Goal: Task Accomplishment & Management: Manage account settings

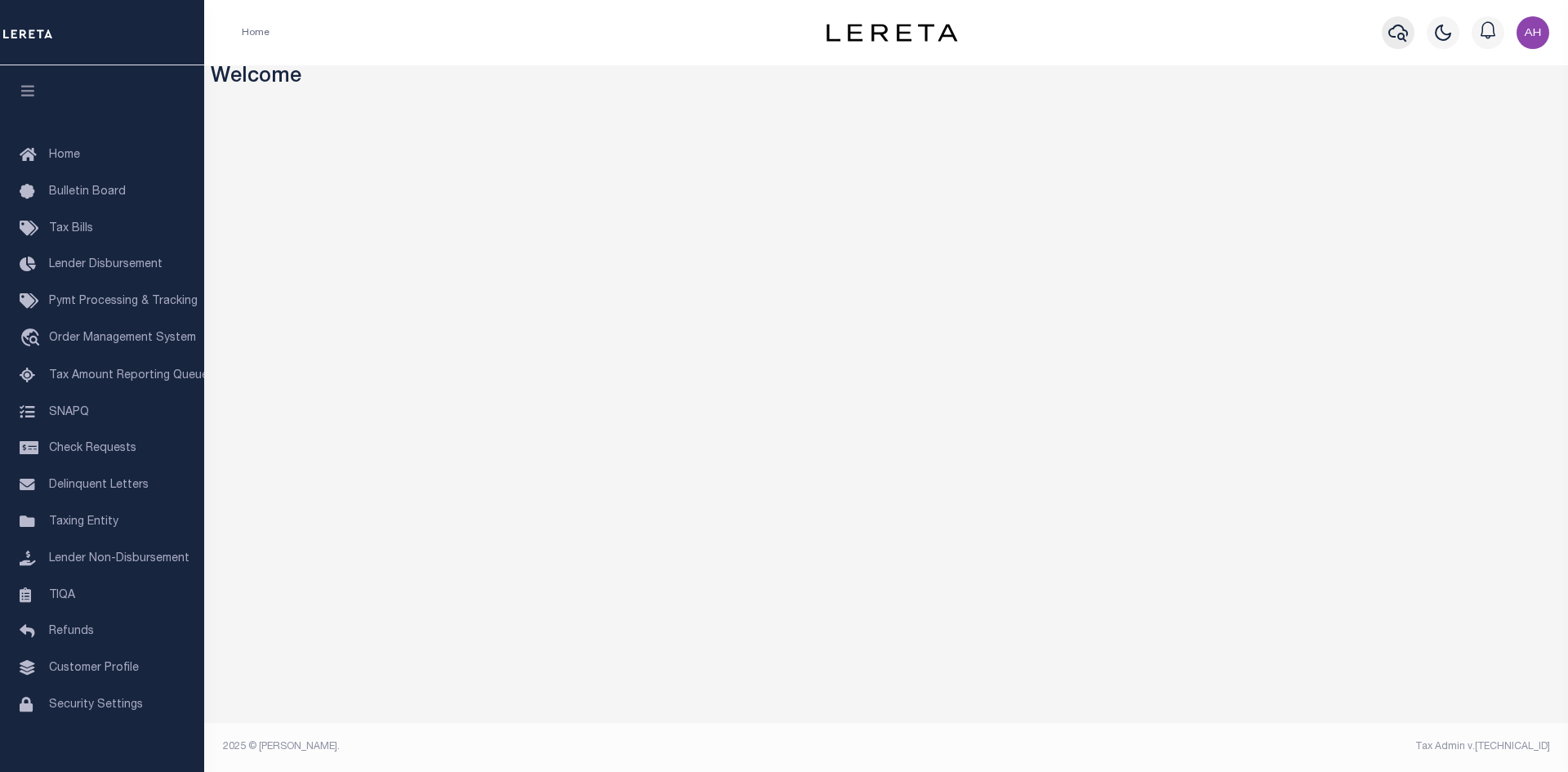
click at [1395, 37] on icon "button" at bounding box center [1398, 32] width 20 height 20
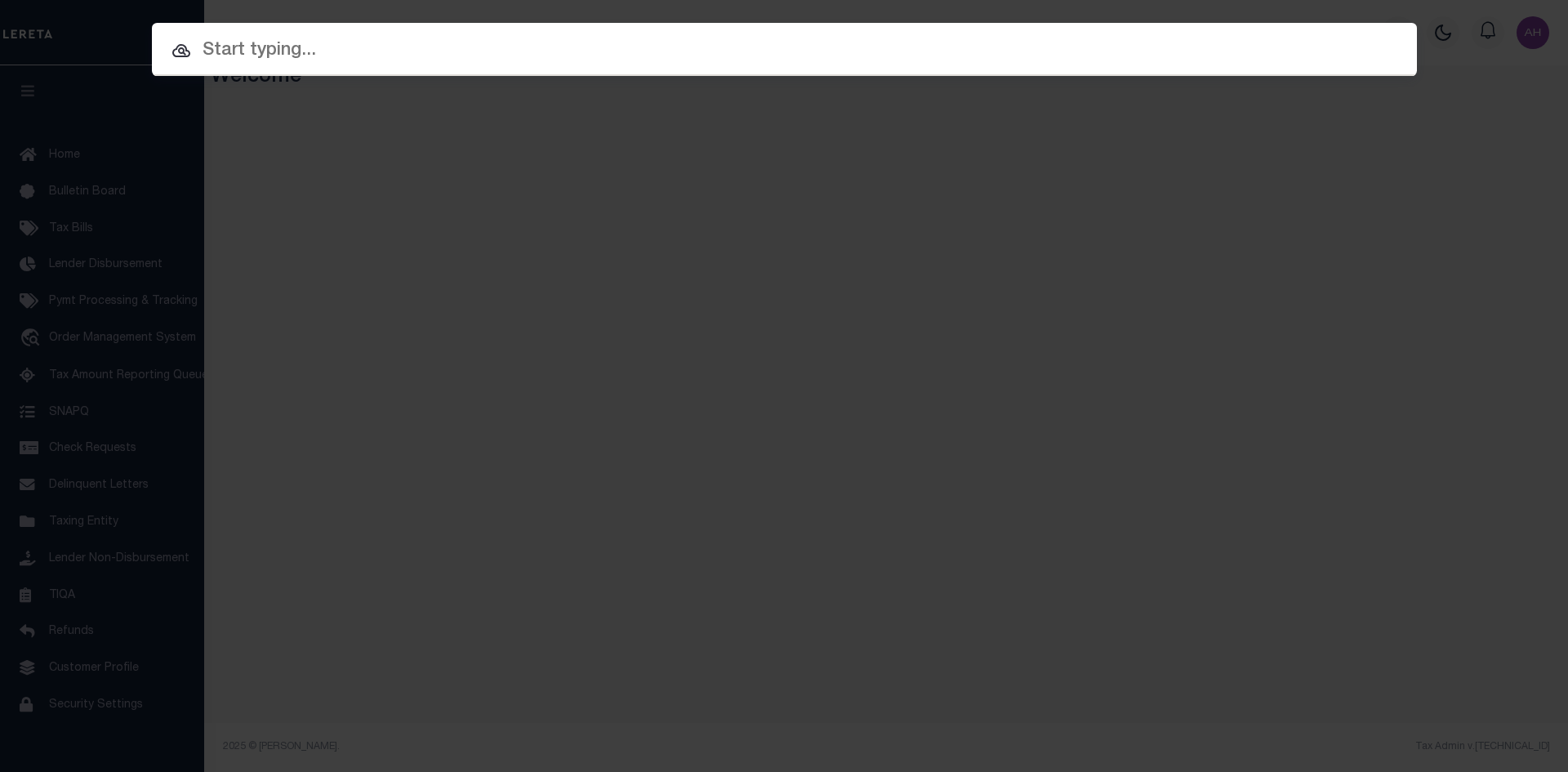
click at [318, 43] on input "text" at bounding box center [784, 50] width 1266 height 28
paste input "07102400000"
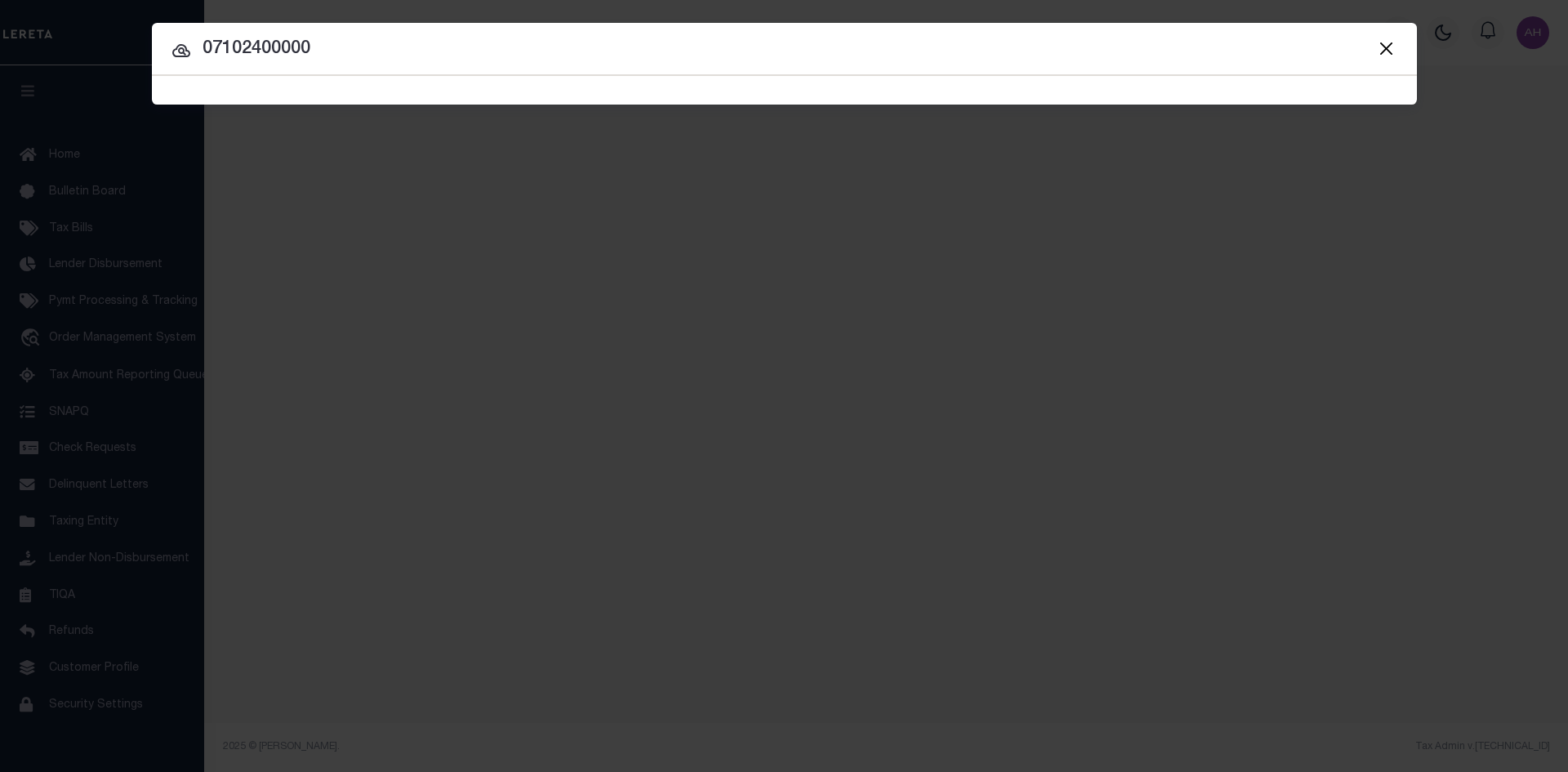
type input "07102400000"
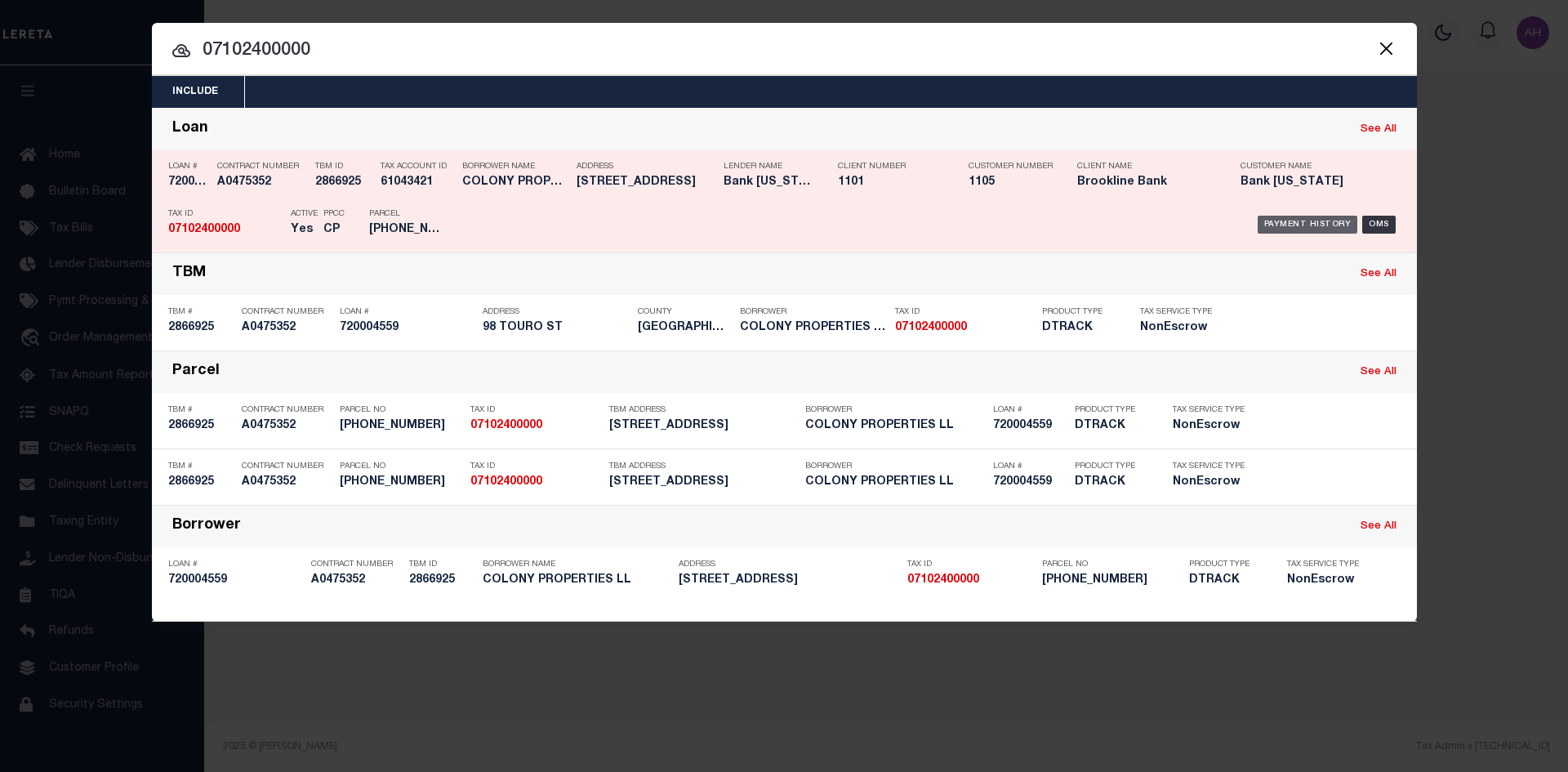
click at [1298, 223] on div "Payment History" at bounding box center [1308, 224] width 101 height 18
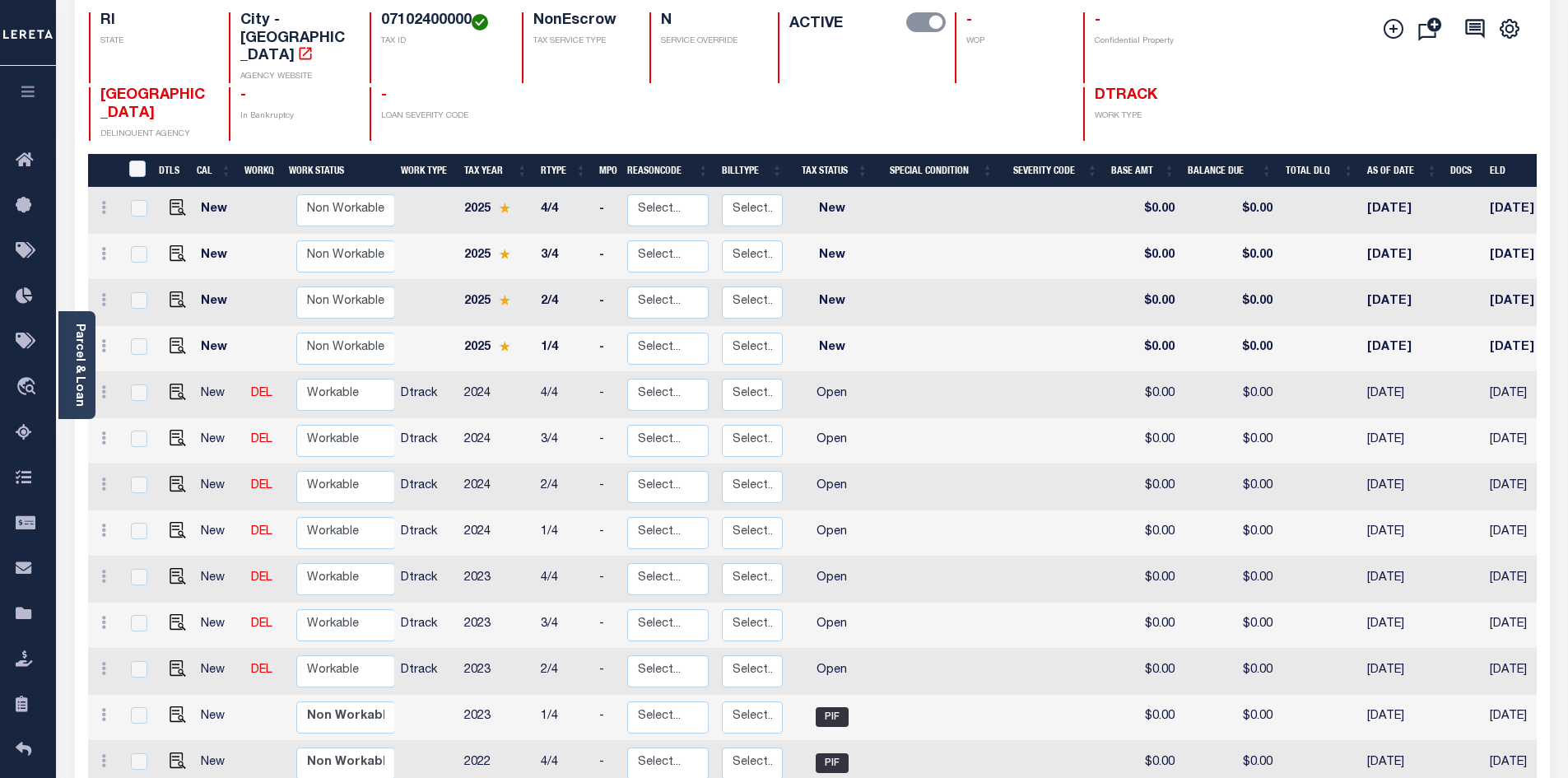
scroll to position [165, 0]
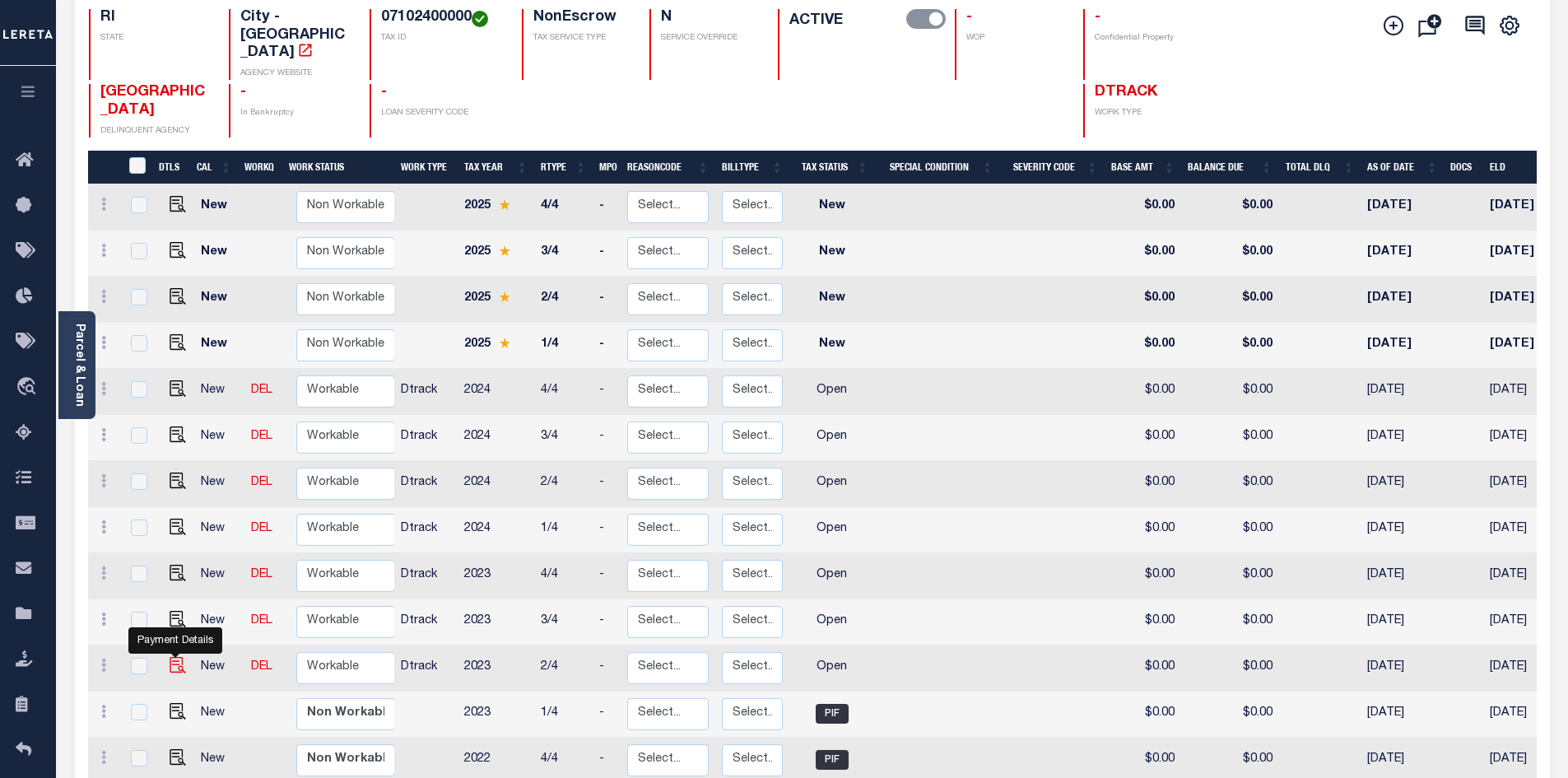
click at [177, 657] on img "" at bounding box center [177, 665] width 16 height 16
checkbox input "true"
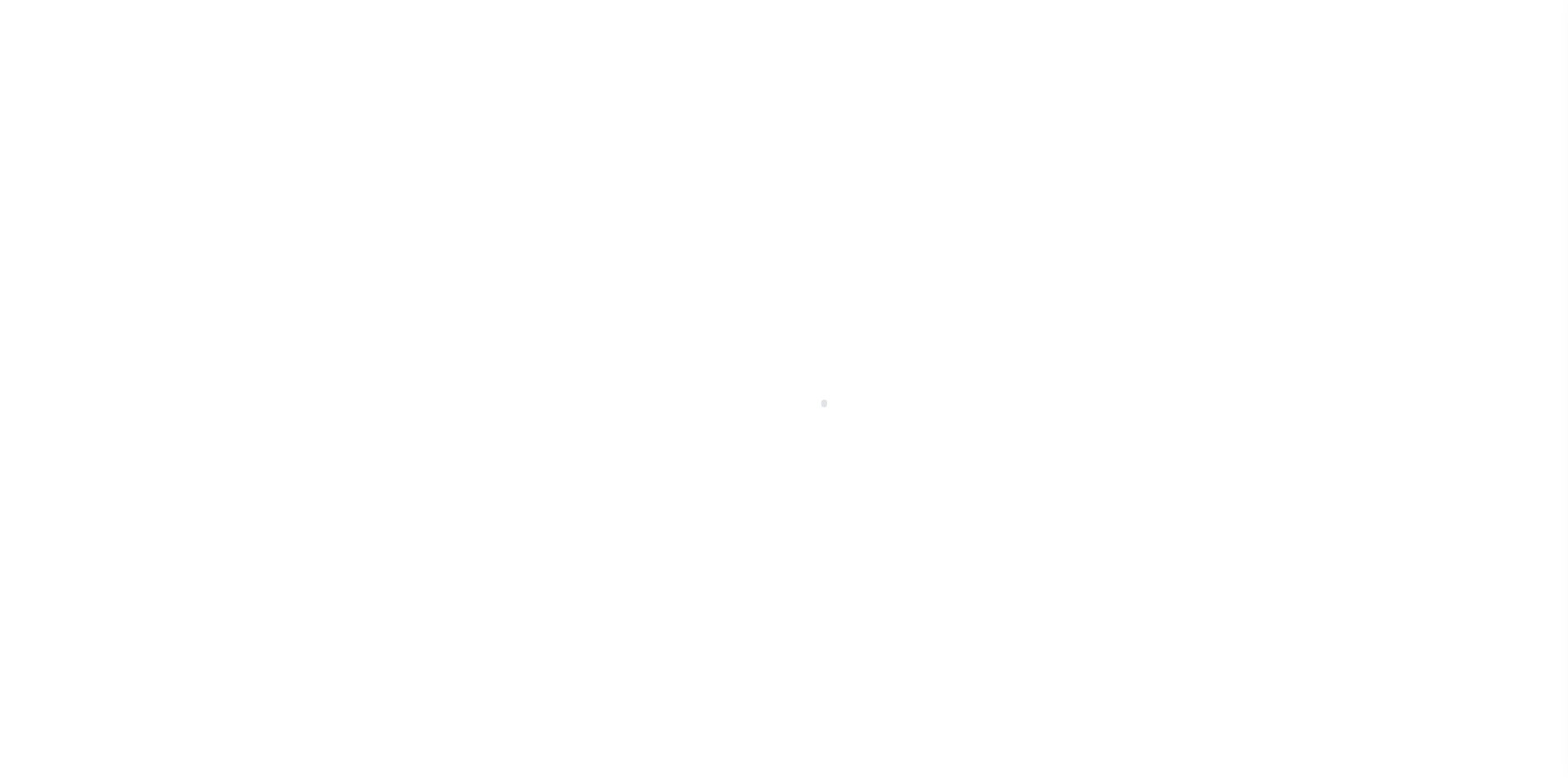
checkbox input "false"
type input "[DATE]"
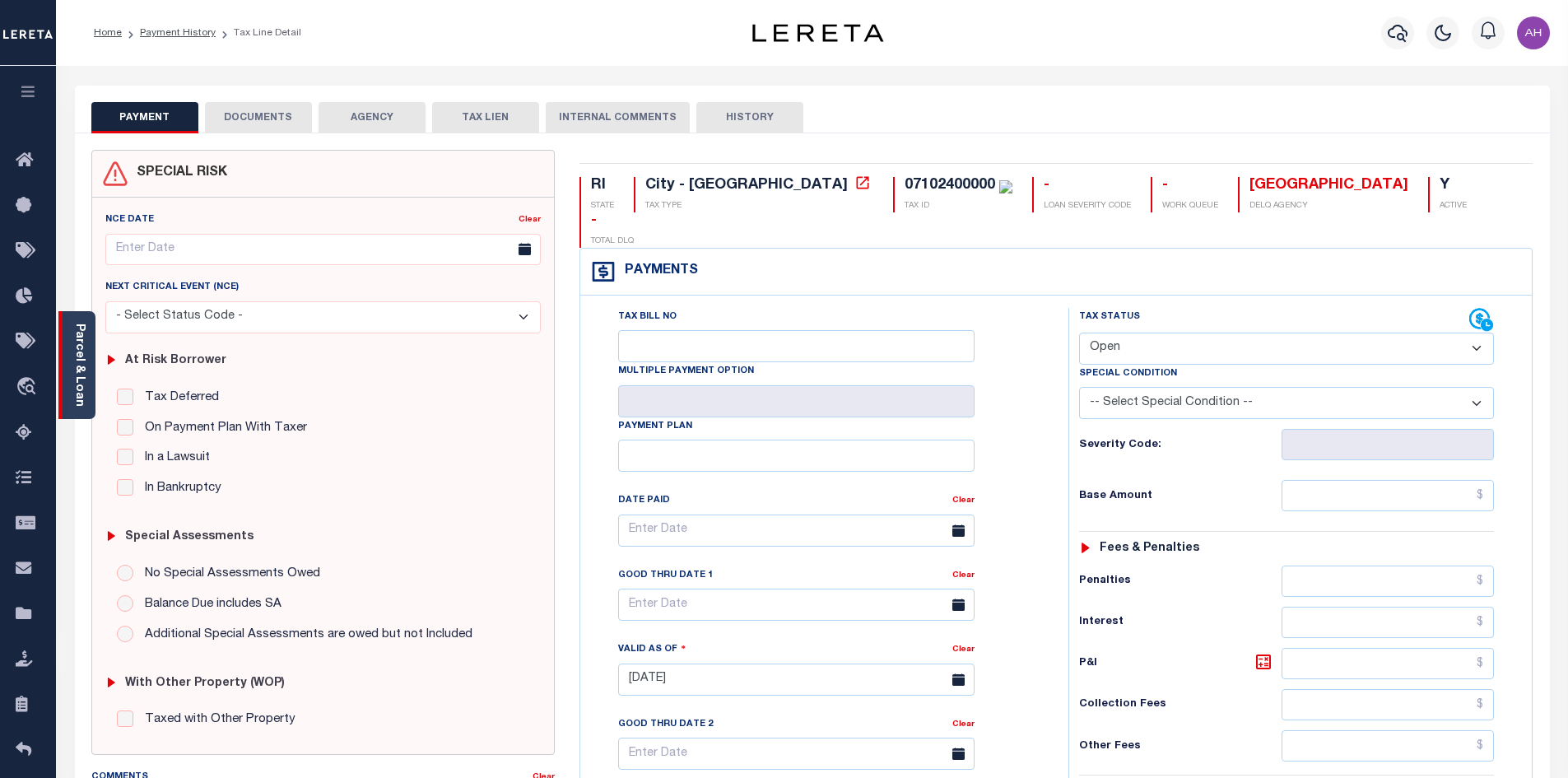
click at [73, 383] on link "Parcel & Loan" at bounding box center [78, 365] width 11 height 84
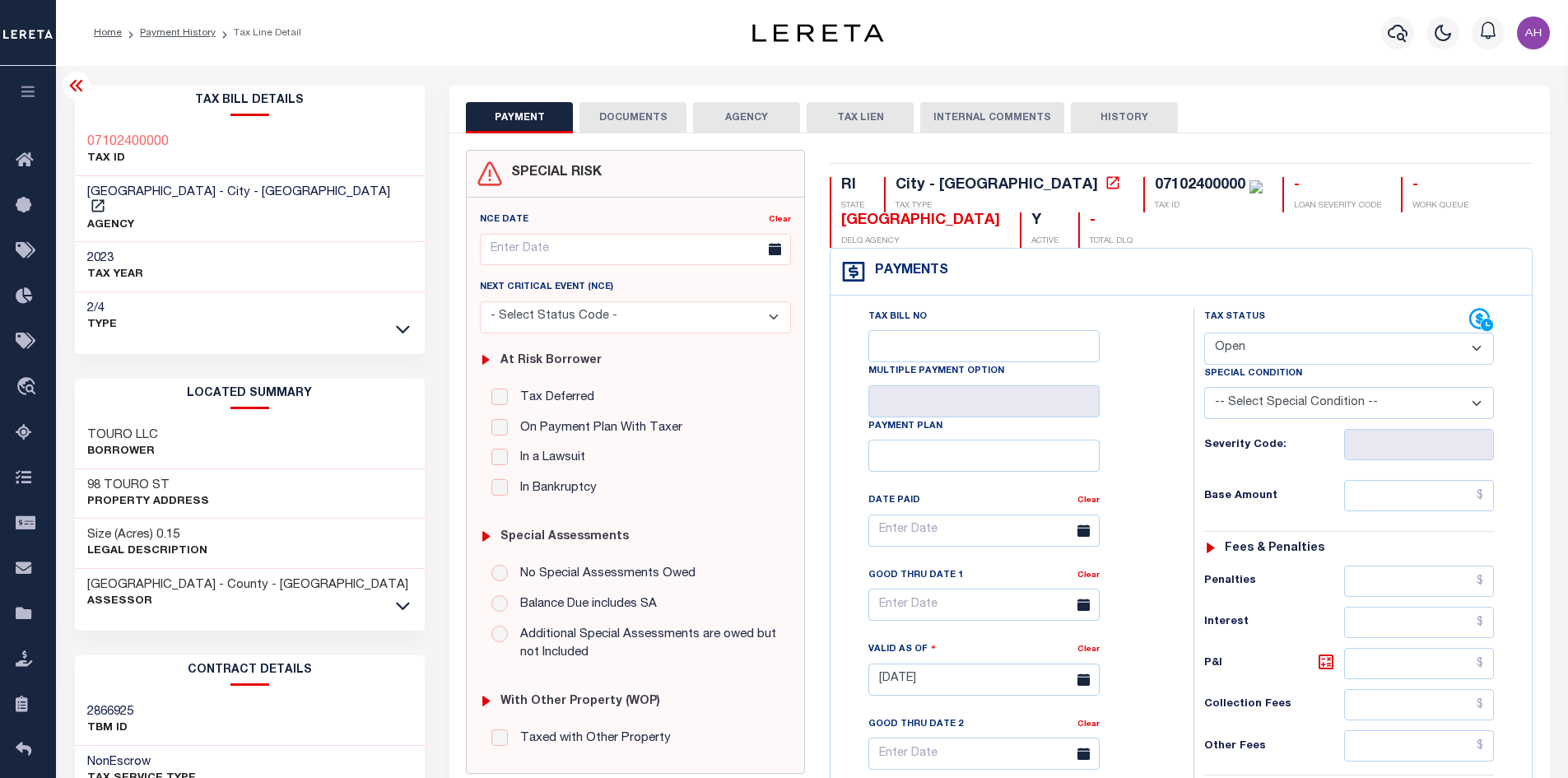
click at [1289, 349] on select "- Select Status Code - Open Due/Unpaid Paid Incomplete No Tax Due Internal Refu…" at bounding box center [1348, 348] width 289 height 32
select select "PYD"
click at [1204, 333] on select "- Select Status Code - Open Due/Unpaid Paid Incomplete No Tax Due Internal Refu…" at bounding box center [1348, 348] width 289 height 32
type input "08/18/2025"
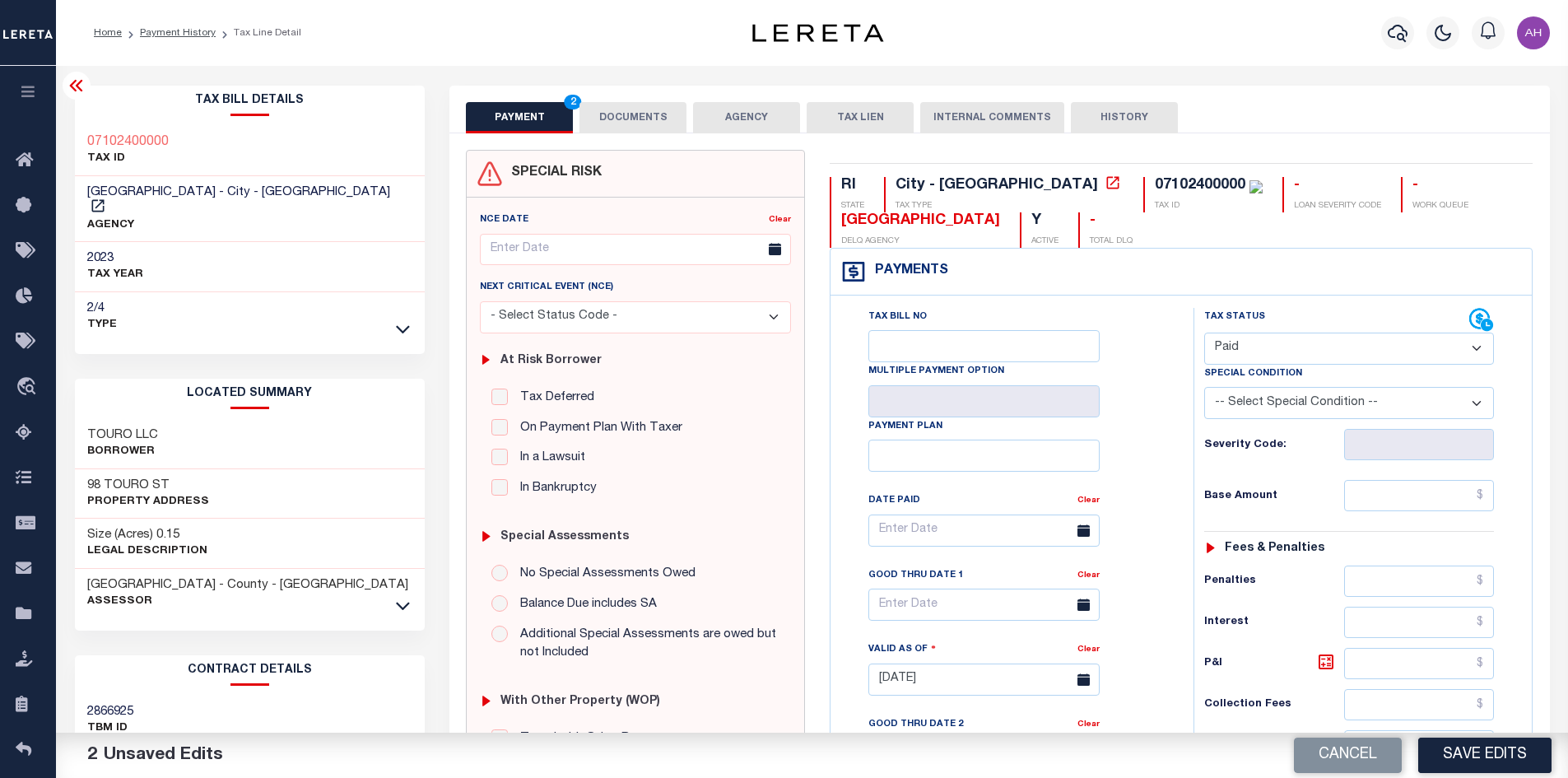
drag, startPoint x: 875, startPoint y: 648, endPoint x: 241, endPoint y: 129, distance: 819.3
click at [241, 129] on div "07102400000 TAX ID" at bounding box center [250, 151] width 350 height 50
drag, startPoint x: 212, startPoint y: 147, endPoint x: 80, endPoint y: 149, distance: 132.0
click at [80, 149] on div "07102400000 TAX ID" at bounding box center [250, 151] width 350 height 50
copy h3 "07102400000"
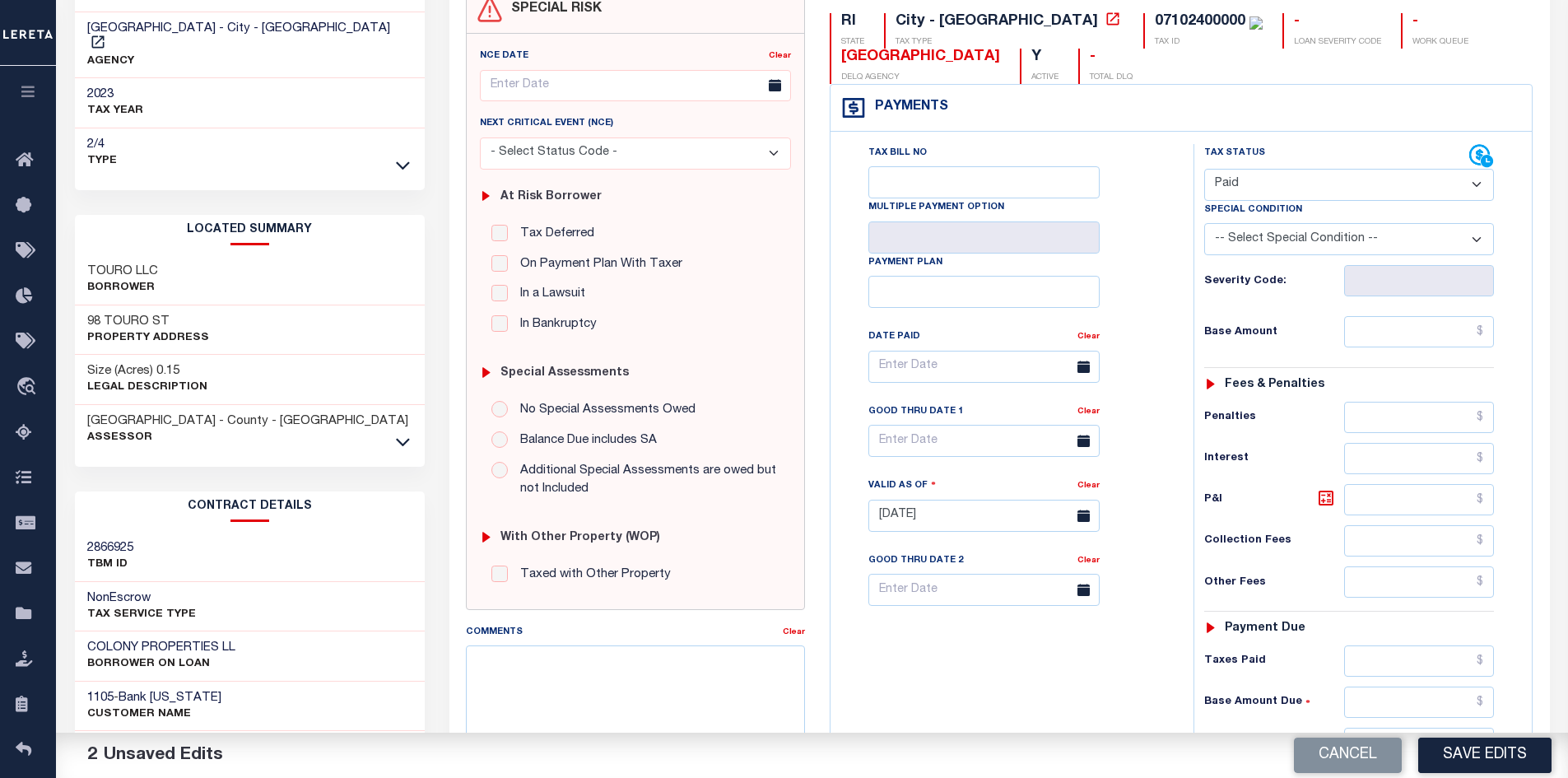
scroll to position [165, 0]
click at [1394, 708] on input "text" at bounding box center [1419, 701] width 151 height 31
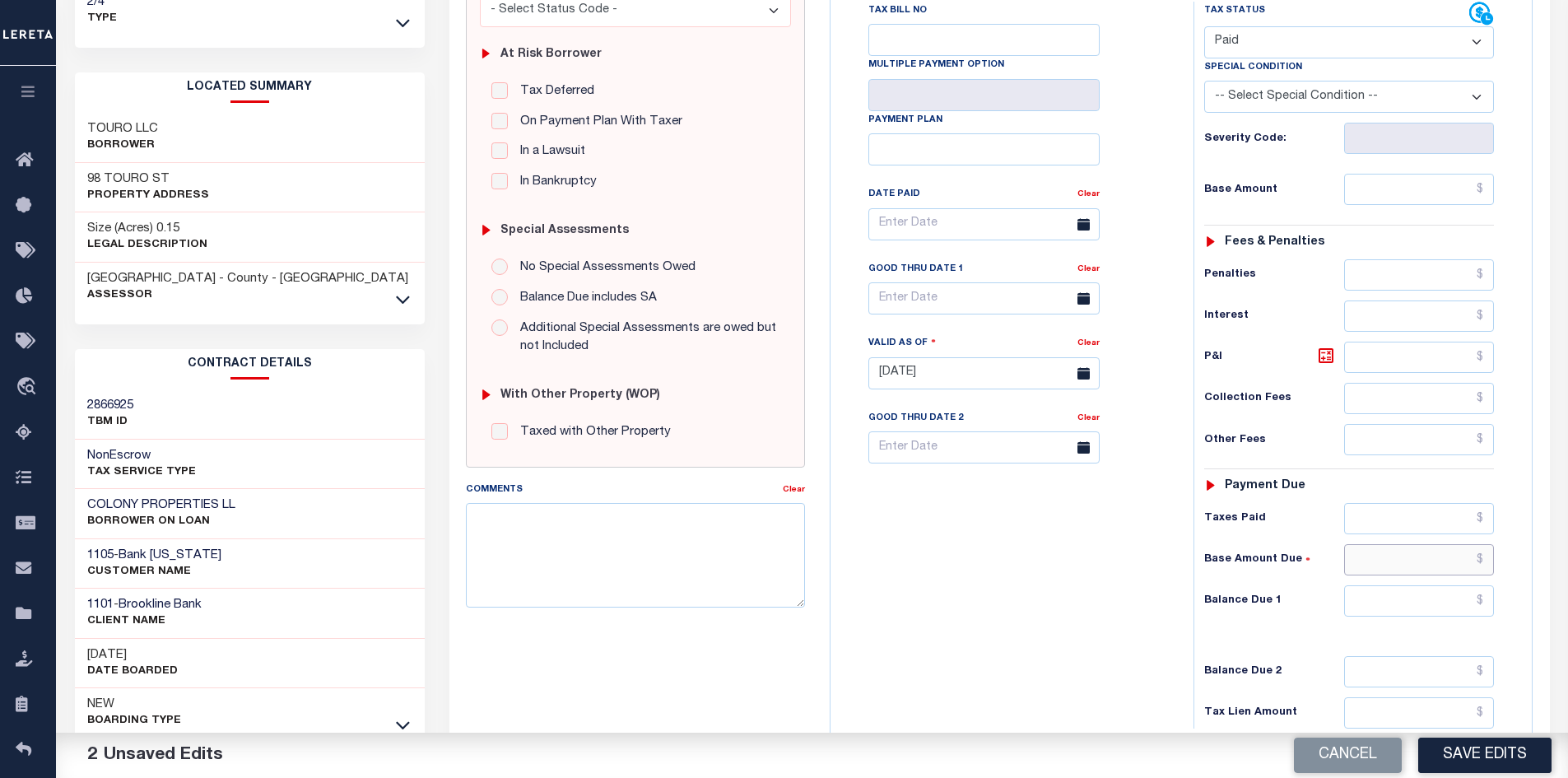
scroll to position [412, 0]
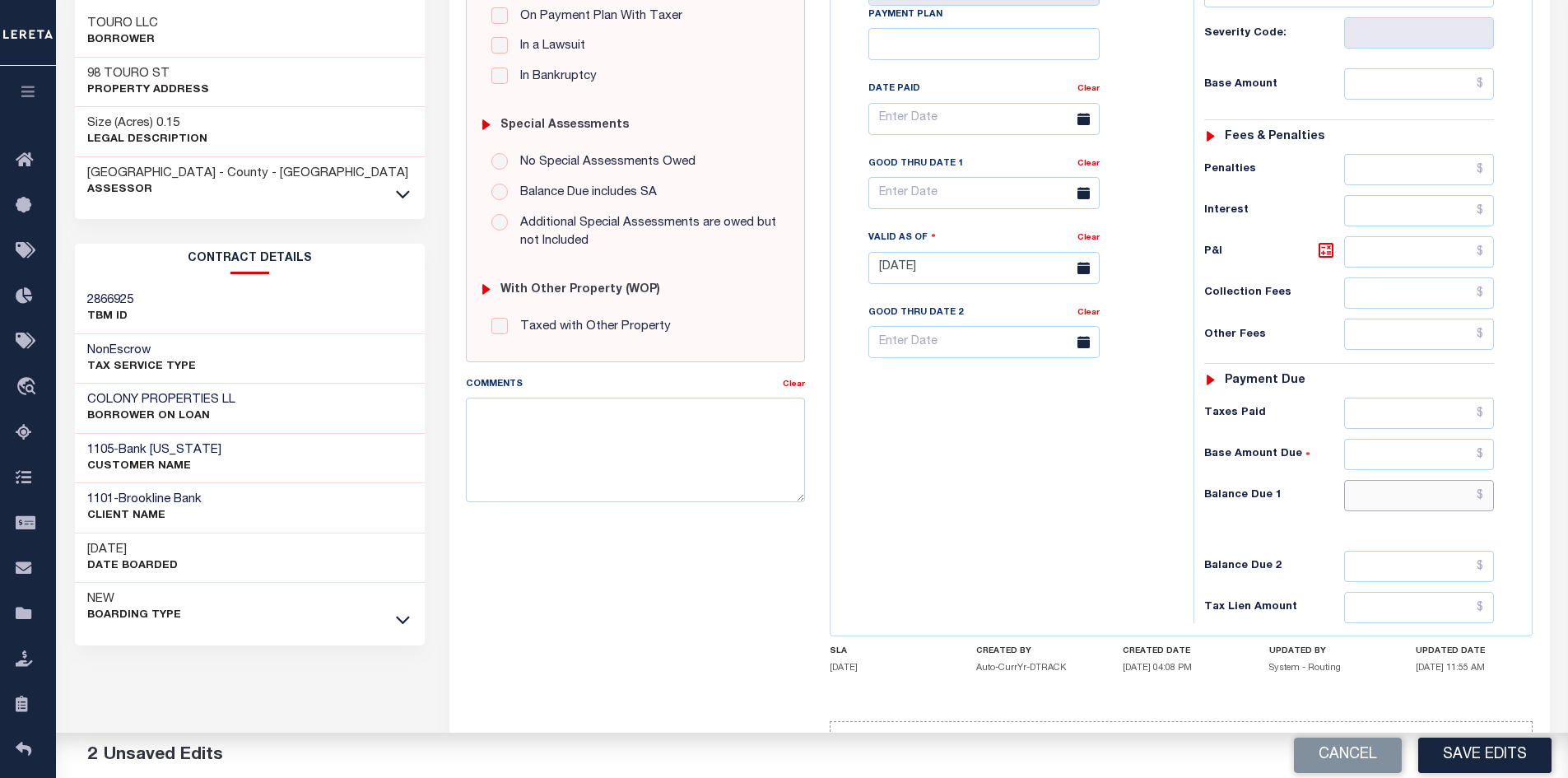
click at [1434, 501] on input "text" at bounding box center [1419, 495] width 151 height 31
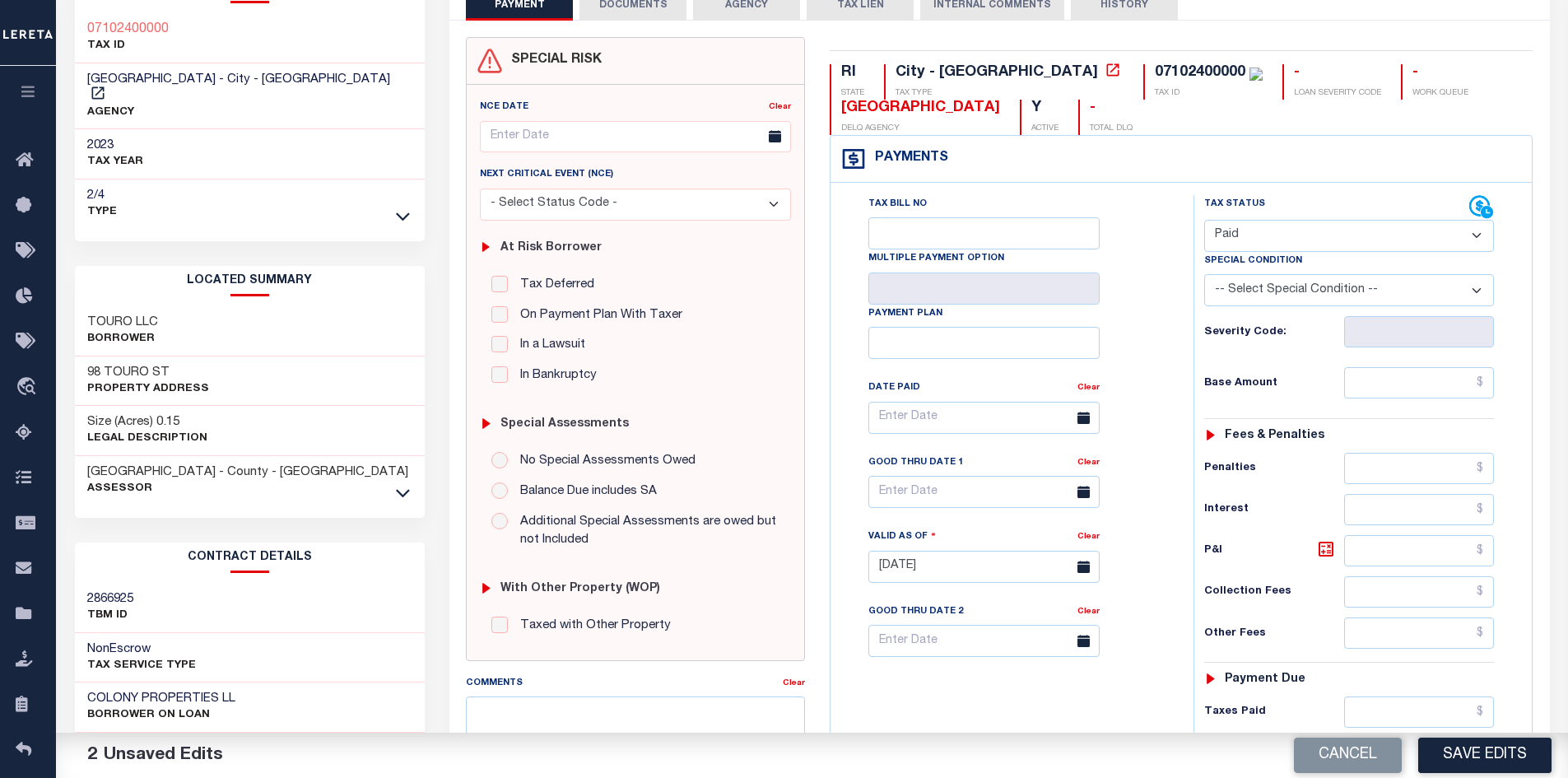
scroll to position [0, 0]
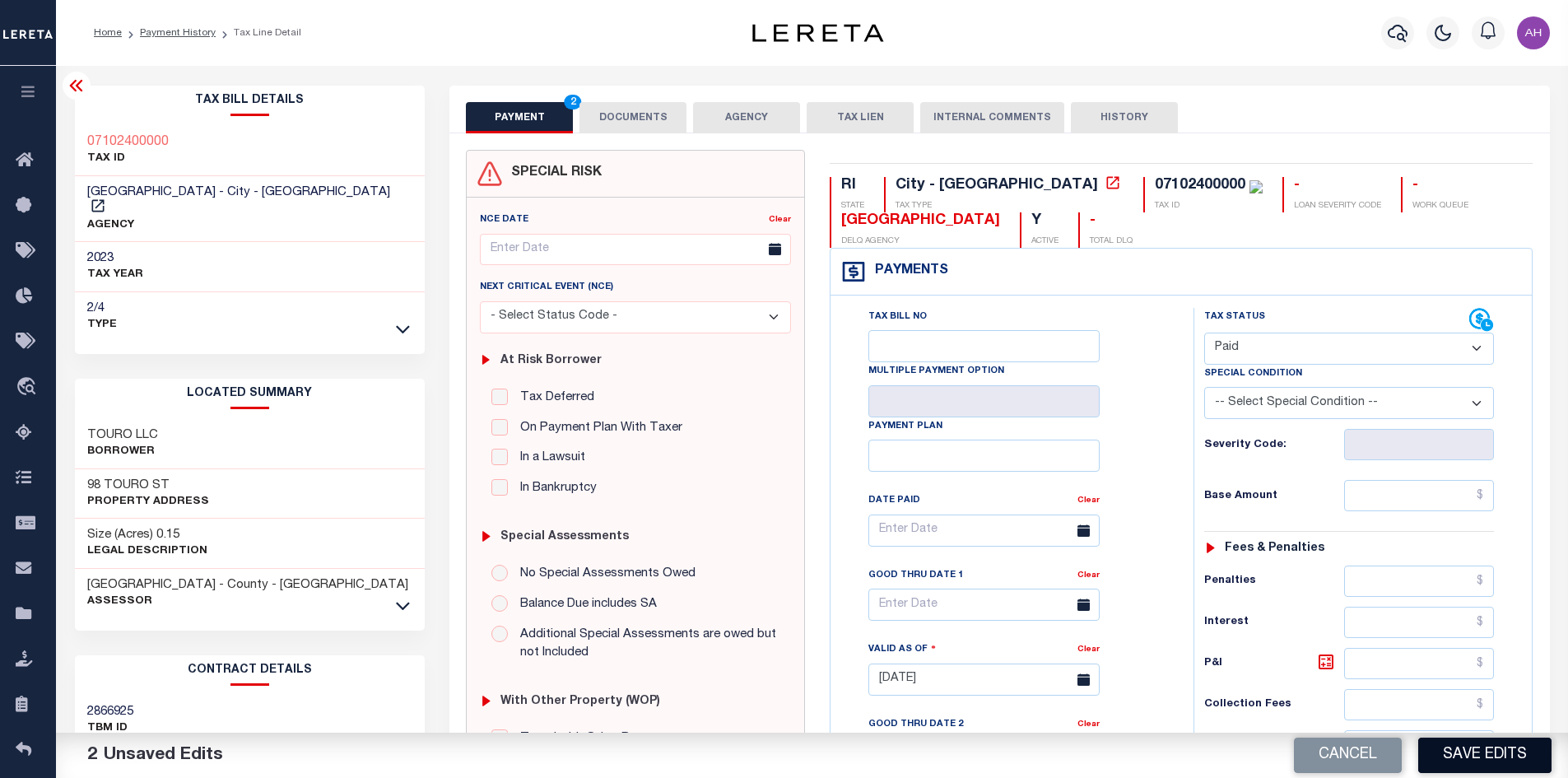
type input "$0.00"
click at [1519, 765] on button "Save Edits" at bounding box center [1484, 755] width 133 height 35
checkbox input "false"
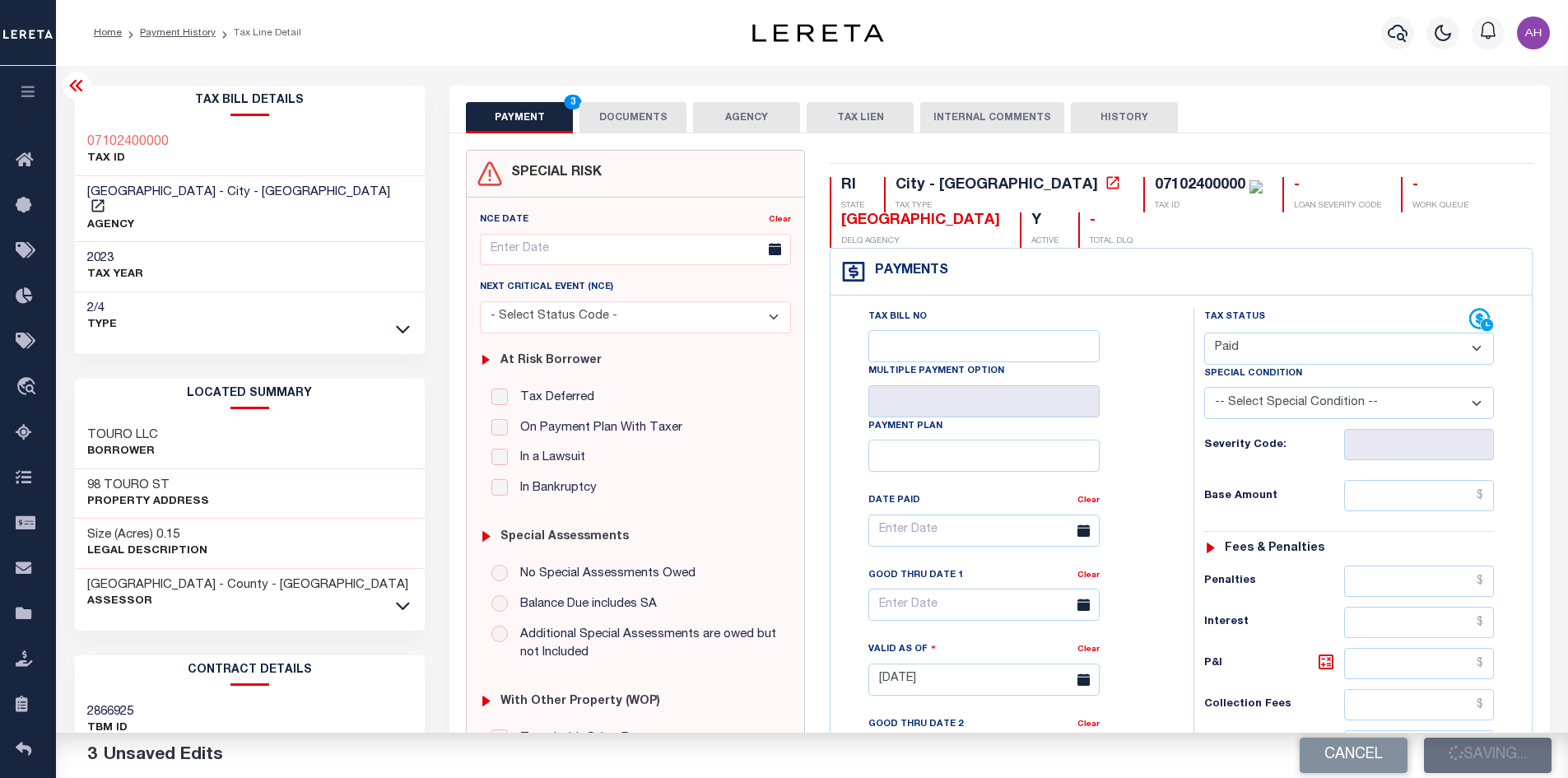
checkbox input "false"
type input "$0"
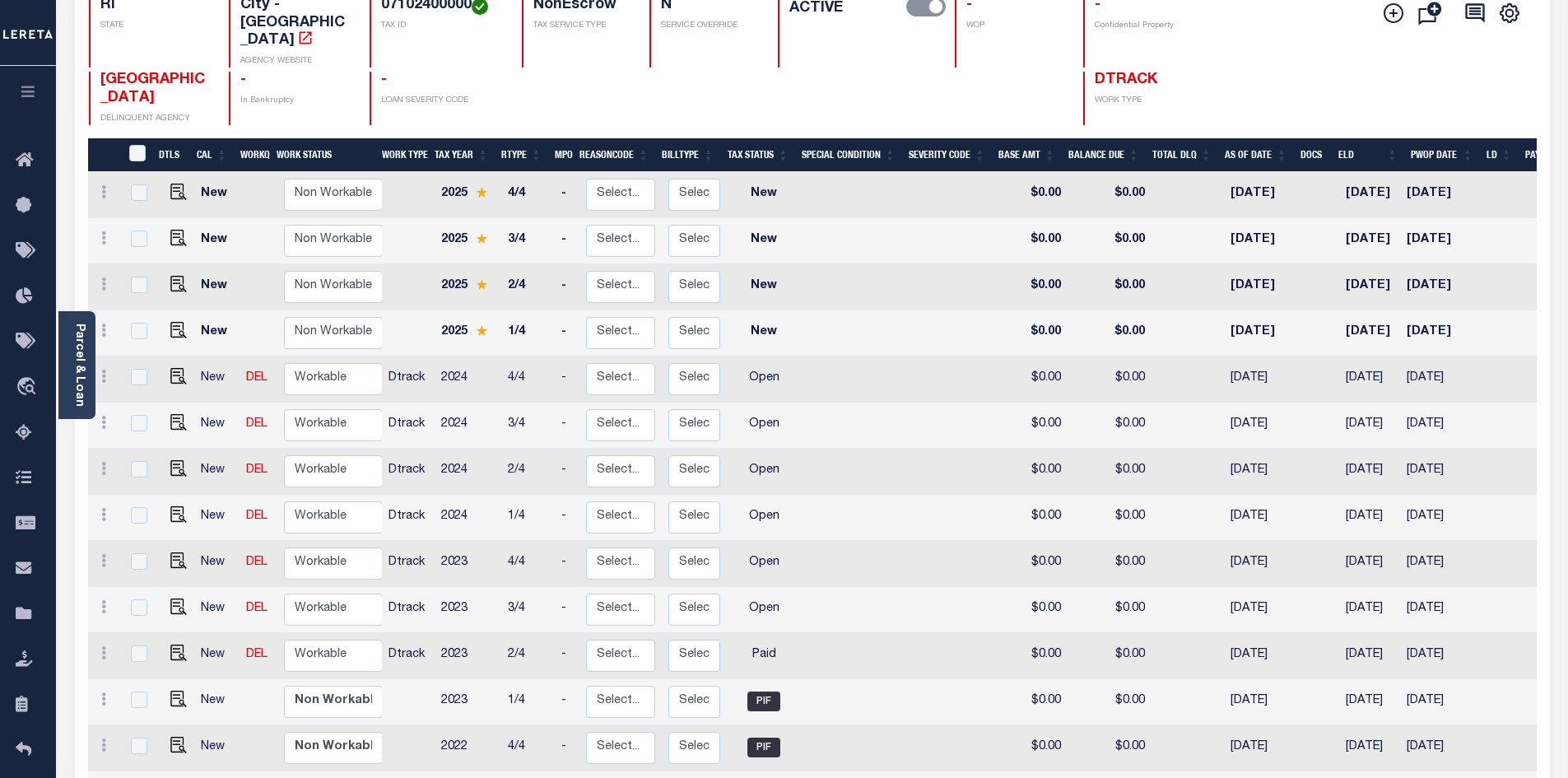
scroll to position [329, 0]
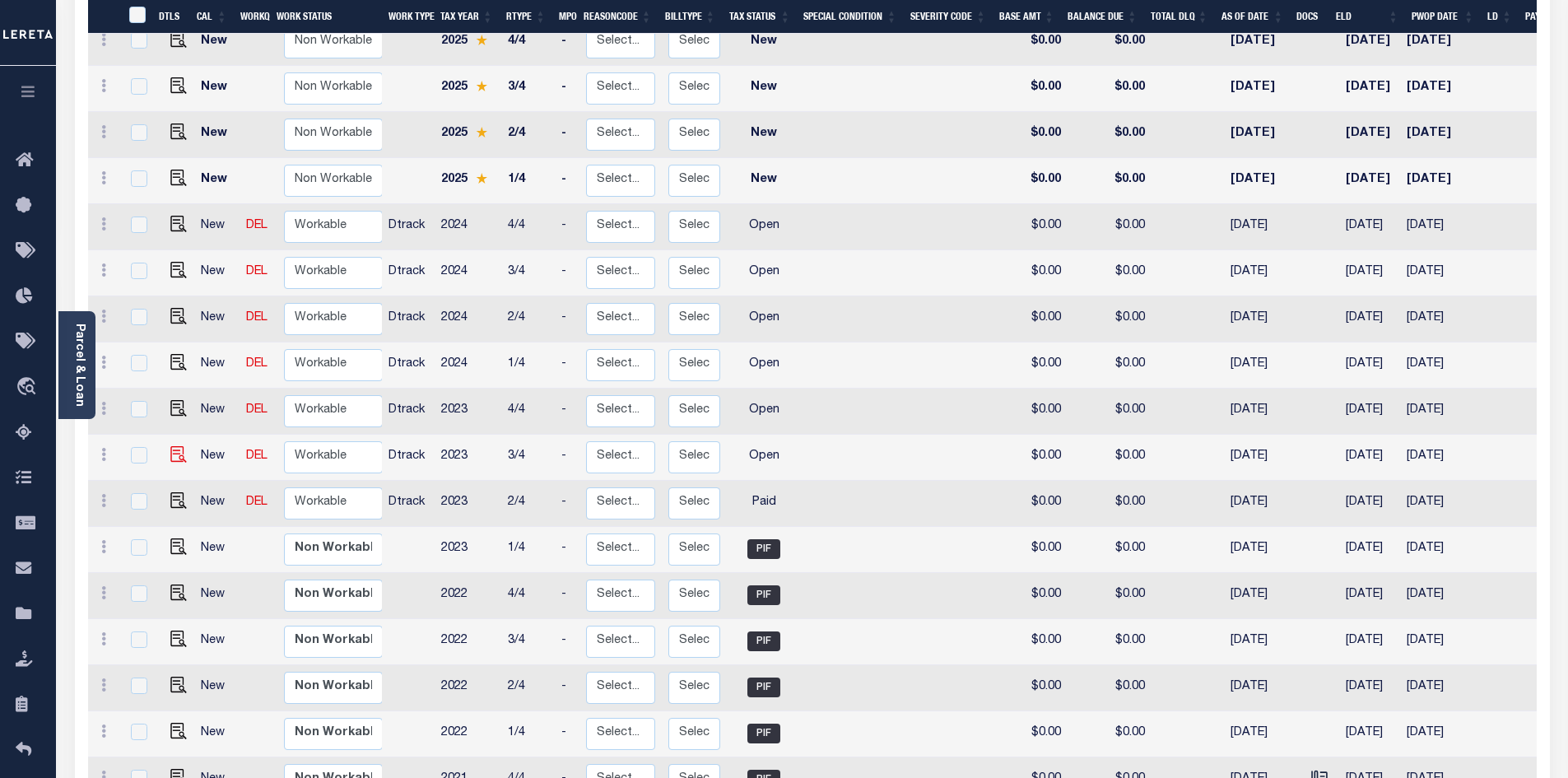
click at [177, 446] on img "" at bounding box center [178, 454] width 16 height 16
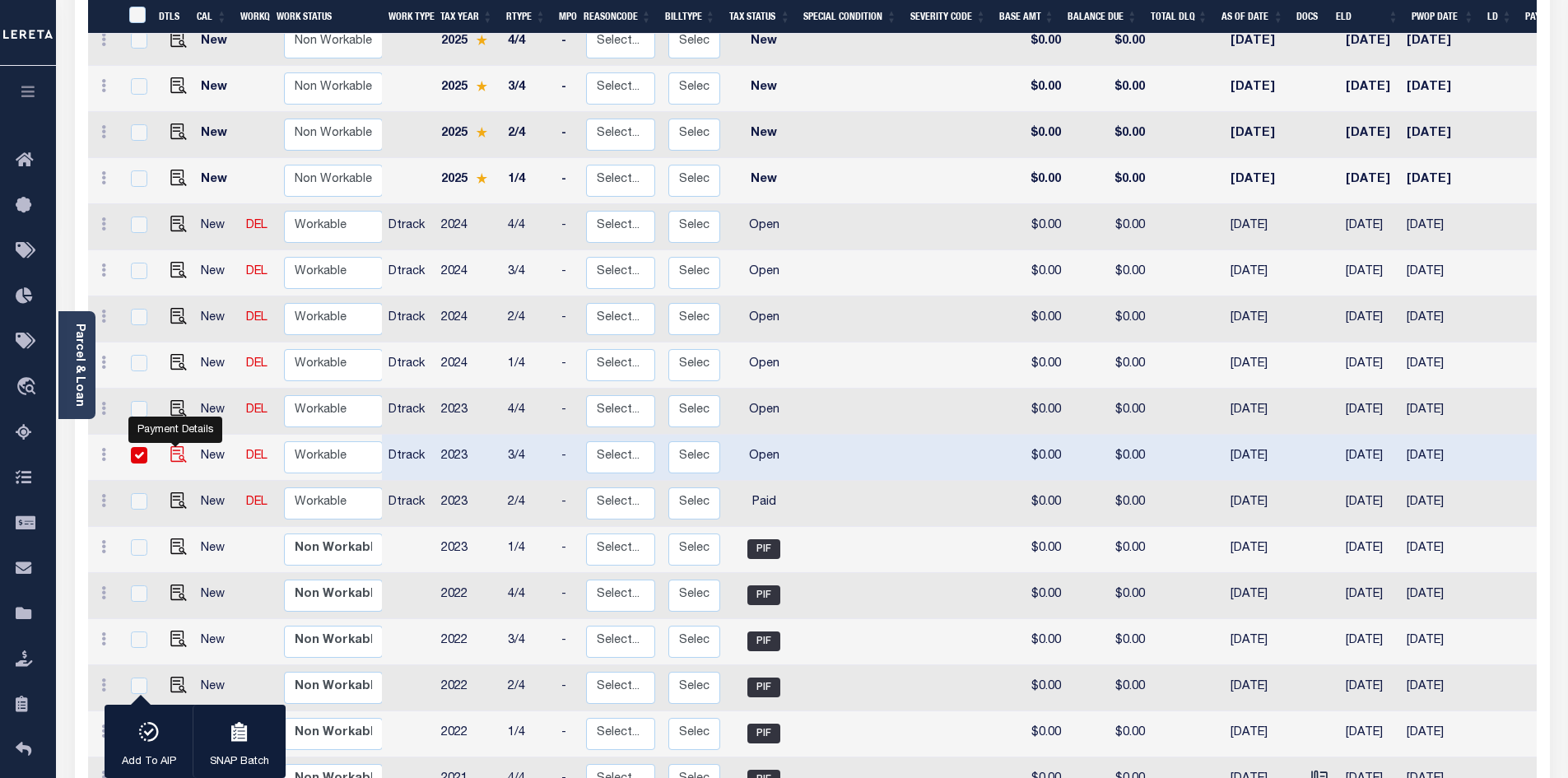
checkbox input "true"
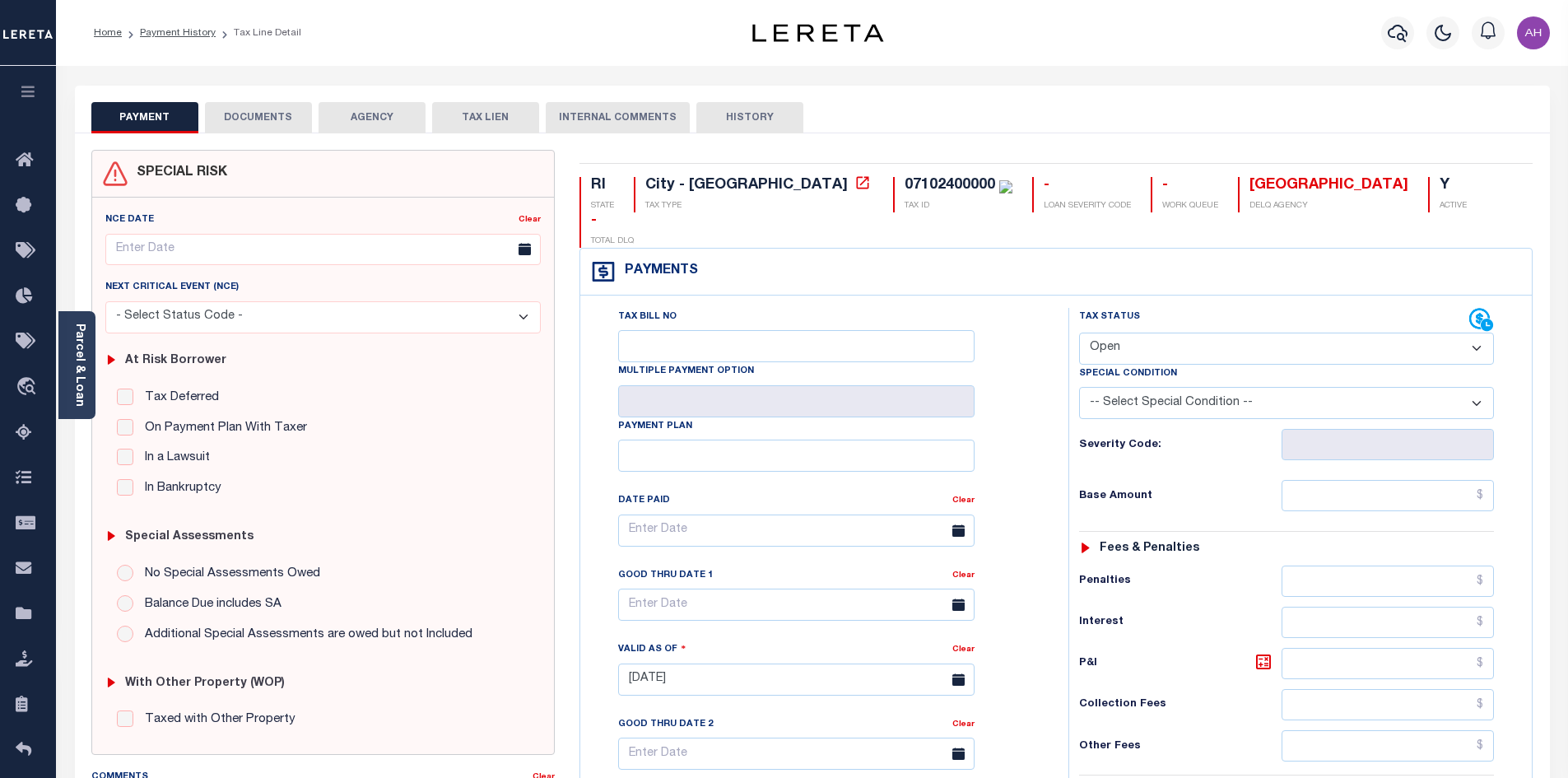
click at [1104, 333] on select "- Select Status Code - Open Due/Unpaid Paid Incomplete No Tax Due Internal Refu…" at bounding box center [1286, 348] width 415 height 32
select select "PYD"
click at [1079, 333] on select "- Select Status Code - Open Due/Unpaid Paid Incomplete No Tax Due Internal Refu…" at bounding box center [1286, 348] width 415 height 32
type input "[DATE]"
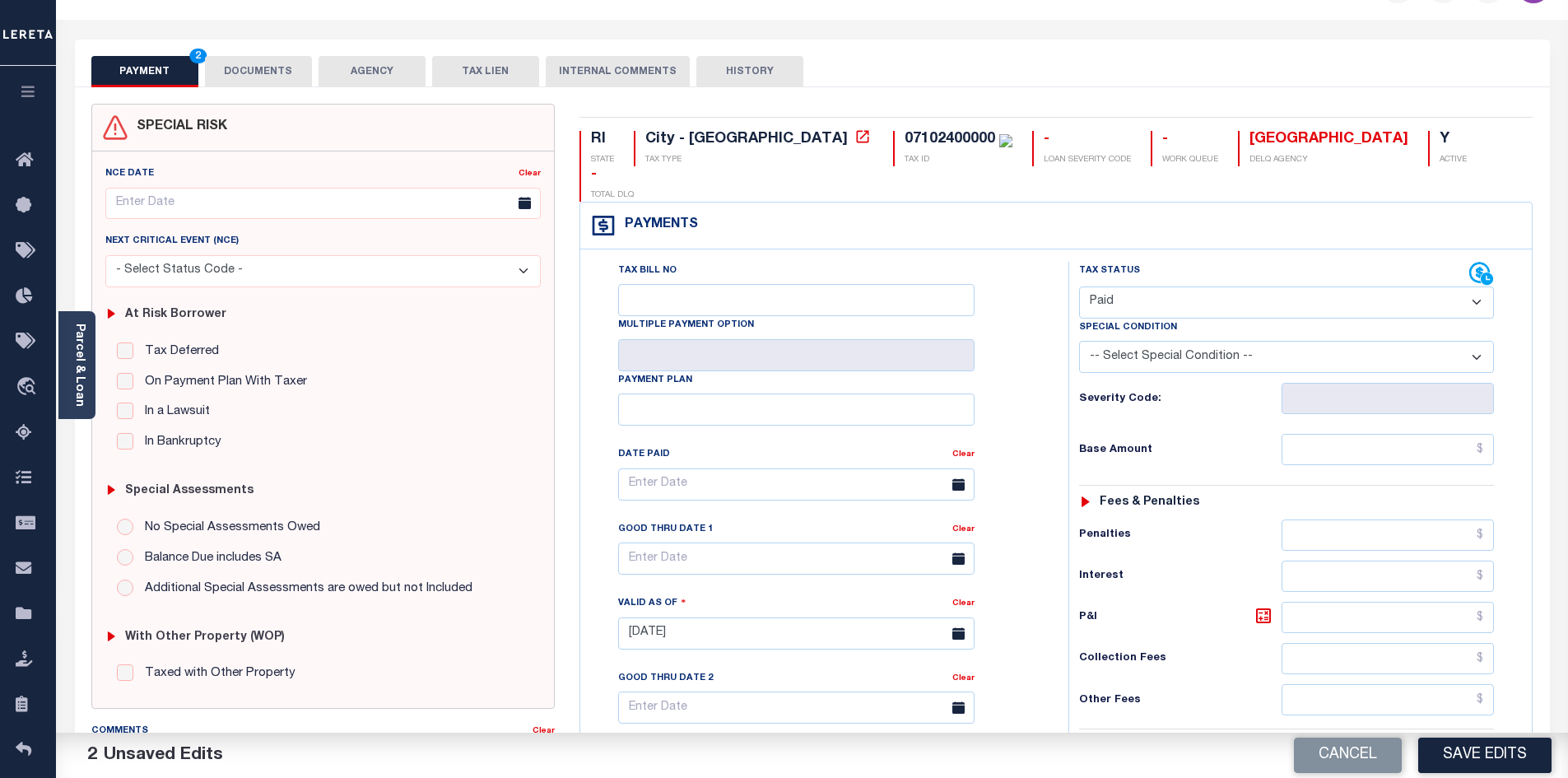
scroll to position [329, 0]
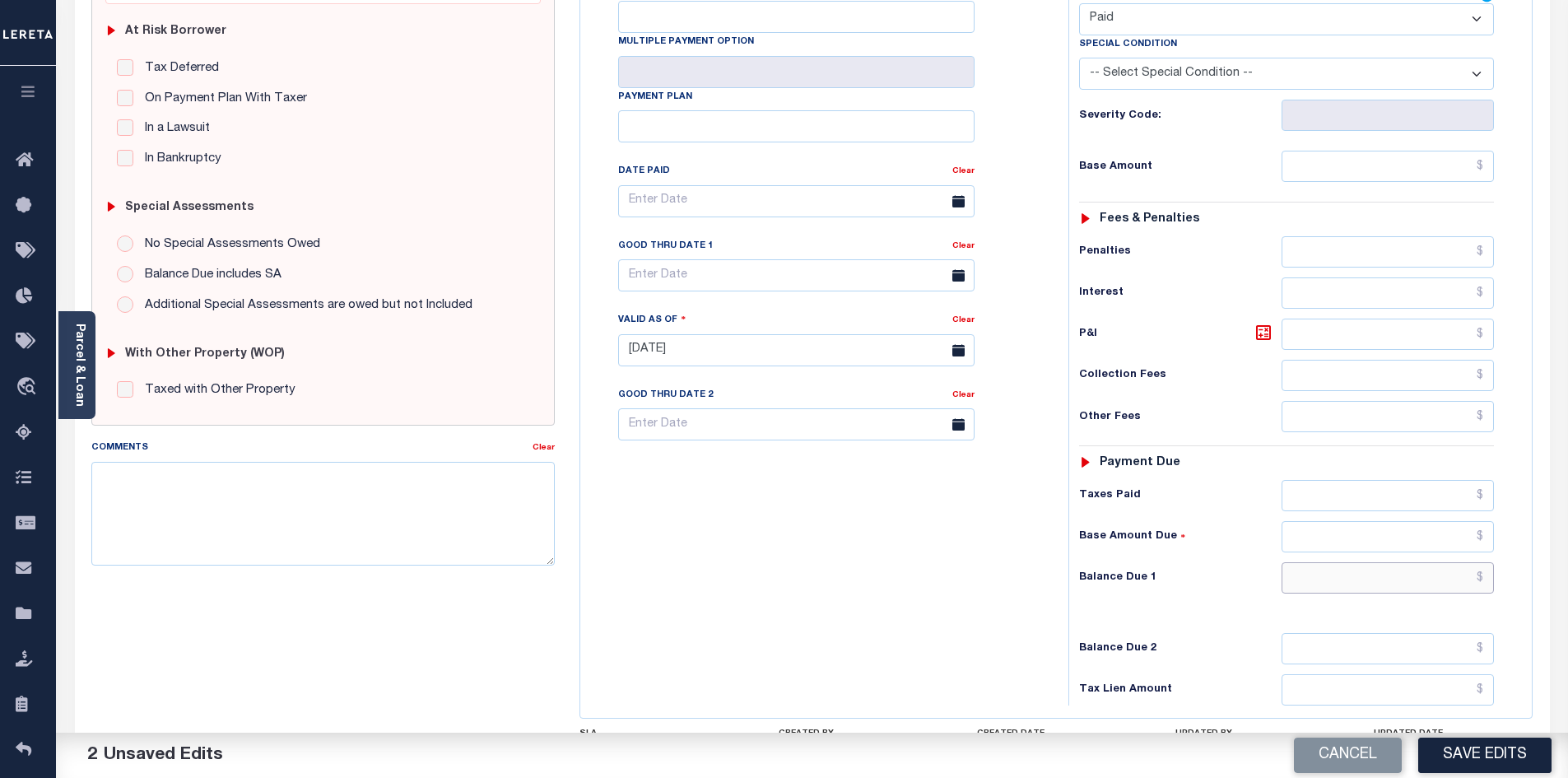
click at [1386, 563] on input "text" at bounding box center [1388, 578] width 214 height 31
type input "$0.00"
click at [1485, 765] on button "Save Edits" at bounding box center [1484, 755] width 133 height 35
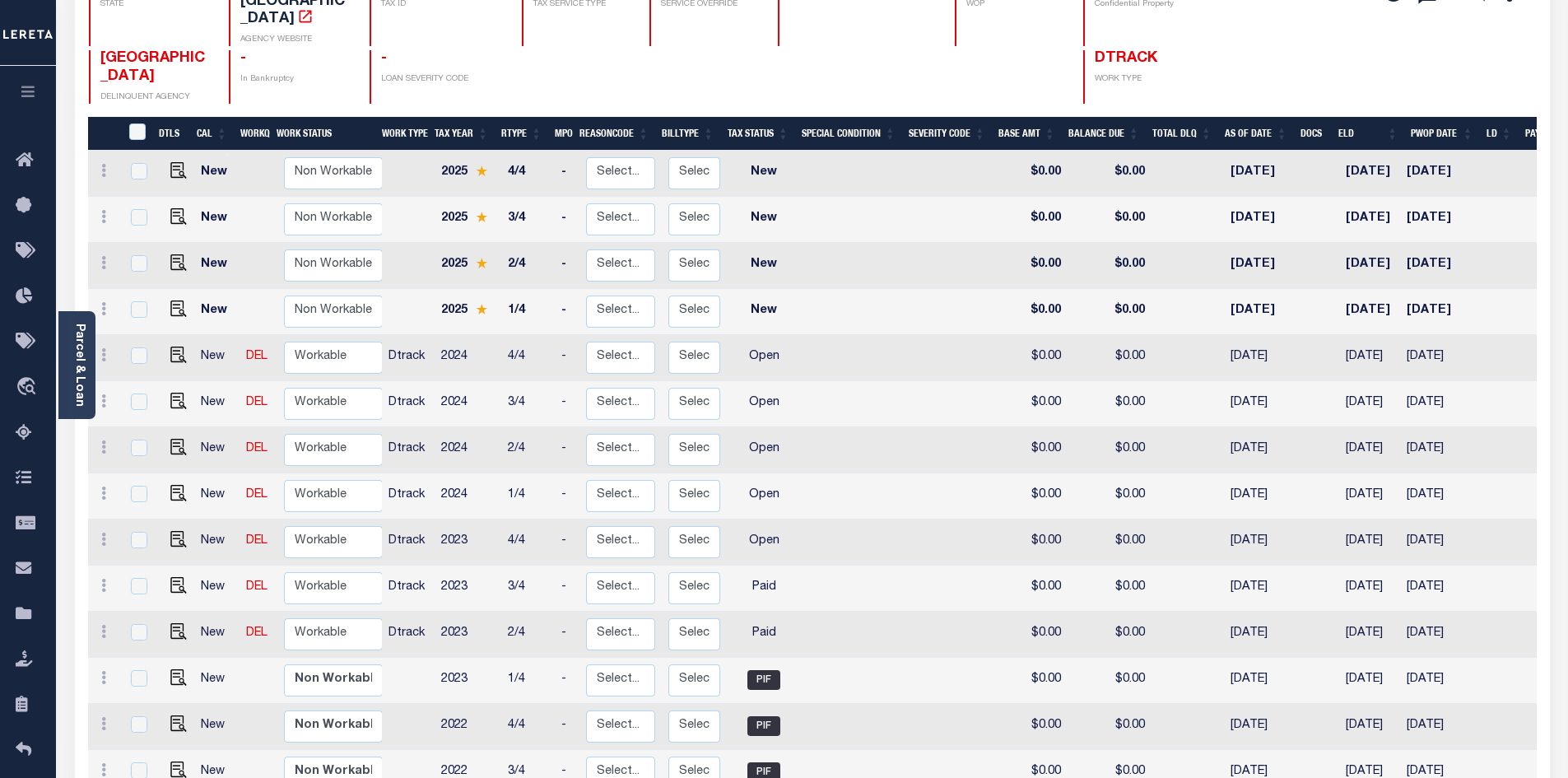
scroll to position [247, 0]
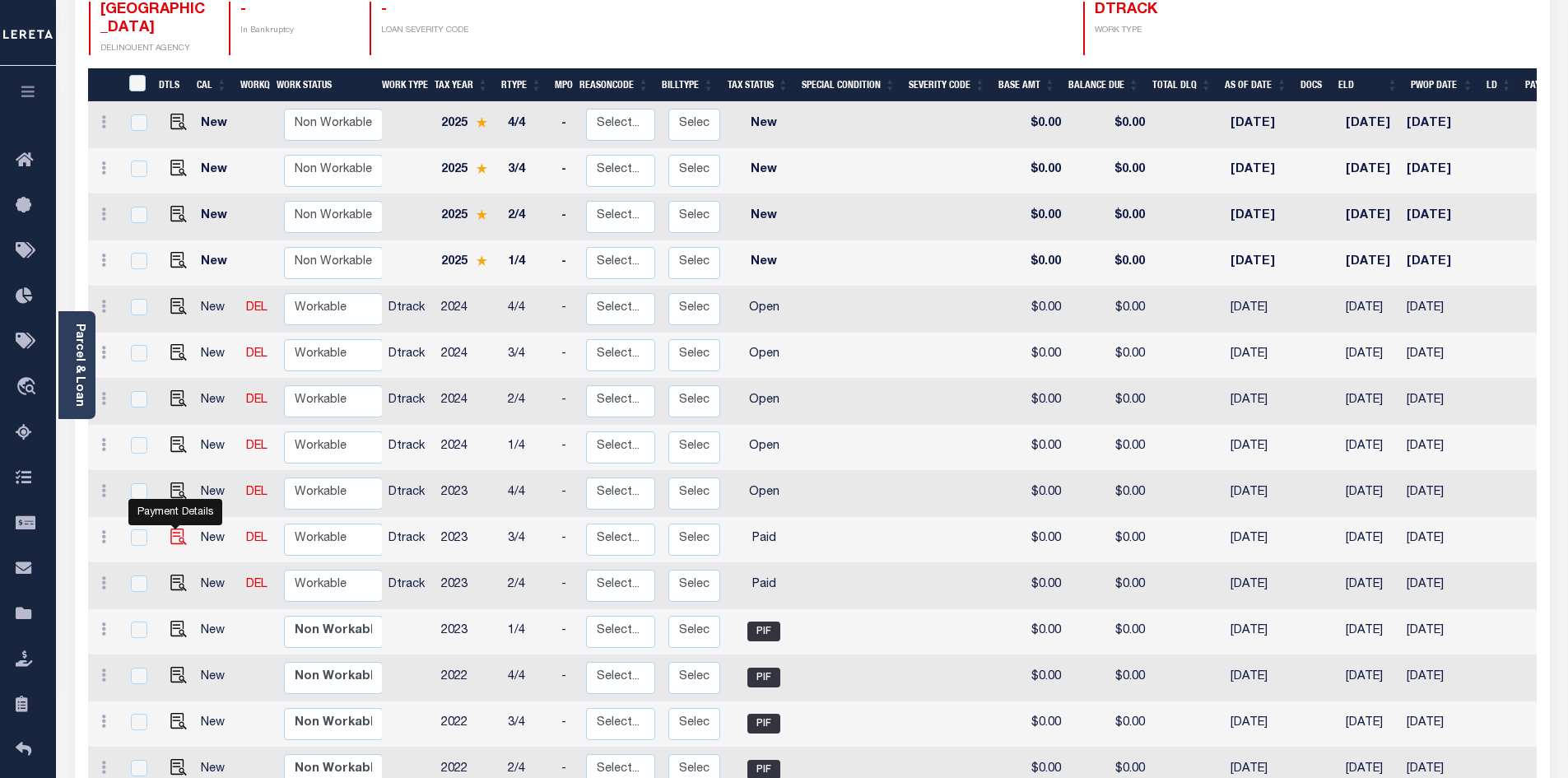
click at [176, 529] on img "" at bounding box center [178, 537] width 16 height 16
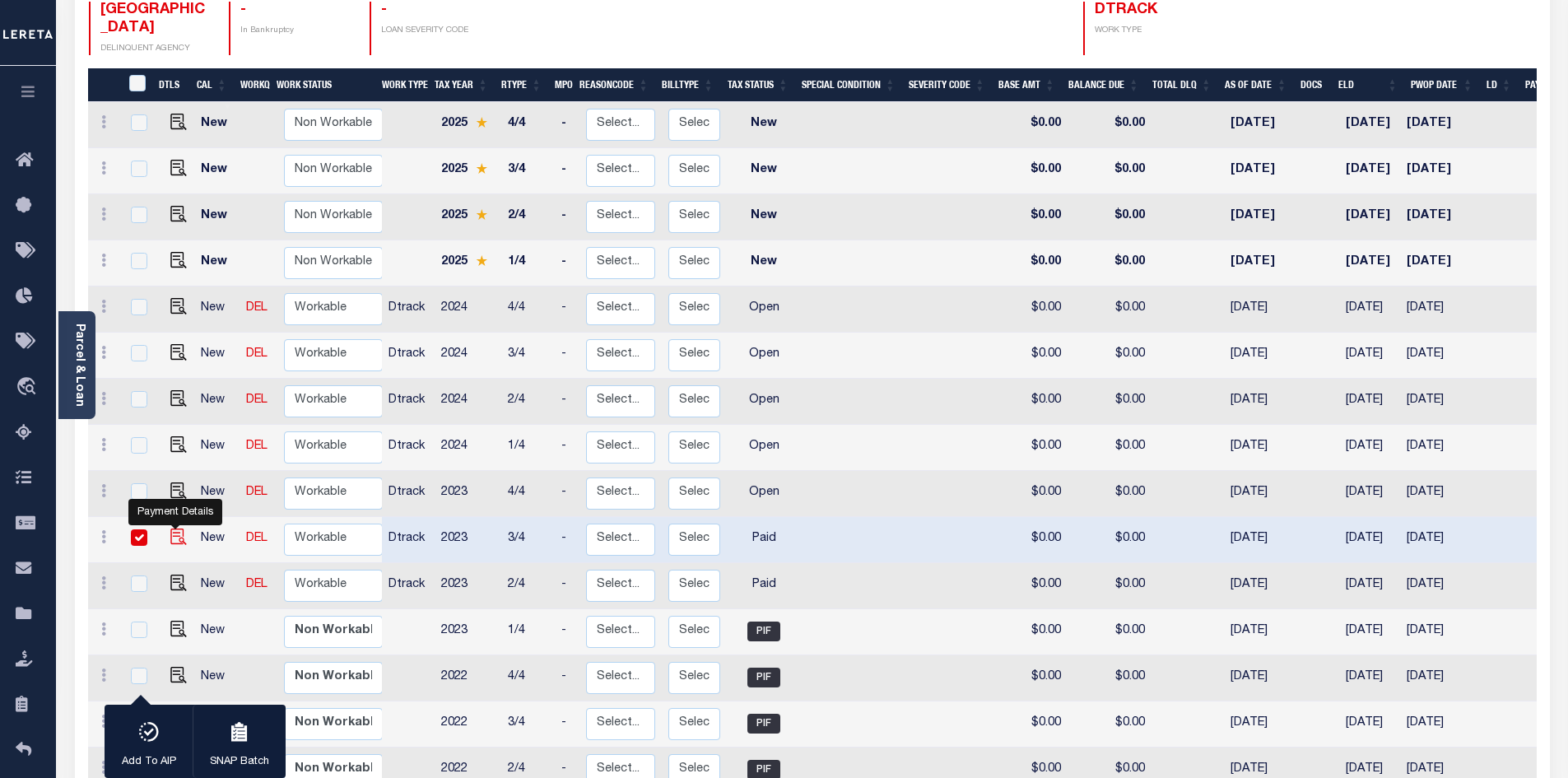
checkbox input "true"
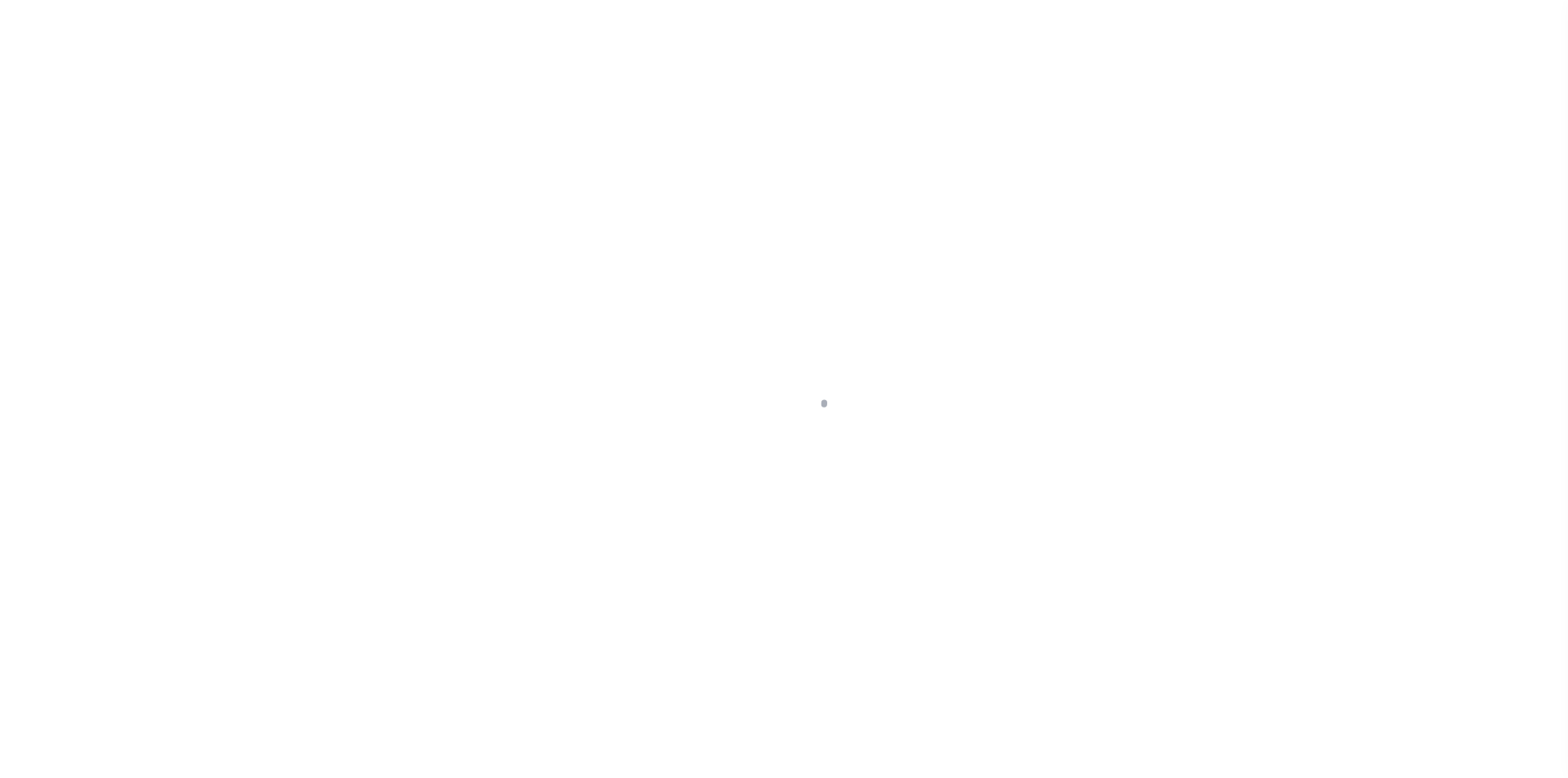
select select "PYD"
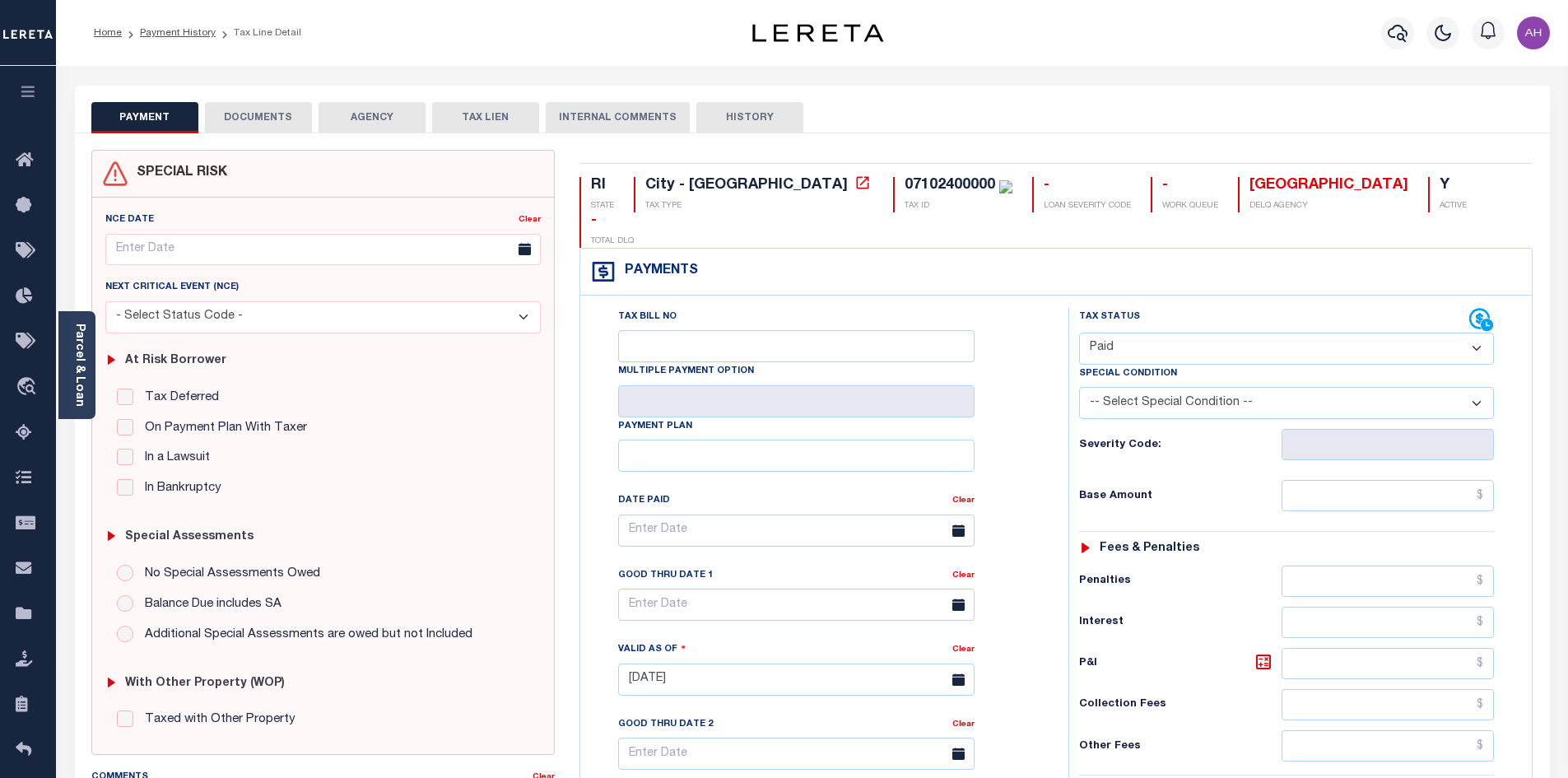
click at [1124, 333] on select "- Select Status Code - Open Due/Unpaid Paid Incomplete No Tax Due Internal Refu…" at bounding box center [1286, 348] width 415 height 32
click at [171, 36] on link "Payment History" at bounding box center [177, 32] width 76 height 9
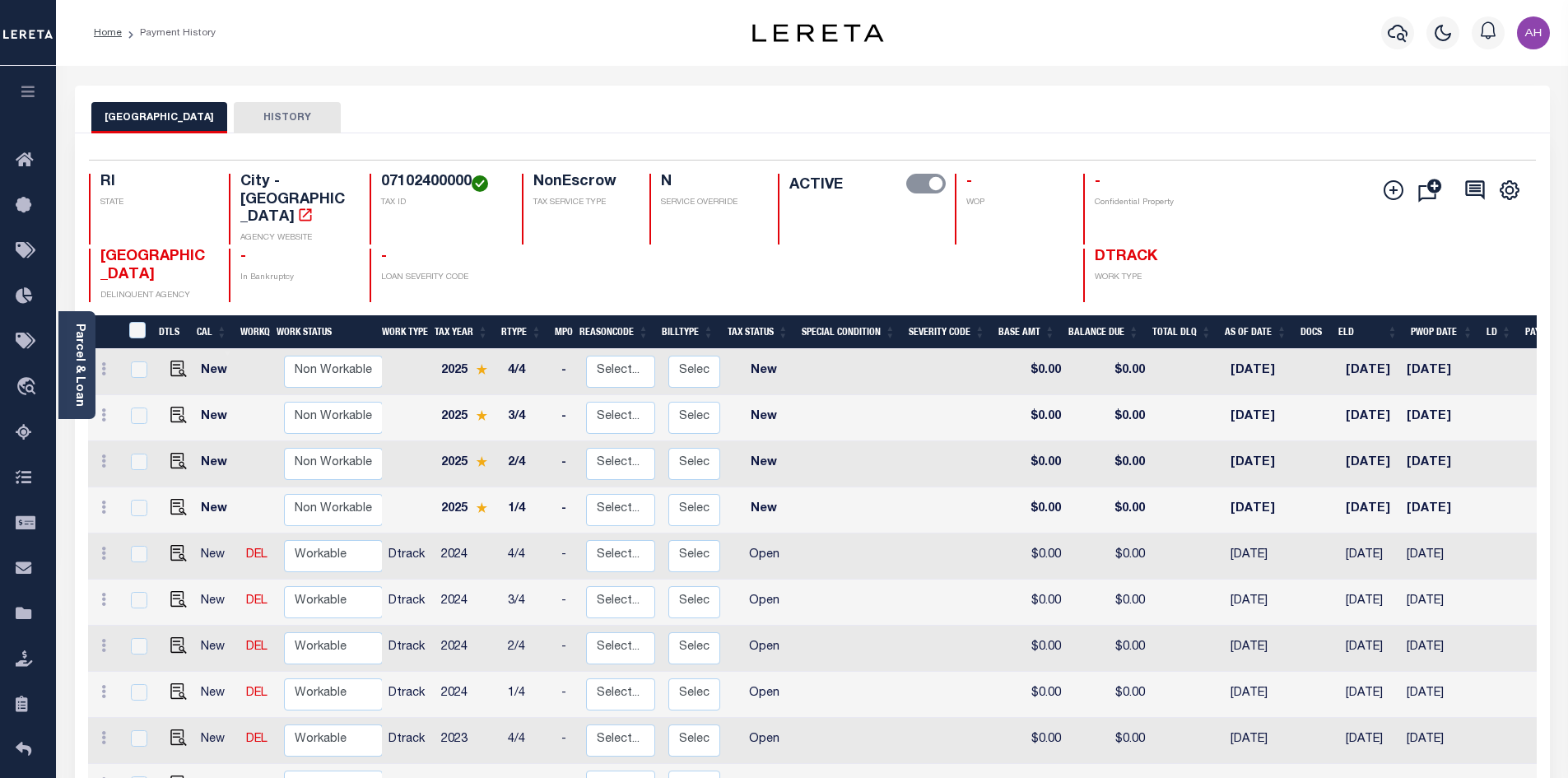
scroll to position [165, 0]
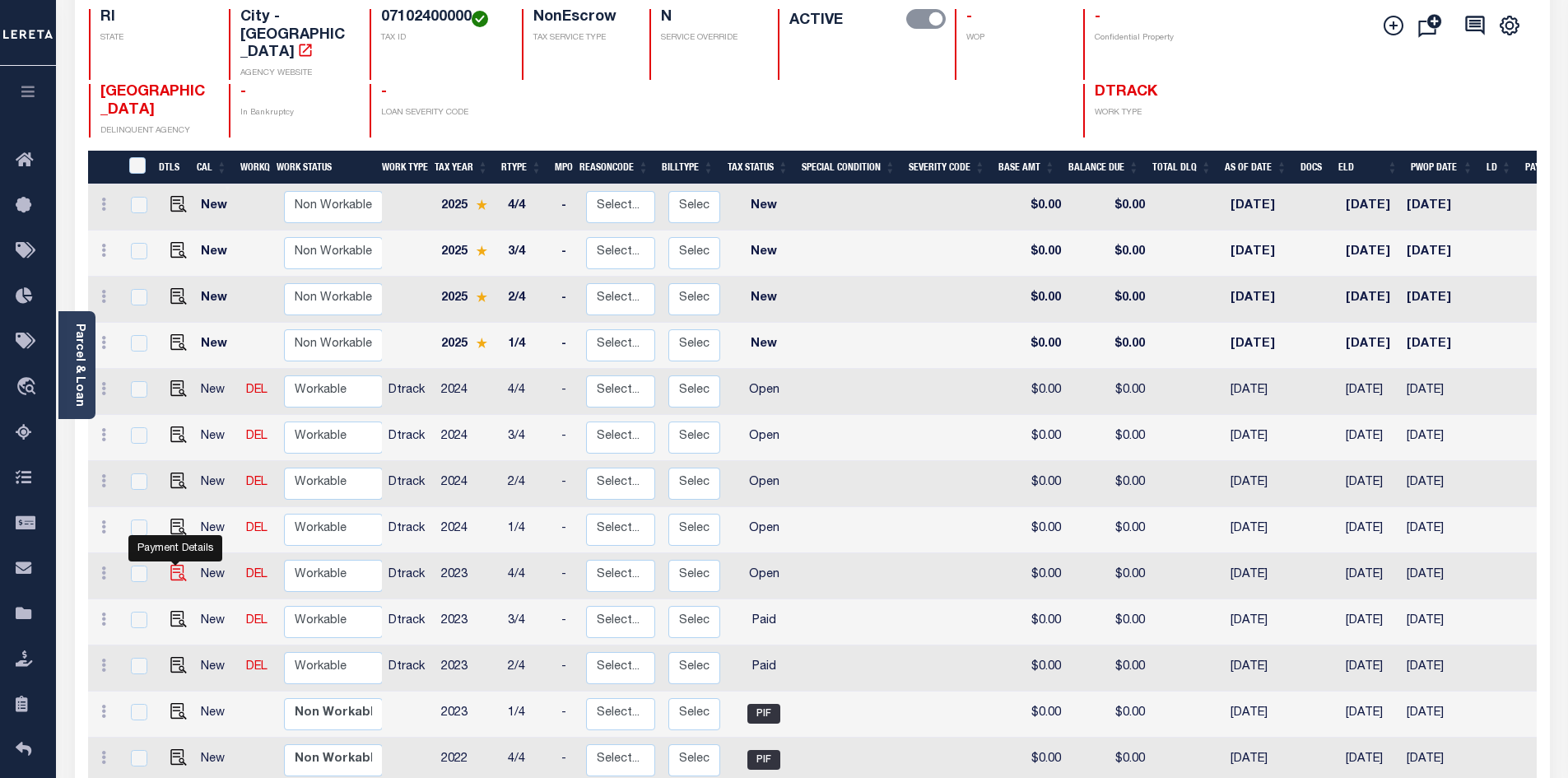
click at [177, 565] on img "" at bounding box center [178, 573] width 16 height 16
checkbox input "true"
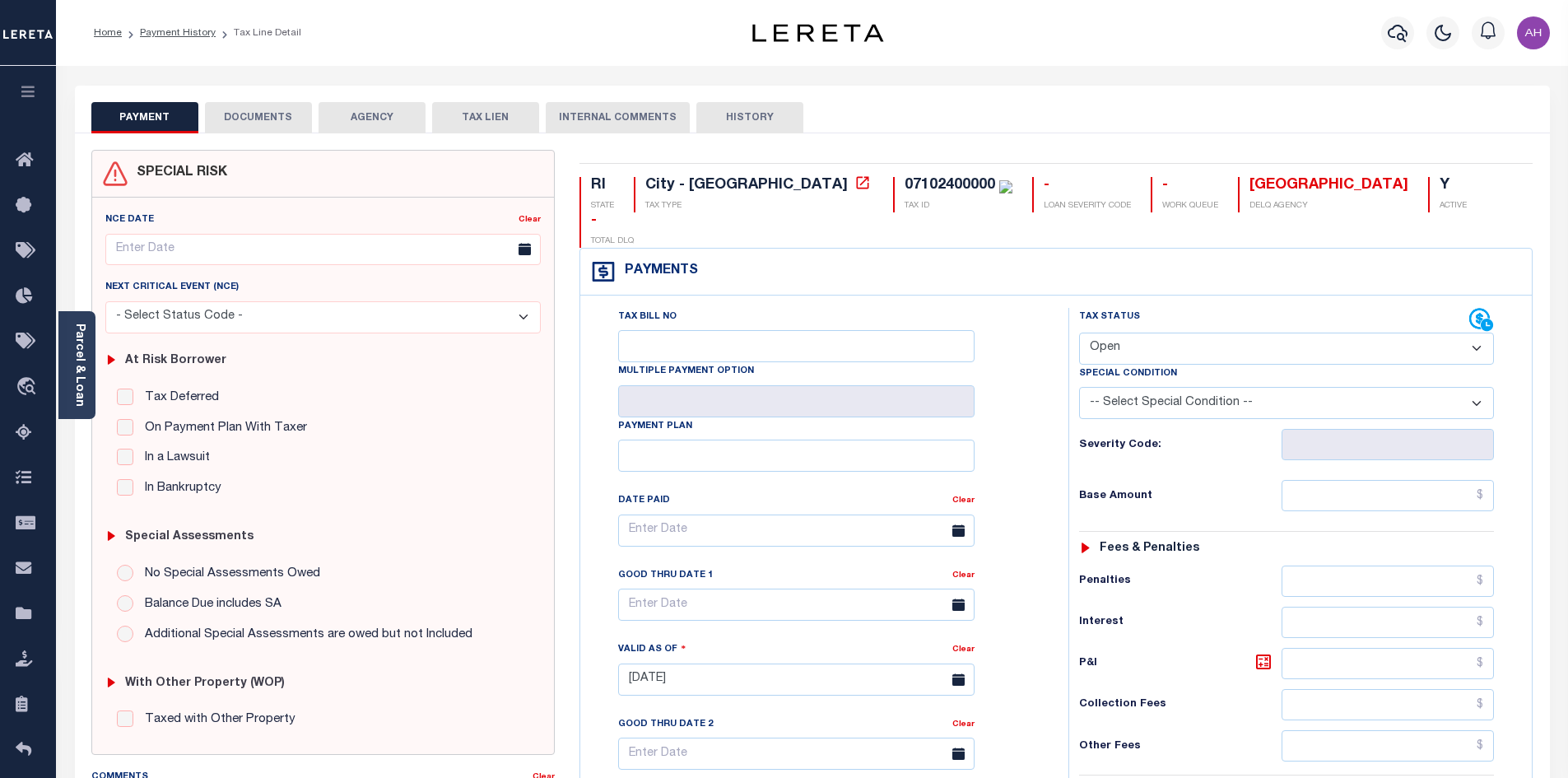
click at [1109, 333] on select "- Select Status Code - Open Due/Unpaid Paid Incomplete No Tax Due Internal Refu…" at bounding box center [1286, 348] width 415 height 32
select select "PYD"
click at [1079, 333] on select "- Select Status Code - Open Due/Unpaid Paid Incomplete No Tax Due Internal Refu…" at bounding box center [1286, 348] width 415 height 32
type input "[DATE]"
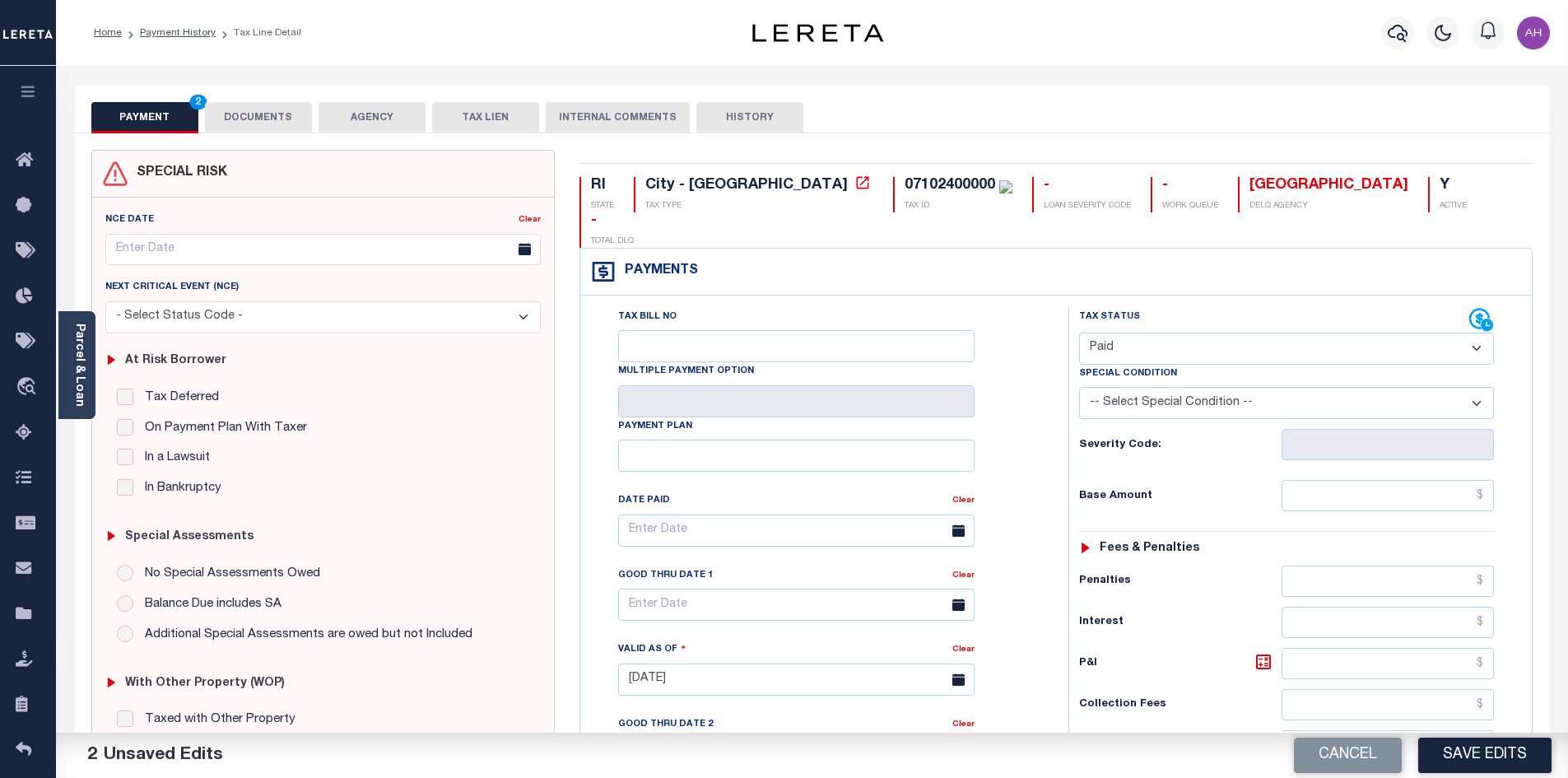
scroll to position [247, 0]
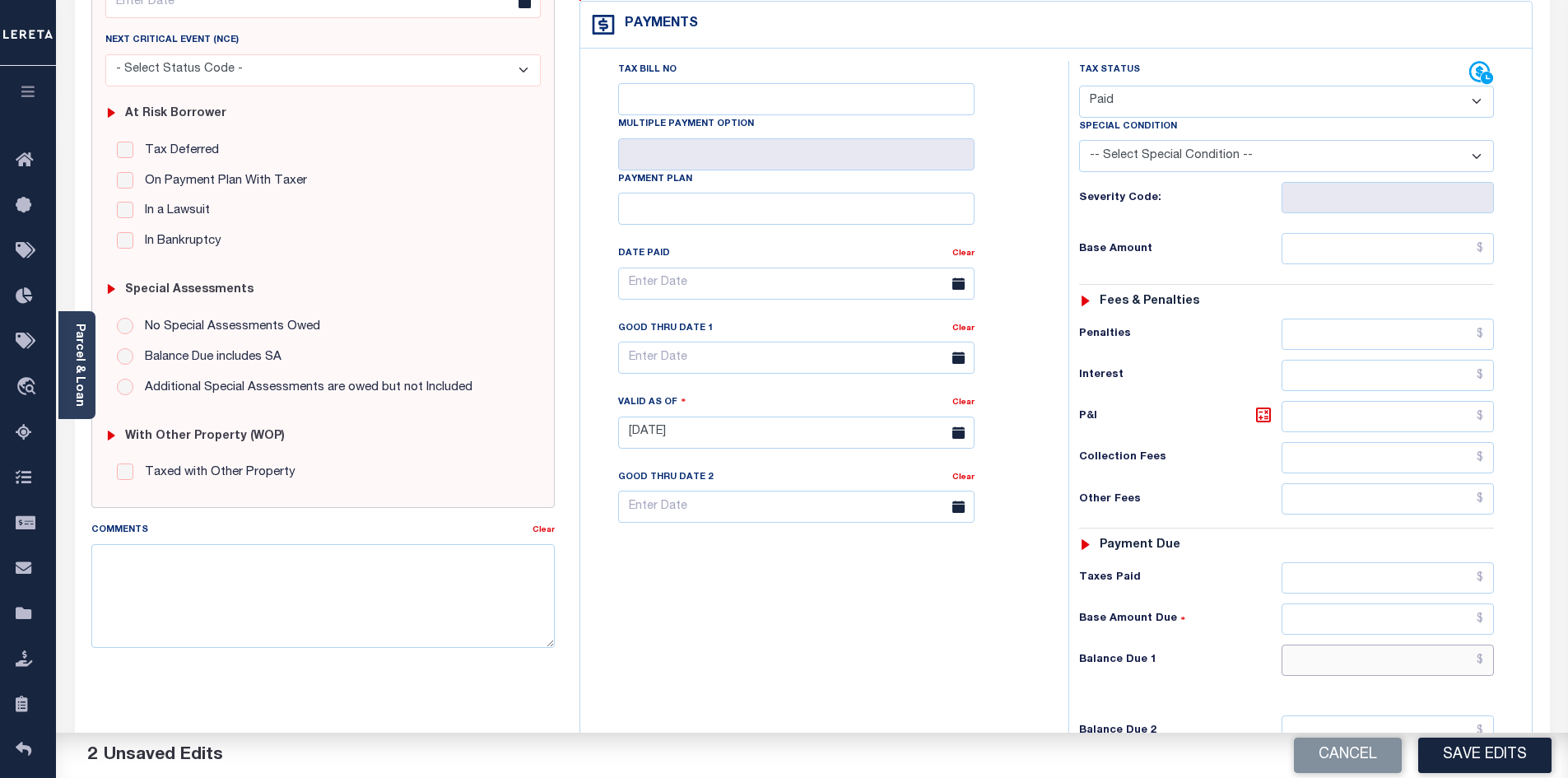
click at [1314, 644] on input "text" at bounding box center [1388, 660] width 214 height 31
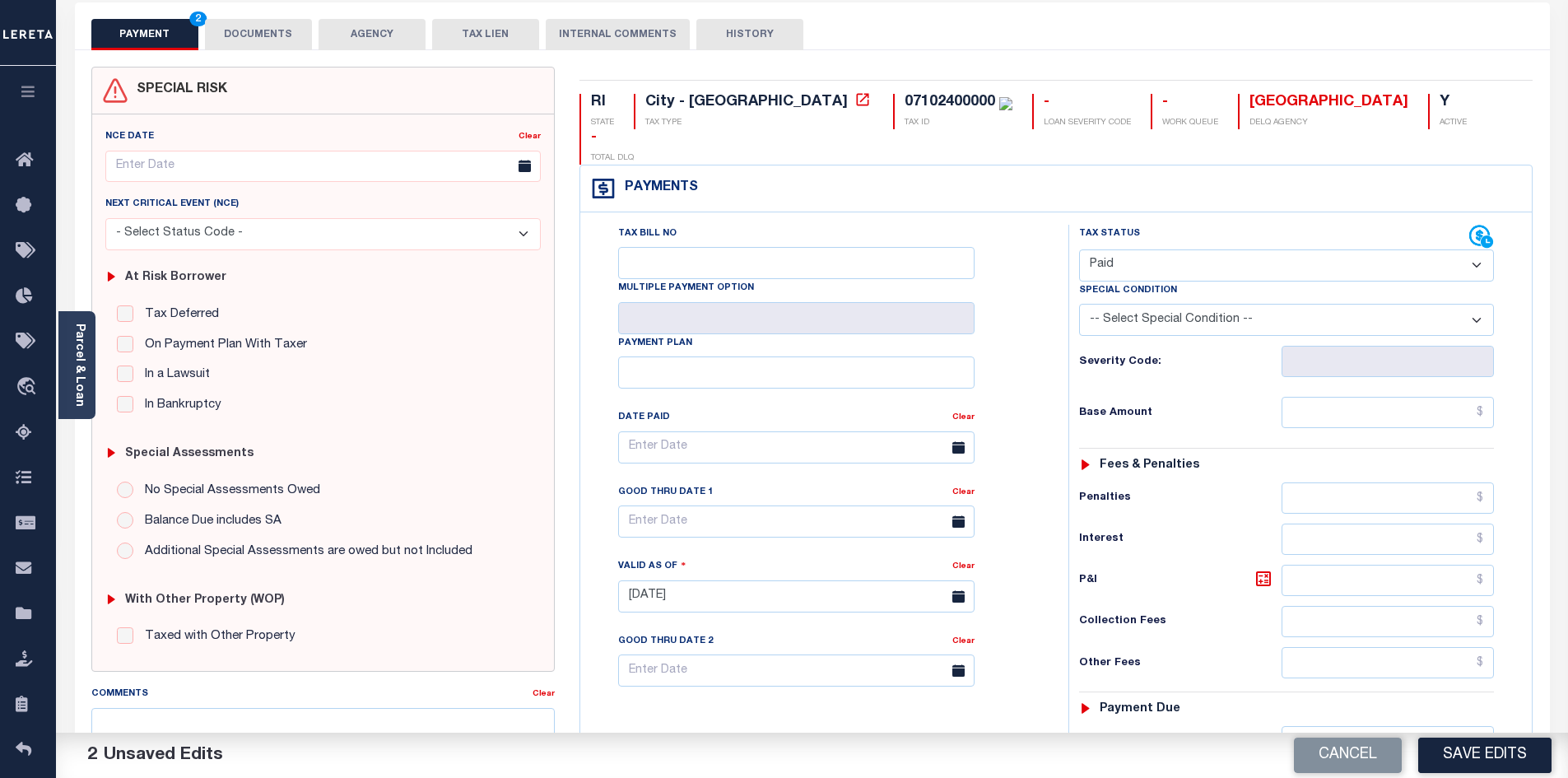
scroll to position [0, 0]
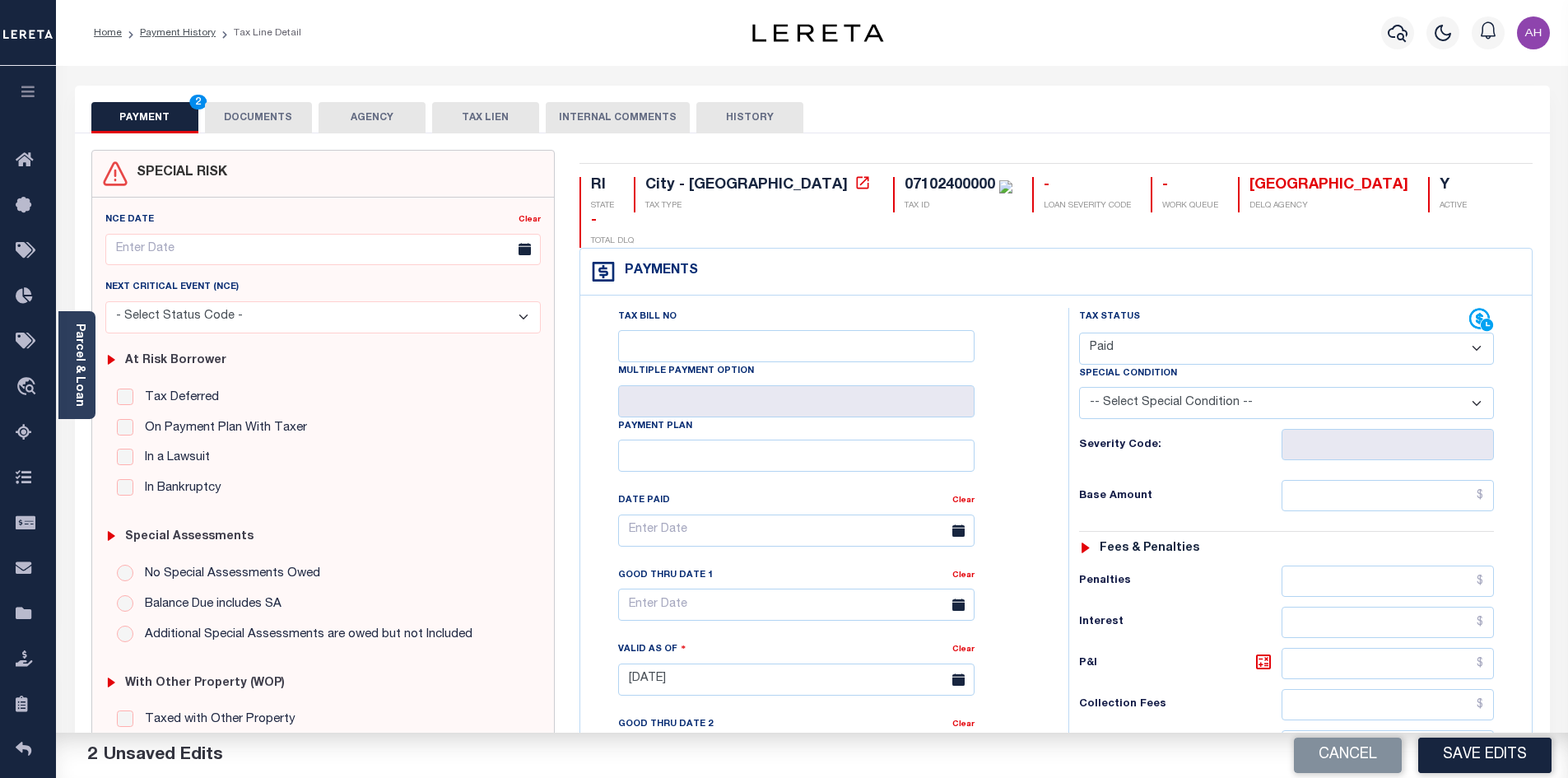
type input "$0.00"
click at [256, 121] on button "DOCUMENTS" at bounding box center [258, 118] width 107 height 31
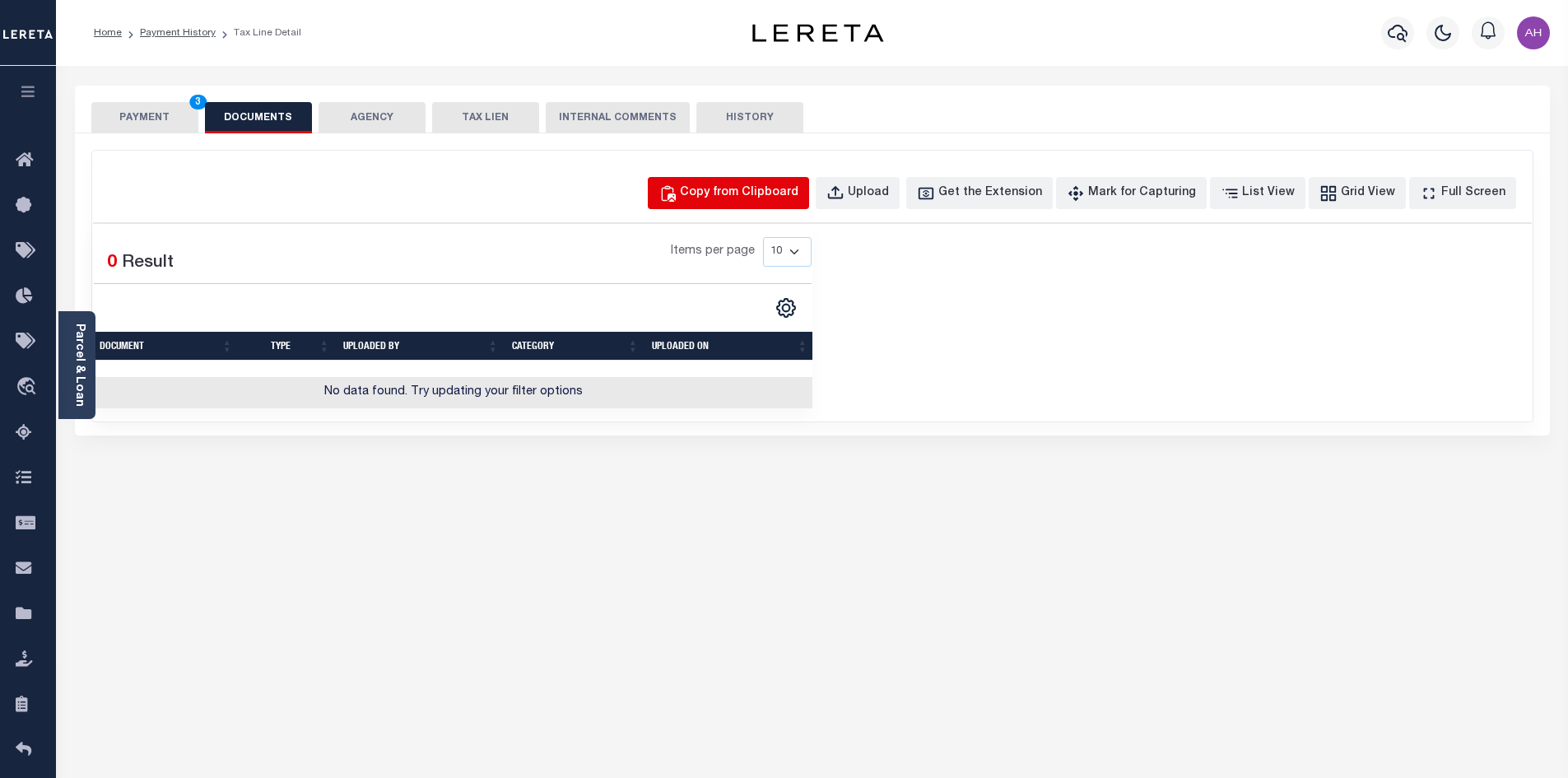
click at [735, 201] on div "Copy from Clipboard" at bounding box center [740, 193] width 119 height 18
select select "POP"
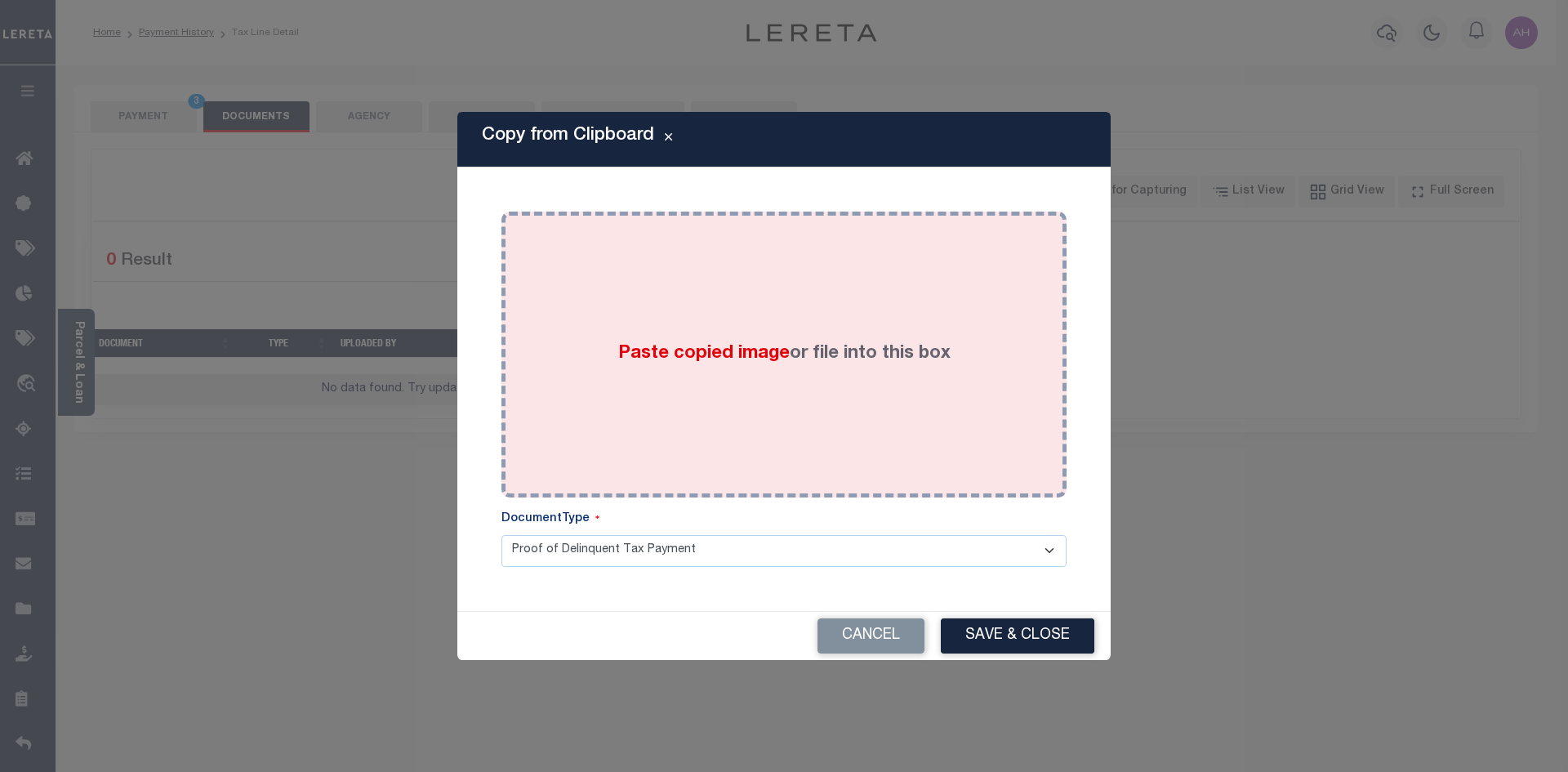
click at [678, 352] on span "Paste copied image" at bounding box center [704, 353] width 172 height 18
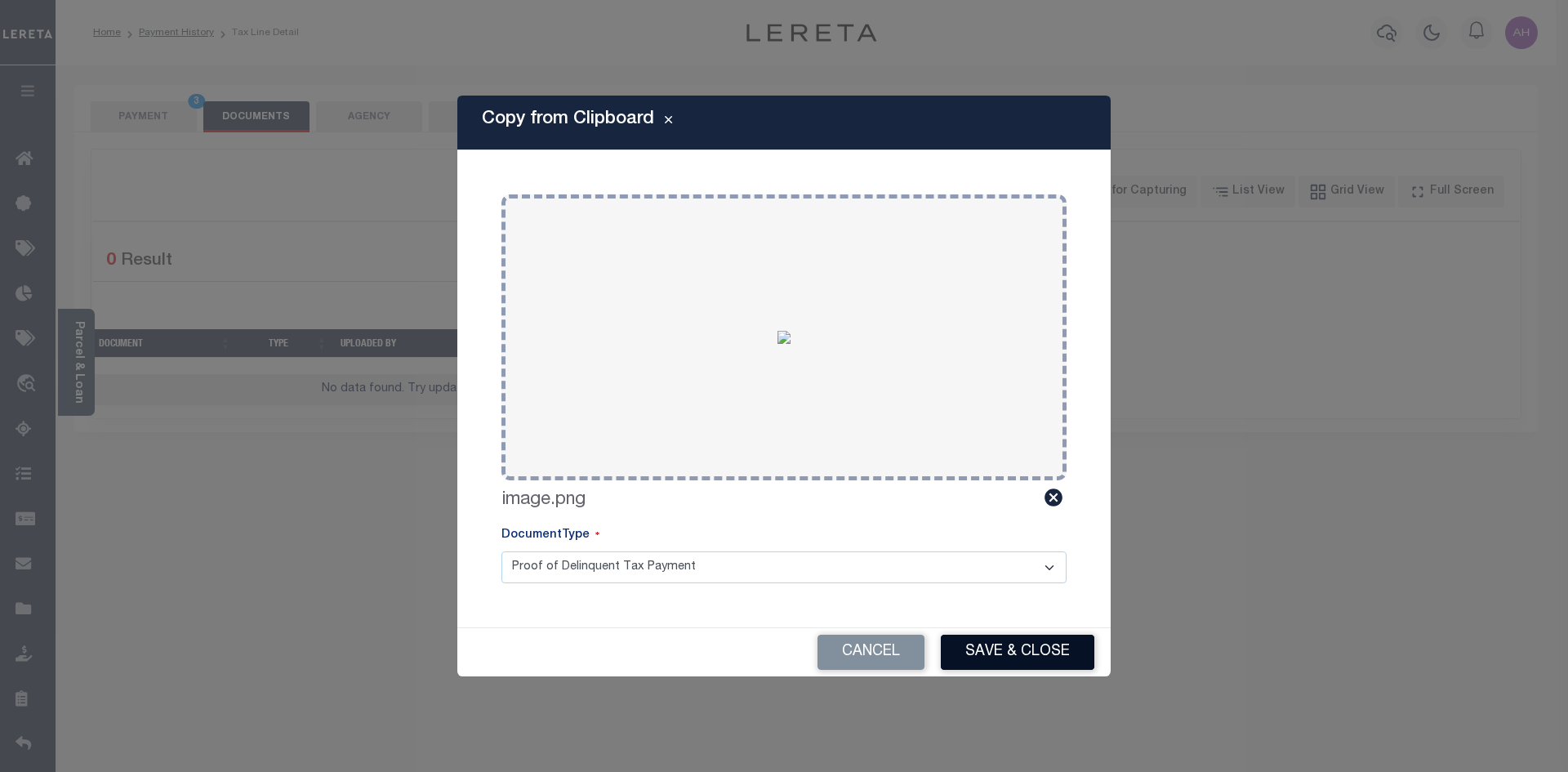
click at [996, 657] on button "Save & Close" at bounding box center [1018, 652] width 154 height 35
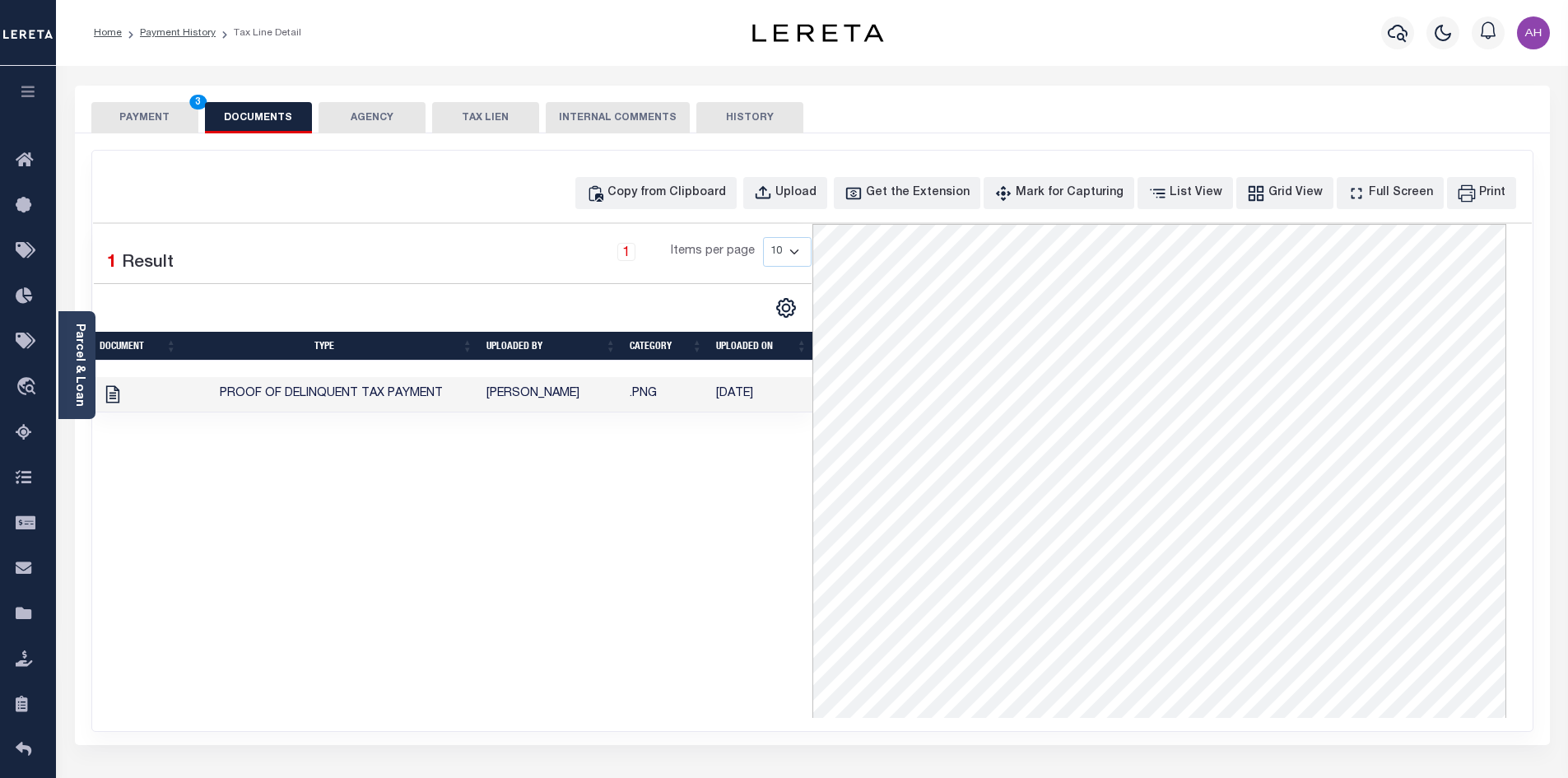
click at [157, 112] on button "PAYMENT 3" at bounding box center [145, 118] width 107 height 31
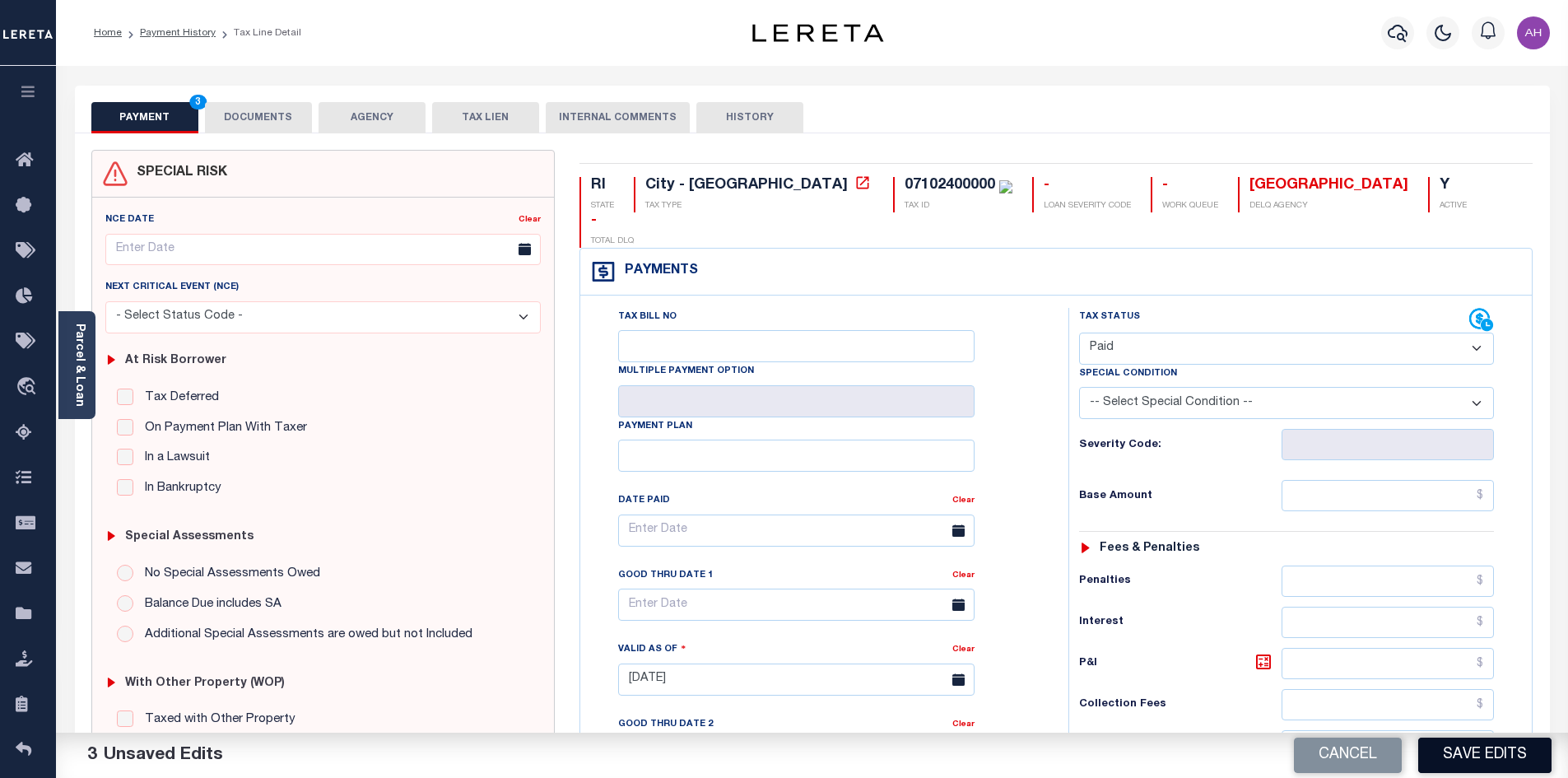
click at [1497, 747] on button "Save Edits" at bounding box center [1484, 755] width 133 height 35
checkbox input "false"
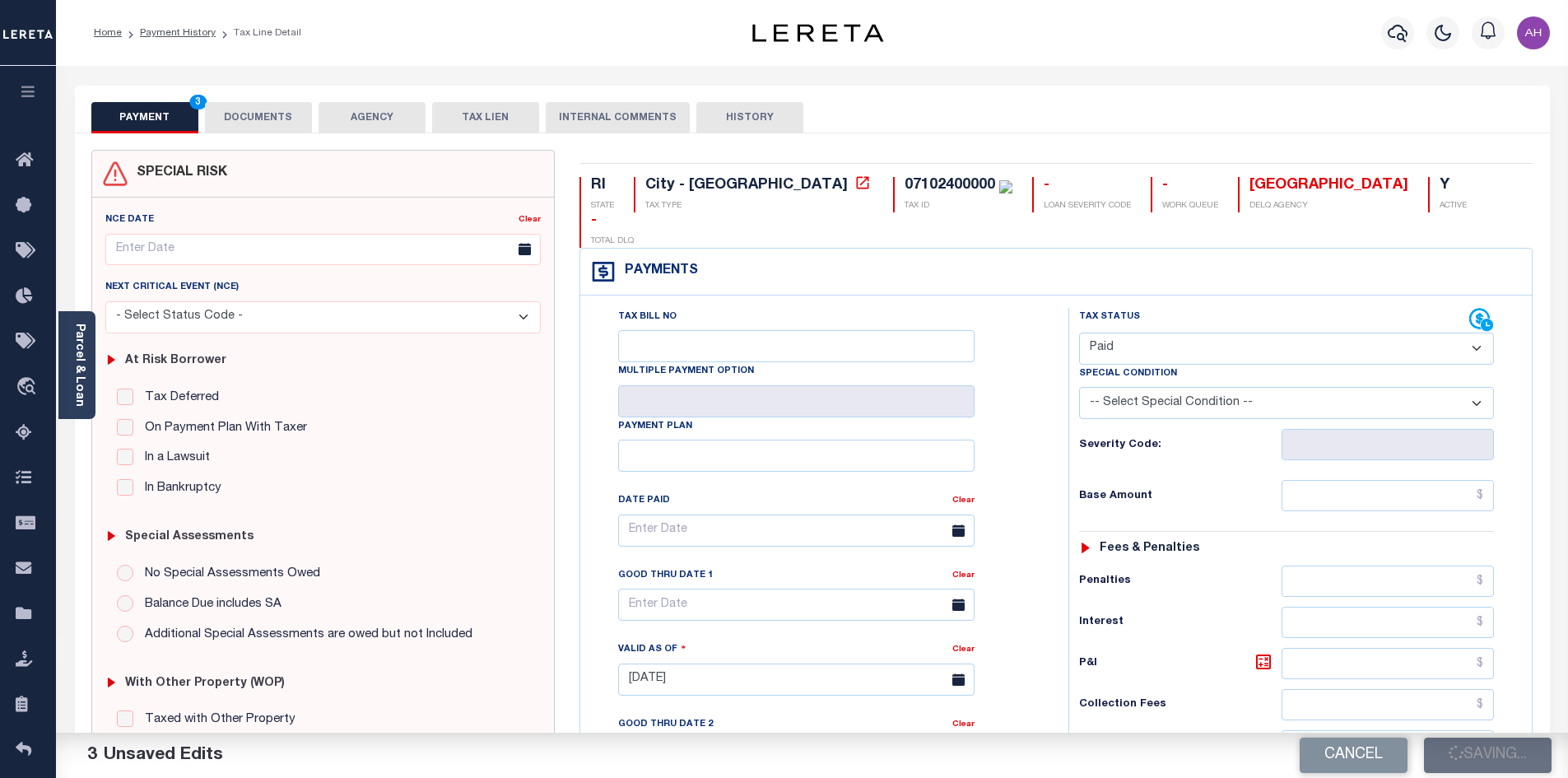
type input "$0"
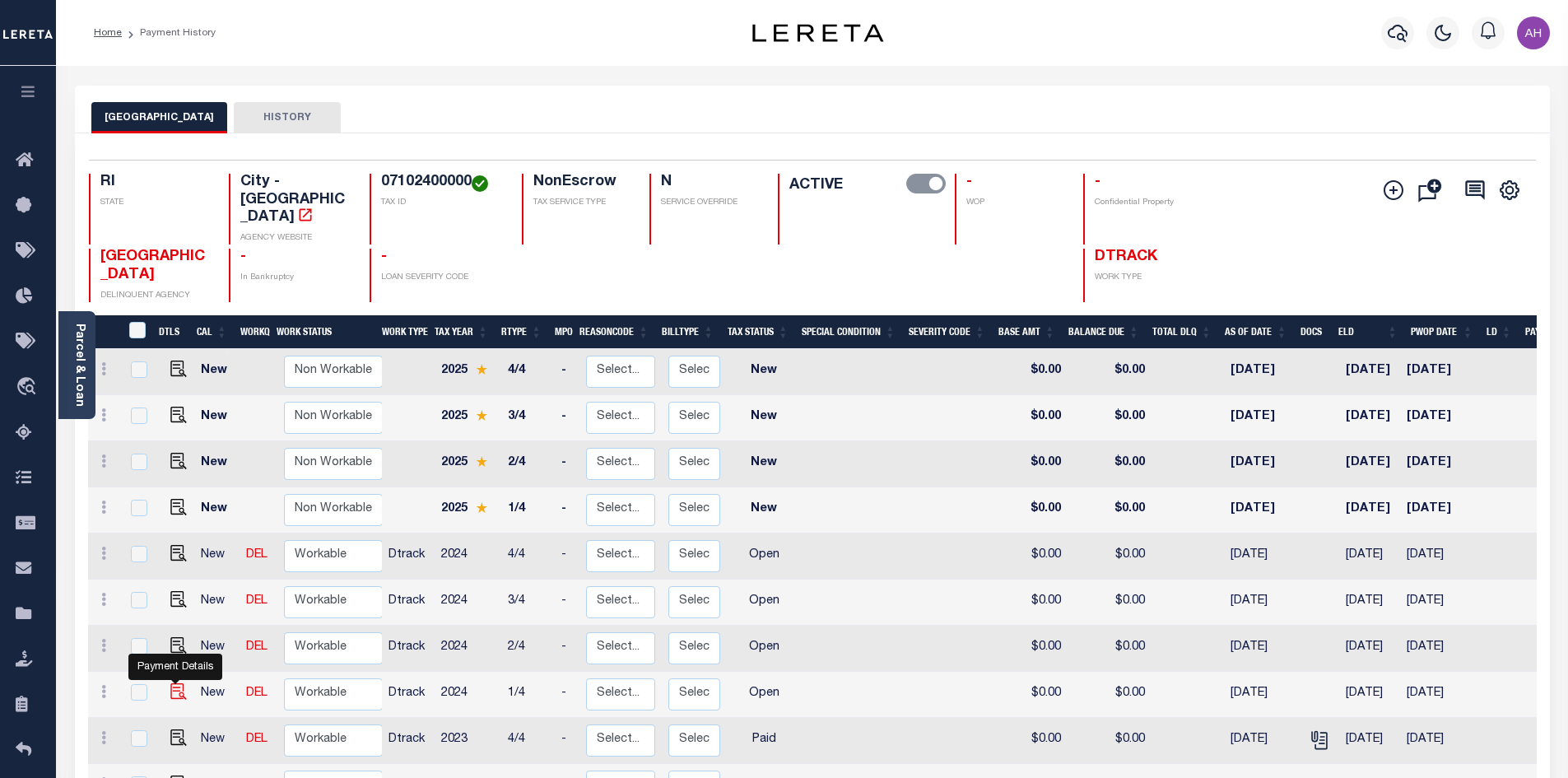
click at [175, 683] on img "" at bounding box center [178, 691] width 16 height 16
checkbox input "true"
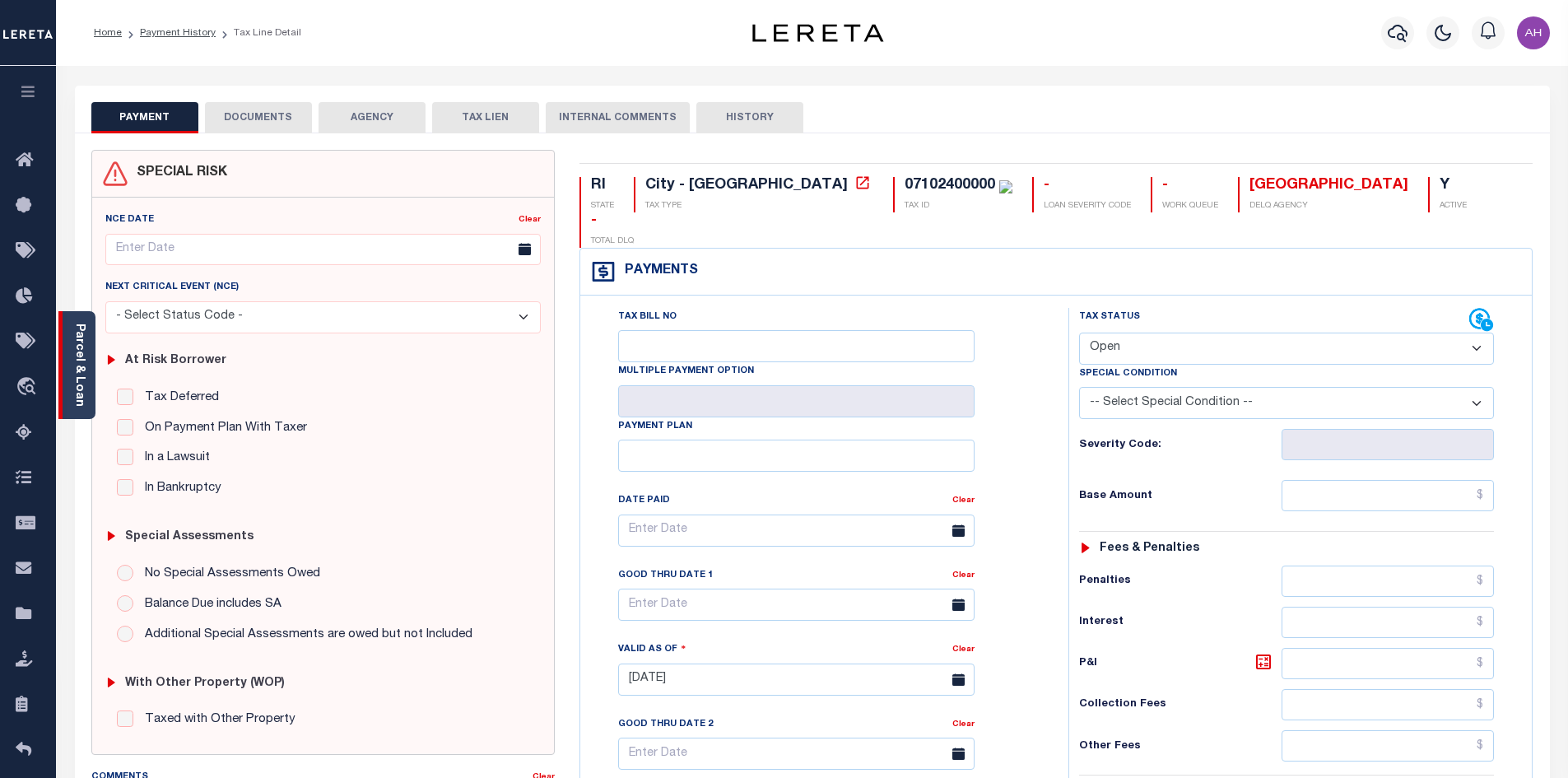
click at [71, 384] on div "Parcel & Loan" at bounding box center [77, 364] width 37 height 108
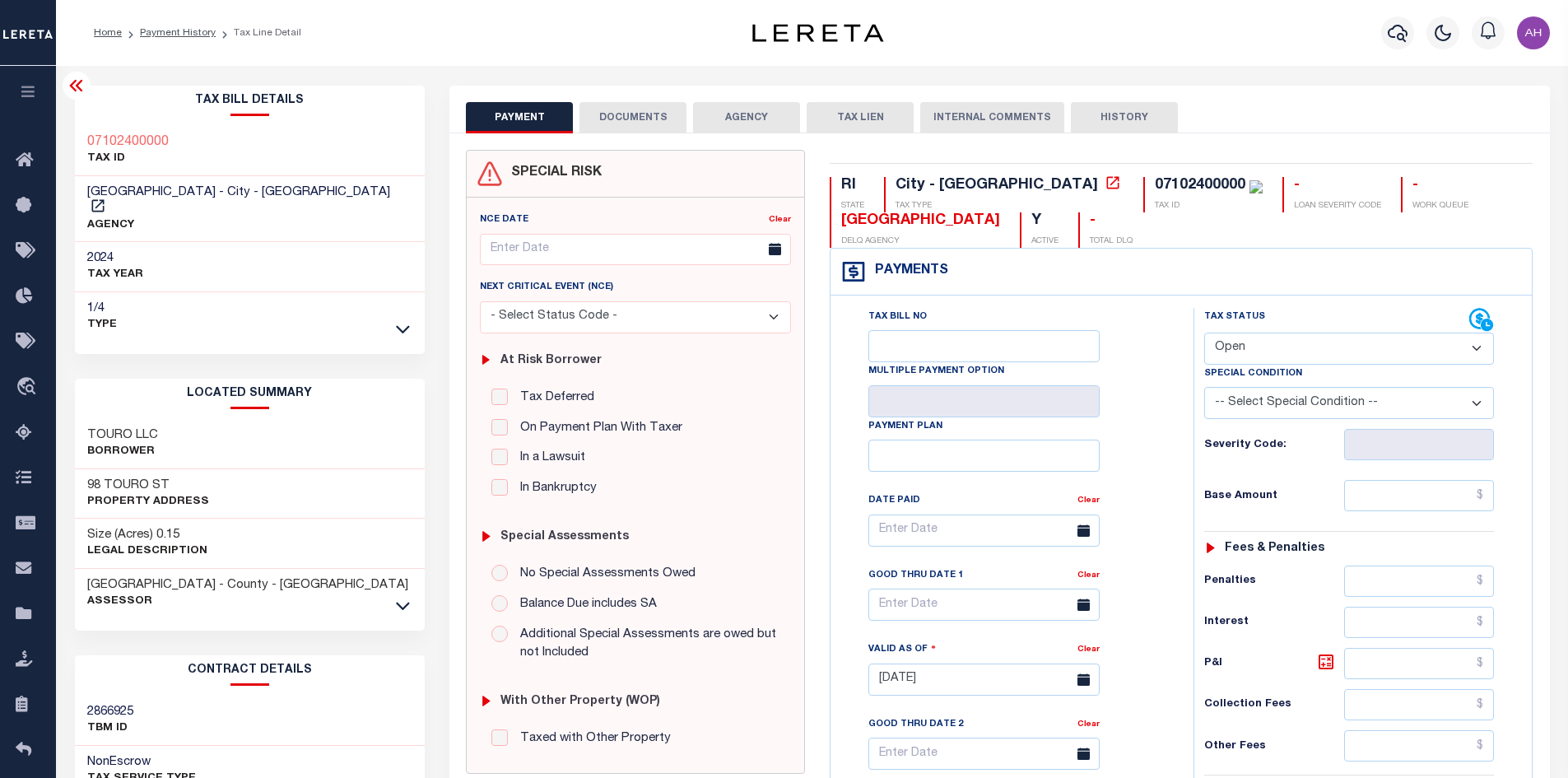
click at [1297, 348] on select "- Select Status Code - Open Due/Unpaid Paid Incomplete No Tax Due Internal Refu…" at bounding box center [1348, 348] width 289 height 32
select select "PYD"
click at [1204, 333] on select "- Select Status Code - Open Due/Unpaid Paid Incomplete No Tax Due Internal Refu…" at bounding box center [1348, 348] width 289 height 32
type input "[DATE]"
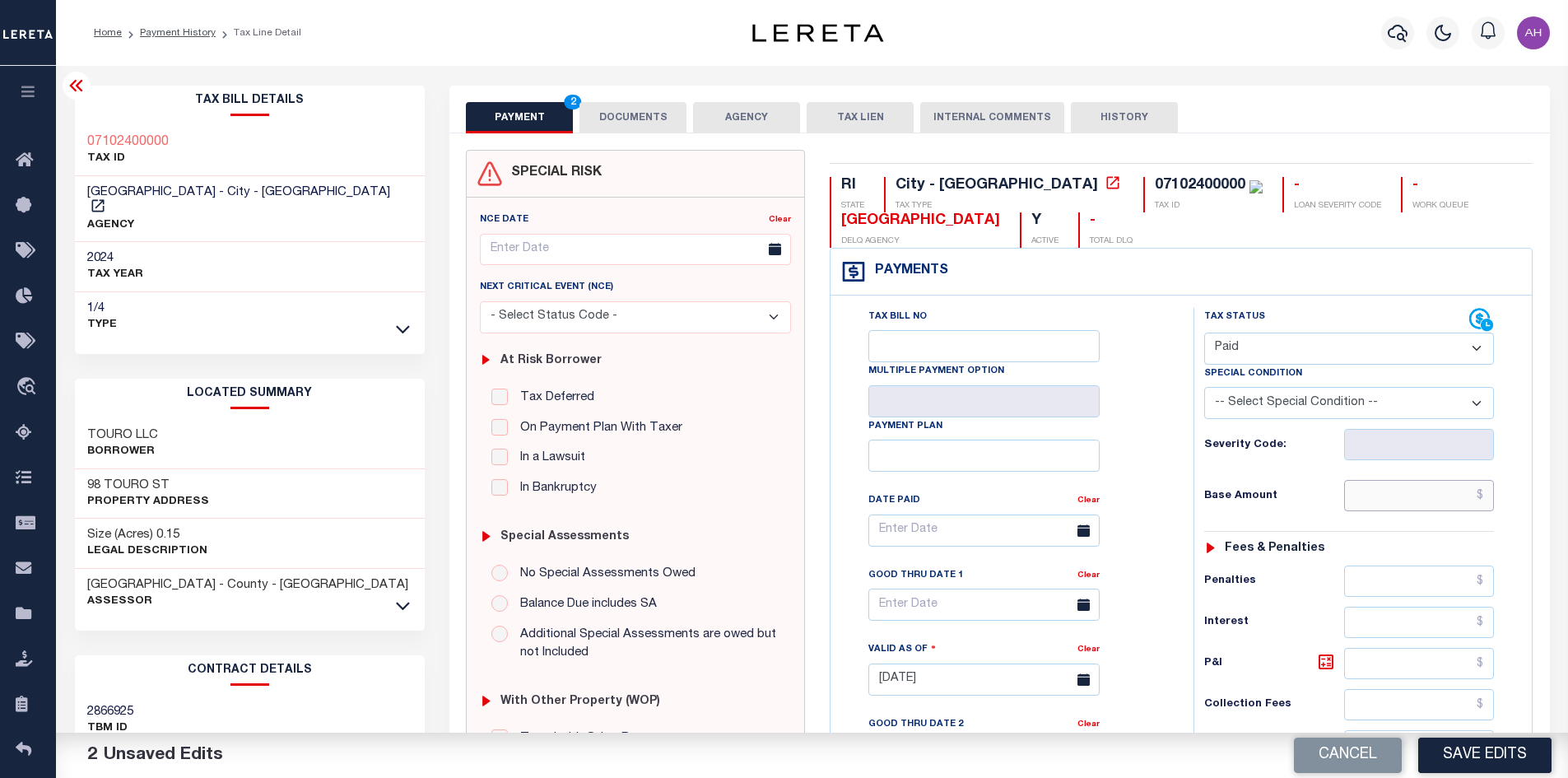
click at [1394, 501] on input "text" at bounding box center [1419, 495] width 151 height 31
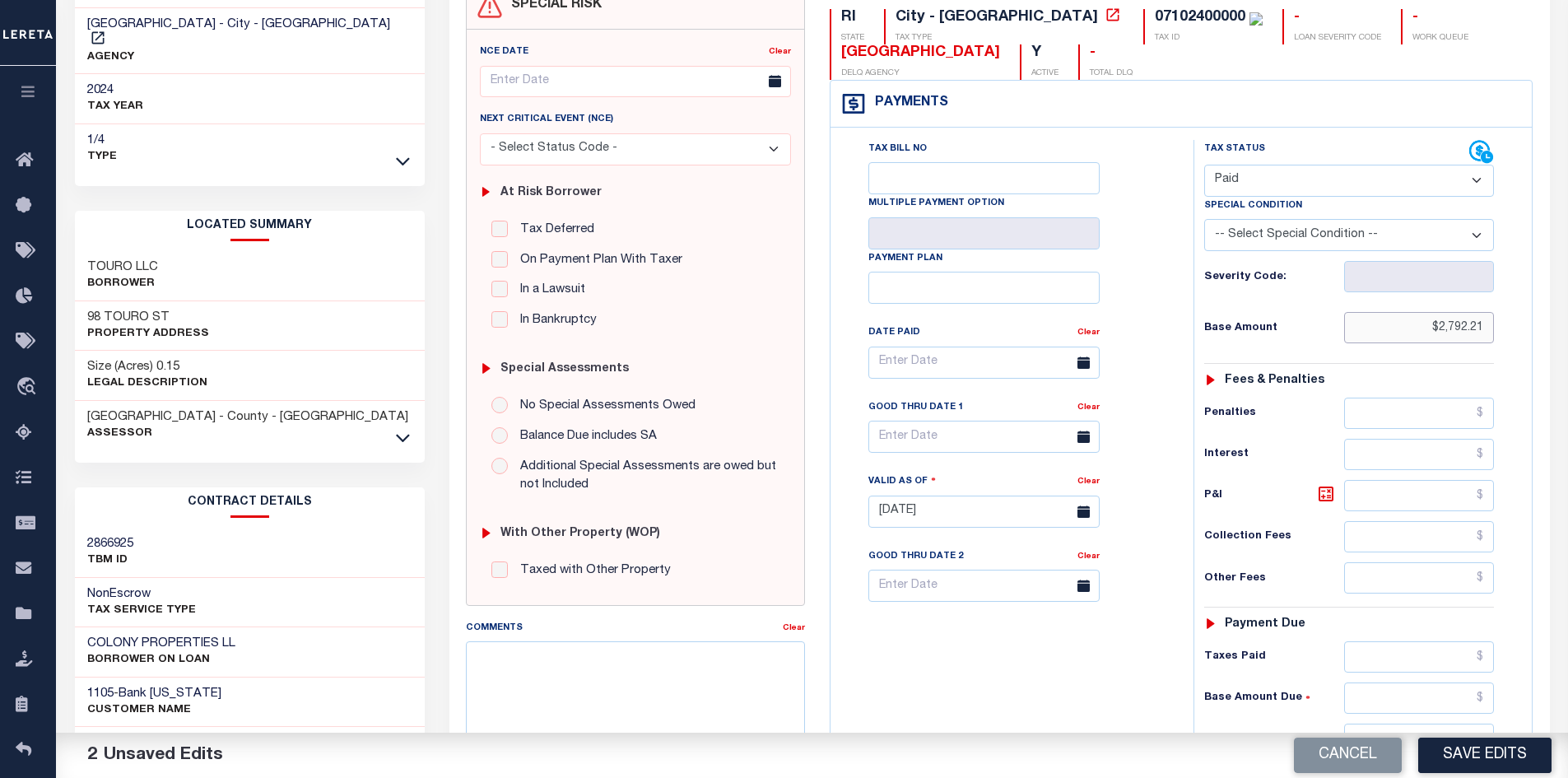
scroll to position [247, 0]
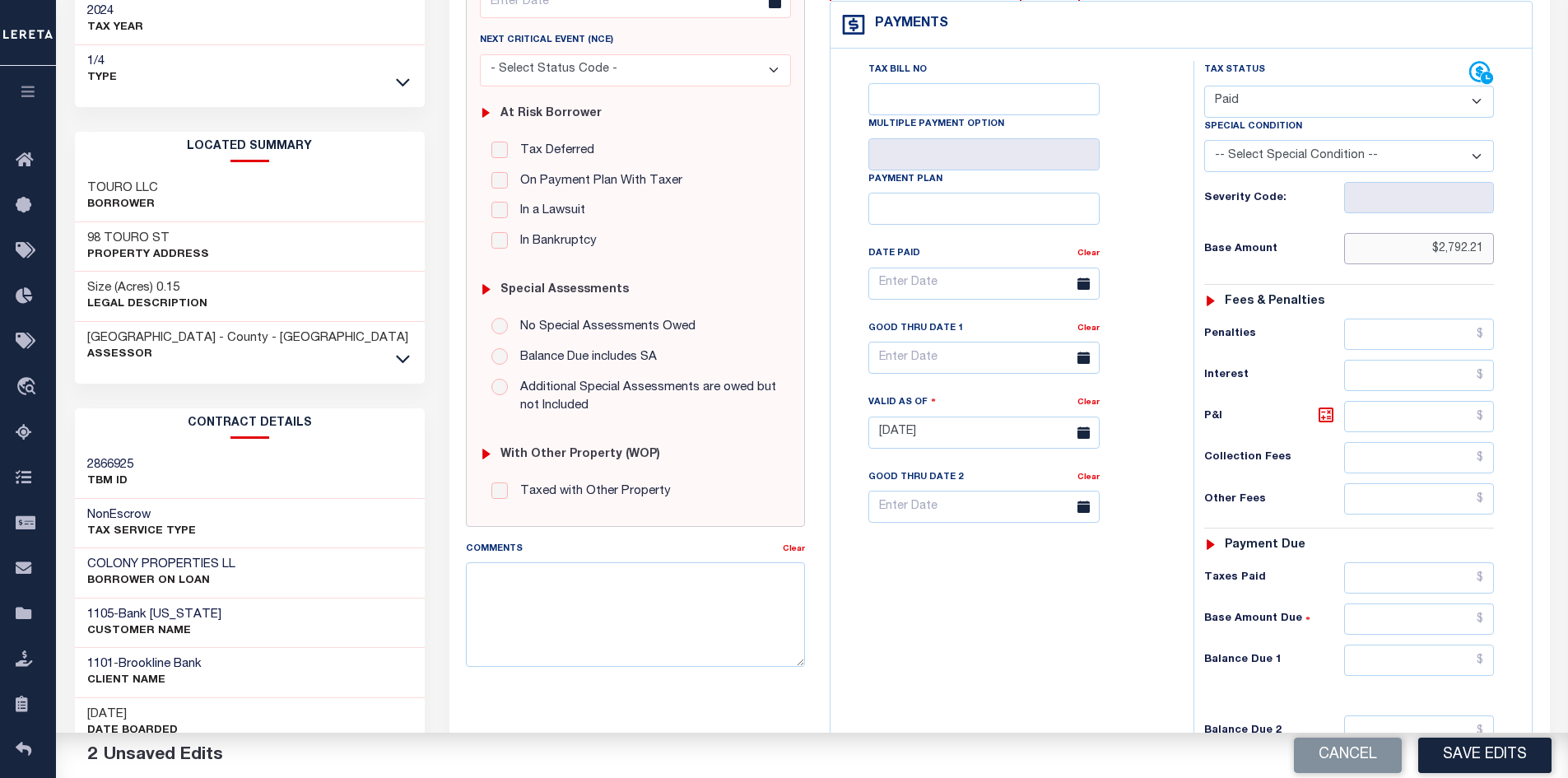
type input "$2,792.21"
click at [1428, 657] on input "text" at bounding box center [1419, 660] width 151 height 31
type input "$0.00"
click at [1504, 744] on button "Save Edits" at bounding box center [1484, 755] width 133 height 35
checkbox input "false"
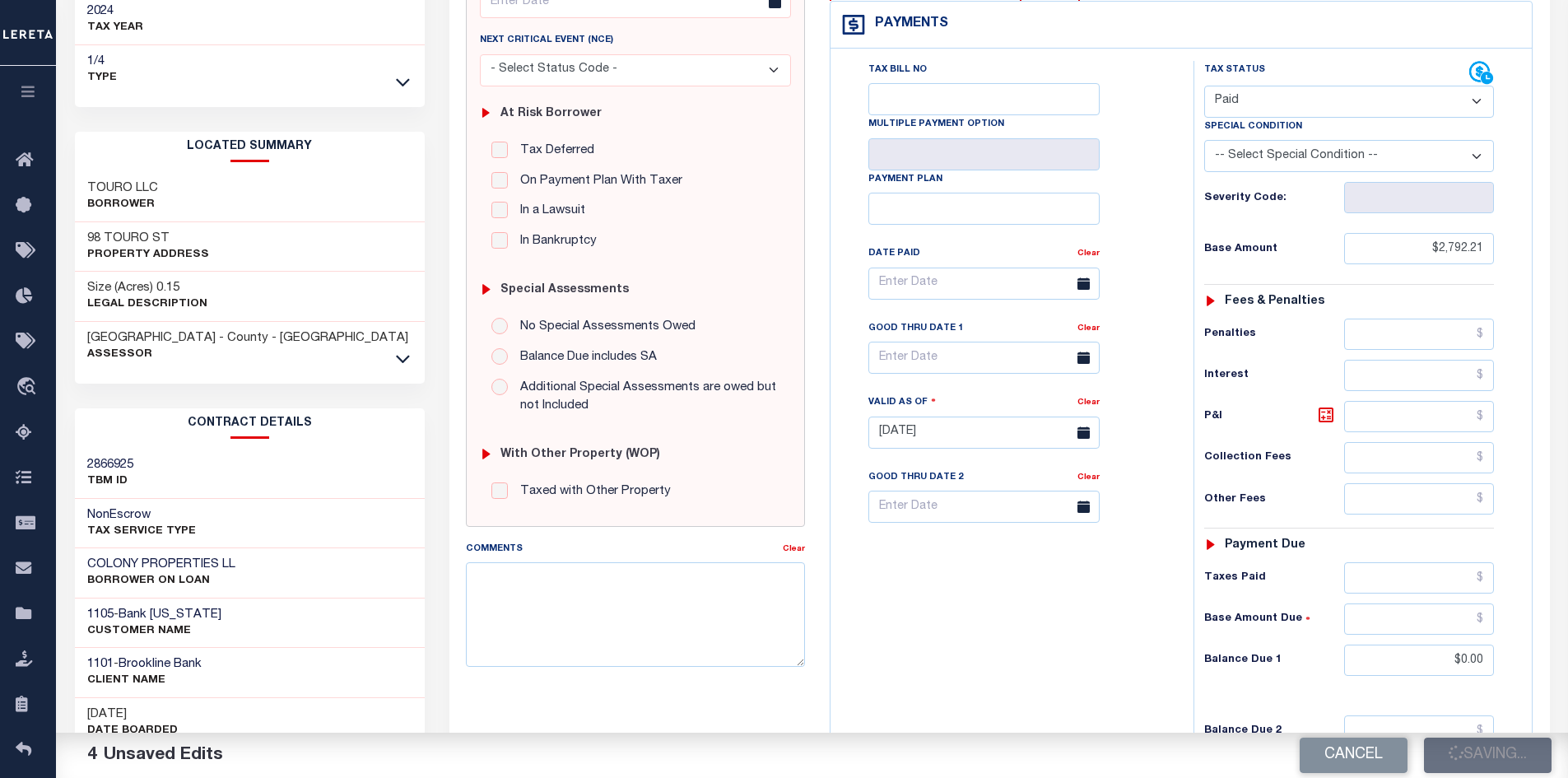
checkbox input "false"
type input "$2,792.21"
type input "$0"
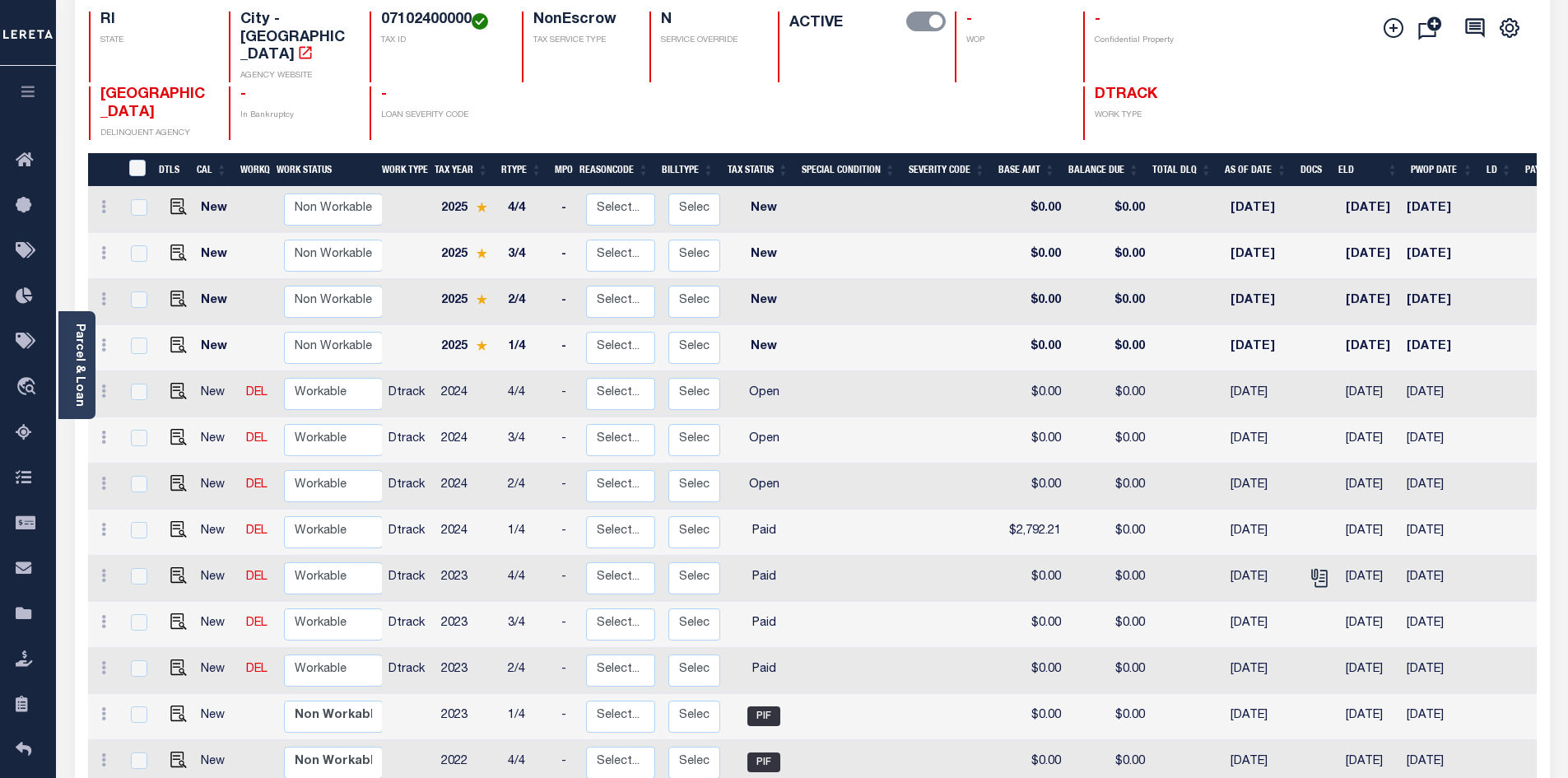
scroll to position [165, 0]
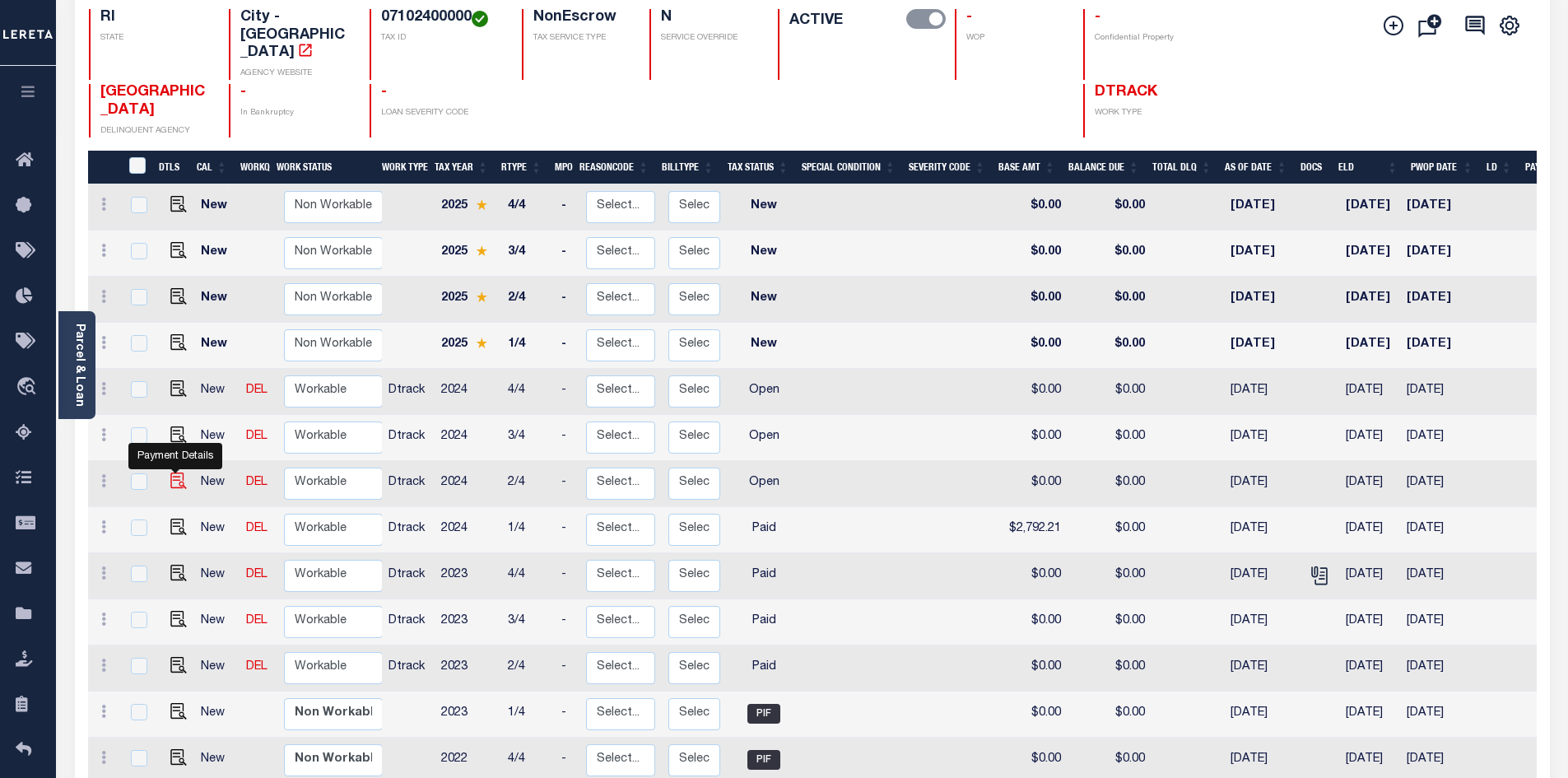
click at [171, 473] on img "" at bounding box center [178, 481] width 16 height 16
checkbox input "true"
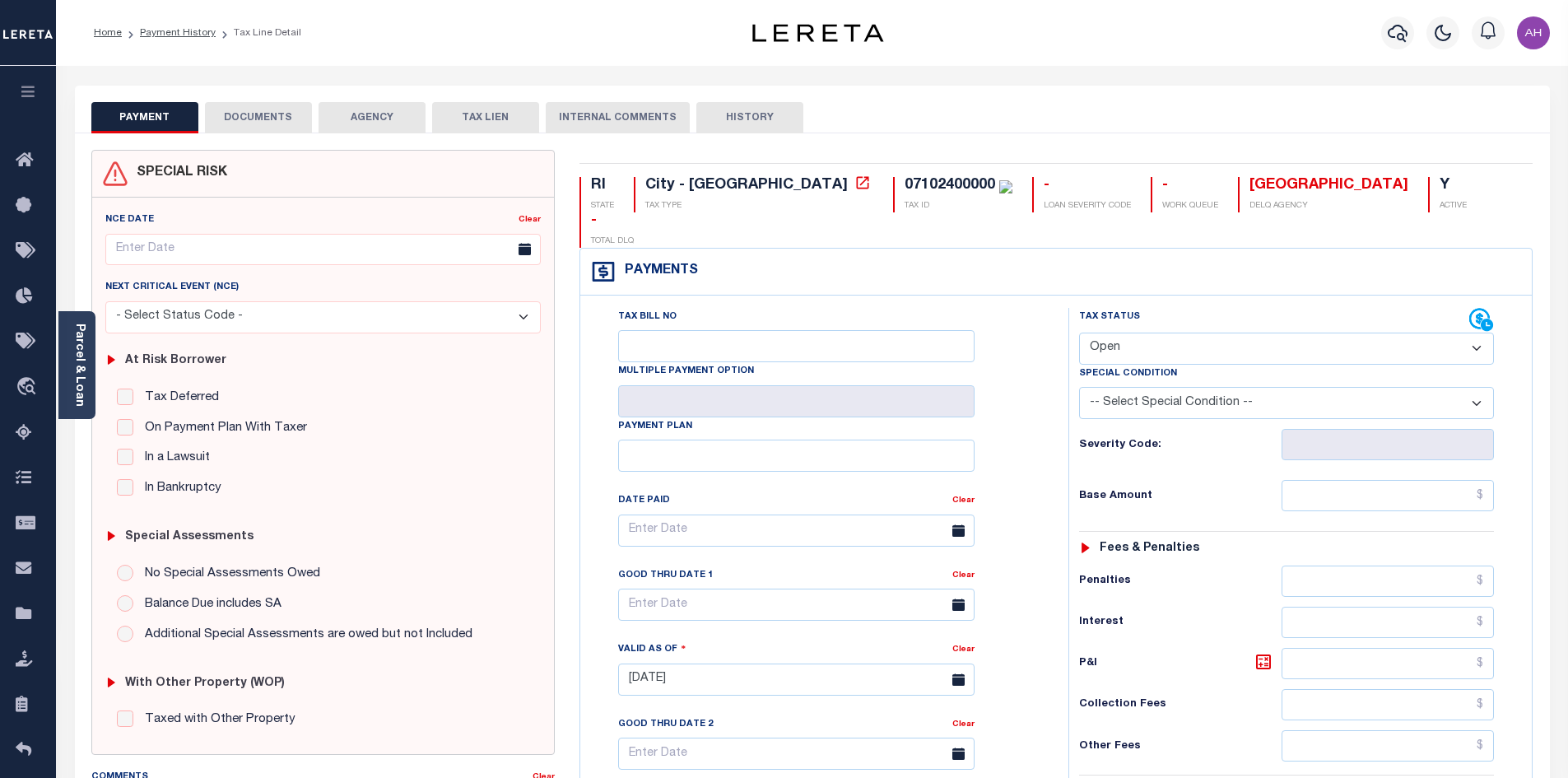
click at [1164, 333] on select "- Select Status Code - Open Due/Unpaid Paid Incomplete No Tax Due Internal Refu…" at bounding box center [1286, 348] width 415 height 32
select select "PYD"
click at [1079, 333] on select "- Select Status Code - Open Due/Unpaid Paid Incomplete No Tax Due Internal Refu…" at bounding box center [1286, 348] width 415 height 32
type input "[DATE]"
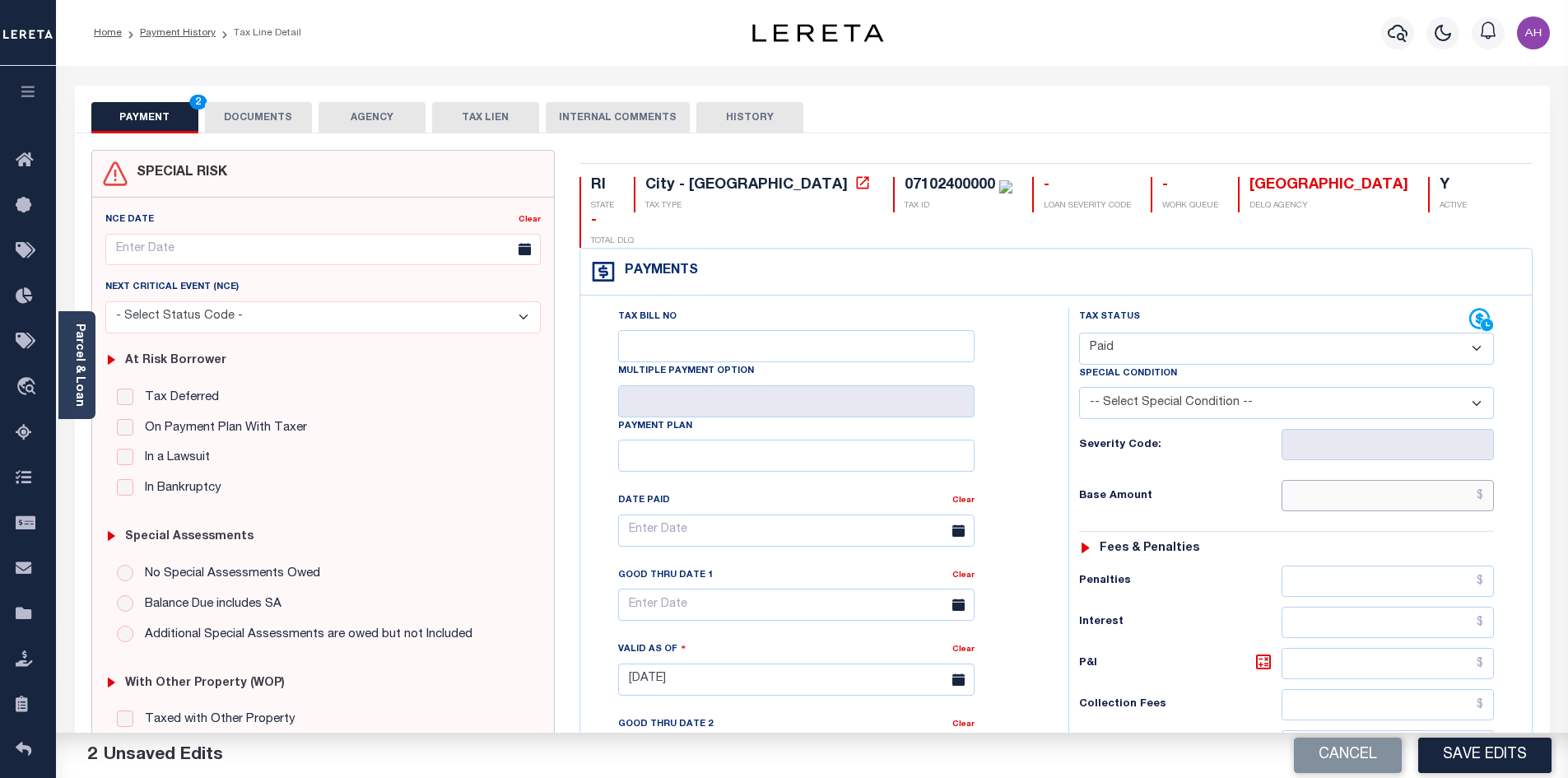
click at [1425, 480] on input "text" at bounding box center [1388, 495] width 214 height 31
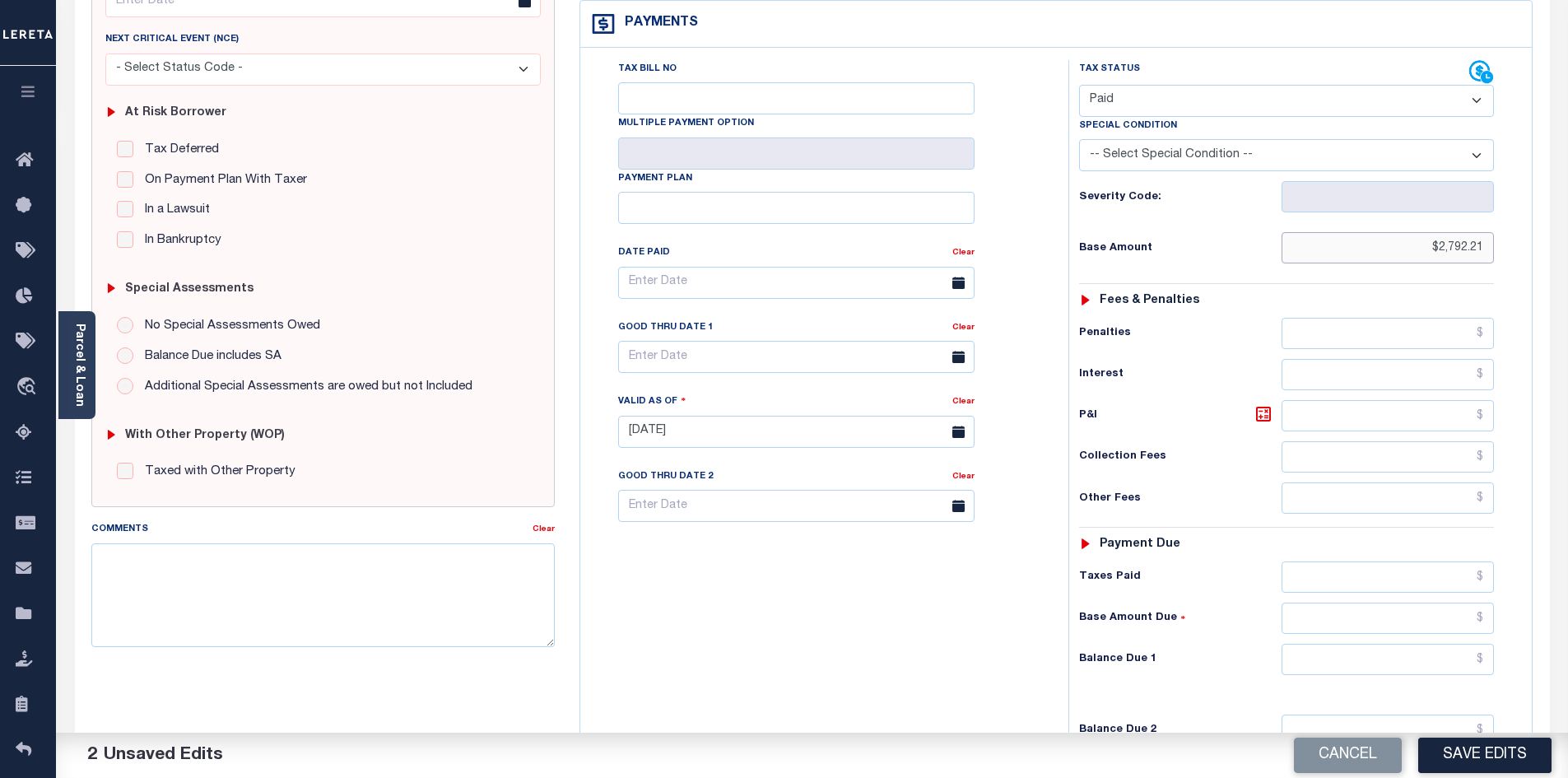
scroll to position [329, 0]
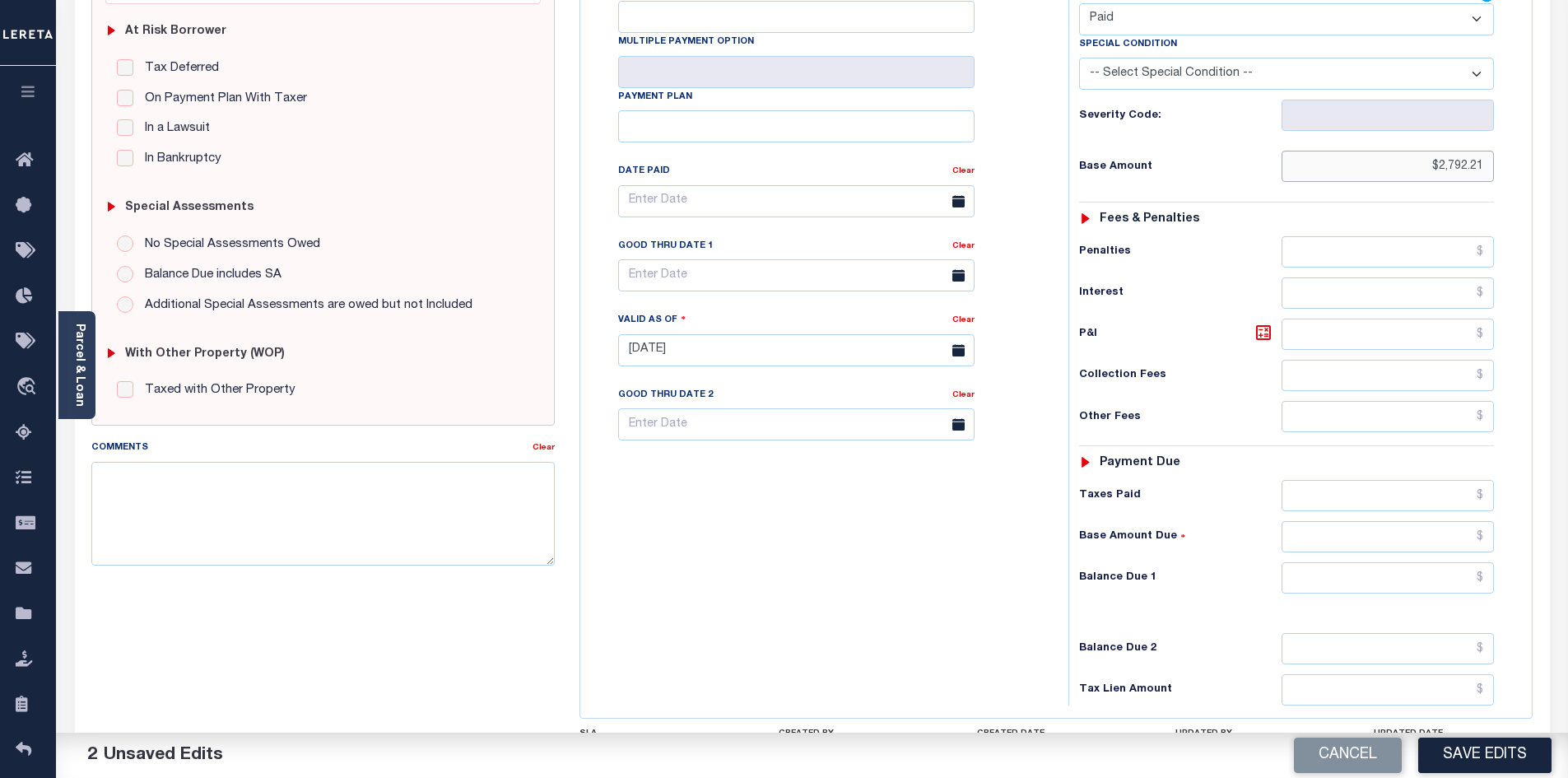
type input "$2,792.21"
click at [1399, 563] on input "text" at bounding box center [1388, 578] width 214 height 31
type input "$0.00"
click at [1475, 759] on button "Save Edits" at bounding box center [1484, 755] width 133 height 35
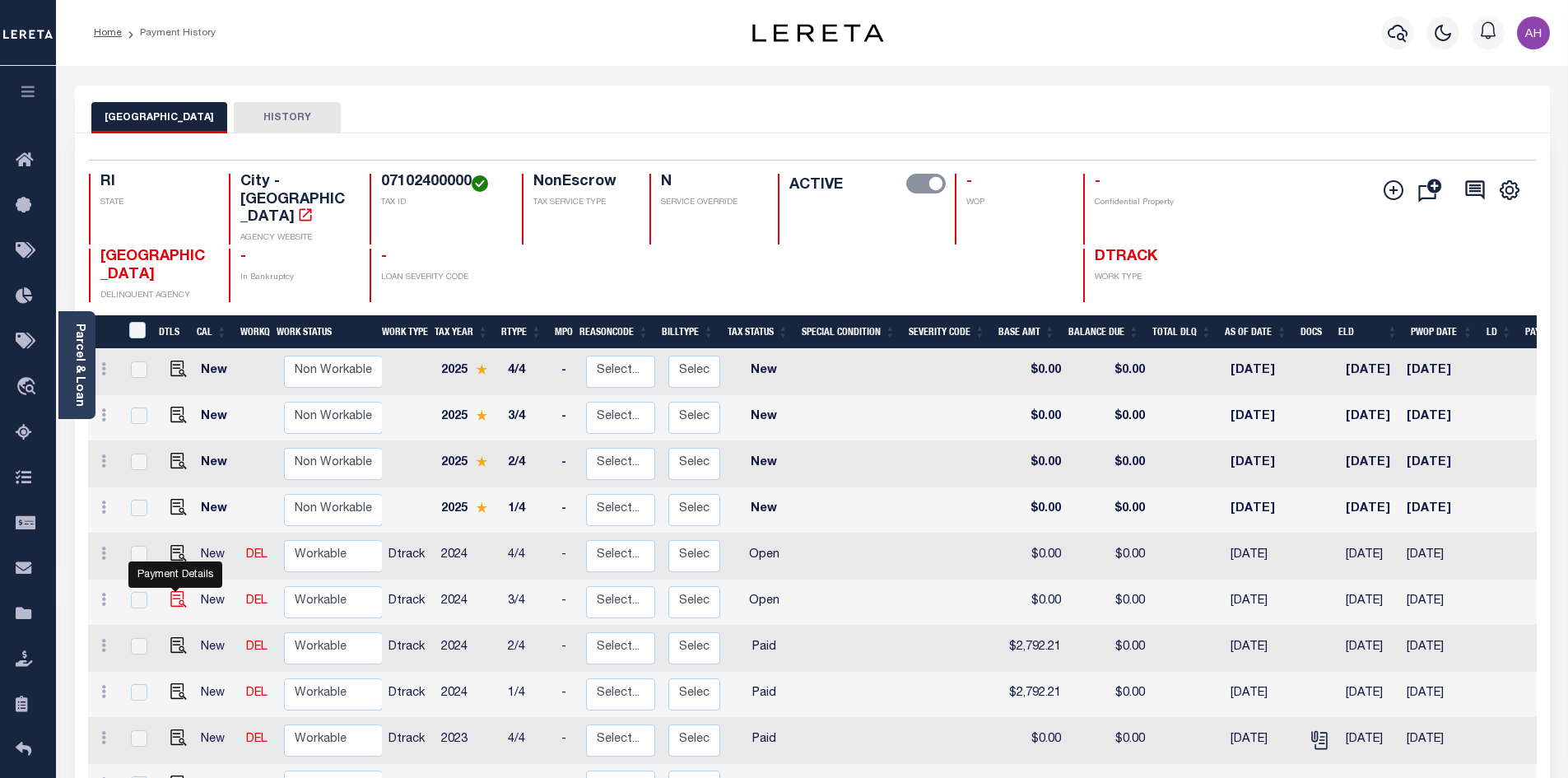
click at [176, 591] on img "" at bounding box center [178, 599] width 16 height 16
checkbox input "true"
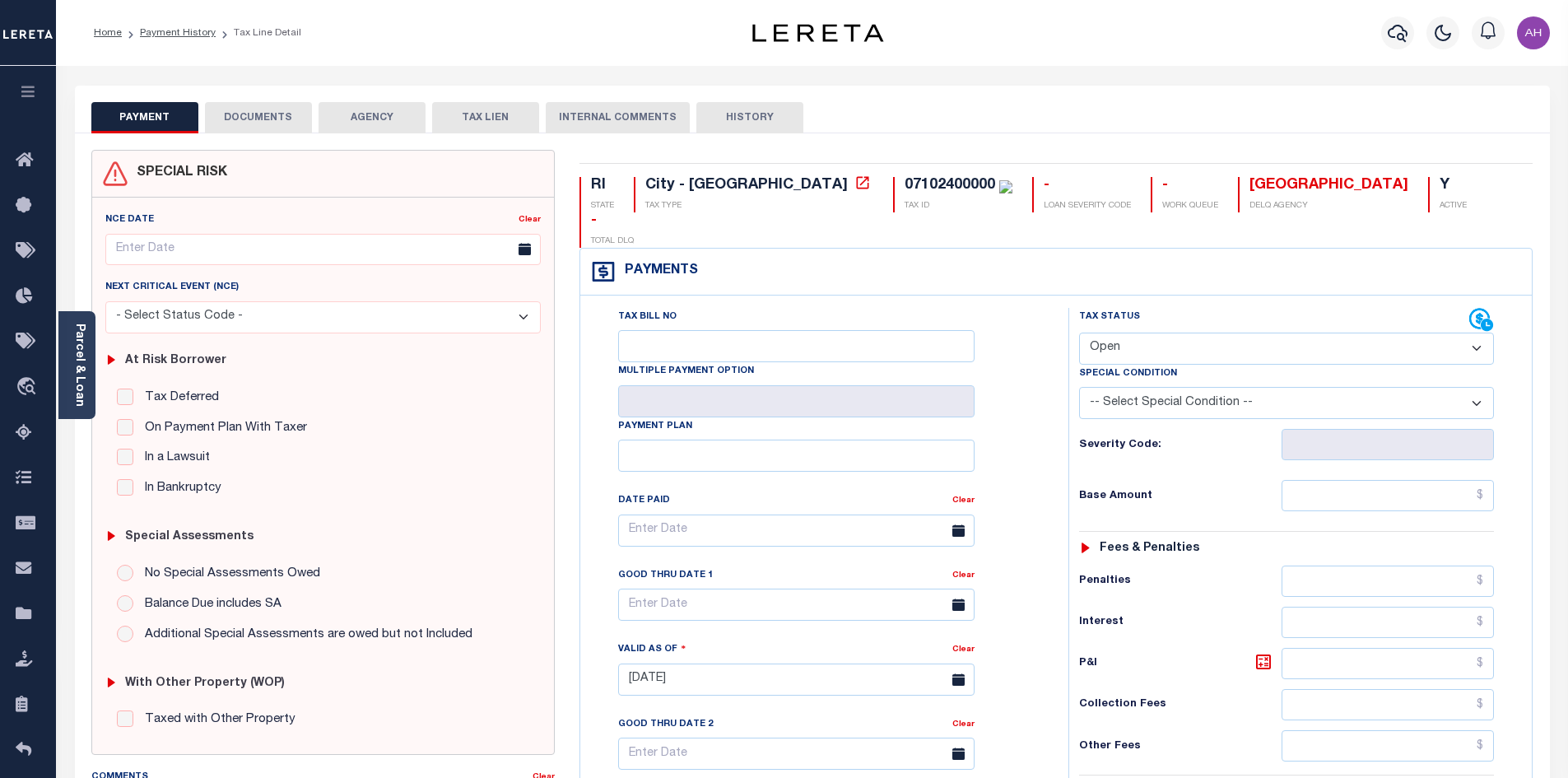
click at [1138, 333] on select "- Select Status Code - Open Due/Unpaid Paid Incomplete No Tax Due Internal Refu…" at bounding box center [1286, 348] width 415 height 32
select select "PYD"
click at [1079, 333] on select "- Select Status Code - Open Due/Unpaid Paid Incomplete No Tax Due Internal Refu…" at bounding box center [1286, 348] width 415 height 32
type input "[DATE]"
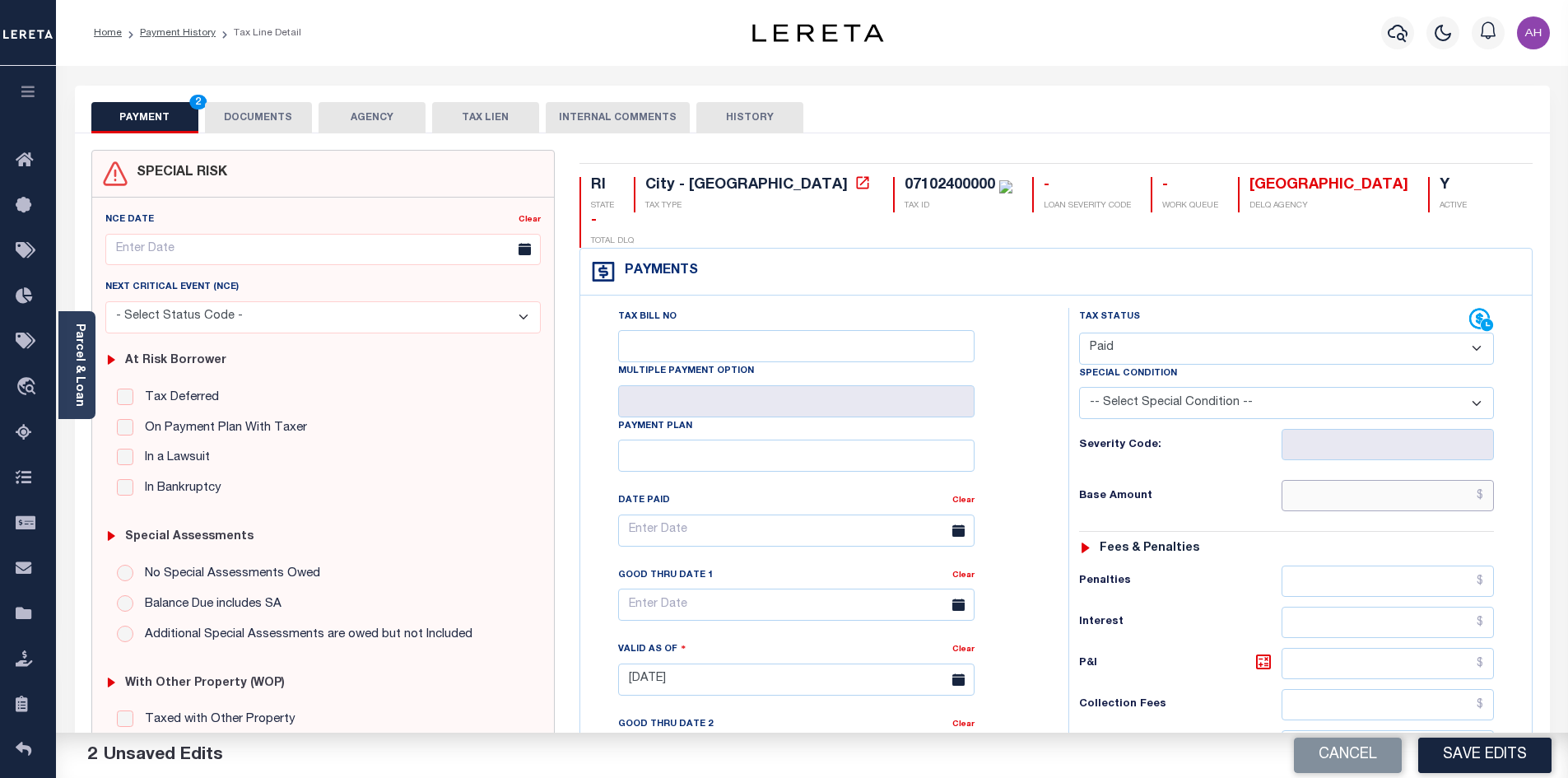
click at [1345, 480] on input "text" at bounding box center [1388, 495] width 214 height 31
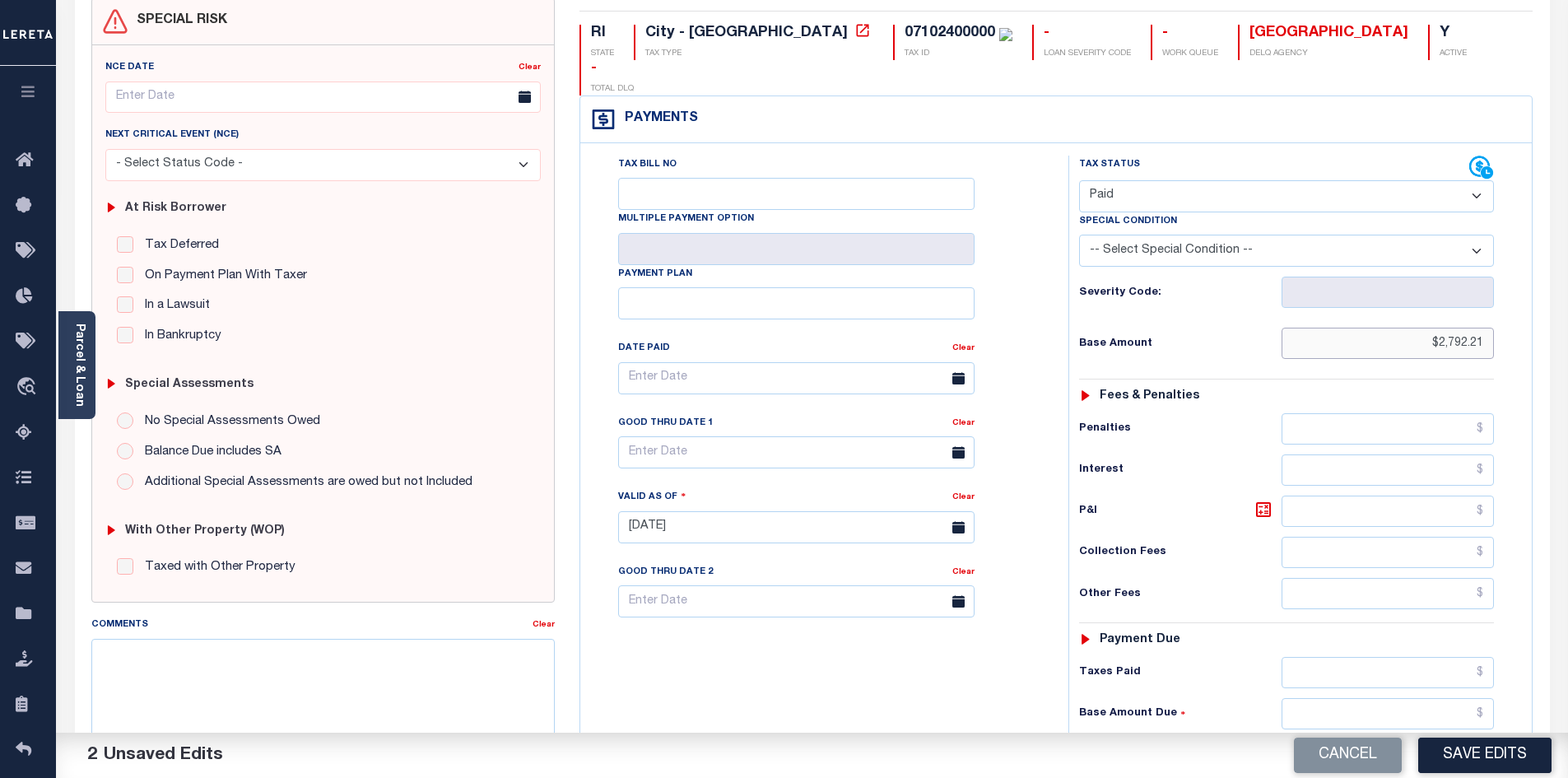
scroll to position [329, 0]
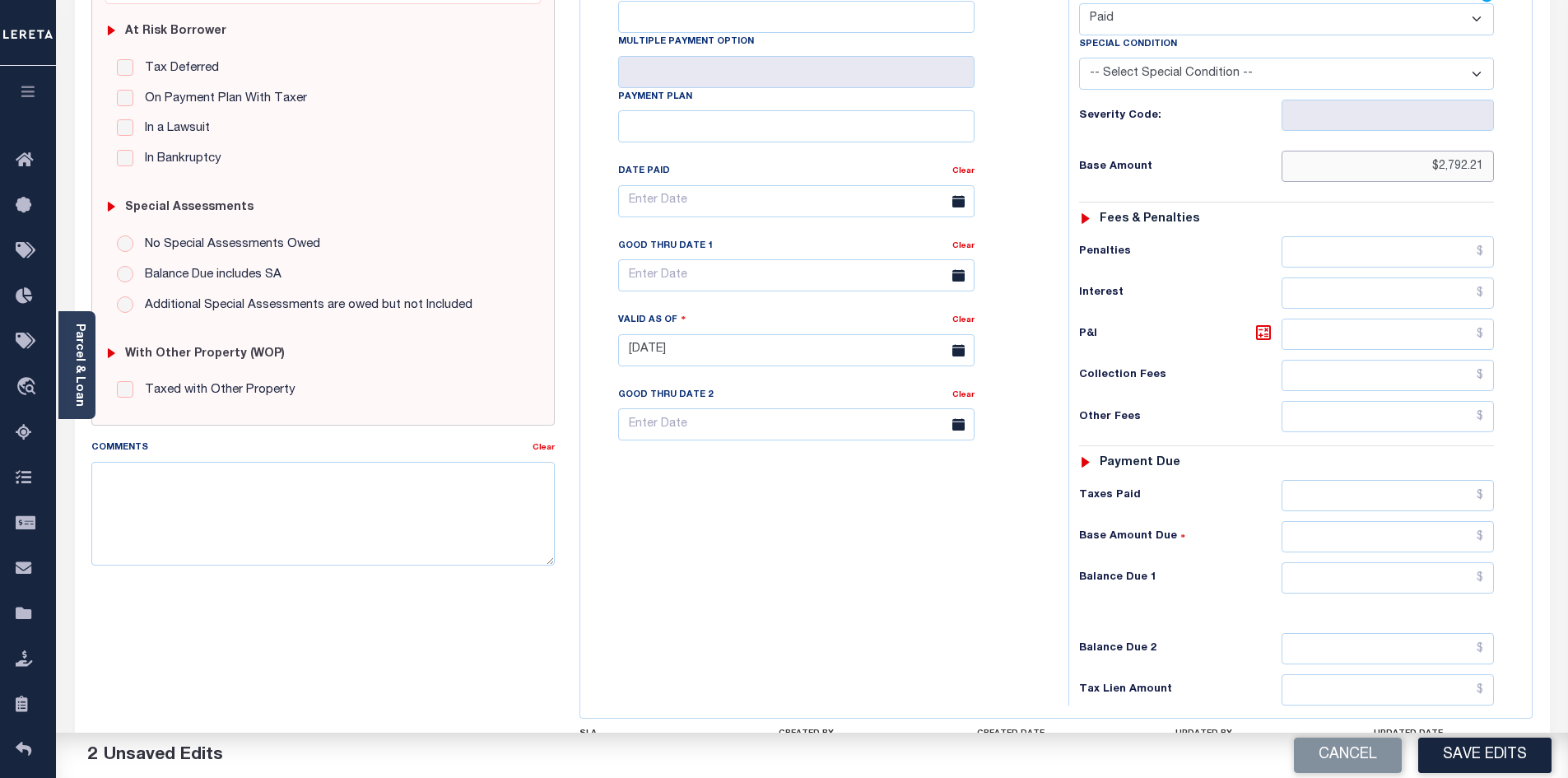
type input "$2,792.21"
click at [1345, 563] on input "text" at bounding box center [1388, 578] width 214 height 31
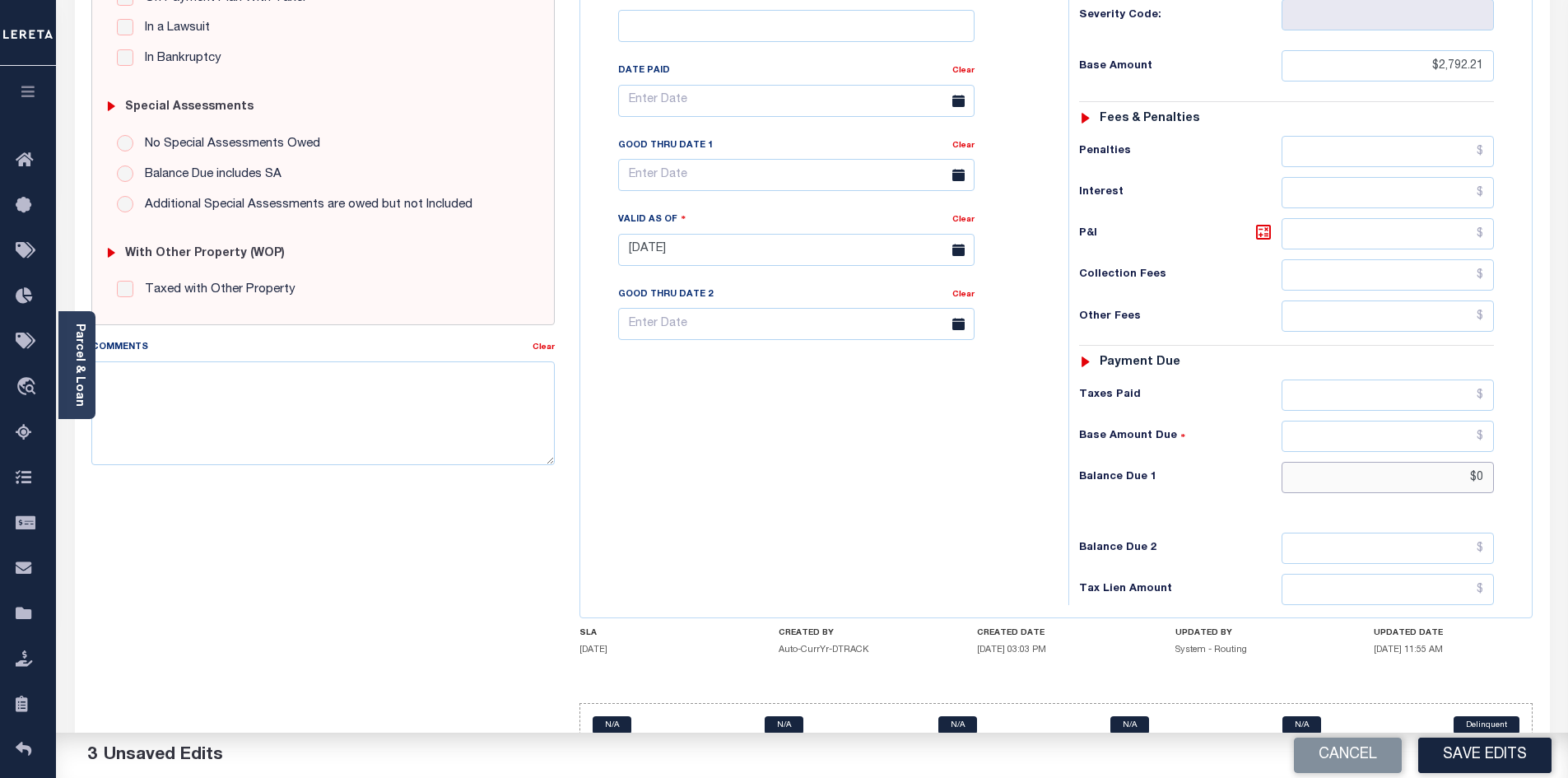
scroll to position [434, 0]
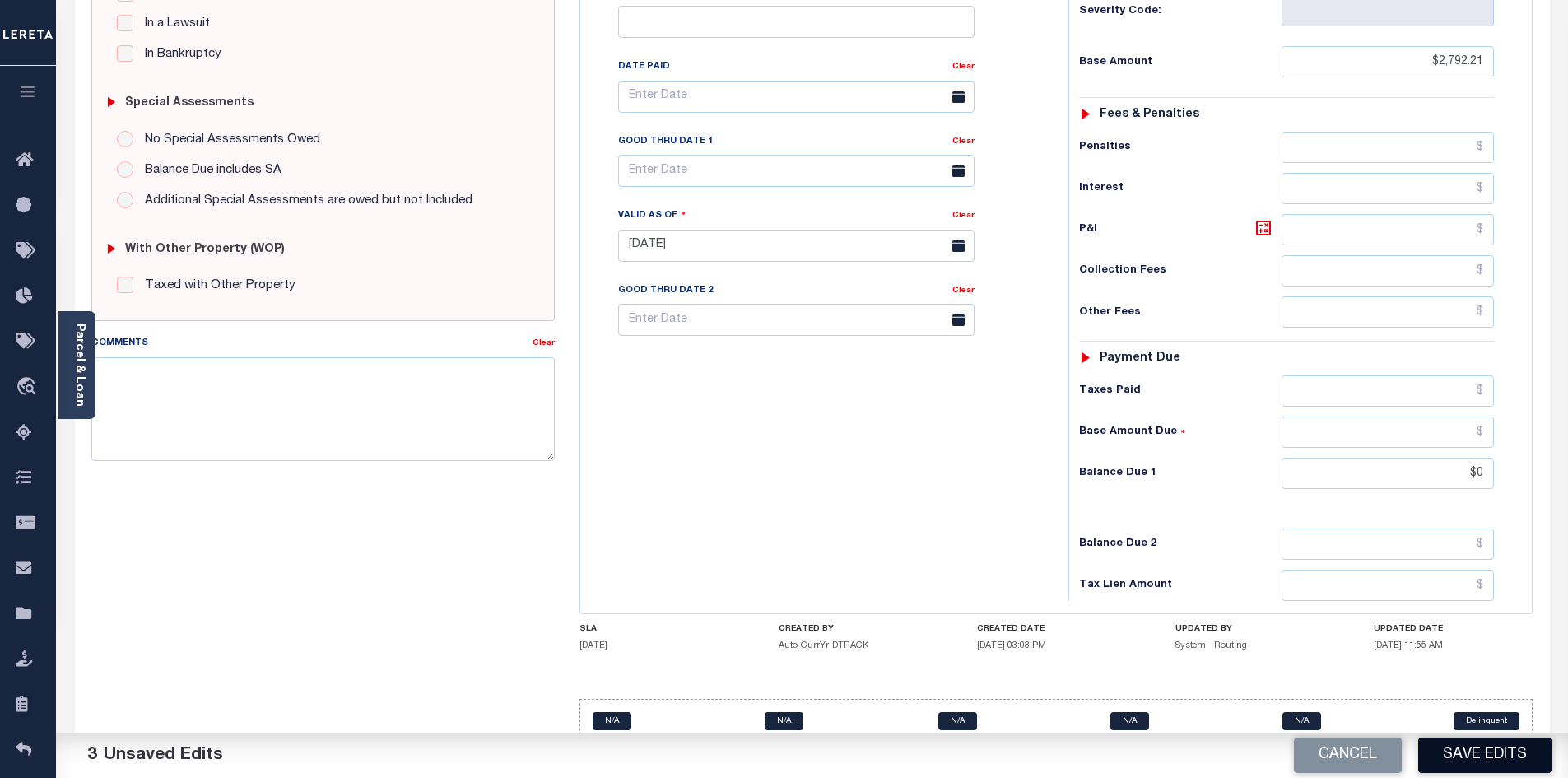
type input "$0.00"
click at [1488, 756] on button "Save Edits" at bounding box center [1484, 755] width 133 height 35
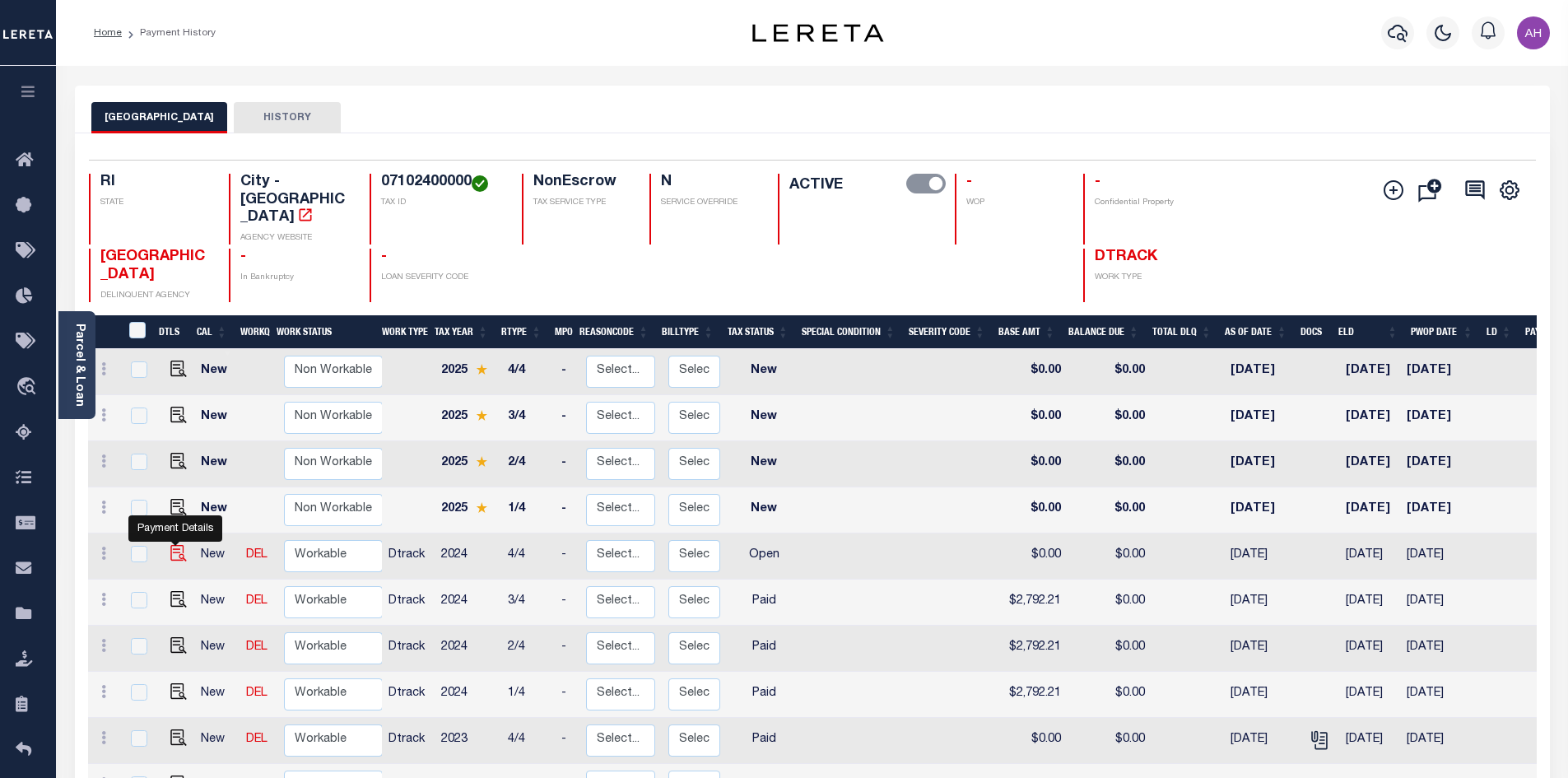
click at [170, 545] on img "" at bounding box center [178, 553] width 16 height 16
checkbox input "true"
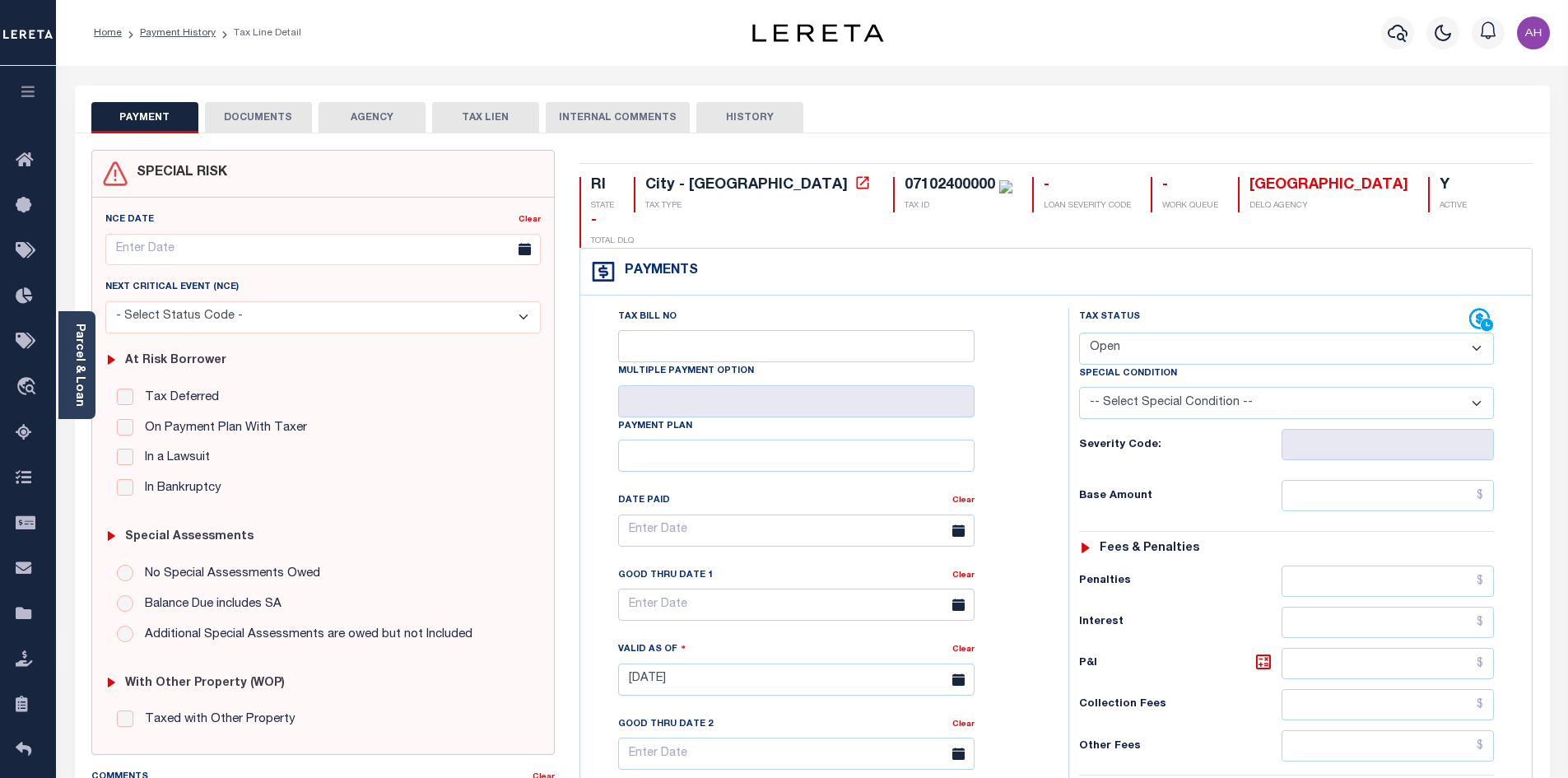
click at [1095, 333] on select "- Select Status Code - Open Due/Unpaid Paid Incomplete No Tax Due Internal Refu…" at bounding box center [1286, 348] width 415 height 32
select select "PYD"
click at [1079, 333] on select "- Select Status Code - Open Due/Unpaid Paid Incomplete No Tax Due Internal Refu…" at bounding box center [1286, 348] width 415 height 32
type input "[DATE]"
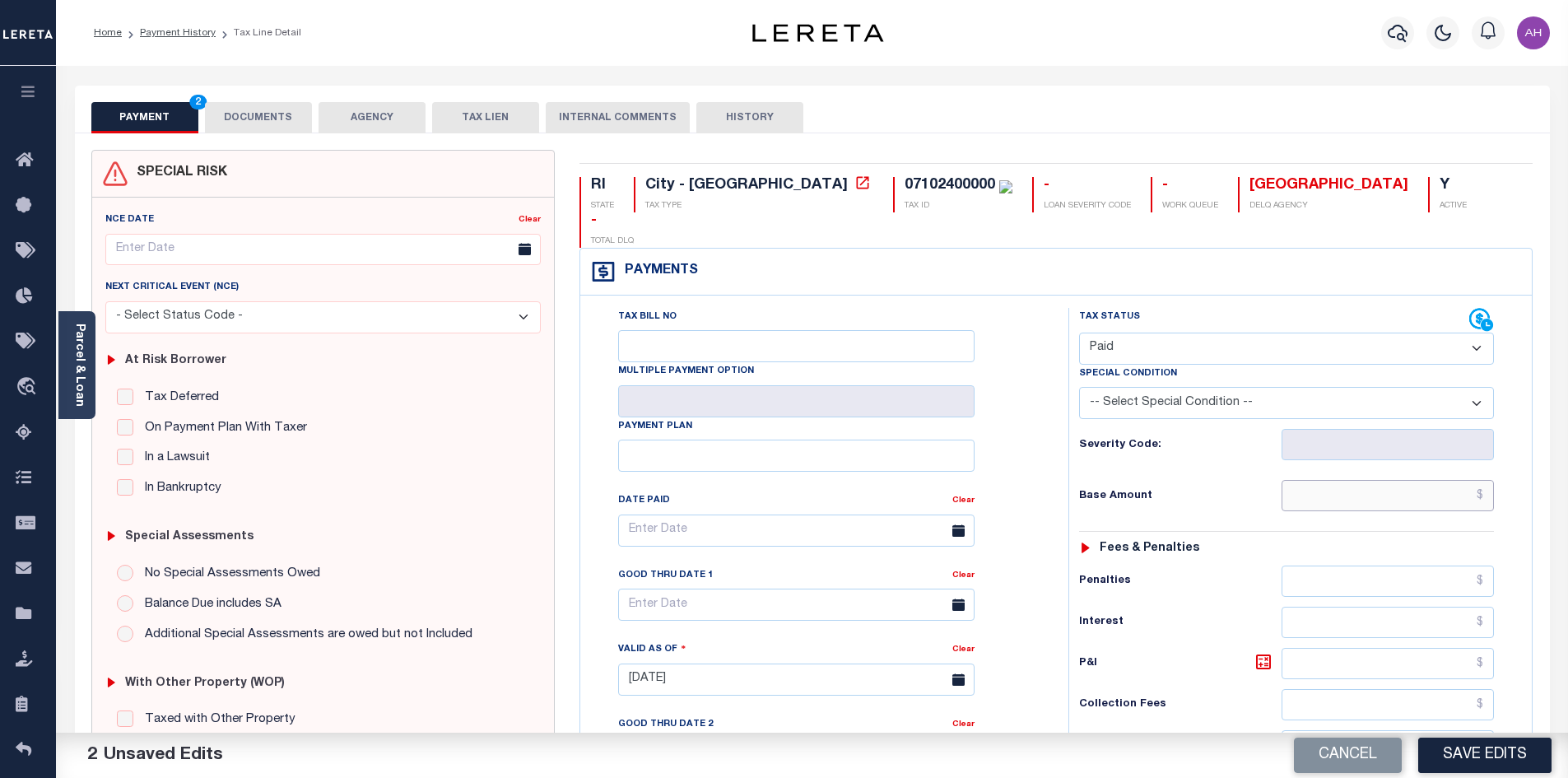
click at [1384, 480] on input "text" at bounding box center [1388, 495] width 214 height 31
type input "$2,792.21"
click at [236, 114] on button "DOCUMENTS" at bounding box center [258, 118] width 107 height 31
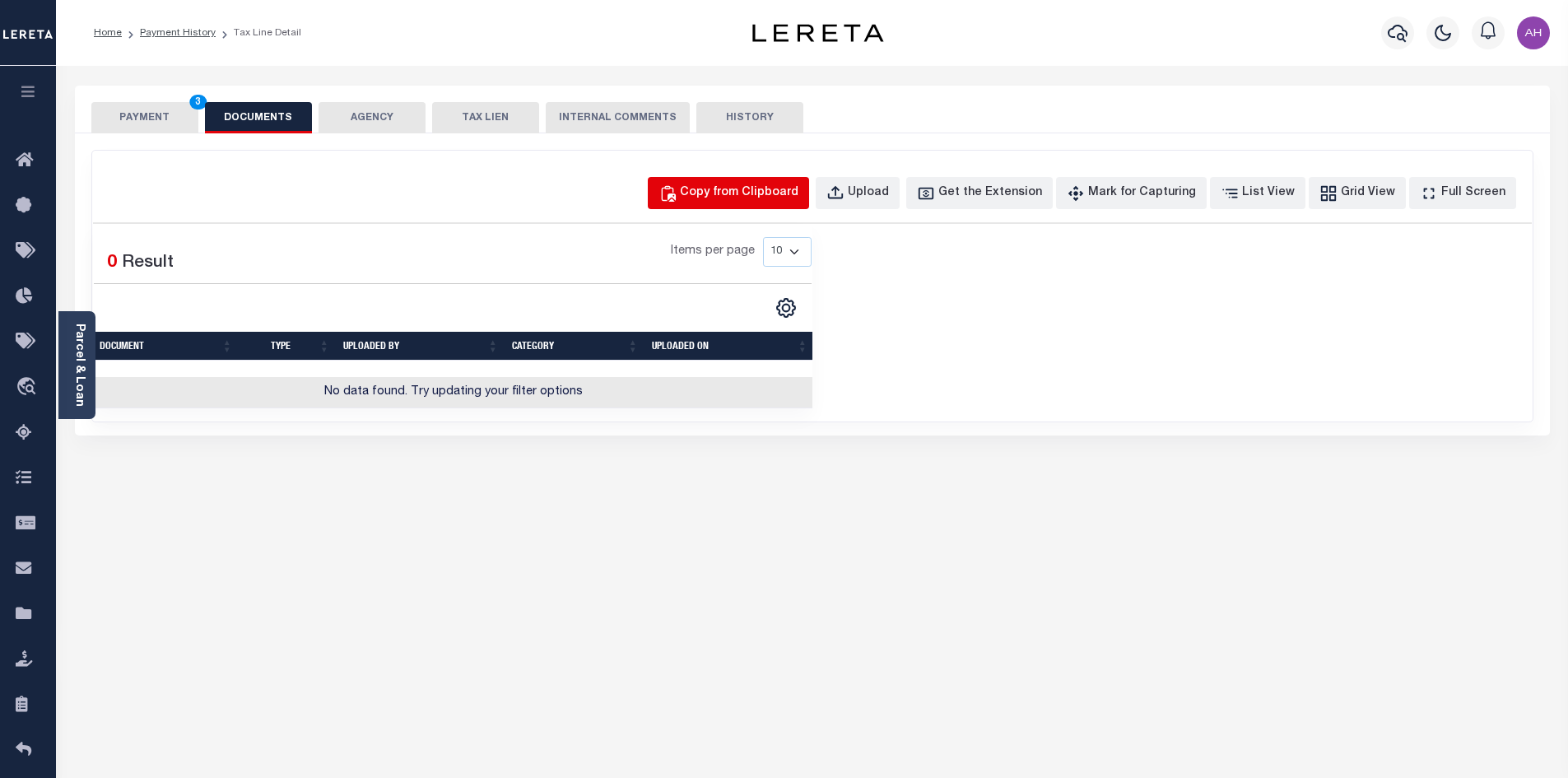
click at [809, 179] on button "Copy from Clipboard" at bounding box center [728, 193] width 161 height 32
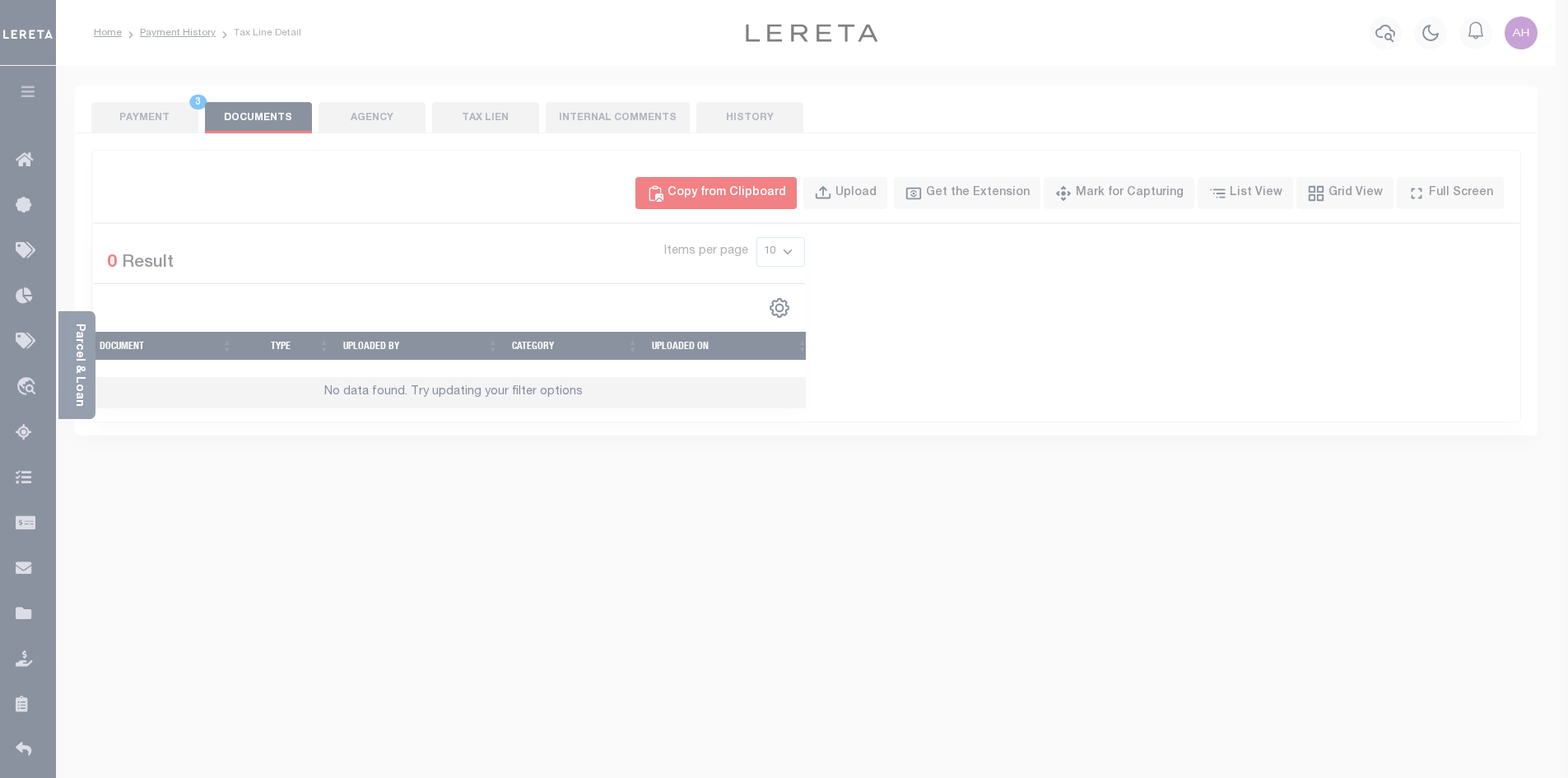
select select "POP"
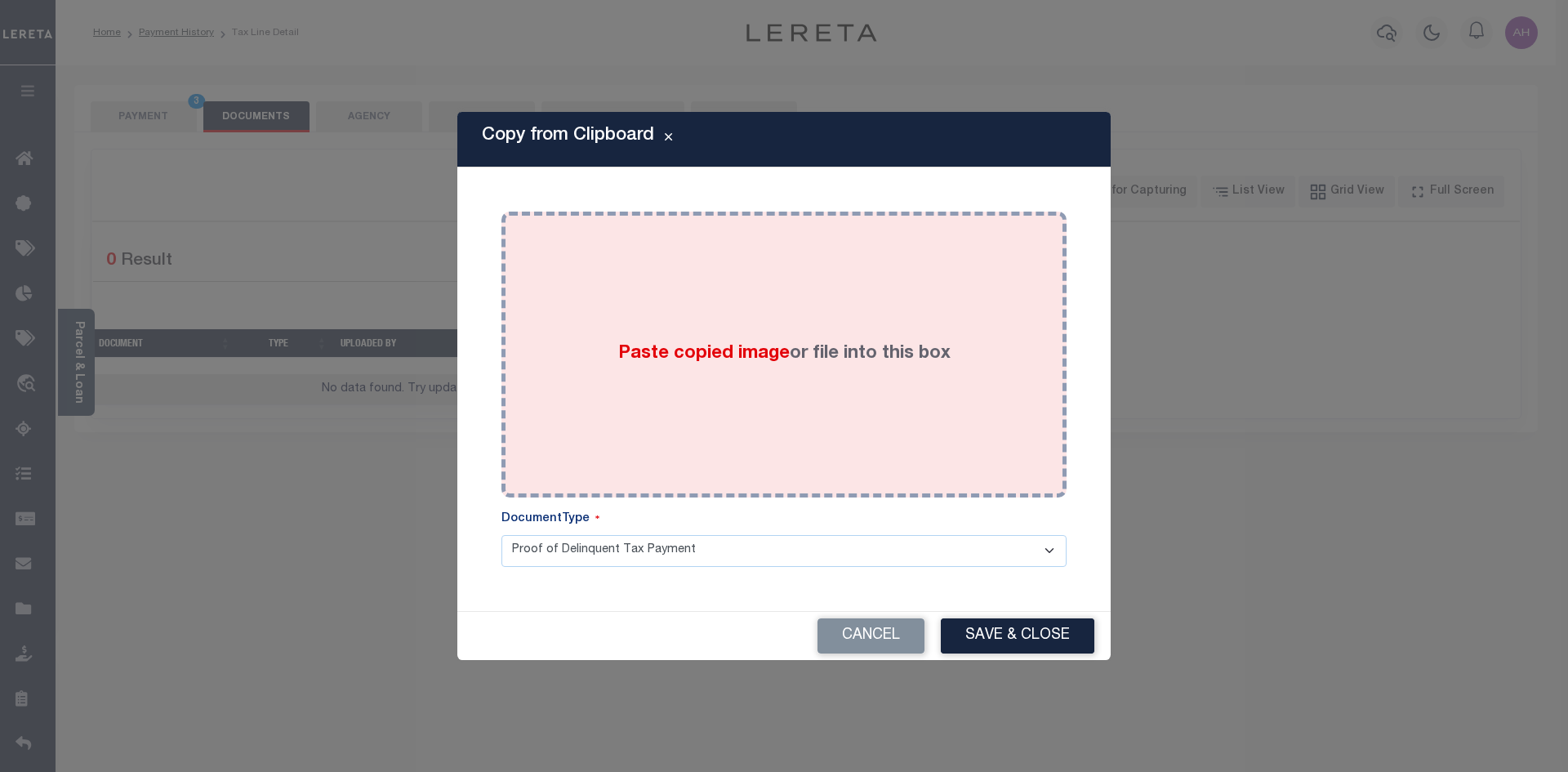
click at [755, 347] on span "Paste copied image" at bounding box center [704, 353] width 172 height 18
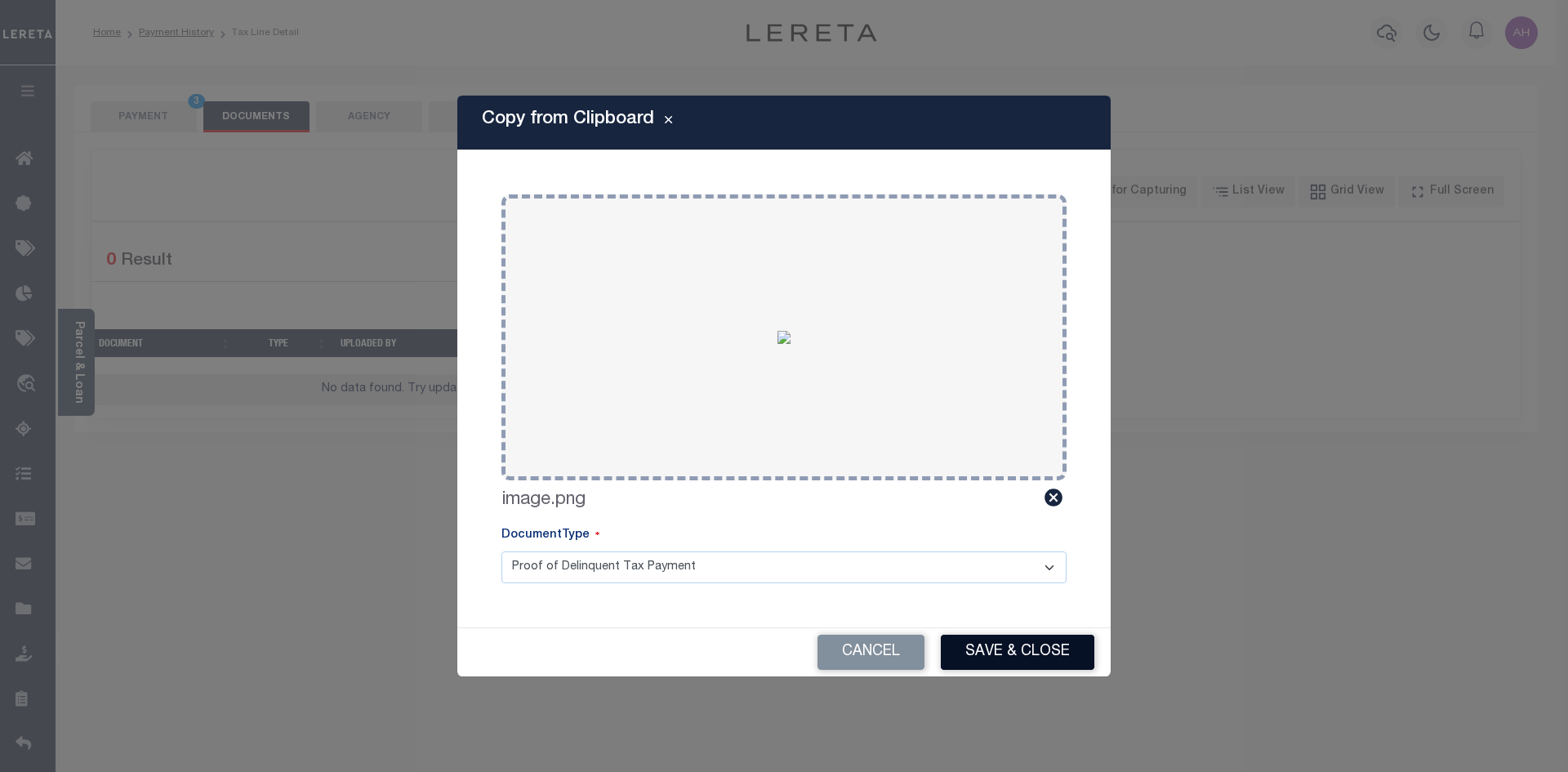
click at [969, 641] on button "Save & Close" at bounding box center [1018, 652] width 154 height 35
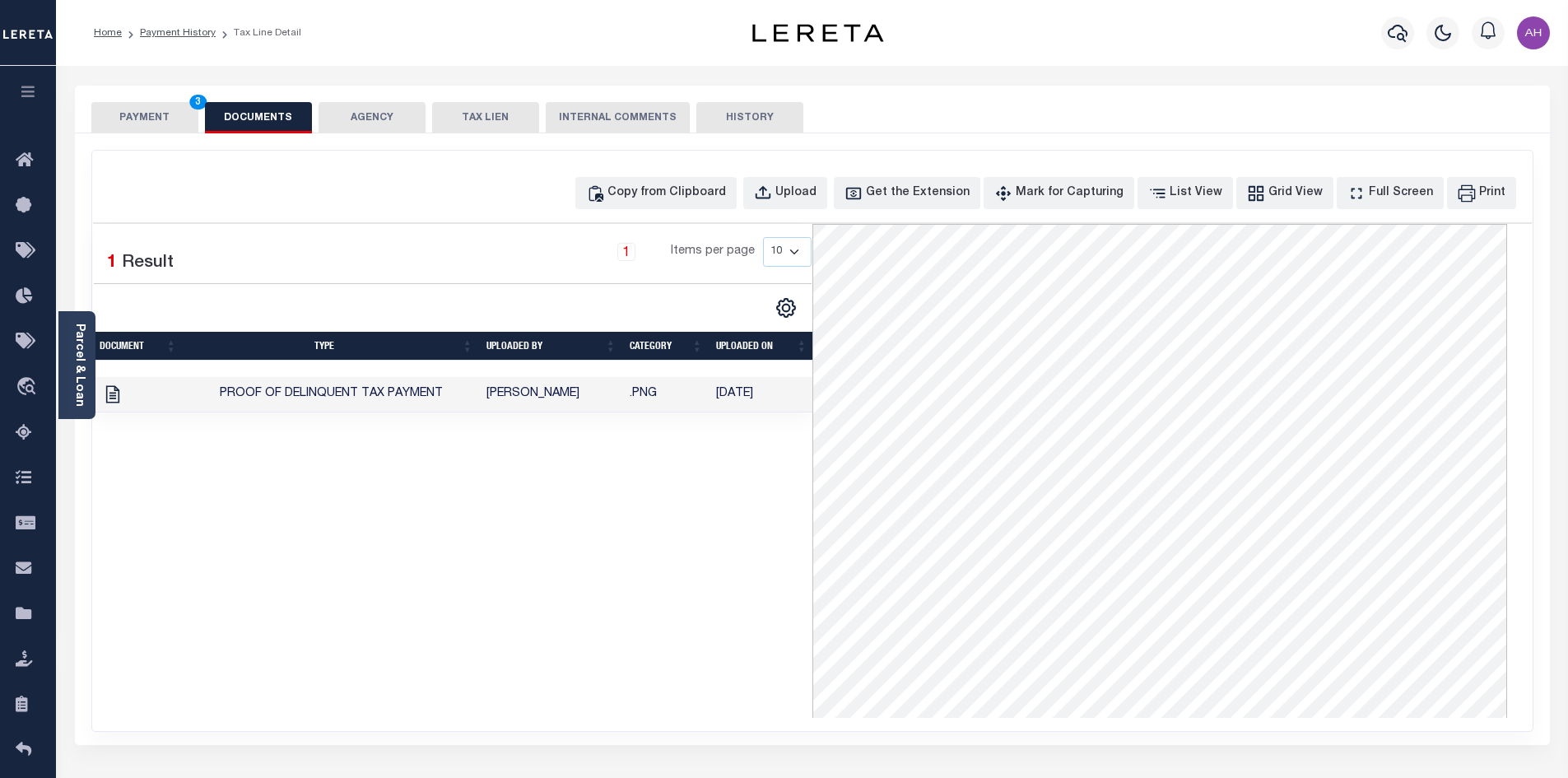
click at [171, 120] on button "PAYMENT 3" at bounding box center [145, 118] width 107 height 31
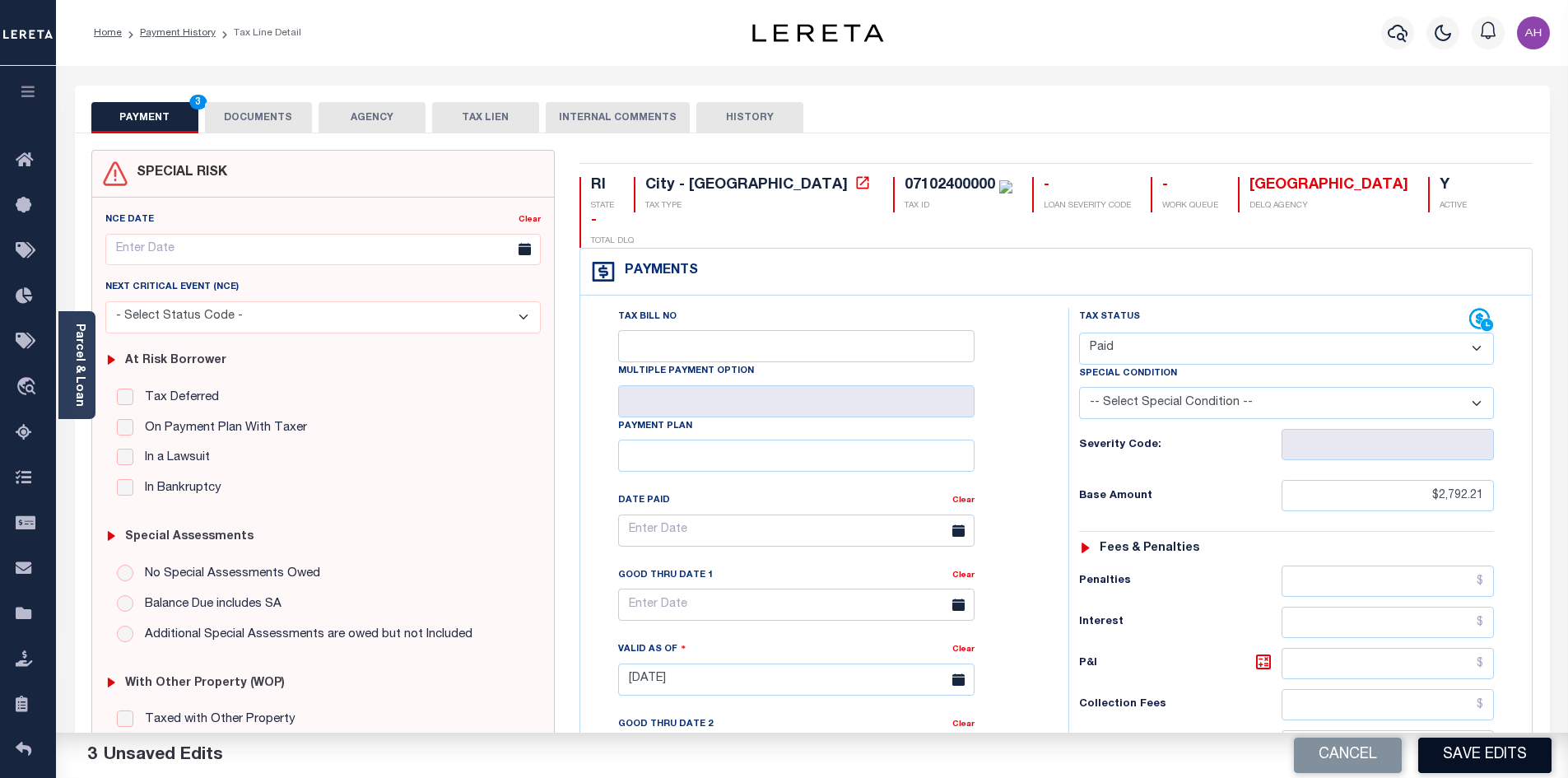
click at [1476, 756] on button "Save Edits" at bounding box center [1484, 755] width 133 height 35
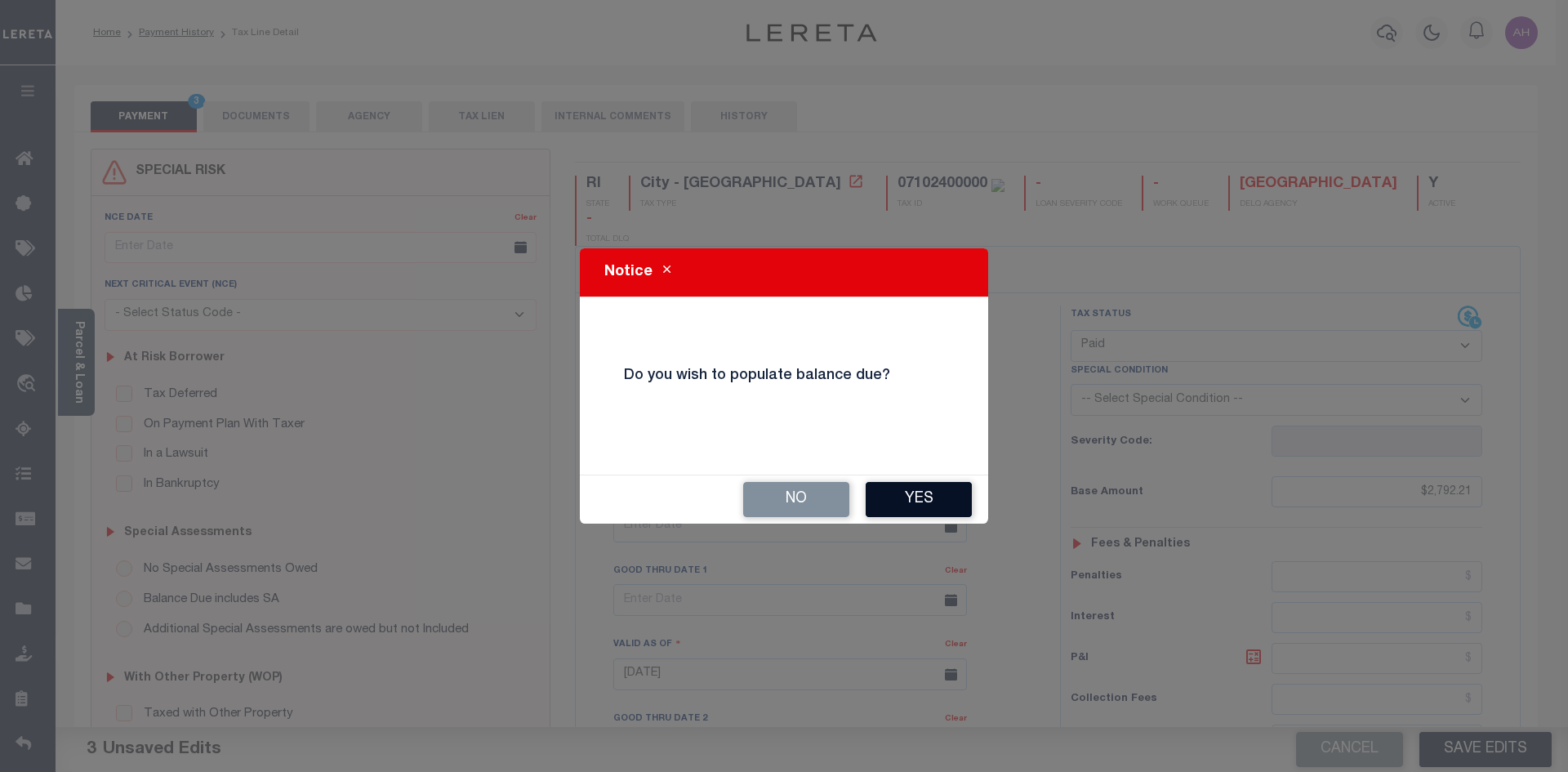
click at [945, 507] on button "Yes" at bounding box center [919, 499] width 106 height 35
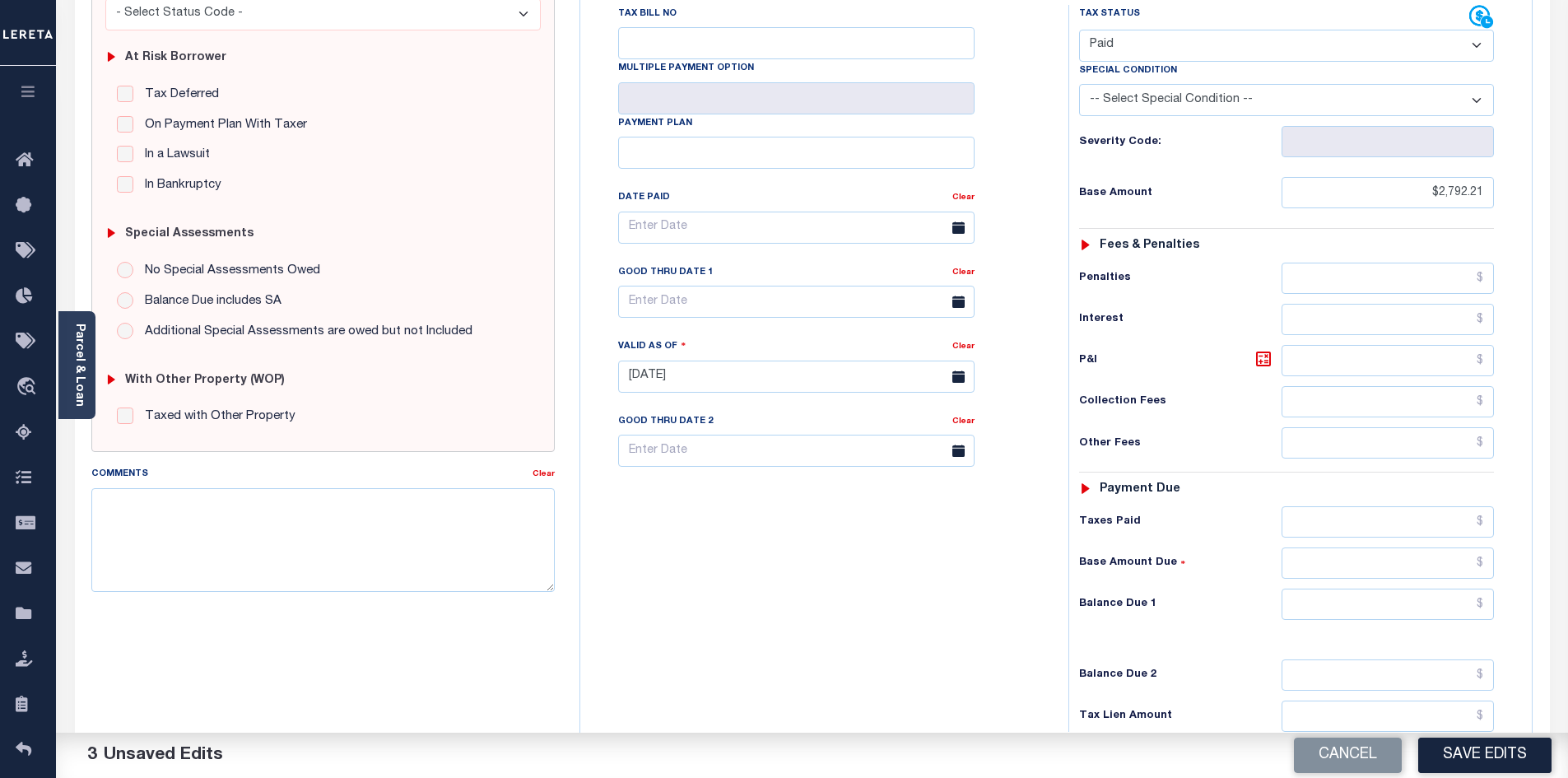
scroll to position [329, 0]
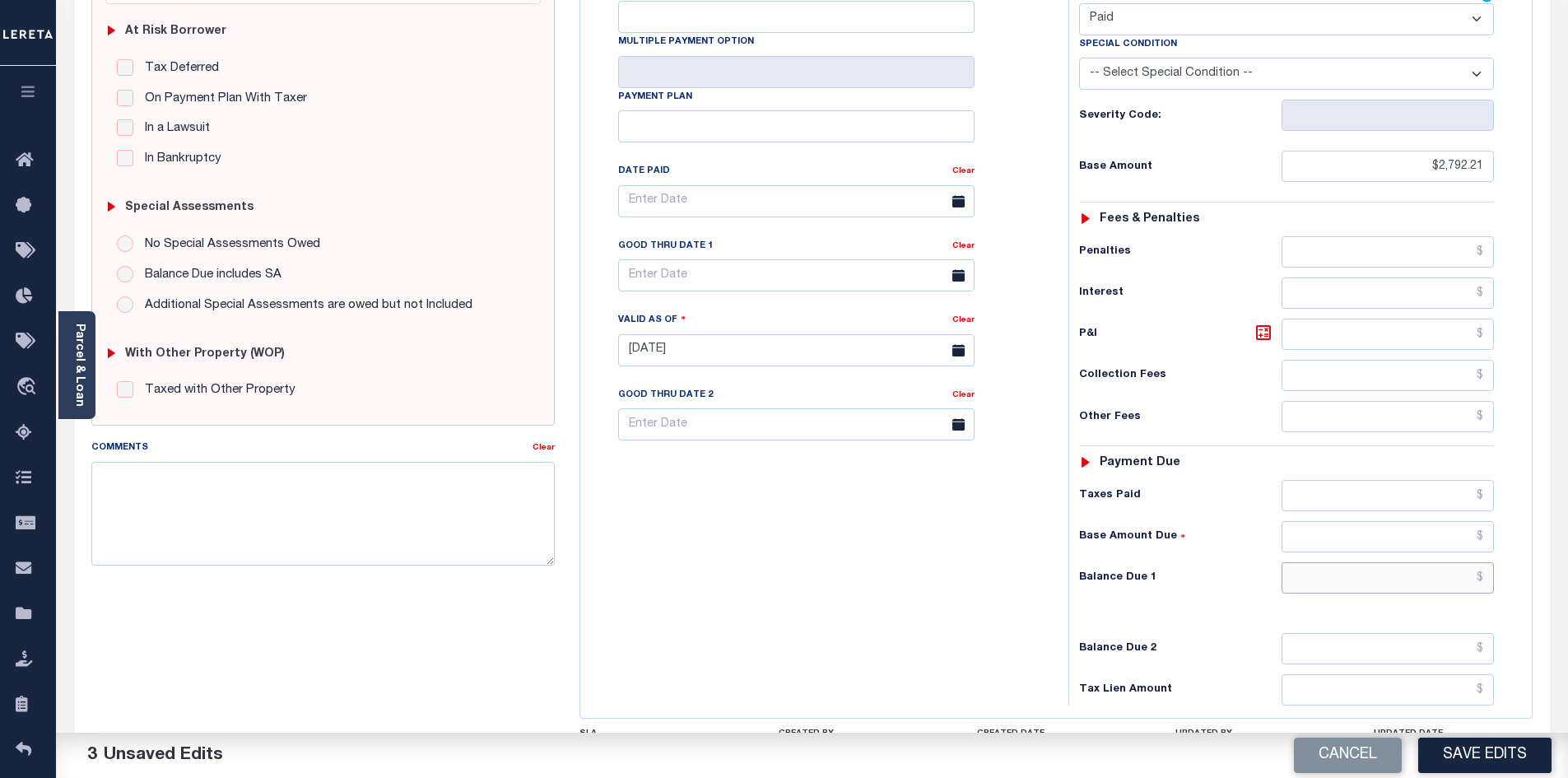
click at [1369, 563] on input "text" at bounding box center [1388, 578] width 214 height 31
type input "$0.00"
click at [1478, 759] on button "Save Edits" at bounding box center [1484, 755] width 133 height 35
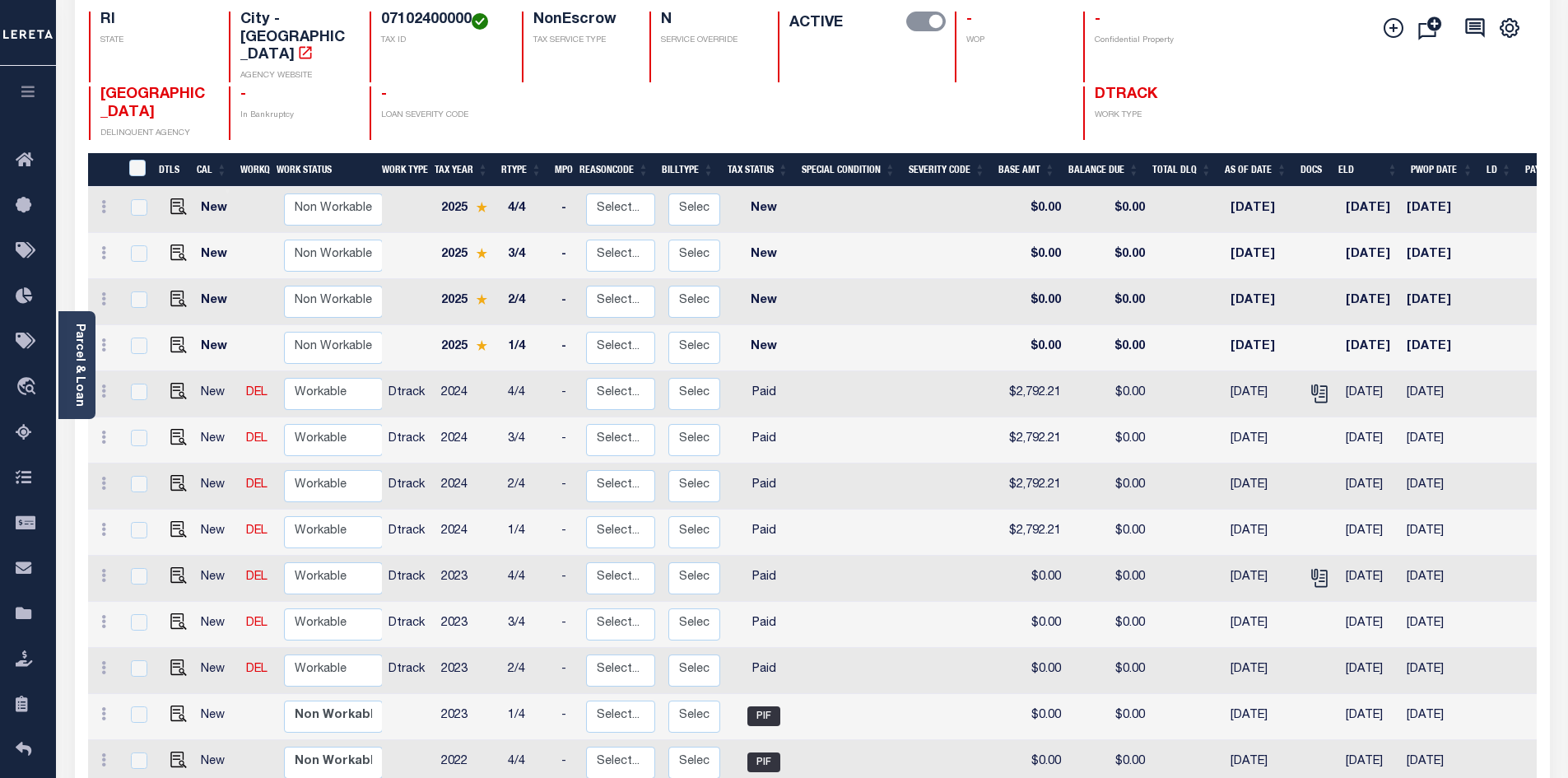
scroll to position [165, 0]
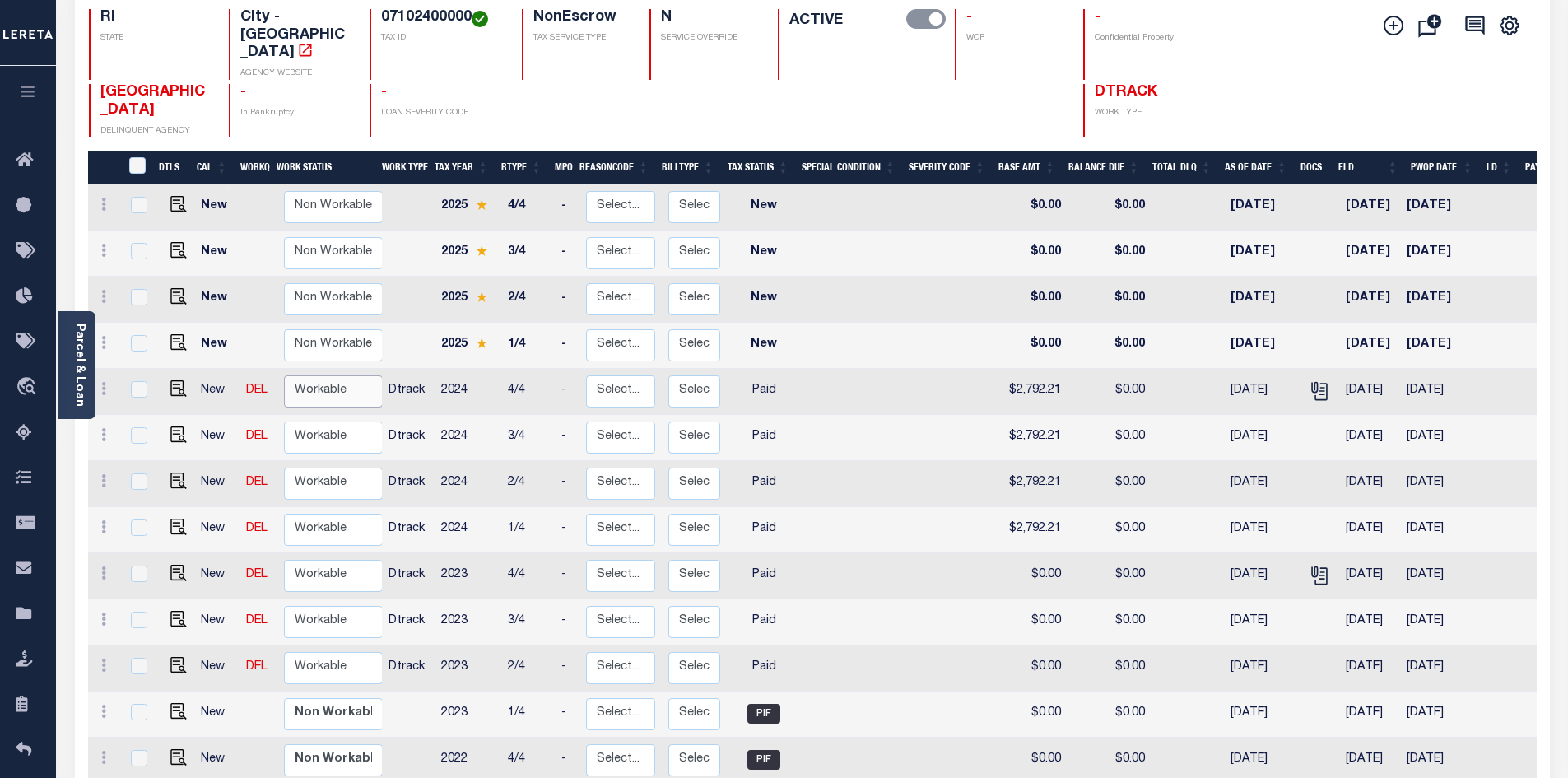
click at [363, 376] on select "Non Workable Workable" at bounding box center [333, 391] width 99 height 32
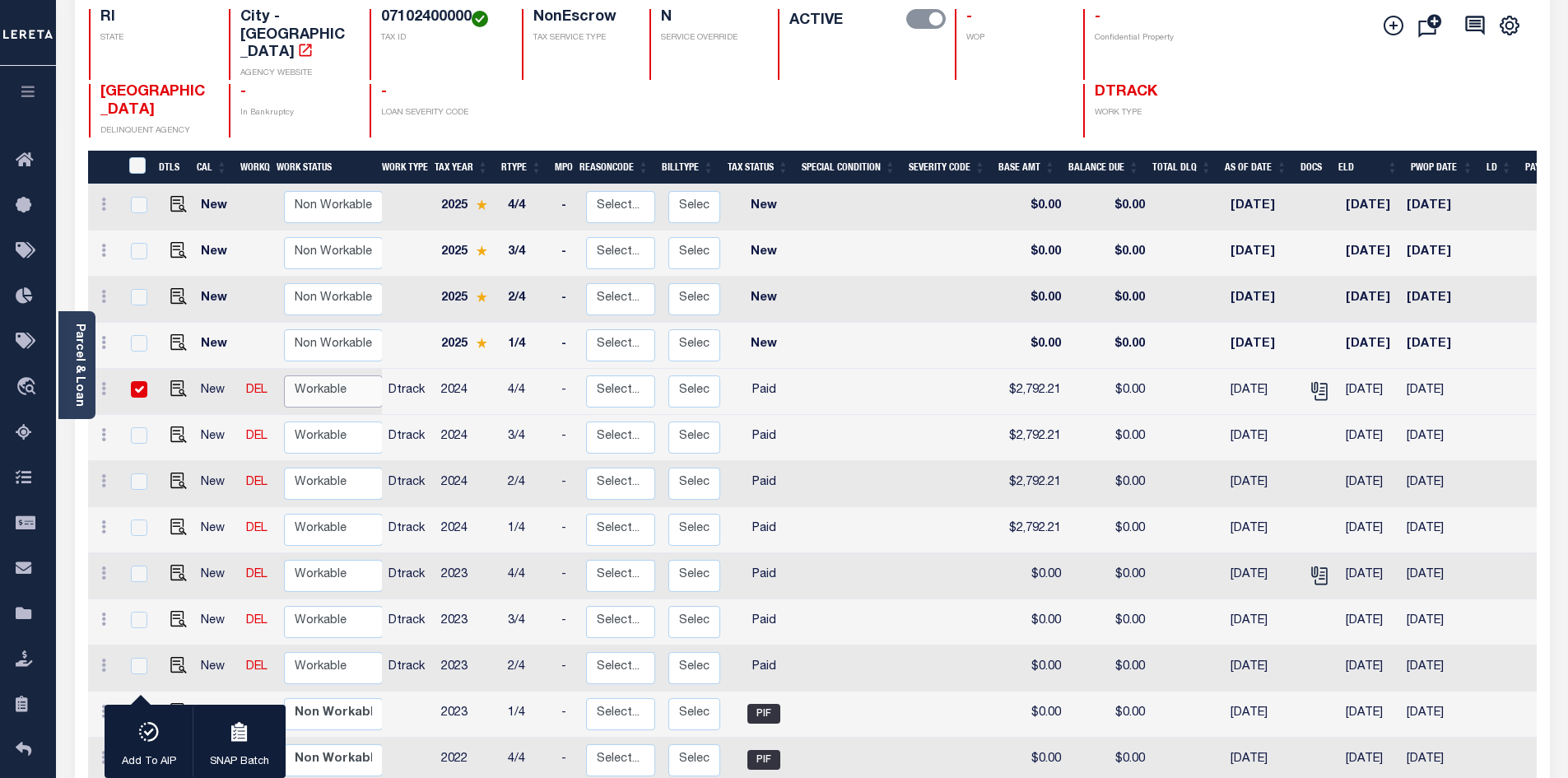
checkbox input "true"
select select "true"
click at [284, 376] on select "Non Workable Workable" at bounding box center [333, 391] width 99 height 32
checkbox input "false"
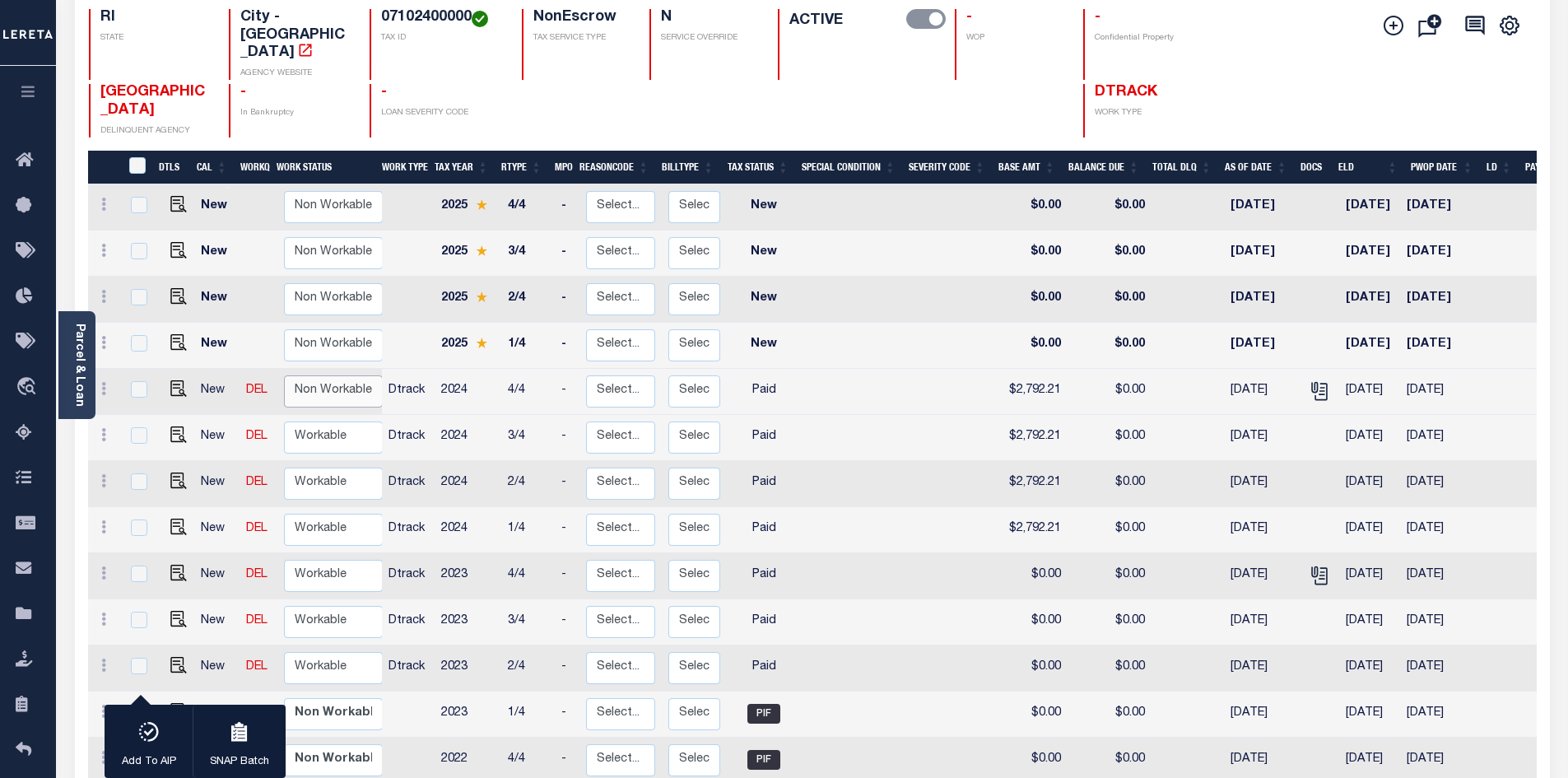
checkbox input "false"
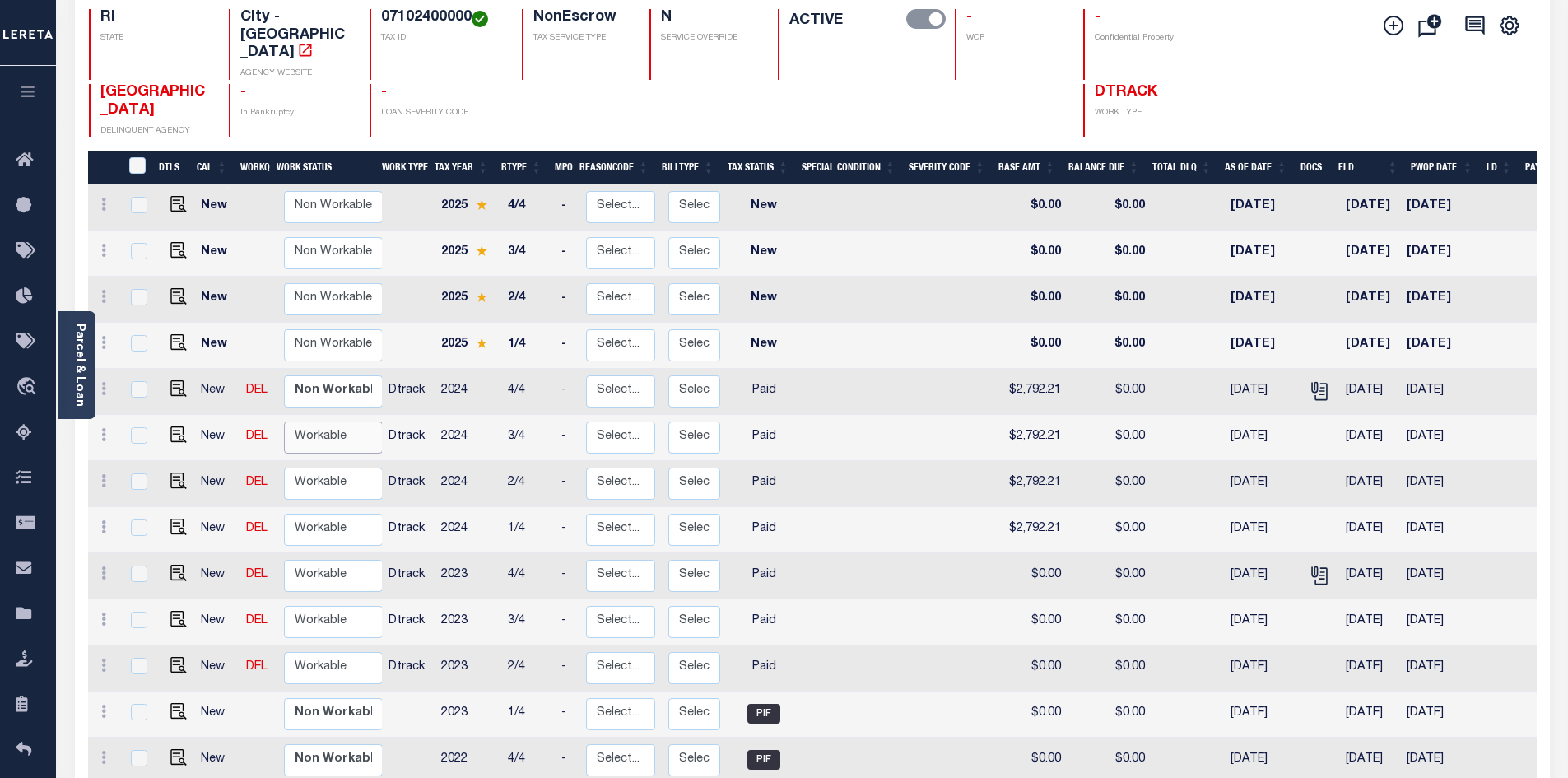
drag, startPoint x: 326, startPoint y: 395, endPoint x: 331, endPoint y: 406, distance: 12.1
click at [326, 421] on select "Non Workable Workable" at bounding box center [333, 437] width 99 height 32
checkbox input "true"
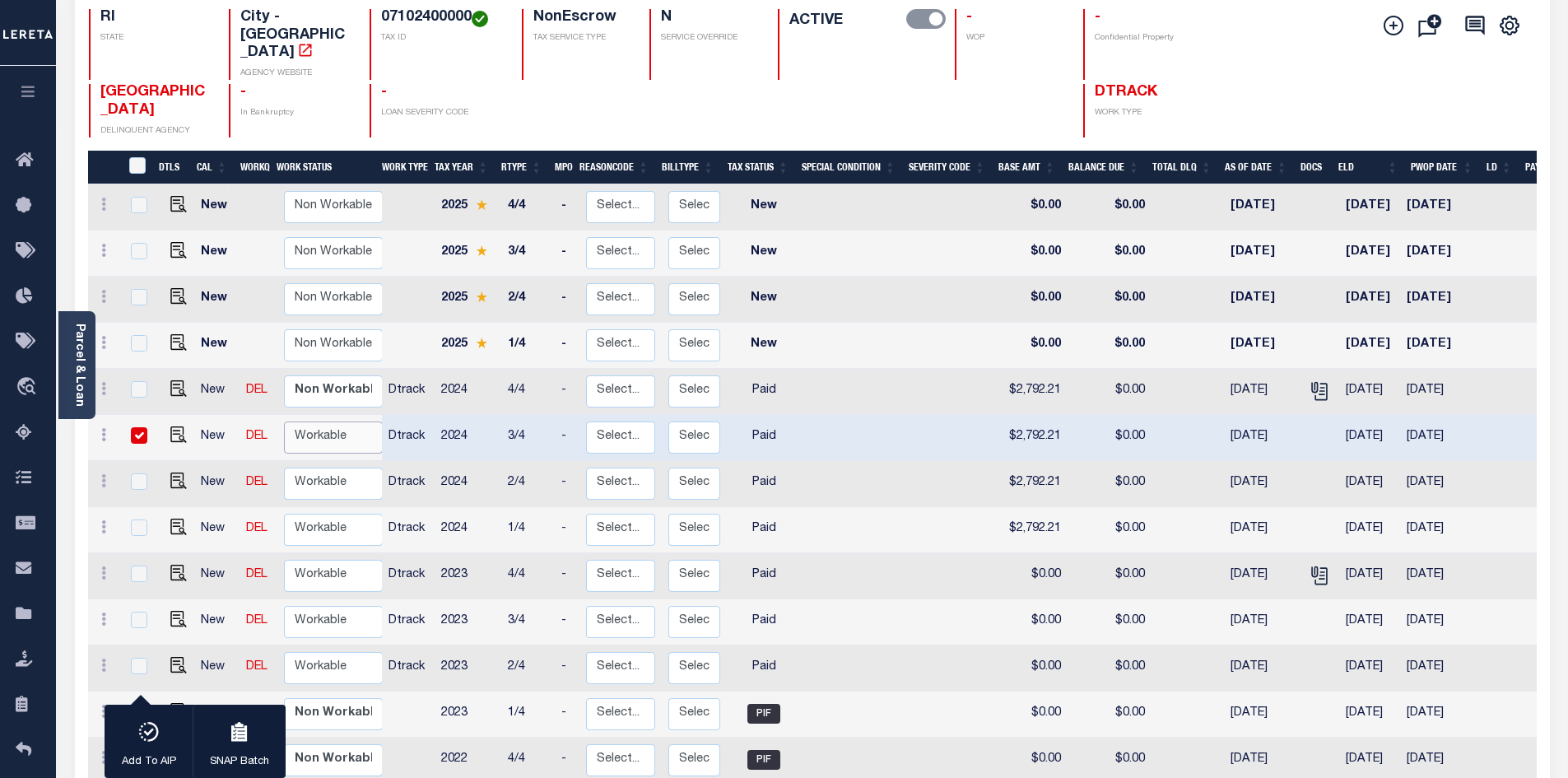
select select "true"
click at [284, 421] on select "Non Workable Workable" at bounding box center [333, 437] width 99 height 32
checkbox input "false"
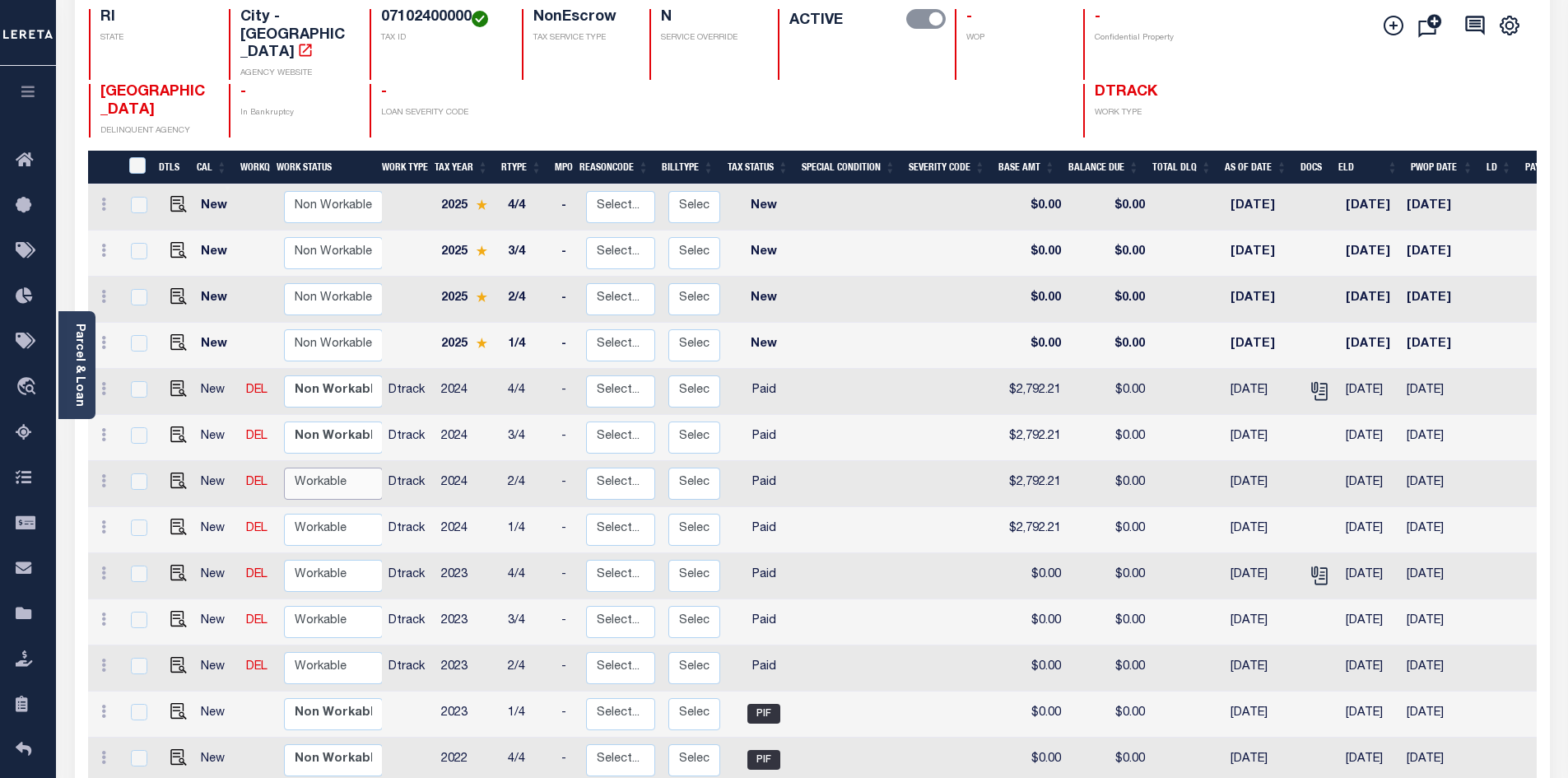
drag, startPoint x: 329, startPoint y: 445, endPoint x: 329, endPoint y: 463, distance: 18.0
click at [329, 468] on select "Non Workable Workable" at bounding box center [333, 483] width 99 height 32
checkbox input "true"
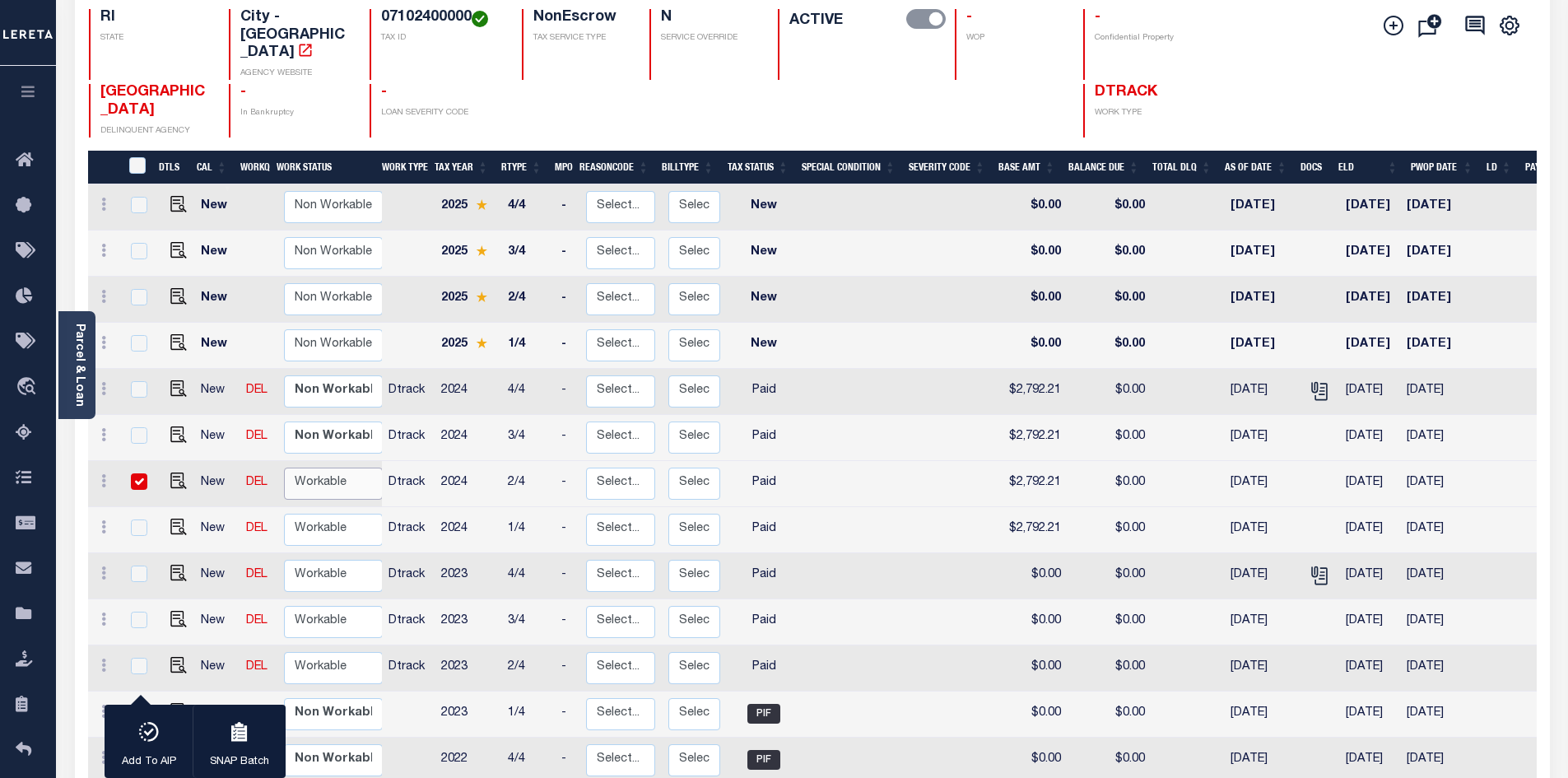
select select "true"
click at [284, 468] on select "Non Workable Workable" at bounding box center [333, 483] width 99 height 32
checkbox input "false"
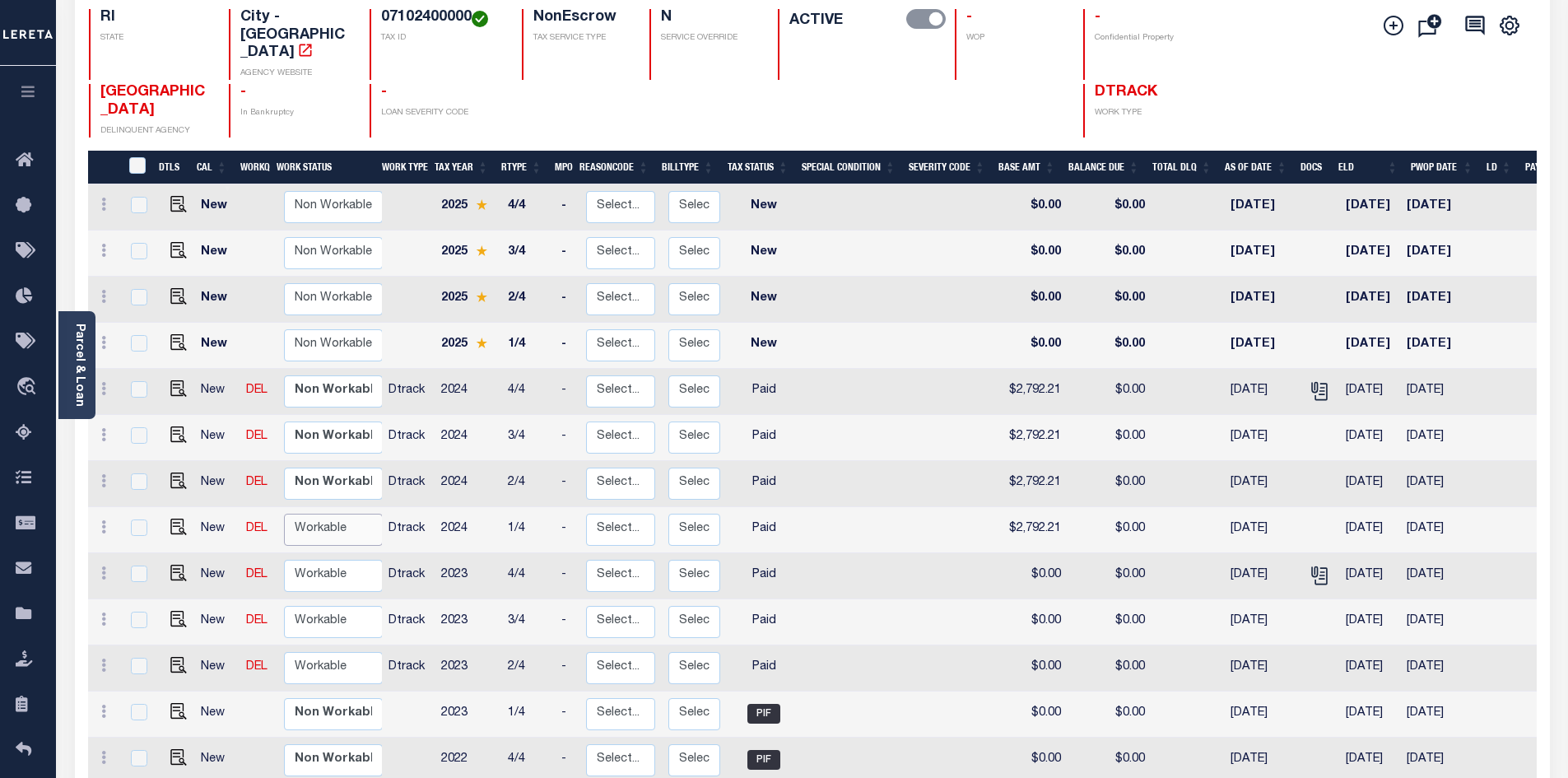
click at [325, 513] on select "Non Workable Workable" at bounding box center [333, 529] width 99 height 32
checkbox input "true"
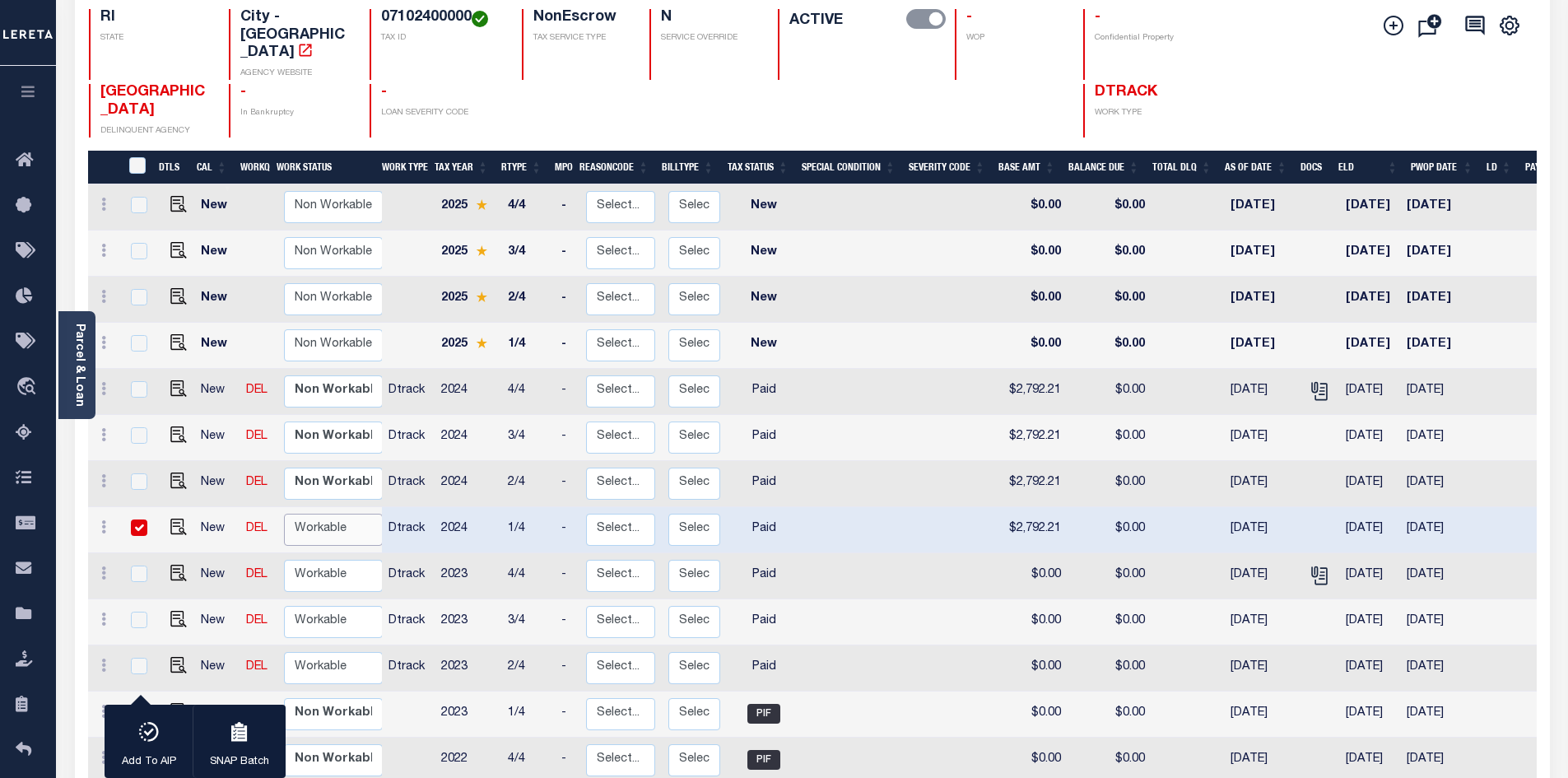
select select "true"
click at [284, 513] on select "Non Workable Workable" at bounding box center [333, 529] width 99 height 32
checkbox input "false"
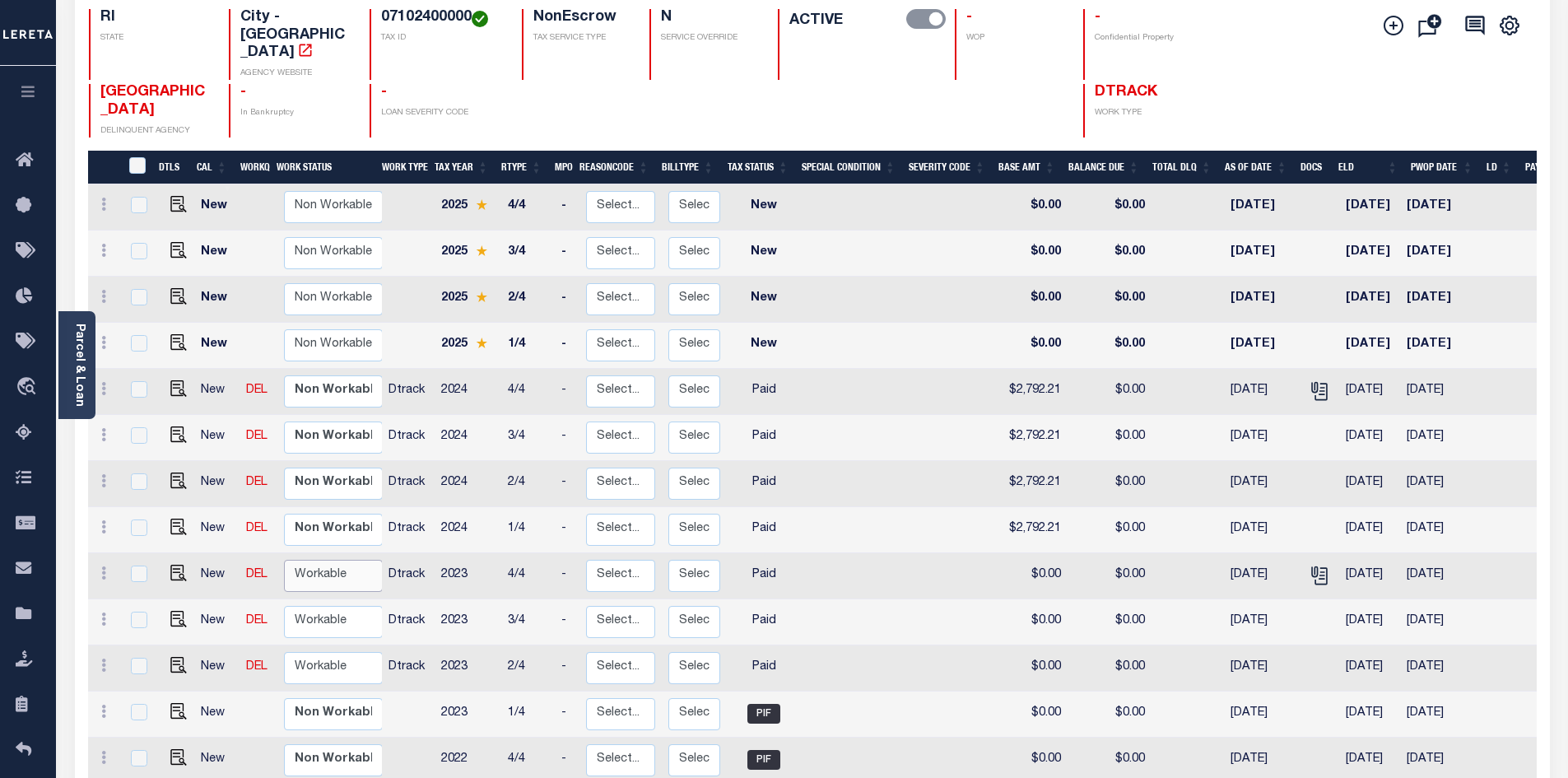
click at [327, 560] on select "Non Workable Workable" at bounding box center [333, 576] width 99 height 32
checkbox input "true"
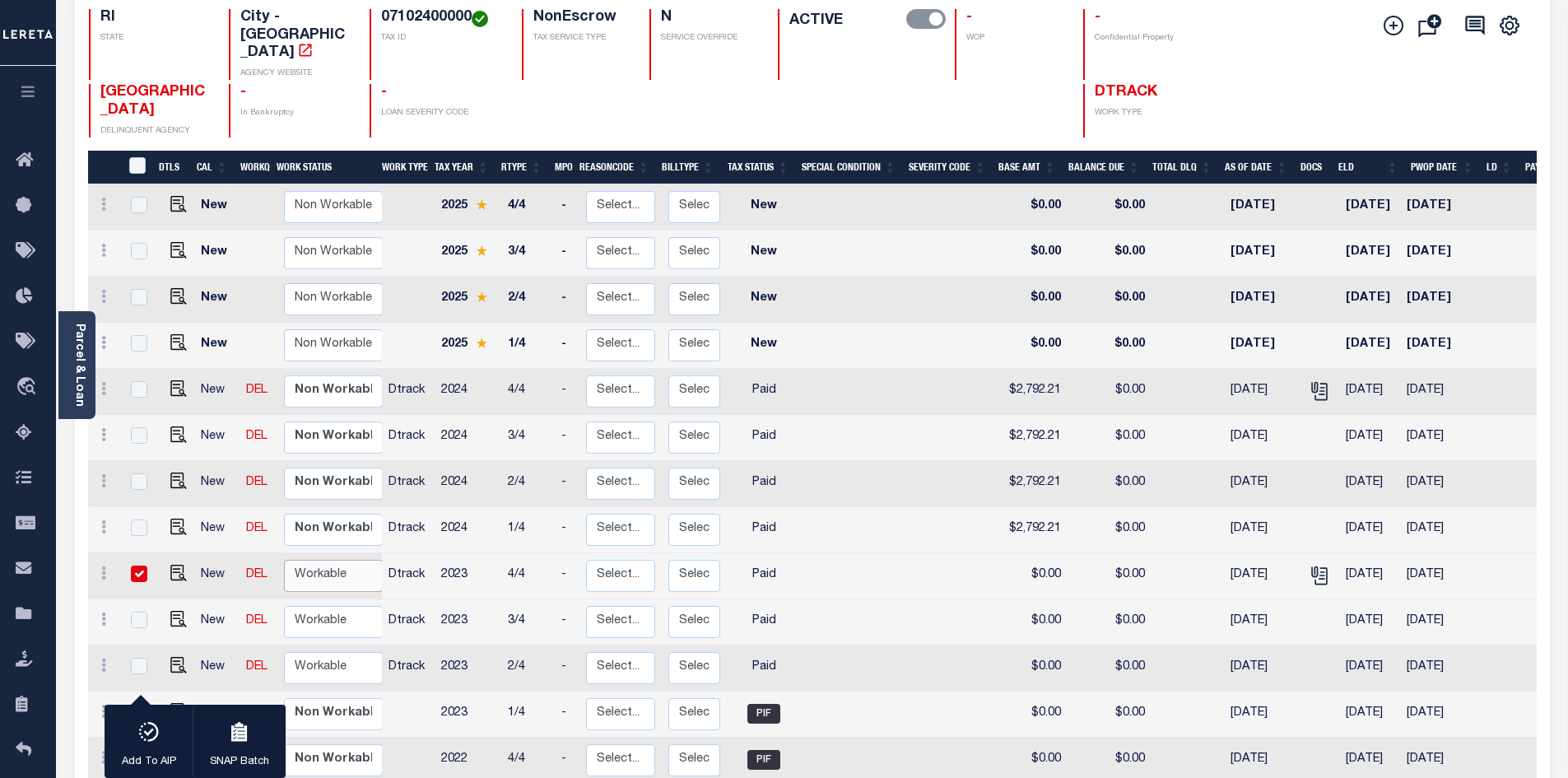
select select "true"
click at [284, 560] on select "Non Workable Workable" at bounding box center [333, 576] width 99 height 32
checkbox input "false"
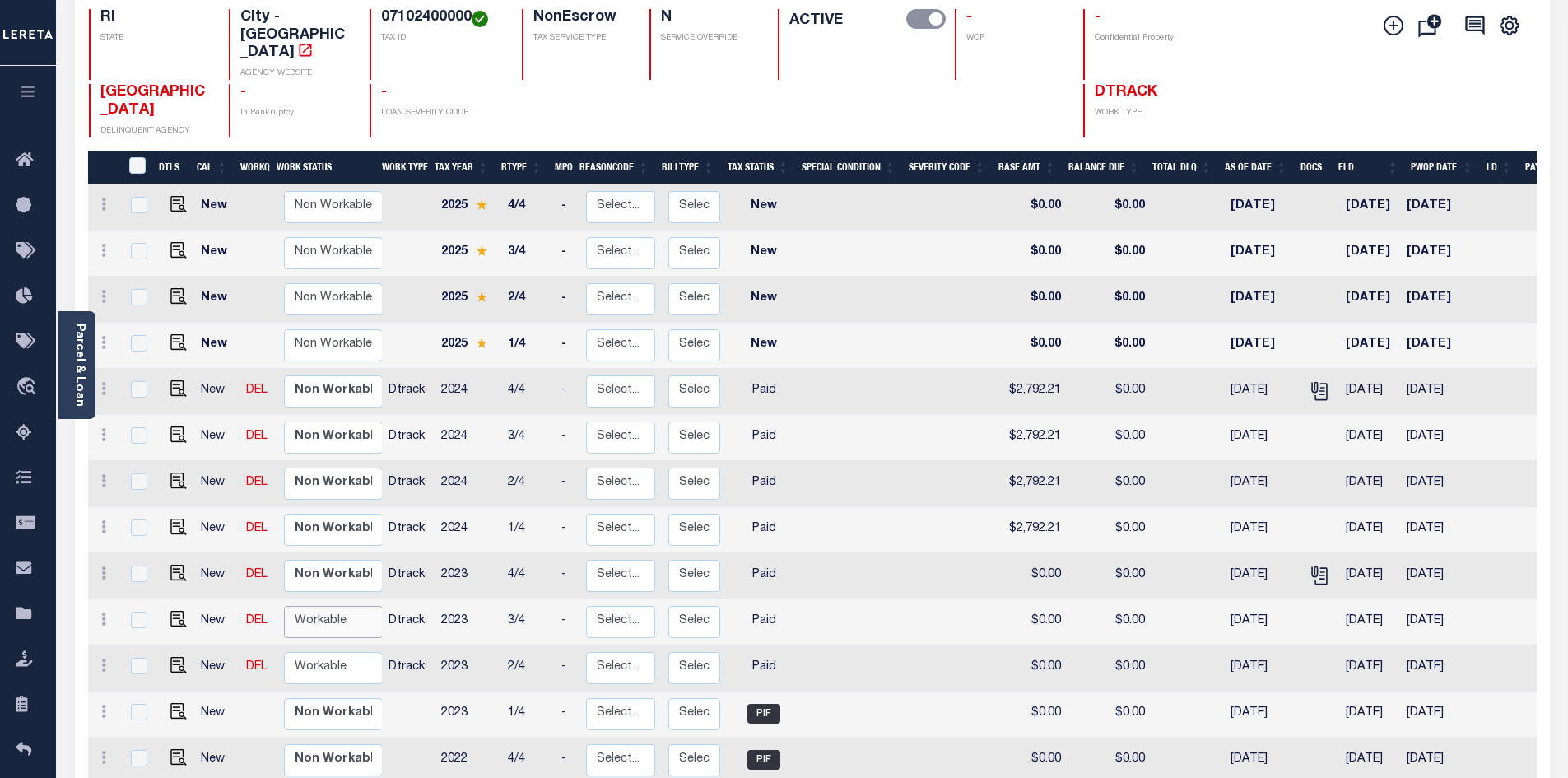
click at [333, 607] on select "Non Workable Workable" at bounding box center [333, 622] width 99 height 32
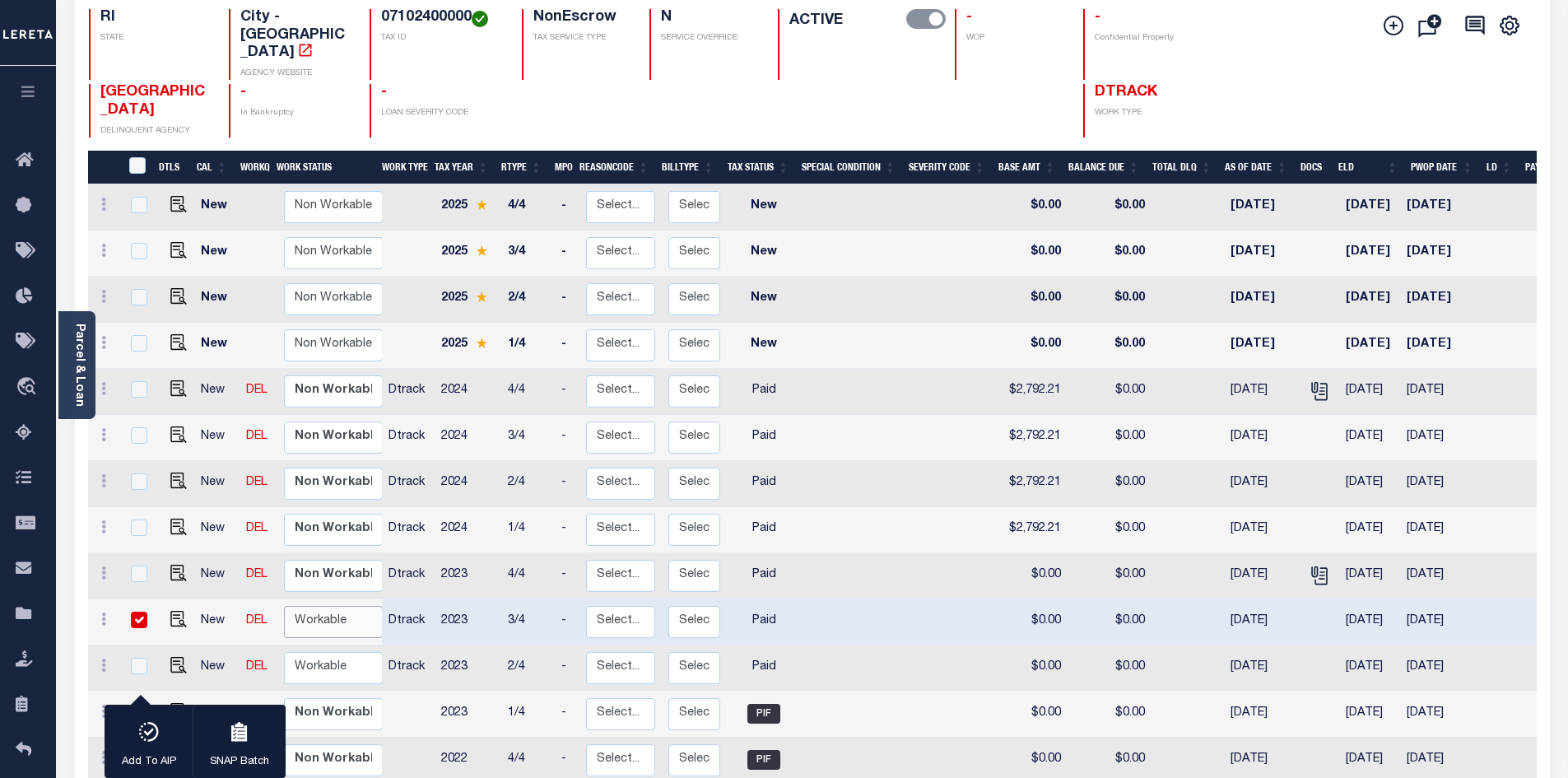
checkbox input "true"
select select "true"
click at [284, 607] on select "Non Workable Workable" at bounding box center [333, 622] width 99 height 32
checkbox input "false"
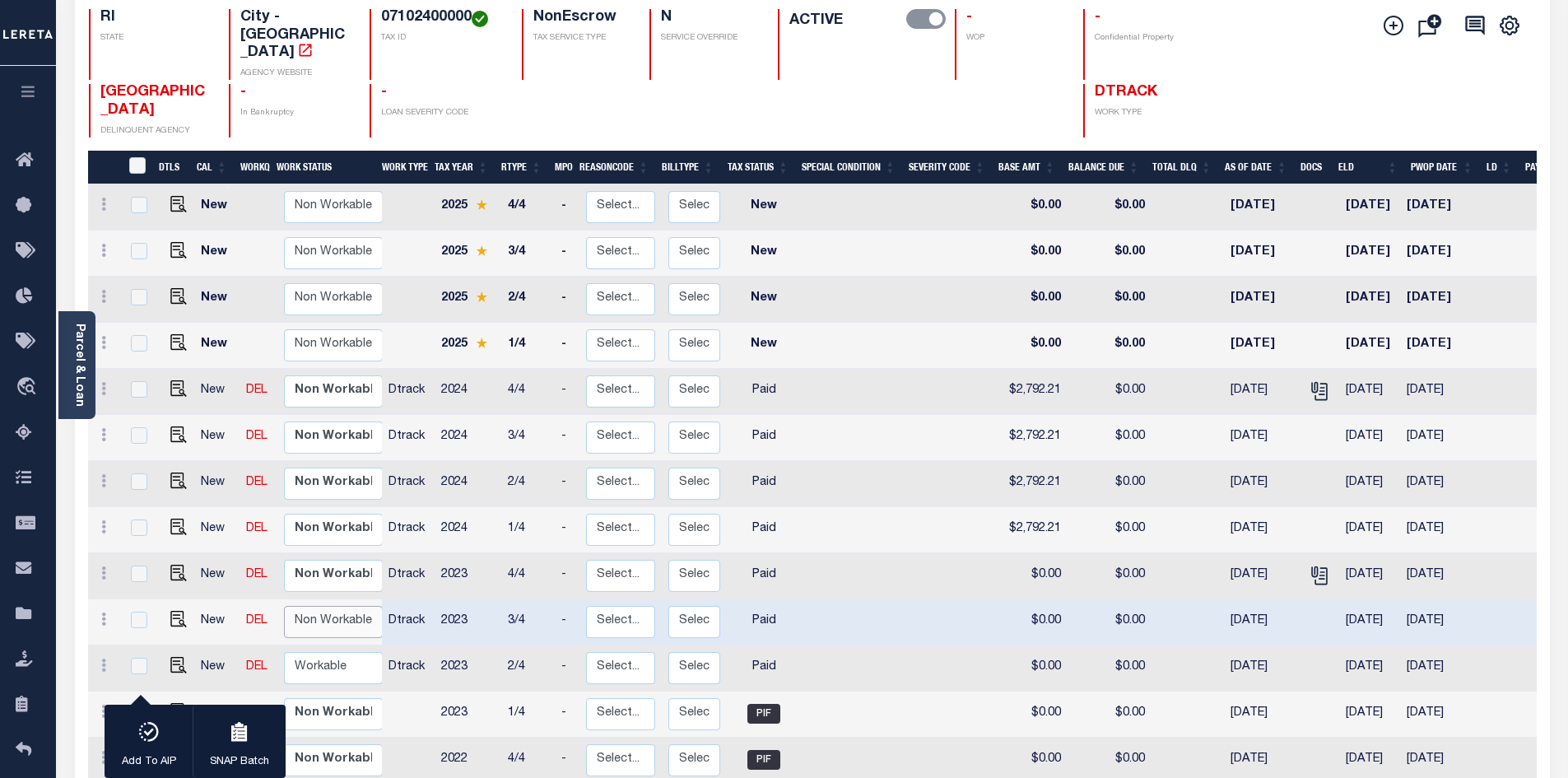
checkbox input "false"
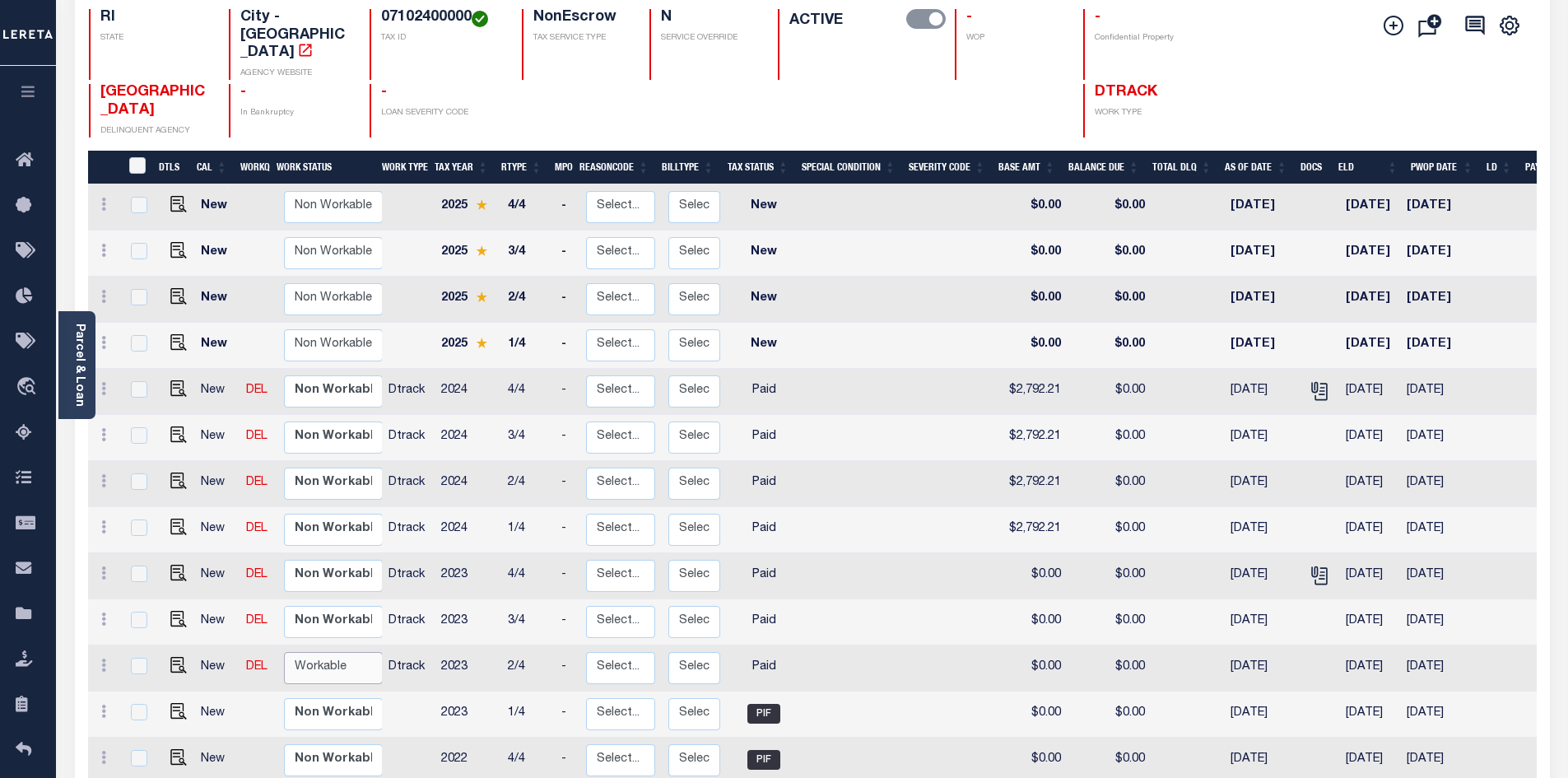
click at [332, 652] on select "Non Workable Workable" at bounding box center [333, 668] width 99 height 32
checkbox input "true"
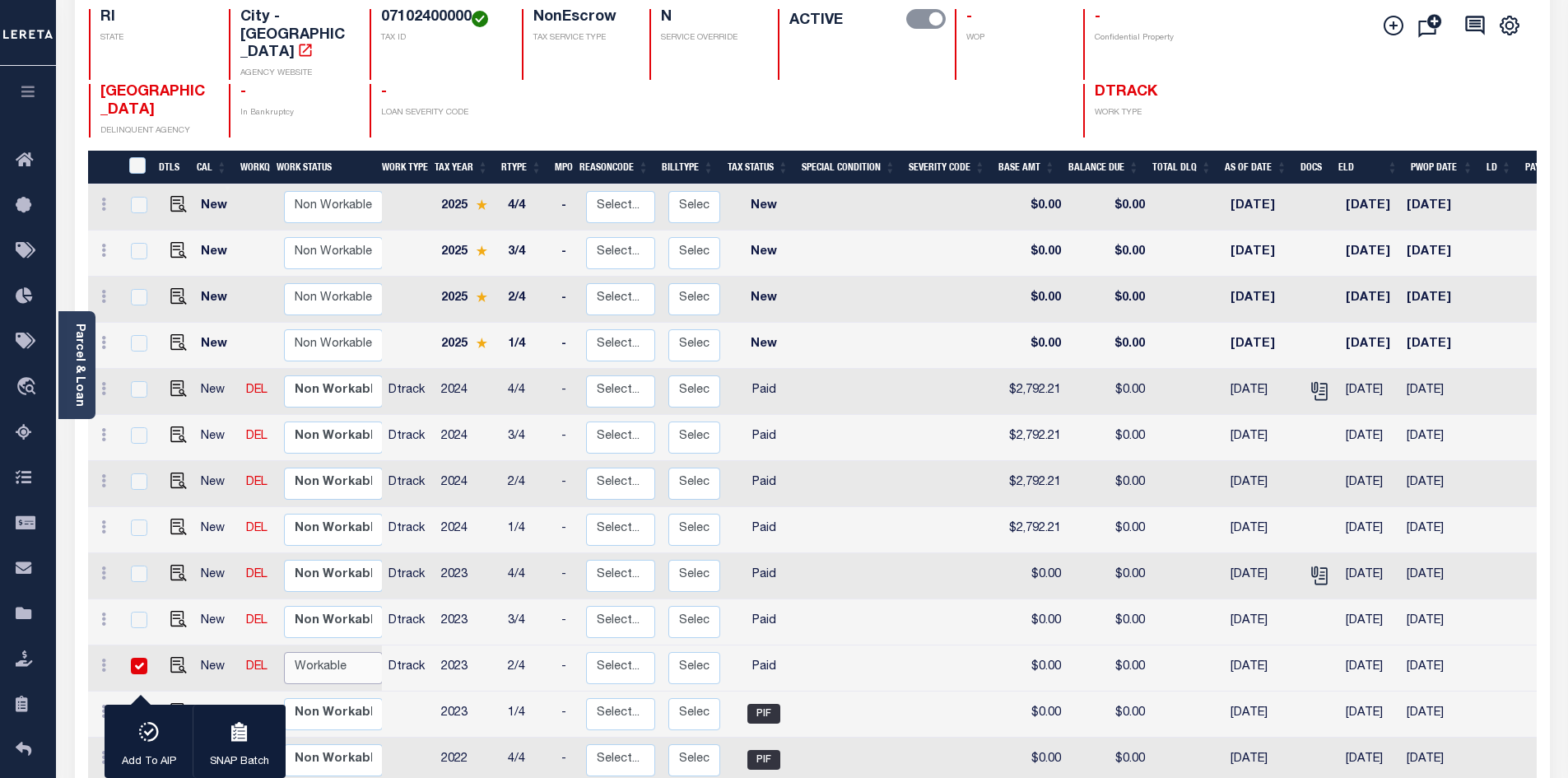
select select "true"
click at [284, 652] on select "Non Workable Workable" at bounding box center [333, 668] width 99 height 32
checkbox input "false"
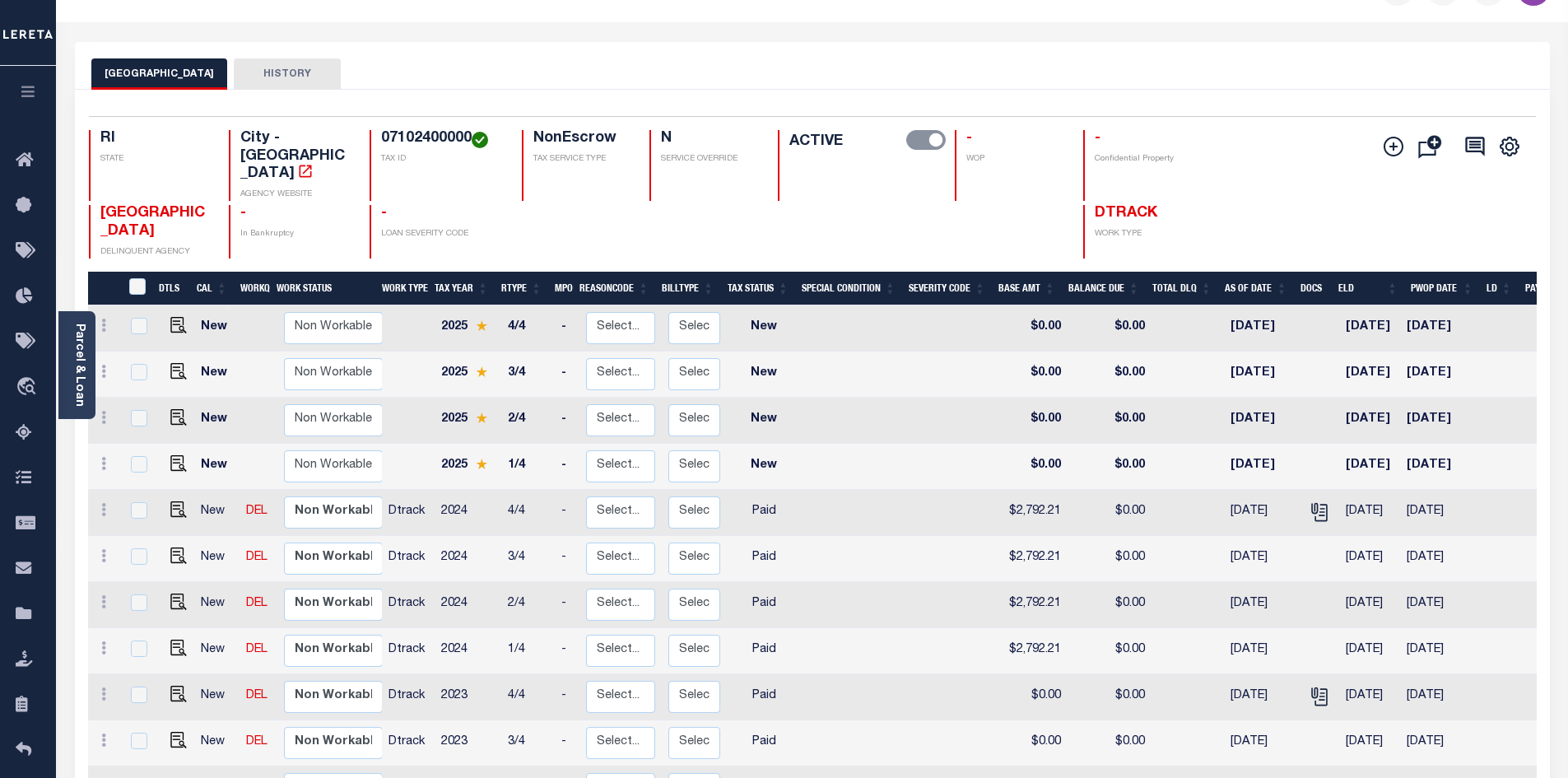
scroll to position [0, 0]
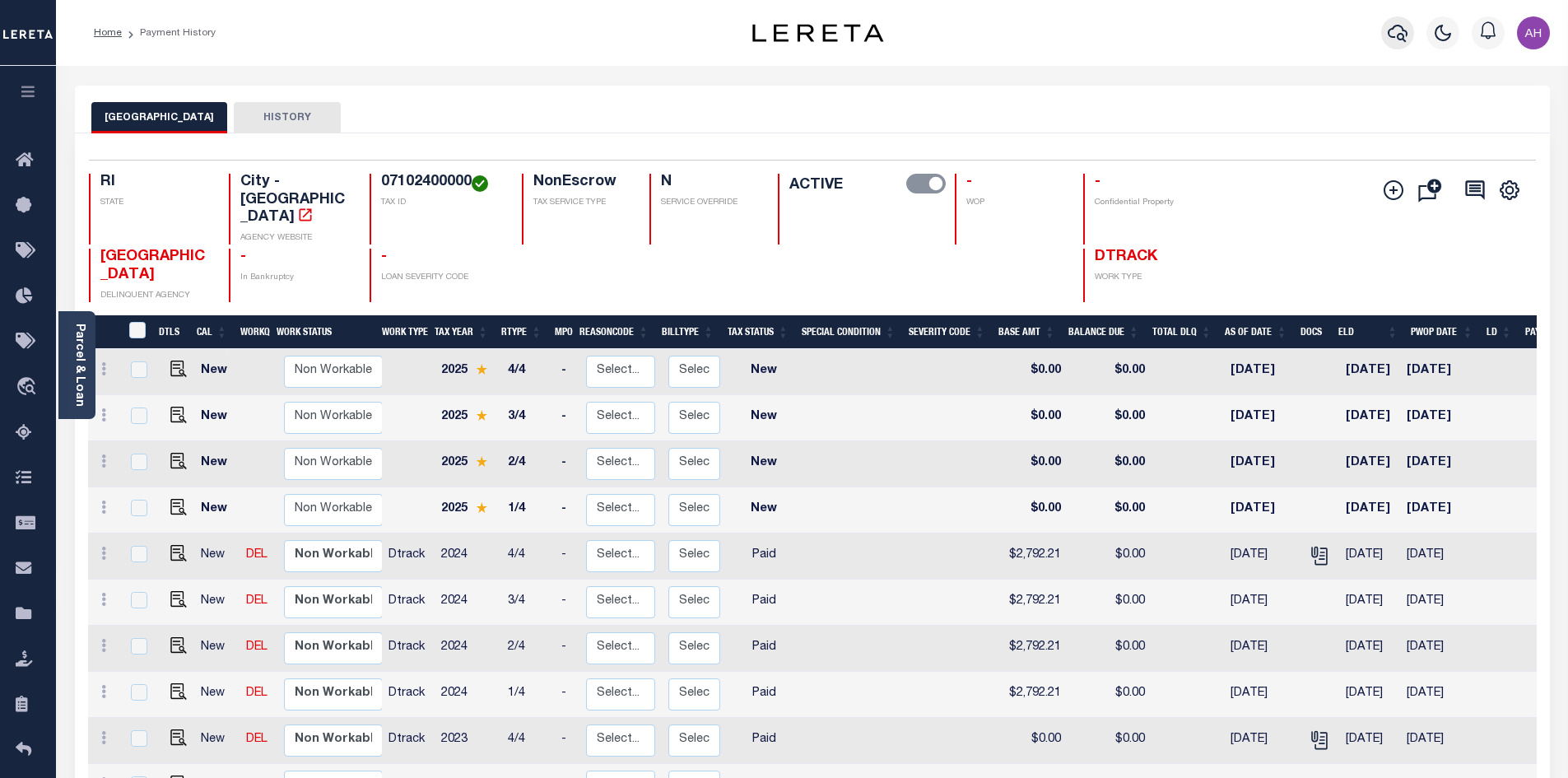
click at [1401, 32] on icon "button" at bounding box center [1398, 33] width 20 height 20
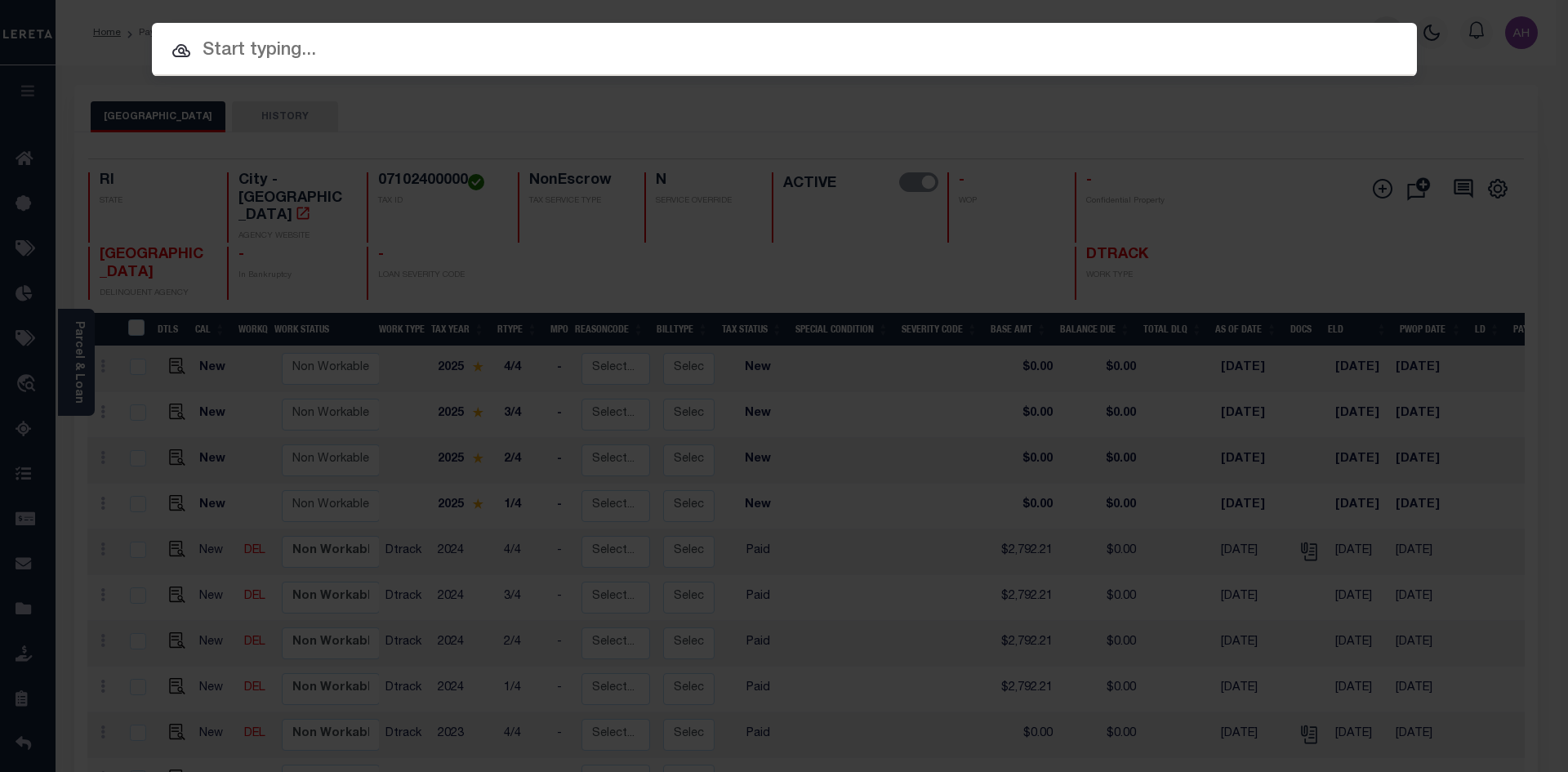
paste input "07103640000"
type input "07103640000"
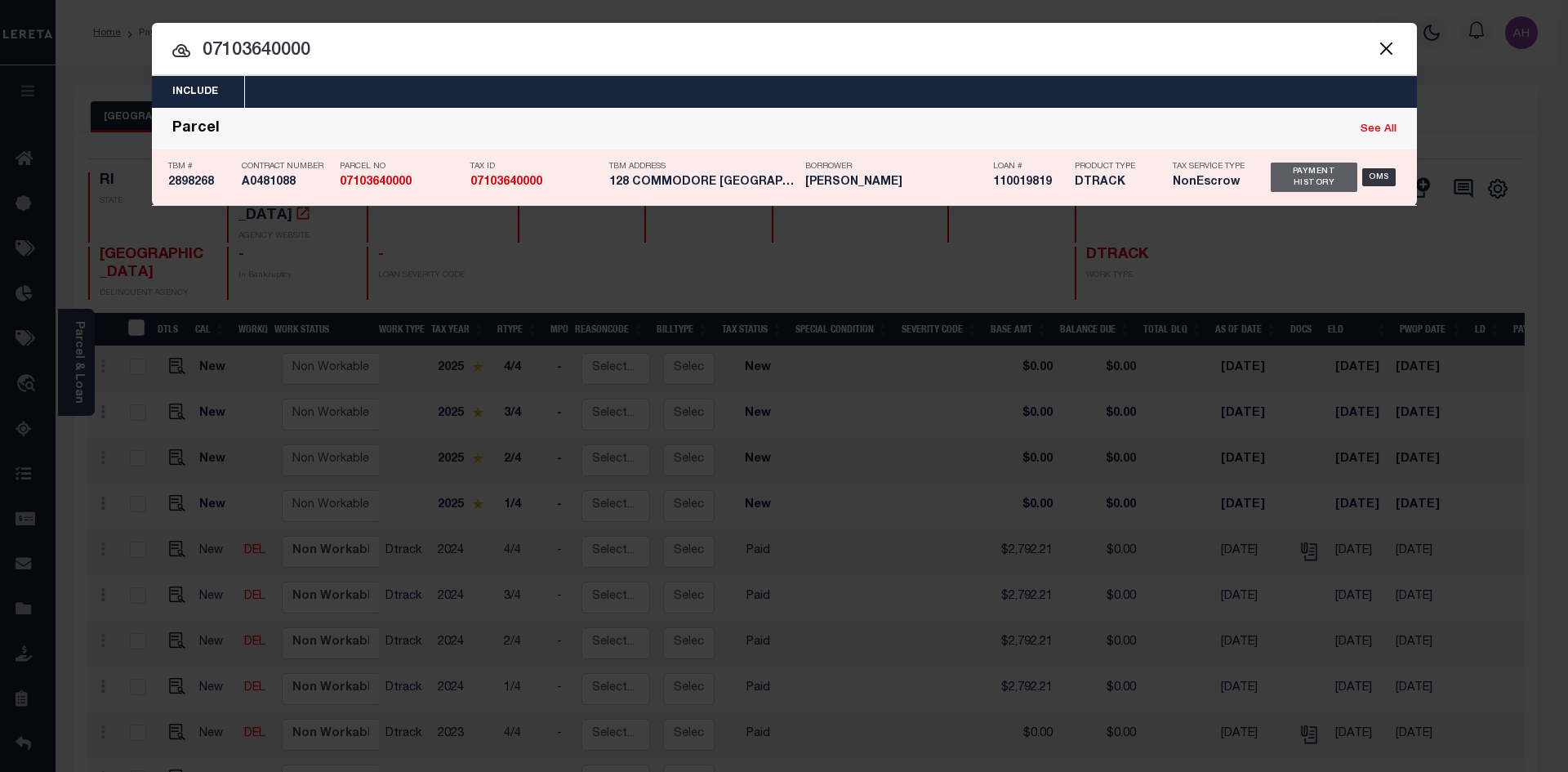
click at [1331, 180] on div "Payment History" at bounding box center [1314, 177] width 87 height 29
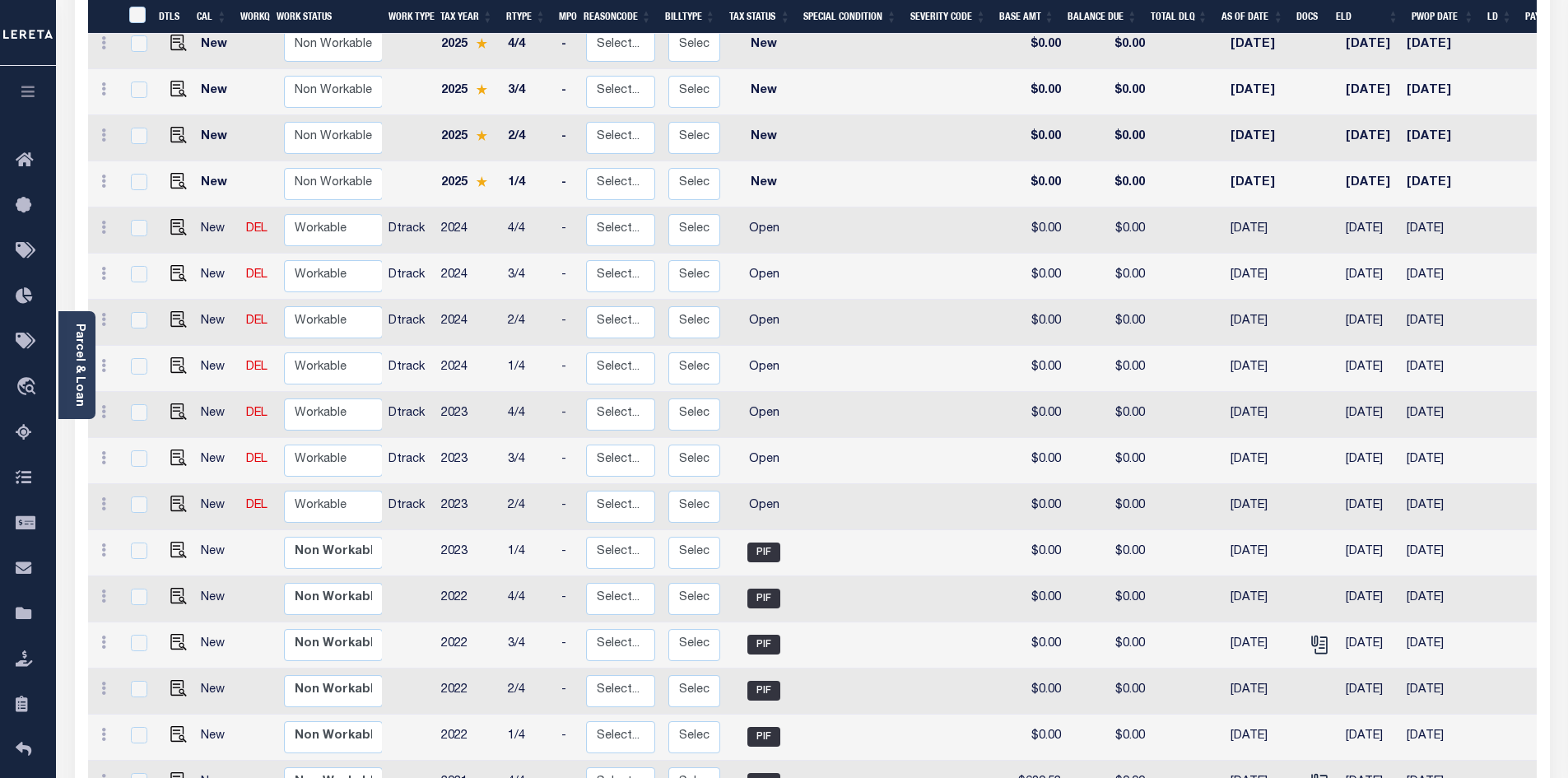
scroll to position [329, 0]
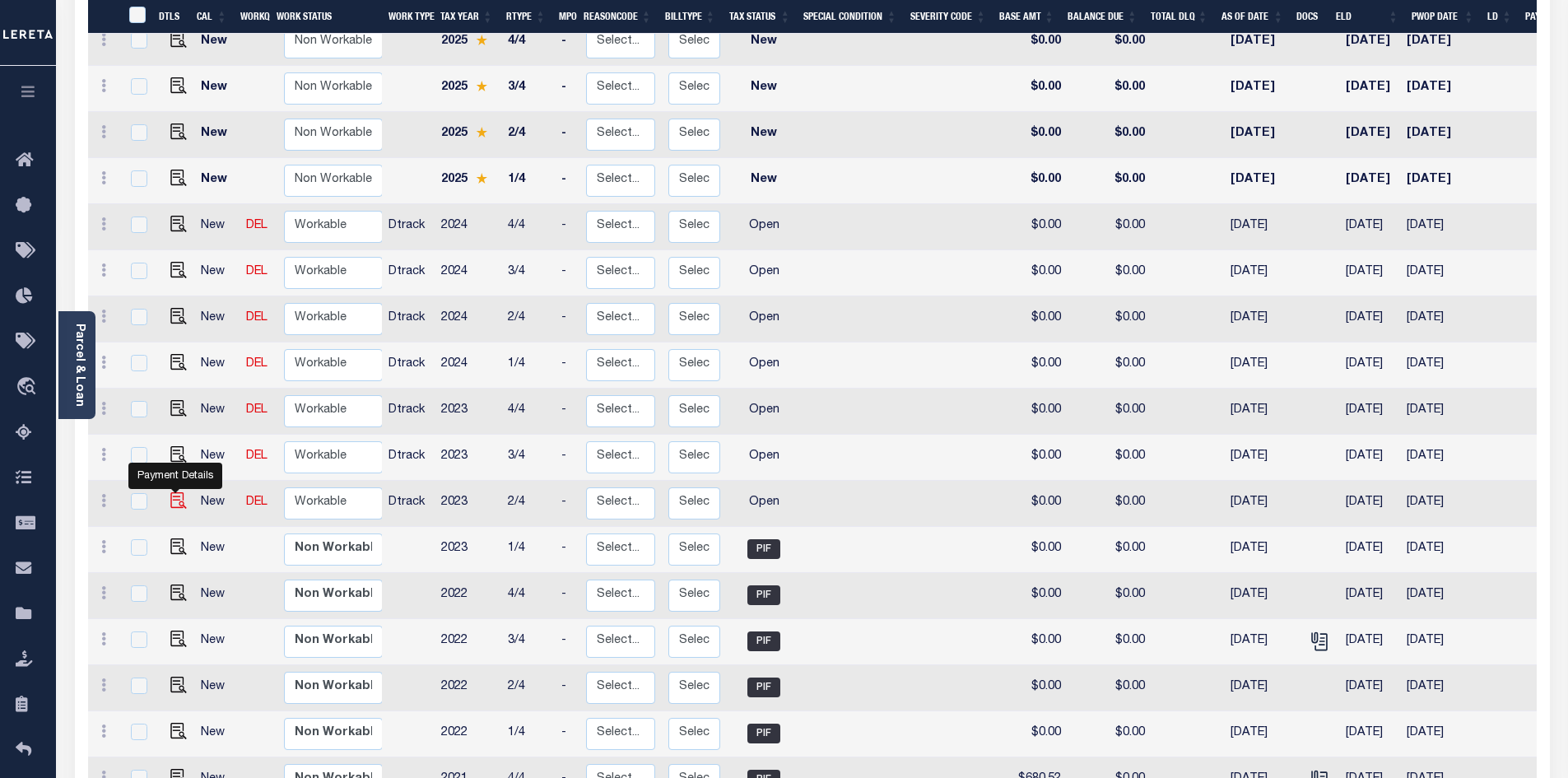
click at [180, 493] on img "" at bounding box center [178, 501] width 16 height 16
checkbox input "true"
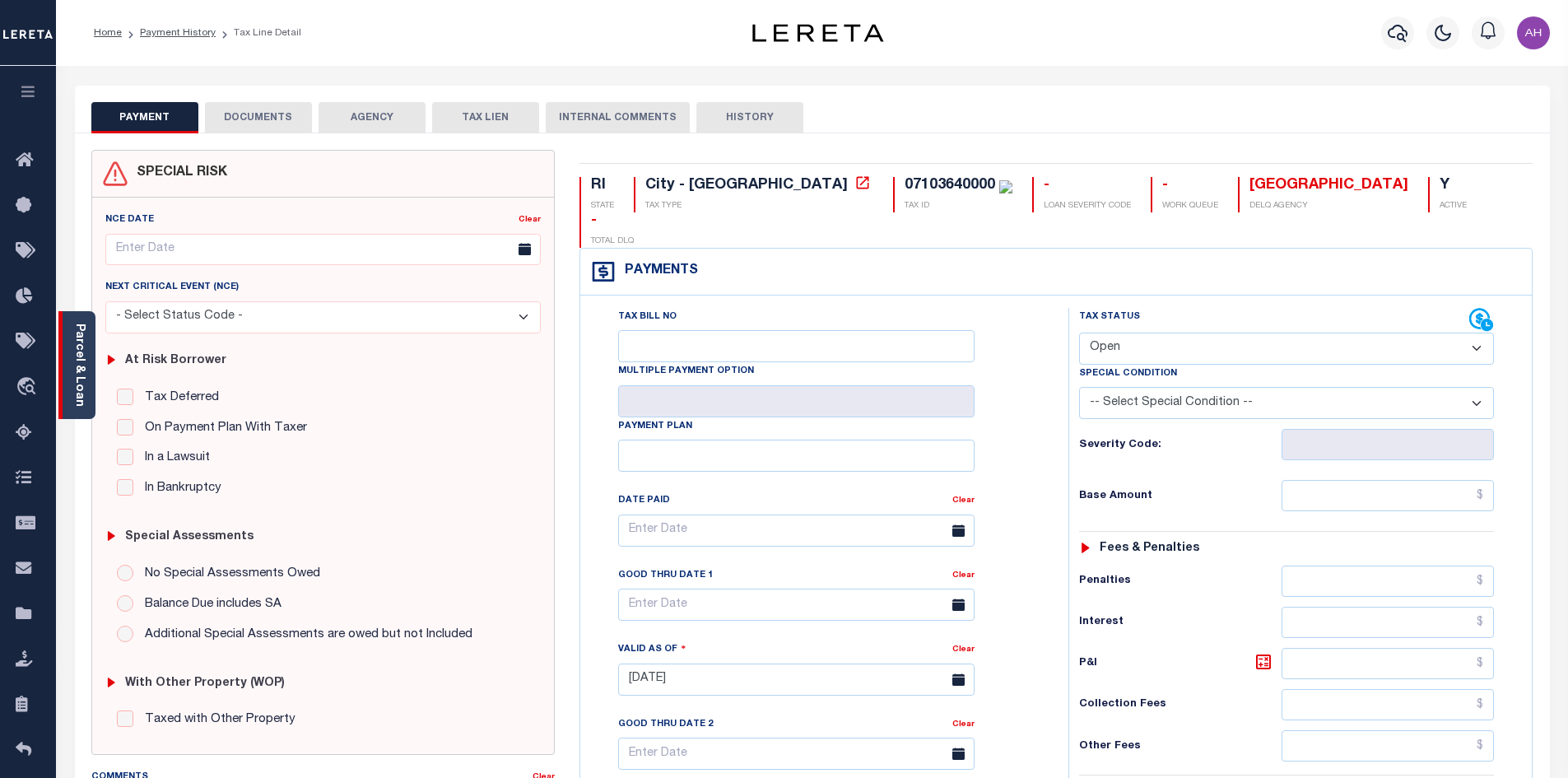
click at [75, 360] on link "Parcel & Loan" at bounding box center [78, 365] width 11 height 84
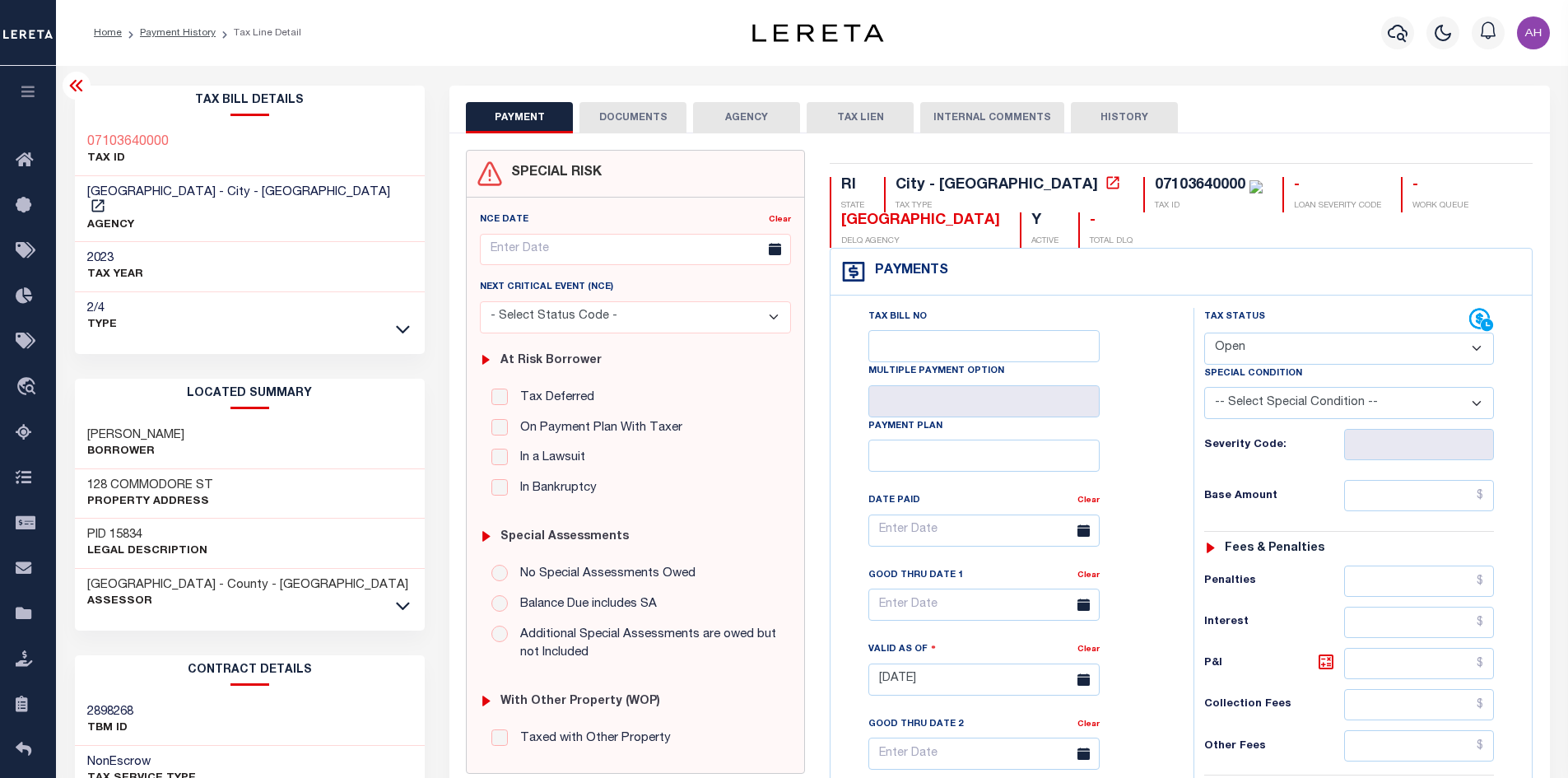
click at [1310, 339] on select "- Select Status Code - Open Due/Unpaid Paid Incomplete No Tax Due Internal Refu…" at bounding box center [1348, 348] width 289 height 32
select select "PYD"
click at [1204, 333] on select "- Select Status Code - Open Due/Unpaid Paid Incomplete No Tax Due Internal Refu…" at bounding box center [1348, 348] width 289 height 32
type input "[DATE]"
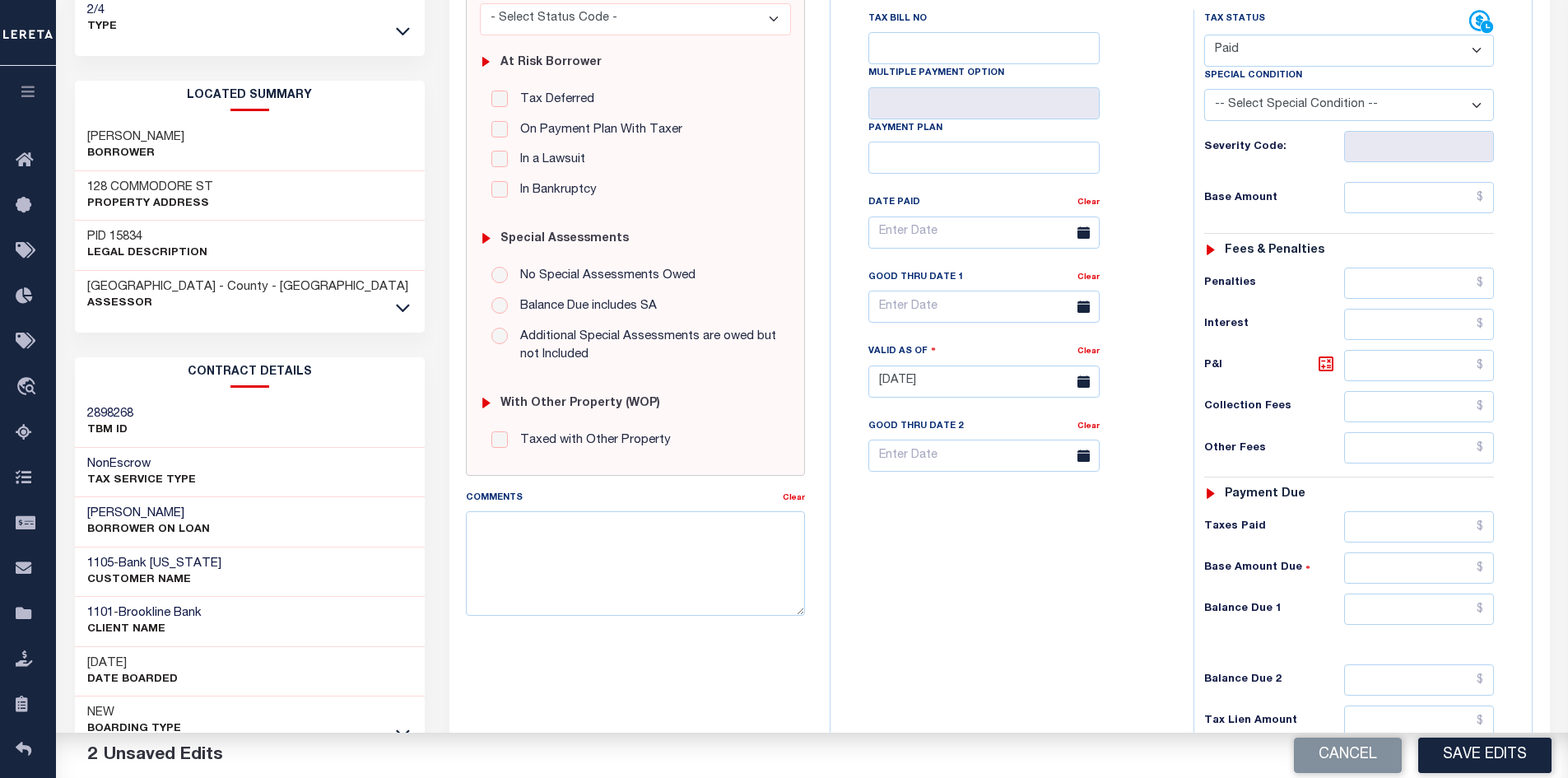
scroll to position [329, 0]
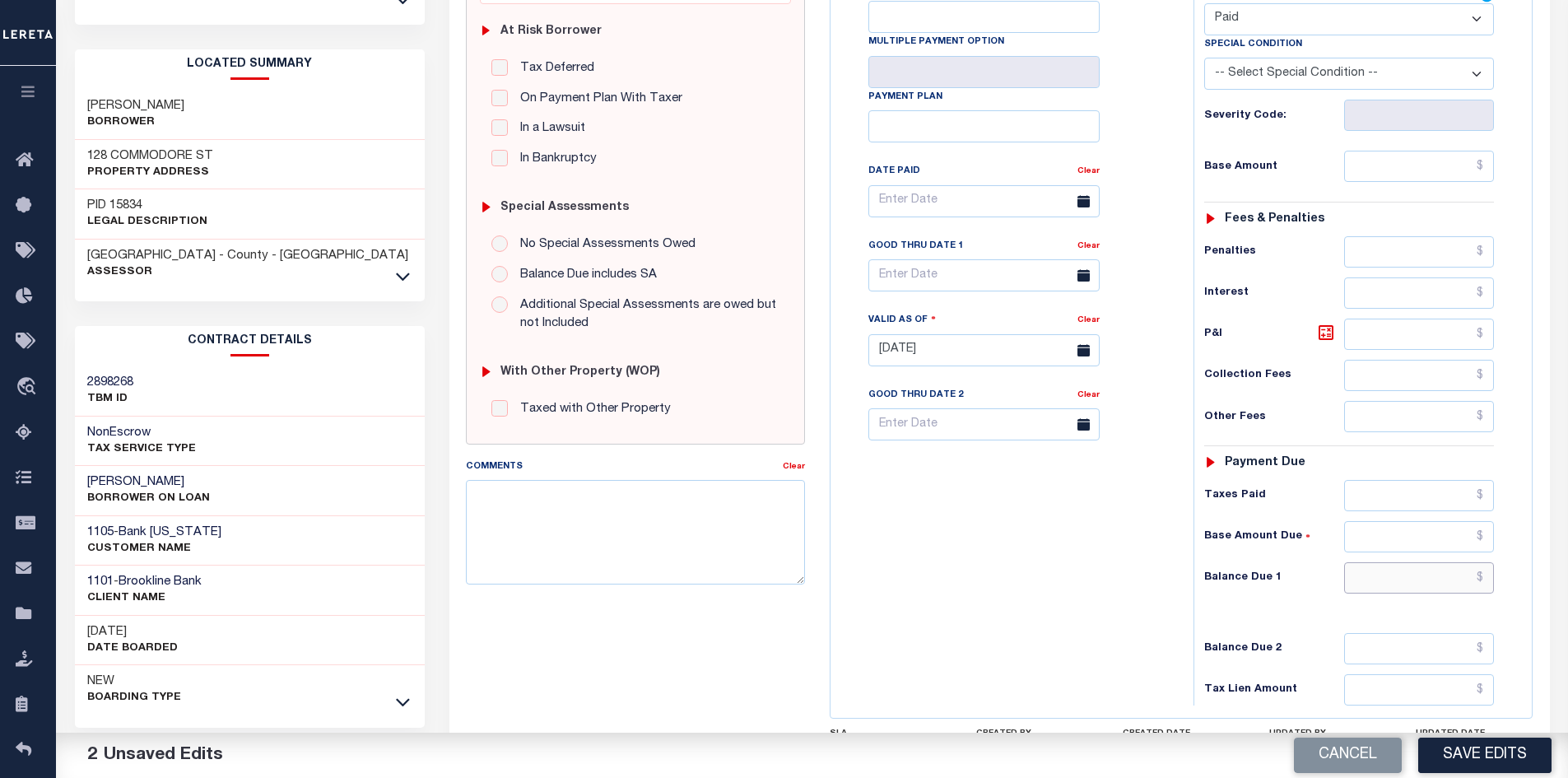
click at [1385, 585] on input "text" at bounding box center [1419, 578] width 151 height 31
type input "$0.00"
click at [1463, 766] on button "Save Edits" at bounding box center [1484, 755] width 133 height 35
checkbox input "false"
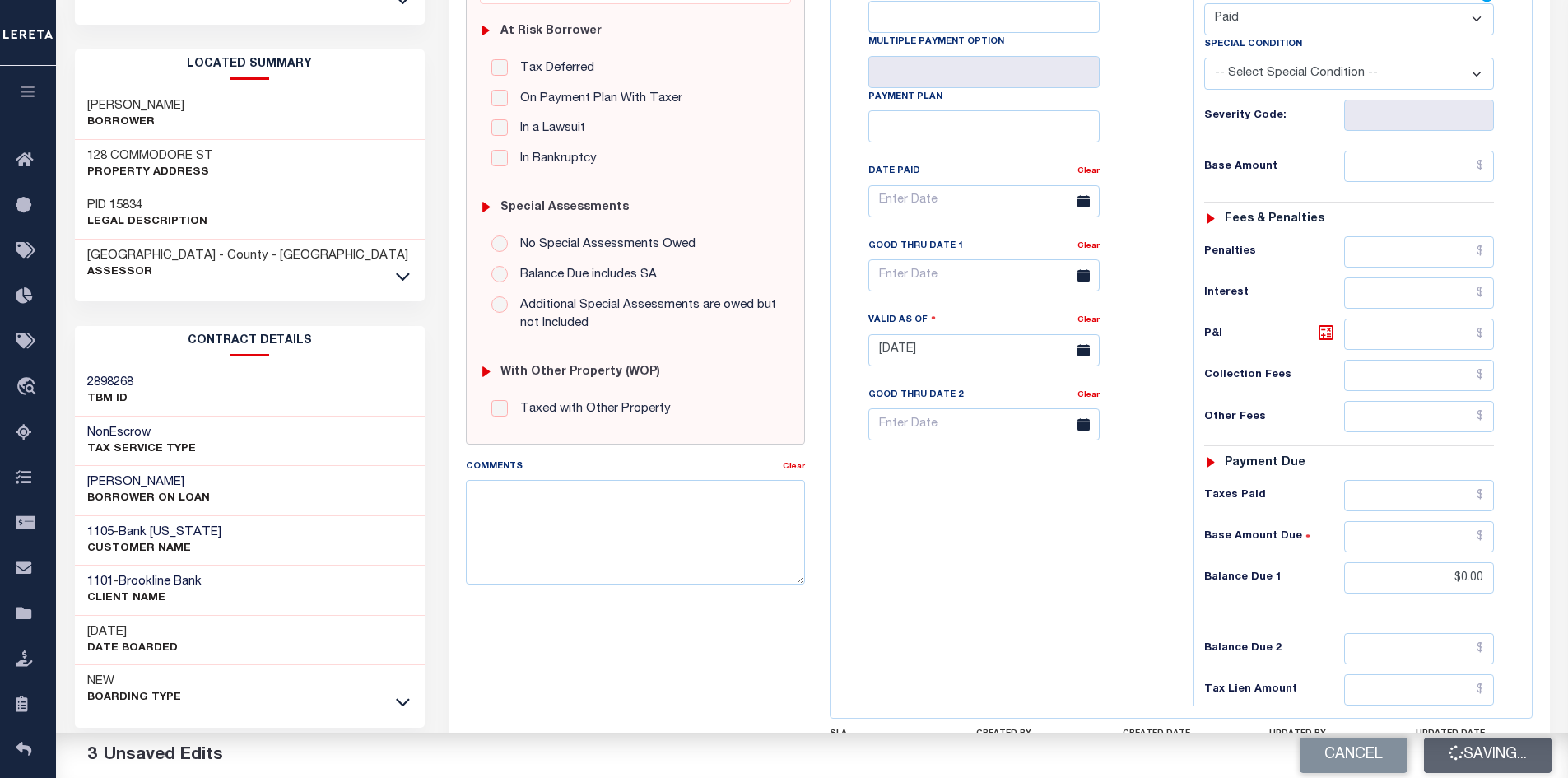
checkbox input "false"
type input "$0"
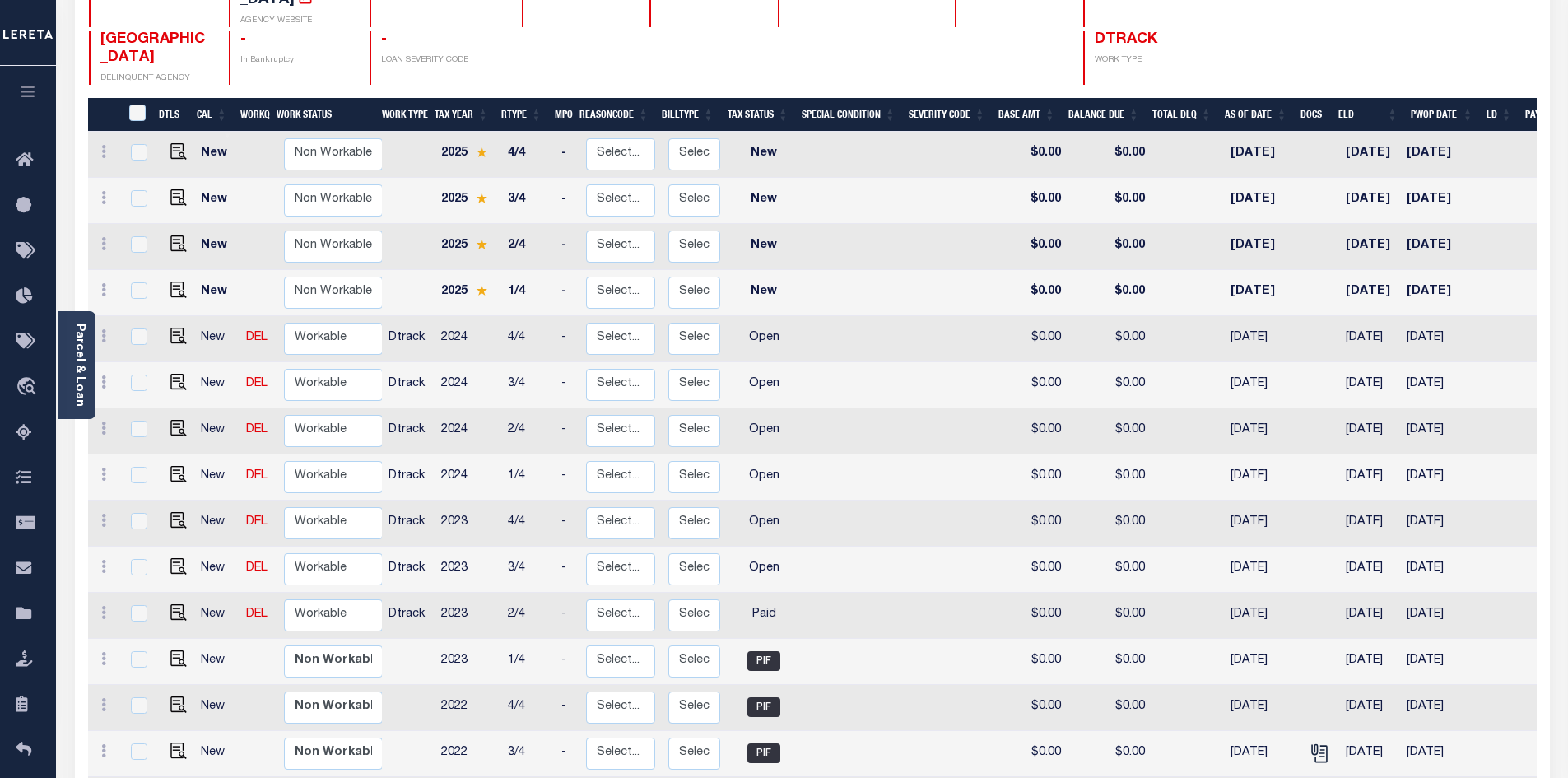
scroll to position [247, 0]
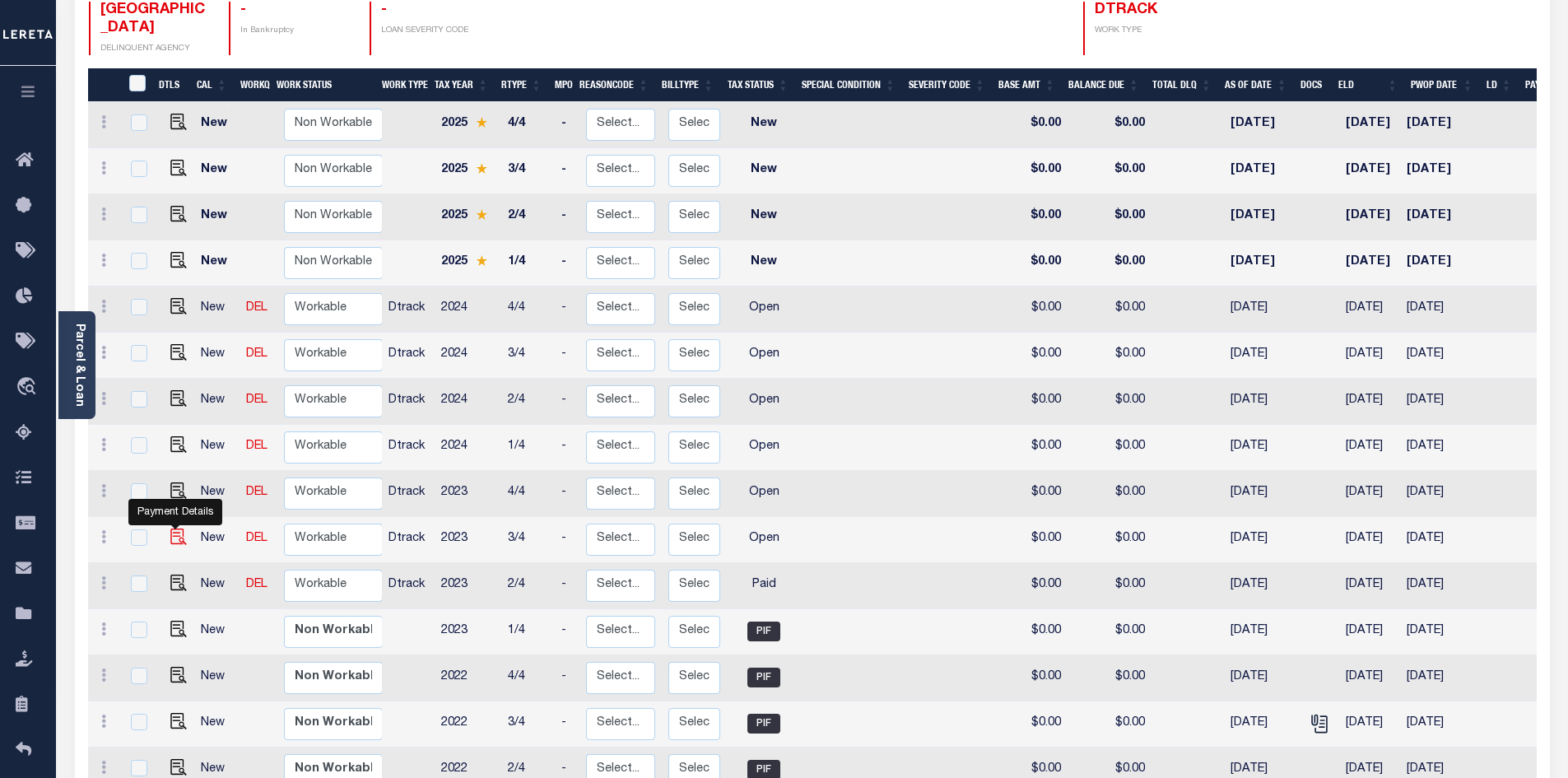
click at [177, 529] on img "" at bounding box center [178, 537] width 16 height 16
checkbox input "true"
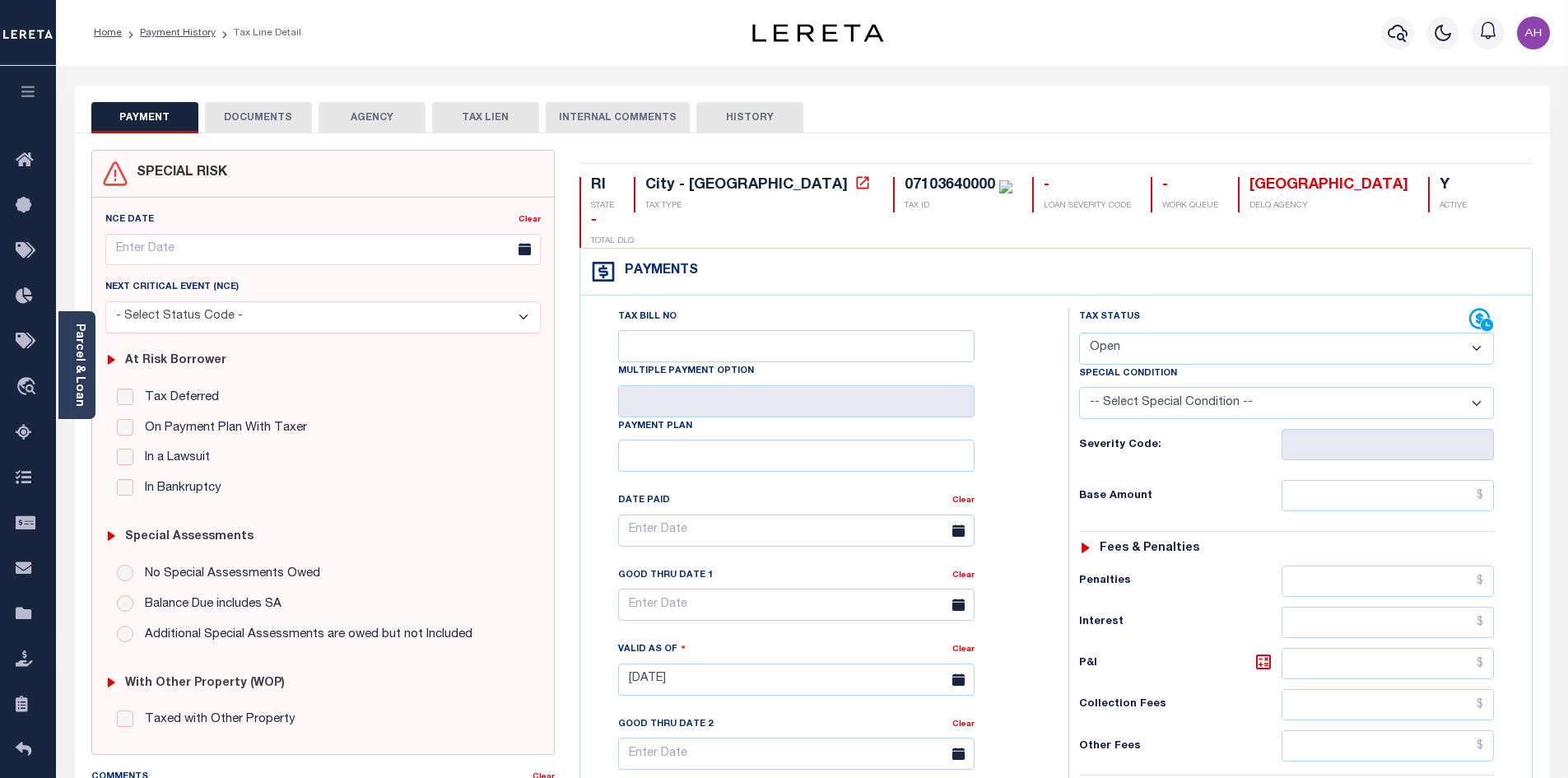
click at [1095, 333] on select "- Select Status Code - Open Due/Unpaid Paid Incomplete No Tax Due Internal Refu…" at bounding box center [1286, 348] width 415 height 32
select select "PYD"
click at [1079, 333] on select "- Select Status Code - Open Due/Unpaid Paid Incomplete No Tax Due Internal Refu…" at bounding box center [1286, 348] width 415 height 32
type input "[DATE]"
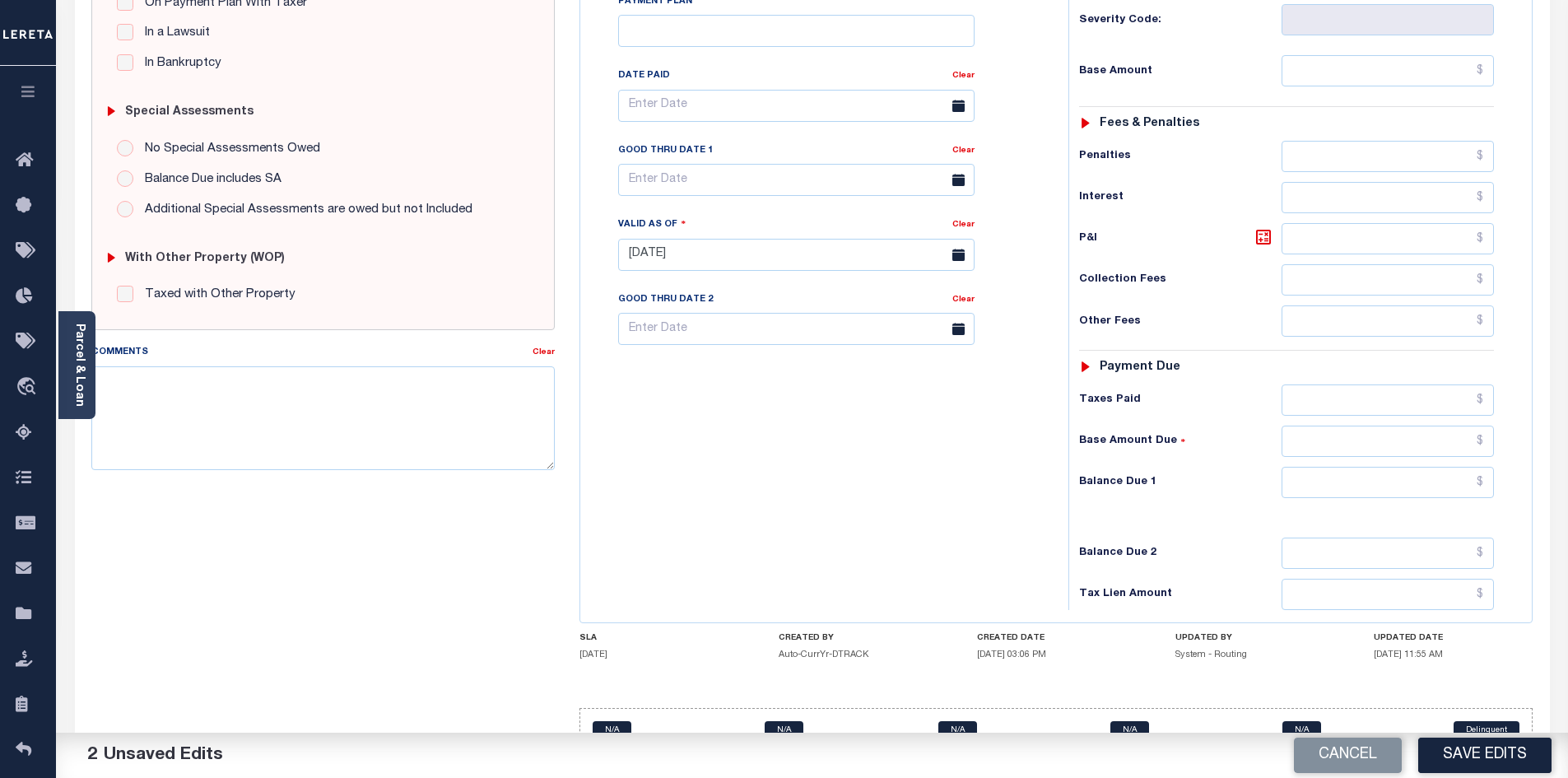
scroll to position [434, 0]
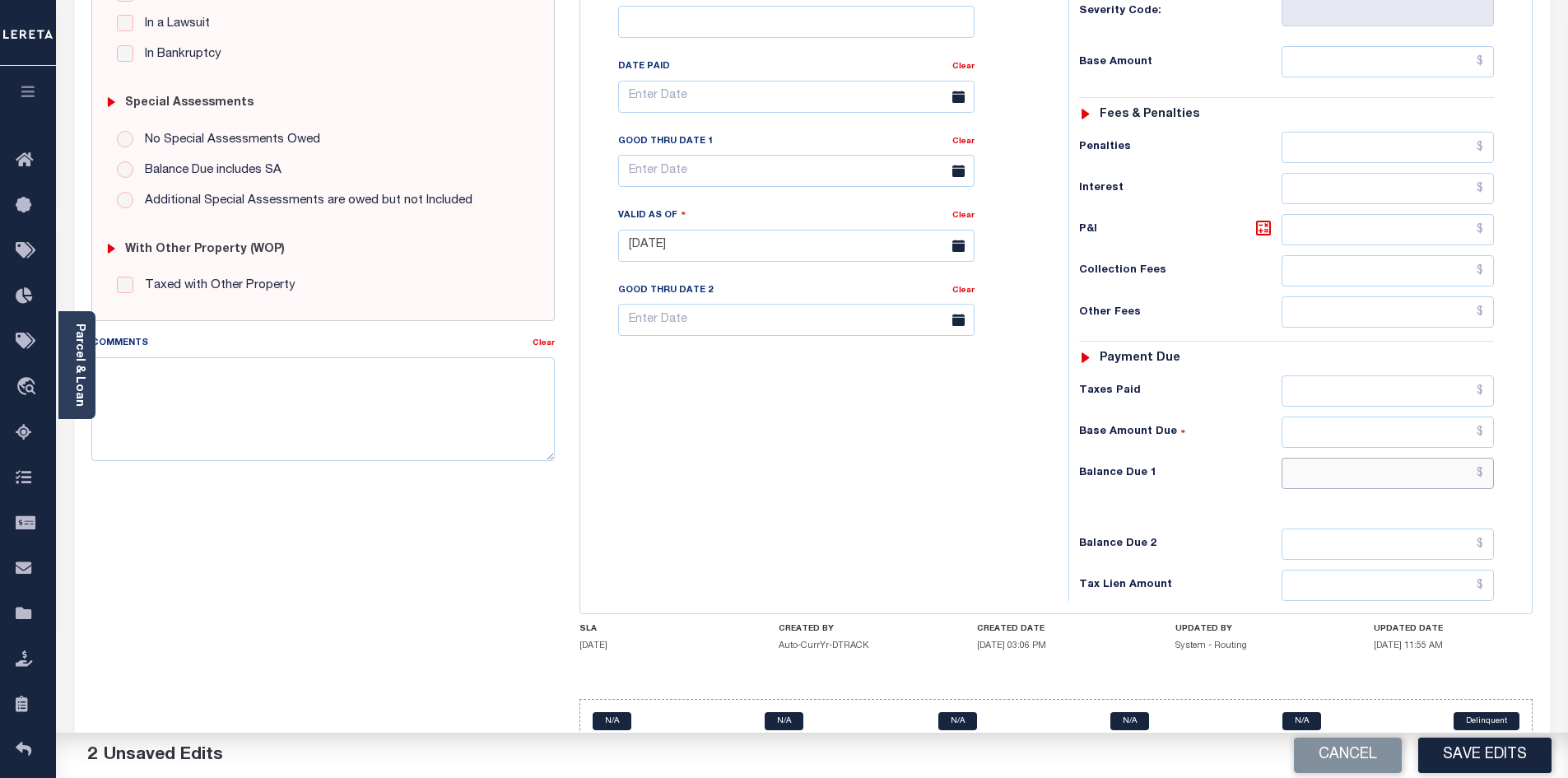
click at [1337, 457] on input "text" at bounding box center [1388, 473] width 214 height 31
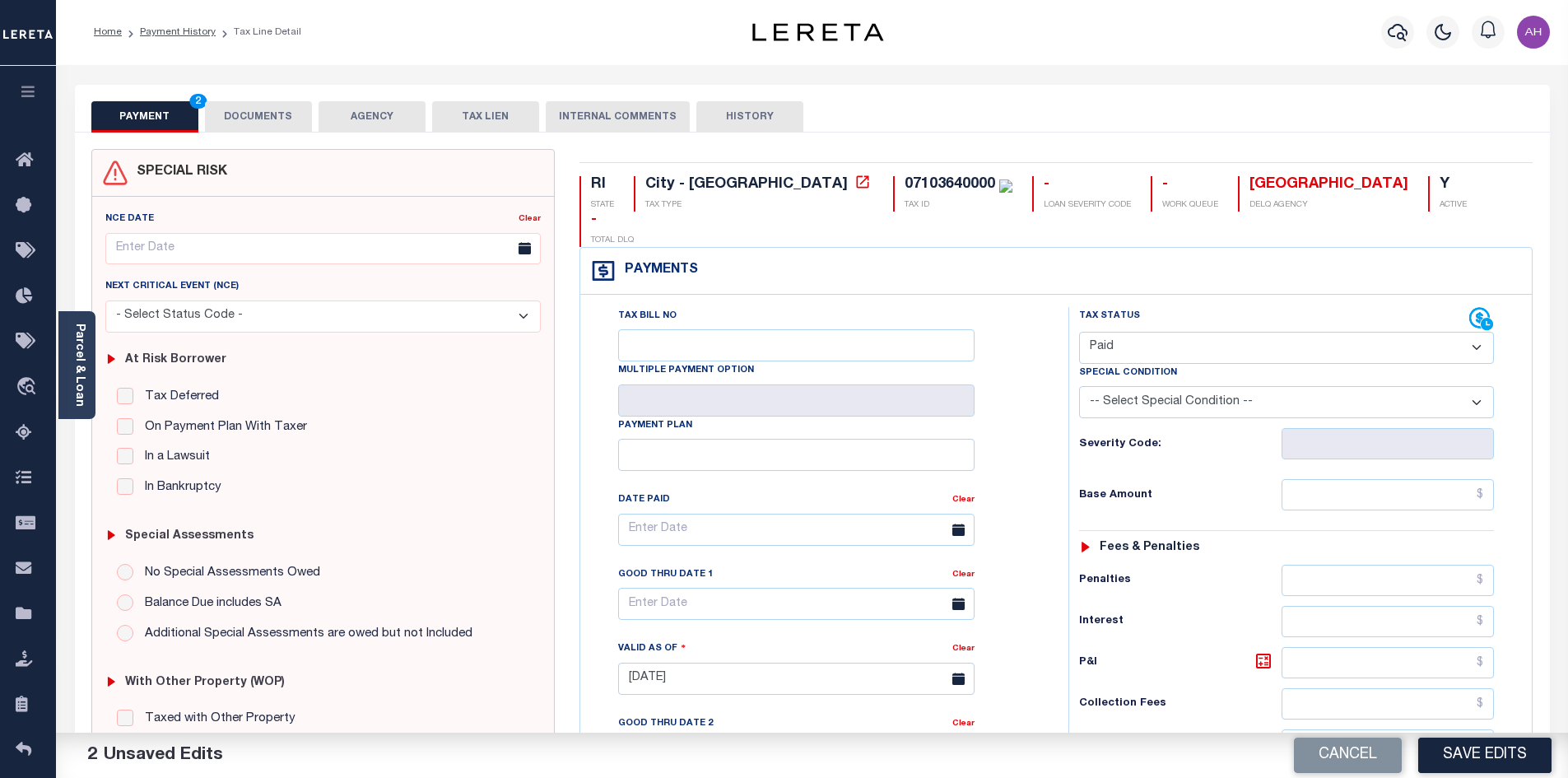
scroll to position [0, 0]
type input "$0.00"
click at [1490, 766] on button "Save Edits" at bounding box center [1484, 755] width 133 height 35
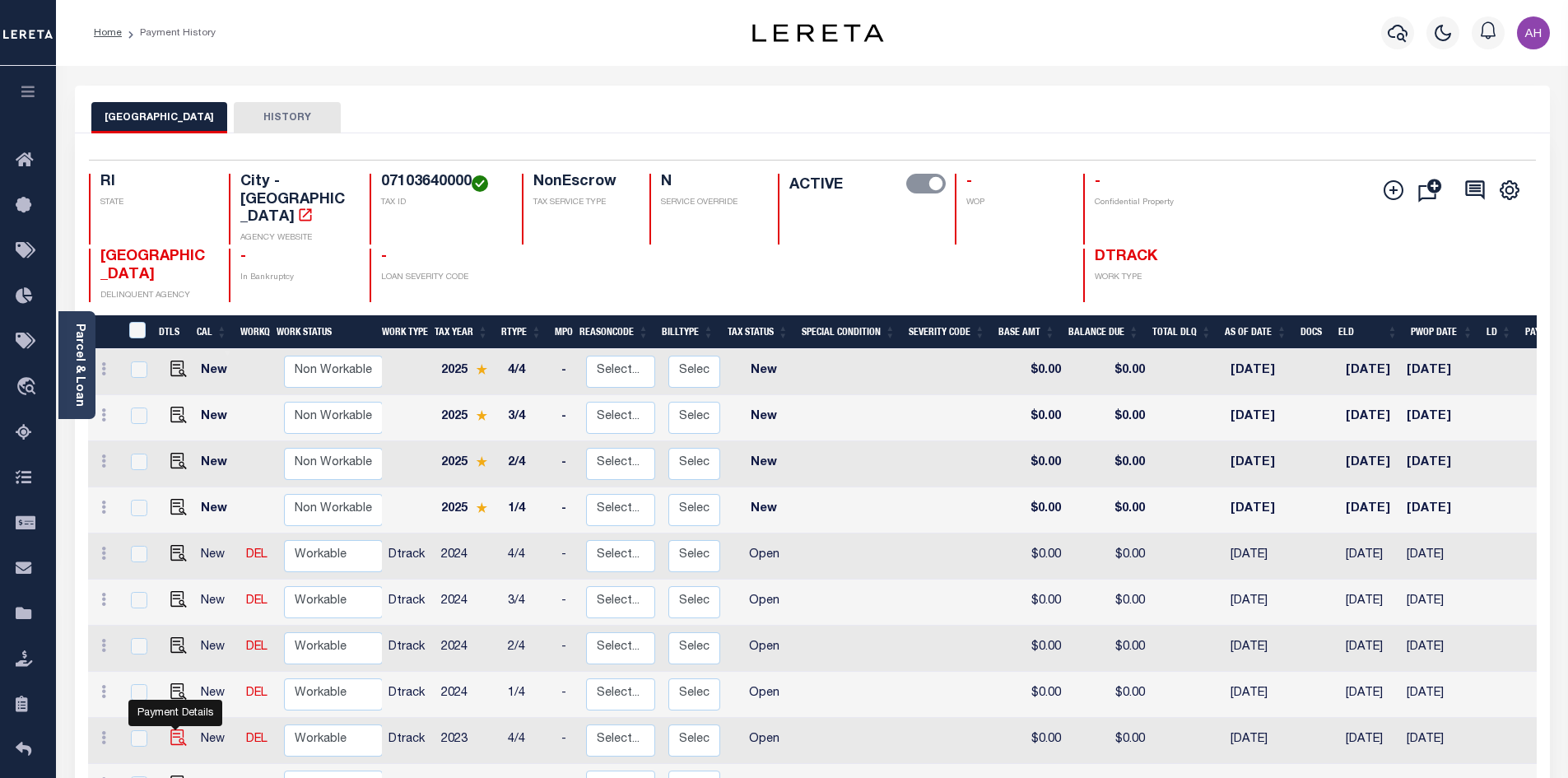
click at [178, 730] on img "" at bounding box center [178, 738] width 16 height 16
checkbox input "true"
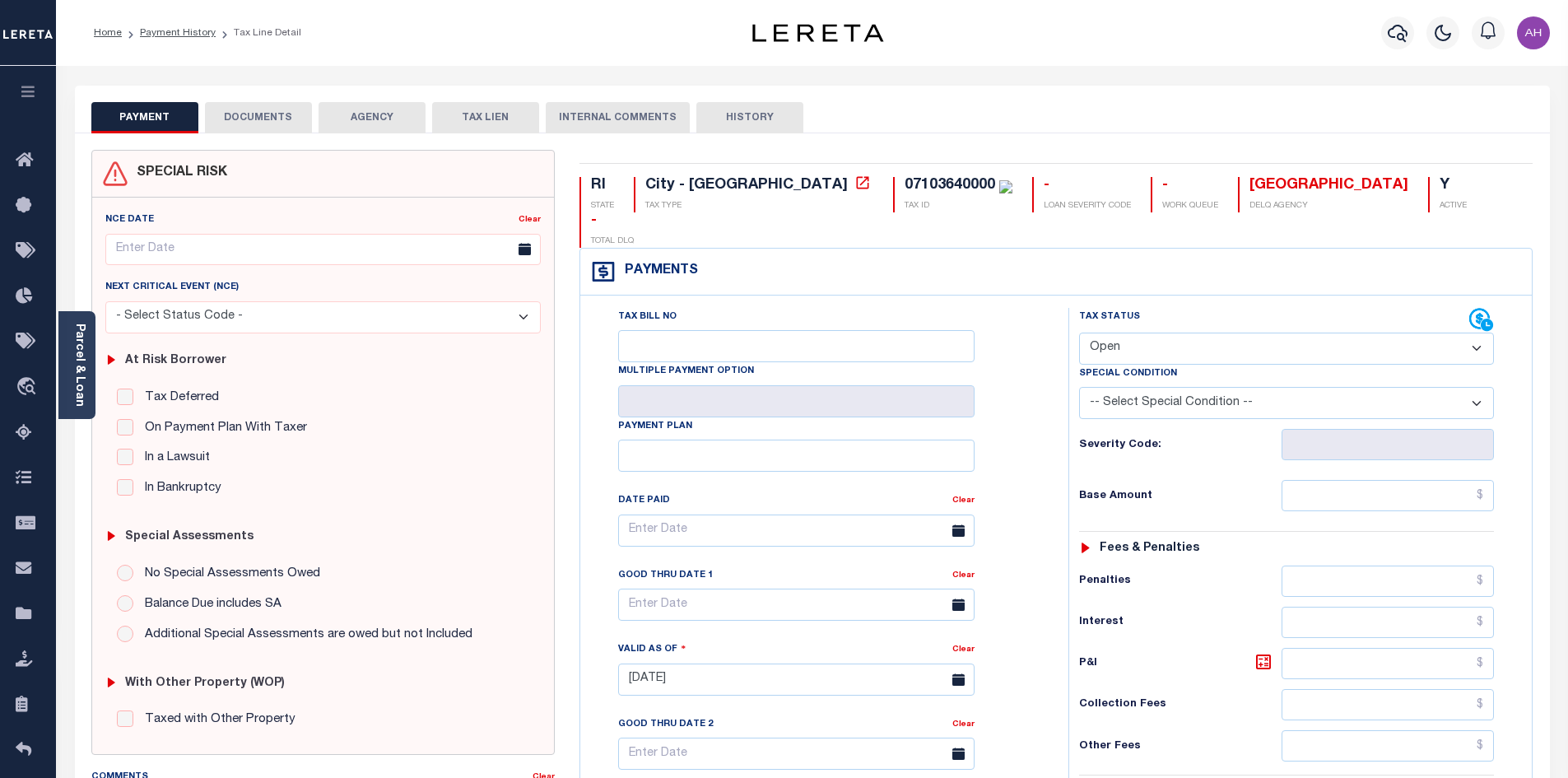
click at [1179, 333] on select "- Select Status Code - Open Due/Unpaid Paid Incomplete No Tax Due Internal Refu…" at bounding box center [1286, 348] width 415 height 32
select select "PYD"
click at [1079, 333] on select "- Select Status Code - Open Due/Unpaid Paid Incomplete No Tax Due Internal Refu…" at bounding box center [1286, 348] width 415 height 32
type input "[DATE]"
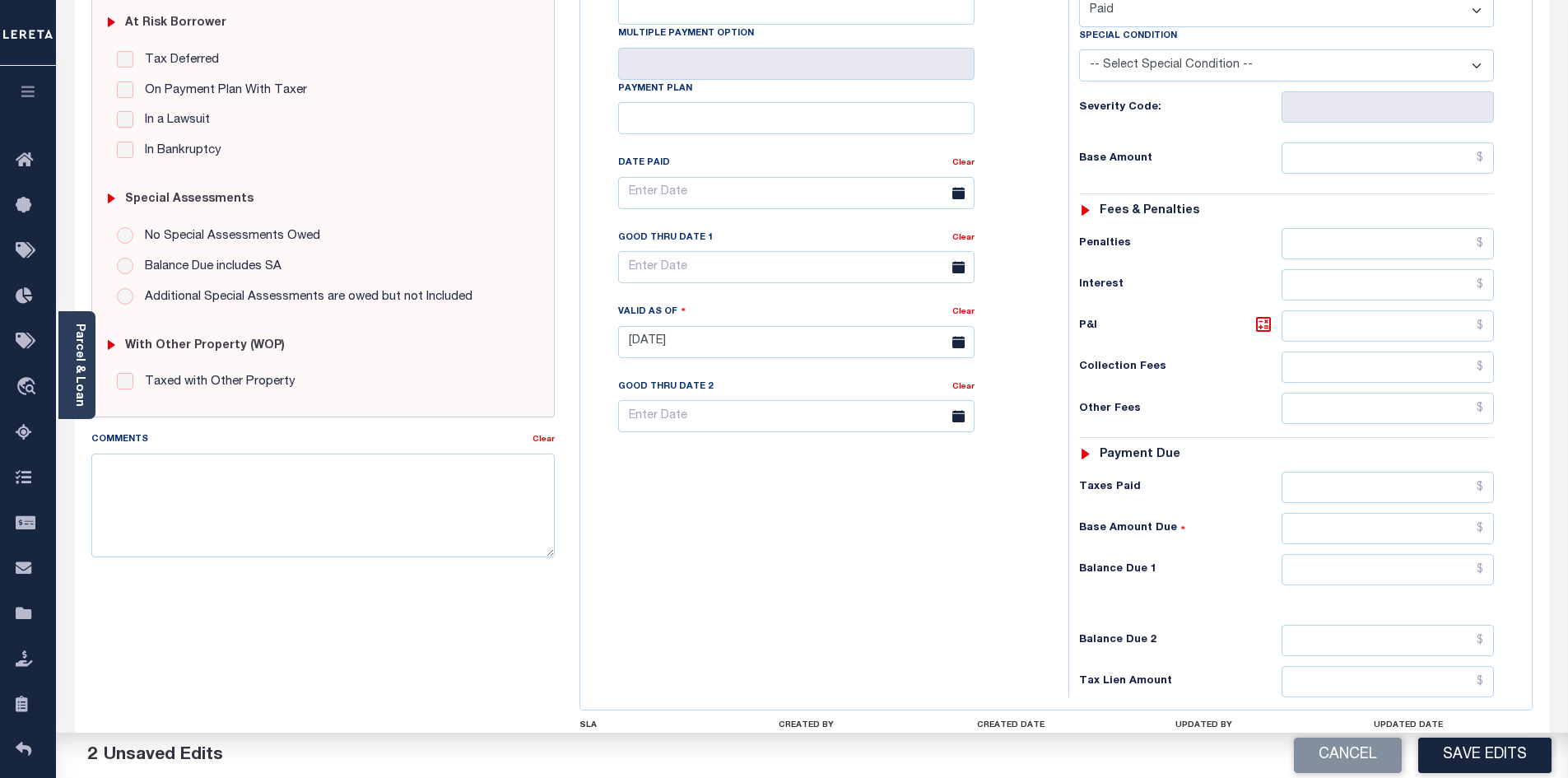
scroll to position [412, 0]
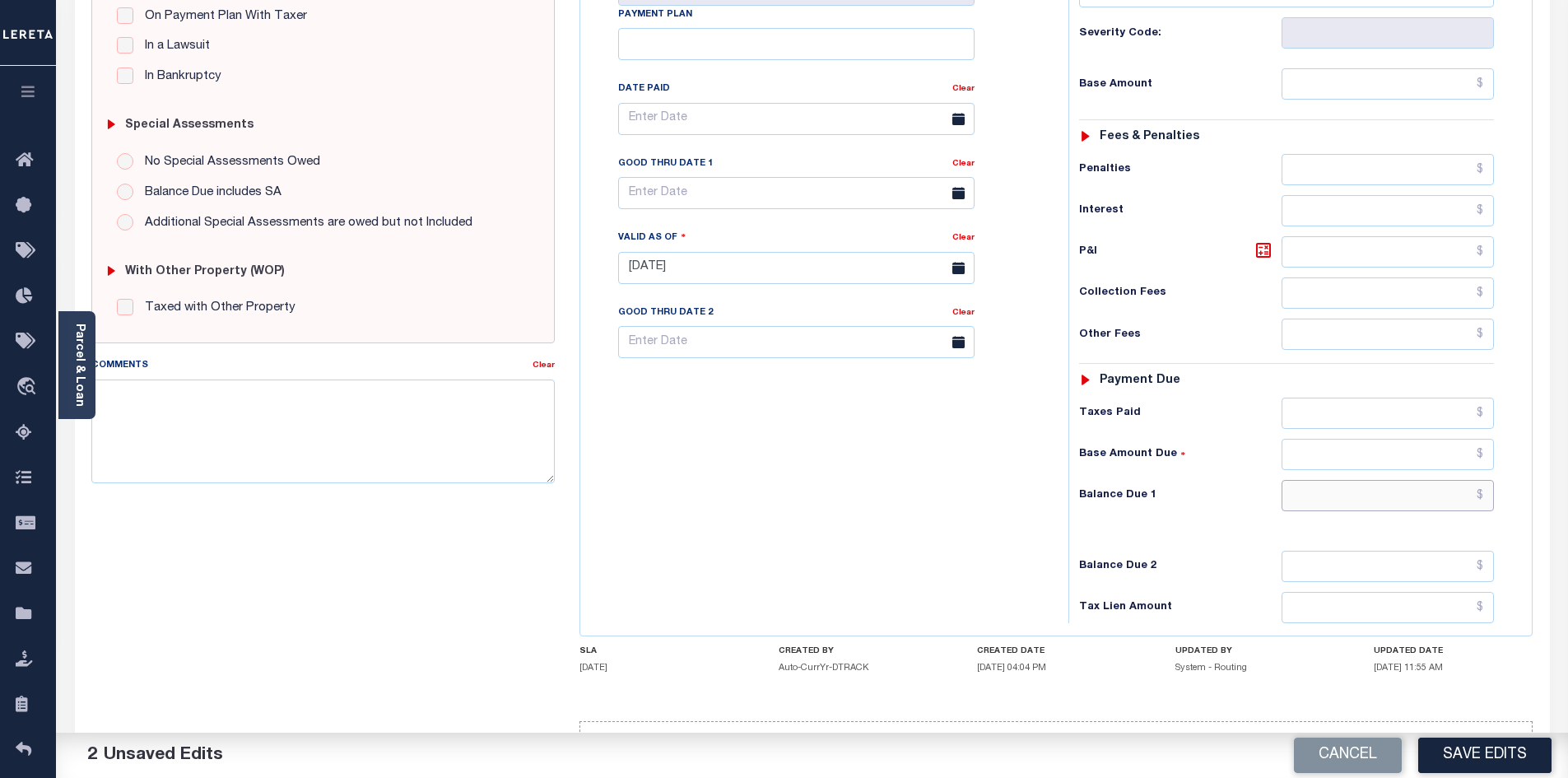
click at [1347, 480] on input "text" at bounding box center [1388, 495] width 214 height 31
type input "$0"
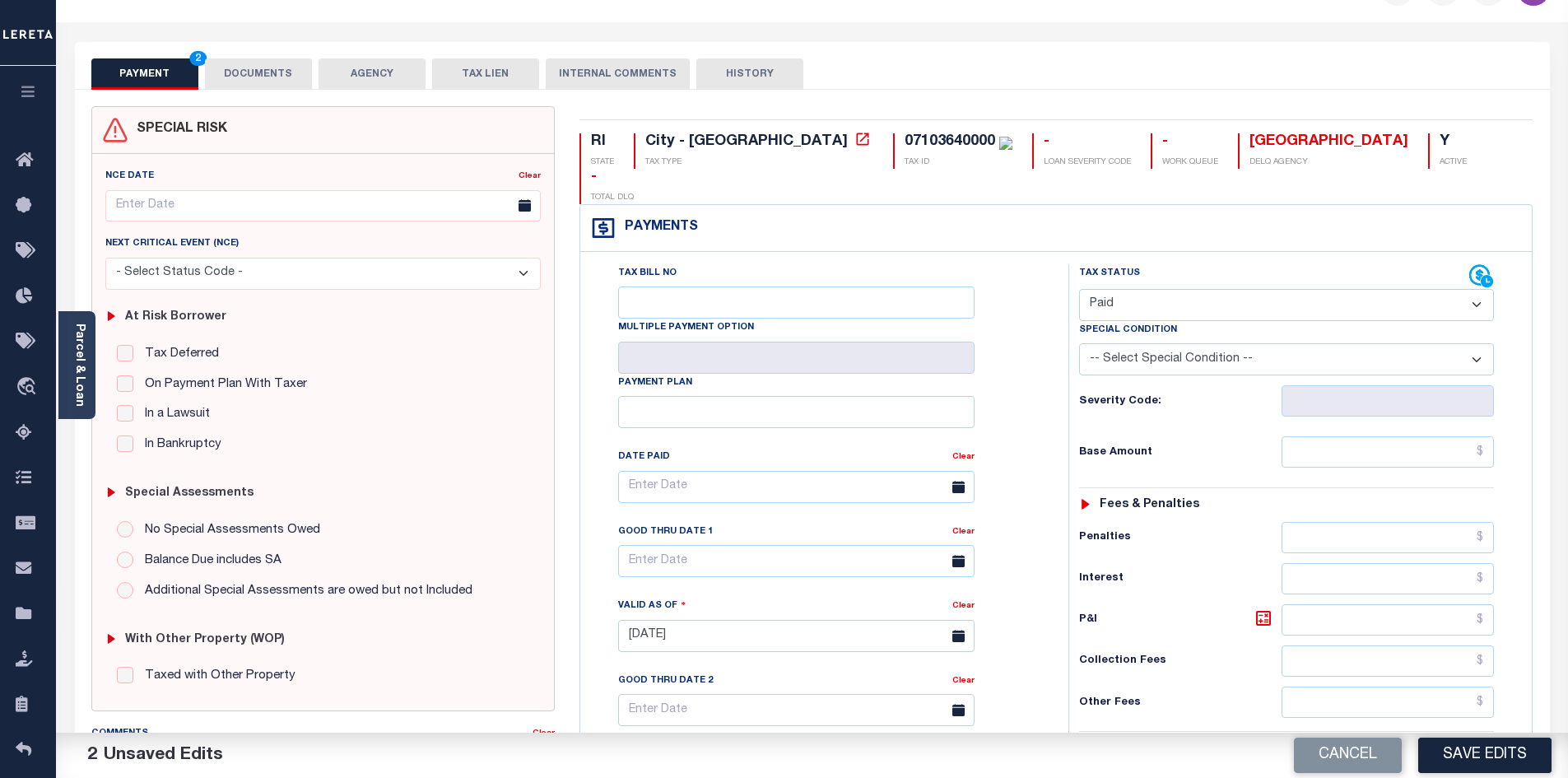
scroll to position [0, 0]
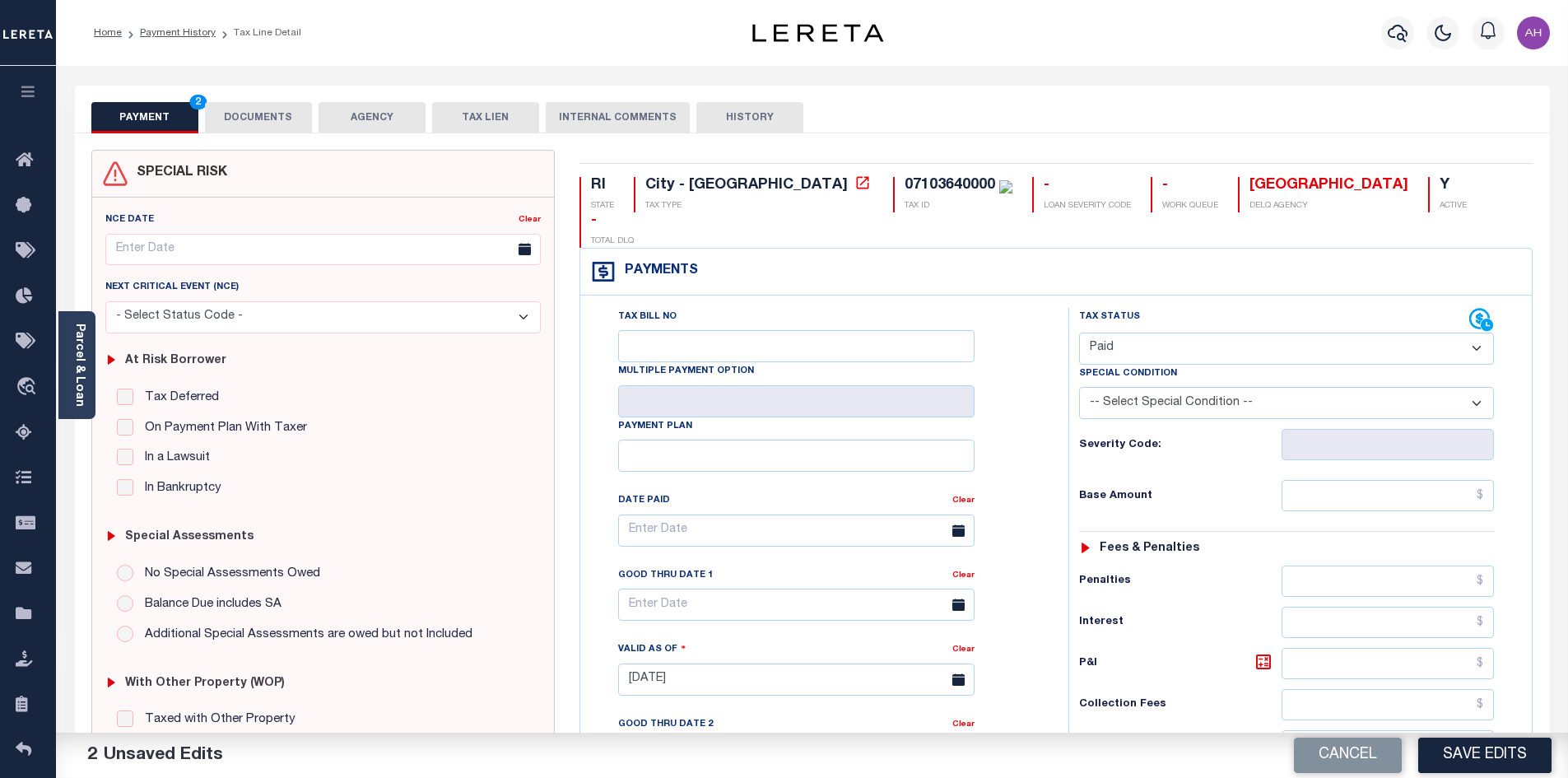
click at [255, 115] on button "DOCUMENTS" at bounding box center [258, 118] width 107 height 31
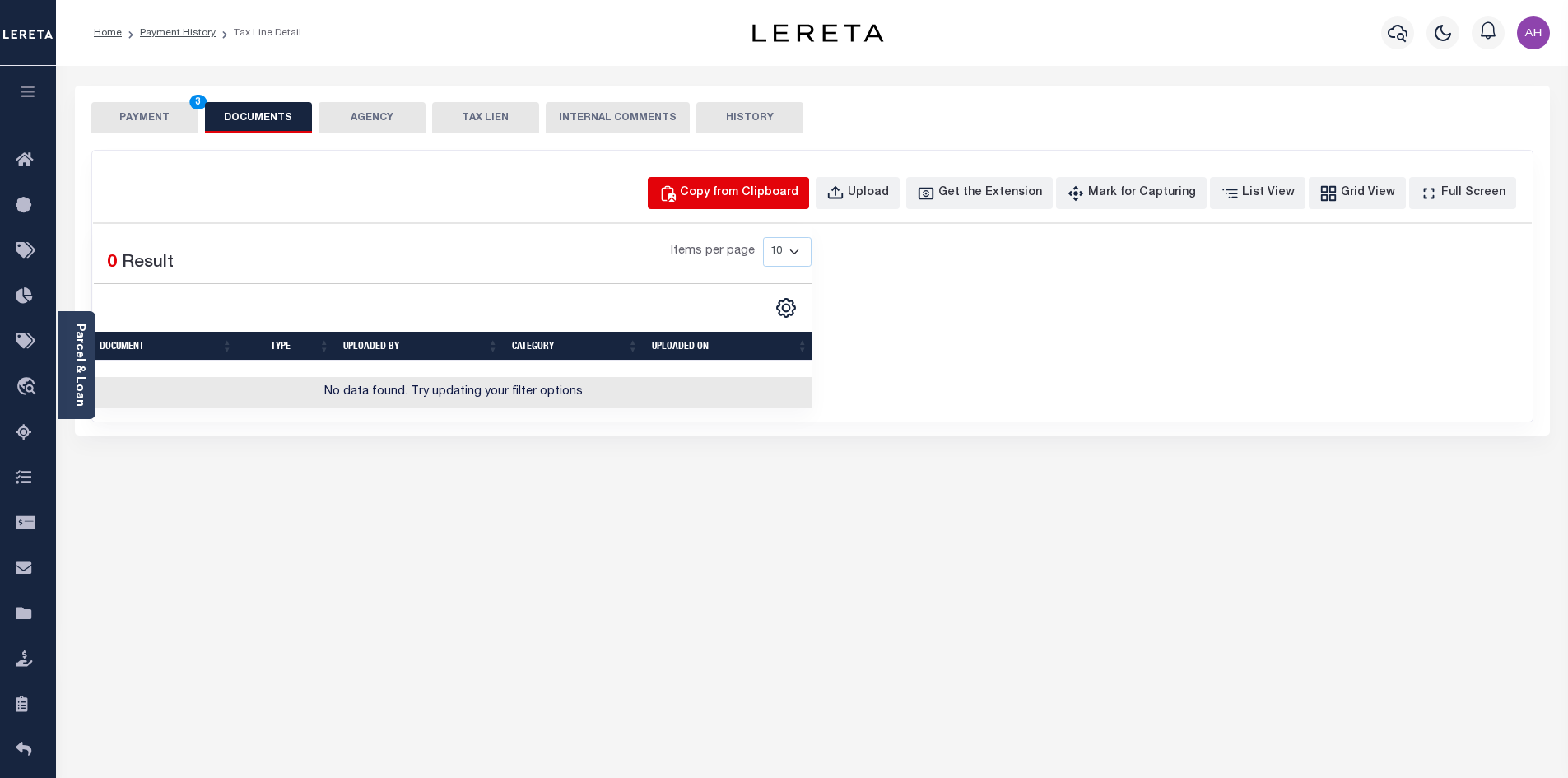
click at [722, 196] on div "Copy from Clipboard" at bounding box center [740, 193] width 119 height 18
select select "POP"
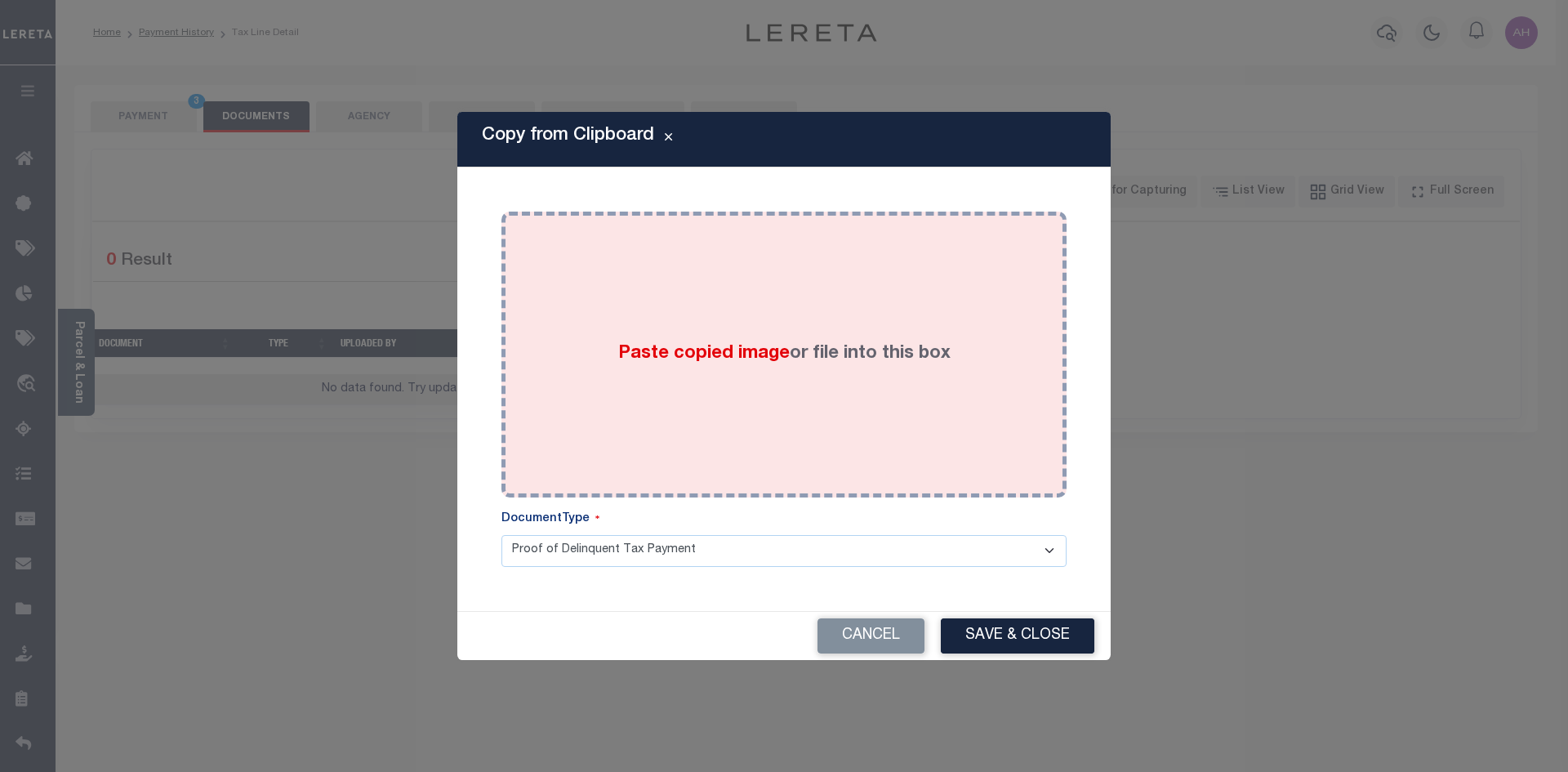
click at [686, 350] on span "Paste copied image" at bounding box center [704, 353] width 172 height 18
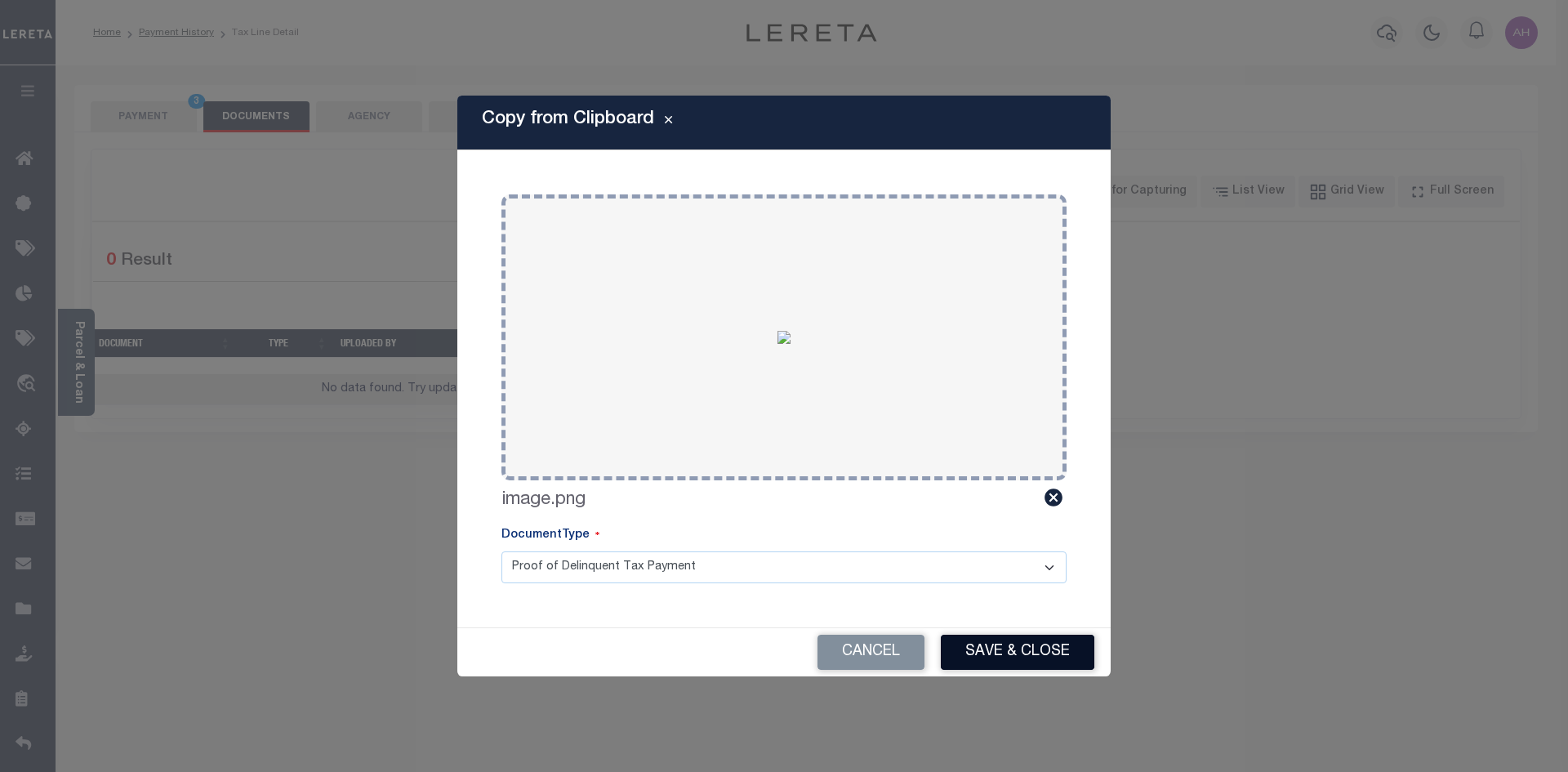
click at [1013, 670] on button "Save & Close" at bounding box center [1018, 652] width 154 height 35
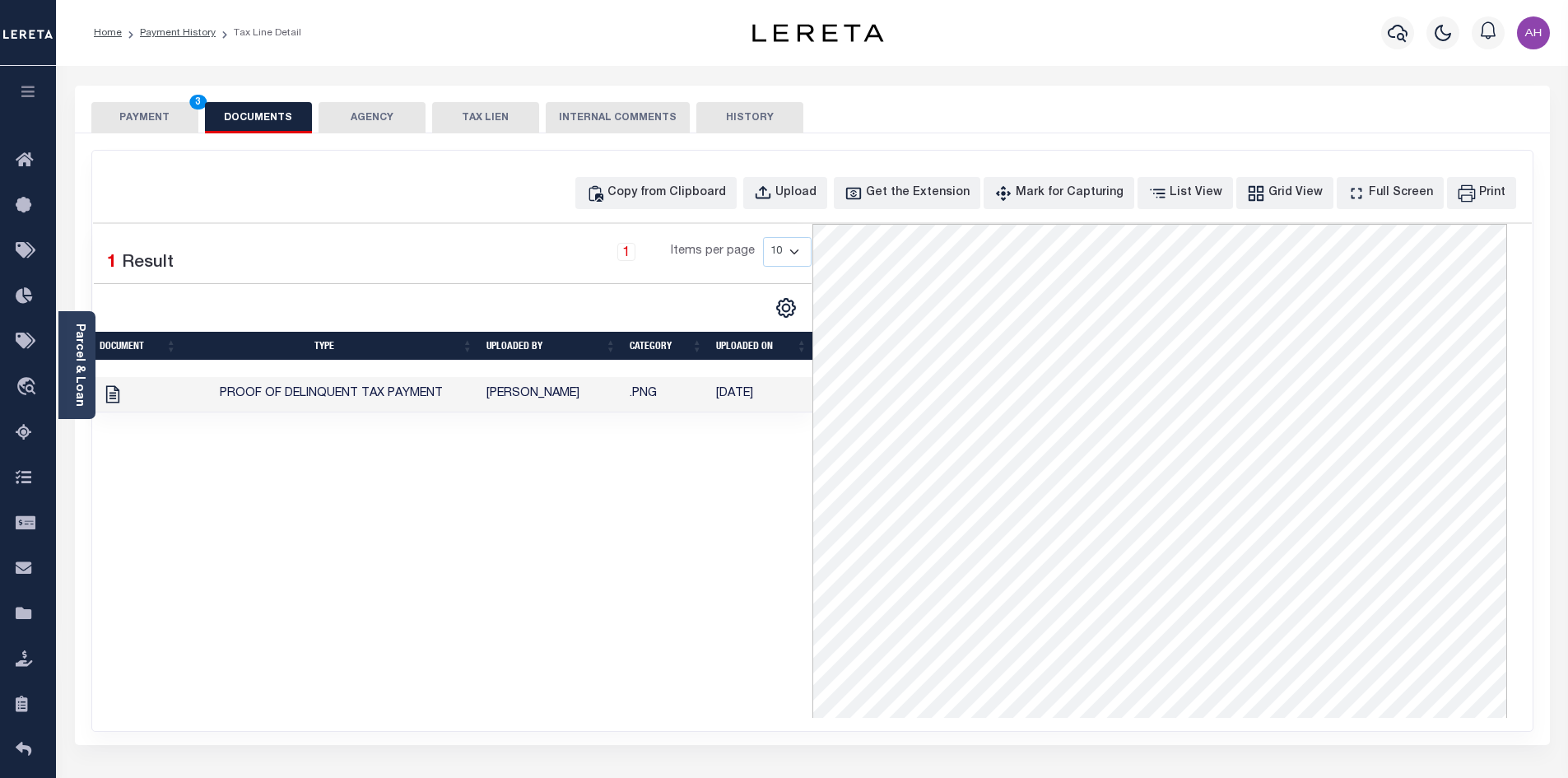
click at [162, 121] on button "PAYMENT 3" at bounding box center [145, 118] width 107 height 31
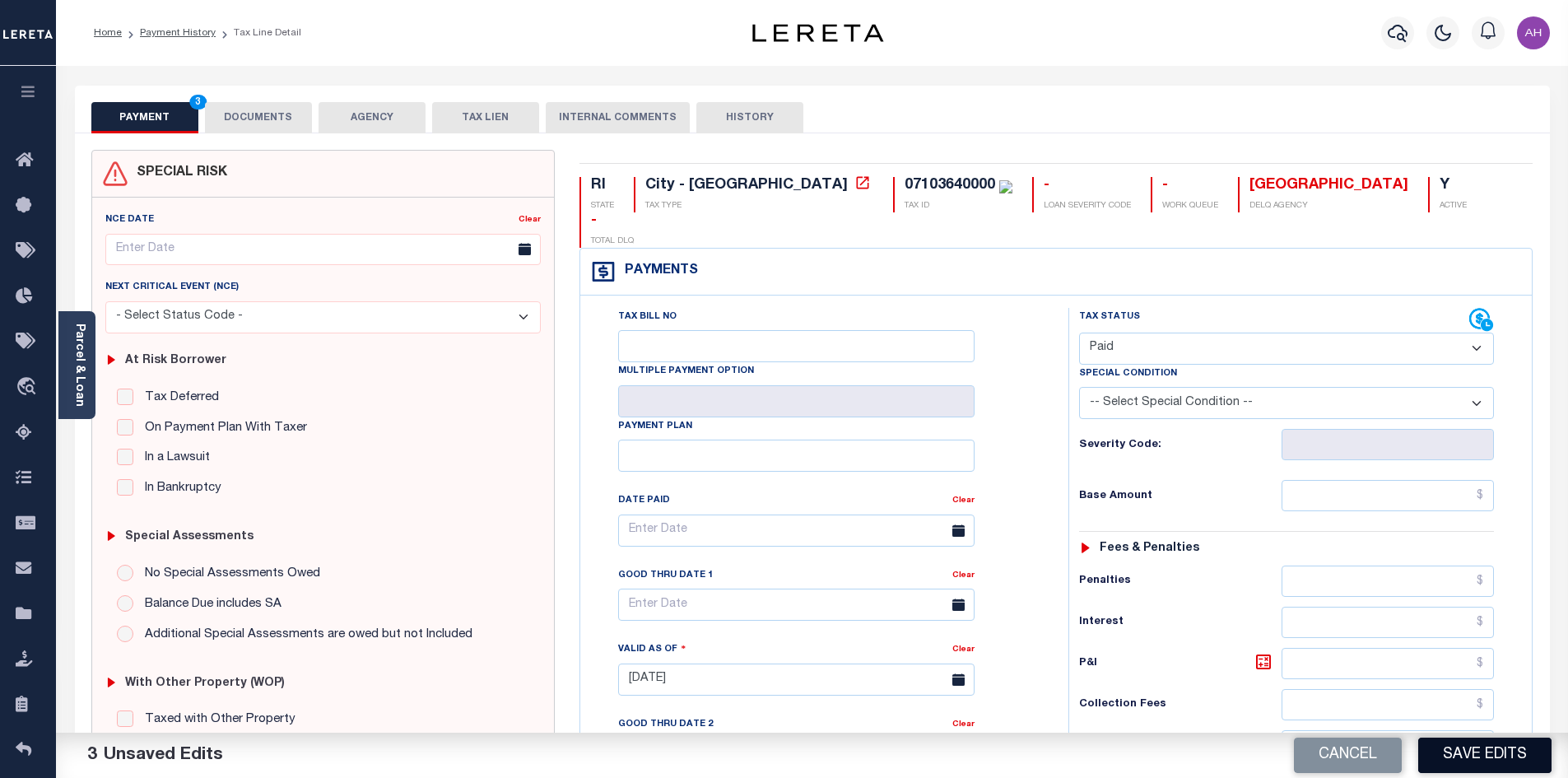
click at [1478, 755] on button "Save Edits" at bounding box center [1484, 755] width 133 height 35
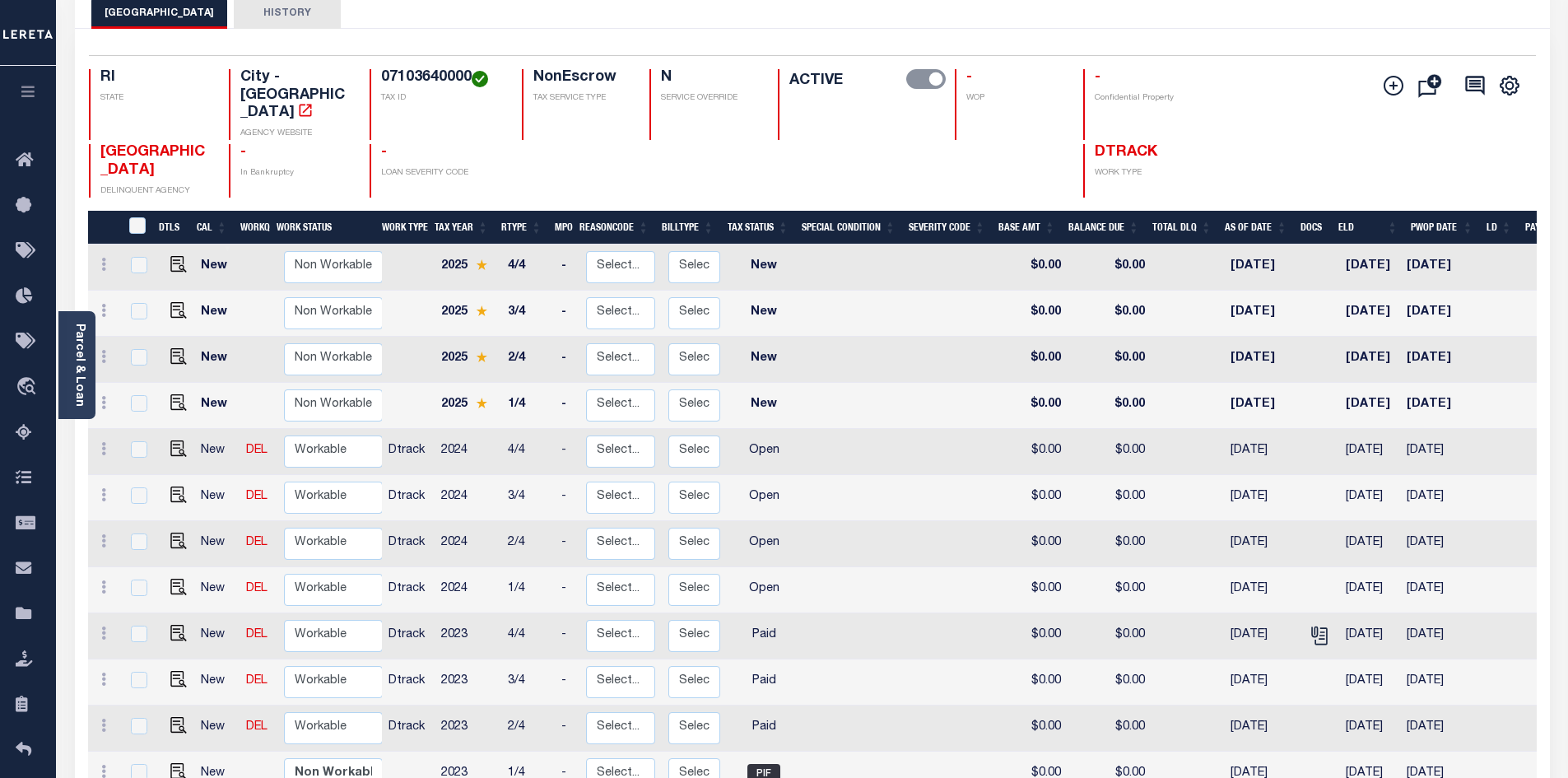
scroll to position [165, 0]
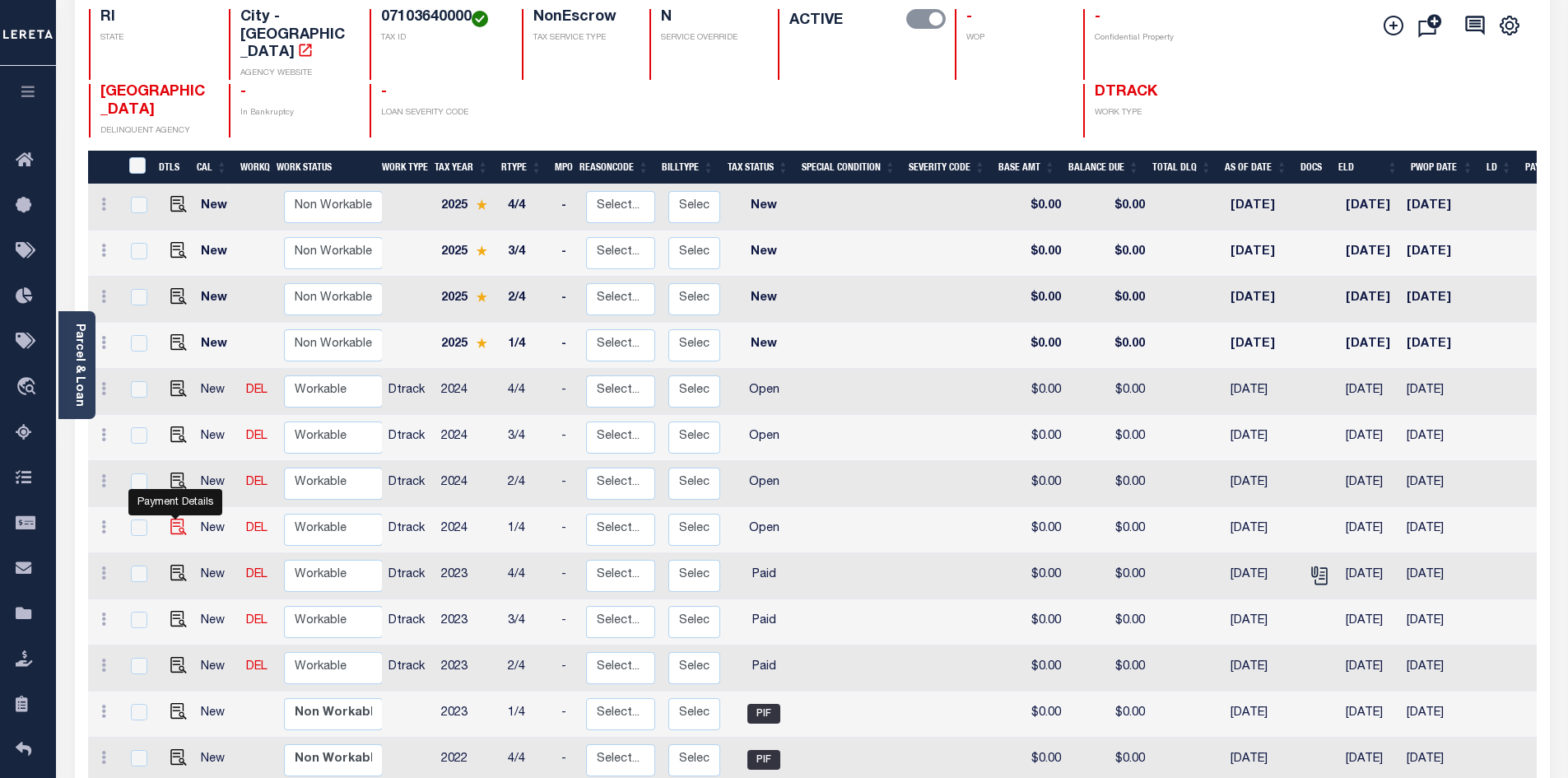
click at [171, 519] on img "" at bounding box center [178, 526] width 16 height 16
checkbox input "true"
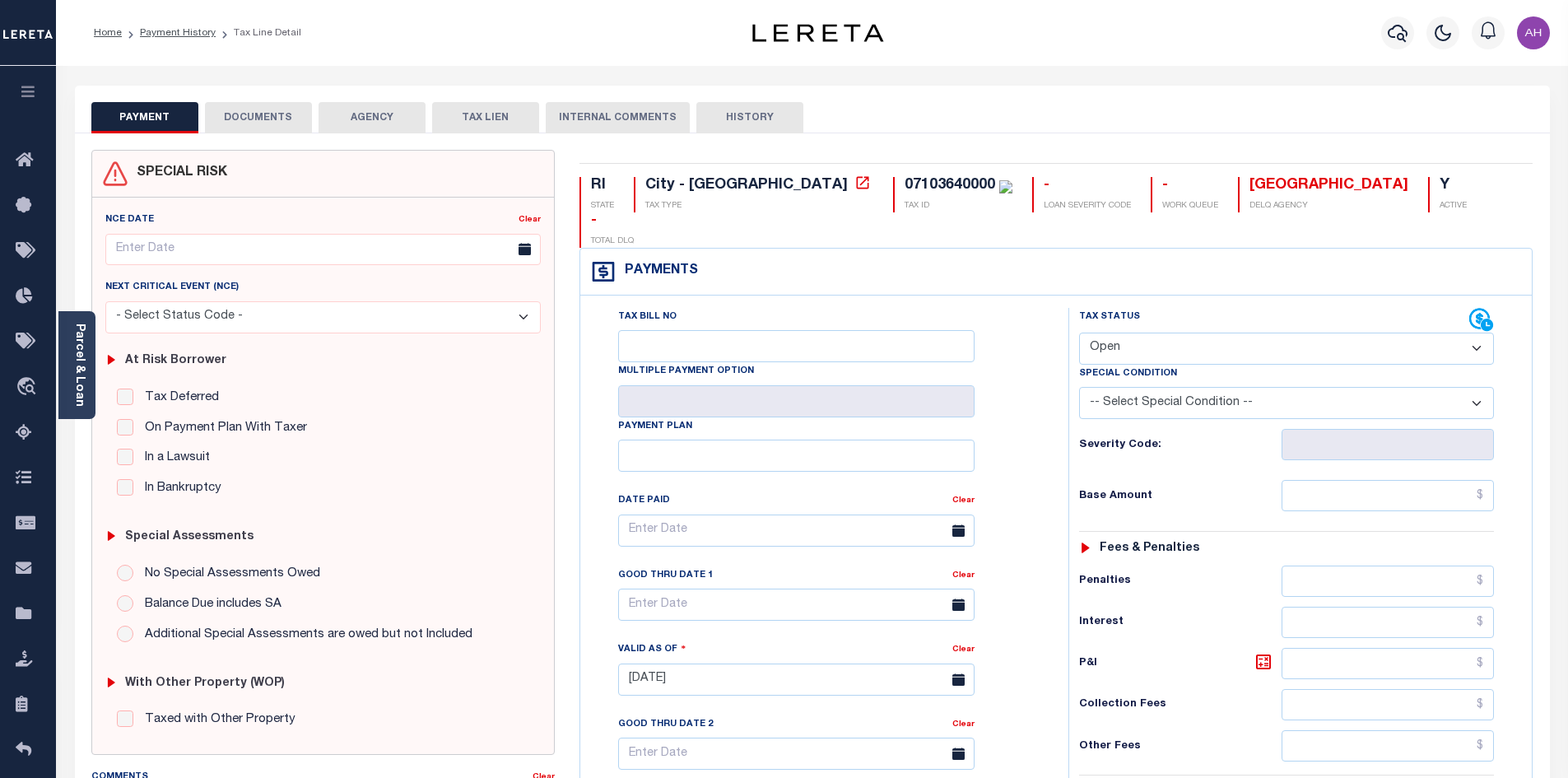
click at [1118, 333] on select "- Select Status Code - Open Due/Unpaid Paid Incomplete No Tax Due Internal Refu…" at bounding box center [1286, 348] width 415 height 32
select select "PYD"
click at [1079, 333] on select "- Select Status Code - Open Due/Unpaid Paid Incomplete No Tax Due Internal Refu…" at bounding box center [1286, 348] width 415 height 32
type input "[DATE]"
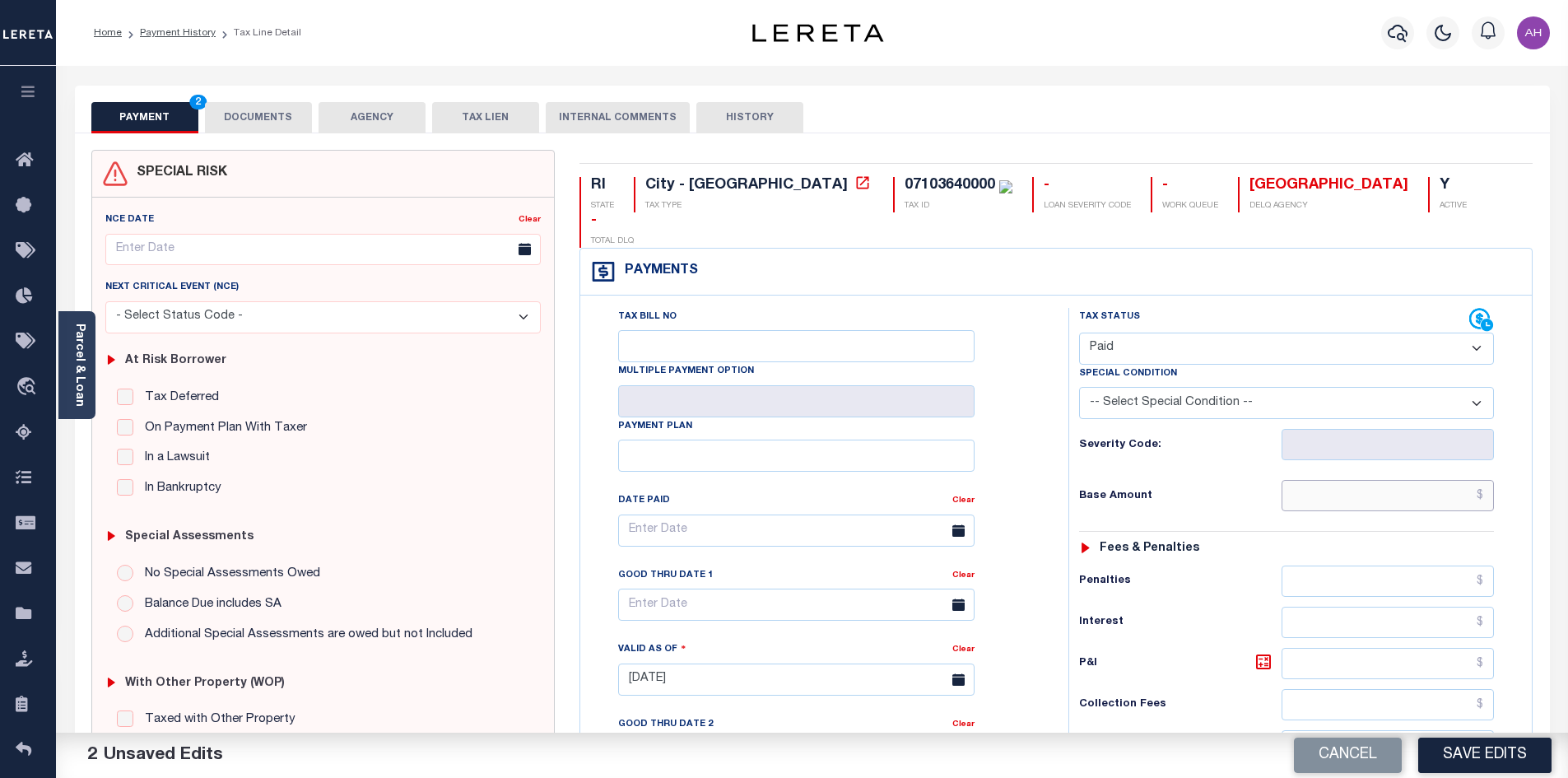
click at [1360, 480] on input "text" at bounding box center [1388, 495] width 214 height 31
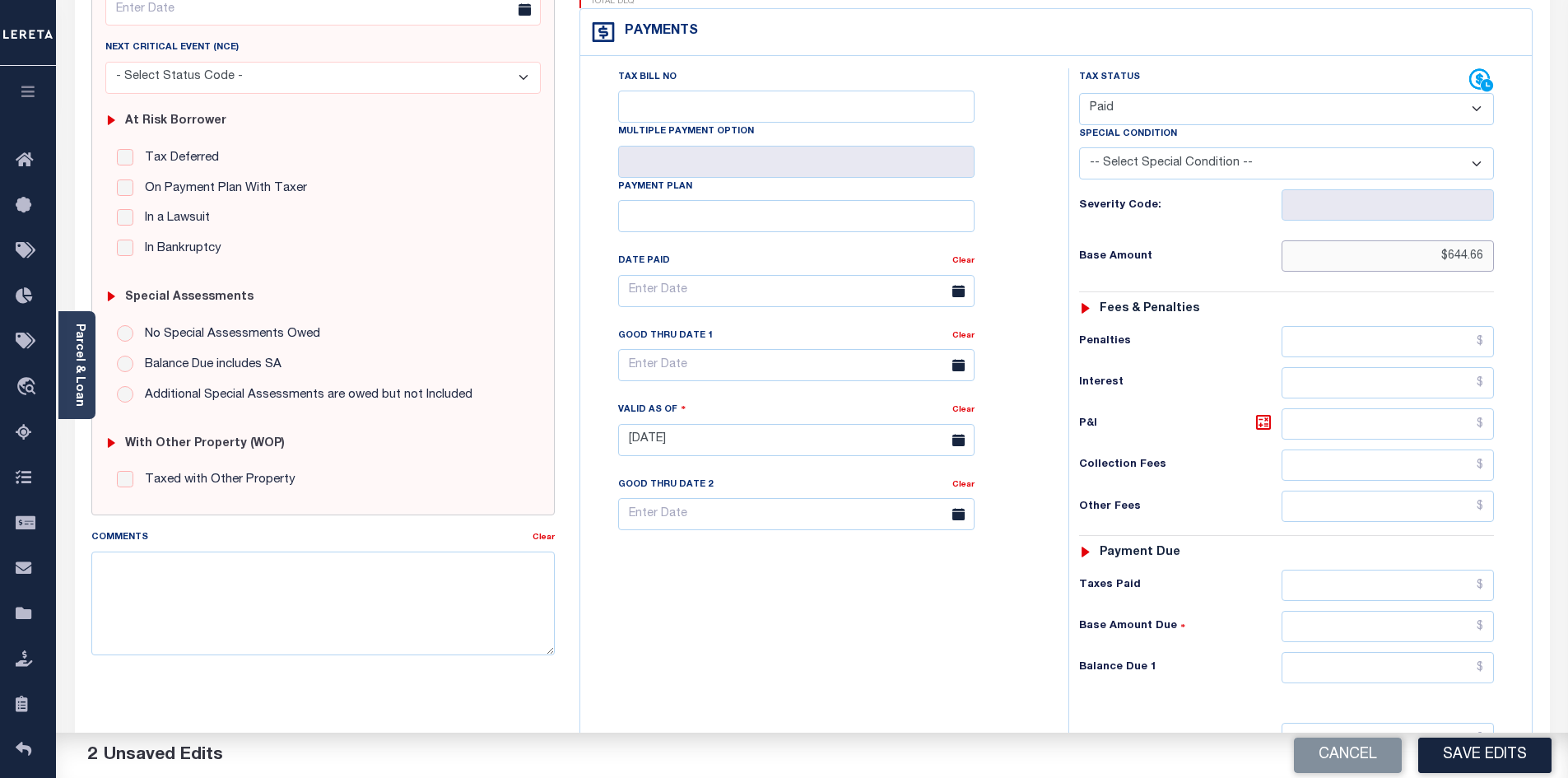
scroll to position [412, 0]
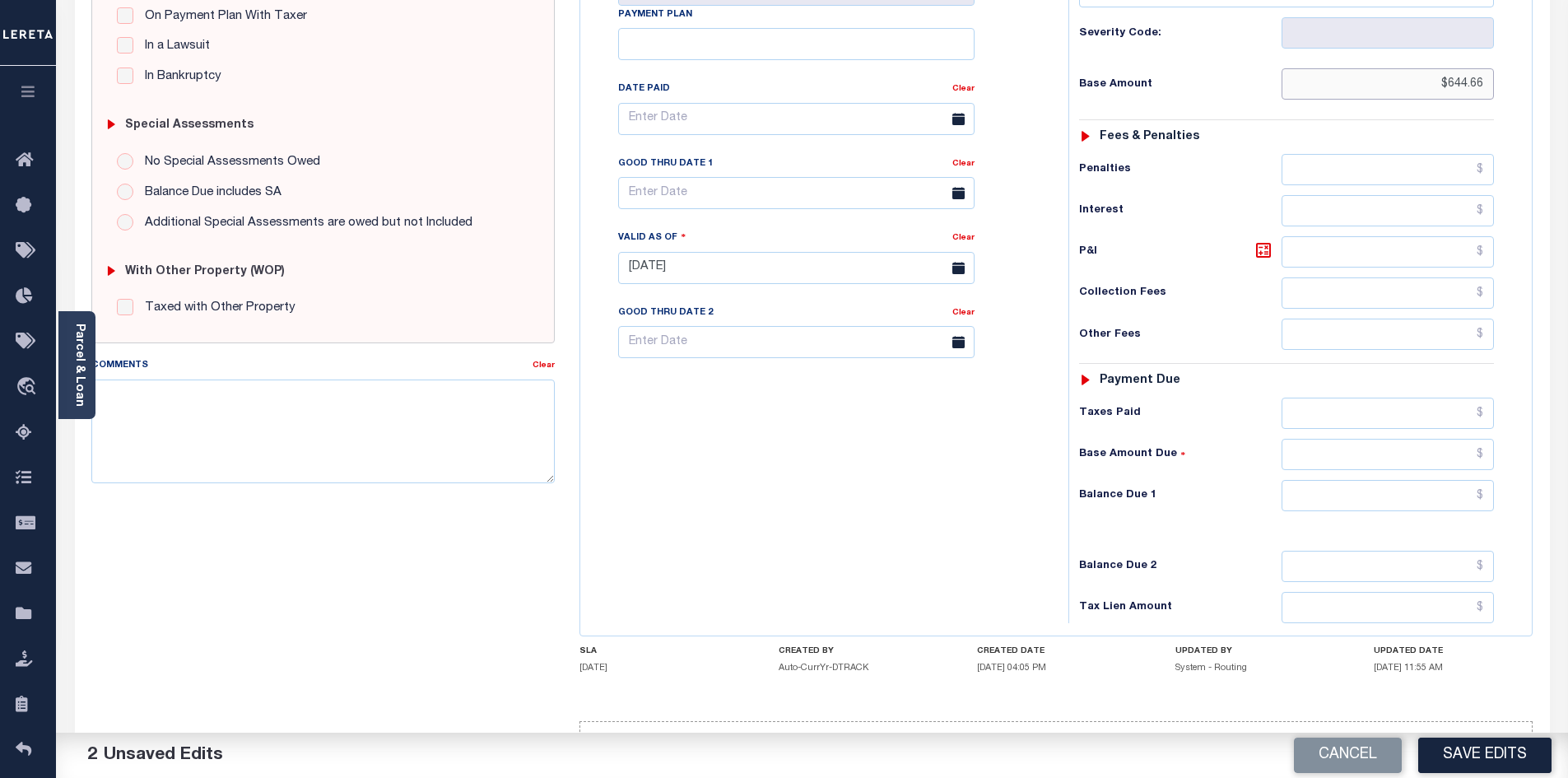
type input "$644.66"
click at [1408, 480] on input "text" at bounding box center [1388, 495] width 214 height 31
type input "$0.00"
click at [1495, 737] on div "Cancel Save Edits" at bounding box center [1190, 756] width 756 height 47
click at [1495, 749] on button "Save Edits" at bounding box center [1484, 755] width 133 height 35
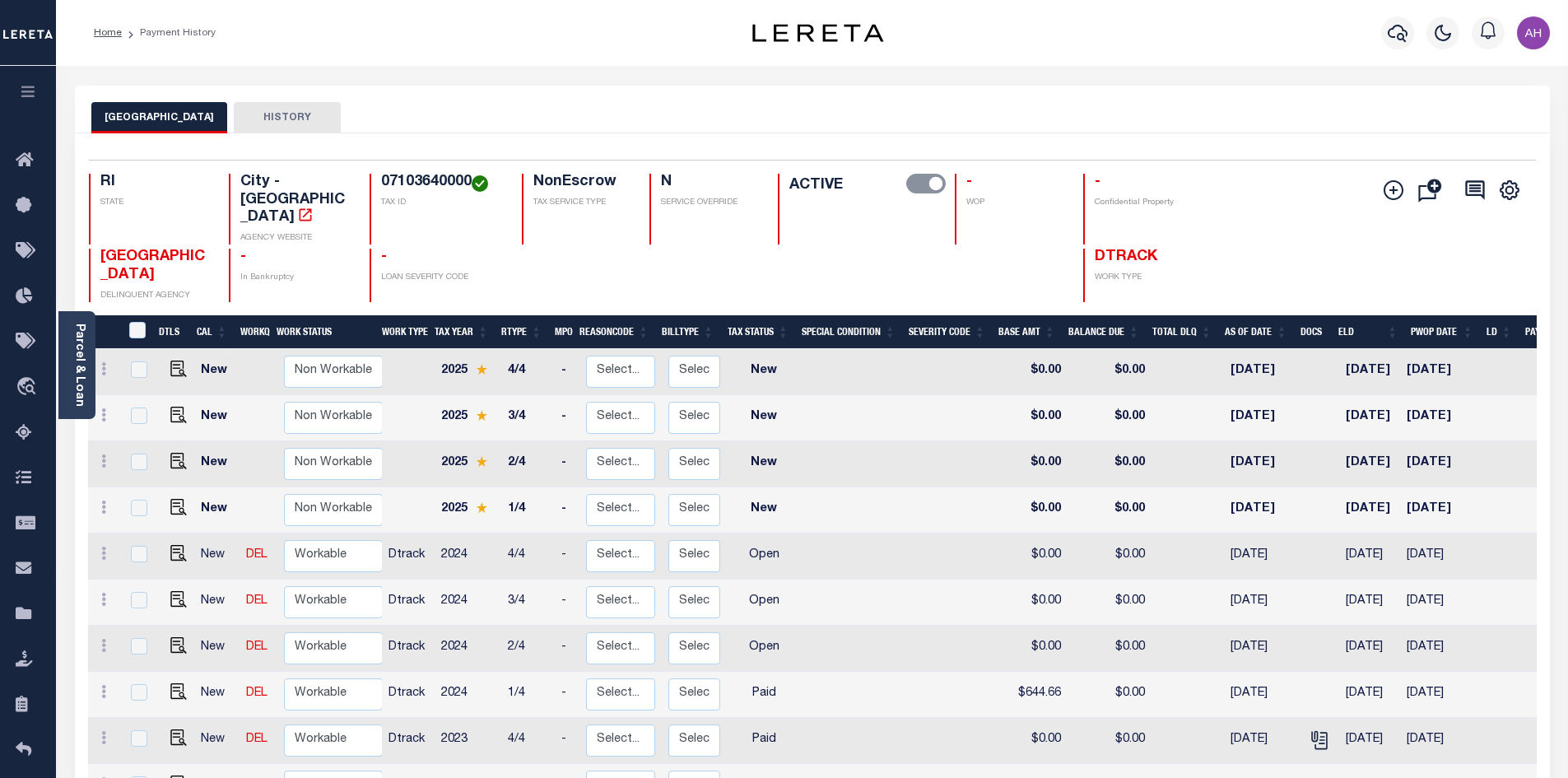
scroll to position [2, 0]
click at [173, 636] on img "" at bounding box center [178, 644] width 16 height 16
checkbox input "true"
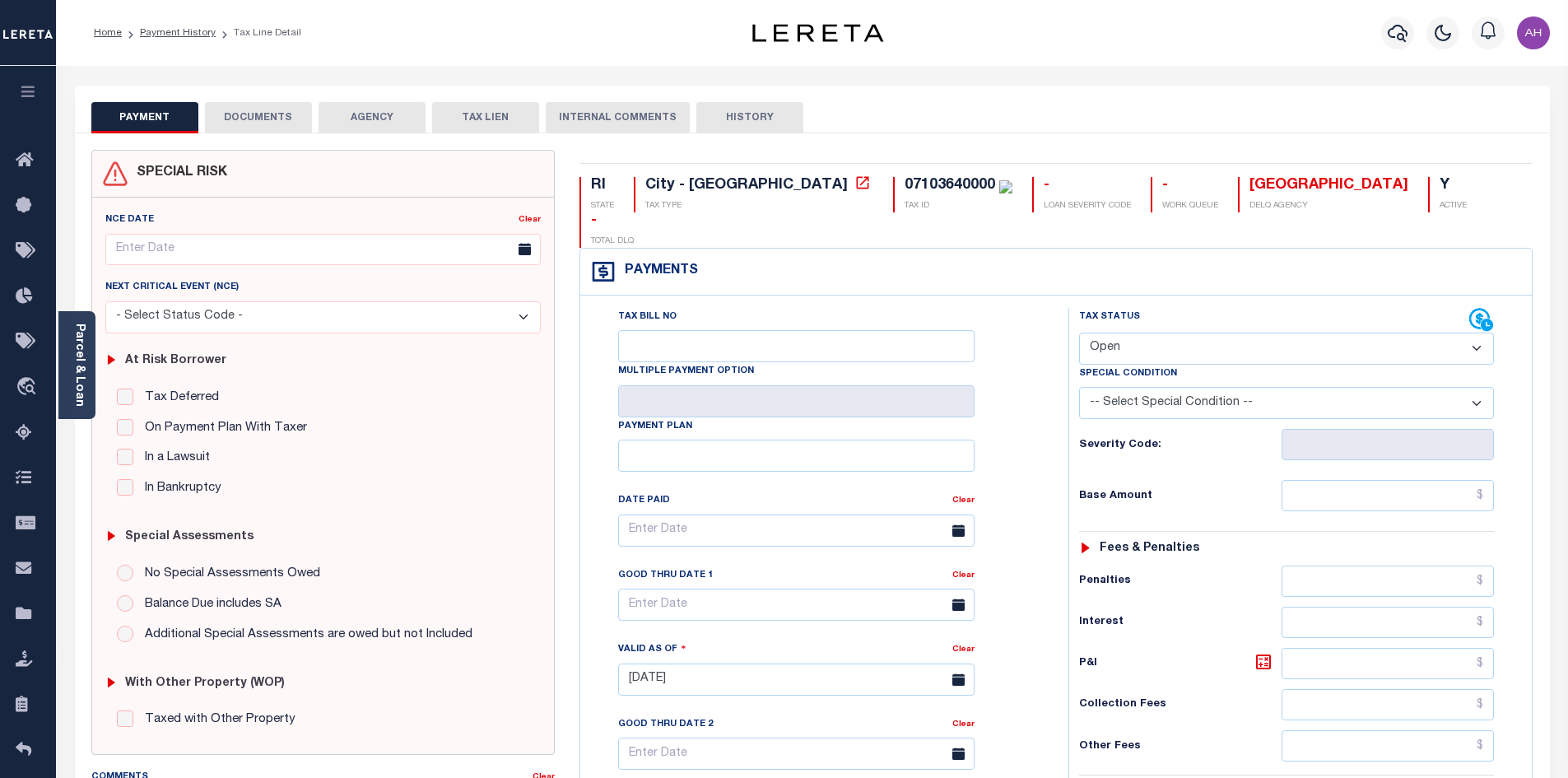
click at [1142, 333] on select "- Select Status Code - Open Due/Unpaid Paid Incomplete No Tax Due Internal Refu…" at bounding box center [1286, 348] width 415 height 32
select select "PYD"
click at [1079, 333] on select "- Select Status Code - Open Due/Unpaid Paid Incomplete No Tax Due Internal Refu…" at bounding box center [1286, 348] width 415 height 32
type input "[DATE]"
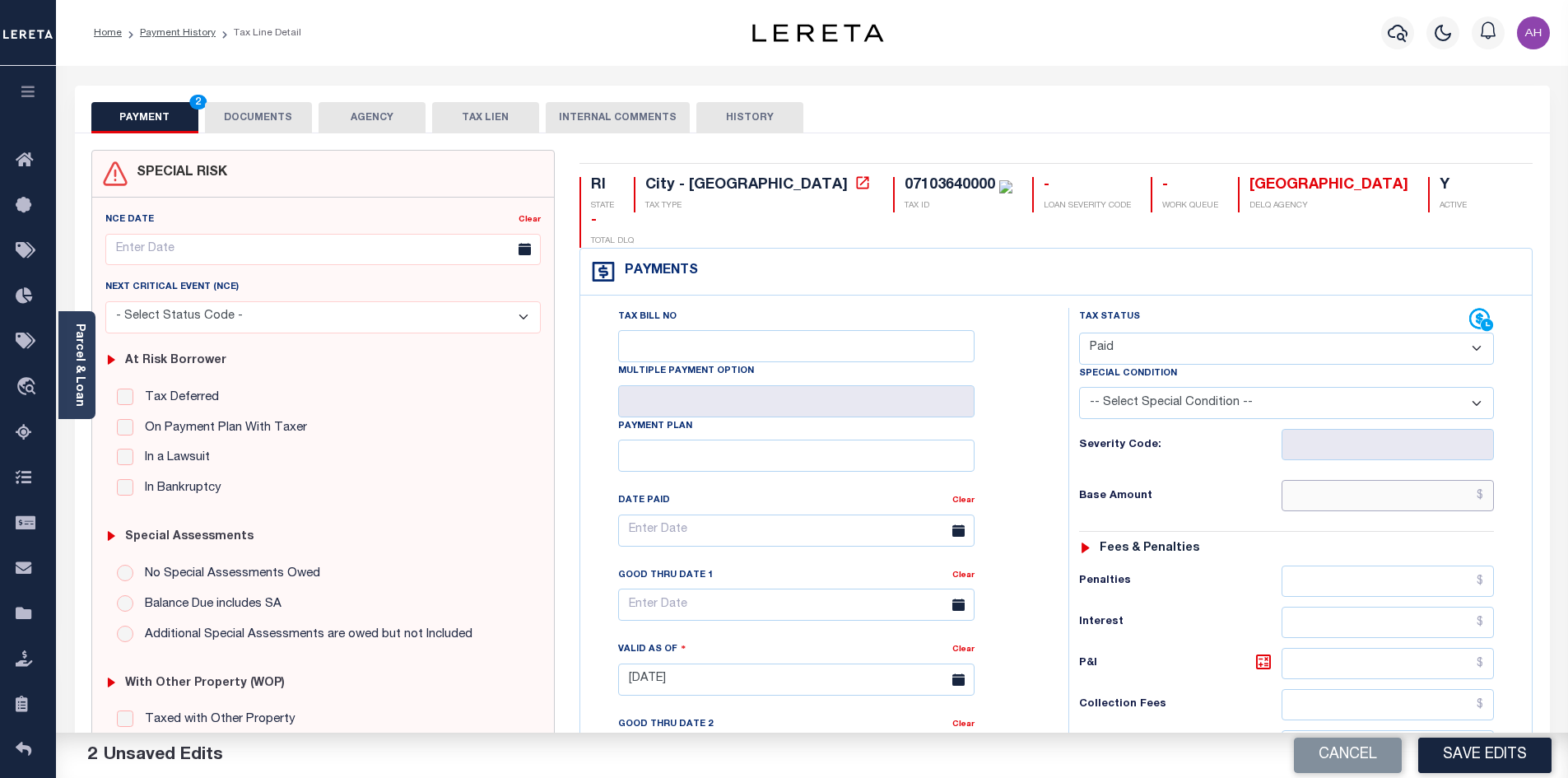
click at [1399, 480] on input "text" at bounding box center [1388, 495] width 214 height 31
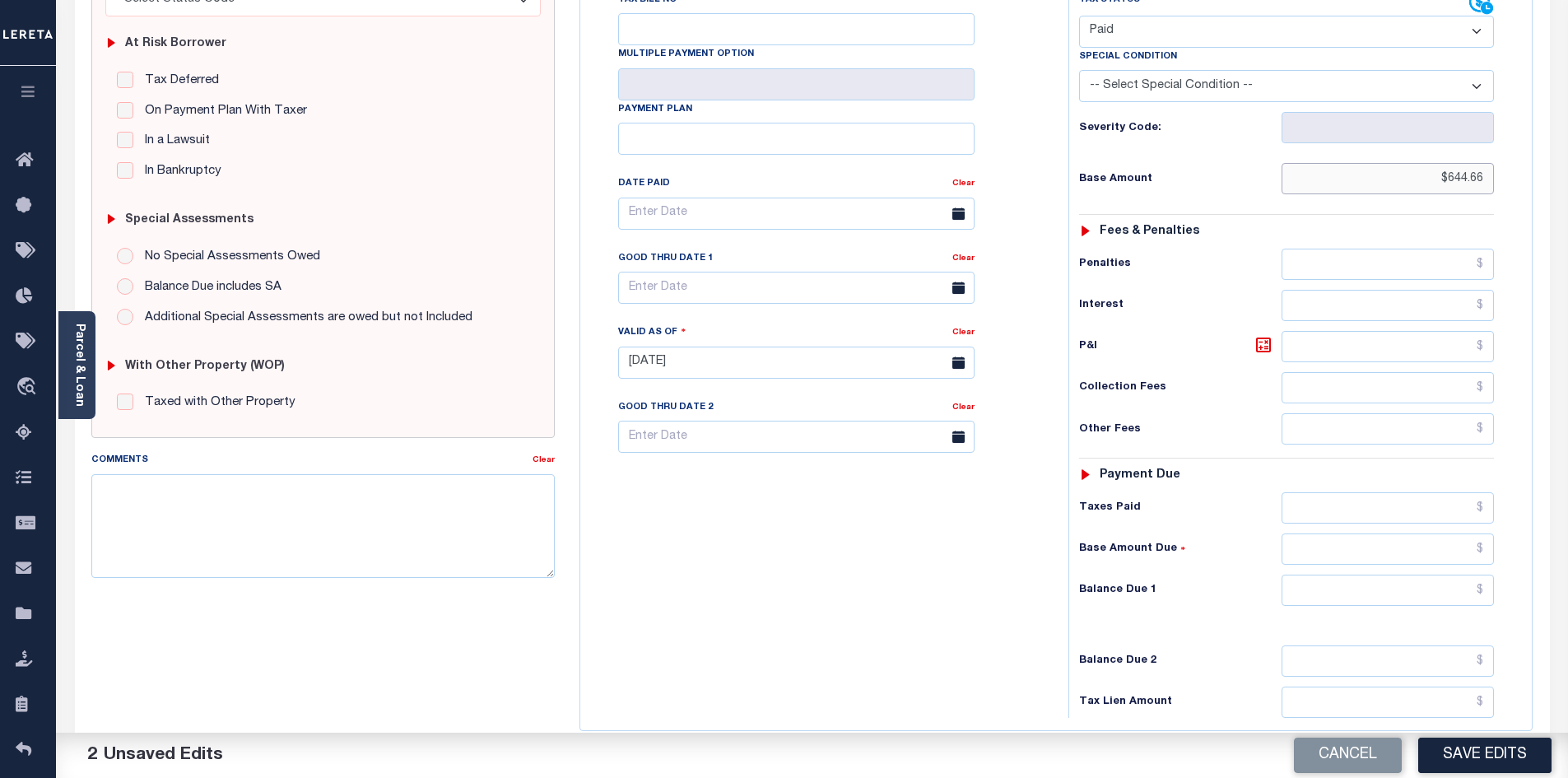
scroll to position [412, 0]
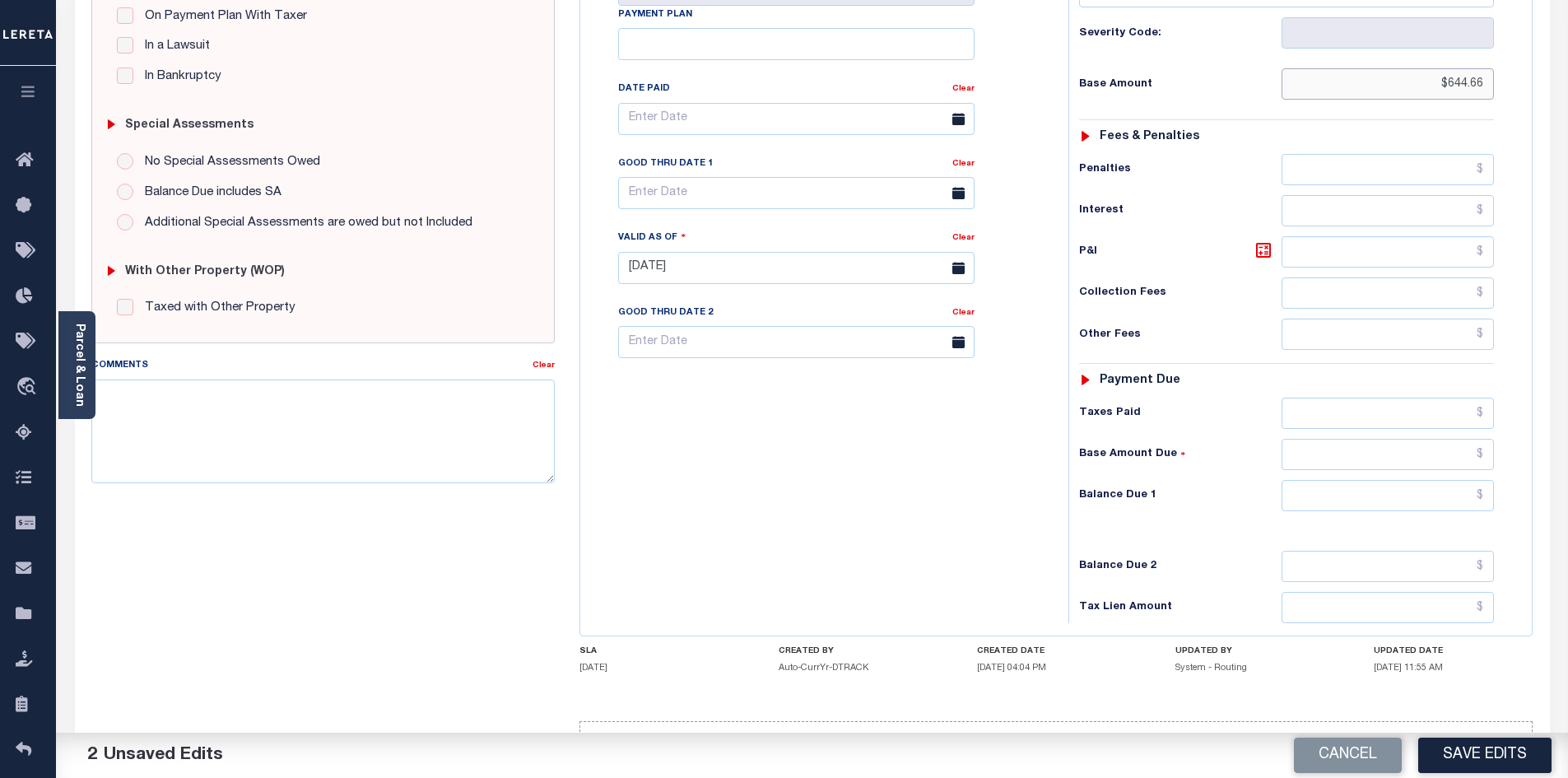
type input "$644.66"
click at [1359, 480] on input "text" at bounding box center [1388, 495] width 214 height 31
type input "$0.00"
click at [1462, 756] on button "Save Edits" at bounding box center [1484, 755] width 133 height 35
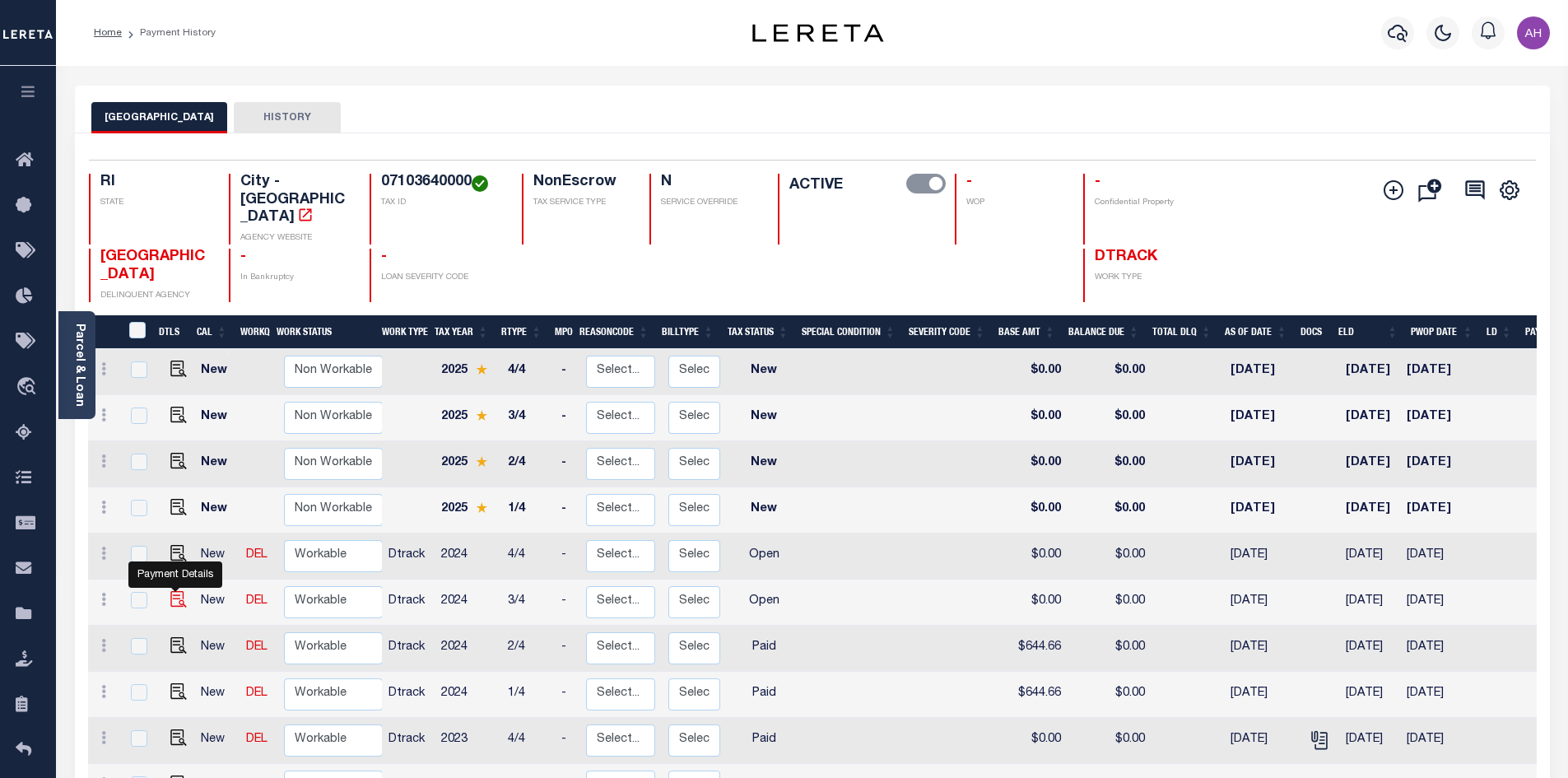
click at [177, 591] on img "" at bounding box center [178, 599] width 16 height 16
checkbox input "true"
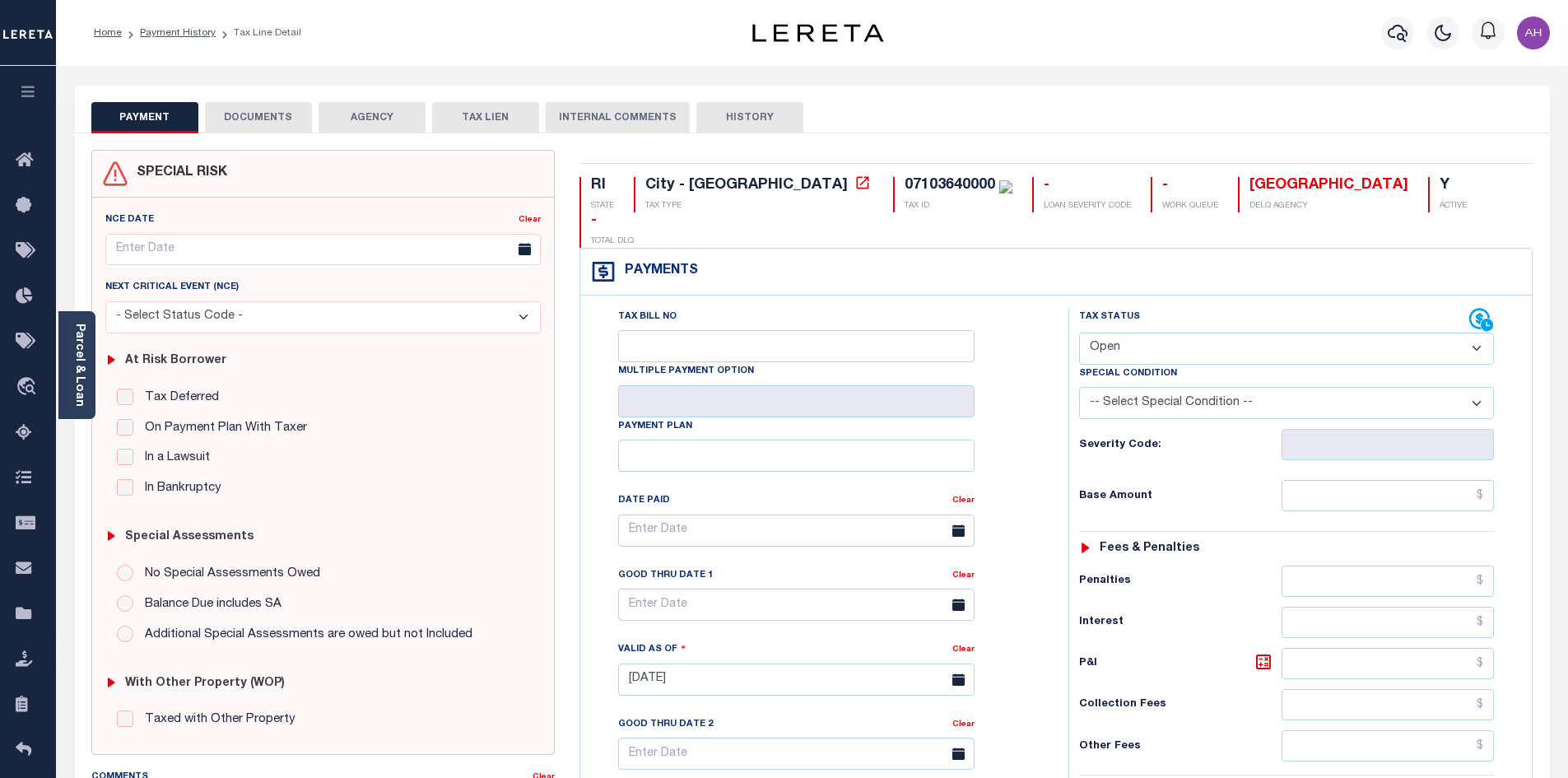
click at [1125, 333] on select "- Select Status Code - Open Due/Unpaid Paid Incomplete No Tax Due Internal Refu…" at bounding box center [1286, 348] width 415 height 32
select select "PYD"
click at [1079, 333] on select "- Select Status Code - Open Due/Unpaid Paid Incomplete No Tax Due Internal Refu…" at bounding box center [1286, 348] width 415 height 32
type input "[DATE]"
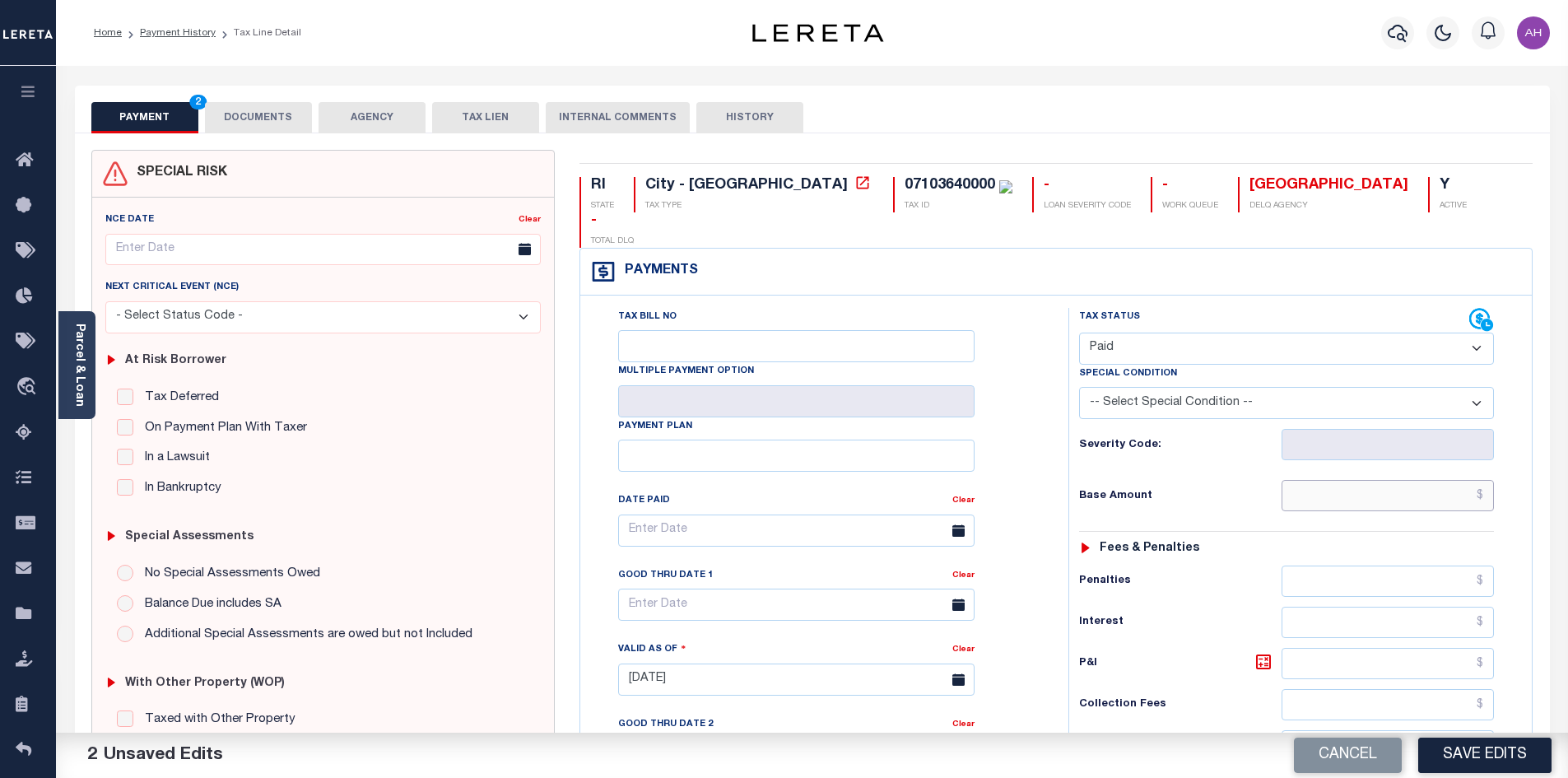
click at [1404, 480] on input "text" at bounding box center [1388, 495] width 214 height 31
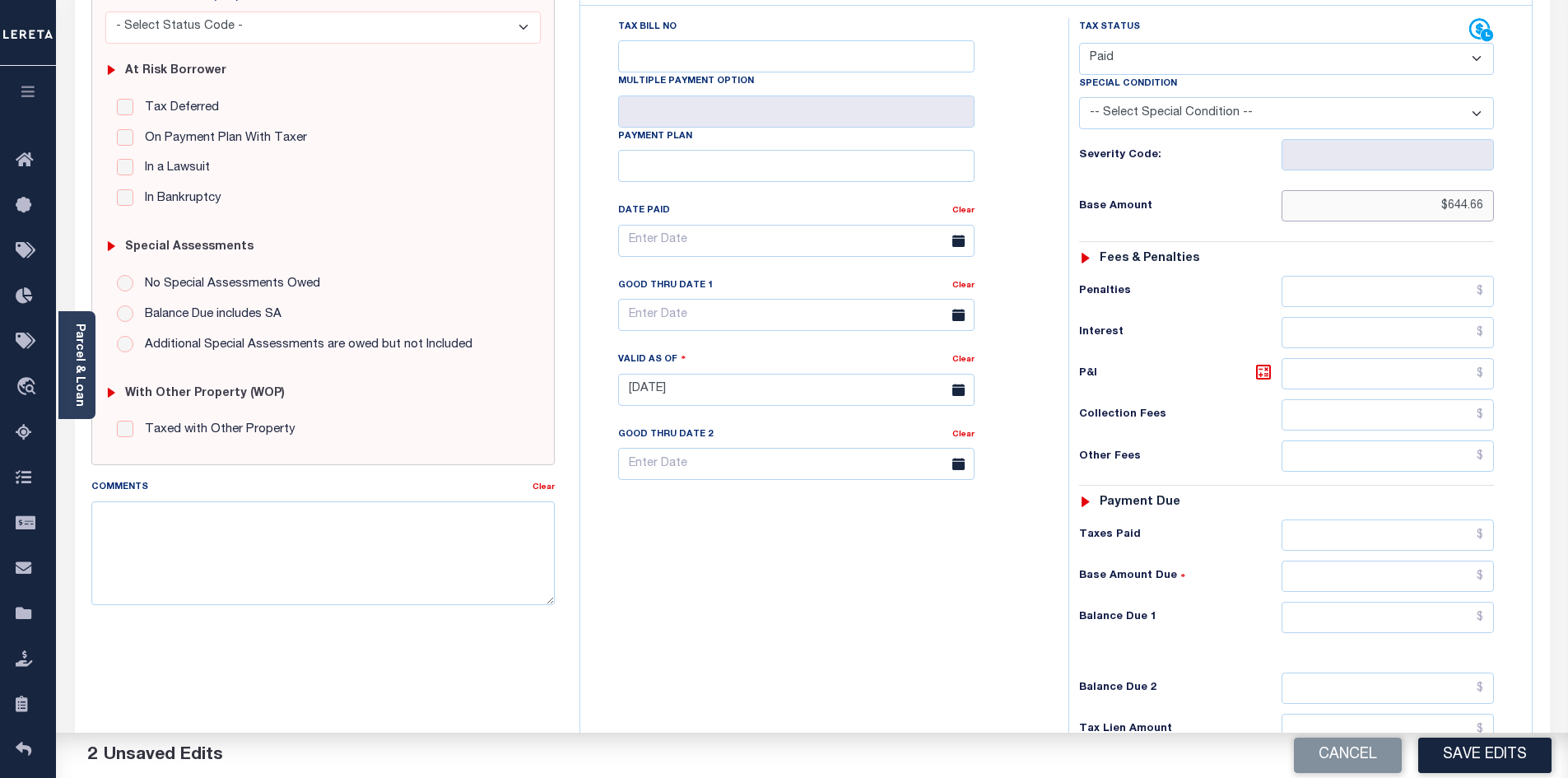
scroll to position [412, 0]
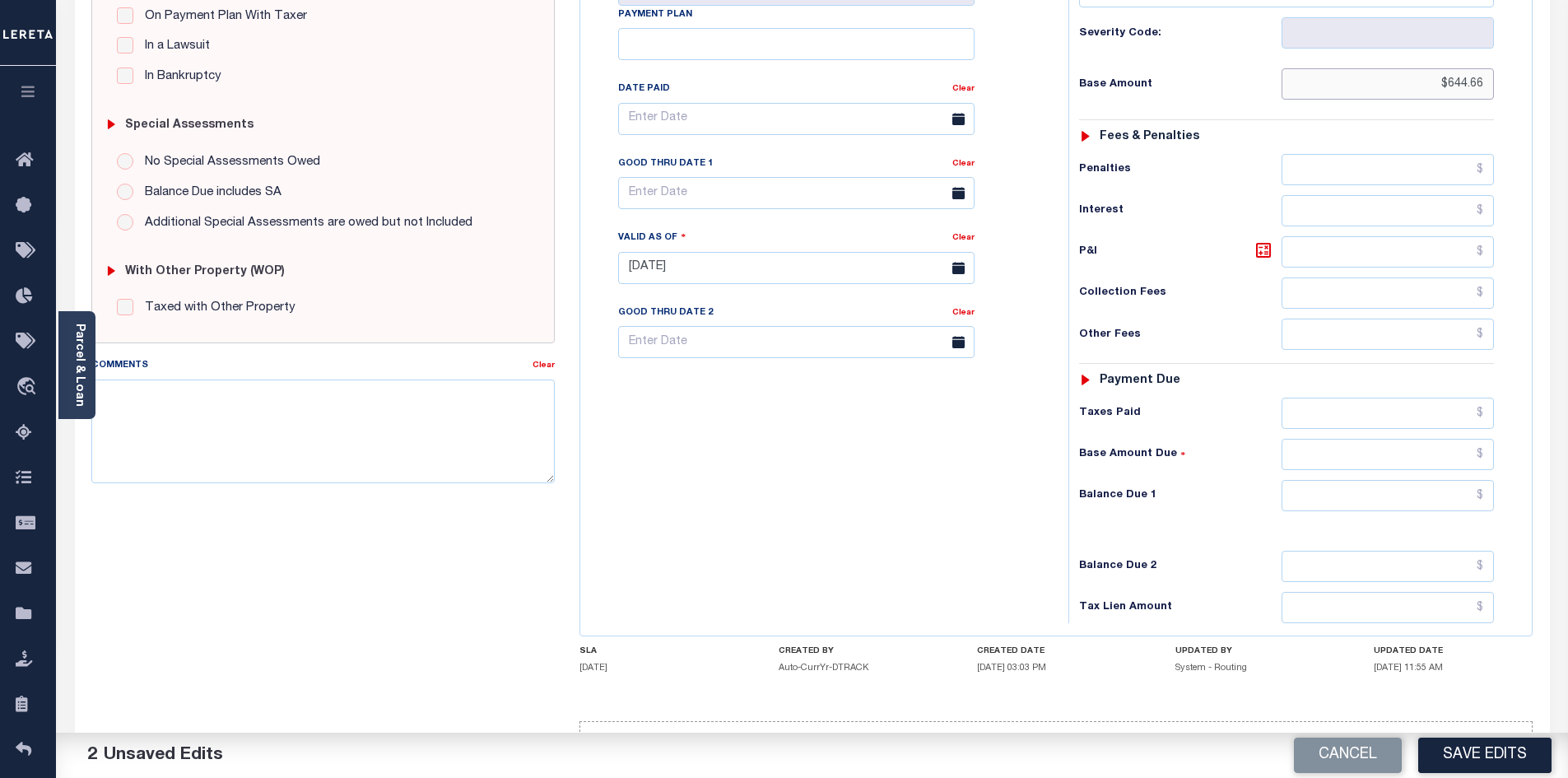
type input "$644.66"
click at [1374, 480] on input "text" at bounding box center [1388, 495] width 214 height 31
type input "$0.00"
click at [1484, 761] on button "Save Edits" at bounding box center [1484, 755] width 133 height 35
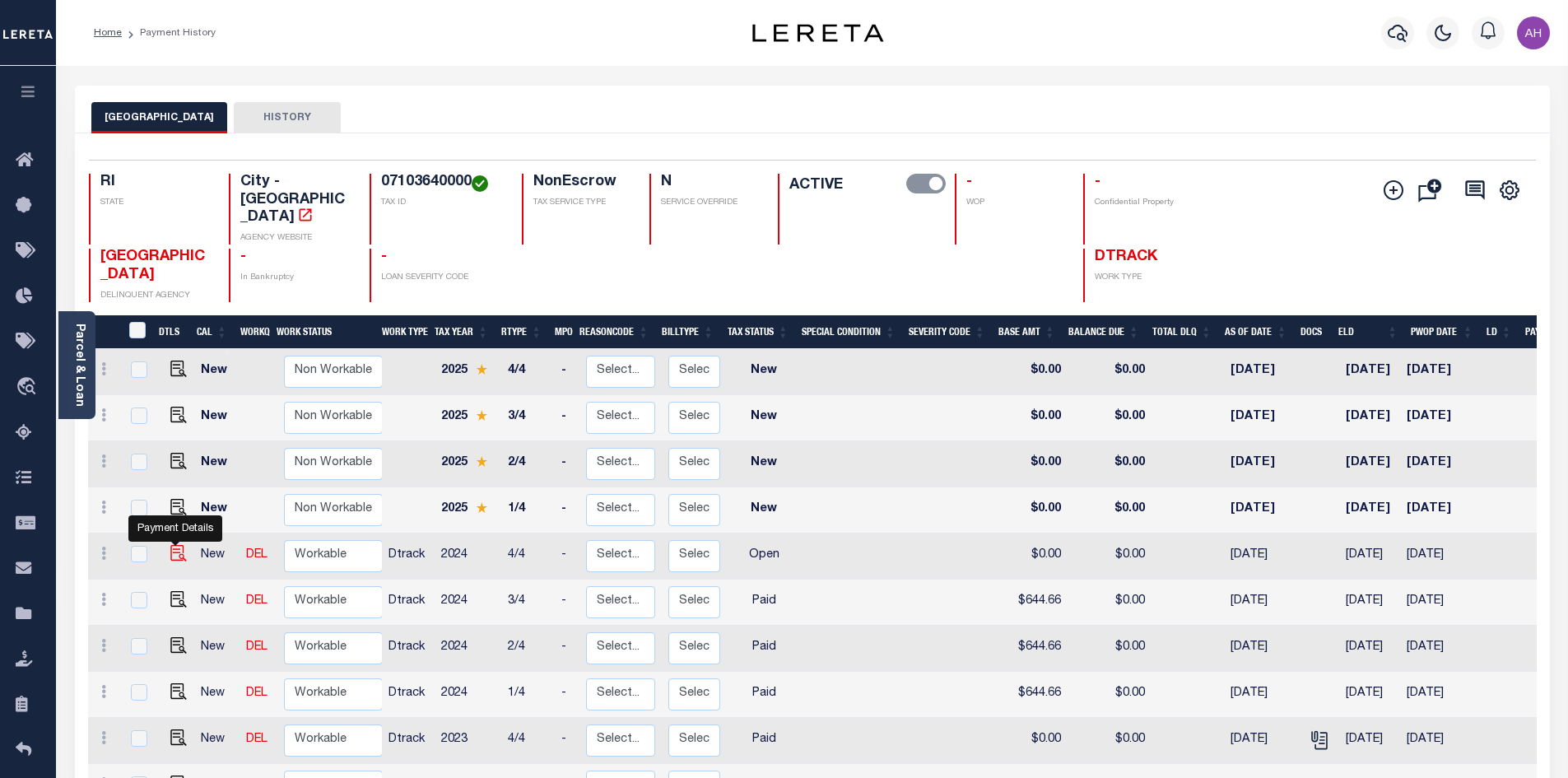
click at [177, 545] on img "" at bounding box center [178, 553] width 16 height 16
checkbox input "true"
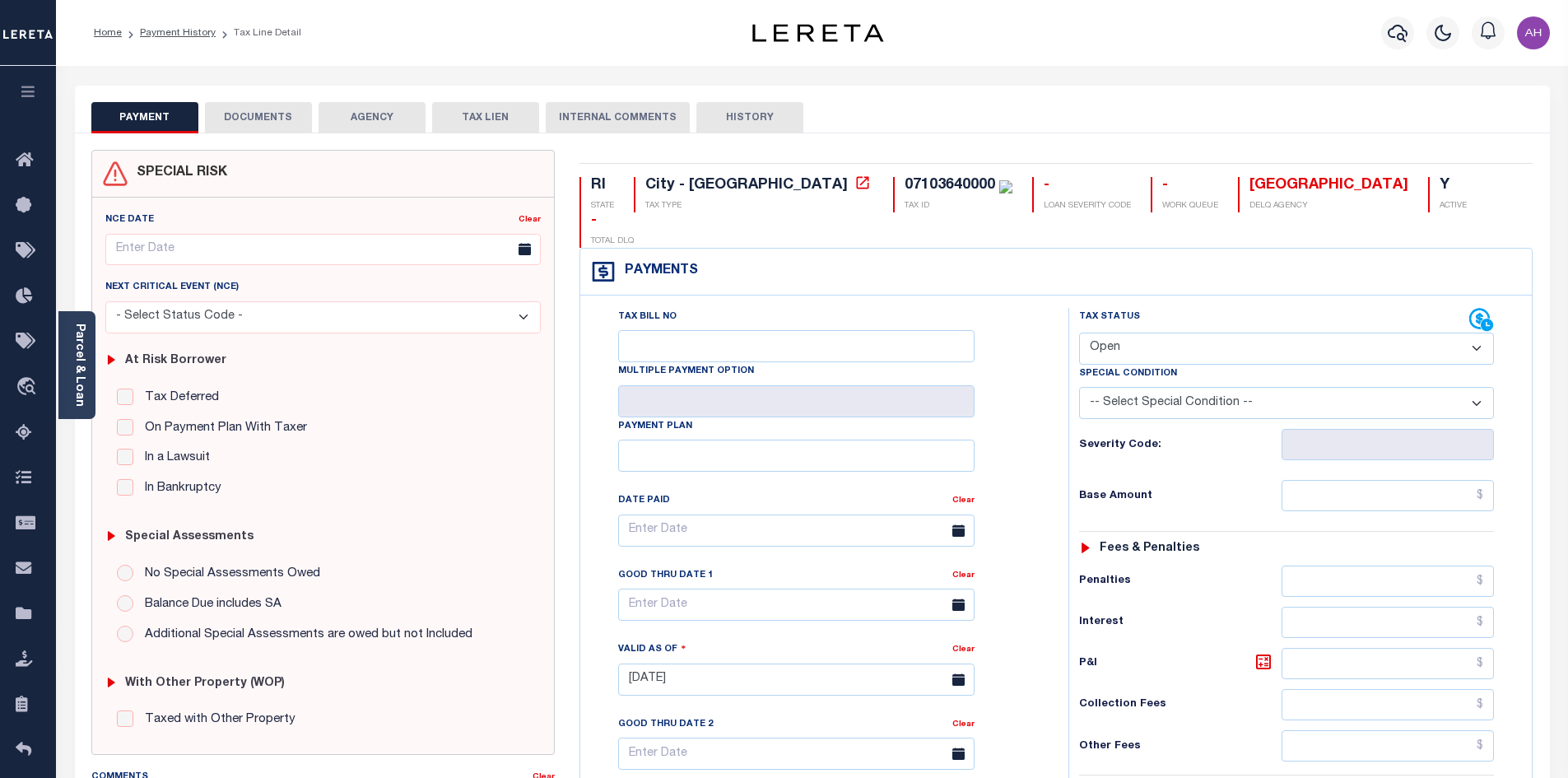
click at [1150, 333] on select "- Select Status Code - Open Due/Unpaid Paid Incomplete No Tax Due Internal Refu…" at bounding box center [1286, 348] width 415 height 32
select select "PYD"
click at [1079, 333] on select "- Select Status Code - Open Due/Unpaid Paid Incomplete No Tax Due Internal Refu…" at bounding box center [1286, 348] width 415 height 32
type input "[DATE]"
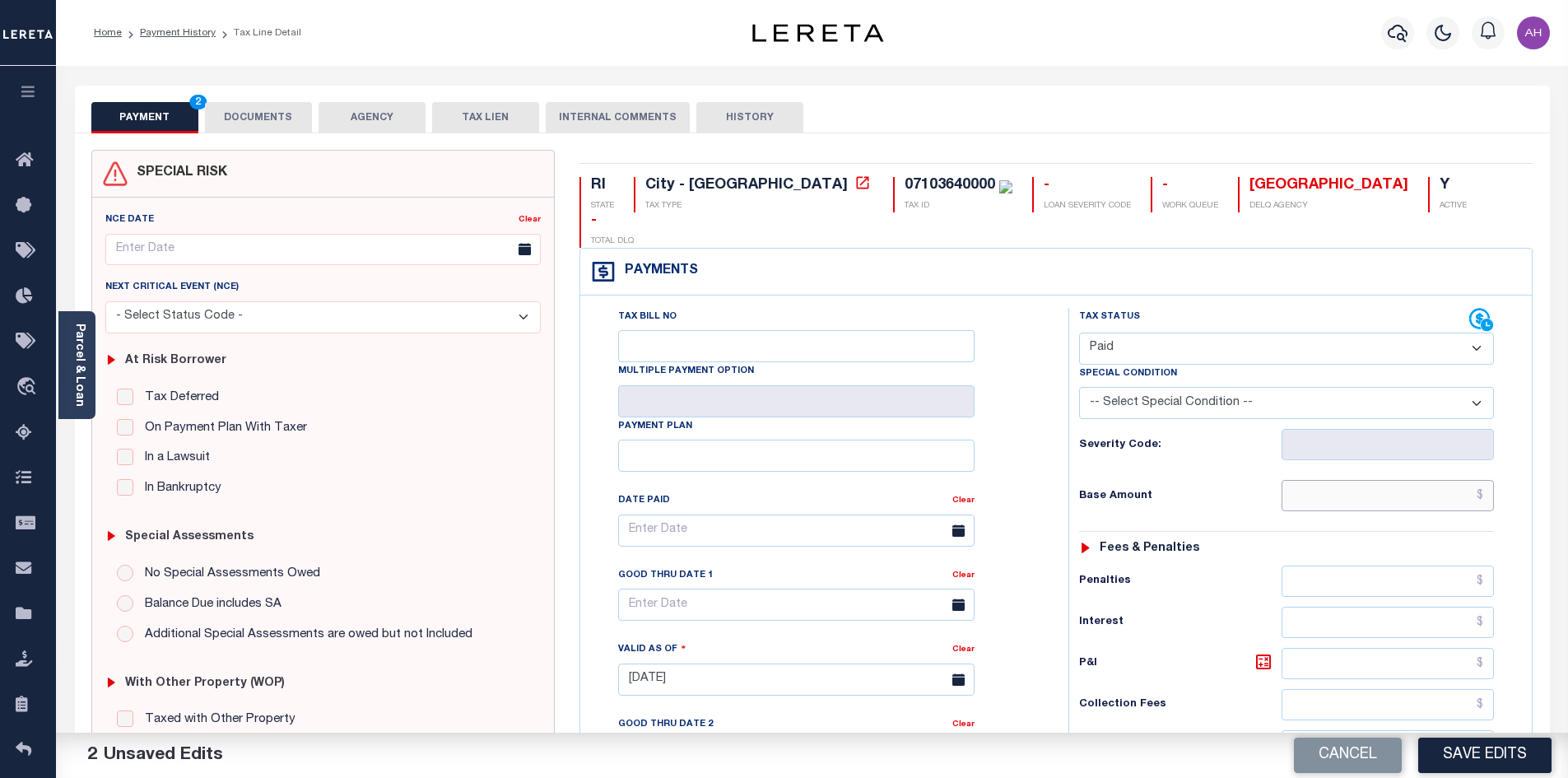
click at [1400, 480] on input "text" at bounding box center [1388, 495] width 214 height 31
type input "$644.66"
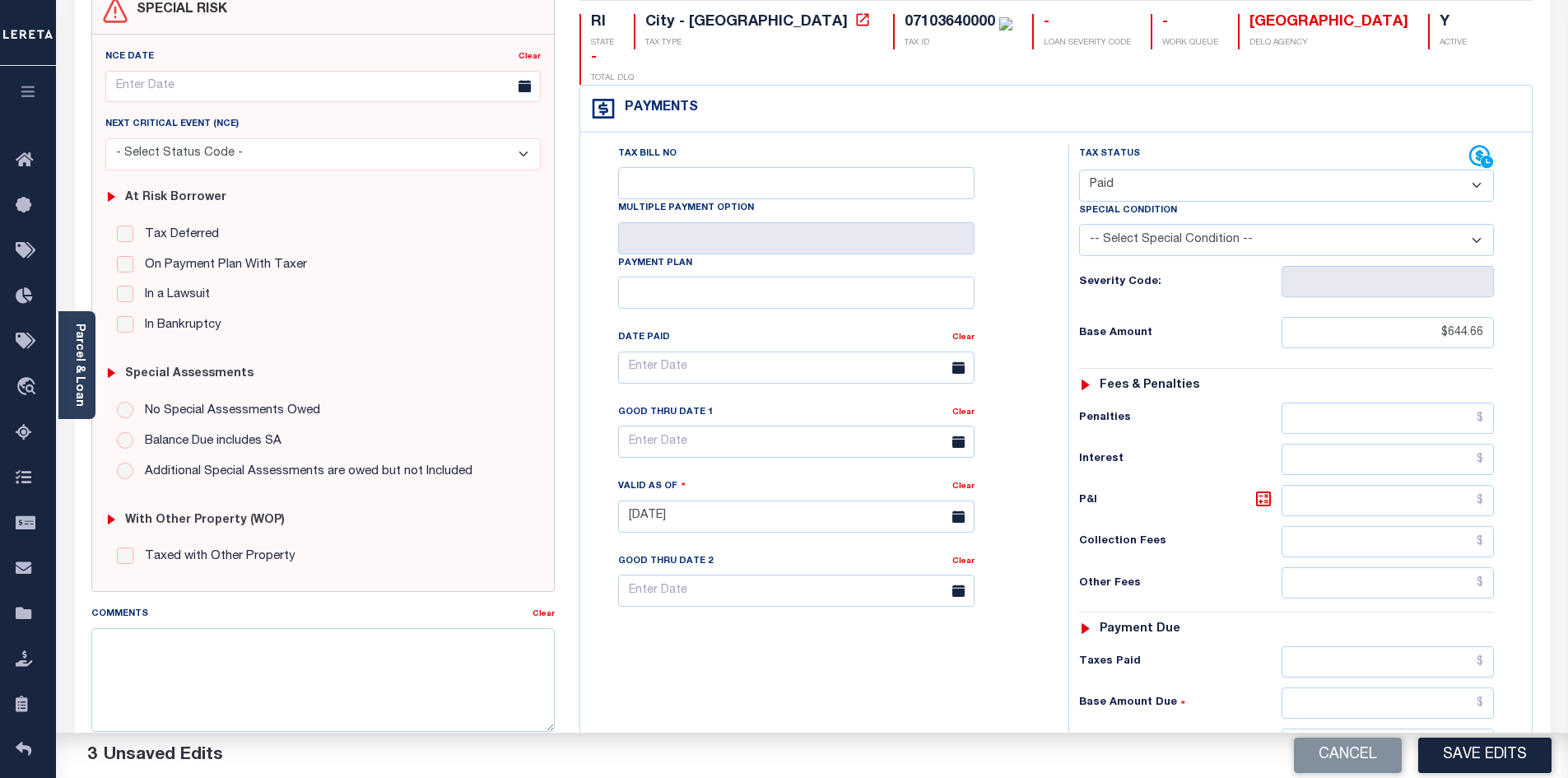
scroll to position [247, 0]
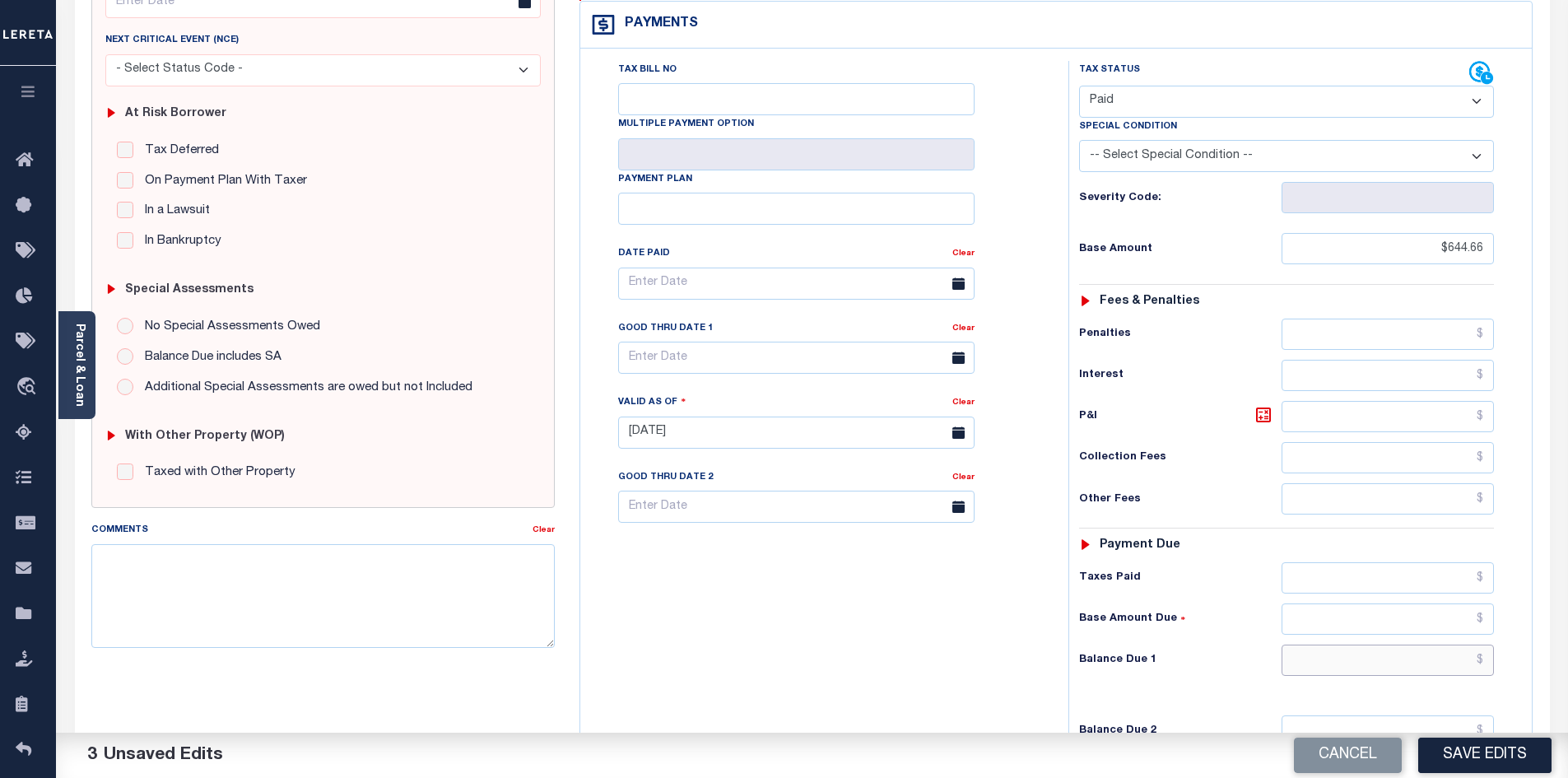
click at [1421, 644] on input "text" at bounding box center [1388, 660] width 214 height 31
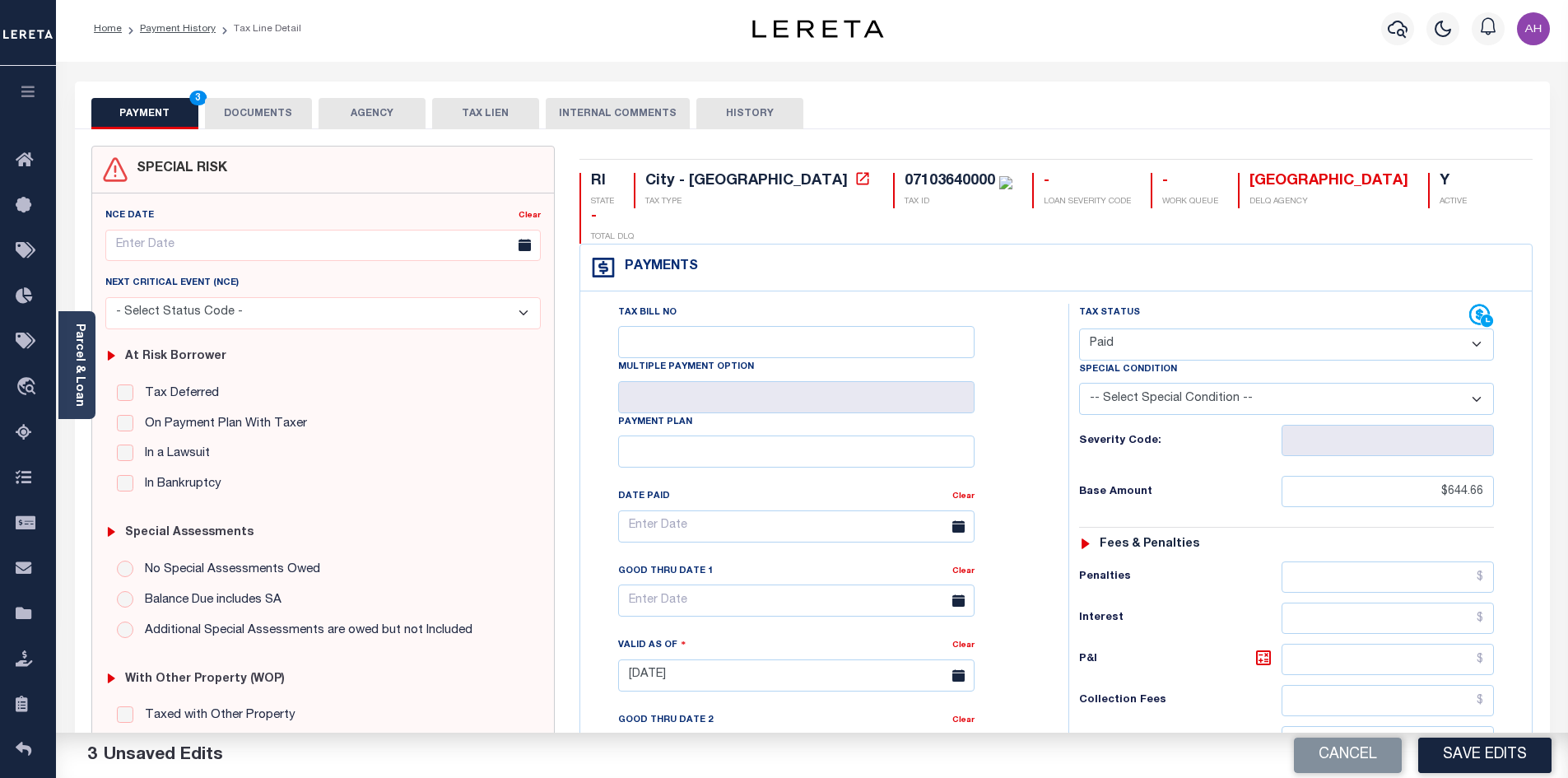
scroll to position [0, 0]
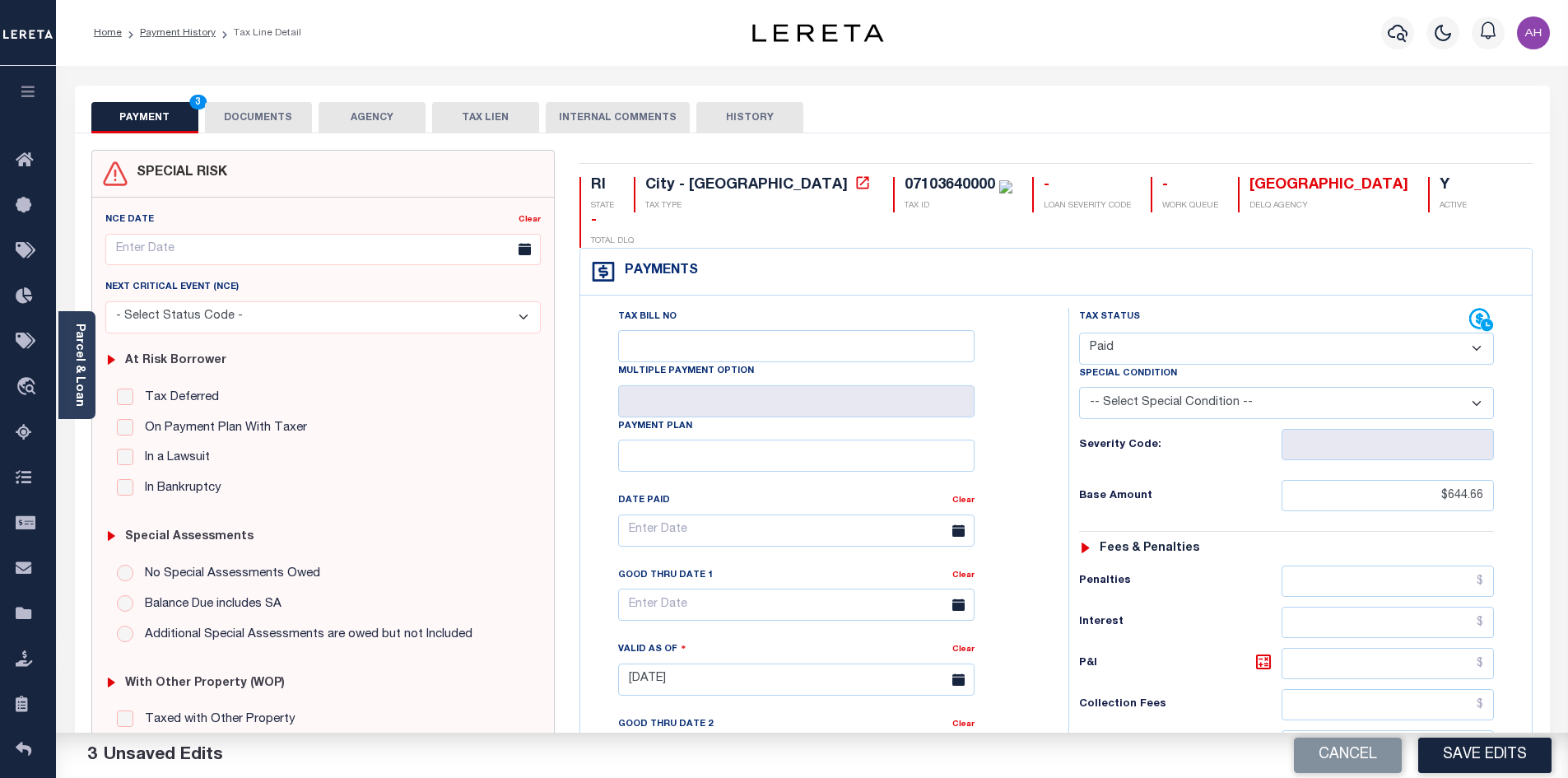
type input "$0.00"
click at [258, 106] on button "DOCUMENTS" at bounding box center [258, 118] width 107 height 31
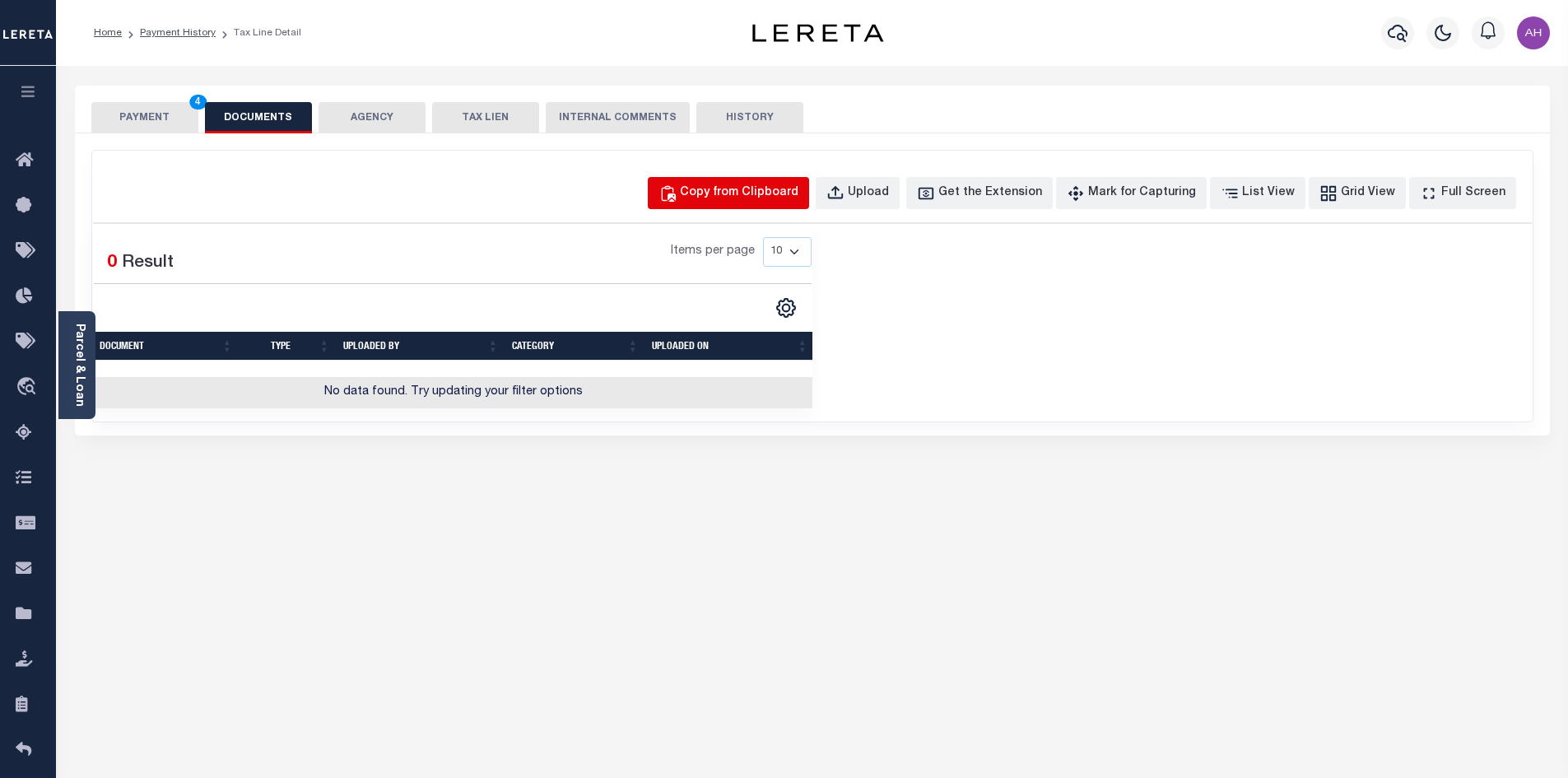
click at [743, 191] on div "Copy from Clipboard" at bounding box center [740, 193] width 119 height 18
select select "POP"
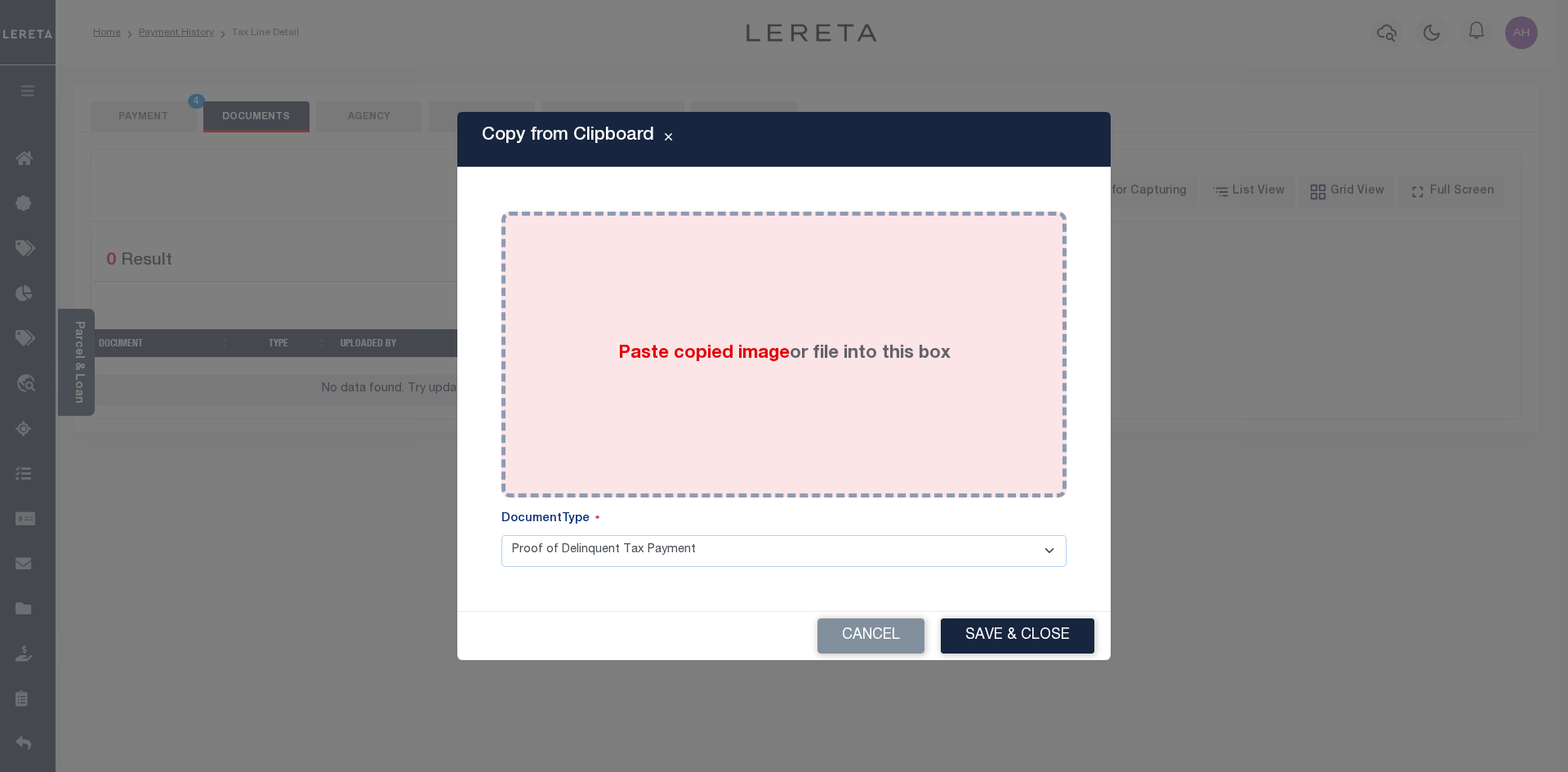
click at [745, 360] on span "Paste copied image" at bounding box center [704, 353] width 172 height 18
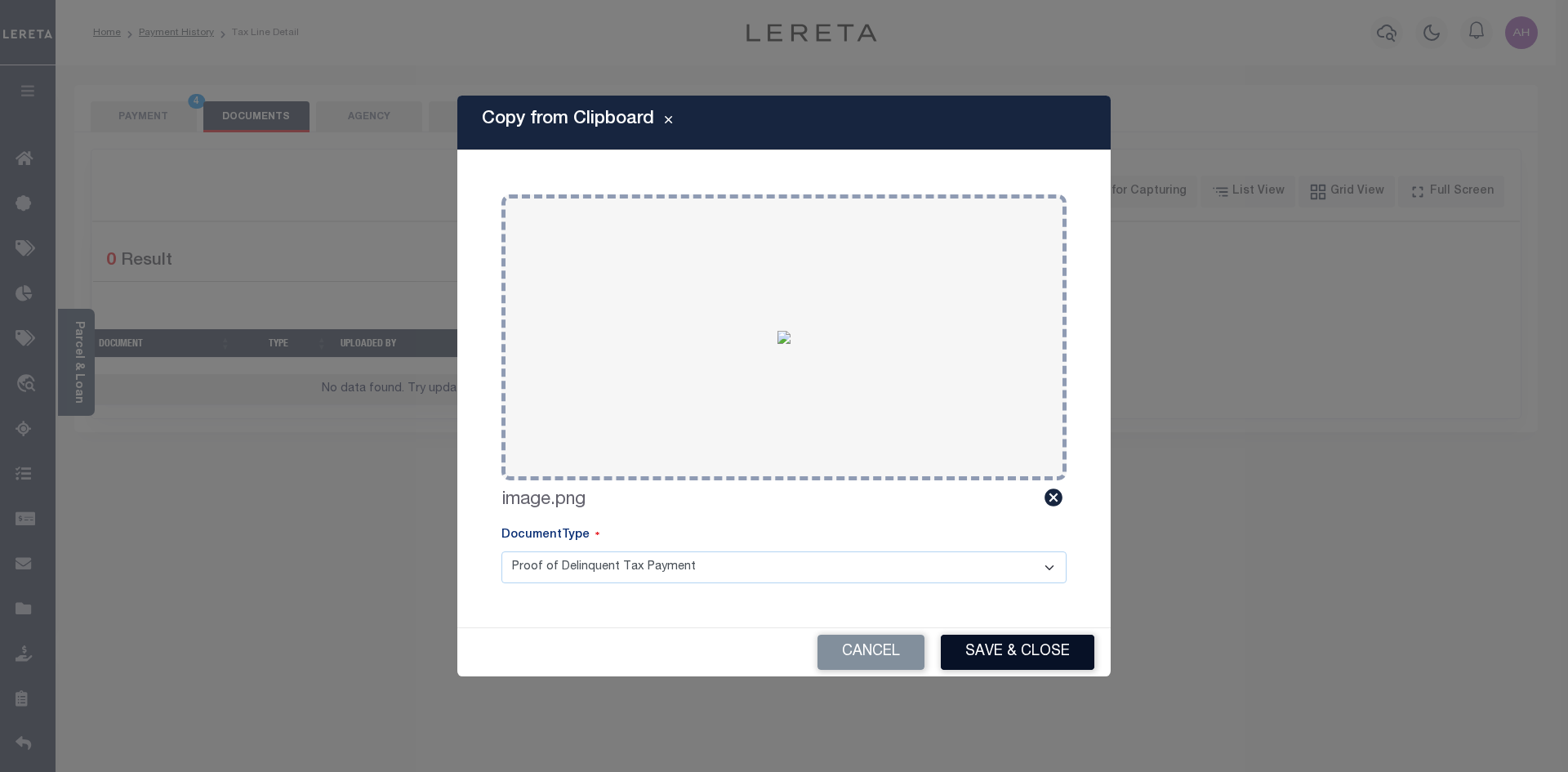
click at [1005, 663] on button "Save & Close" at bounding box center [1018, 652] width 154 height 35
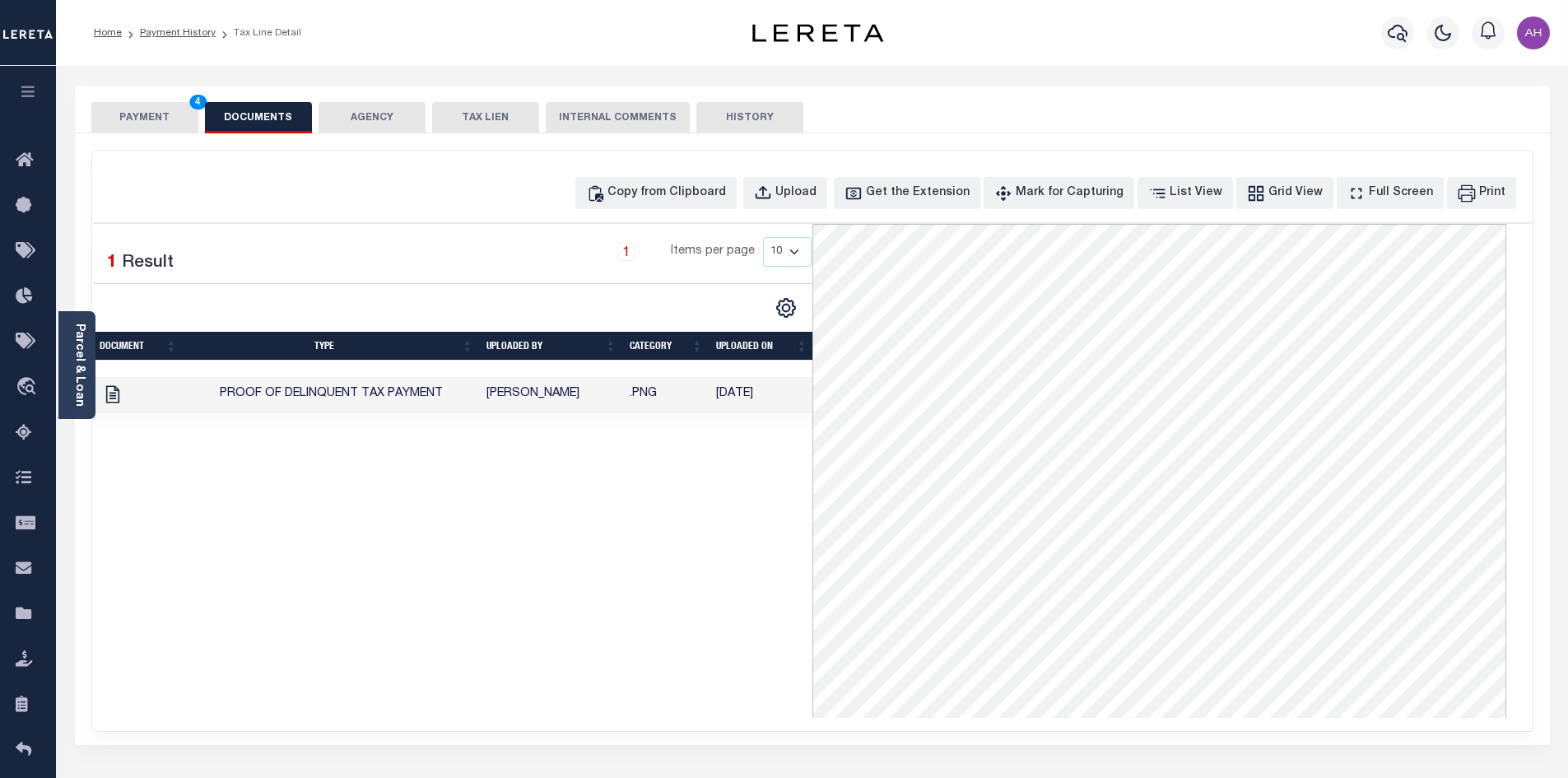
click at [145, 117] on button "PAYMENT 4" at bounding box center [145, 118] width 107 height 31
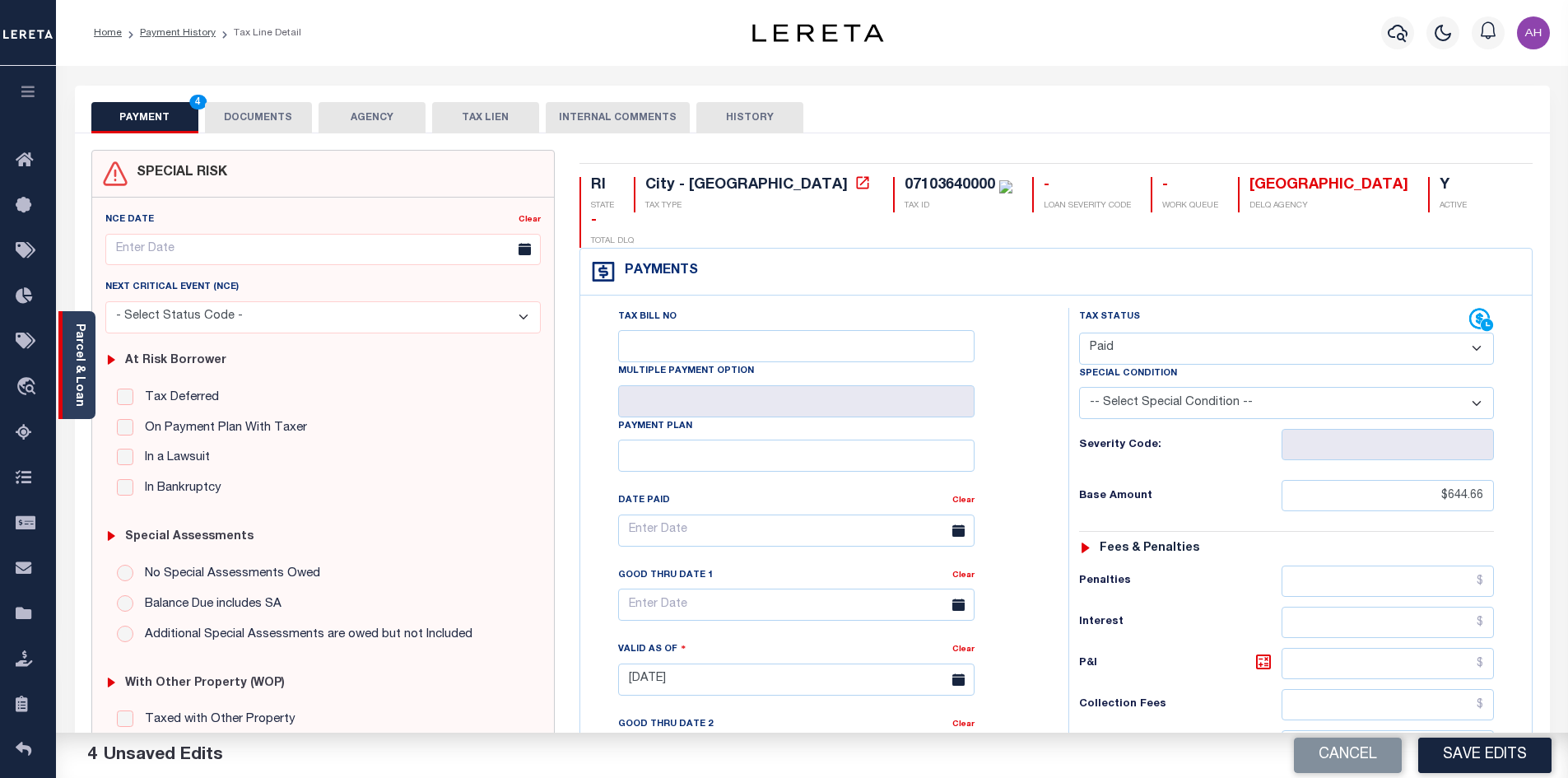
click at [83, 358] on link "Parcel & Loan" at bounding box center [78, 365] width 11 height 84
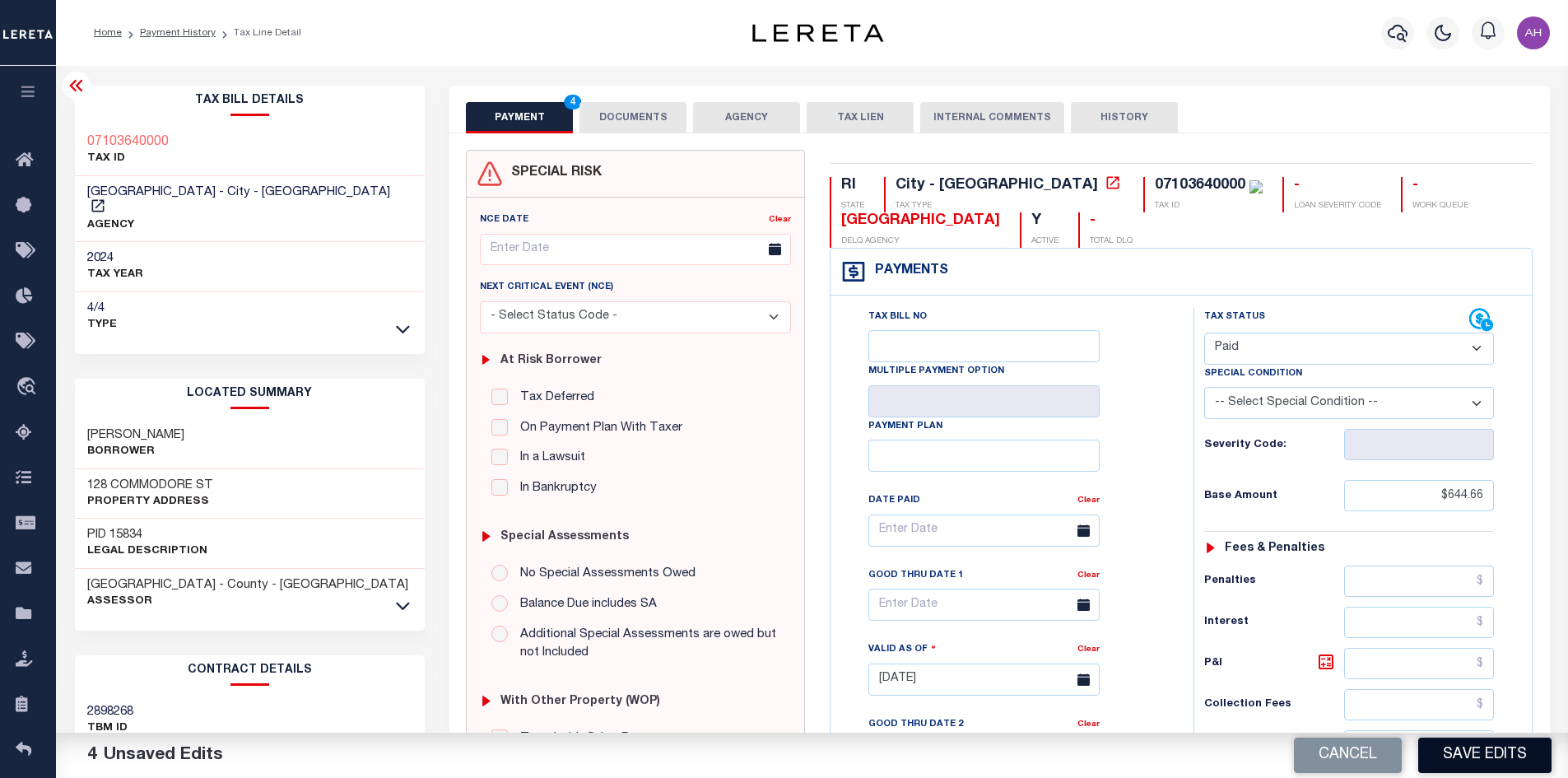
click at [1481, 744] on button "Save Edits" at bounding box center [1484, 755] width 133 height 35
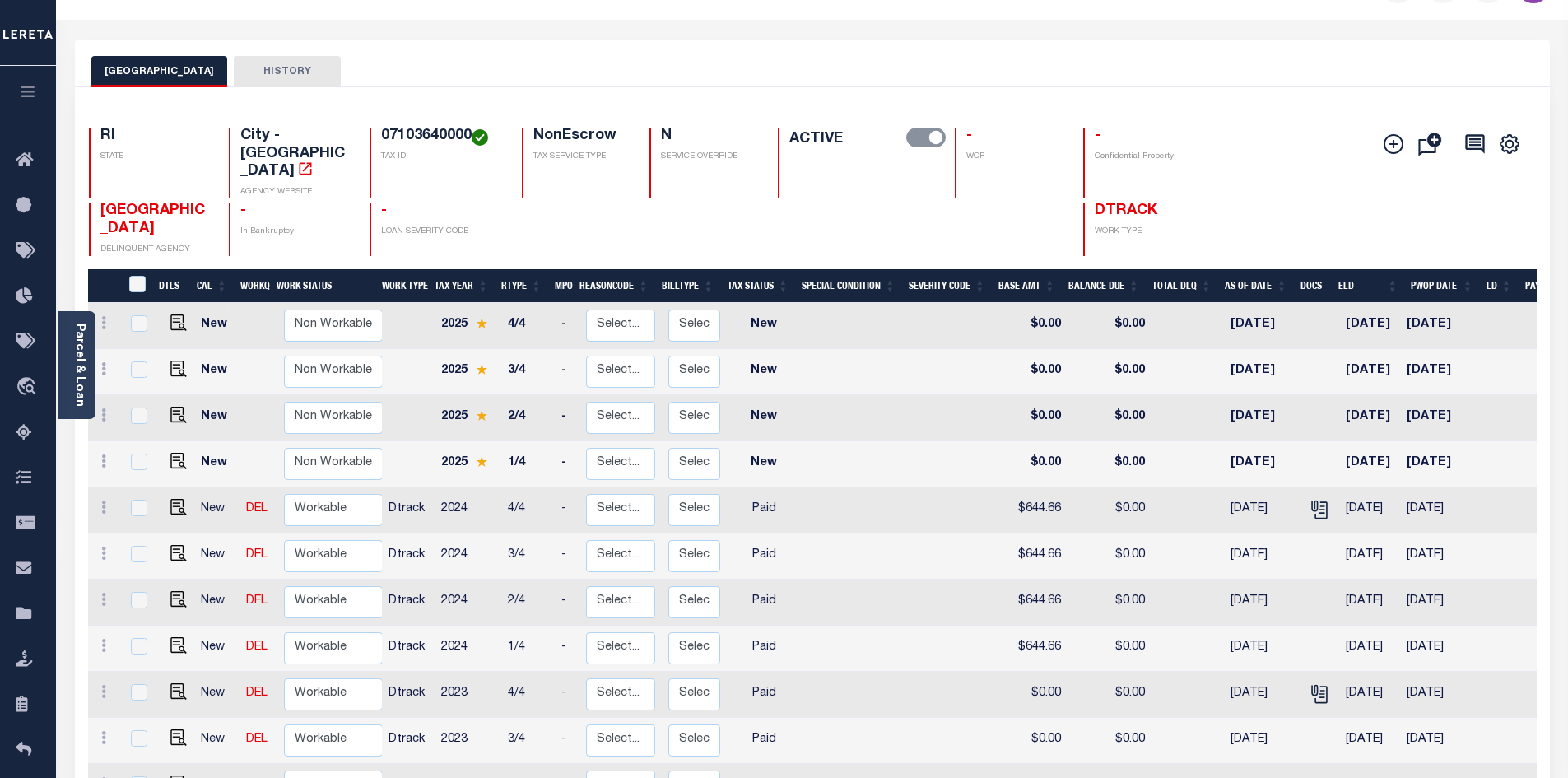
scroll to position [165, 0]
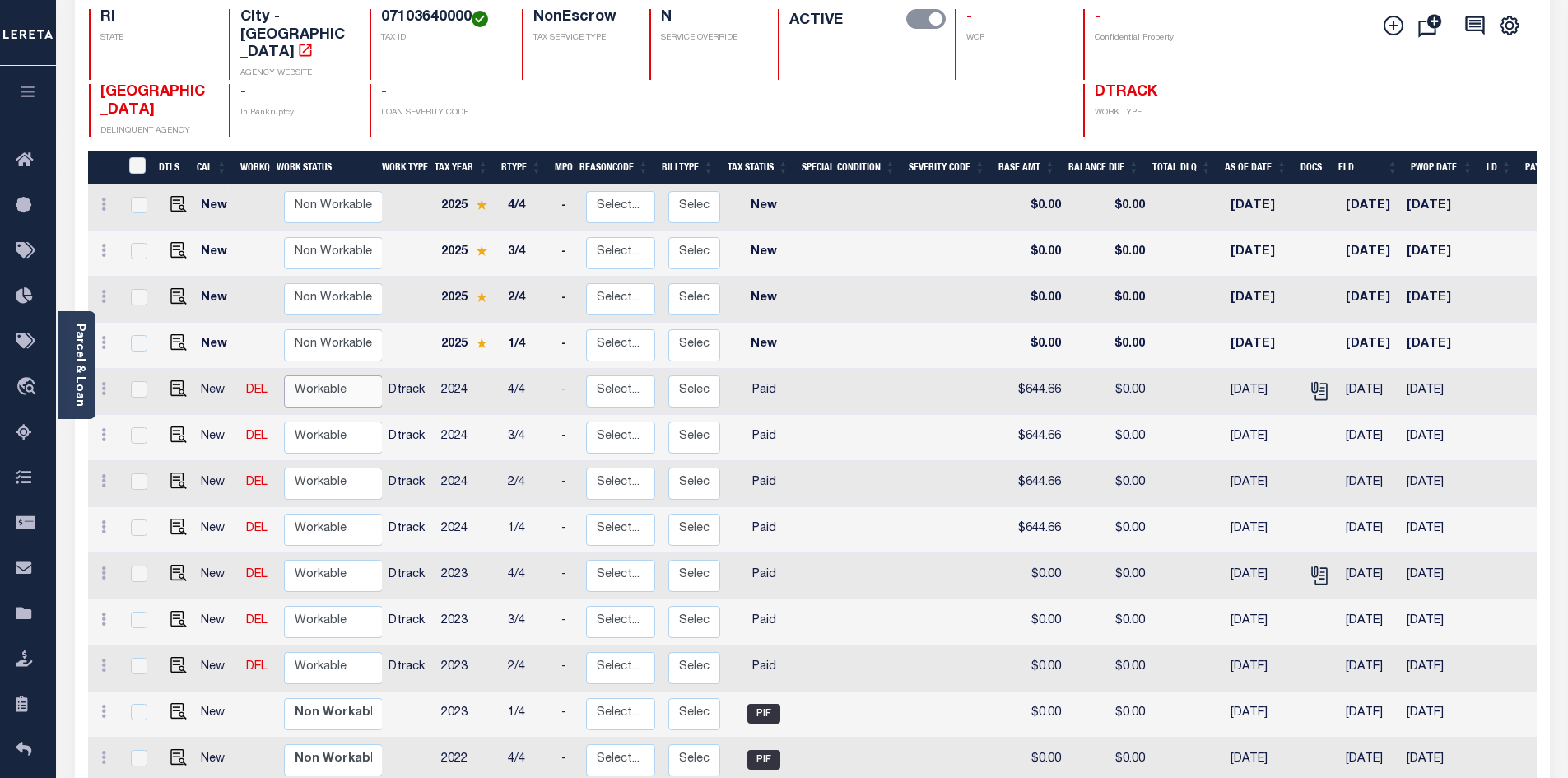
click at [316, 376] on select "Non Workable Workable" at bounding box center [333, 391] width 99 height 32
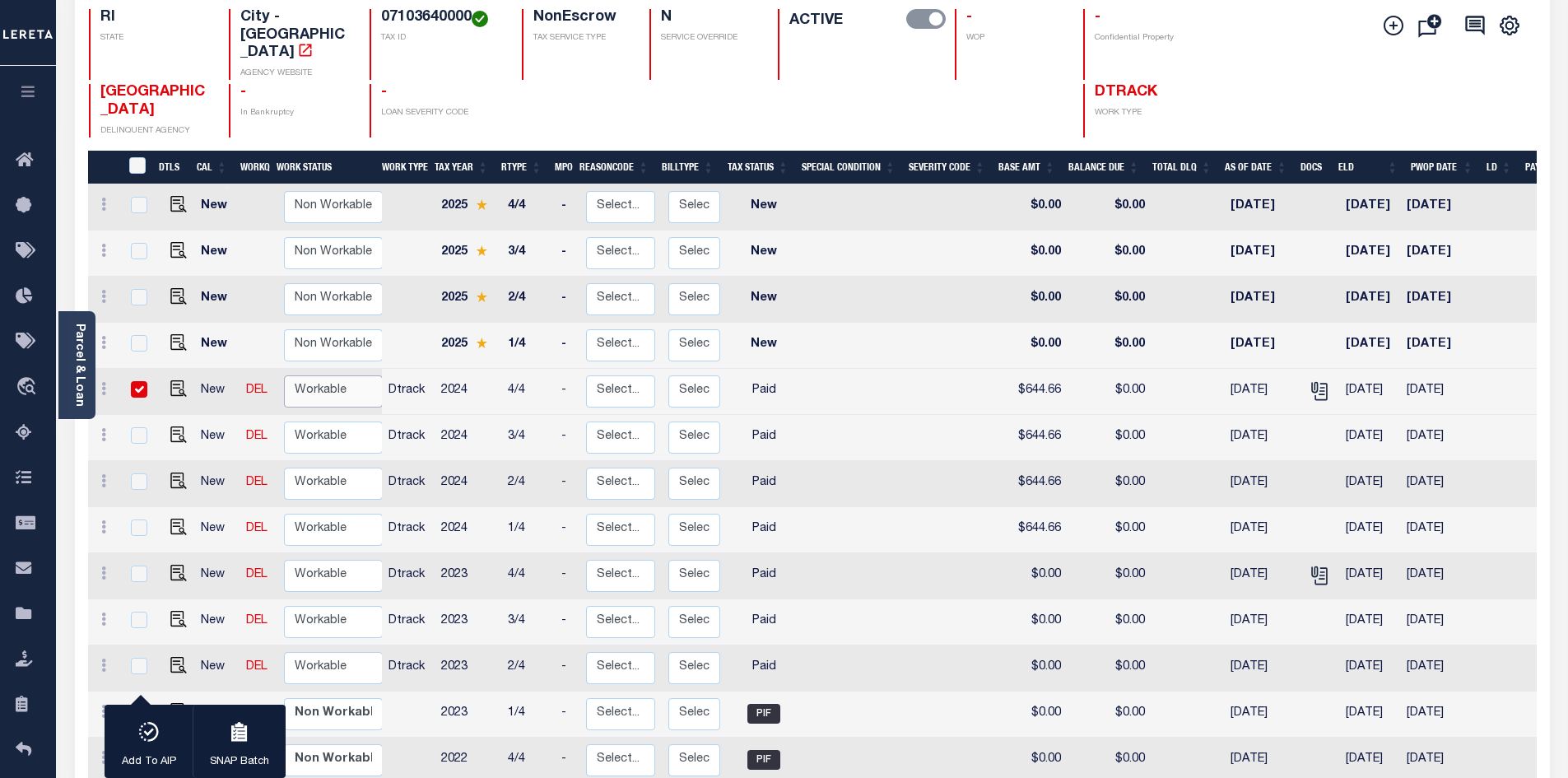
checkbox input "true"
select select "true"
click at [284, 376] on select "Non Workable Workable" at bounding box center [333, 391] width 99 height 32
checkbox input "false"
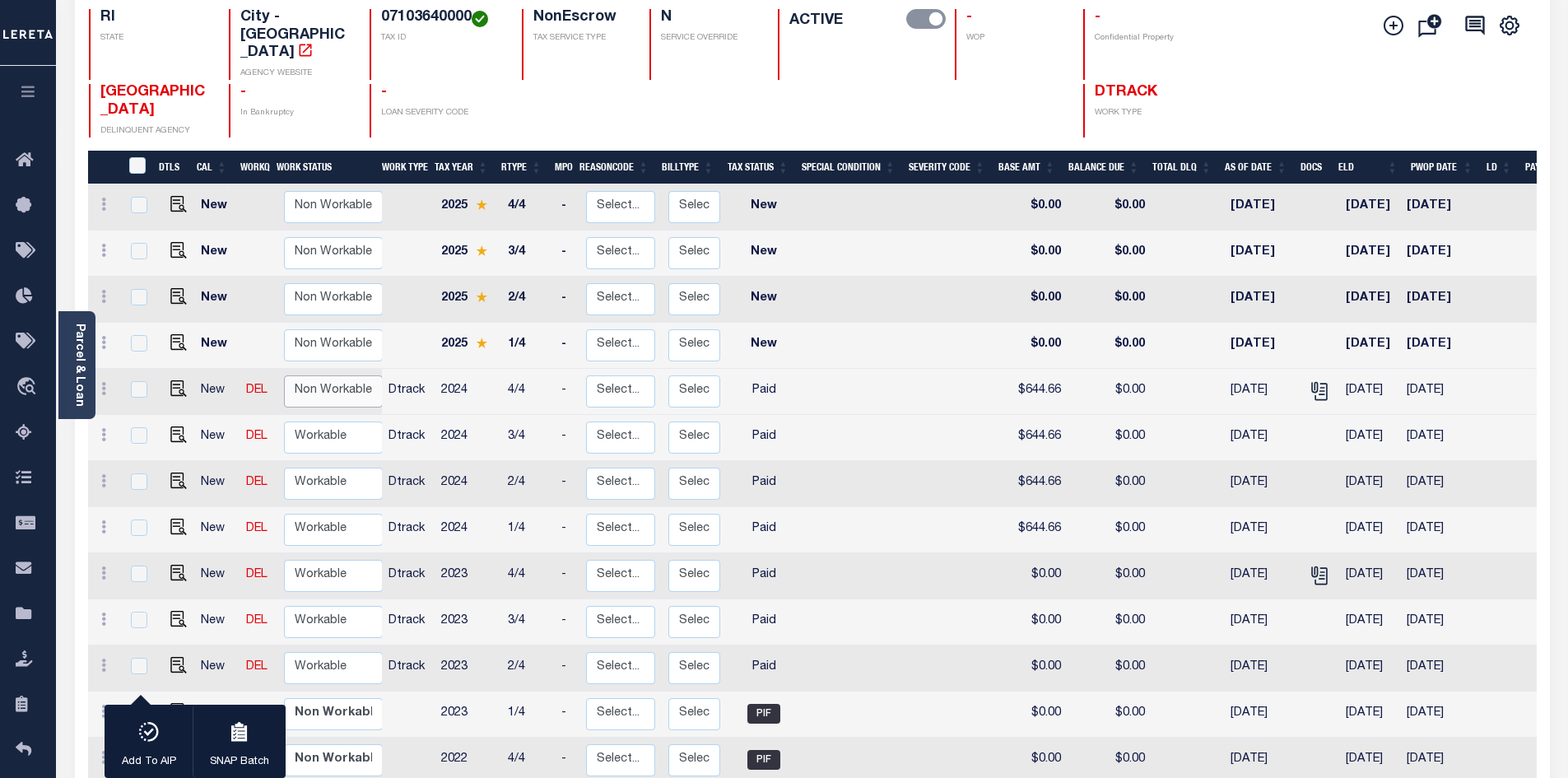
checkbox input "false"
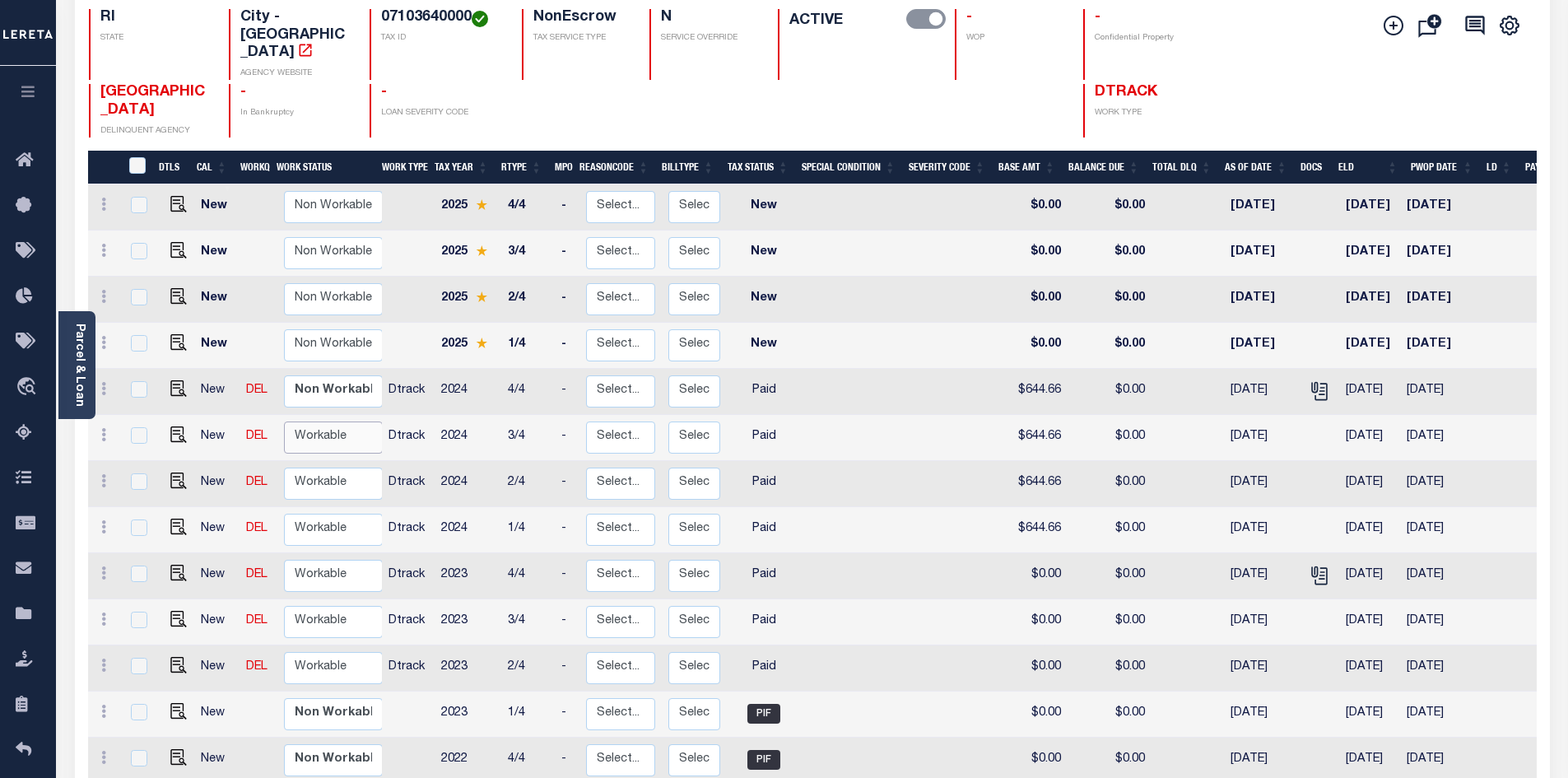
click at [325, 421] on select "Non Workable Workable" at bounding box center [333, 437] width 99 height 32
checkbox input "true"
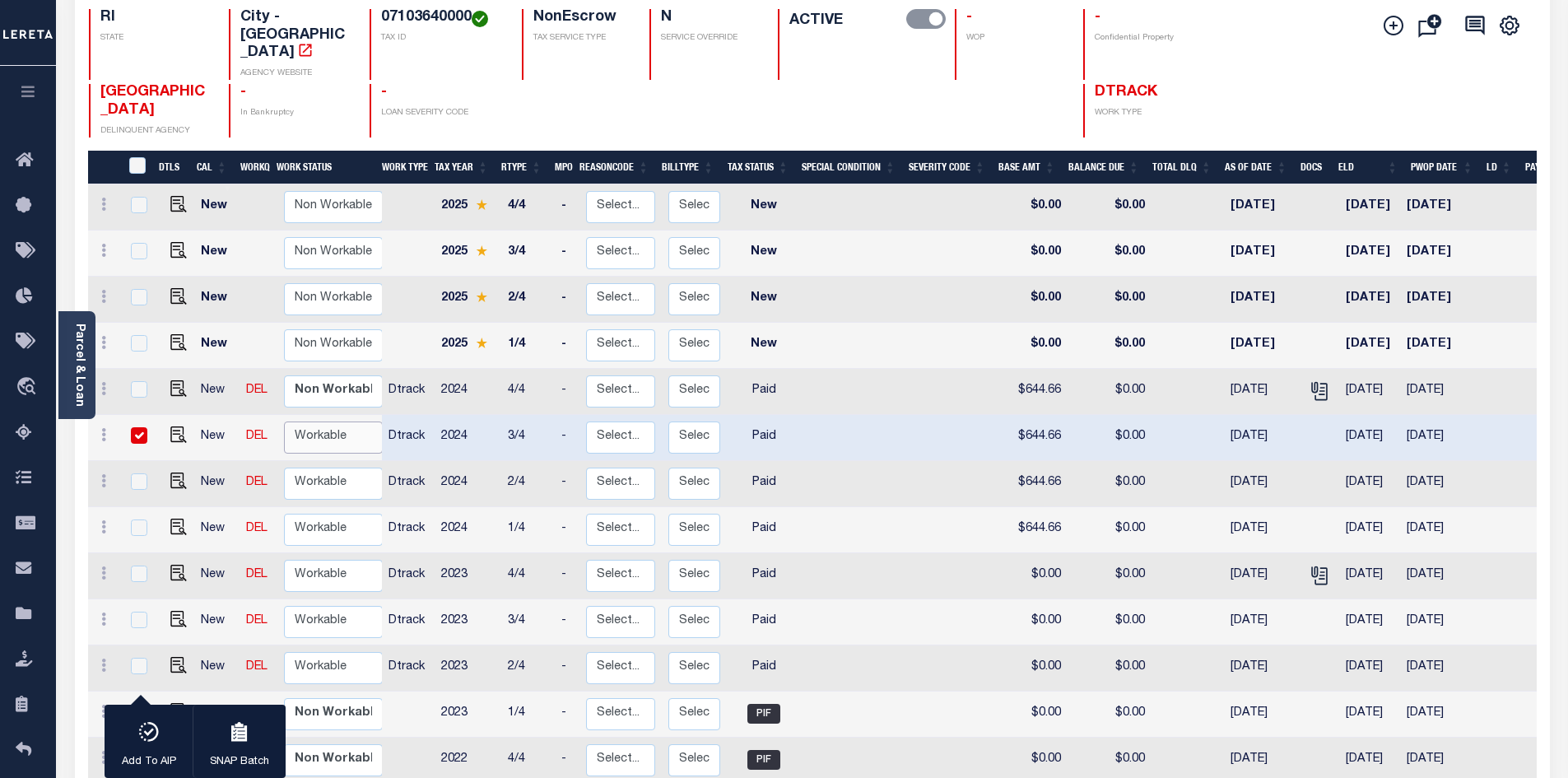
select select "true"
click at [284, 421] on select "Non Workable Workable" at bounding box center [333, 437] width 99 height 32
checkbox input "false"
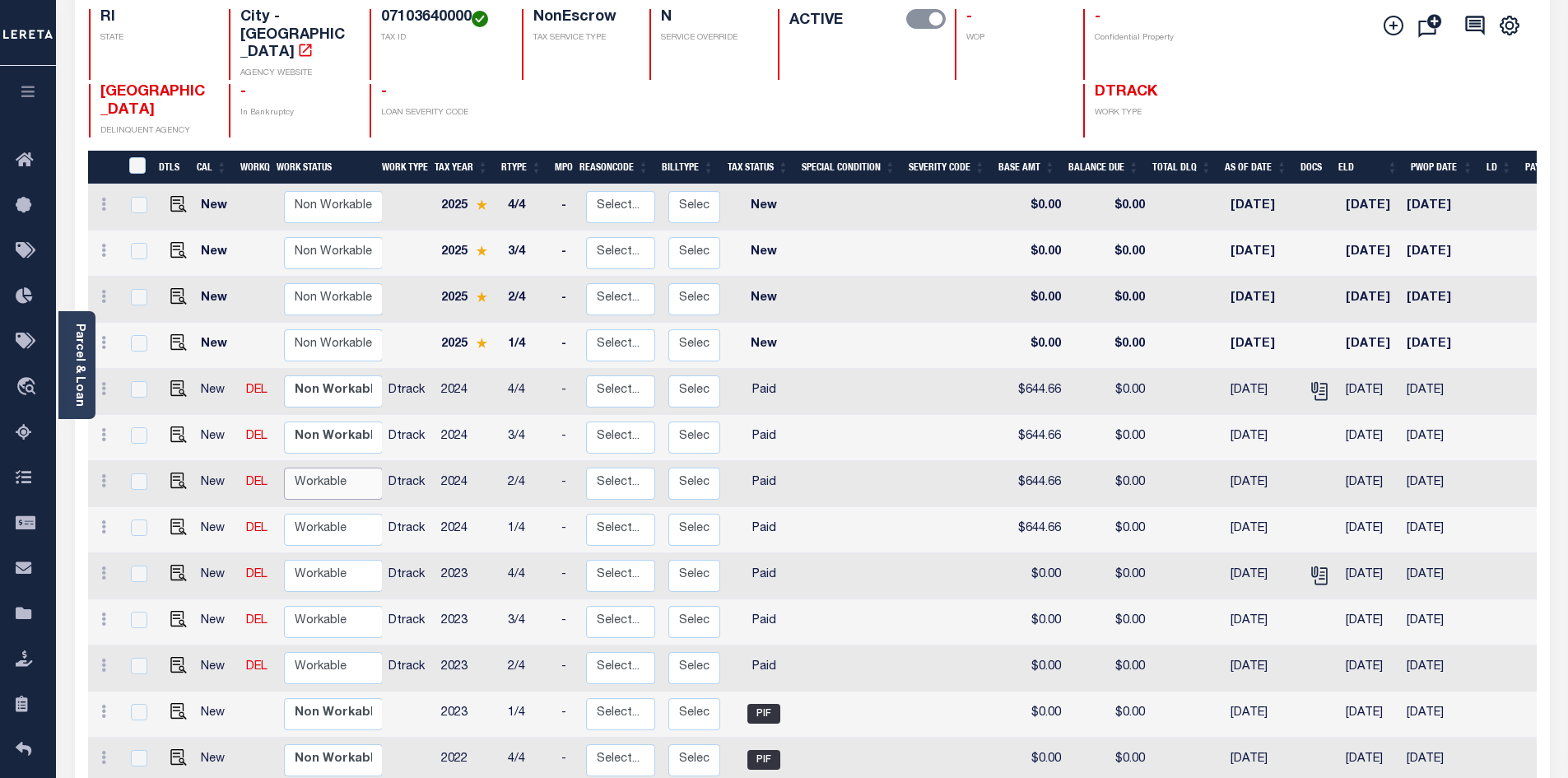
click at [331, 468] on select "Non Workable Workable" at bounding box center [333, 483] width 99 height 32
checkbox input "true"
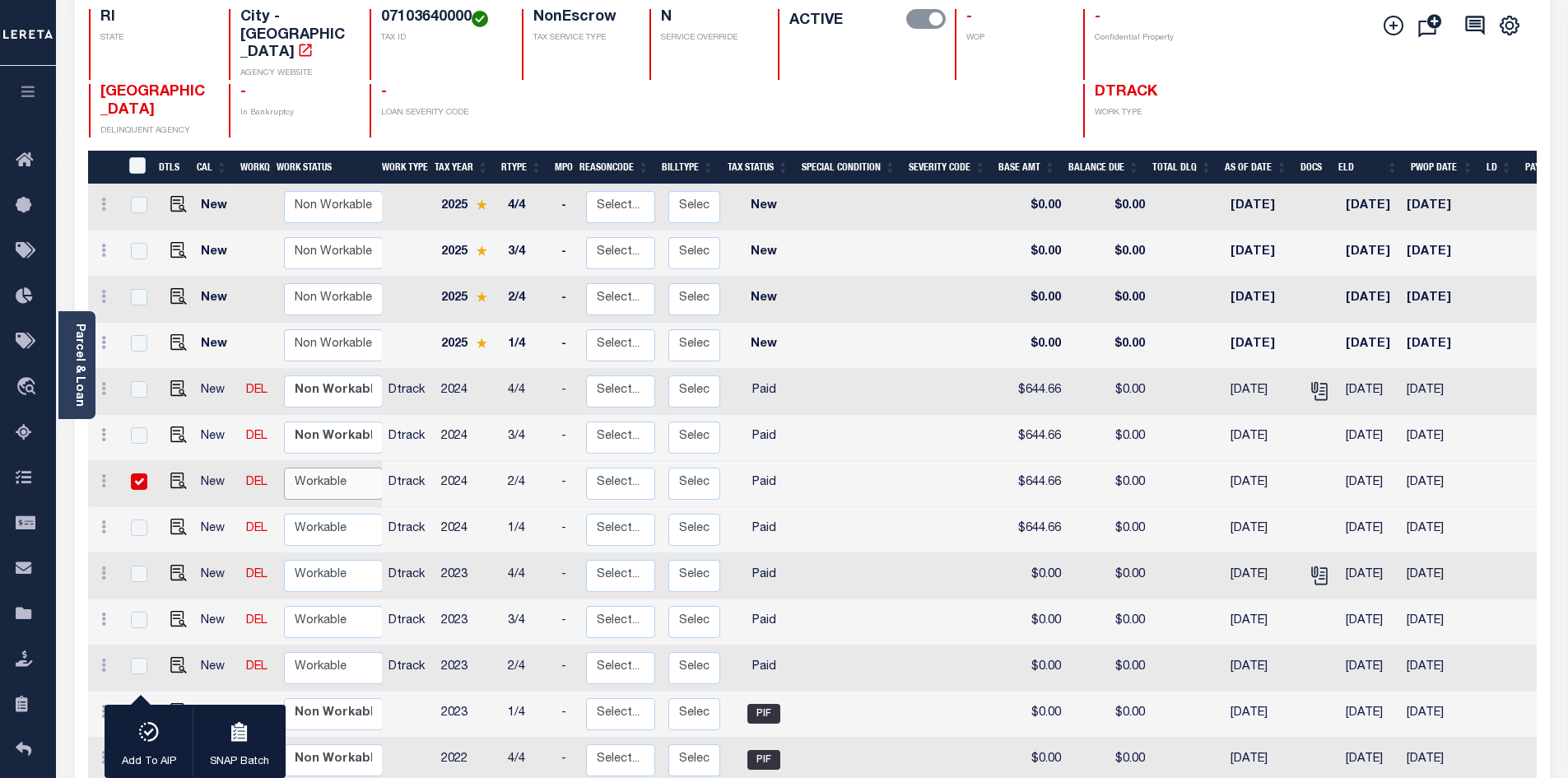
select select "true"
click at [284, 468] on select "Non Workable Workable" at bounding box center [333, 483] width 99 height 32
checkbox input "false"
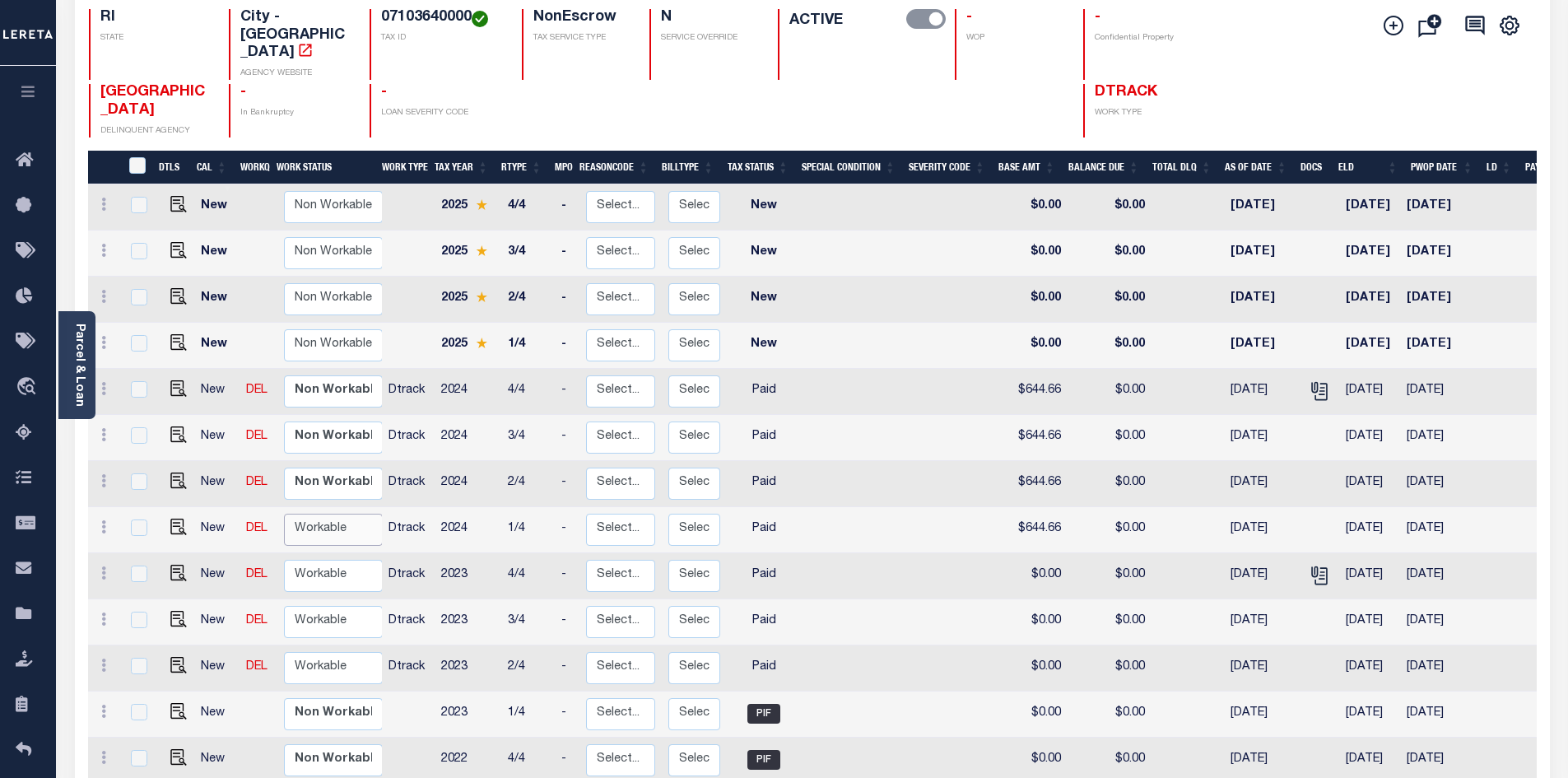
drag, startPoint x: 335, startPoint y: 490, endPoint x: 335, endPoint y: 507, distance: 17.0
click at [335, 513] on select "Non Workable Workable" at bounding box center [333, 529] width 99 height 32
checkbox input "true"
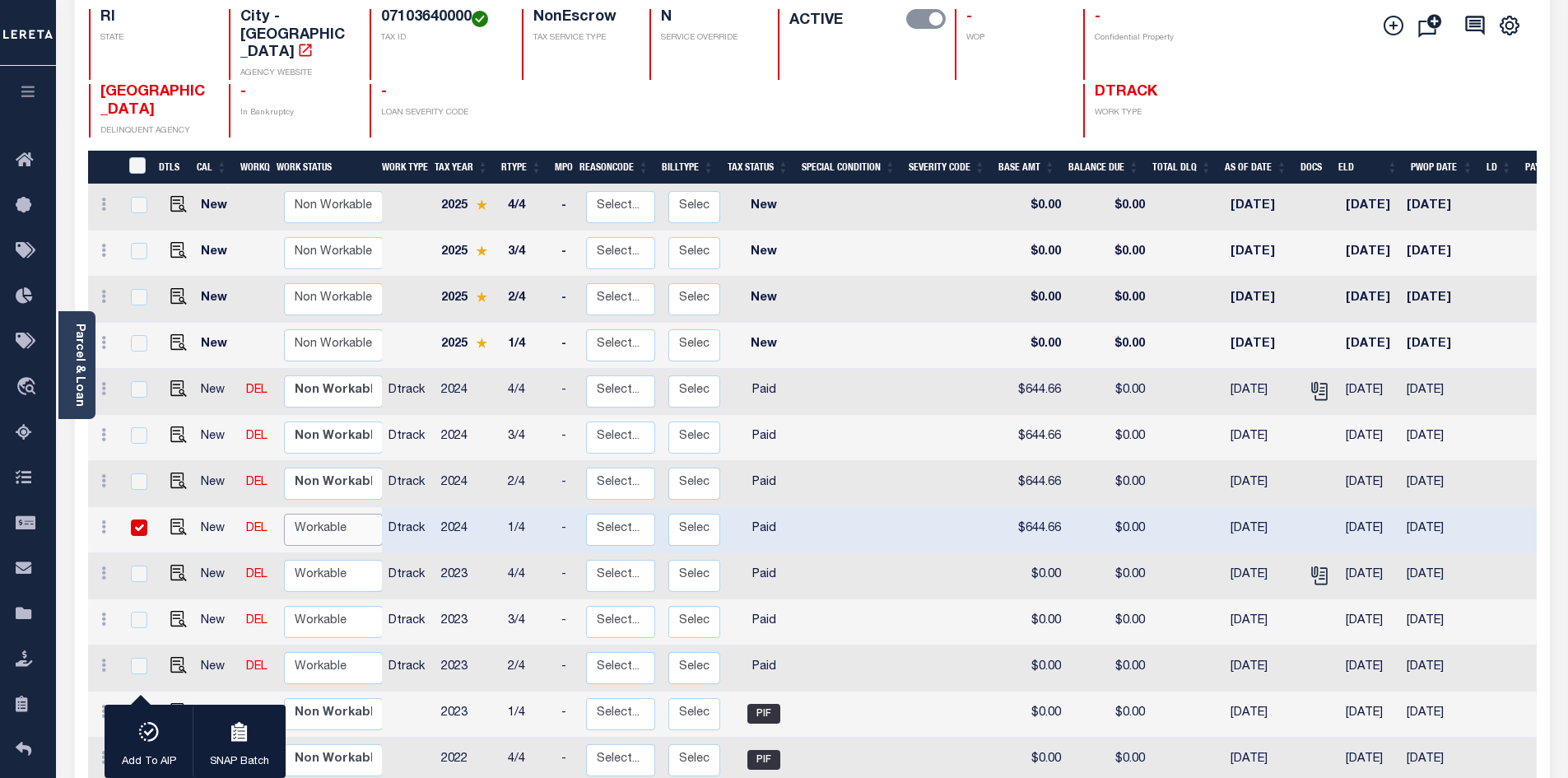
select select "true"
click at [284, 513] on select "Non Workable Workable" at bounding box center [333, 529] width 99 height 32
checkbox input "false"
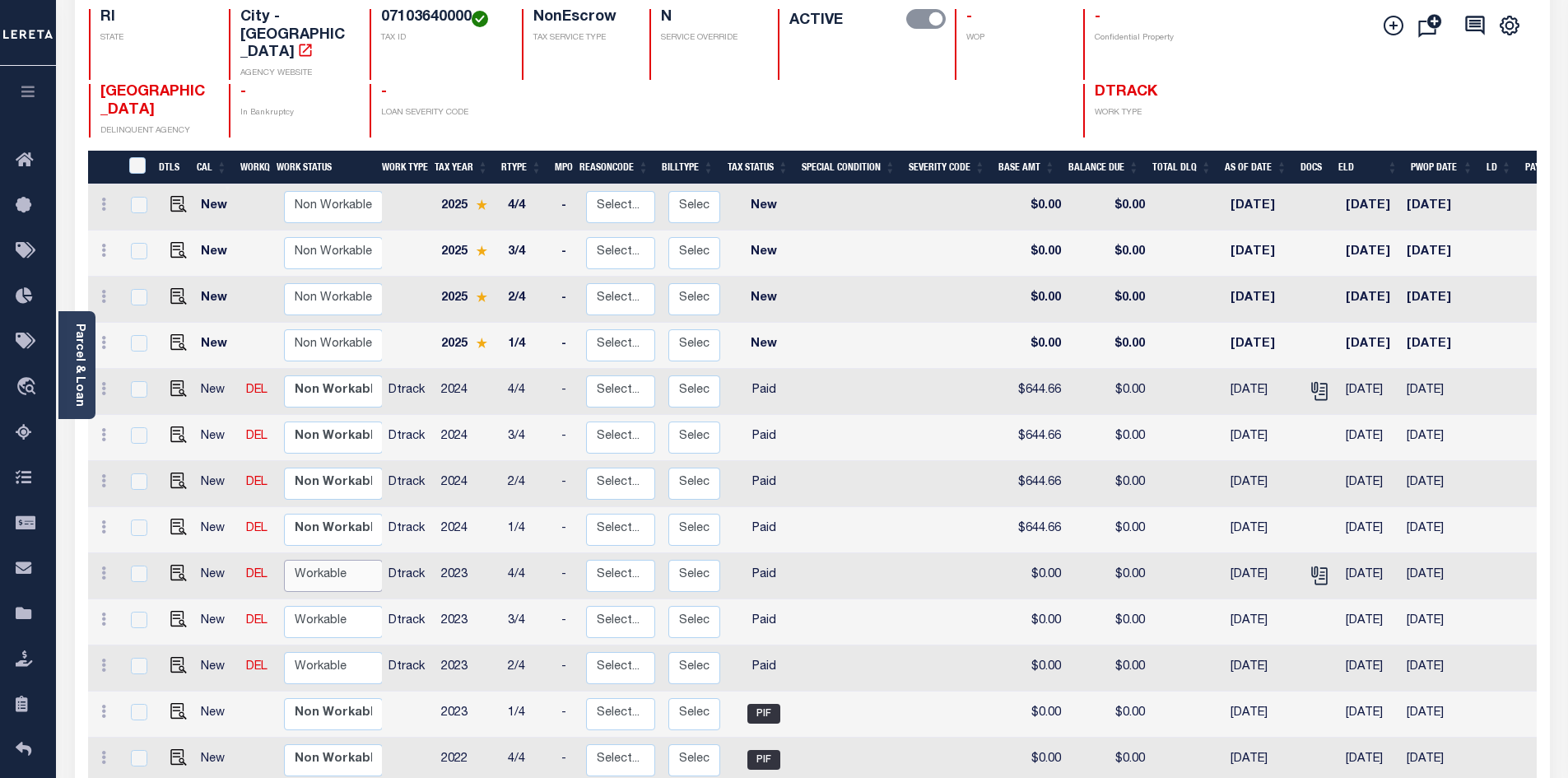
click at [334, 560] on select "Non Workable Workable" at bounding box center [333, 576] width 99 height 32
checkbox input "true"
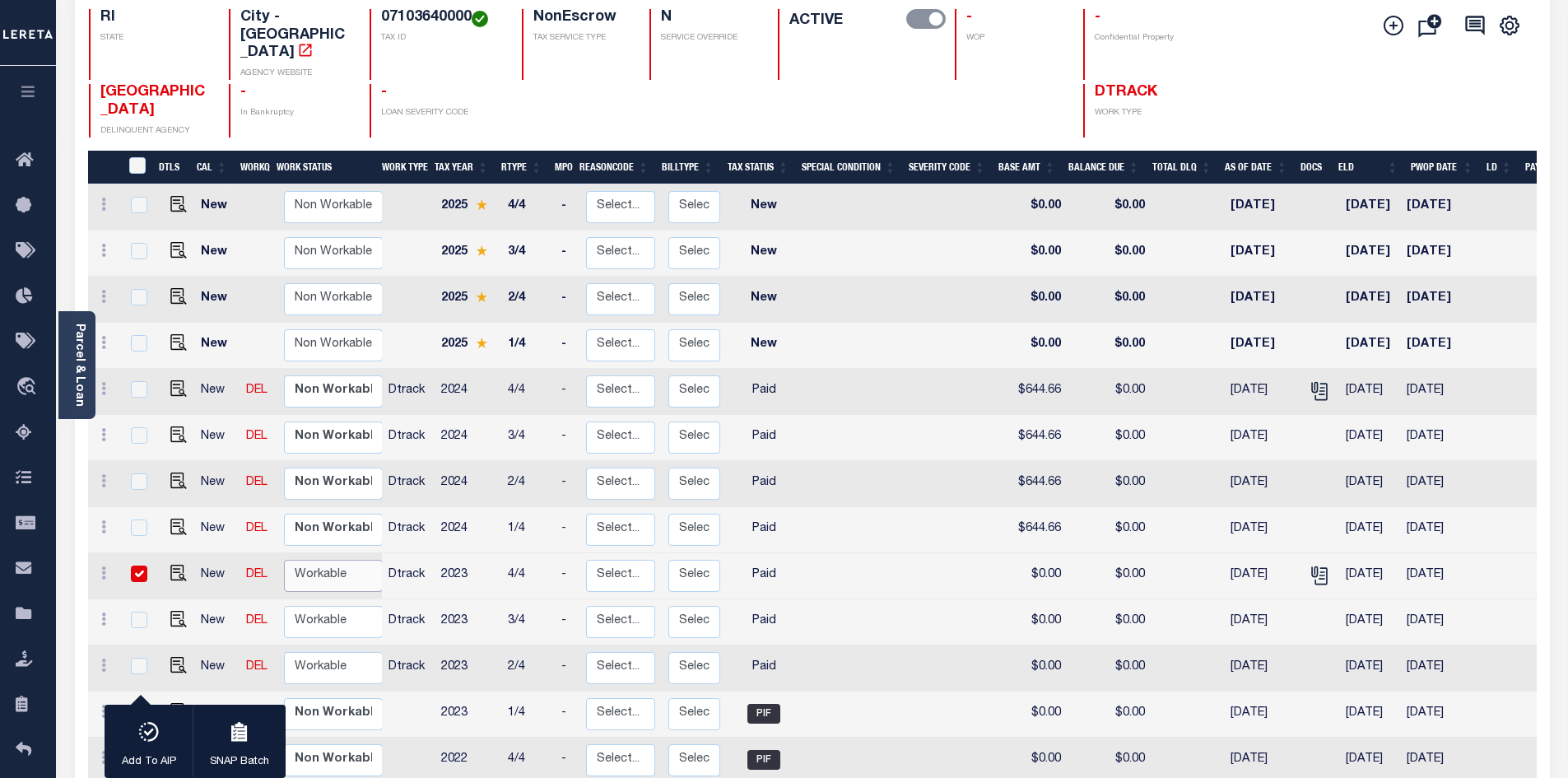
select select "true"
click at [284, 560] on select "Non Workable Workable" at bounding box center [333, 576] width 99 height 32
checkbox input "false"
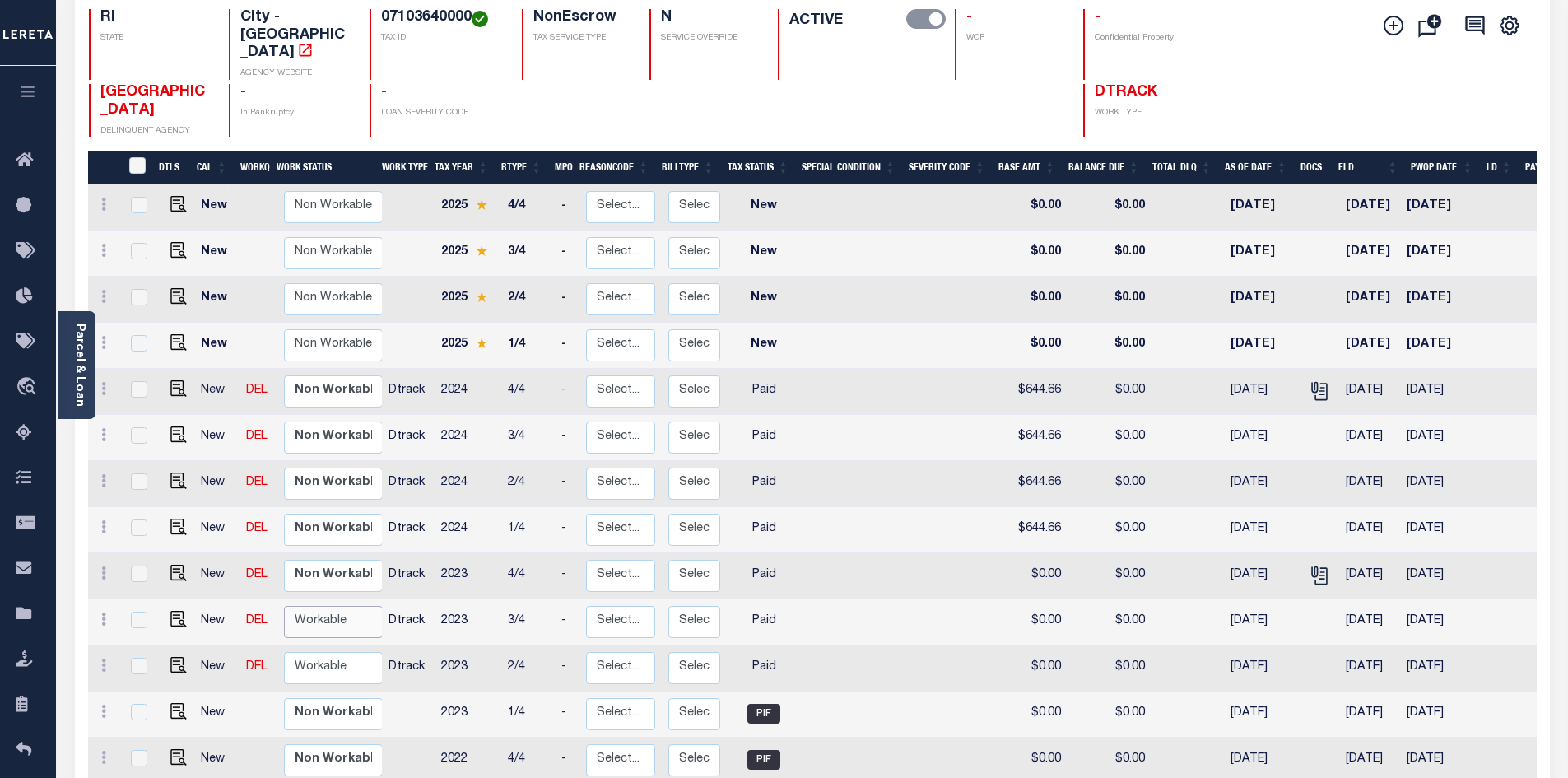
click at [336, 607] on select "Non Workable Workable" at bounding box center [333, 622] width 99 height 32
checkbox input "true"
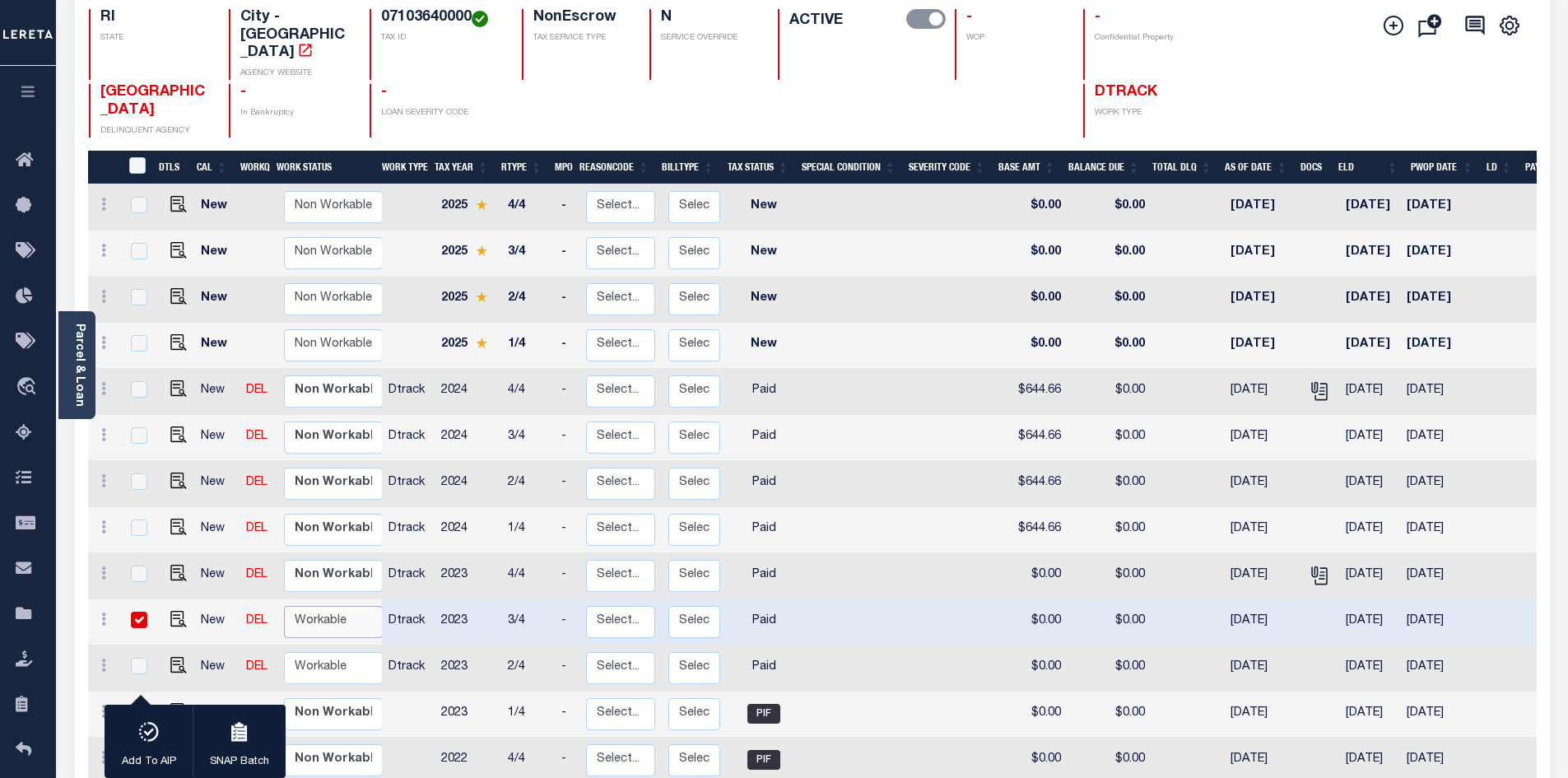
select select "true"
click at [284, 607] on select "Non Workable Workable" at bounding box center [333, 622] width 99 height 32
checkbox input "false"
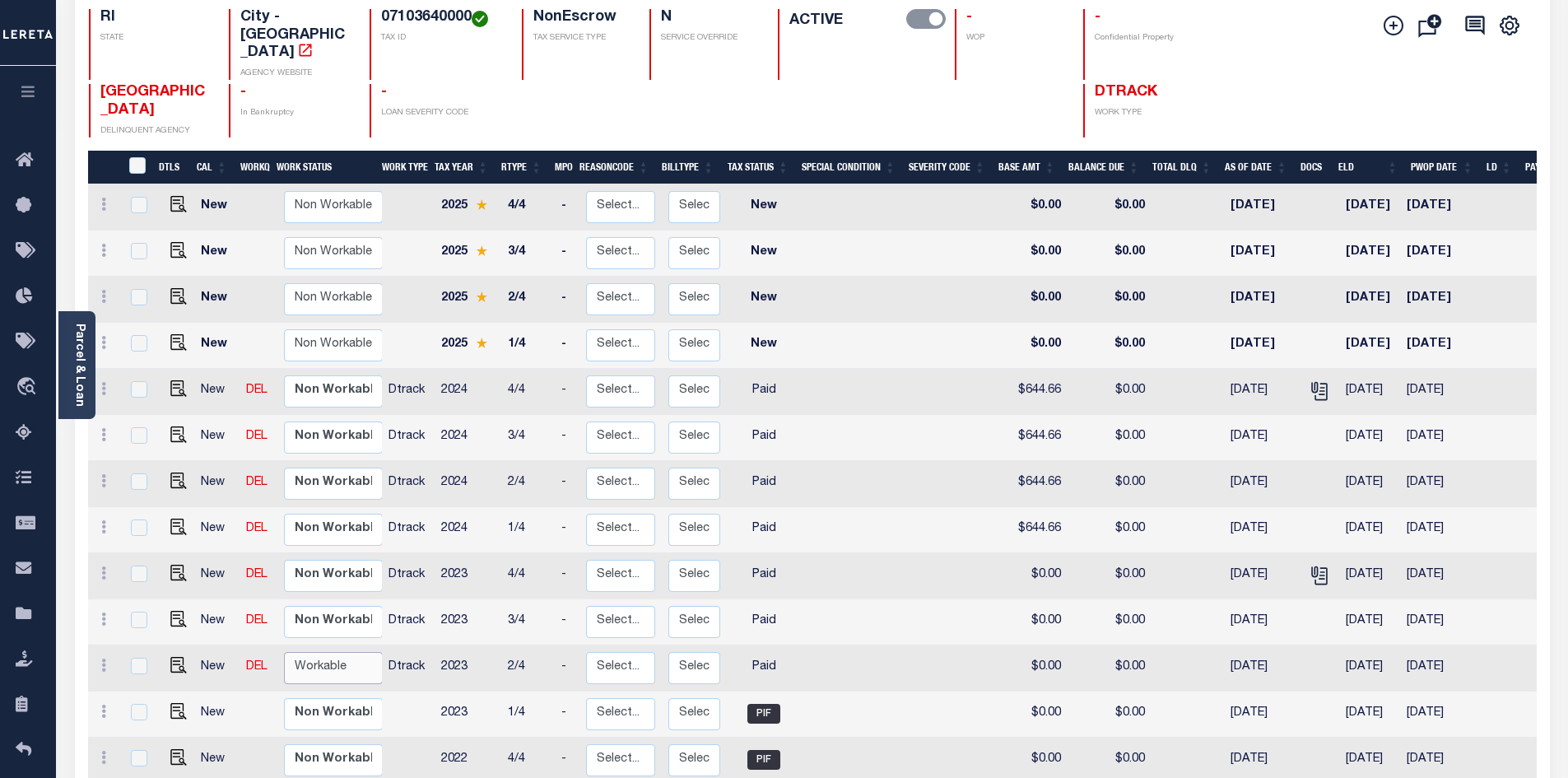
click at [334, 652] on select "Non Workable Workable" at bounding box center [333, 668] width 99 height 32
checkbox input "true"
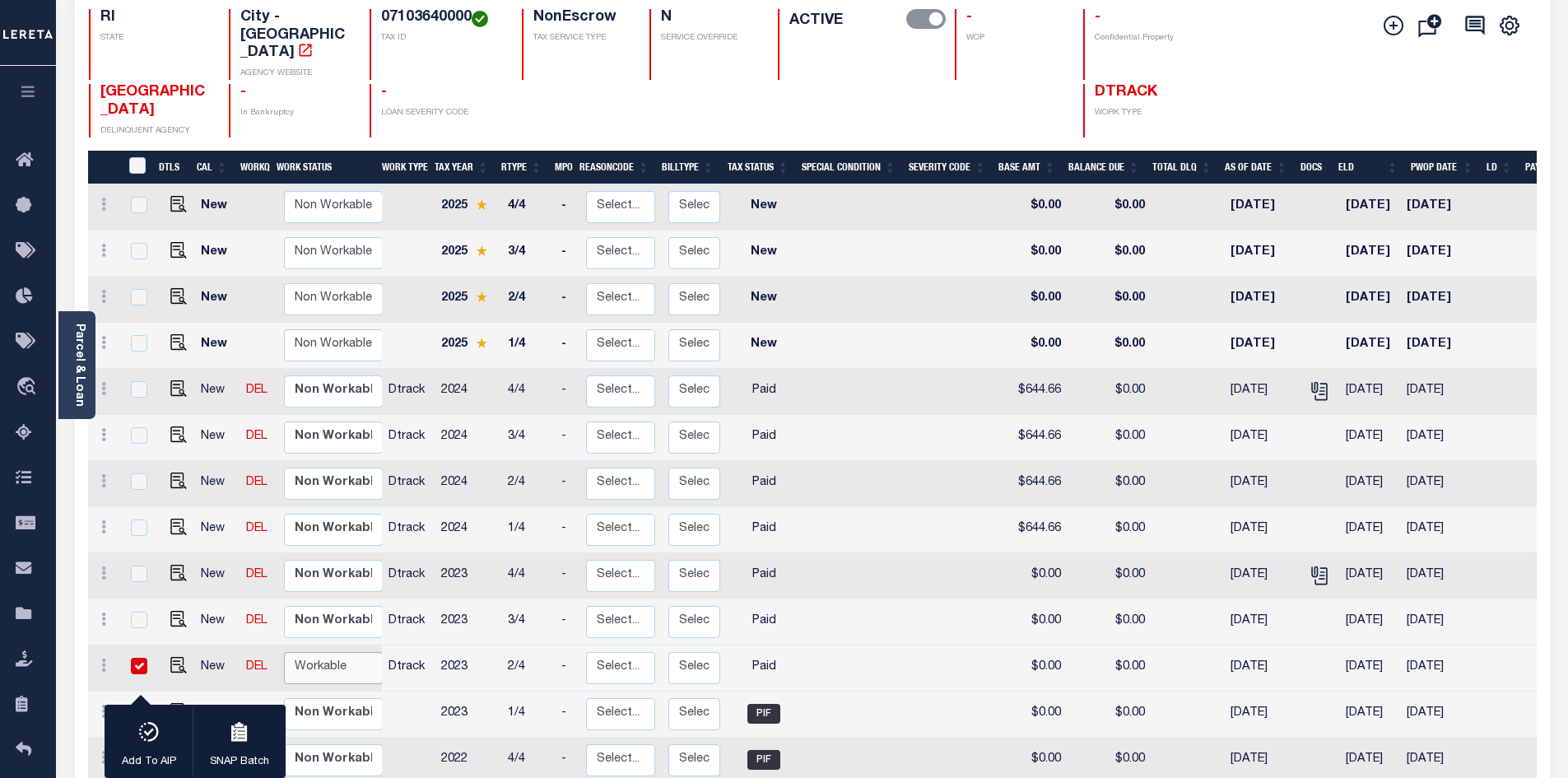
select select "true"
click at [284, 652] on select "Non Workable Workable" at bounding box center [333, 668] width 99 height 32
checkbox input "false"
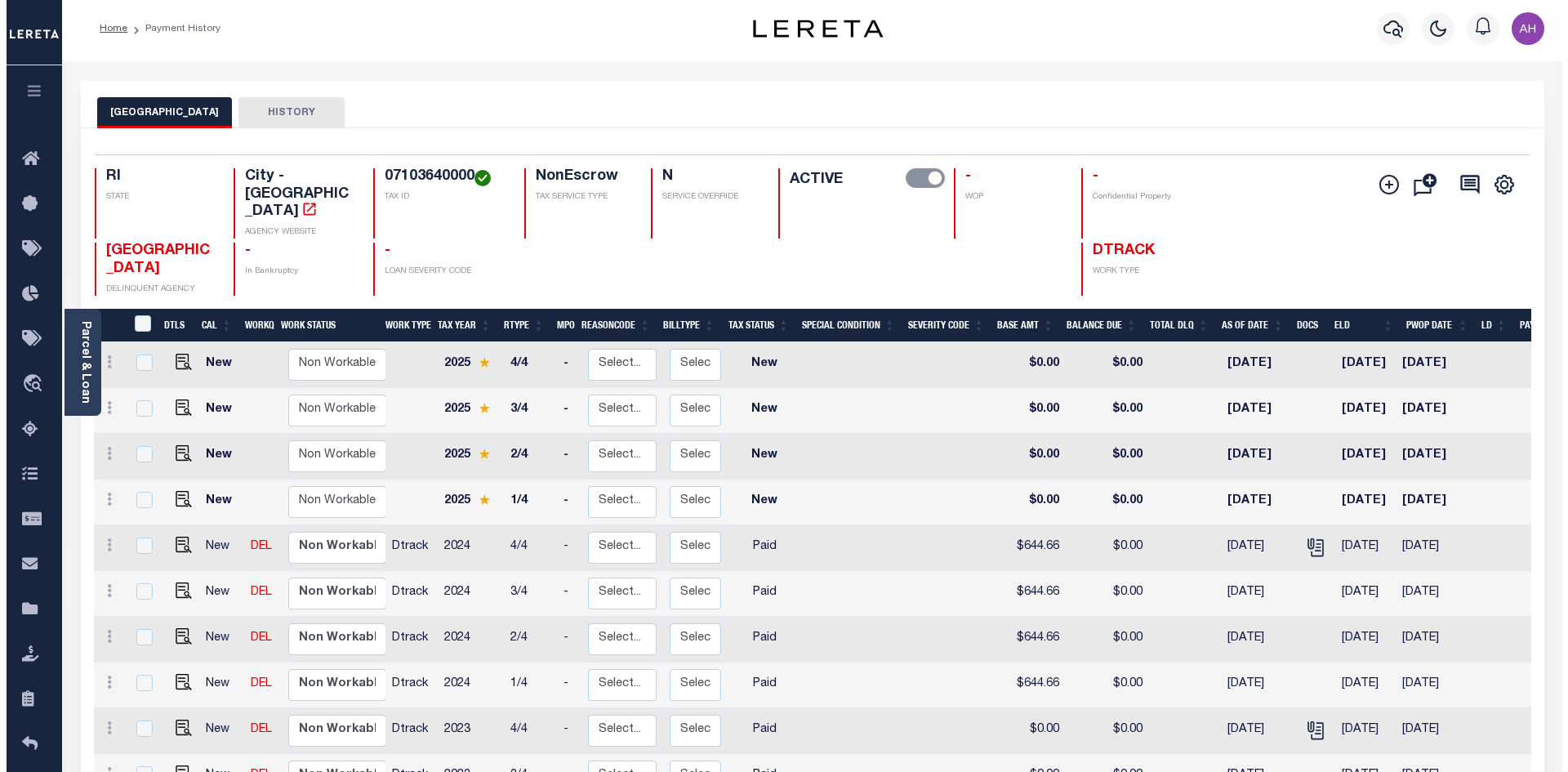
scroll to position [0, 0]
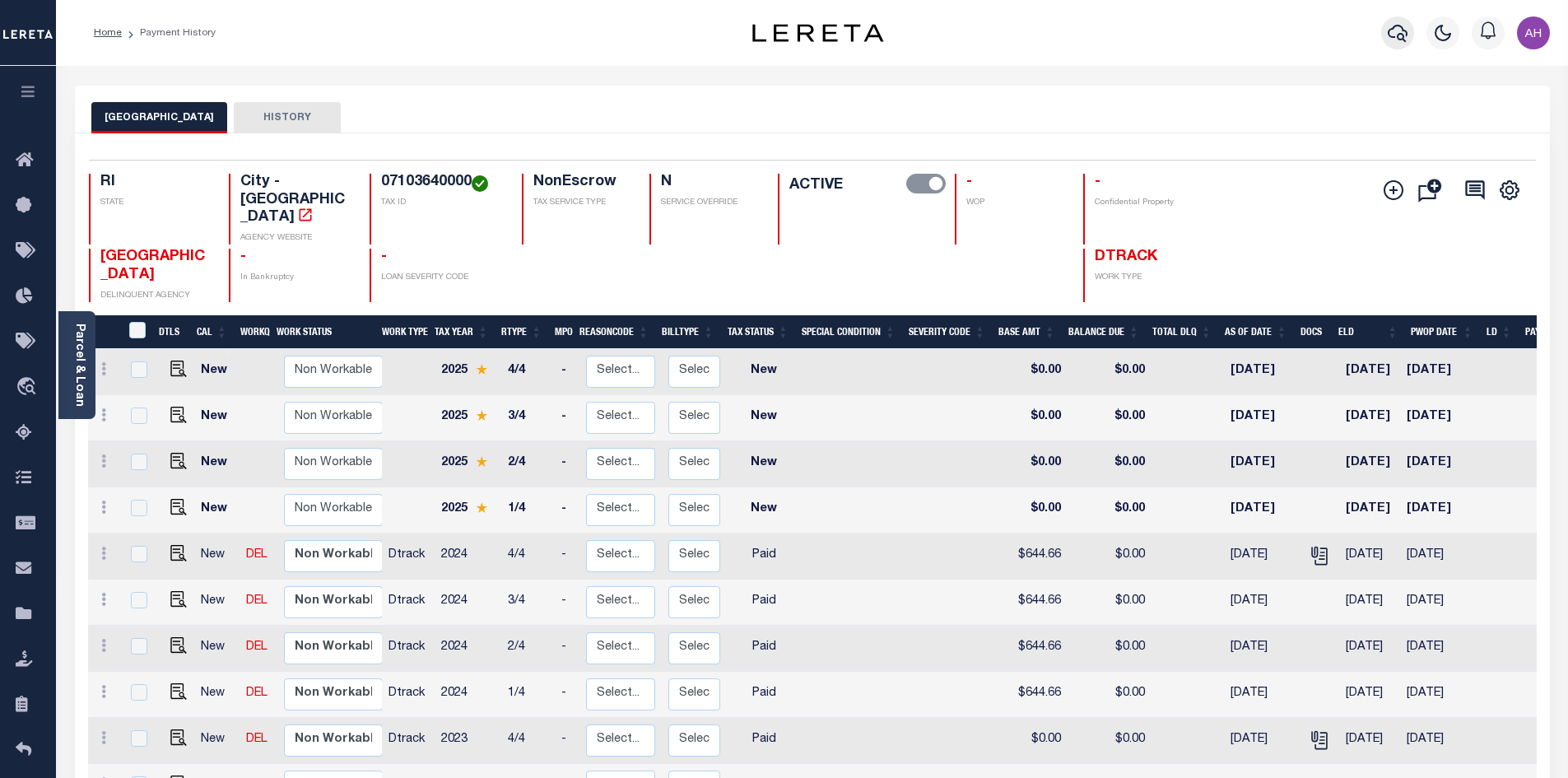
click at [1399, 35] on icon "button" at bounding box center [1398, 34] width 20 height 17
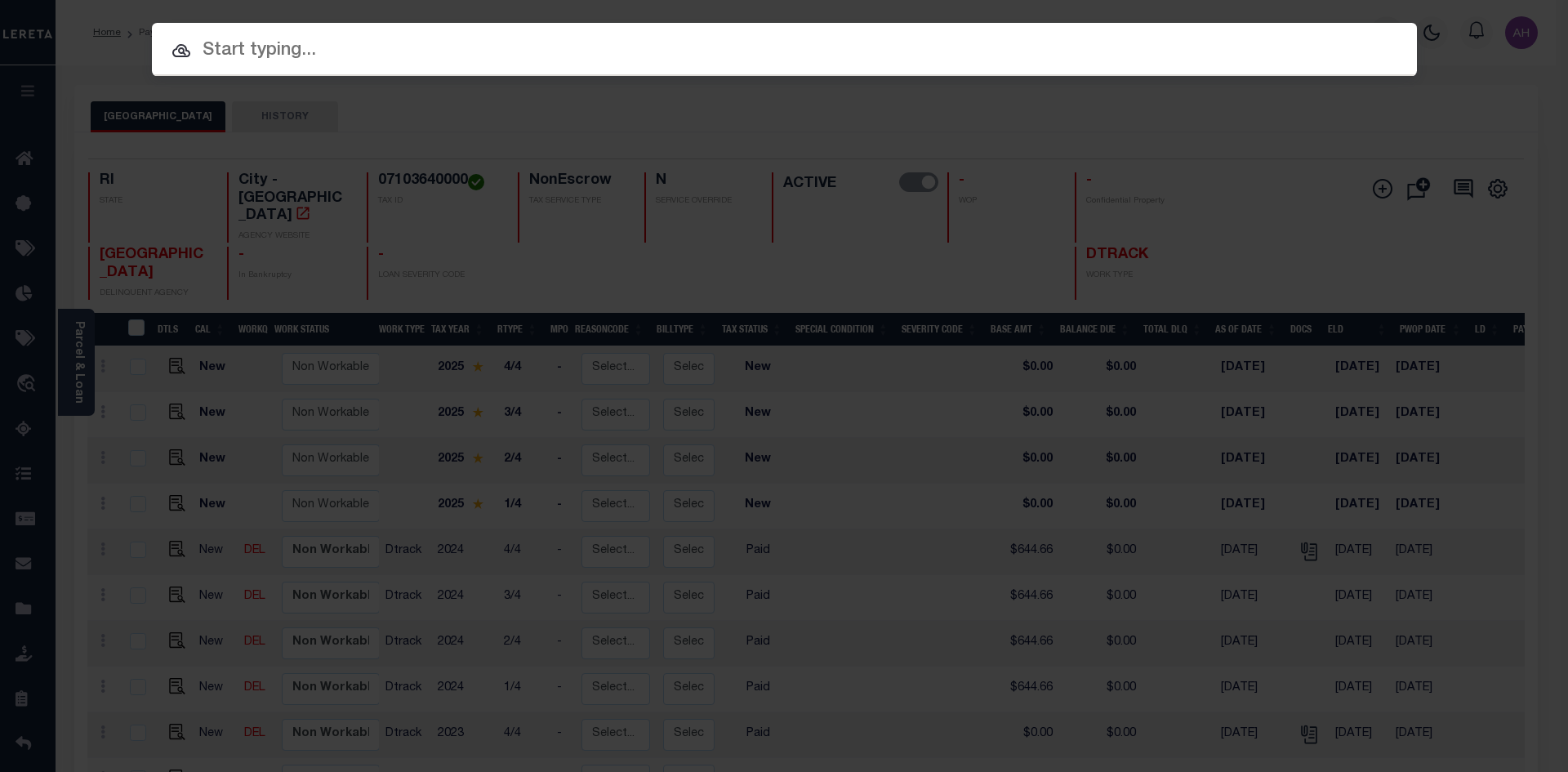
paste input "07105490000"
type input "07105490000"
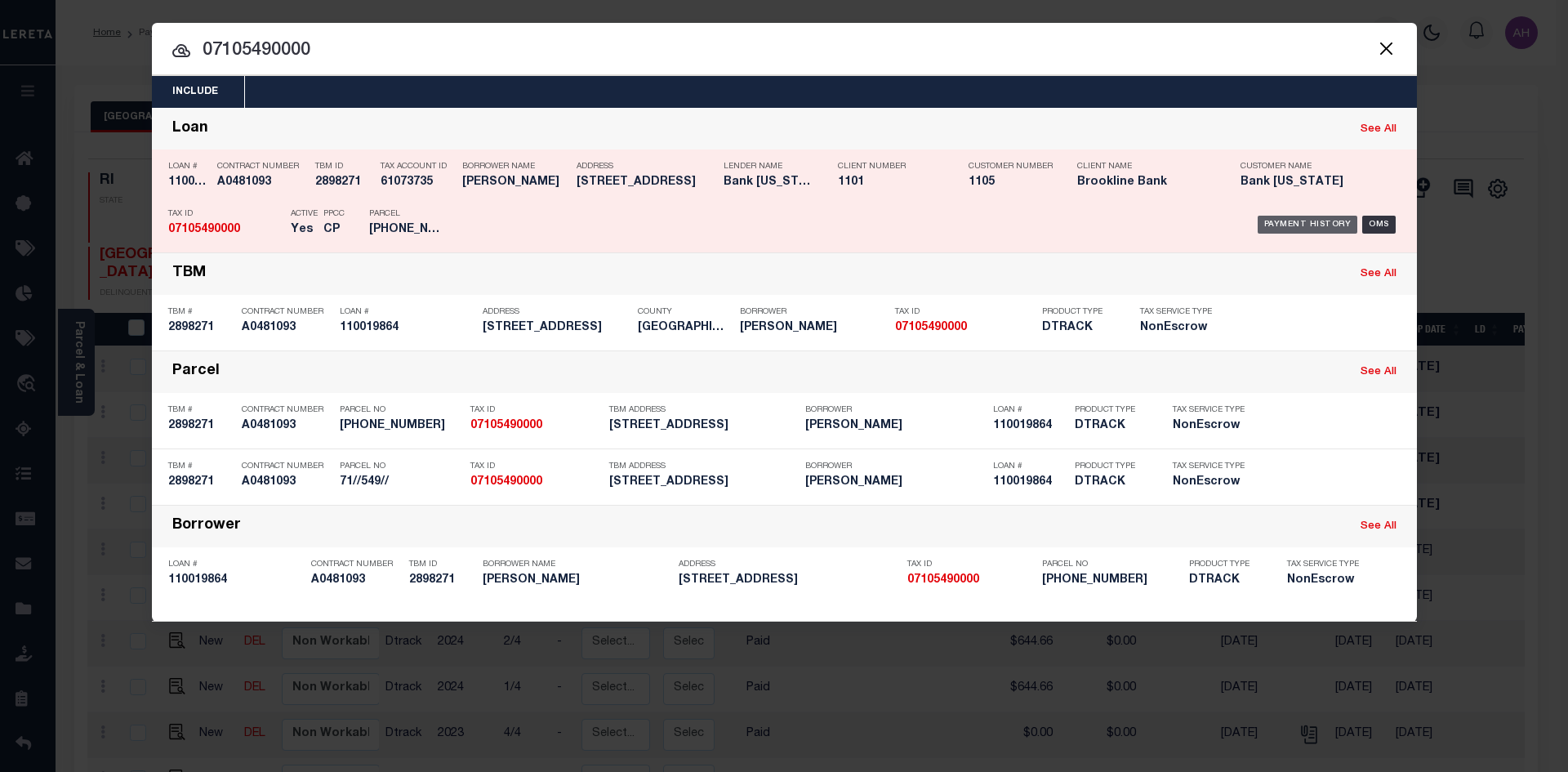
click at [1282, 224] on div "Payment History" at bounding box center [1308, 224] width 101 height 18
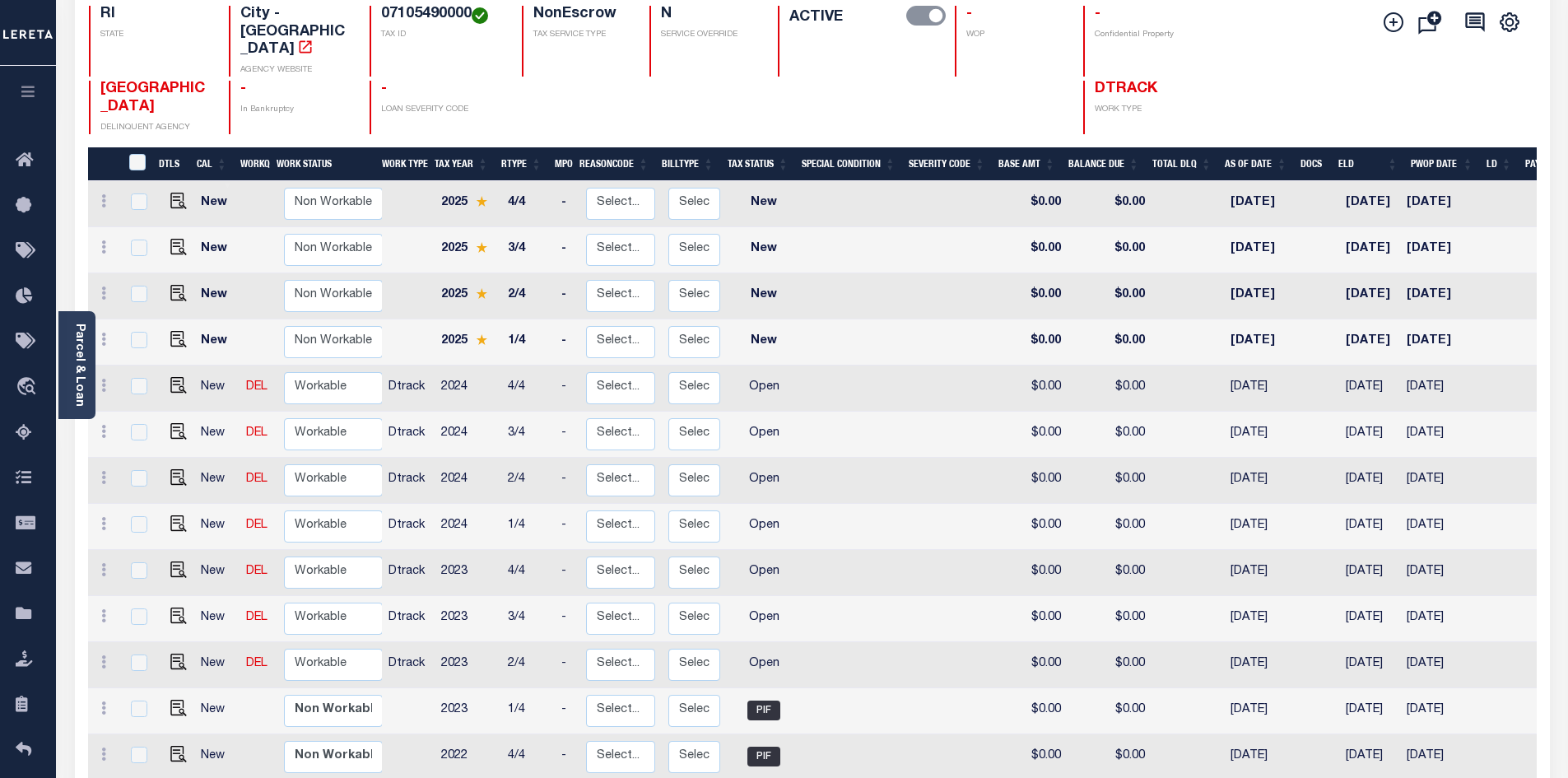
scroll to position [247, 0]
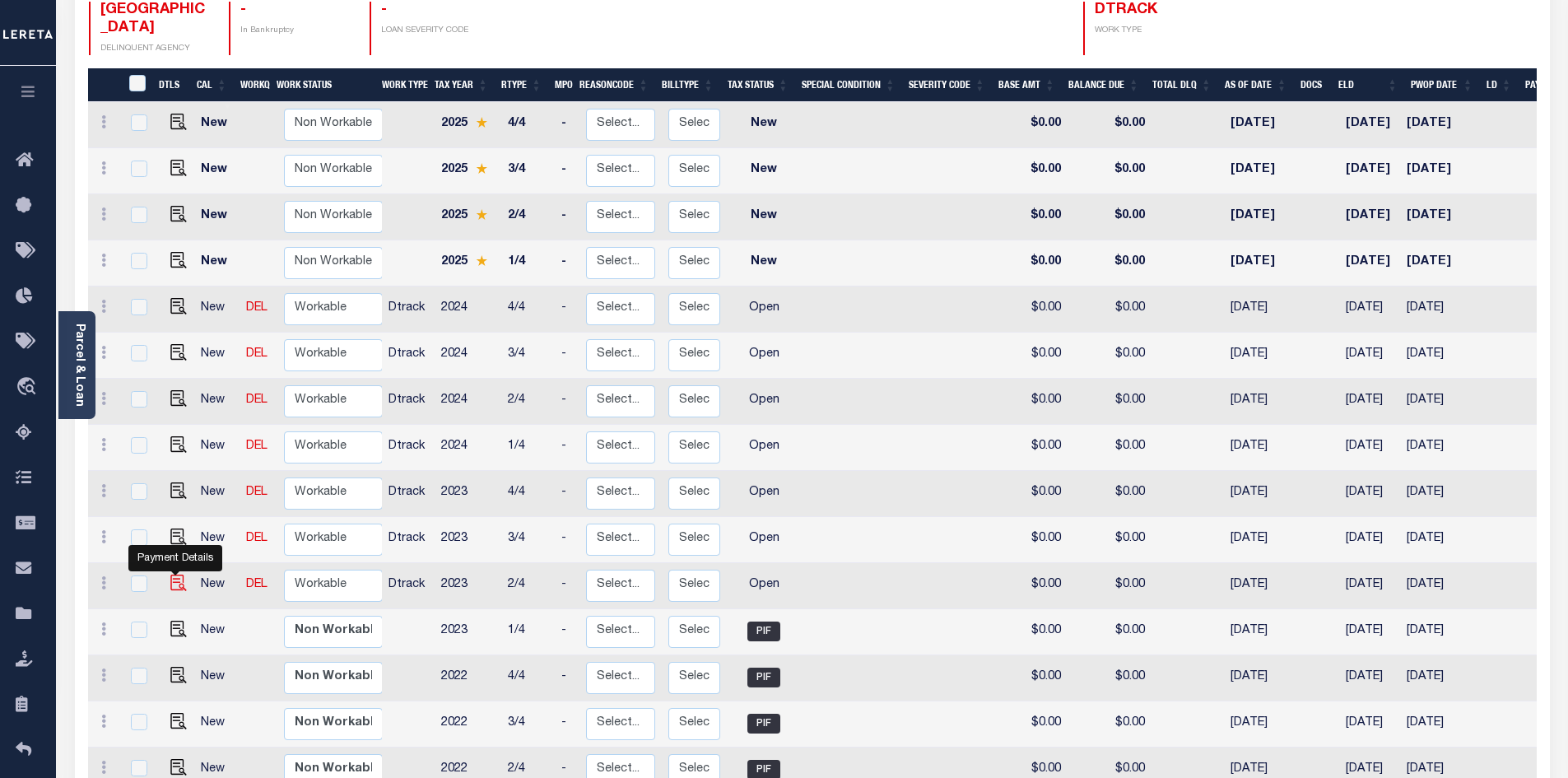
click at [171, 575] on img "" at bounding box center [178, 582] width 16 height 16
checkbox input "true"
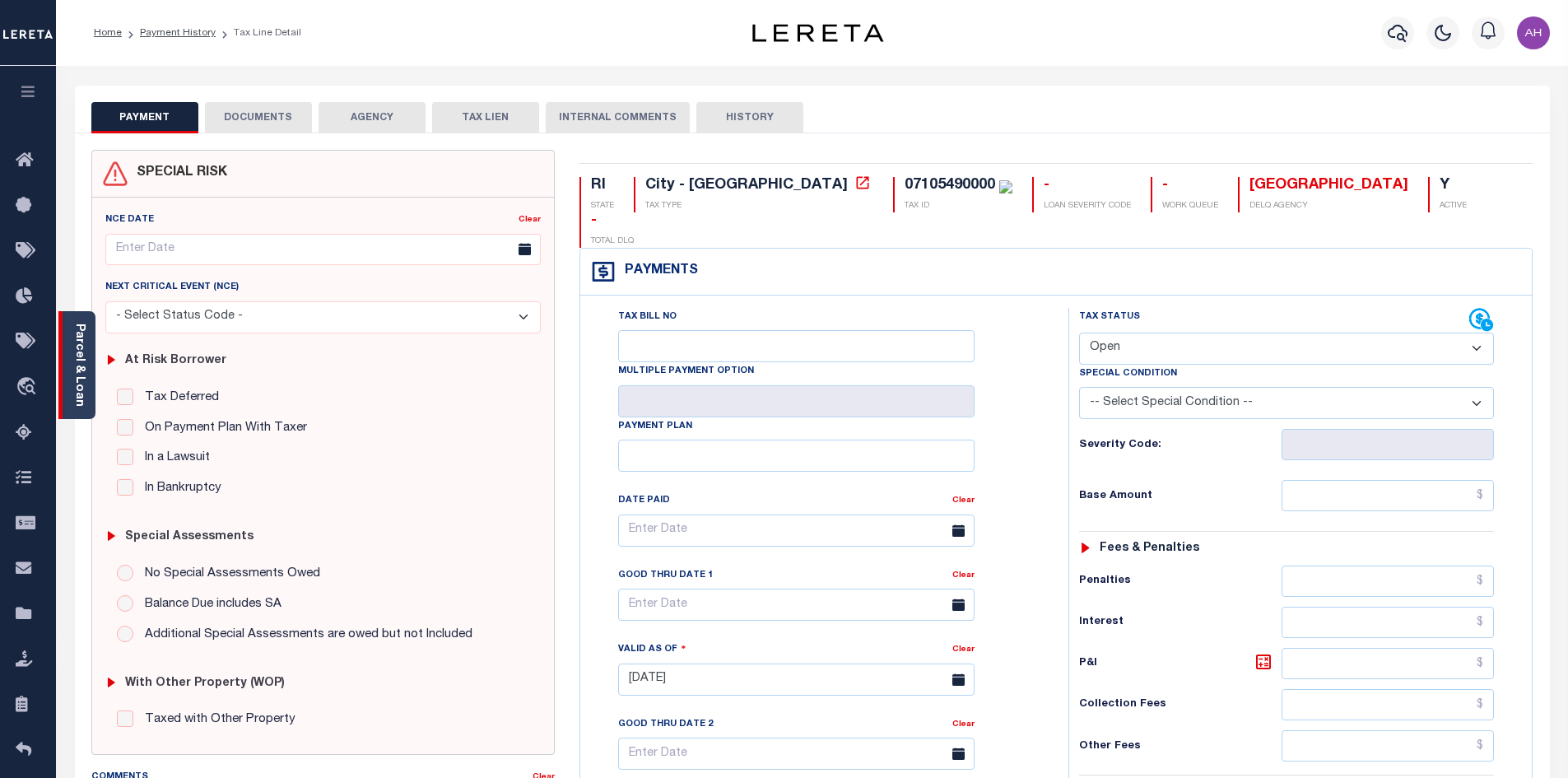
click at [84, 380] on link "Parcel & Loan" at bounding box center [78, 365] width 11 height 84
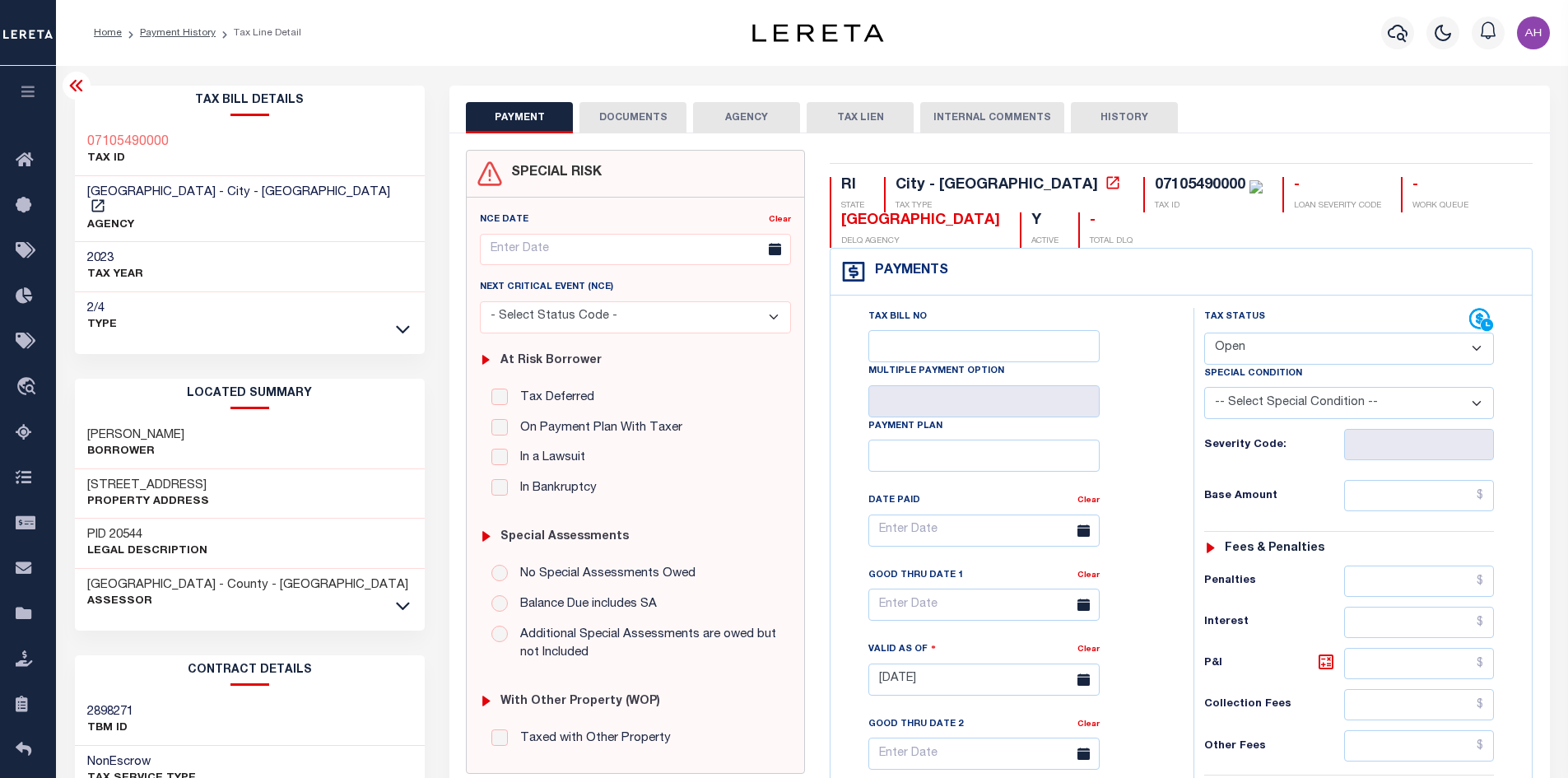
click at [1228, 345] on select "- Select Status Code - Open Due/Unpaid Paid Incomplete No Tax Due Internal Refu…" at bounding box center [1348, 348] width 289 height 32
select select "PYD"
click at [1204, 333] on select "- Select Status Code - Open Due/Unpaid Paid Incomplete No Tax Due Internal Refu…" at bounding box center [1348, 348] width 289 height 32
type input "[DATE]"
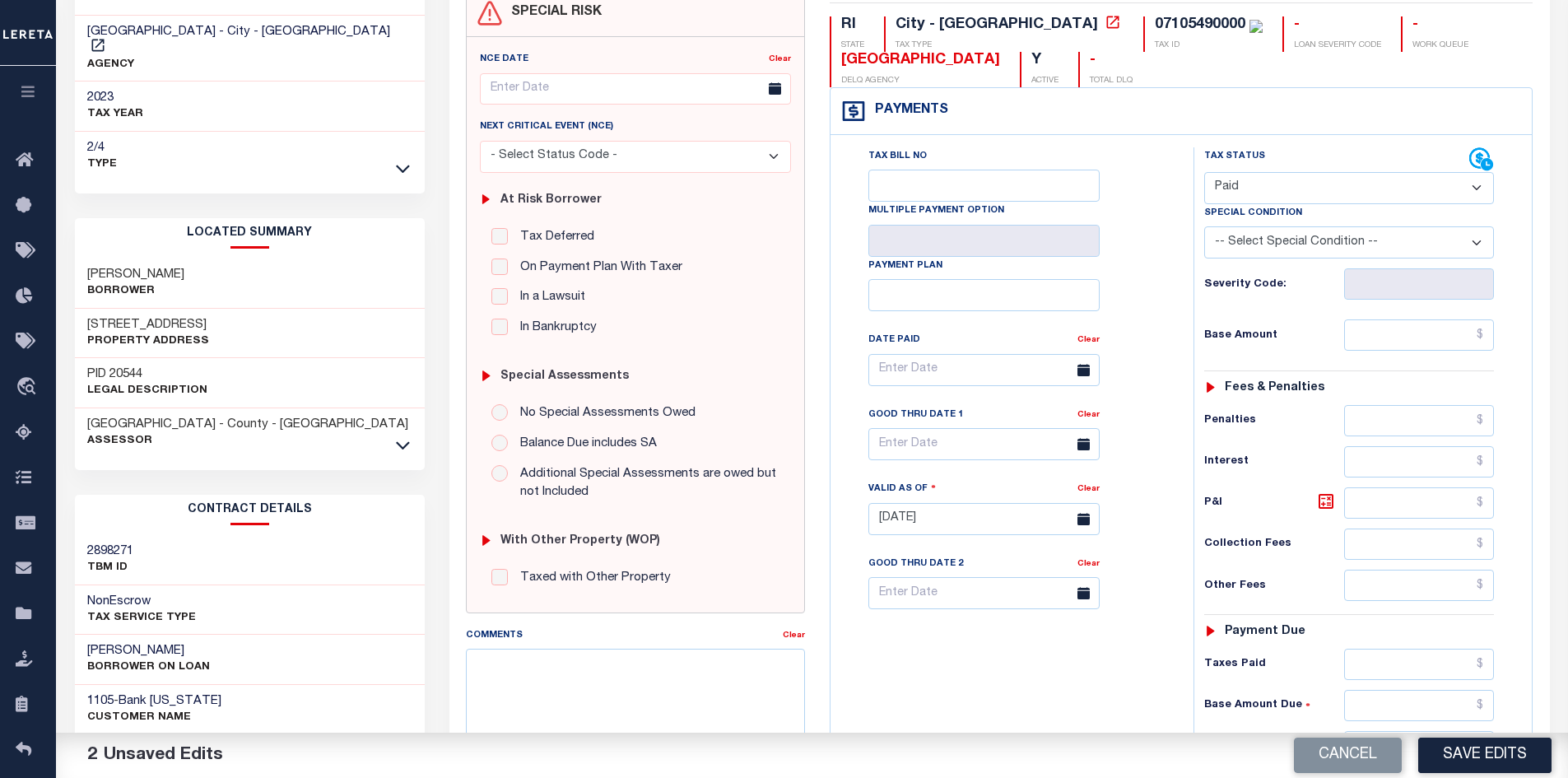
scroll to position [247, 0]
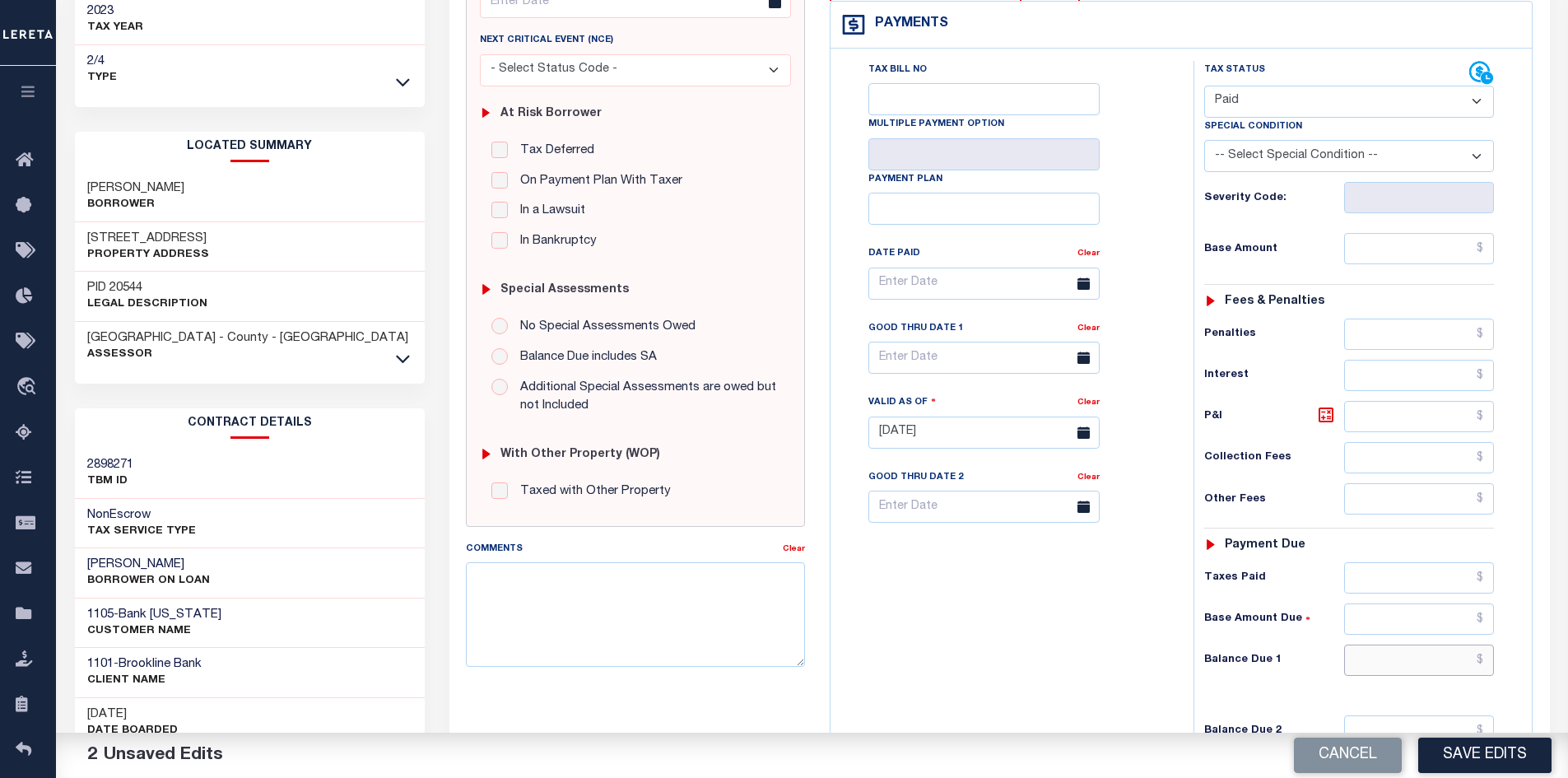
click at [1397, 656] on input "text" at bounding box center [1419, 660] width 151 height 31
type input "$0.00"
click at [1477, 762] on button "Save Edits" at bounding box center [1484, 755] width 133 height 35
checkbox input "false"
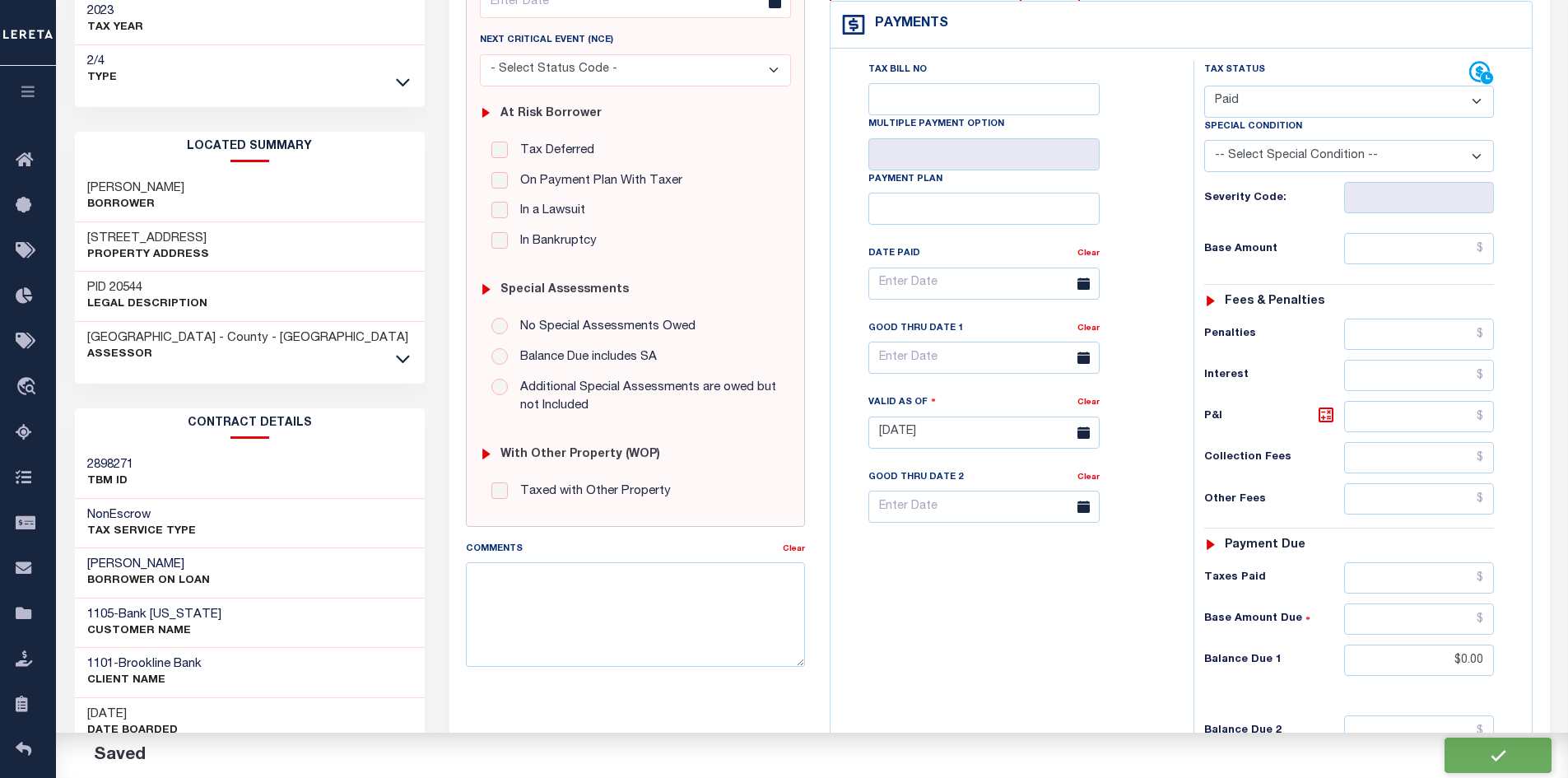
checkbox input "false"
type input "$0"
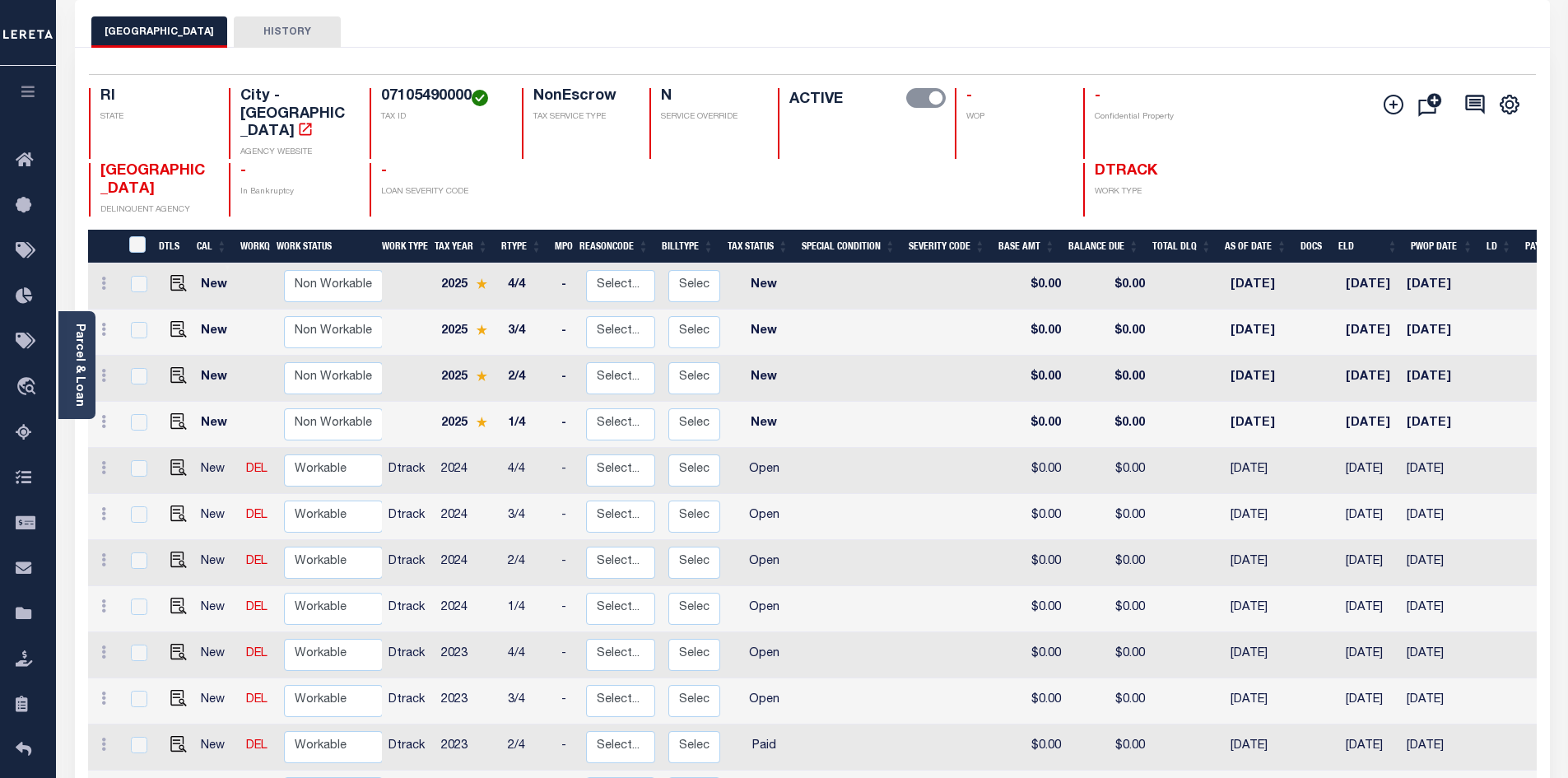
scroll to position [247, 0]
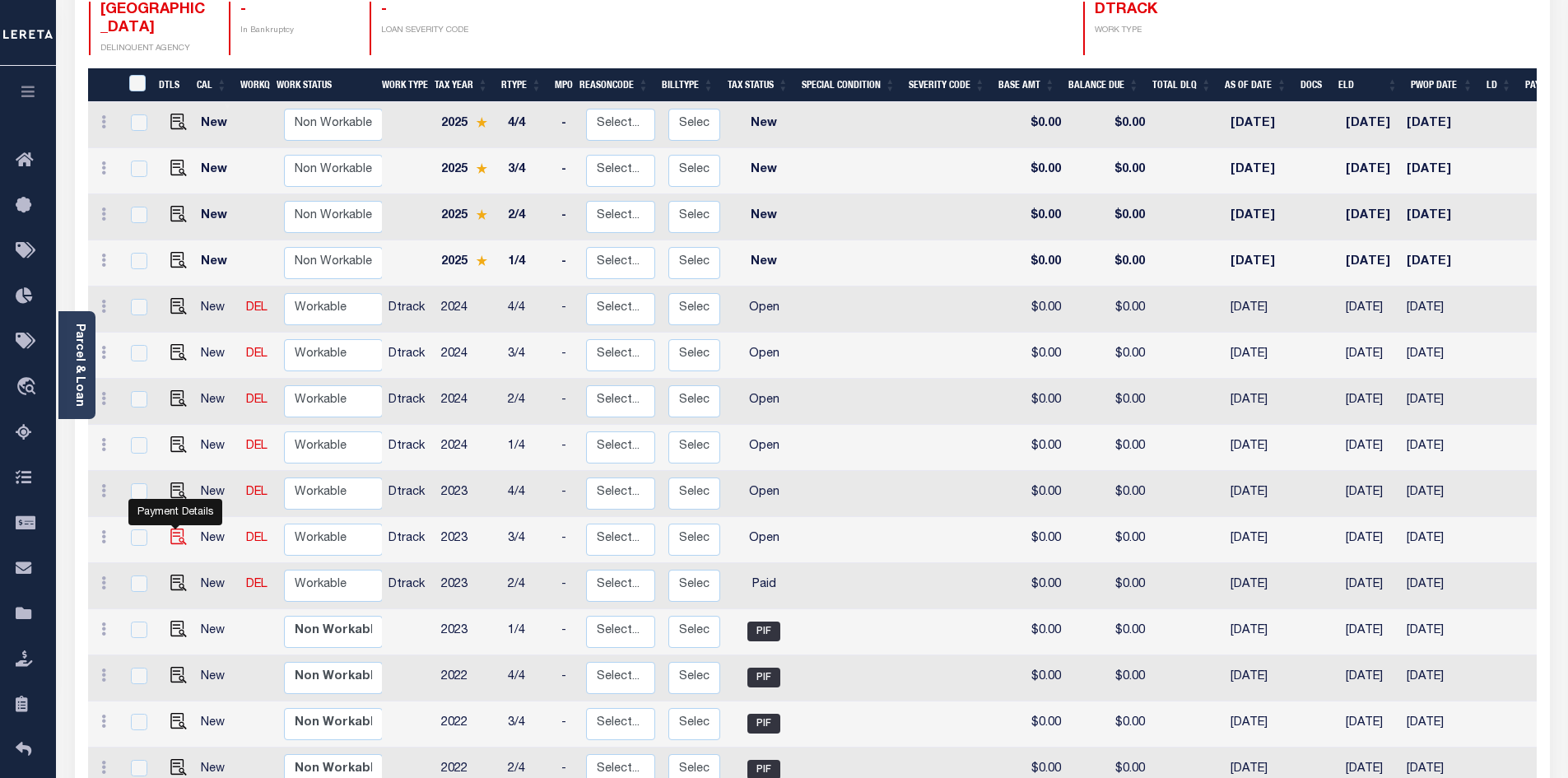
click at [171, 529] on img "" at bounding box center [178, 537] width 16 height 16
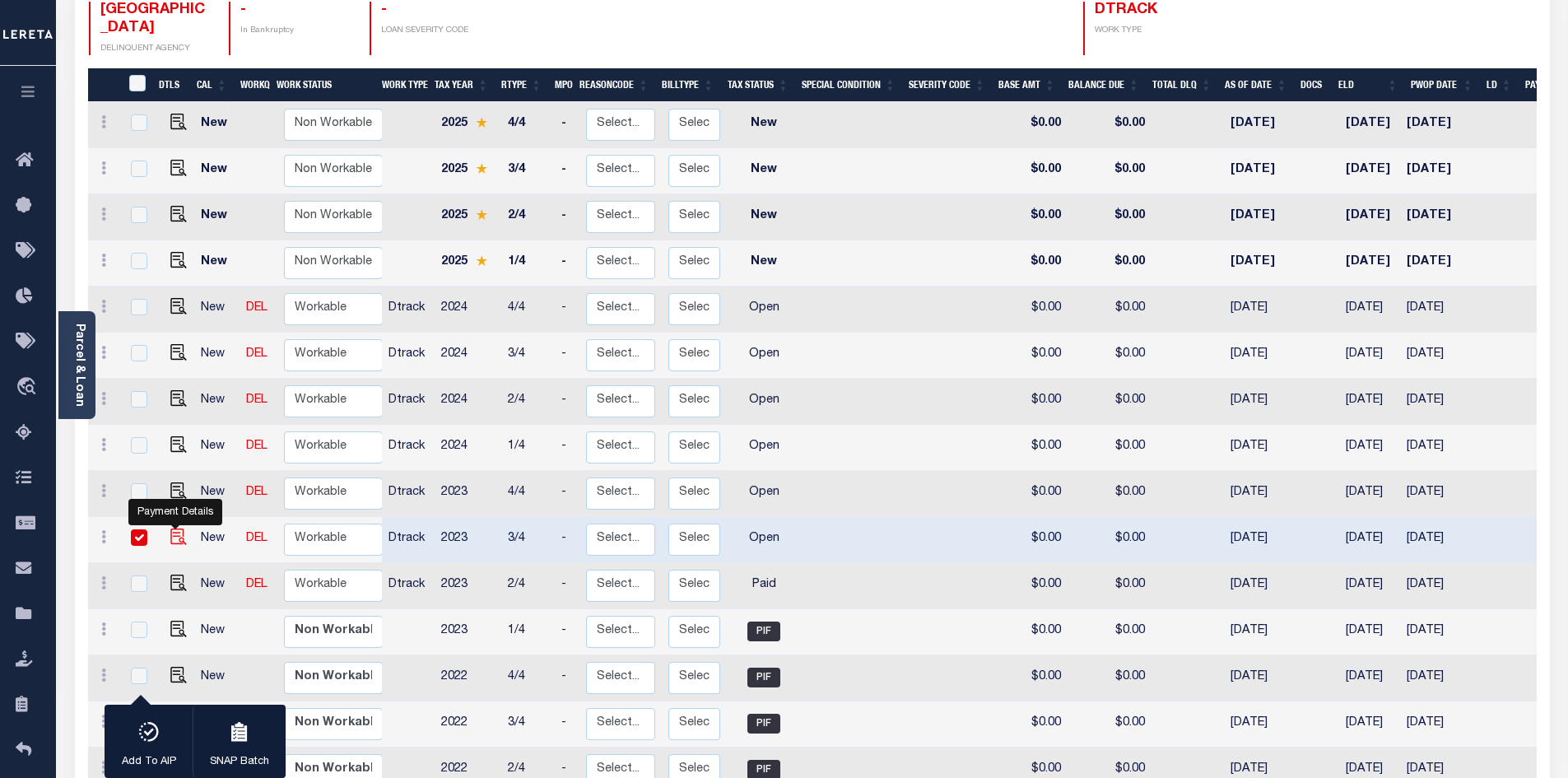
checkbox input "true"
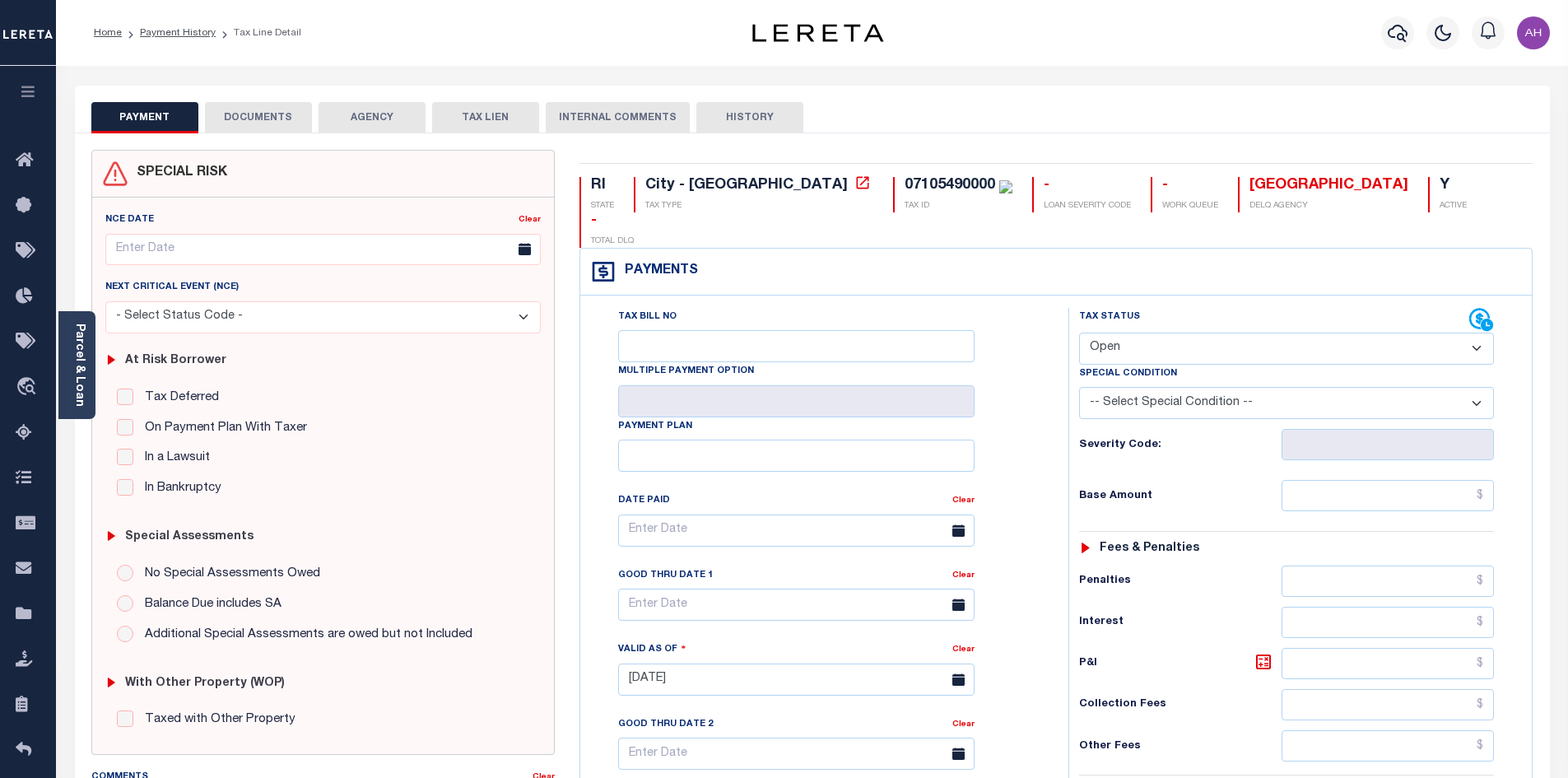
click at [1123, 333] on select "- Select Status Code - Open Due/Unpaid Paid Incomplete No Tax Due Internal Refu…" at bounding box center [1286, 348] width 415 height 32
select select "PYD"
click at [1079, 333] on select "- Select Status Code - Open Due/Unpaid Paid Incomplete No Tax Due Internal Refu…" at bounding box center [1286, 348] width 415 height 32
type input "[DATE]"
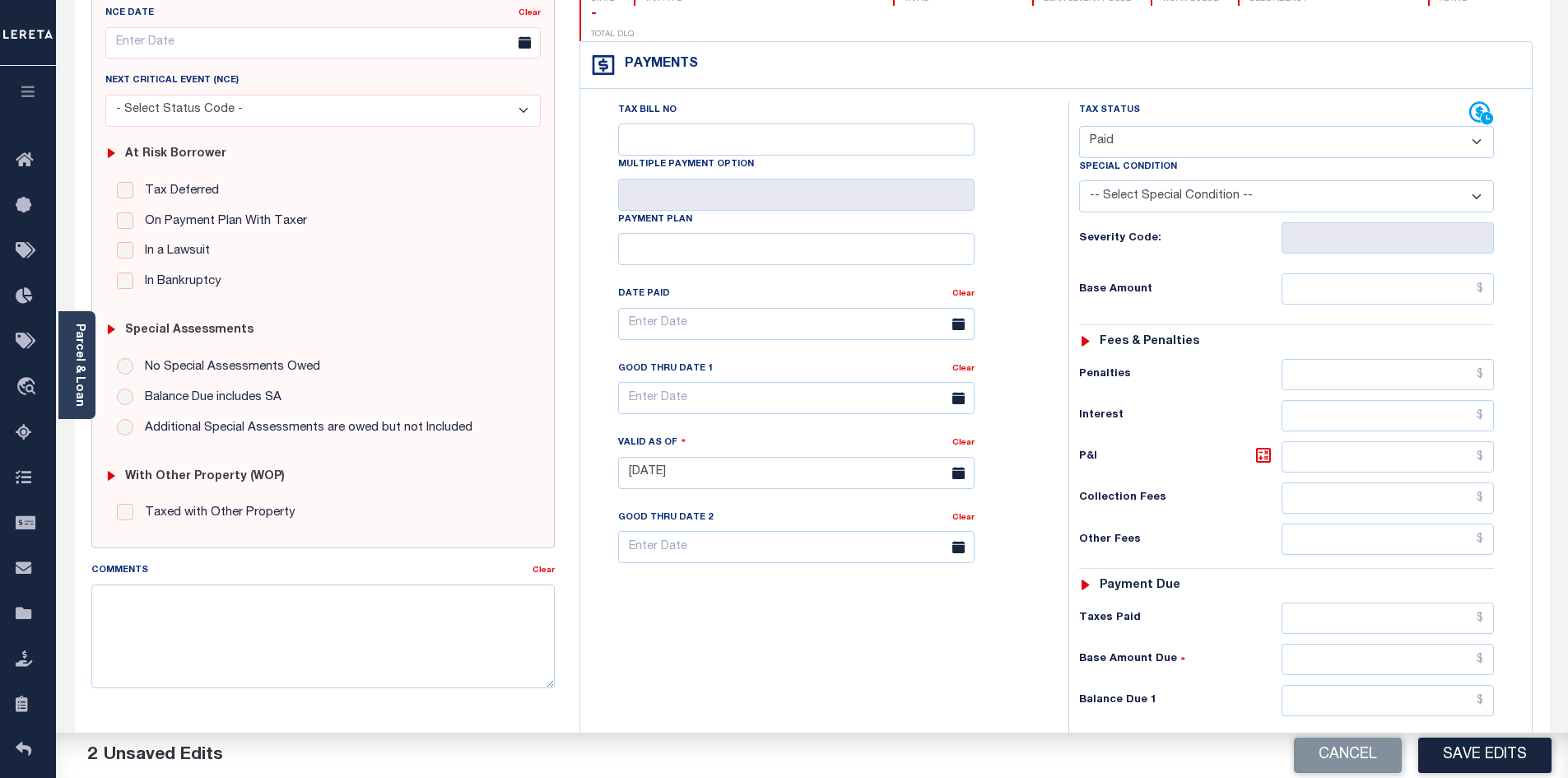
scroll to position [247, 0]
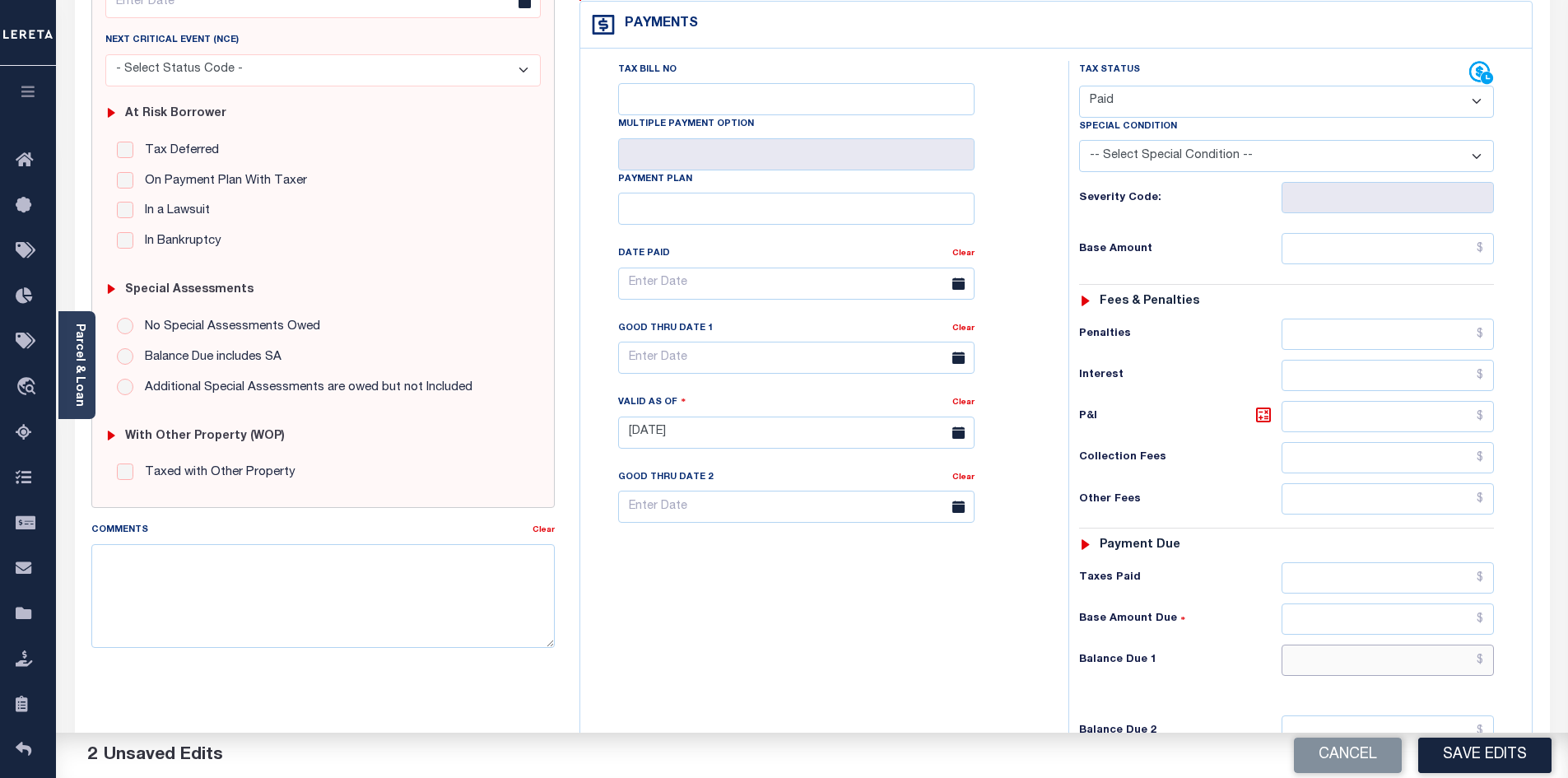
click at [1294, 644] on input "text" at bounding box center [1388, 660] width 214 height 31
type input "$0.00"
click at [1482, 764] on button "Save Edits" at bounding box center [1484, 755] width 133 height 35
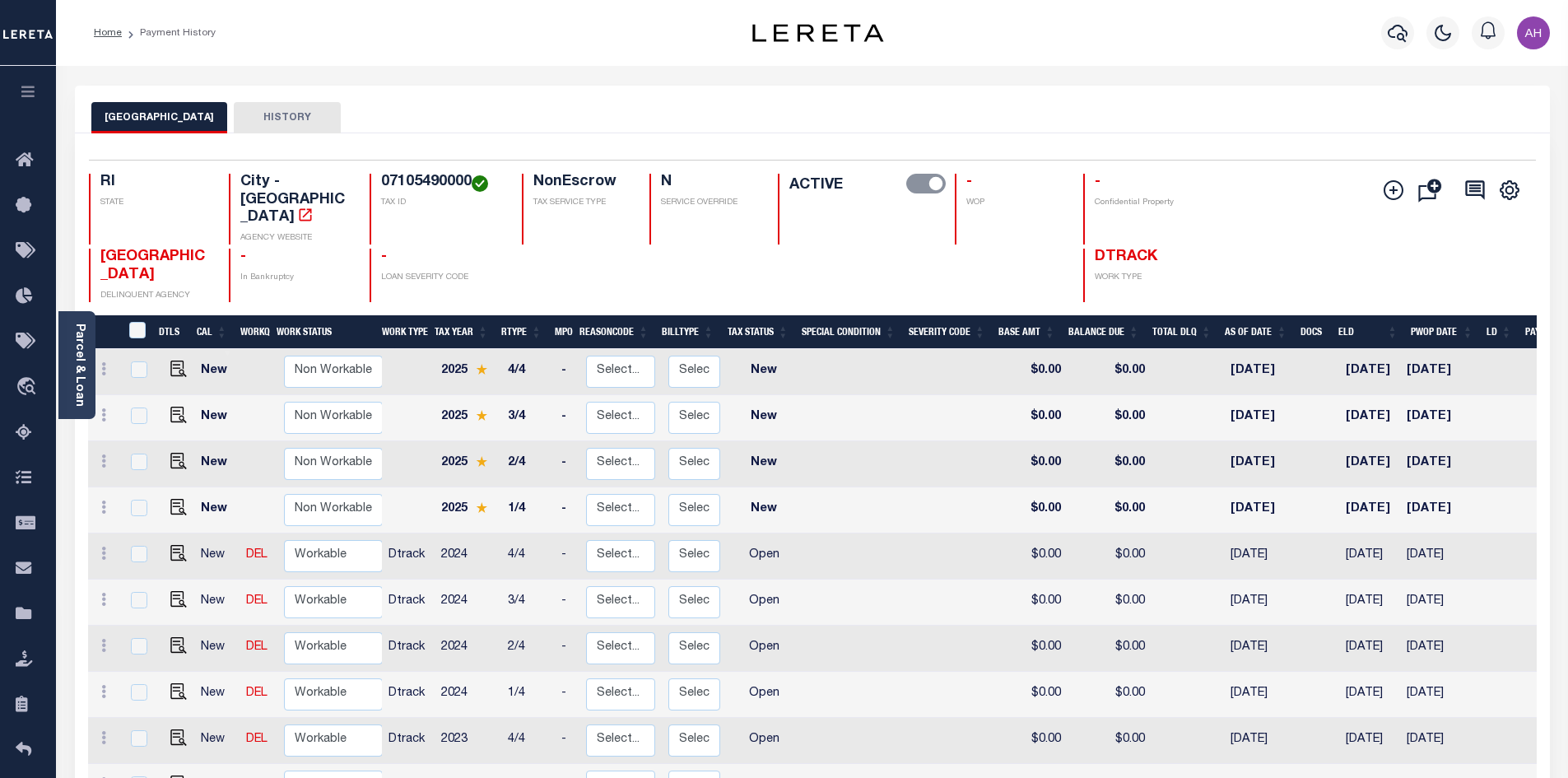
scroll to position [247, 0]
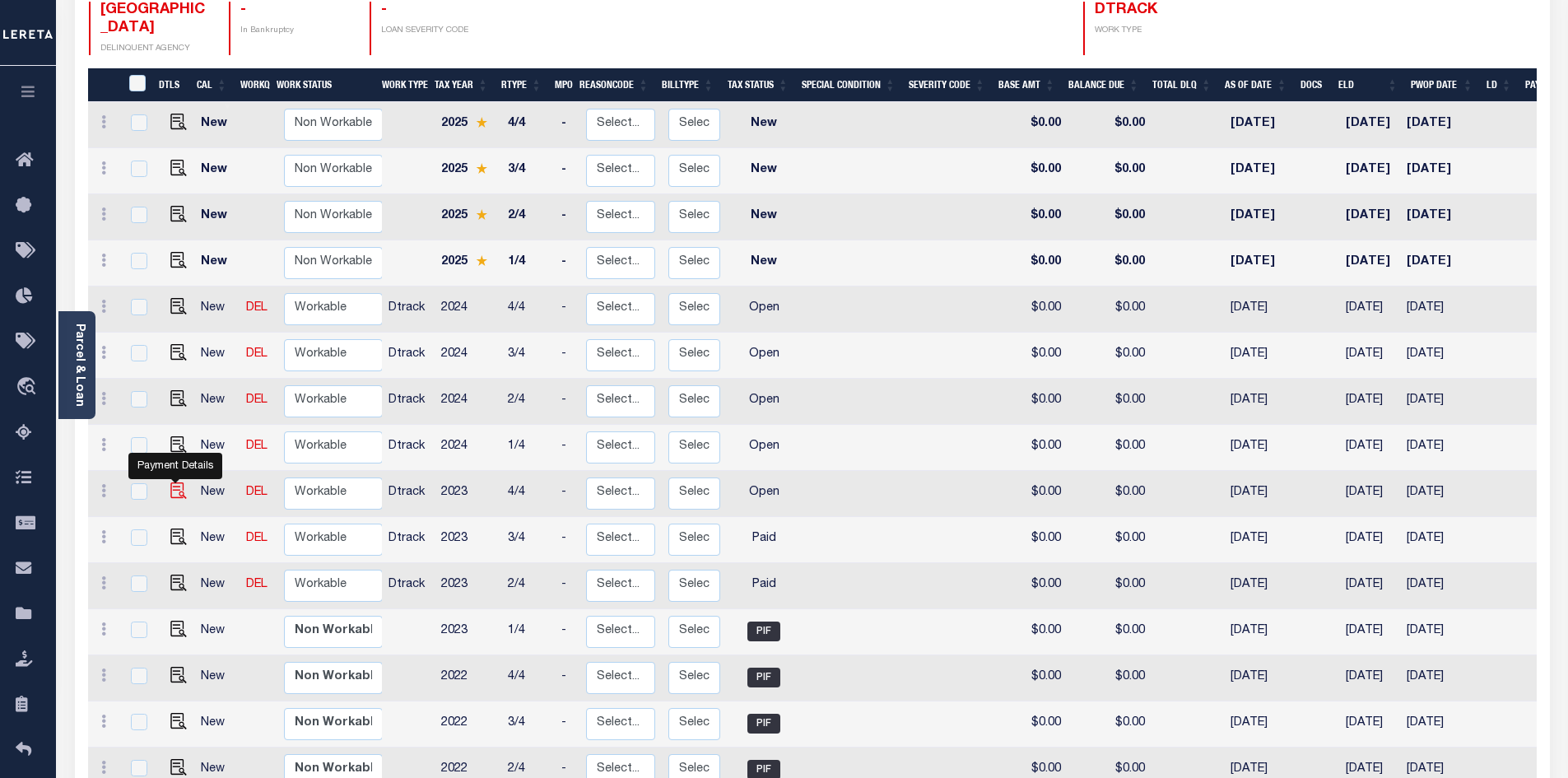
click at [178, 482] on img "" at bounding box center [178, 490] width 16 height 16
checkbox input "true"
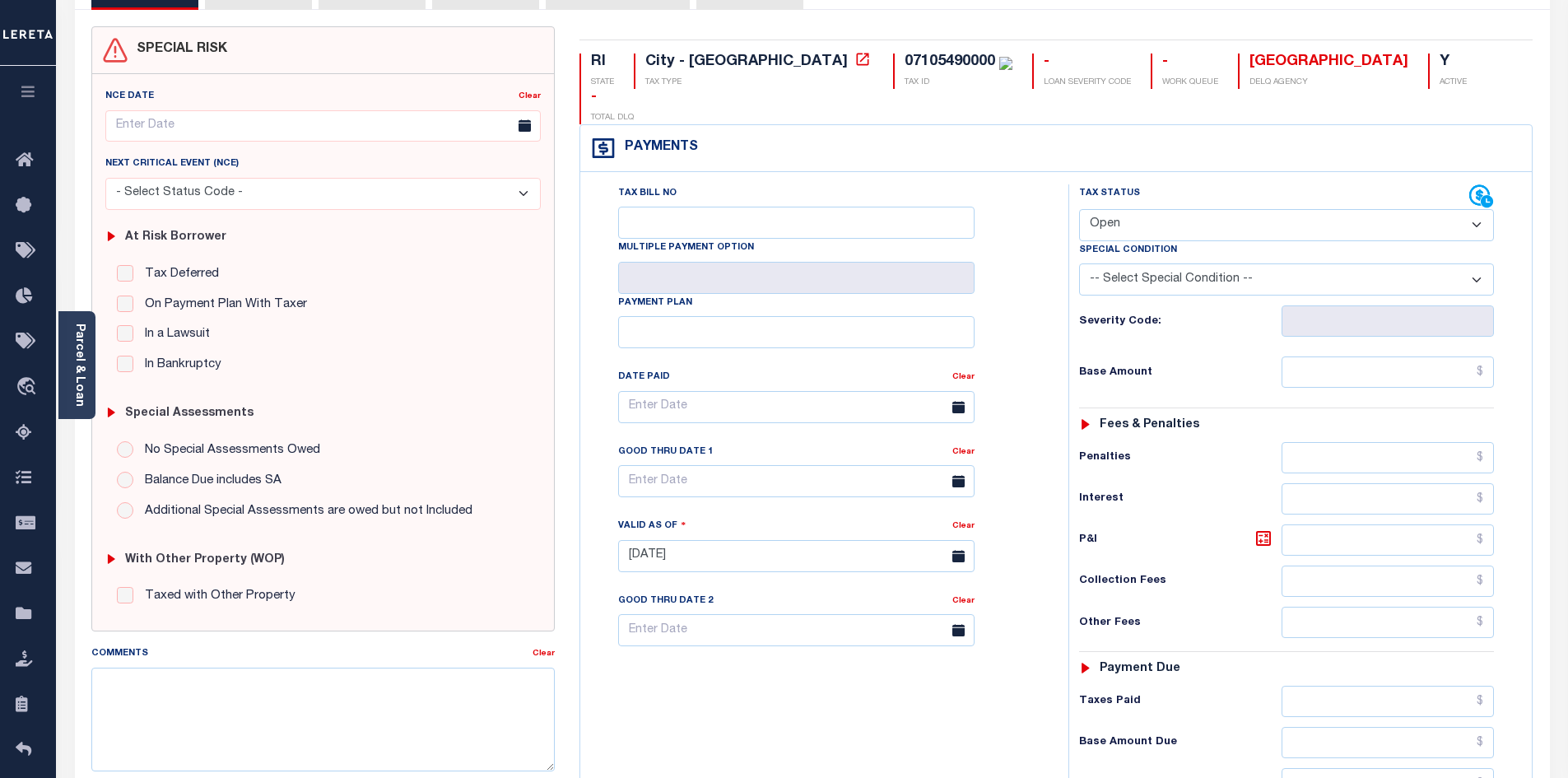
scroll to position [165, 0]
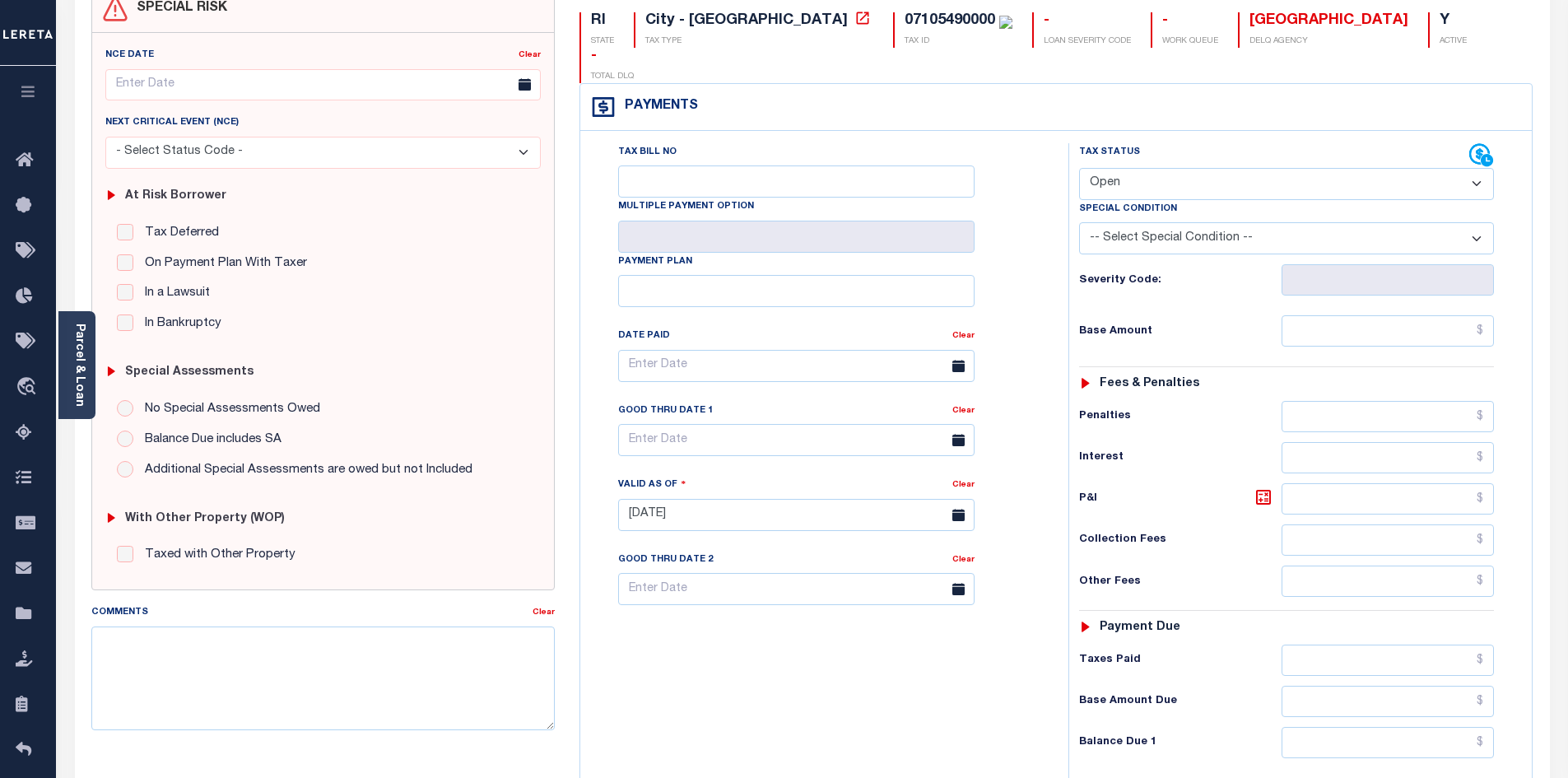
click at [1091, 168] on select "- Select Status Code - Open Due/Unpaid Paid Incomplete No Tax Due Internal Refu…" at bounding box center [1286, 184] width 415 height 32
select select "PYD"
click at [1079, 168] on select "- Select Status Code - Open Due/Unpaid Paid Incomplete No Tax Due Internal Refu…" at bounding box center [1286, 184] width 415 height 32
type input "[DATE]"
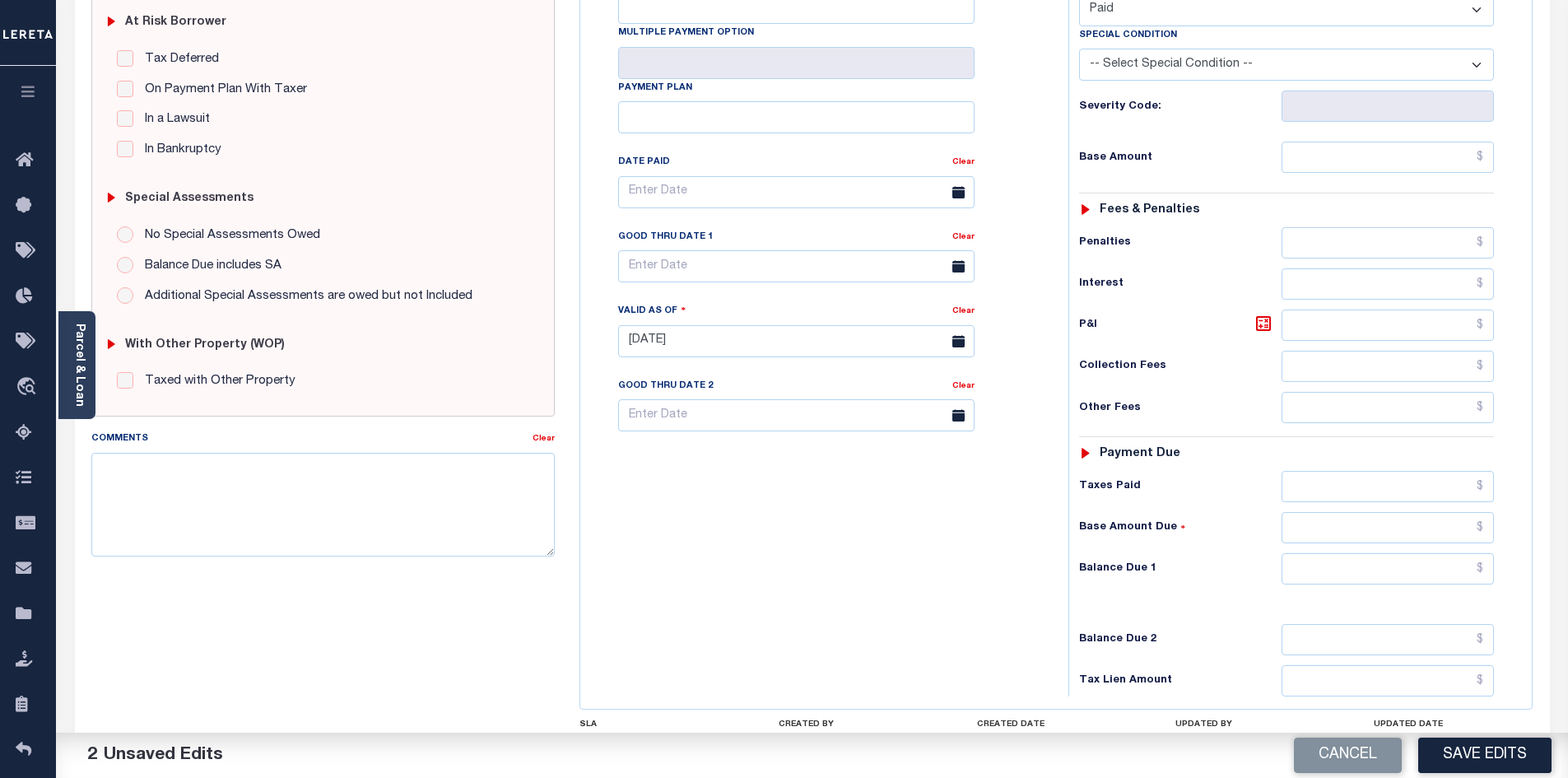
scroll to position [434, 0]
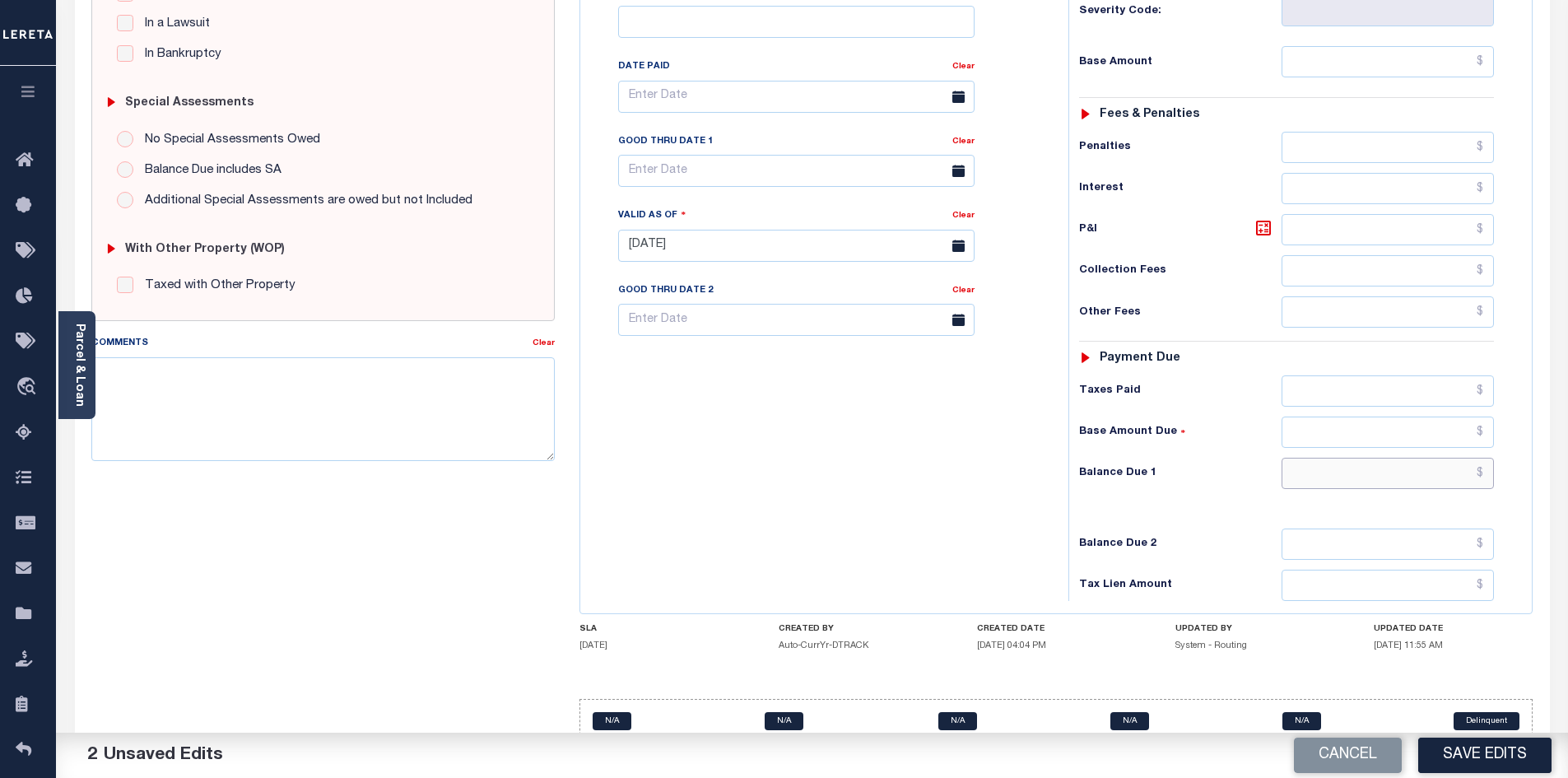
click at [1345, 457] on input "text" at bounding box center [1388, 473] width 214 height 31
type input "$0.00"
click at [1496, 767] on button "Save Edits" at bounding box center [1484, 755] width 133 height 35
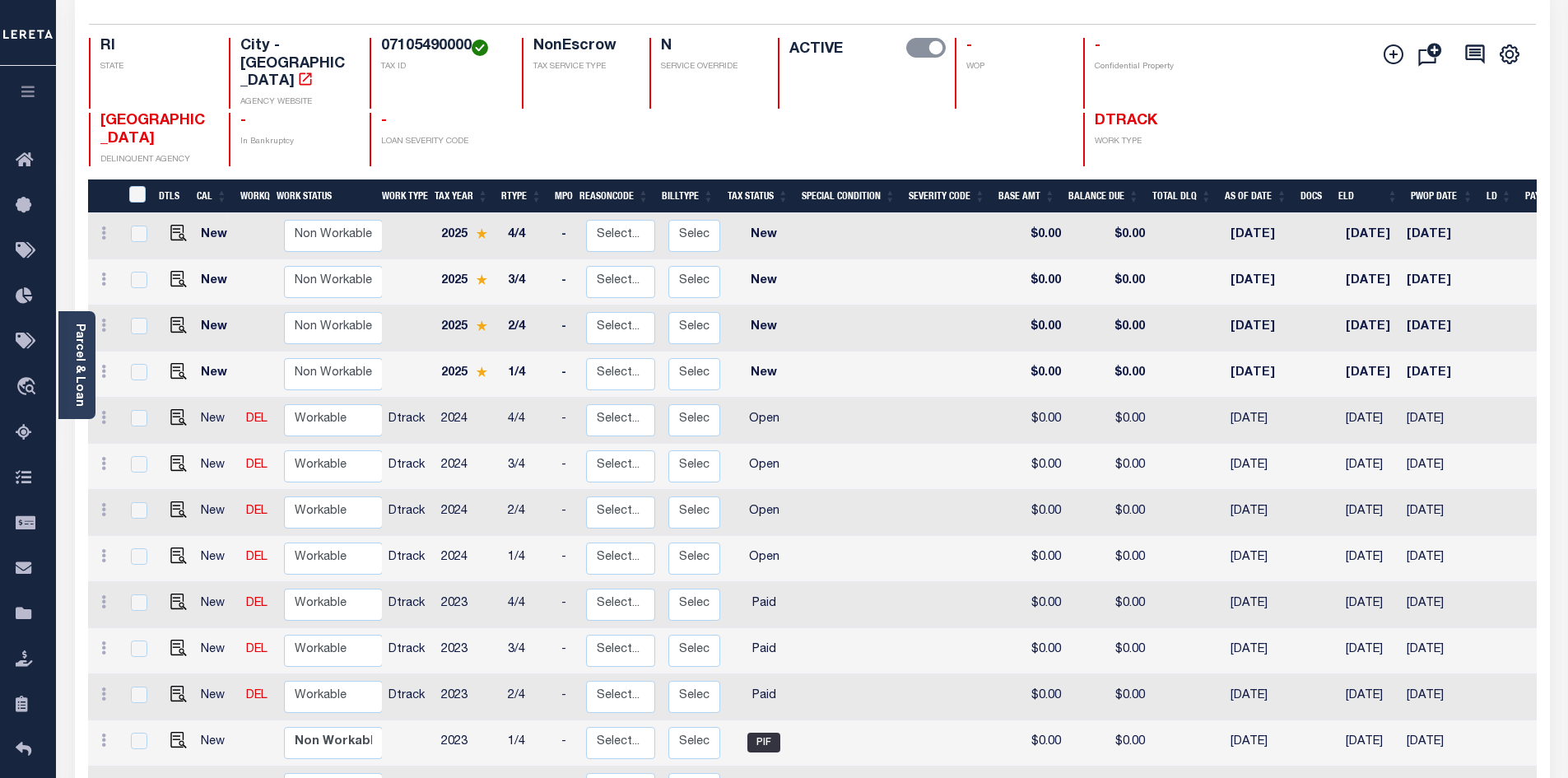
scroll to position [165, 0]
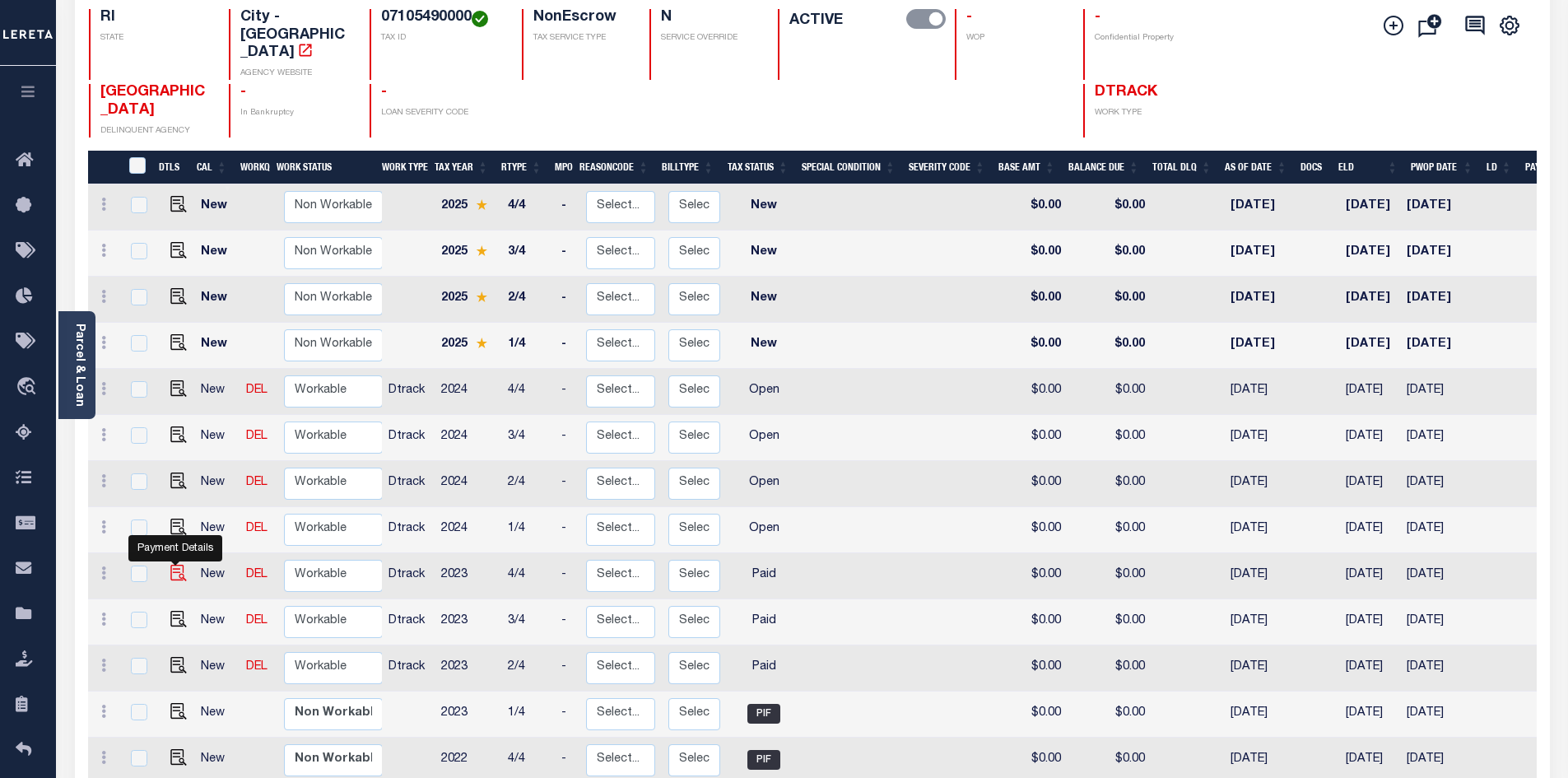
click at [177, 565] on img "" at bounding box center [178, 573] width 16 height 16
checkbox input "true"
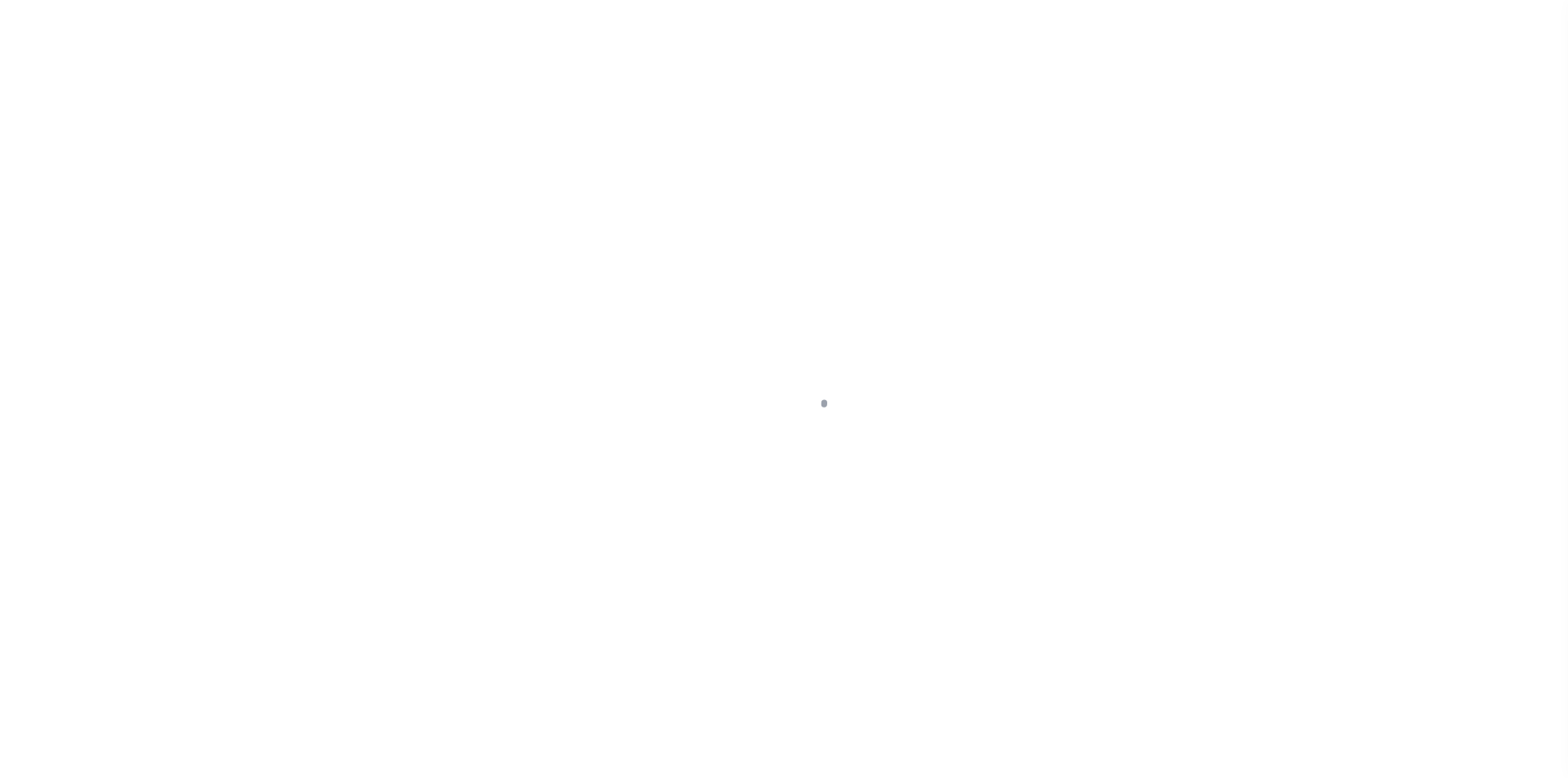
select select "PYD"
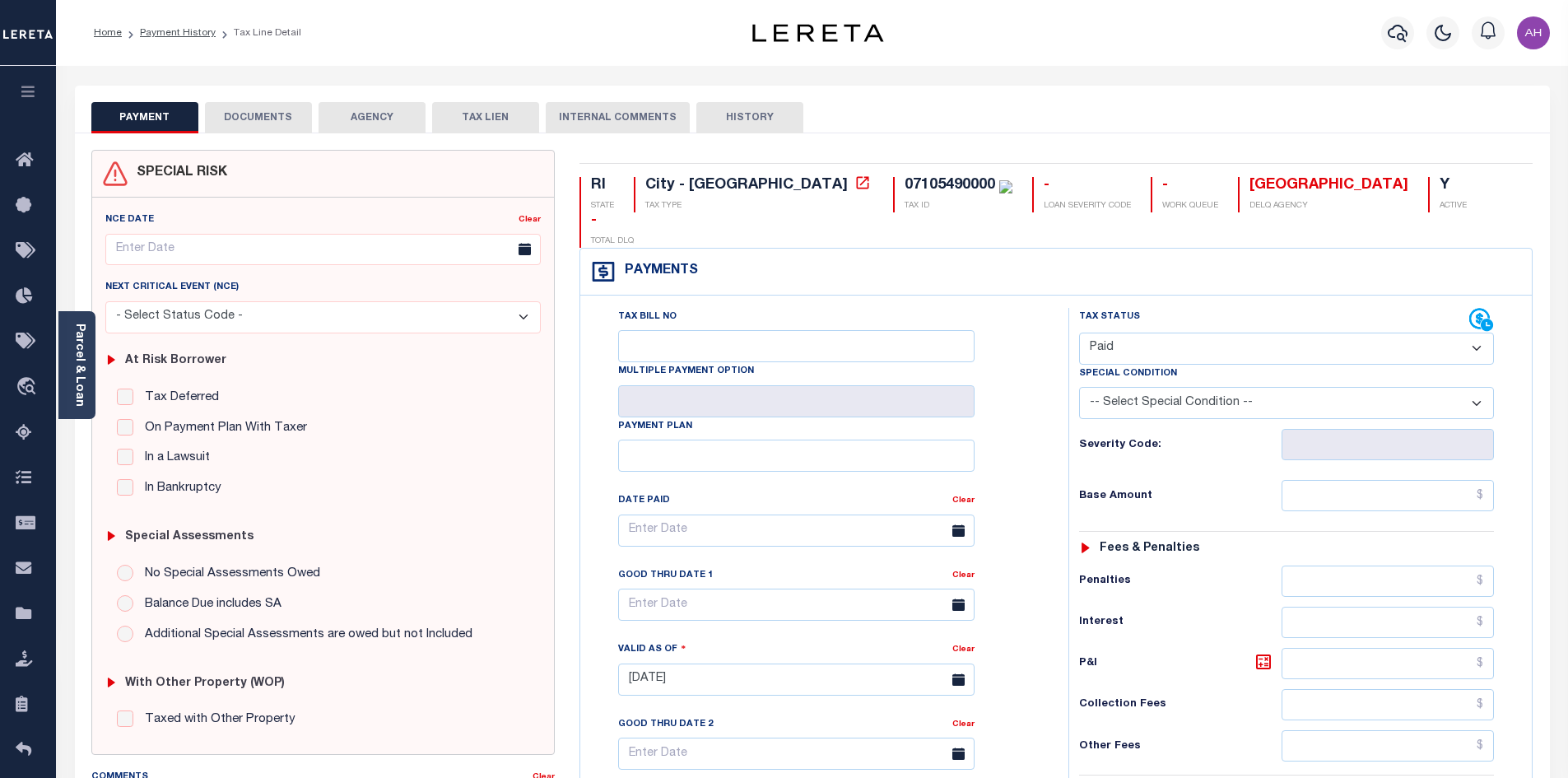
click at [276, 113] on button "DOCUMENTS" at bounding box center [258, 118] width 107 height 31
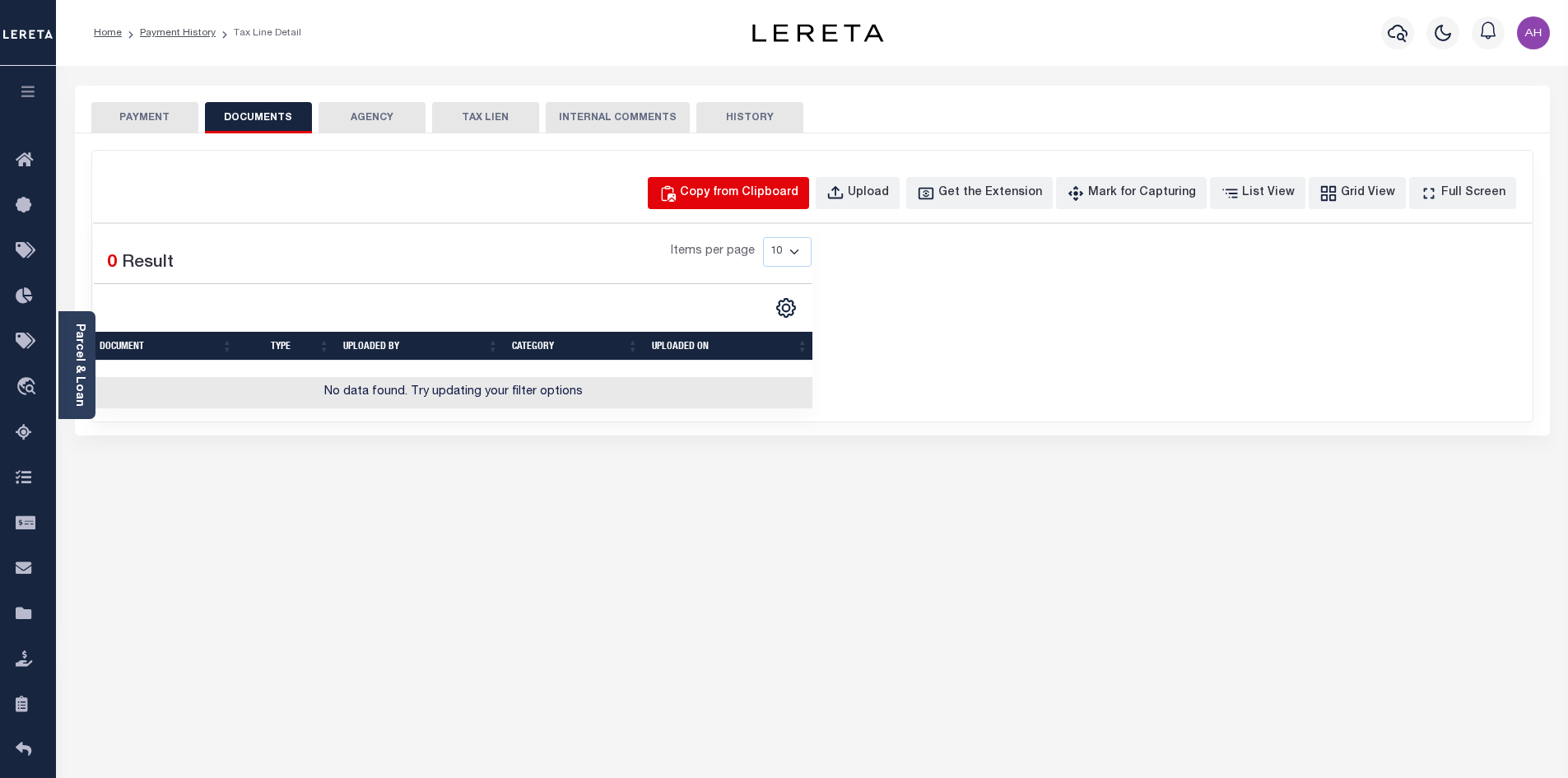
click at [725, 198] on div "Copy from Clipboard" at bounding box center [740, 193] width 119 height 18
select select "POP"
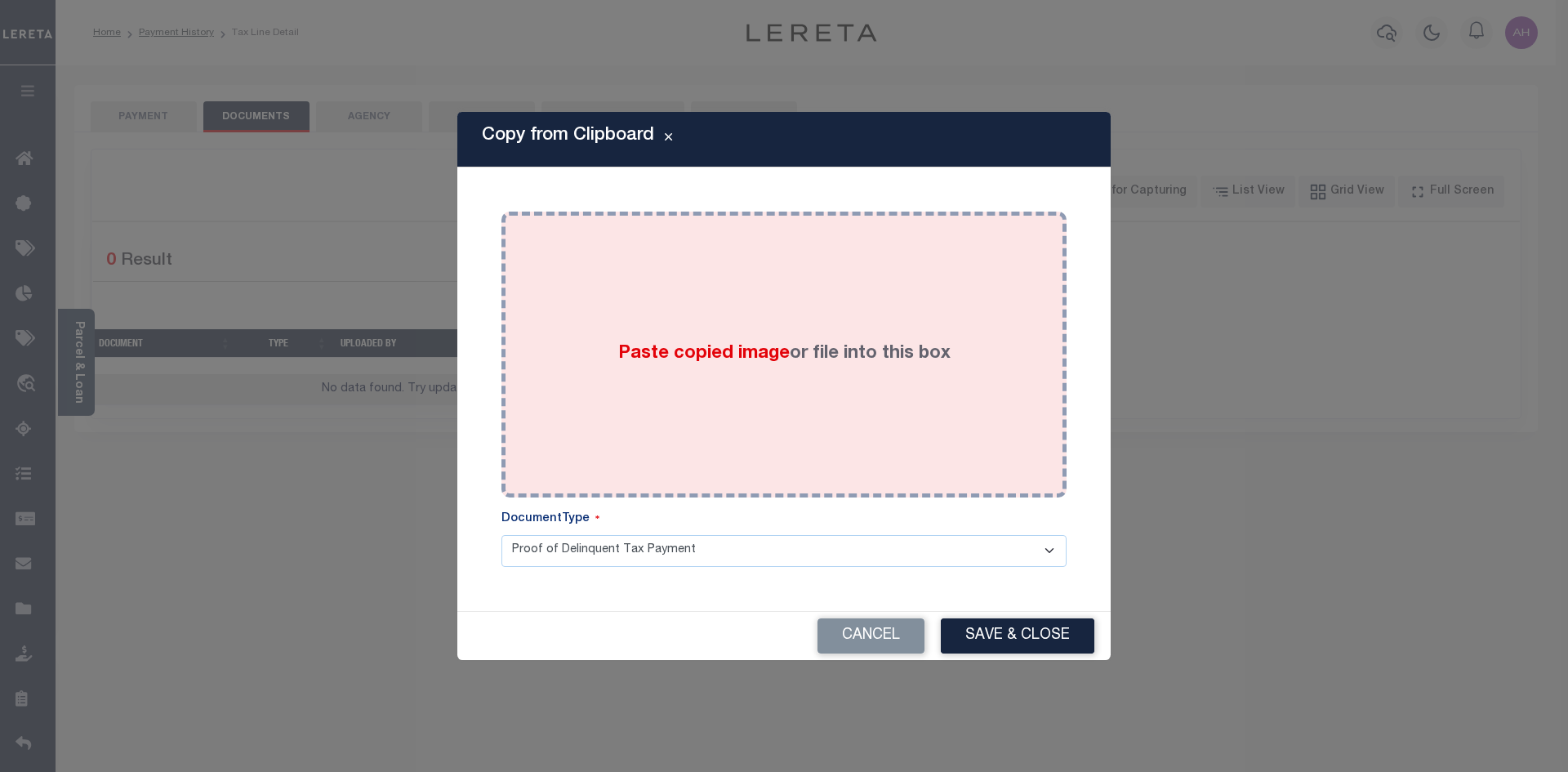
click at [730, 358] on span "Paste copied image" at bounding box center [704, 353] width 172 height 18
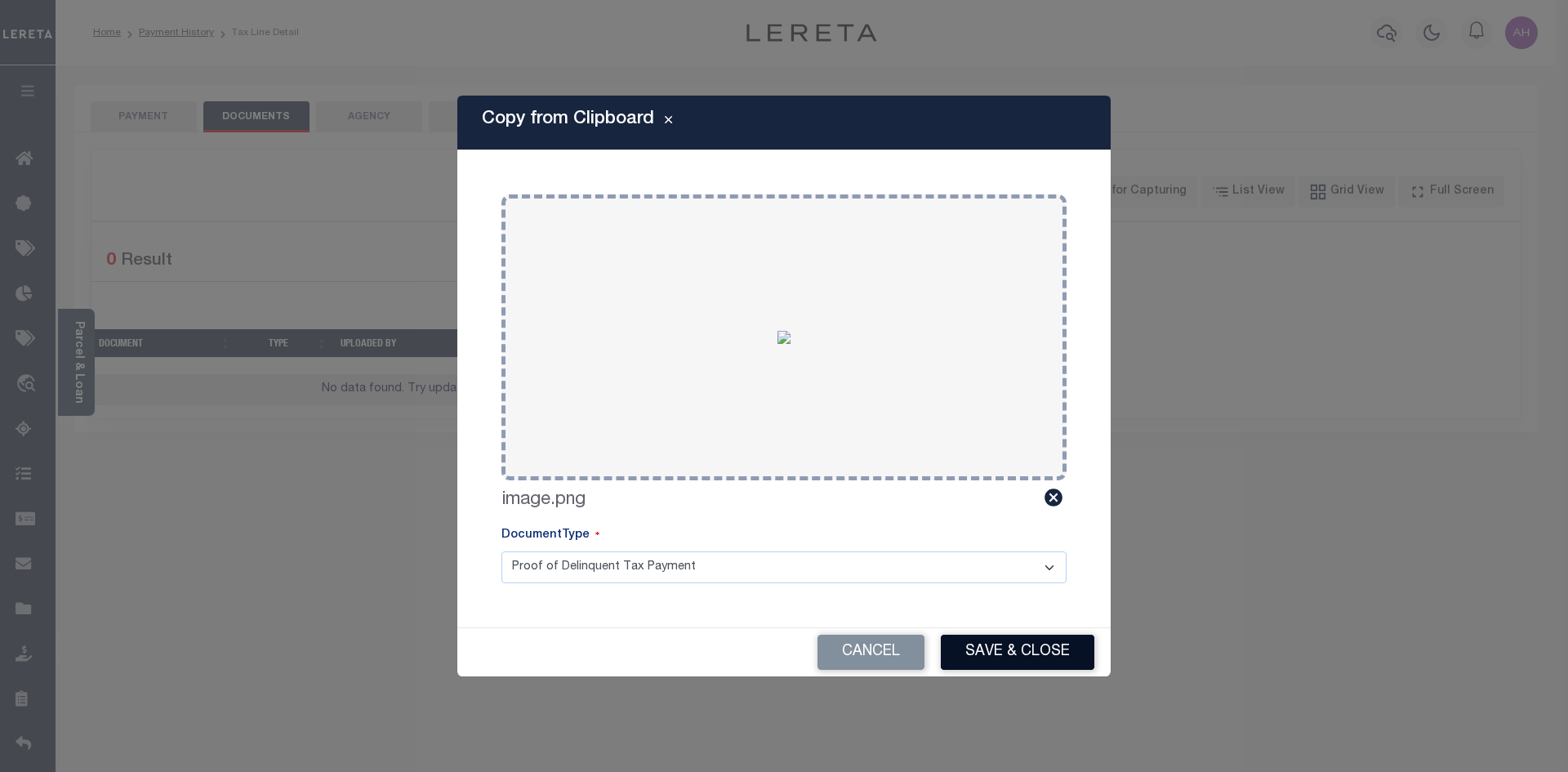
click at [1026, 642] on button "Save & Close" at bounding box center [1018, 652] width 154 height 35
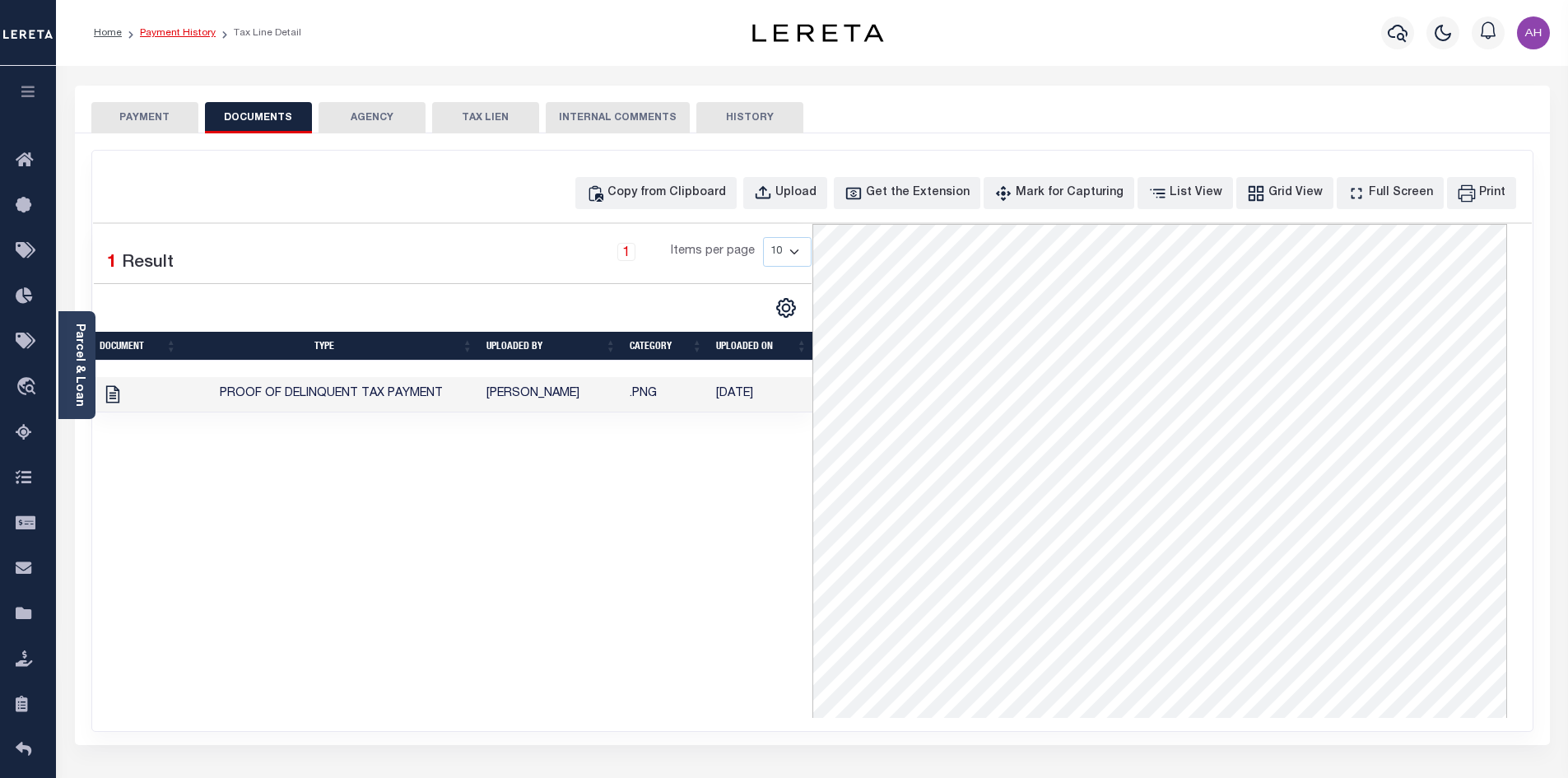
click at [177, 37] on link "Payment History" at bounding box center [177, 32] width 76 height 9
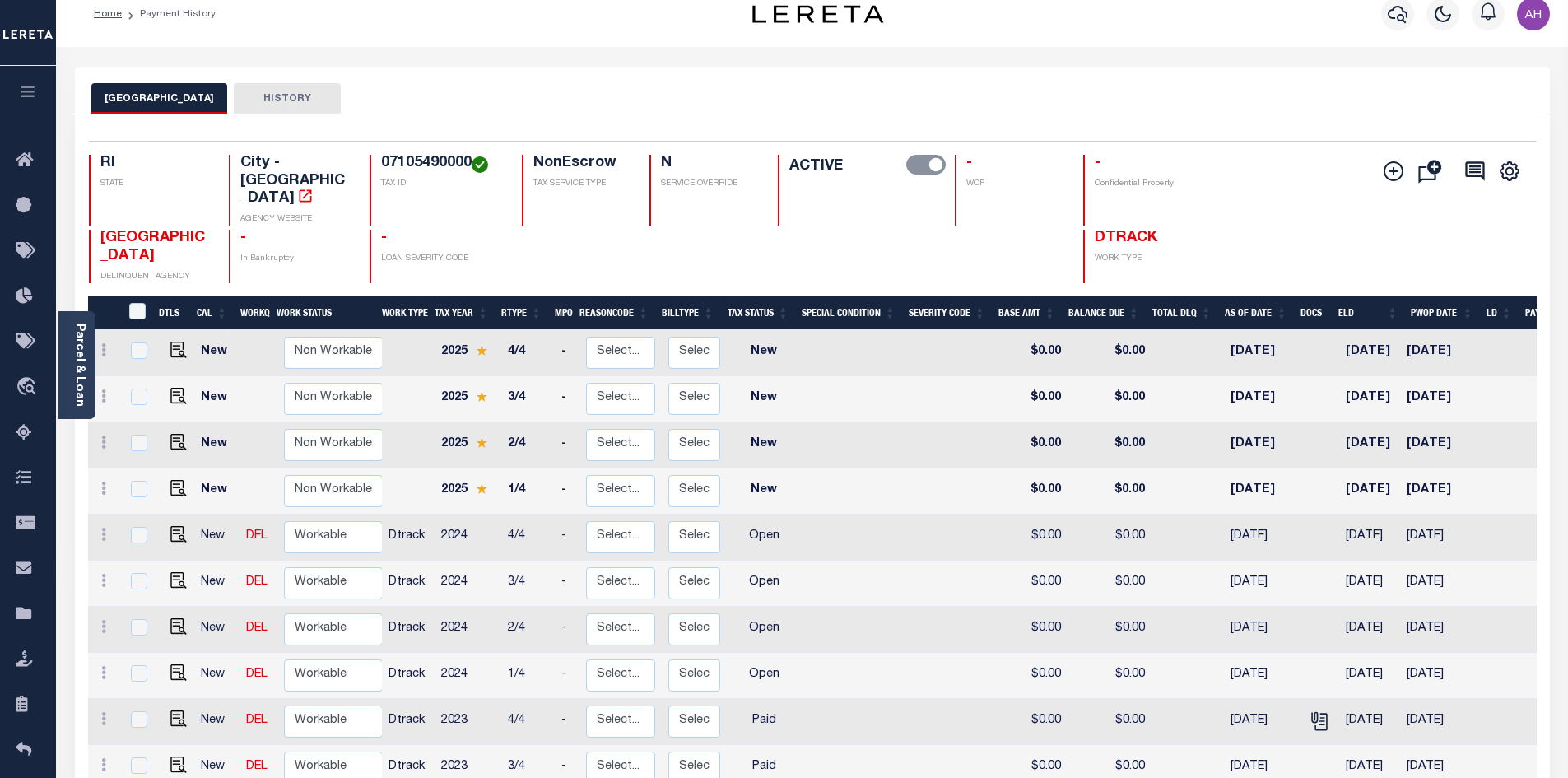
scroll to position [83, 0]
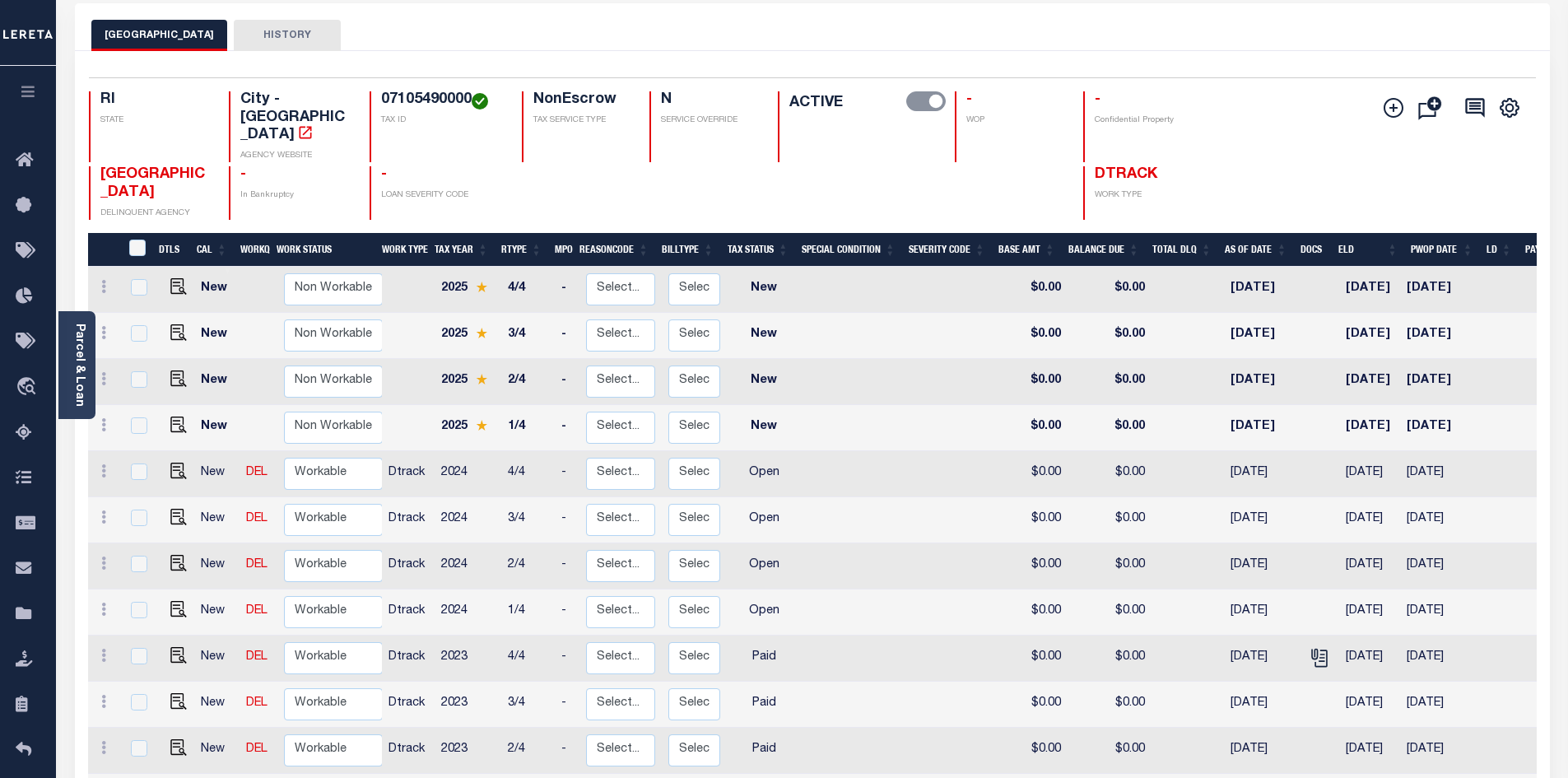
click at [166, 606] on link at bounding box center [174, 611] width 25 height 11
checkbox input "true"
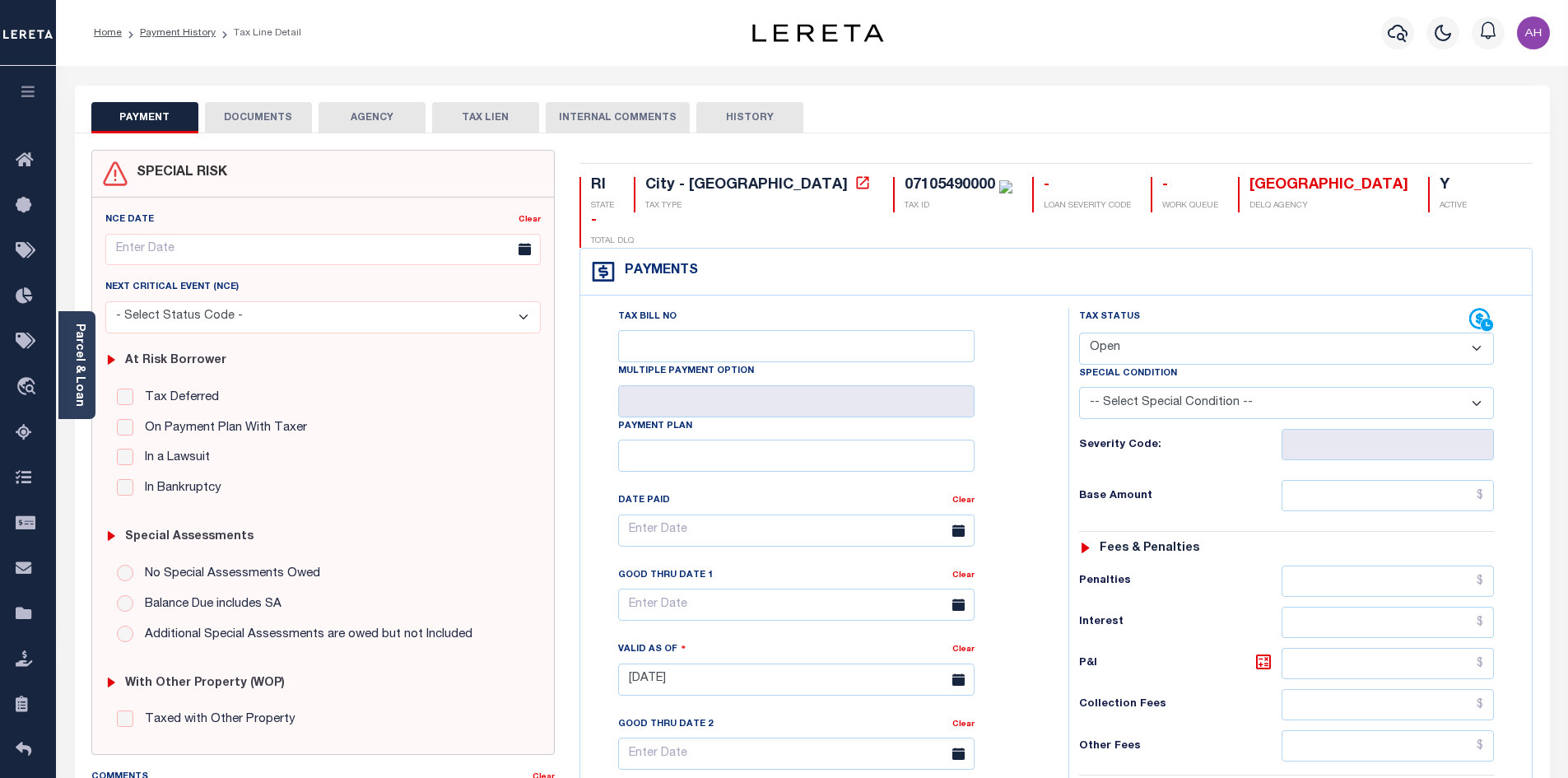
click at [84, 381] on link "Parcel & Loan" at bounding box center [78, 365] width 11 height 84
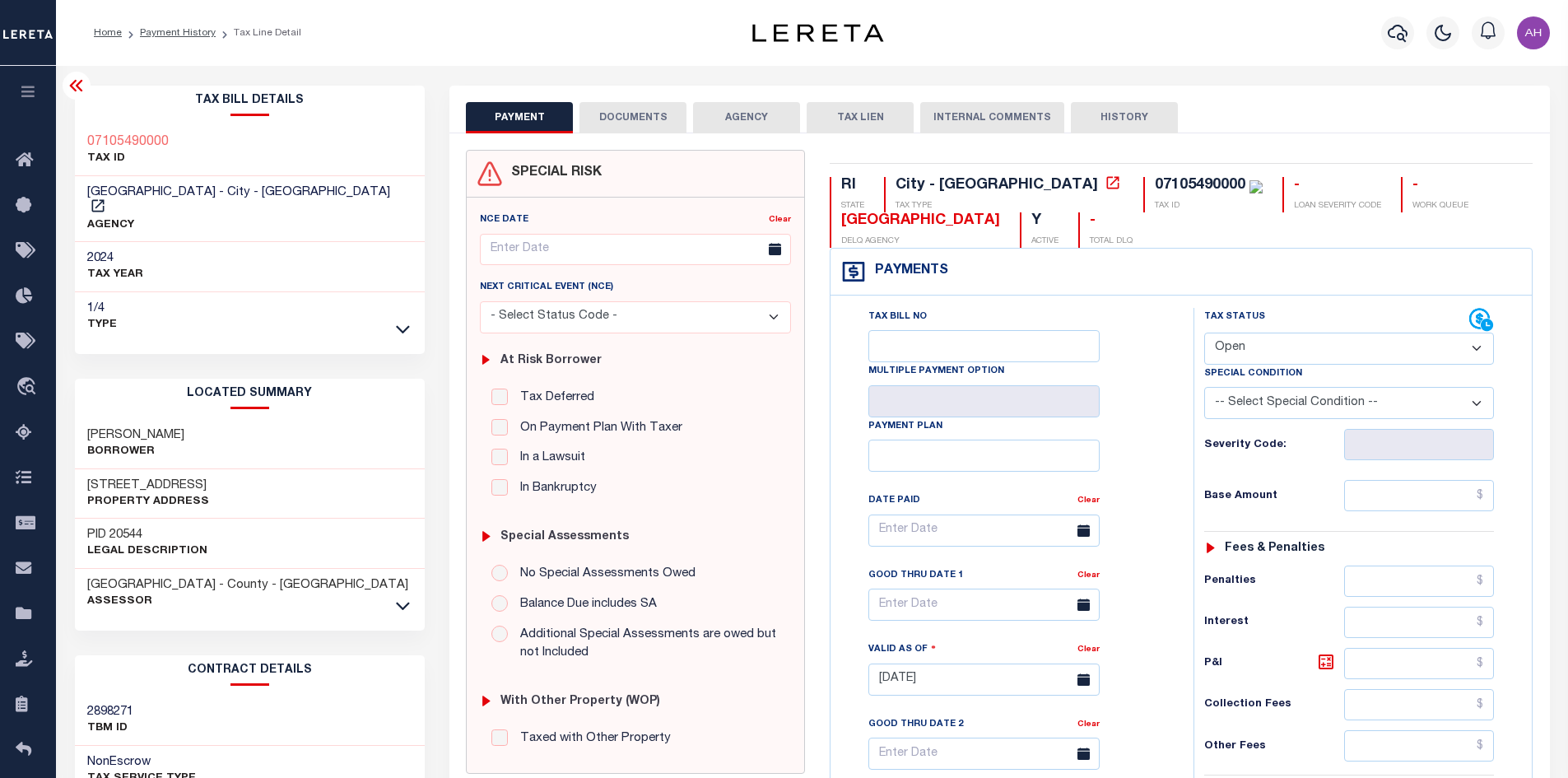
drag, startPoint x: 1255, startPoint y: 353, endPoint x: 1261, endPoint y: 363, distance: 11.7
click at [1255, 353] on select "- Select Status Code - Open Due/Unpaid Paid Incomplete No Tax Due Internal Refu…" at bounding box center [1348, 348] width 289 height 32
select select "PYD"
click at [1204, 333] on select "- Select Status Code - Open Due/Unpaid Paid Incomplete No Tax Due Internal Refu…" at bounding box center [1348, 348] width 289 height 32
type input "[DATE]"
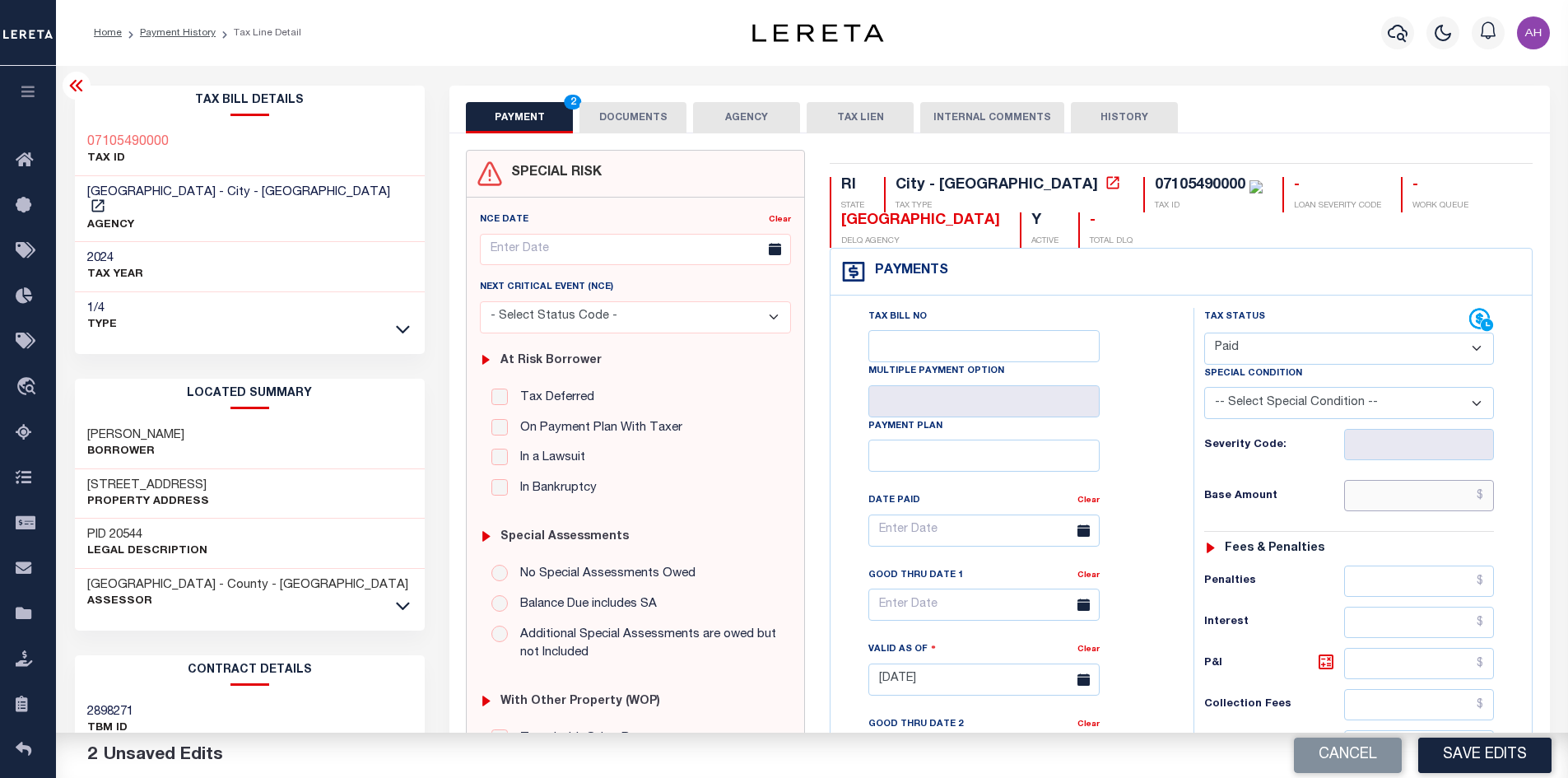
click at [1435, 490] on input "text" at bounding box center [1419, 495] width 151 height 31
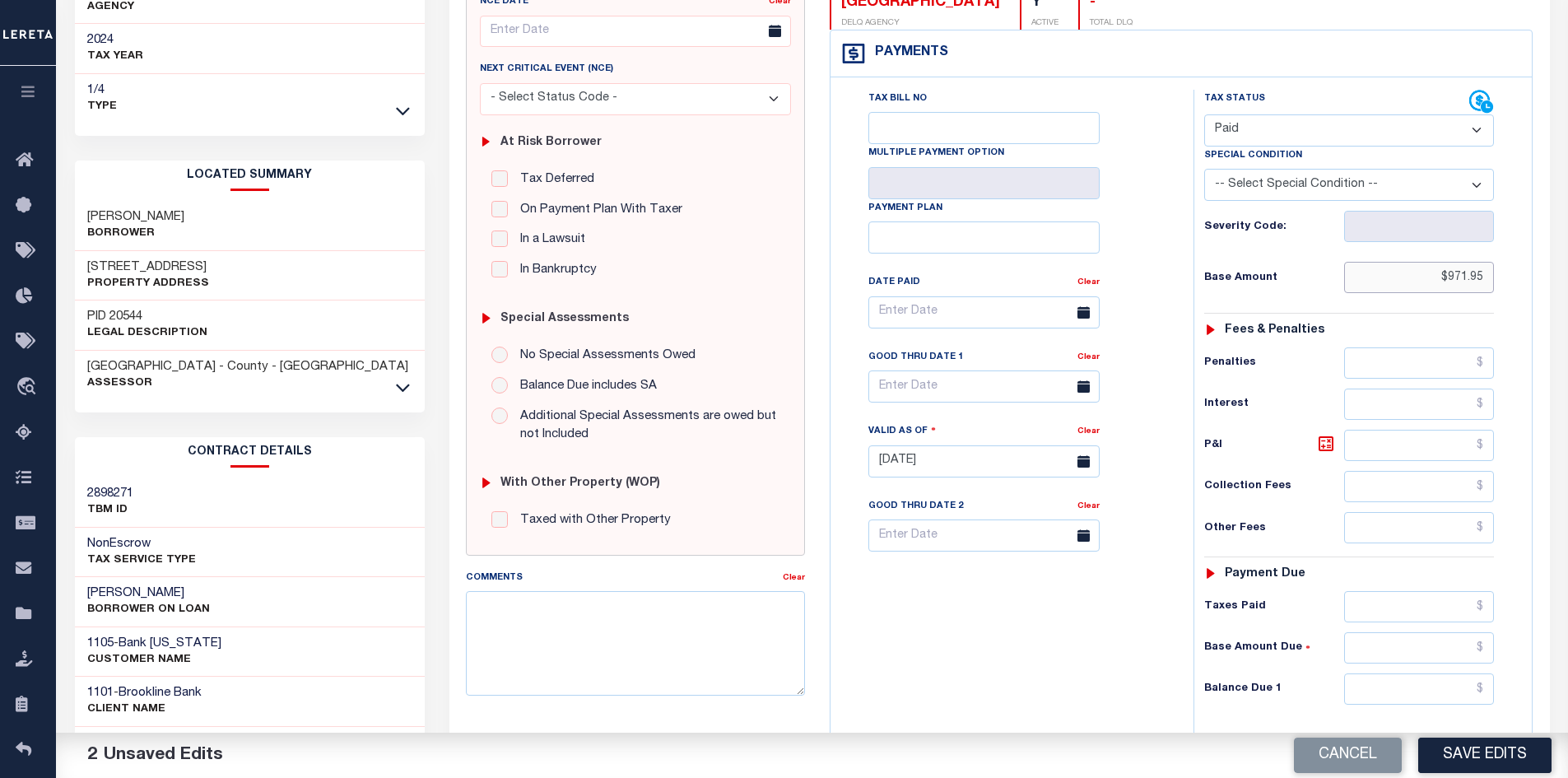
scroll to position [329, 0]
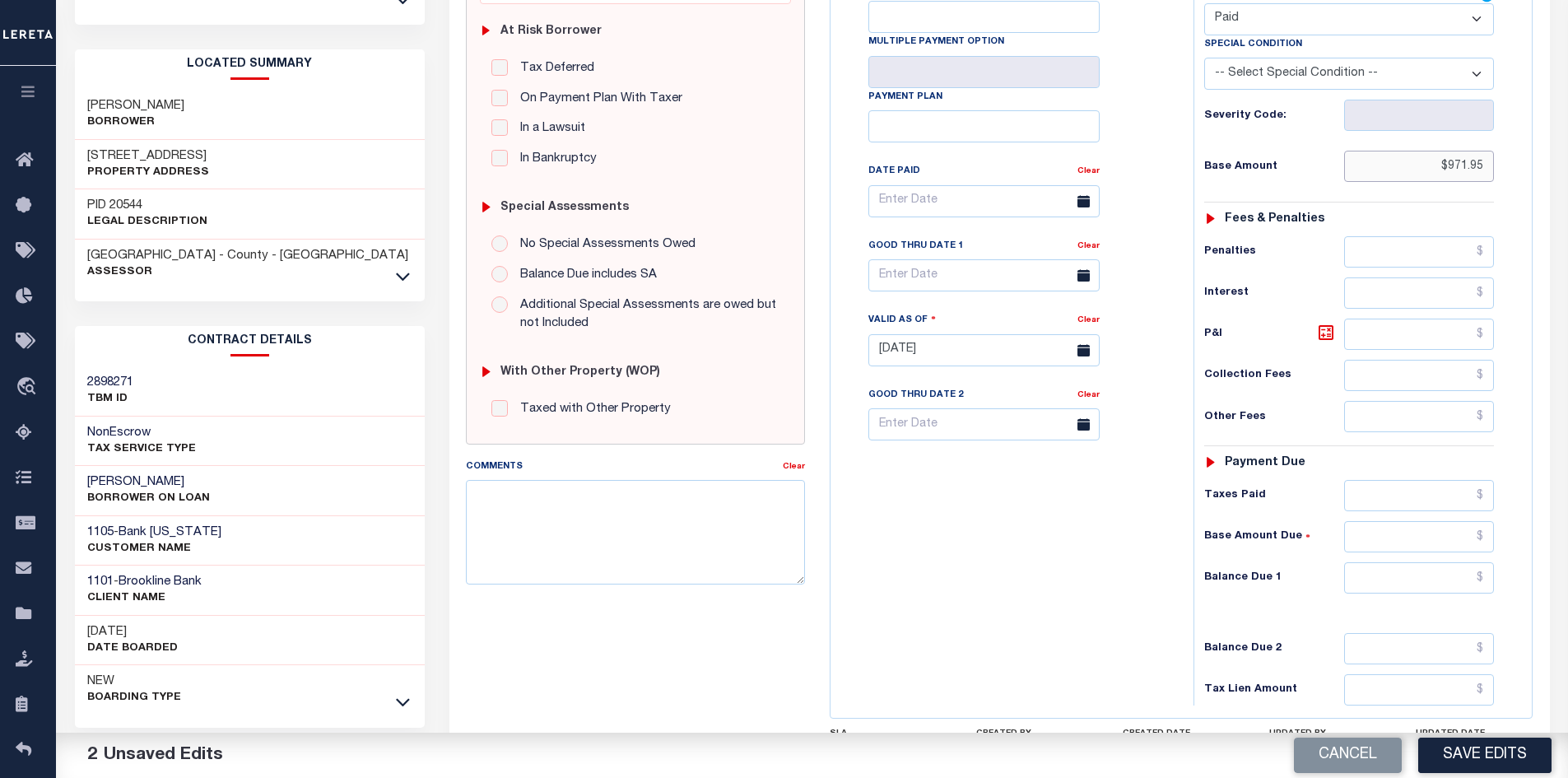
type input "$971.95"
click at [1390, 582] on input "text" at bounding box center [1419, 578] width 151 height 31
type input "$0.00"
click at [1489, 743] on button "Save Edits" at bounding box center [1484, 755] width 133 height 35
checkbox input "false"
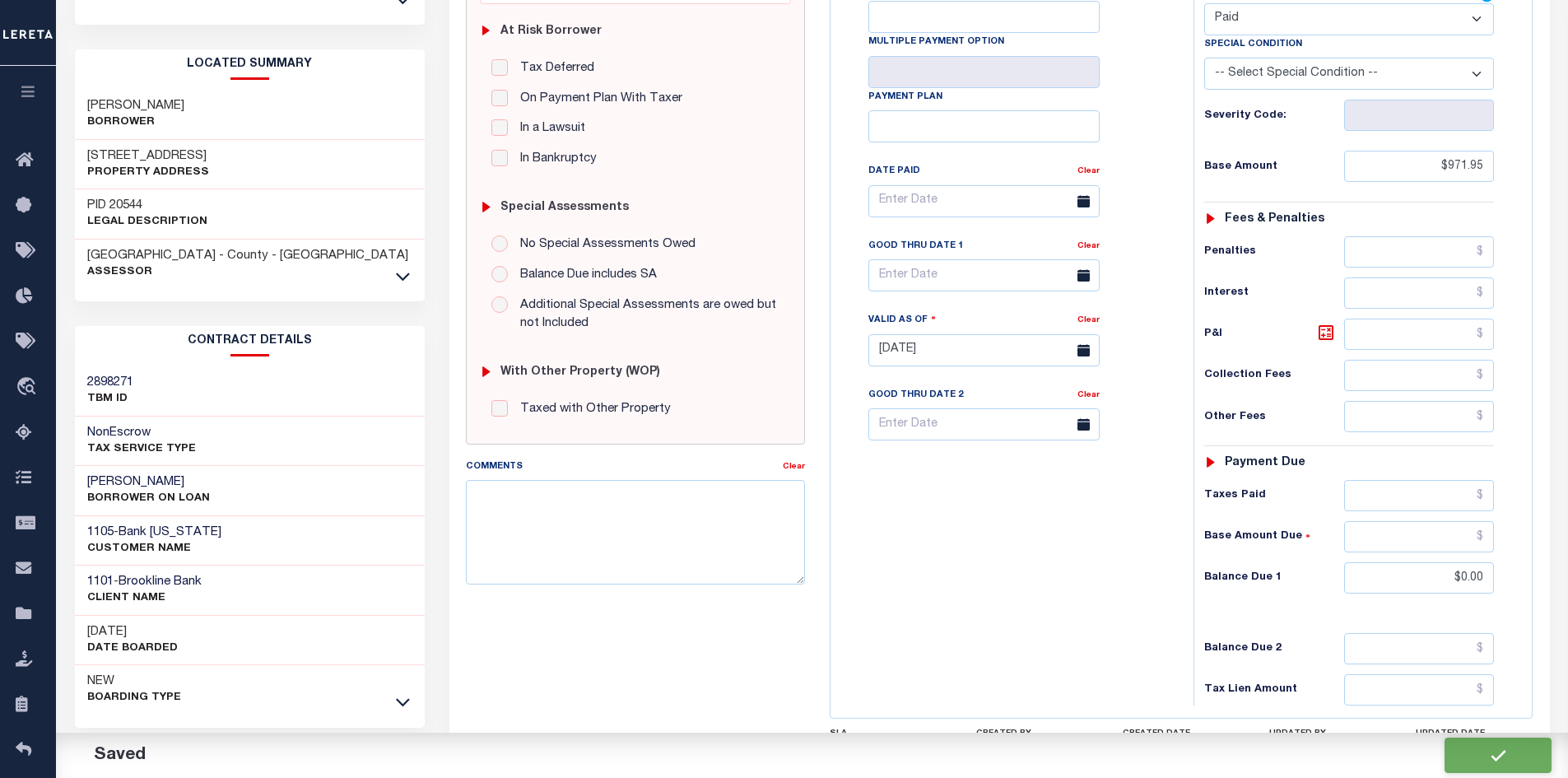
checkbox input "false"
type input "$971.95"
type input "$0"
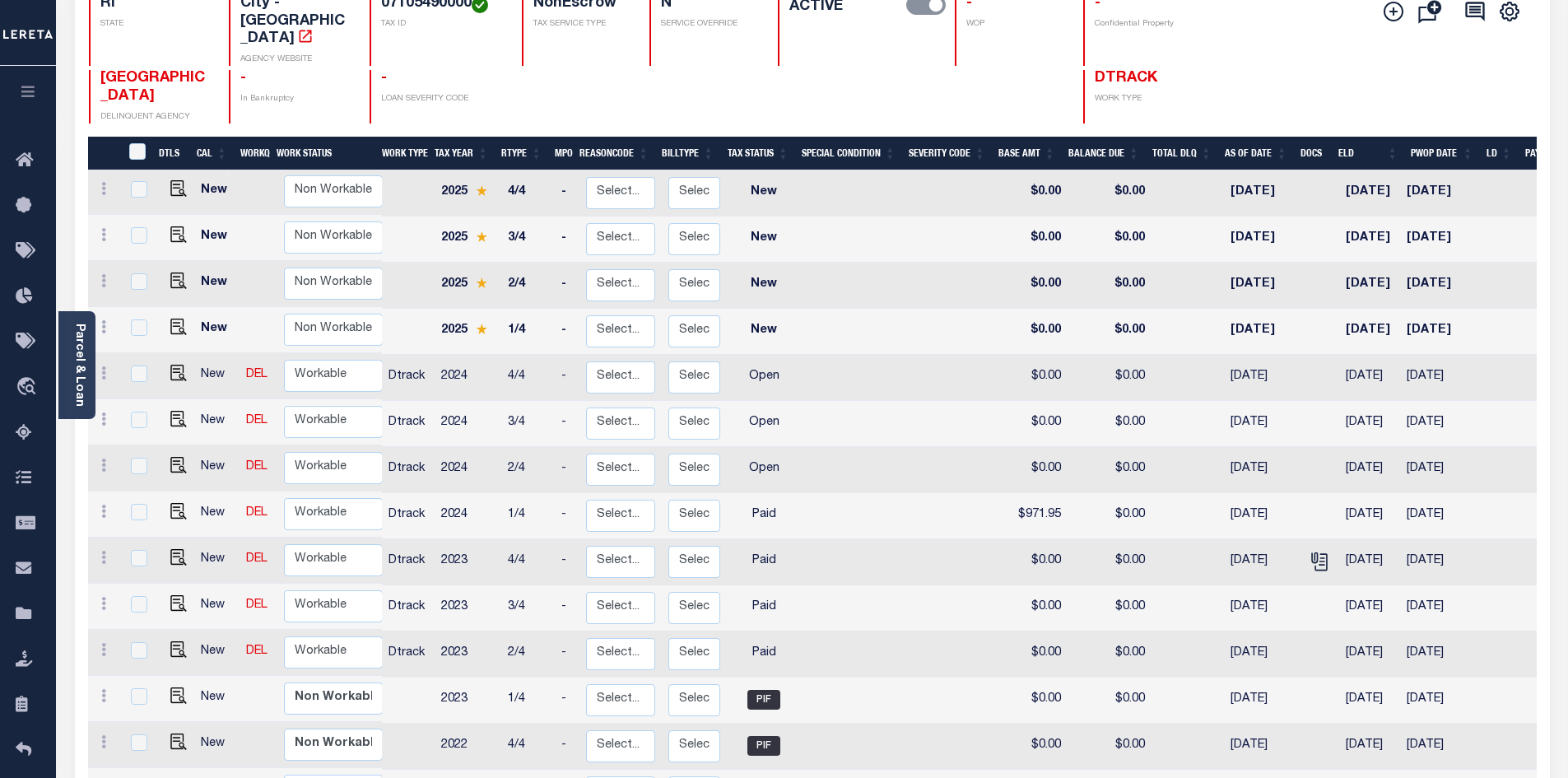
scroll to position [247, 0]
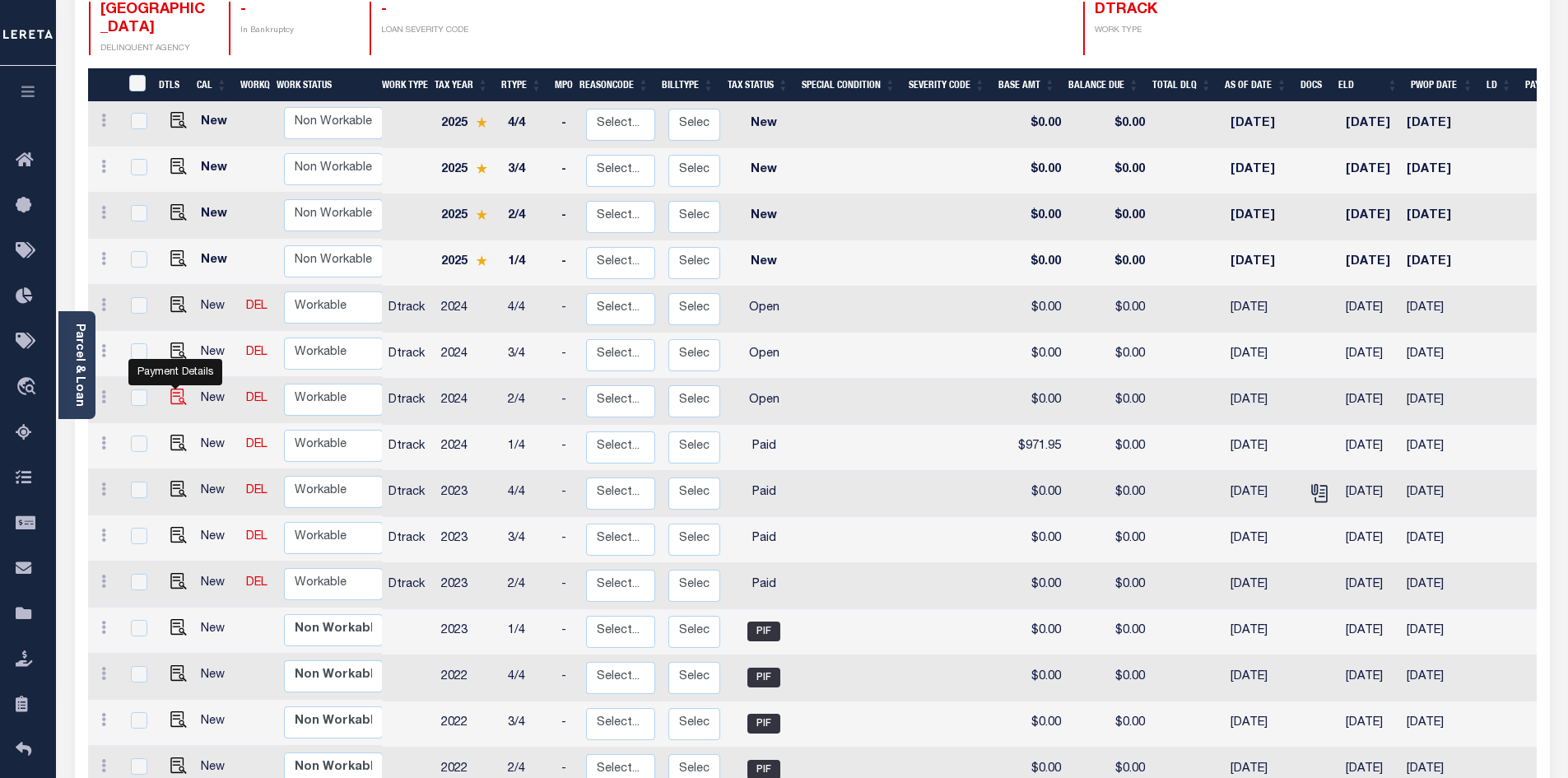
click at [177, 389] on img "" at bounding box center [178, 396] width 16 height 16
checkbox input "true"
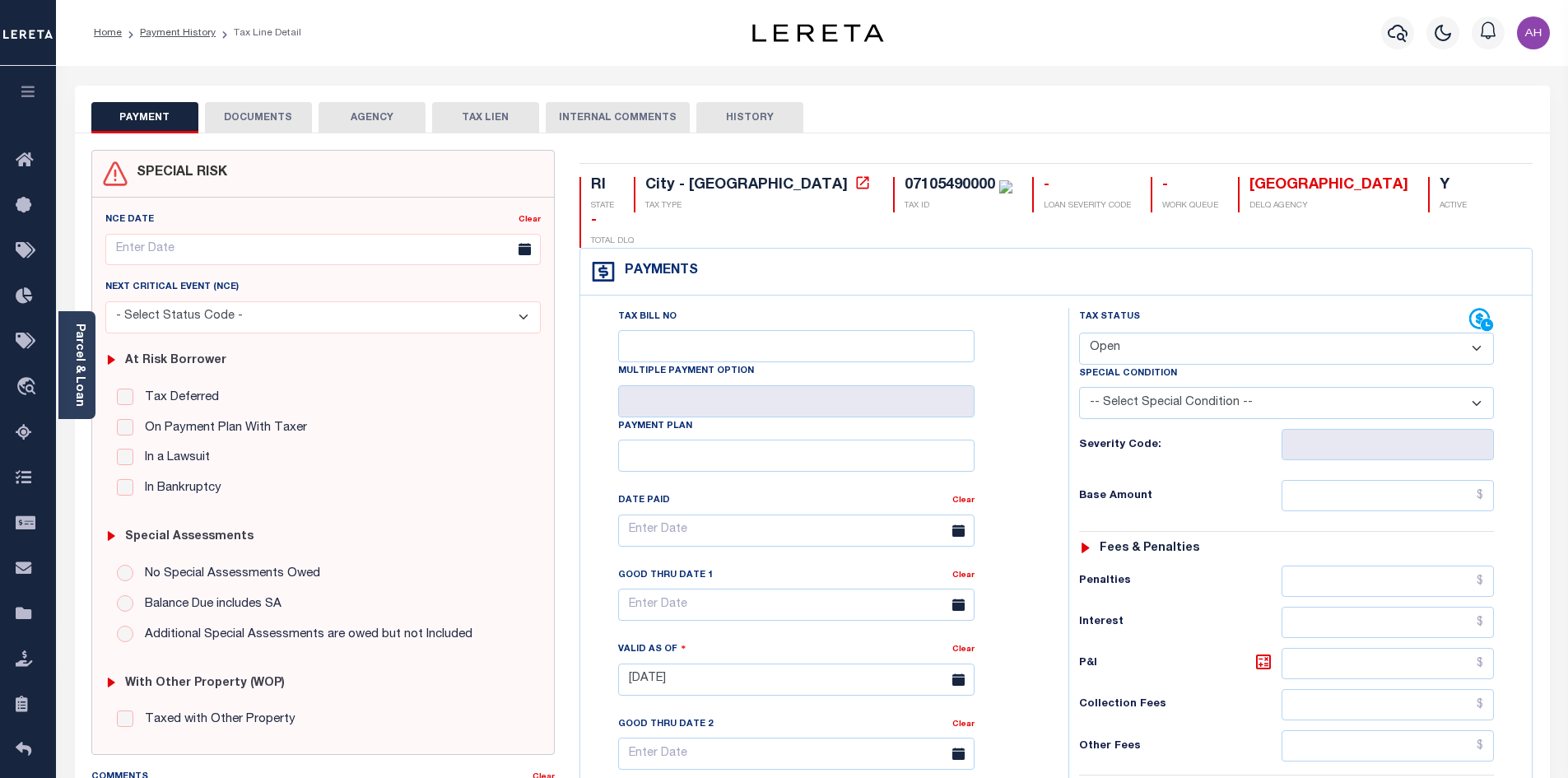
click at [1135, 333] on select "- Select Status Code - Open Due/Unpaid Paid Incomplete No Tax Due Internal Refu…" at bounding box center [1286, 348] width 415 height 32
select select "PYD"
click at [1079, 333] on select "- Select Status Code - Open Due/Unpaid Paid Incomplete No Tax Due Internal Refu…" at bounding box center [1286, 348] width 415 height 32
type input "[DATE]"
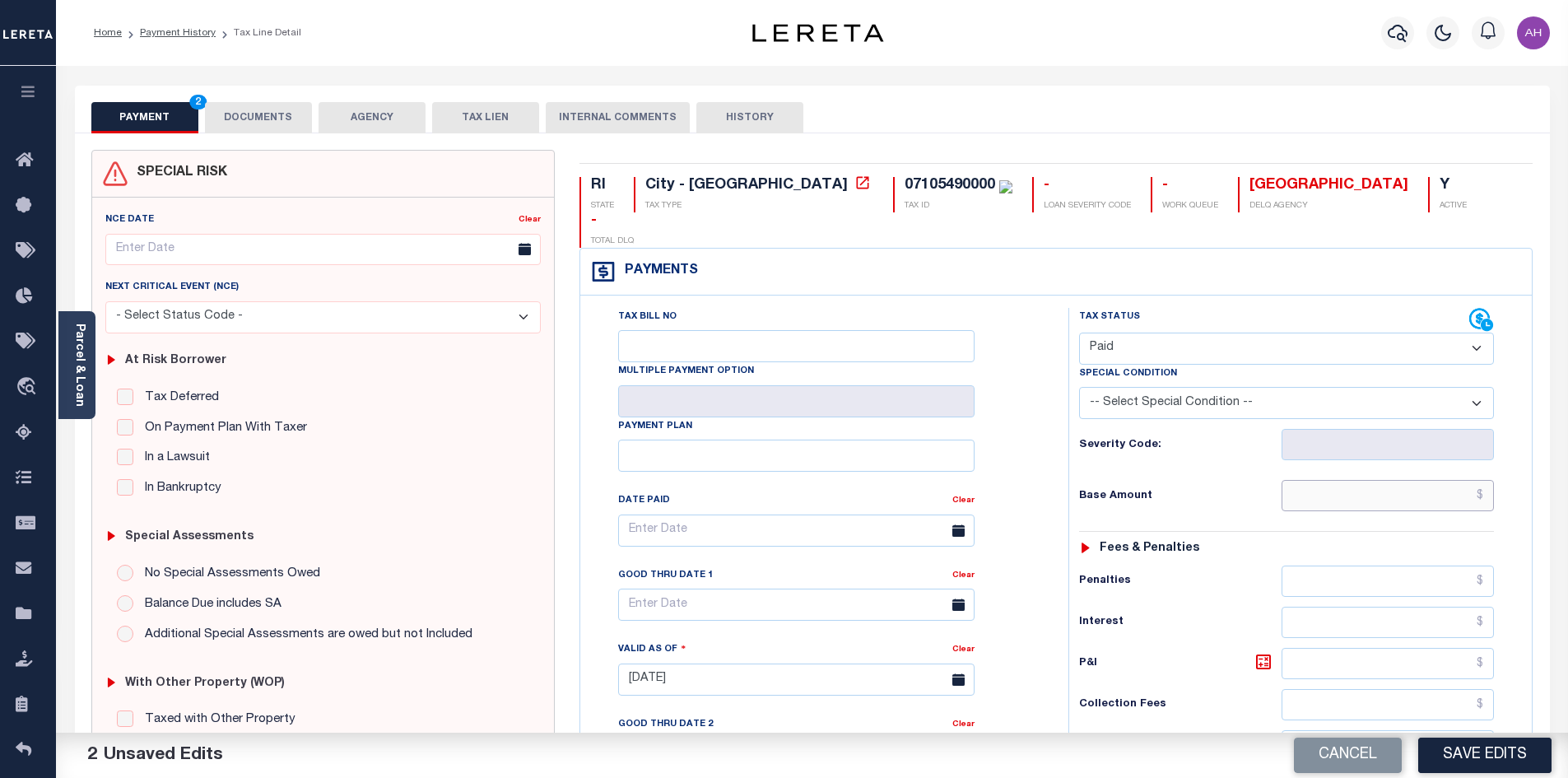
click at [1354, 480] on input "text" at bounding box center [1388, 495] width 214 height 31
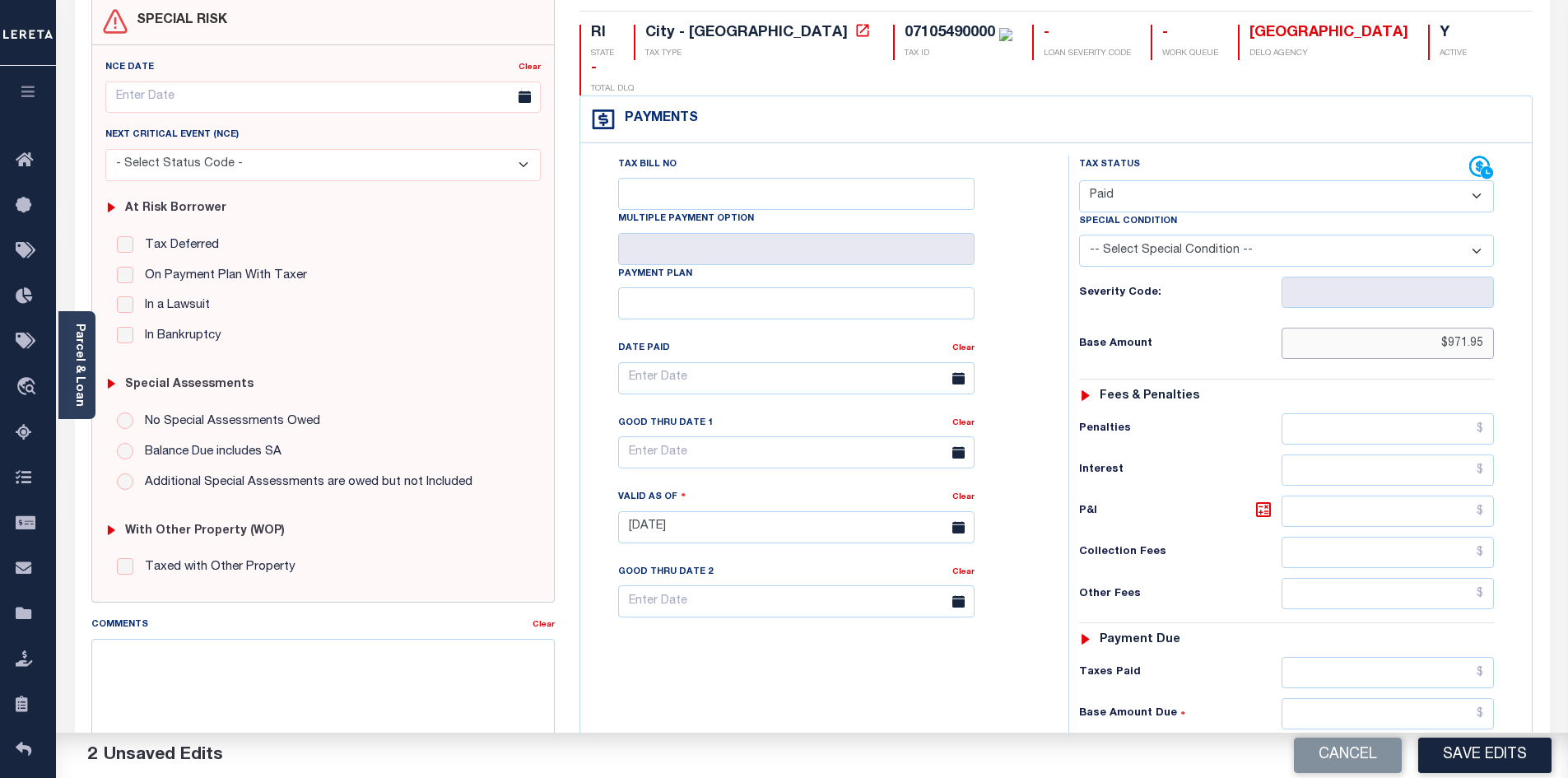
scroll to position [329, 0]
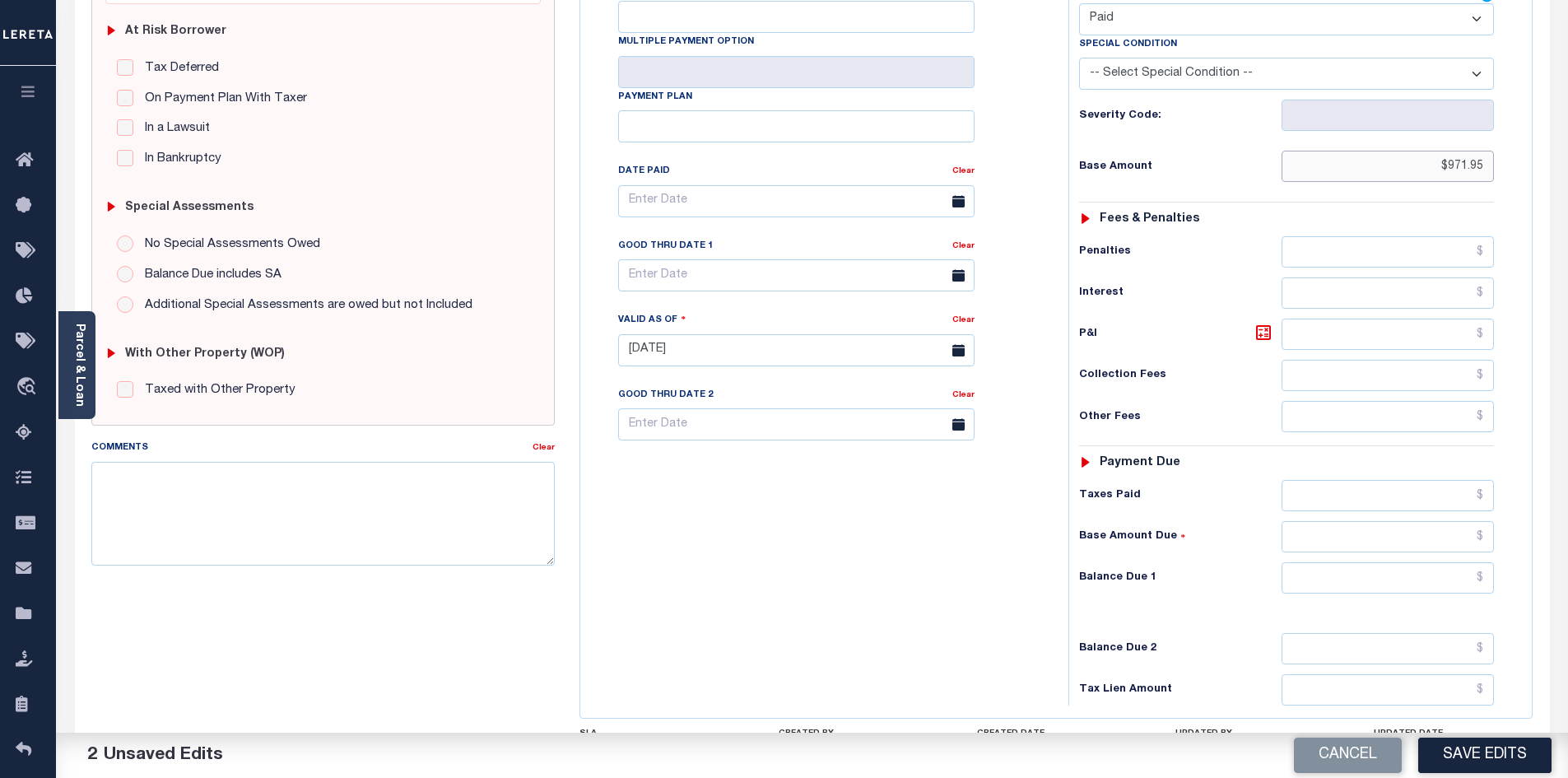
type input "$971.95"
click at [1380, 563] on input "text" at bounding box center [1388, 578] width 214 height 31
type input "$0.00"
click at [1494, 753] on button "Save Edits" at bounding box center [1484, 755] width 133 height 35
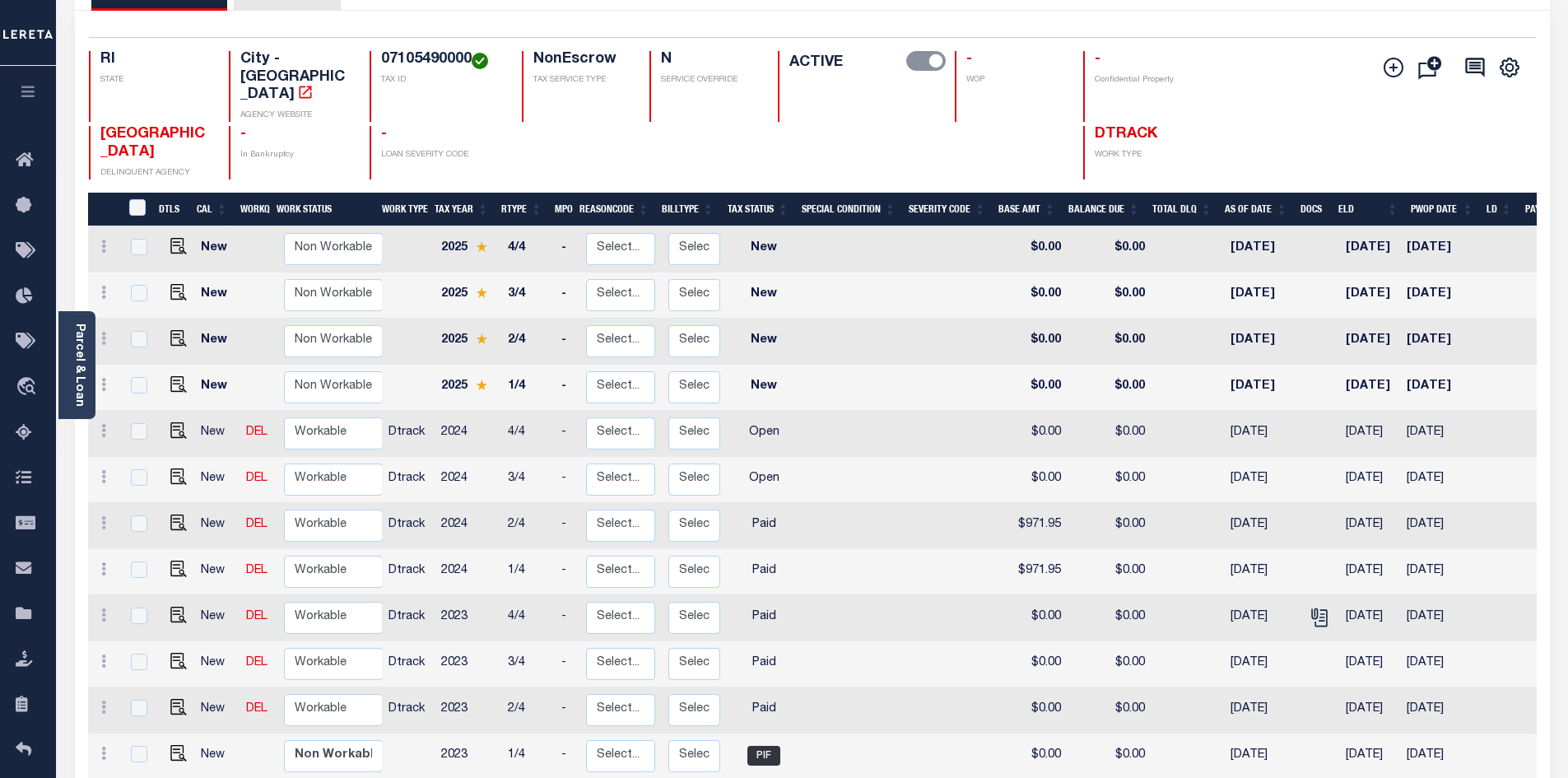
scroll to position [165, 0]
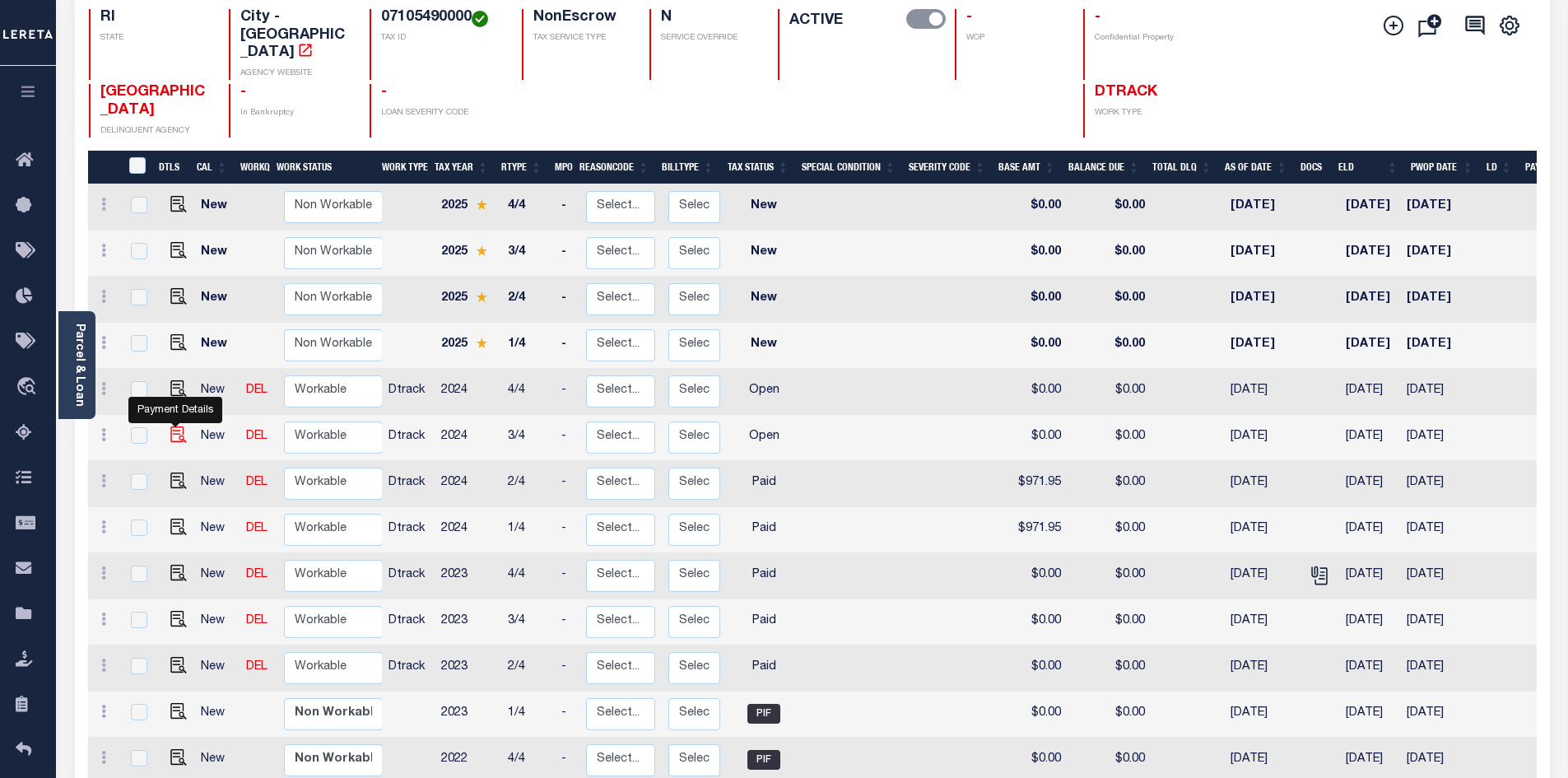
click at [176, 426] on img "" at bounding box center [178, 434] width 16 height 16
checkbox input "true"
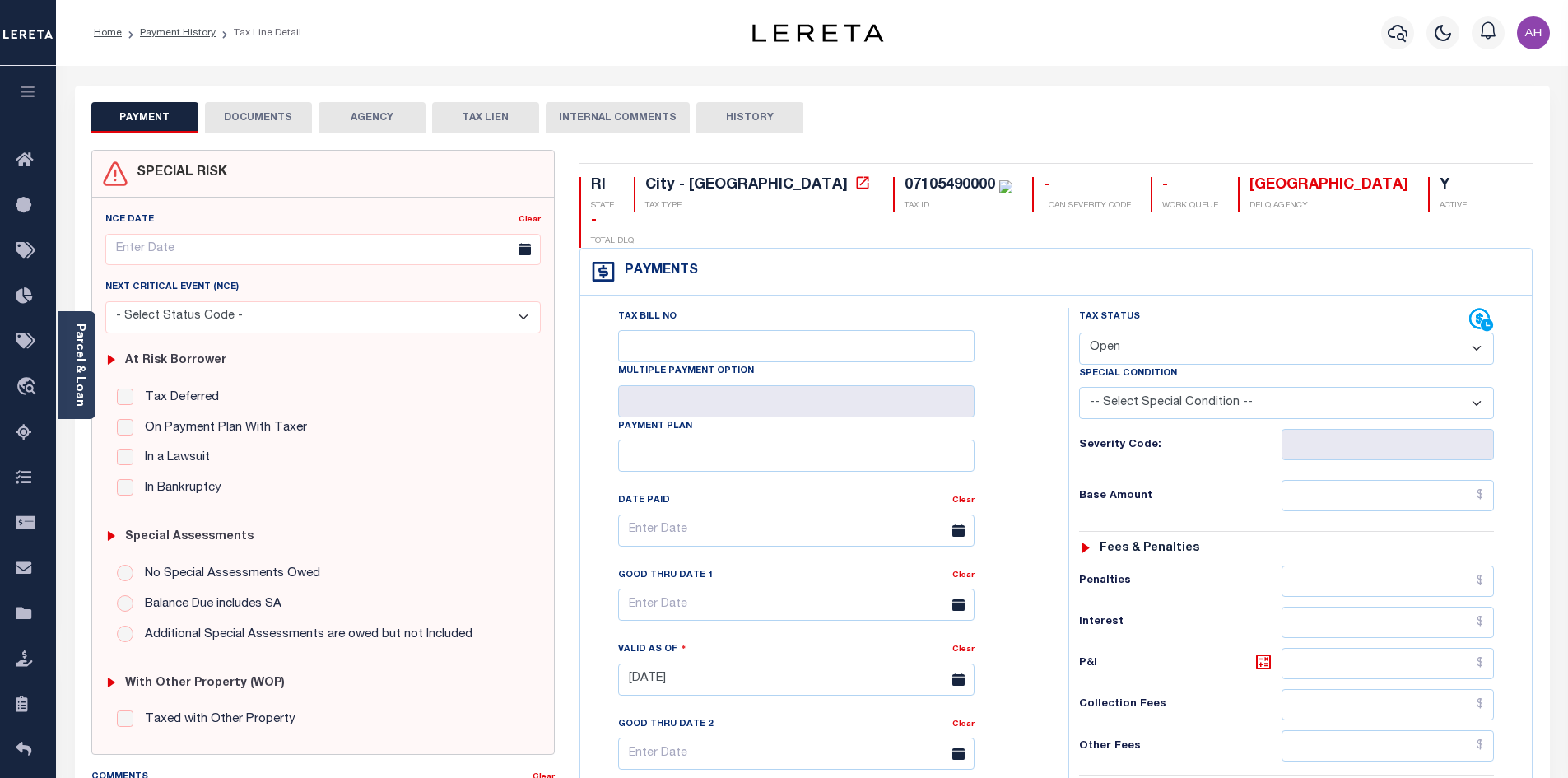
click at [1163, 333] on select "- Select Status Code - Open Due/Unpaid Paid Incomplete No Tax Due Internal Refu…" at bounding box center [1286, 348] width 415 height 32
select select "PYD"
click at [1079, 333] on select "- Select Status Code - Open Due/Unpaid Paid Incomplete No Tax Due Internal Refu…" at bounding box center [1286, 348] width 415 height 32
type input "[DATE]"
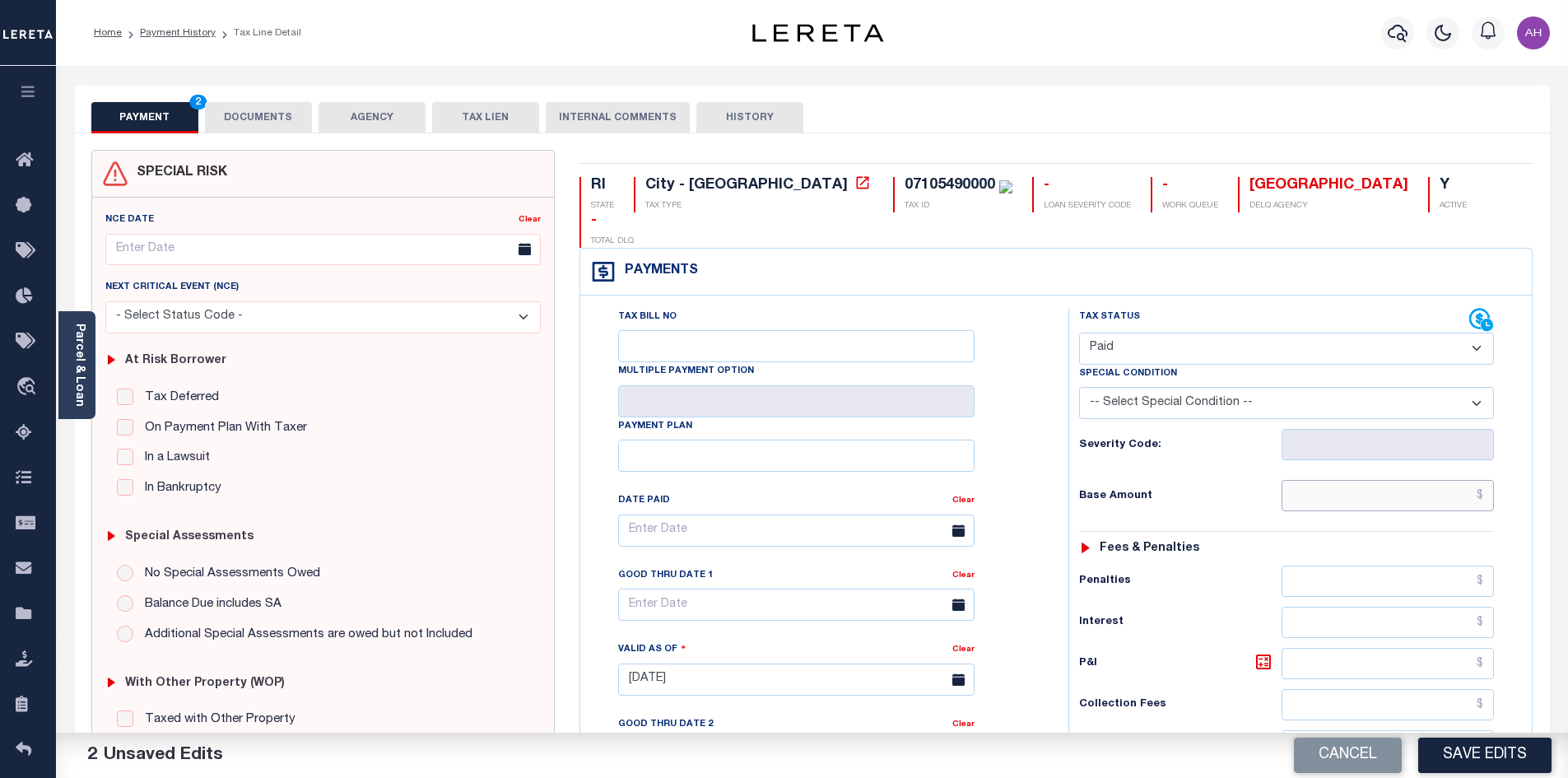
click at [1365, 480] on input "text" at bounding box center [1388, 495] width 214 height 31
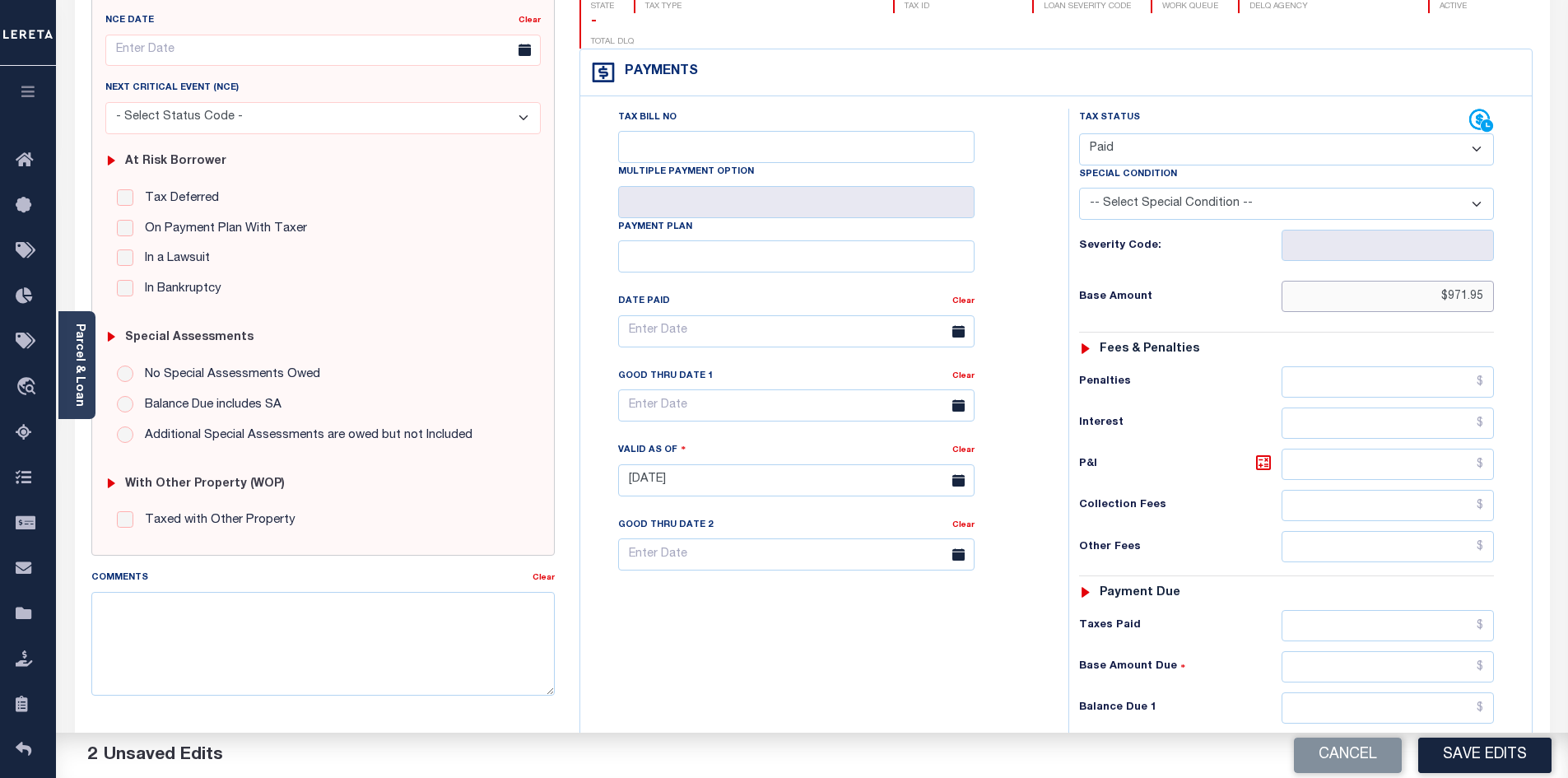
scroll to position [247, 0]
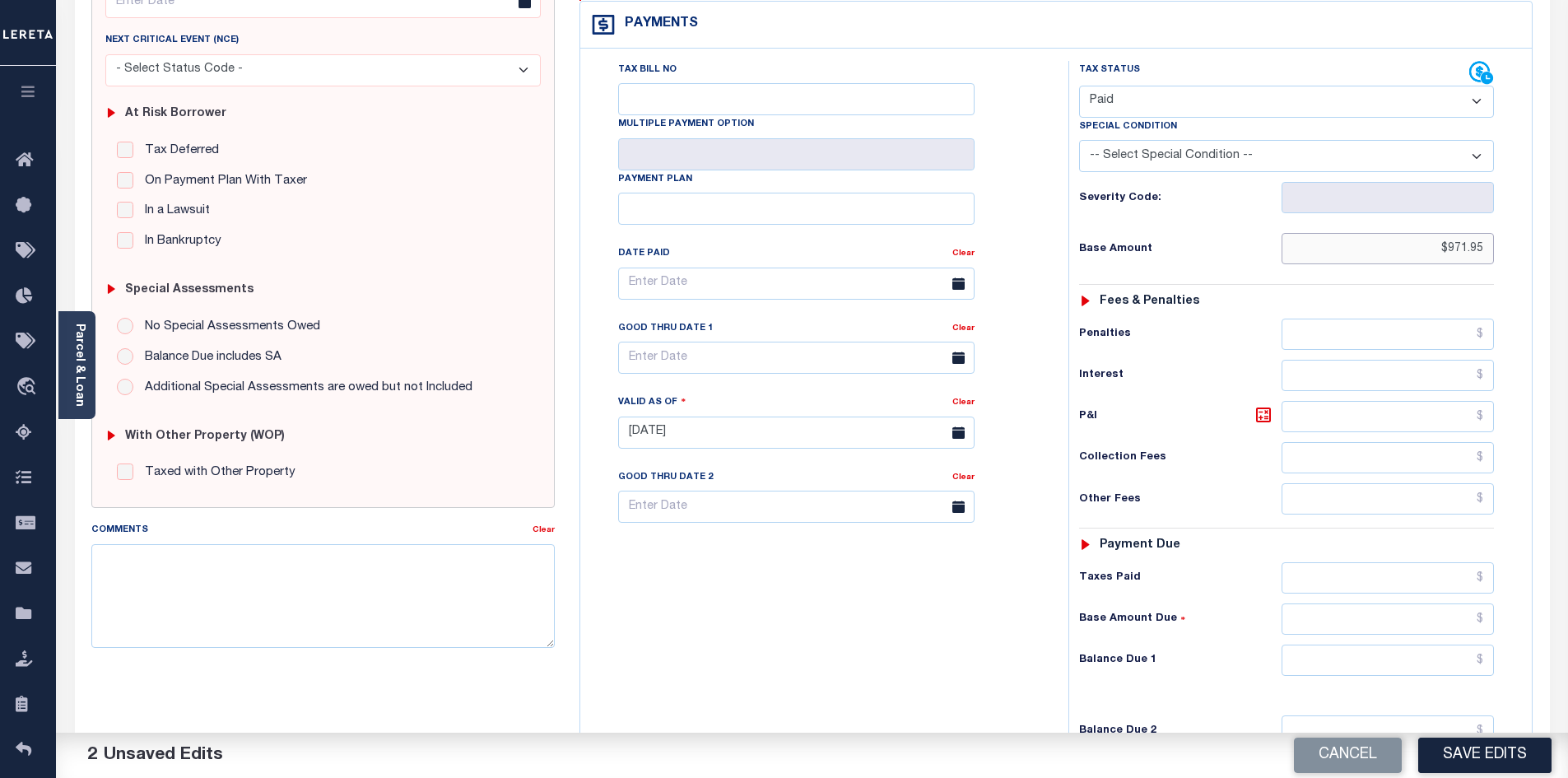
type input "$971.95"
click at [1399, 644] on input "text" at bounding box center [1388, 660] width 214 height 31
type input "$0.00"
click at [1477, 739] on button "Save Edits" at bounding box center [1484, 755] width 133 height 35
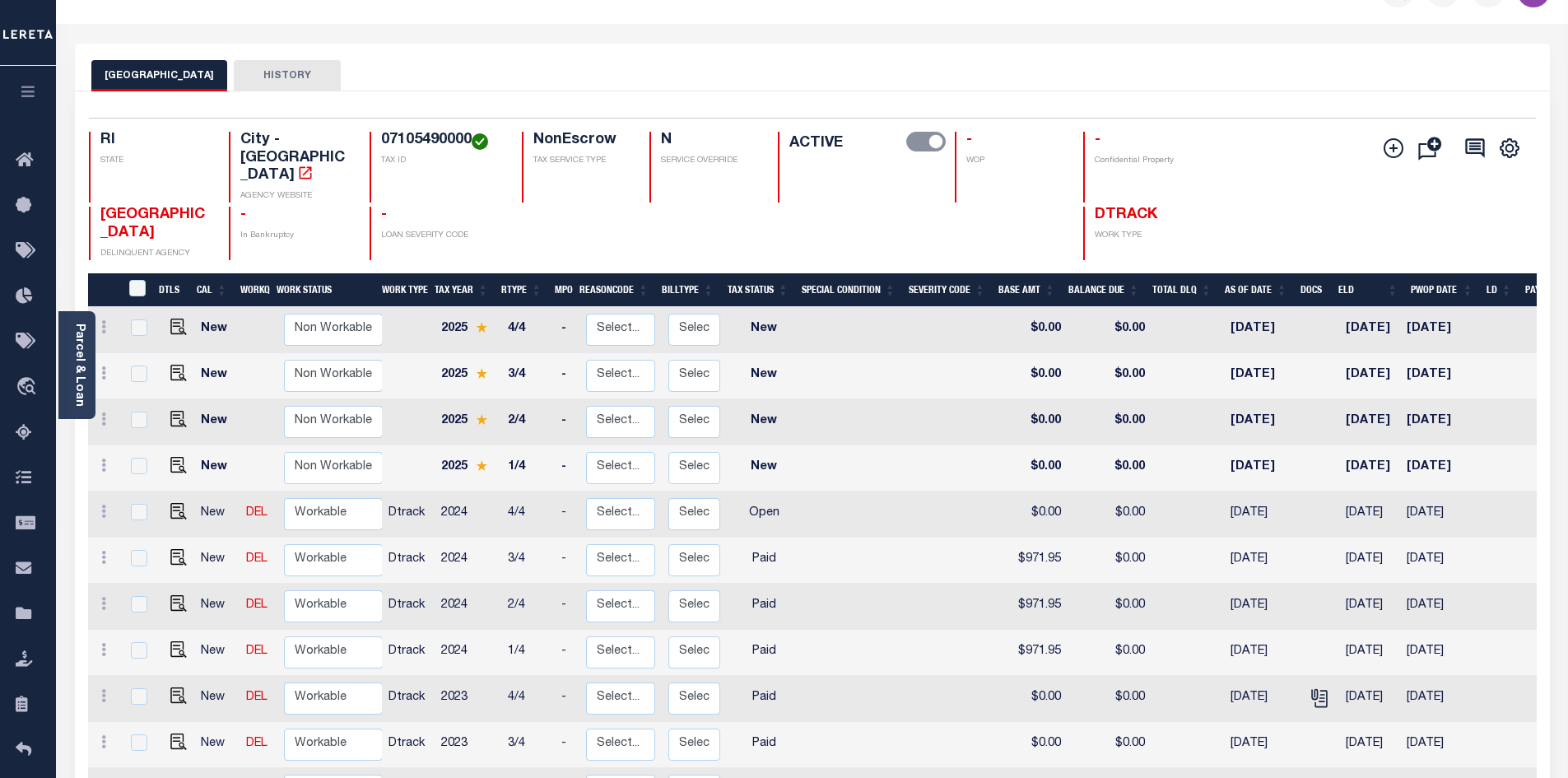
scroll to position [165, 0]
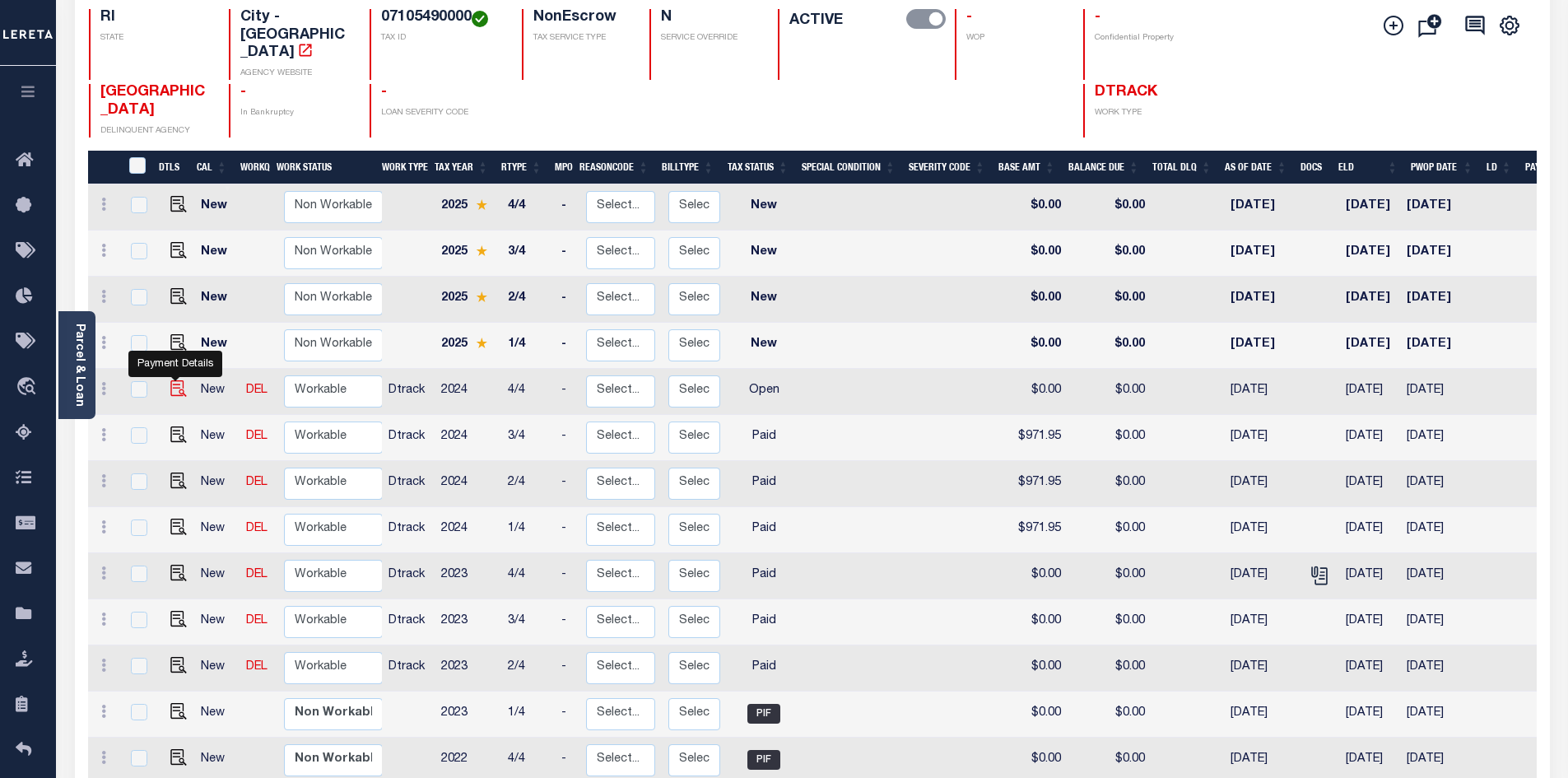
click at [180, 381] on img "" at bounding box center [178, 389] width 16 height 16
checkbox input "true"
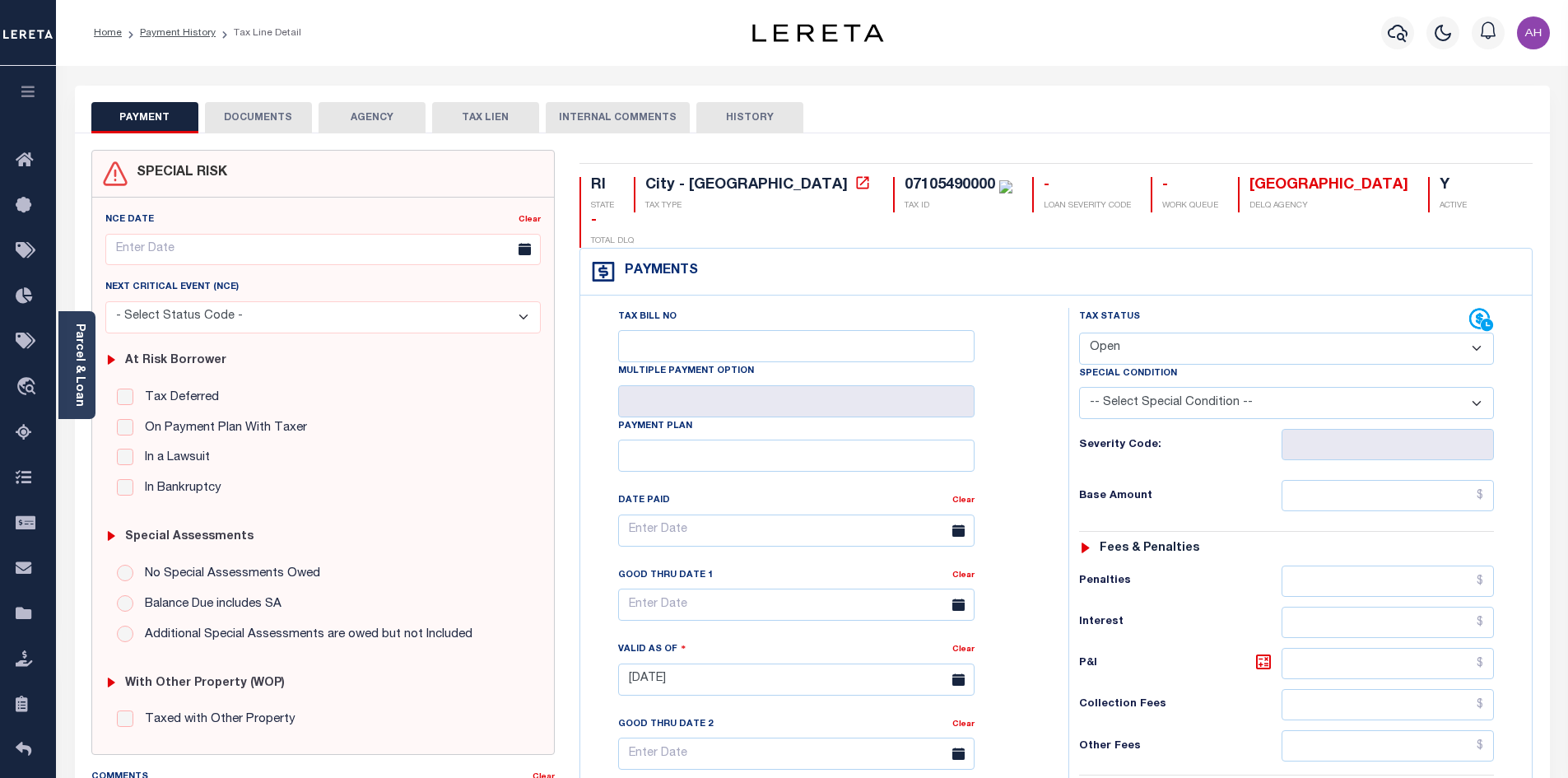
click at [1128, 333] on select "- Select Status Code - Open Due/Unpaid Paid Incomplete No Tax Due Internal Refu…" at bounding box center [1286, 348] width 415 height 32
select select "PYD"
click at [1079, 333] on select "- Select Status Code - Open Due/Unpaid Paid Incomplete No Tax Due Internal Refu…" at bounding box center [1286, 348] width 415 height 32
type input "[DATE]"
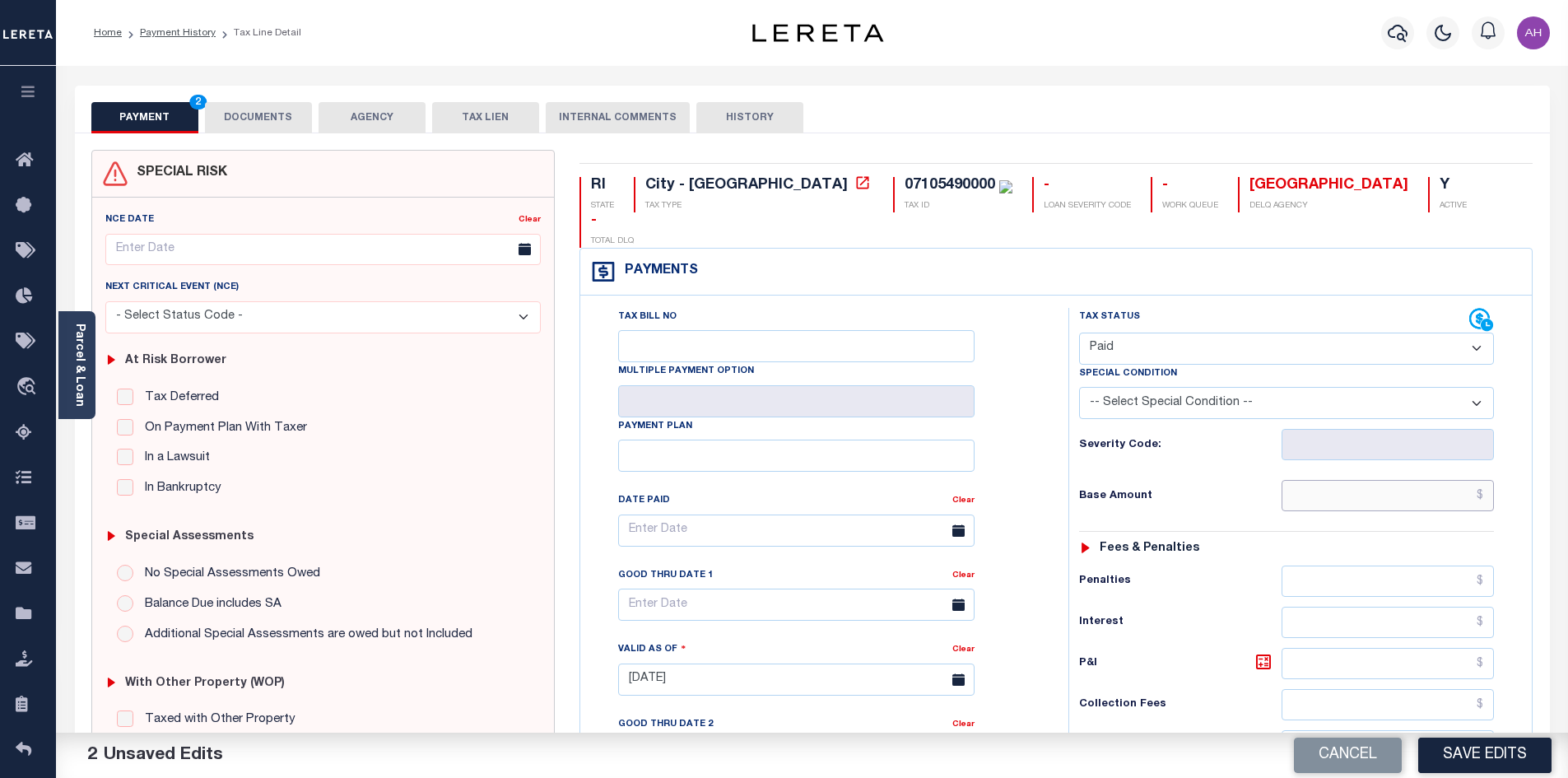
click at [1379, 480] on input "text" at bounding box center [1388, 495] width 214 height 31
type input "$971.95"
click at [79, 387] on link "Parcel & Loan" at bounding box center [78, 365] width 11 height 84
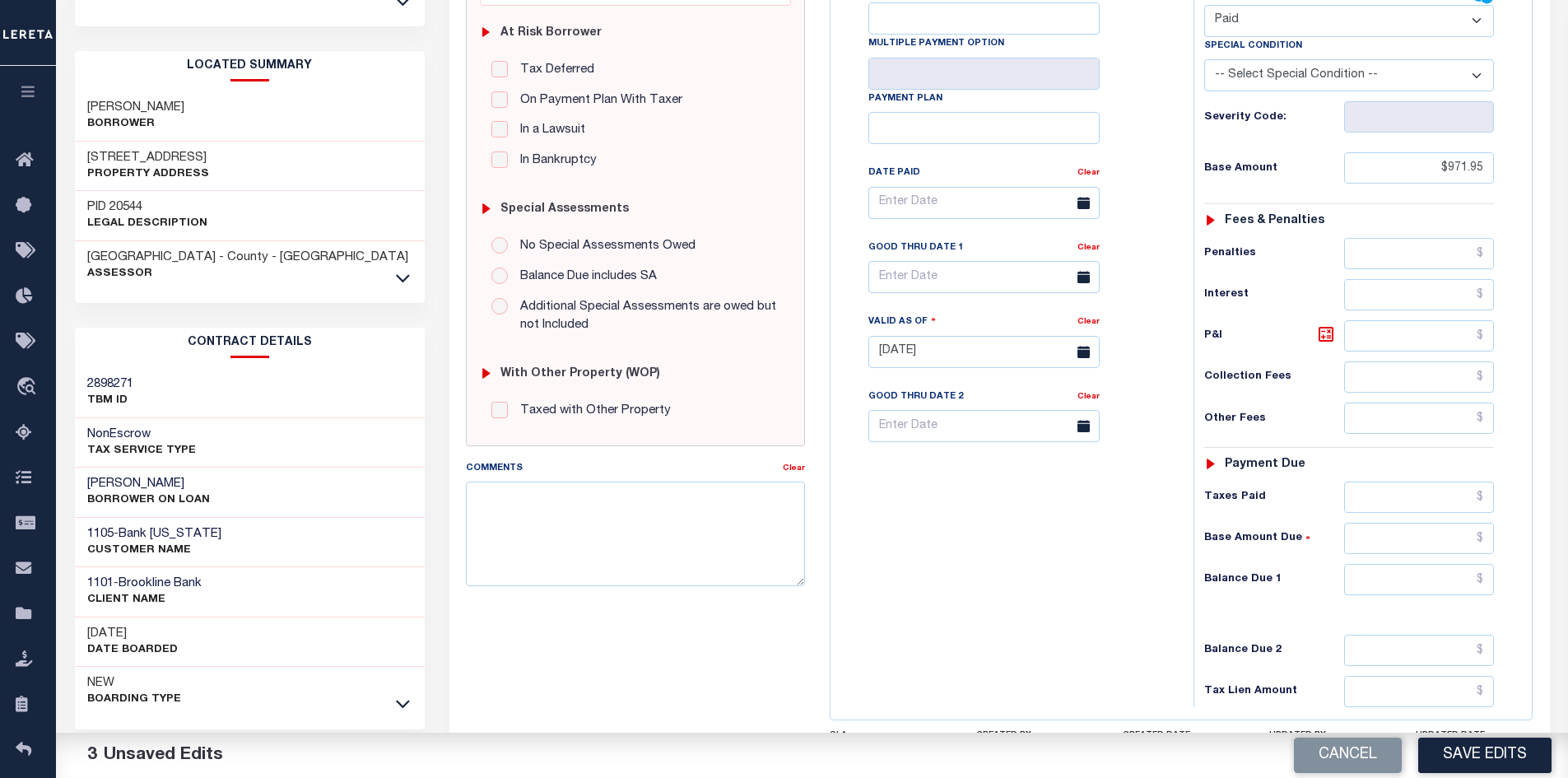
scroll to position [329, 0]
click at [1383, 584] on input "text" at bounding box center [1419, 578] width 151 height 31
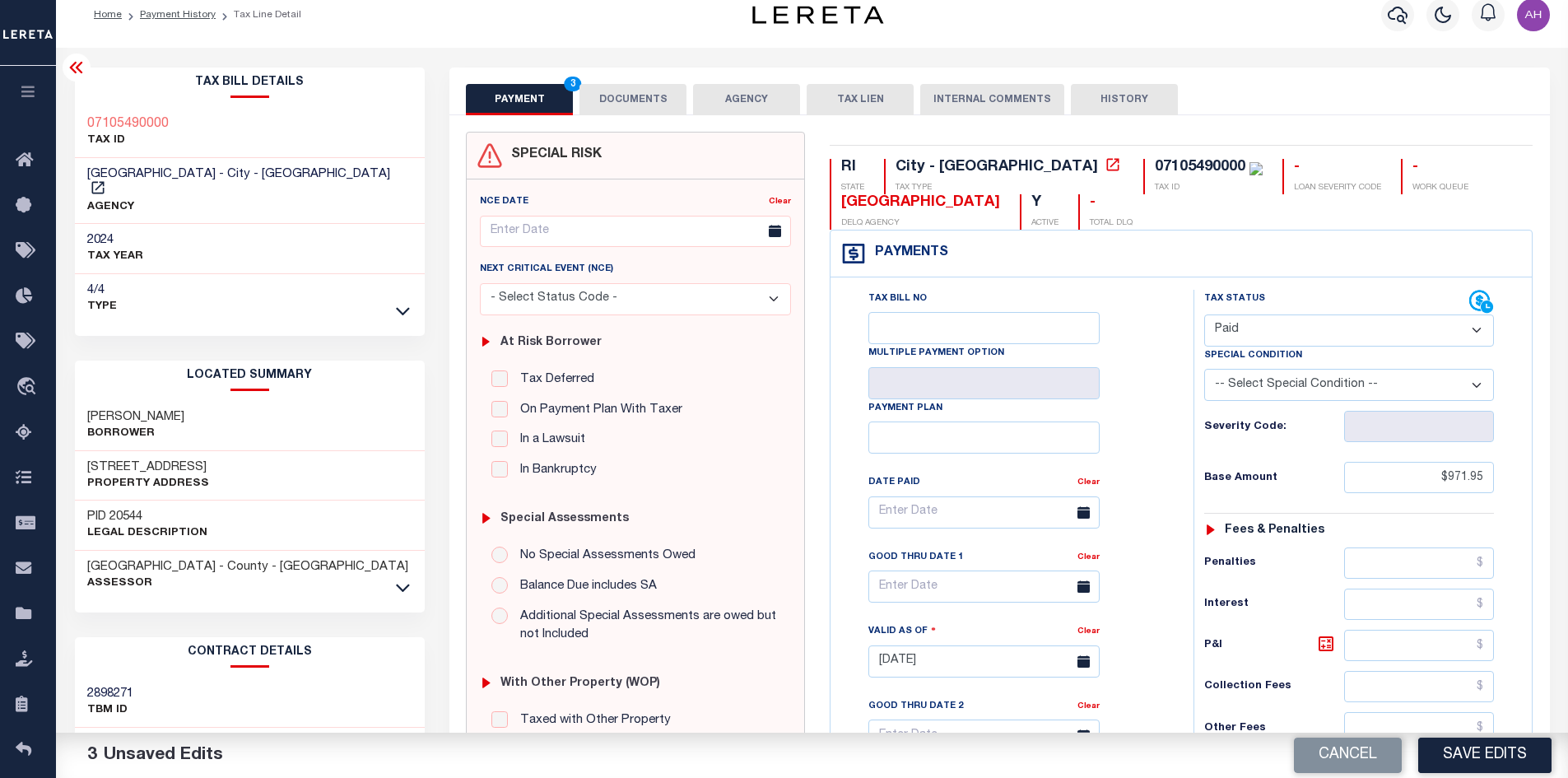
scroll to position [0, 0]
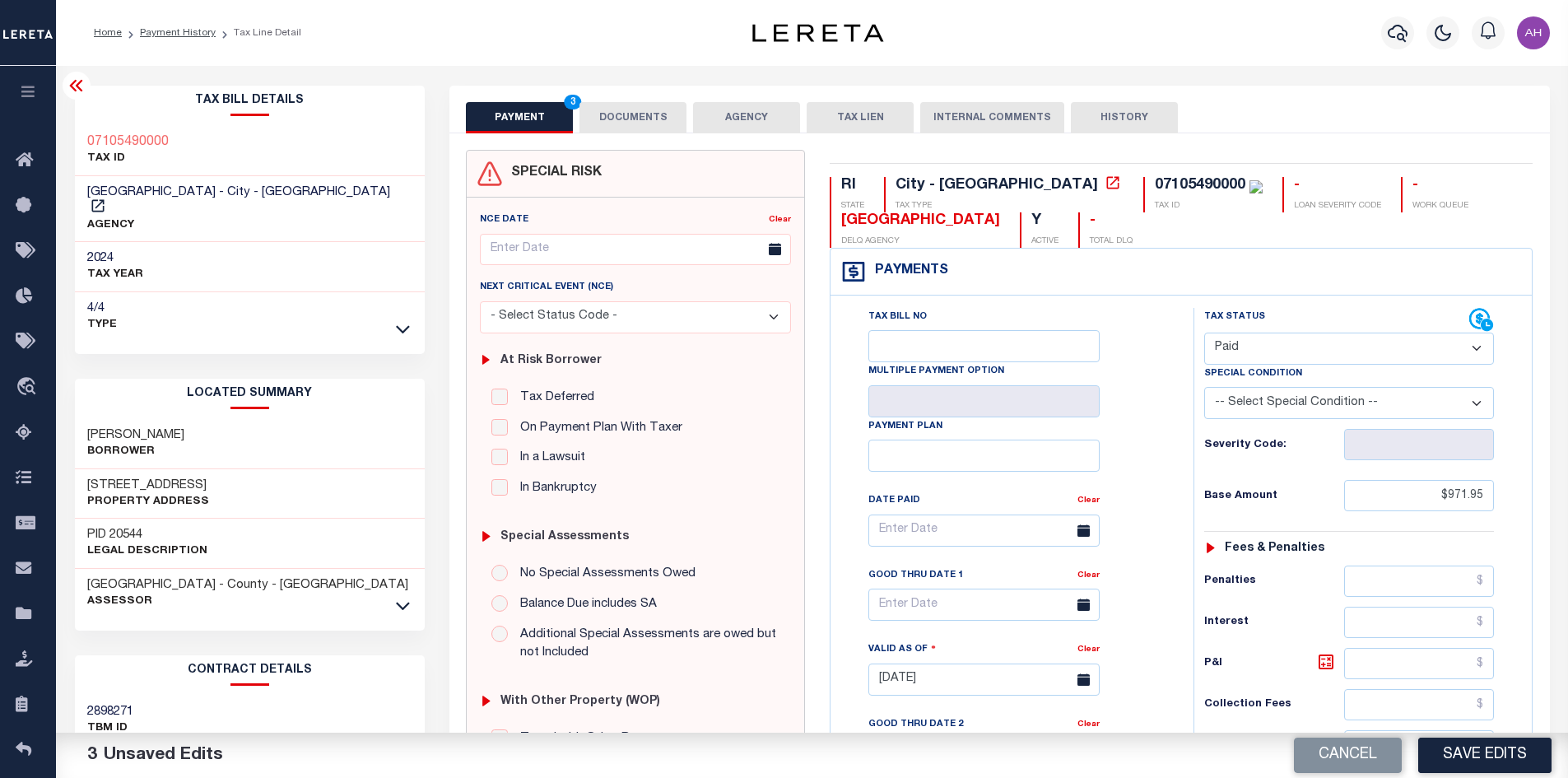
type input "$0.00"
click at [641, 115] on button "DOCUMENTS" at bounding box center [633, 118] width 107 height 31
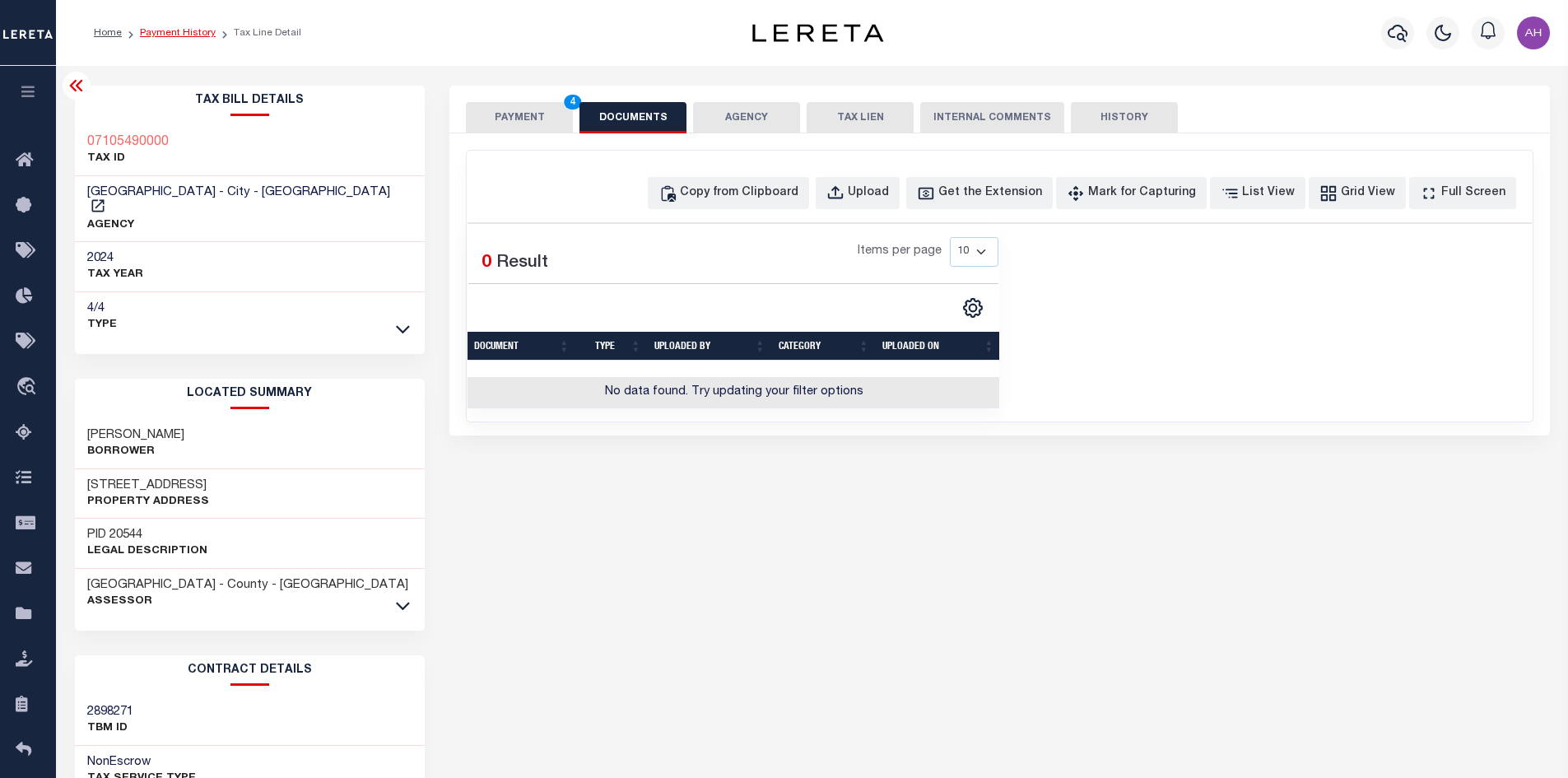
click at [180, 34] on link "Payment History" at bounding box center [177, 32] width 76 height 9
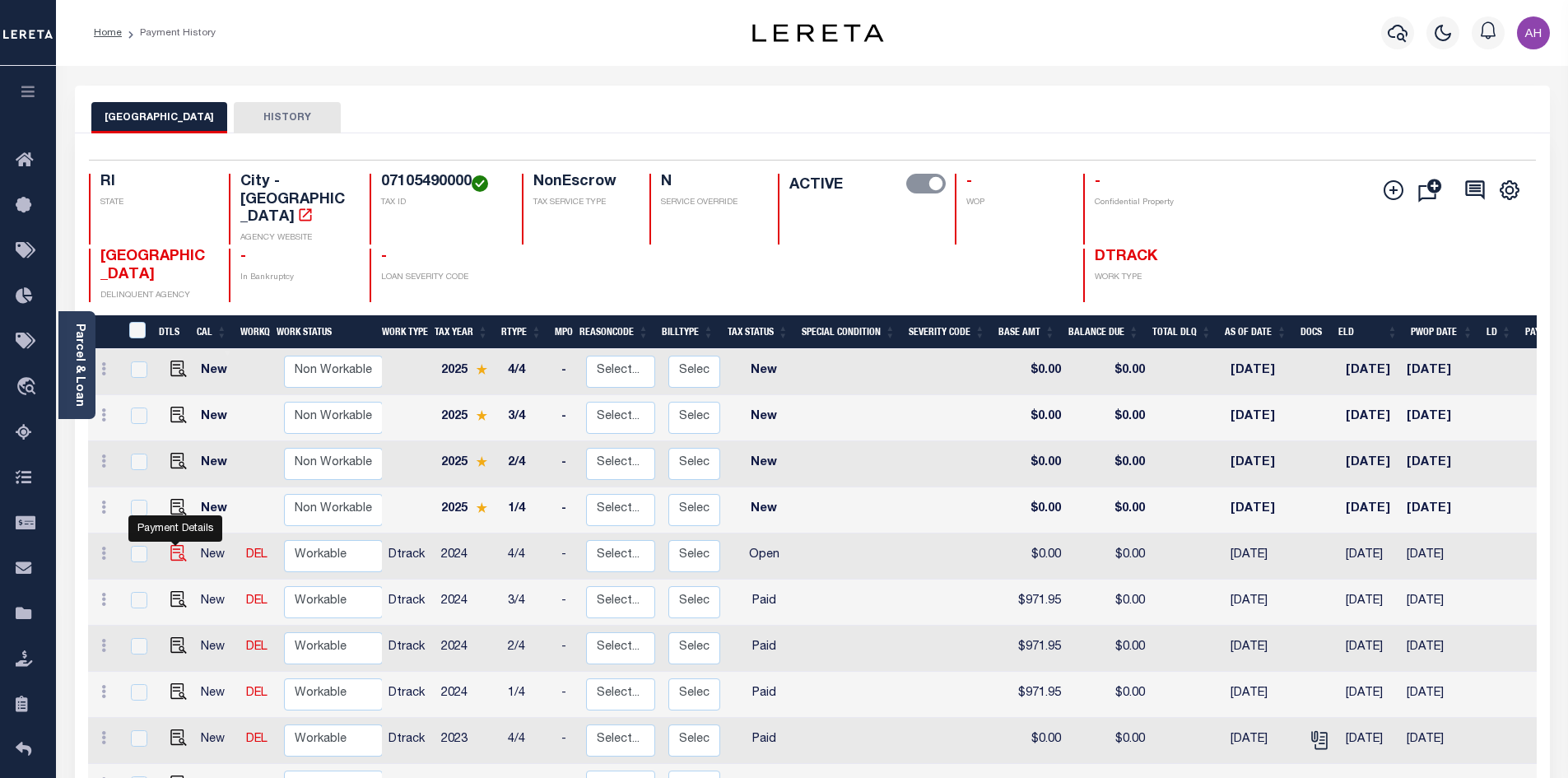
click at [170, 545] on img "" at bounding box center [178, 553] width 16 height 16
checkbox input "true"
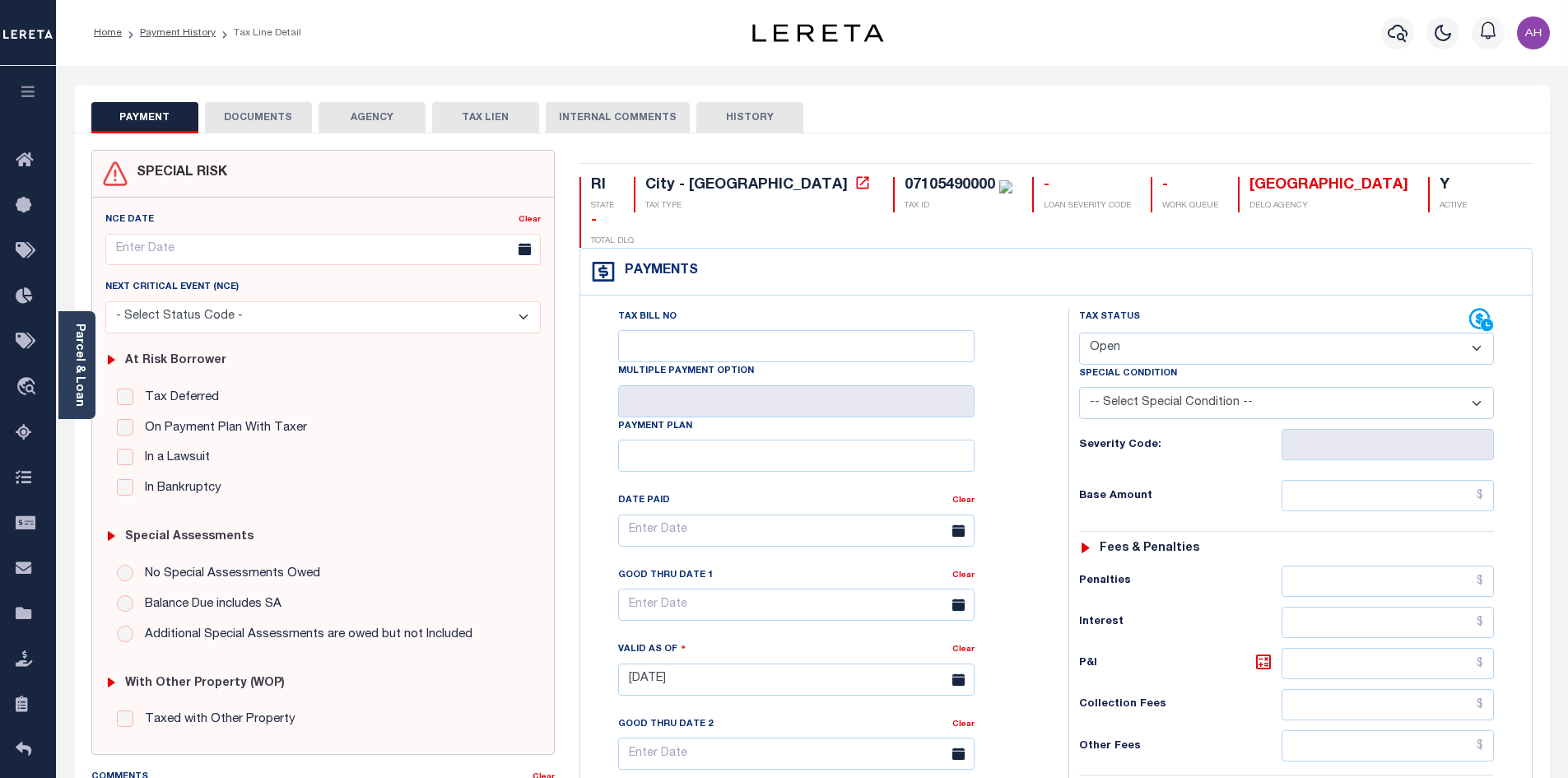
click at [1127, 333] on select "- Select Status Code - Open Due/Unpaid Paid Incomplete No Tax Due Internal Refu…" at bounding box center [1286, 348] width 415 height 32
select select "PYD"
click at [1079, 333] on select "- Select Status Code - Open Due/Unpaid Paid Incomplete No Tax Due Internal Refu…" at bounding box center [1286, 348] width 415 height 32
type input "[DATE]"
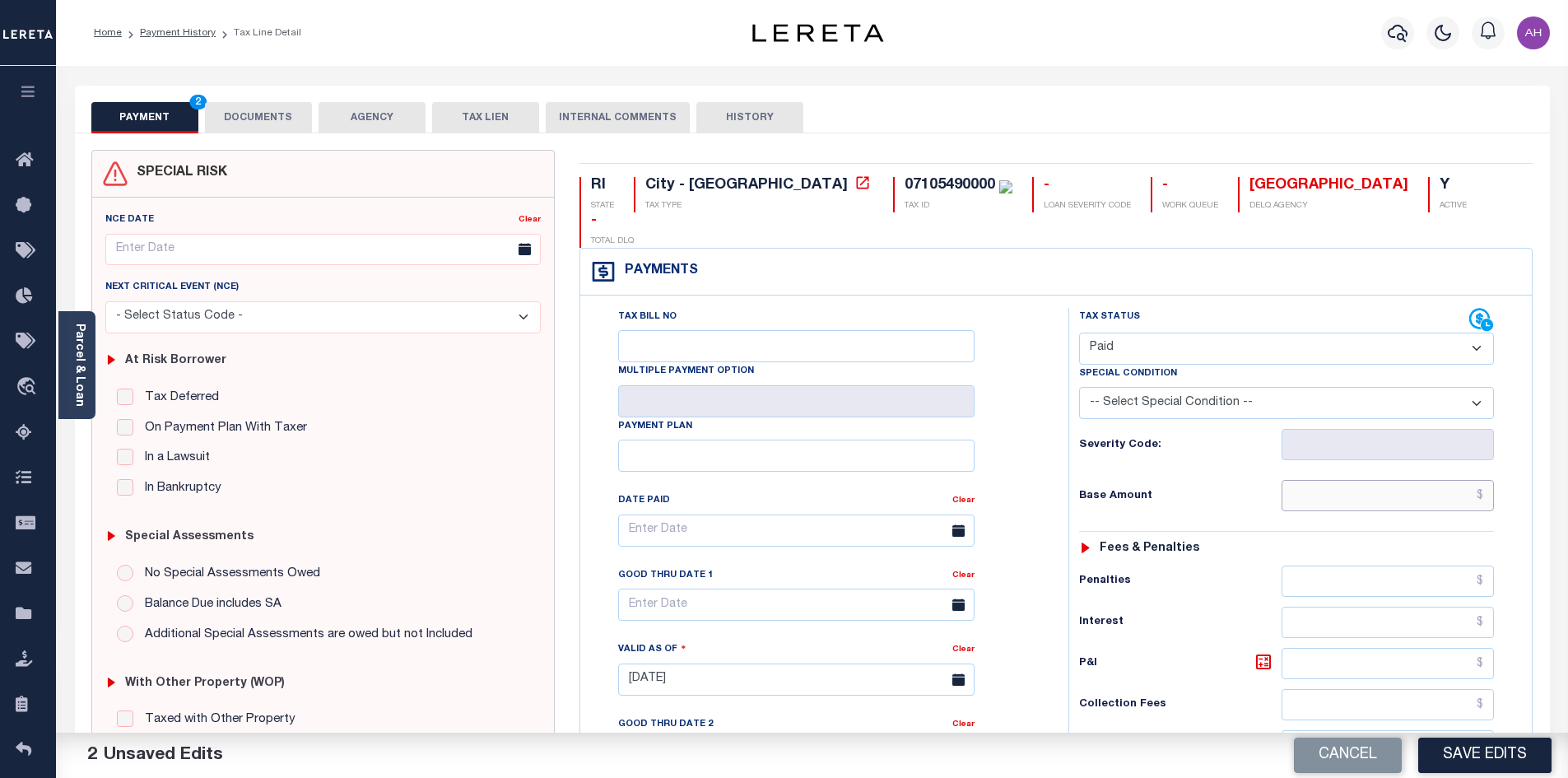
click at [1321, 480] on input "text" at bounding box center [1388, 495] width 214 height 31
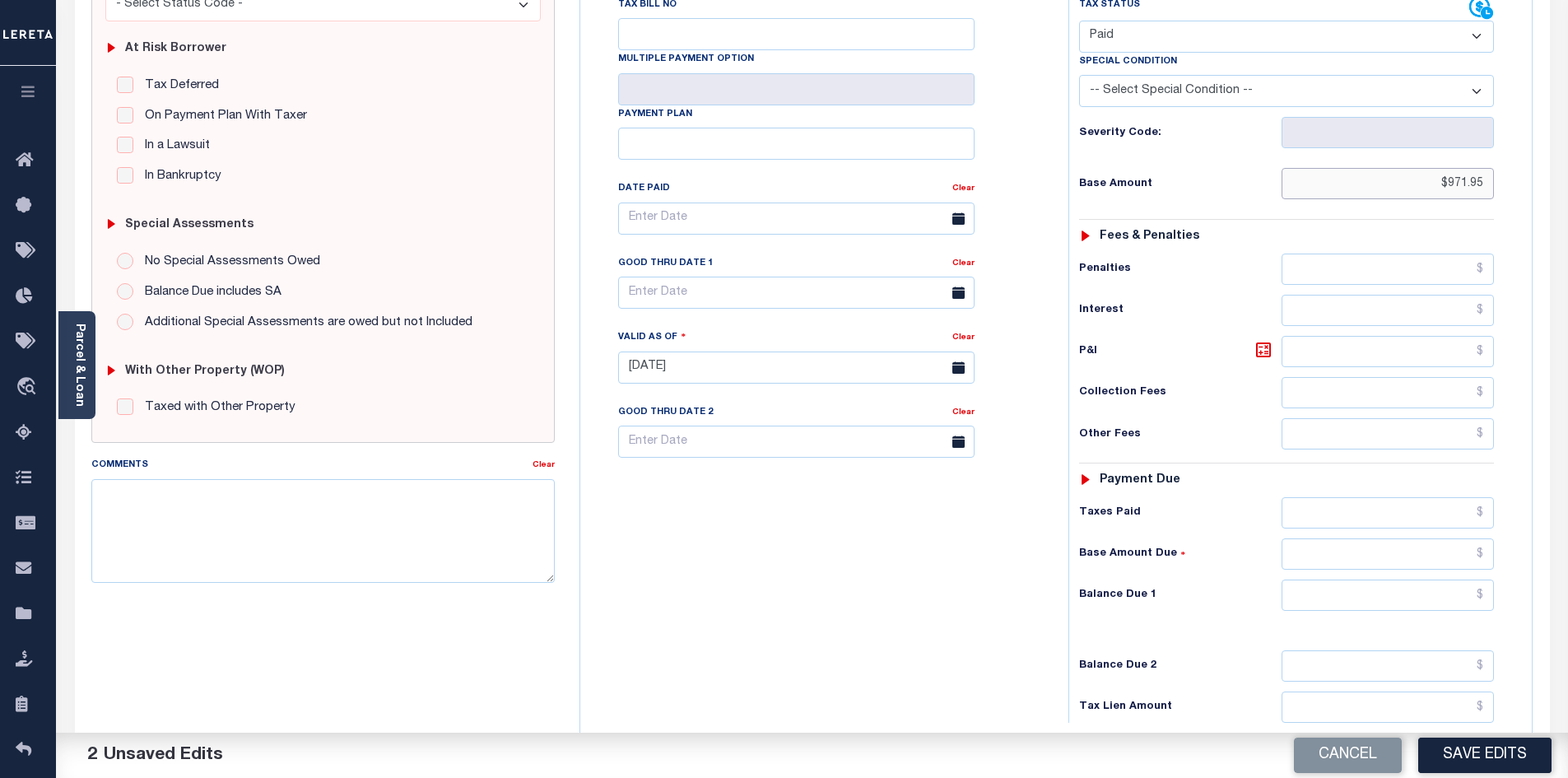
scroll to position [412, 0]
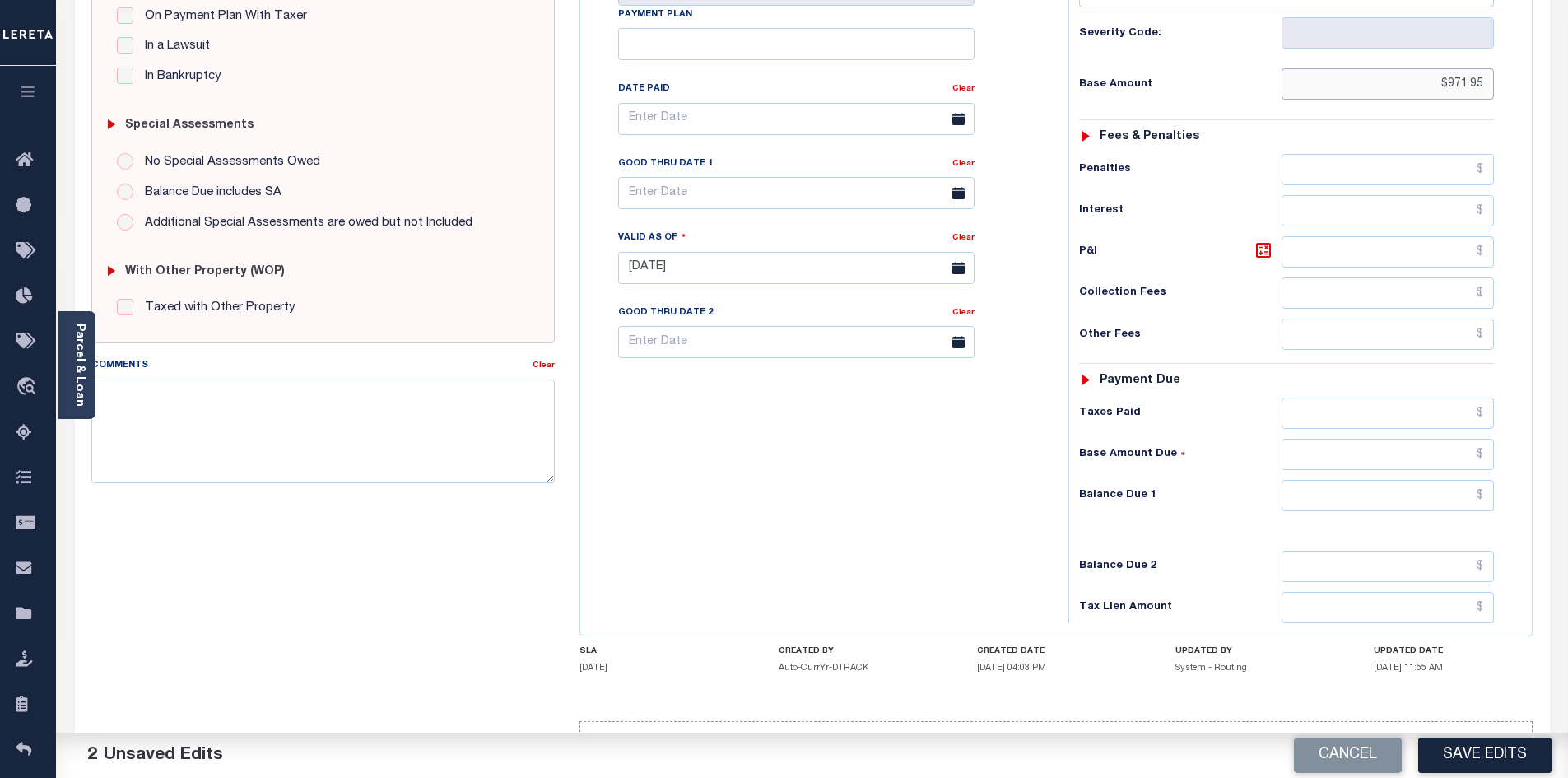
type input "$971.95"
click at [1354, 480] on input "text" at bounding box center [1388, 495] width 214 height 31
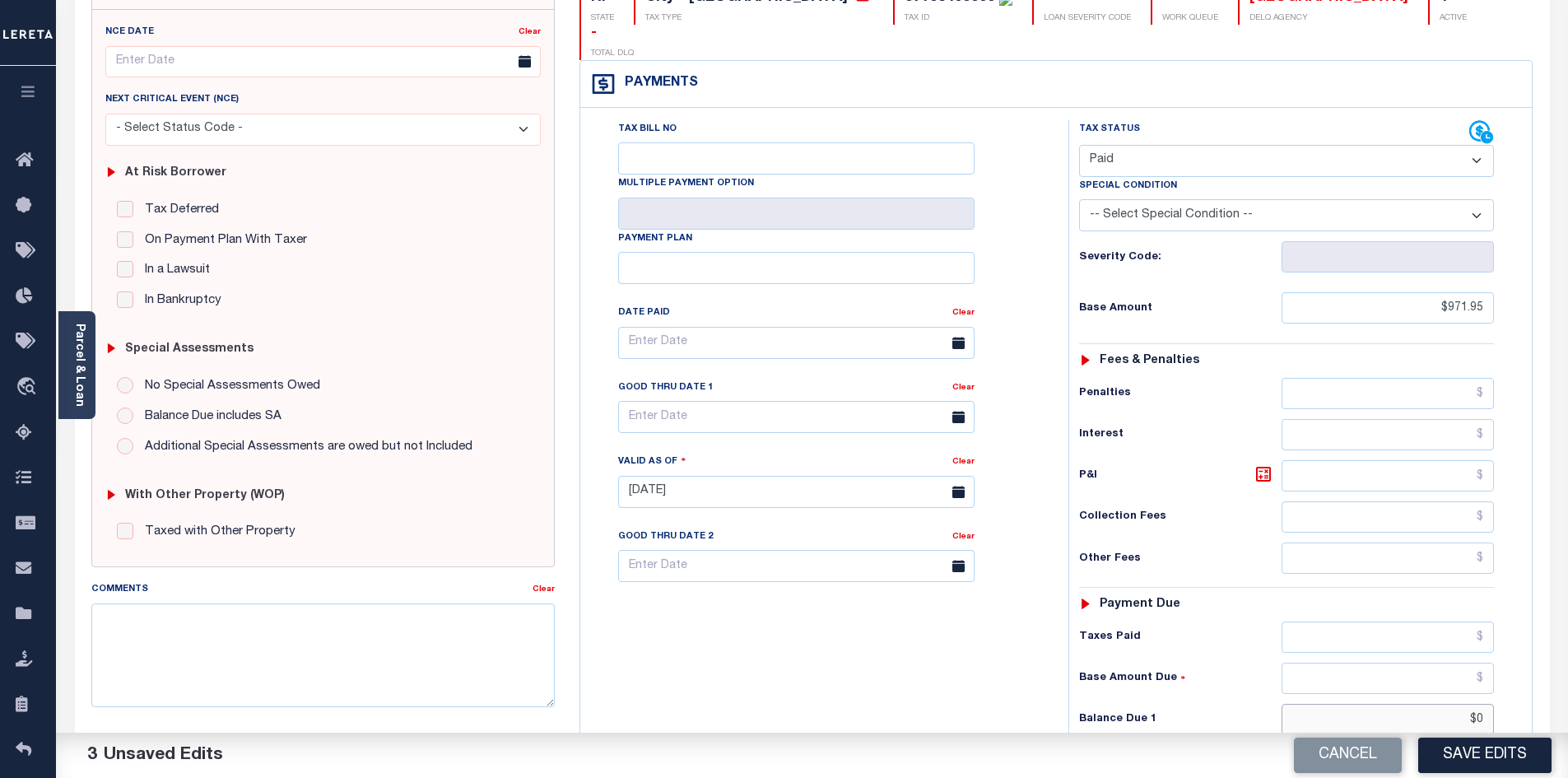
scroll to position [83, 0]
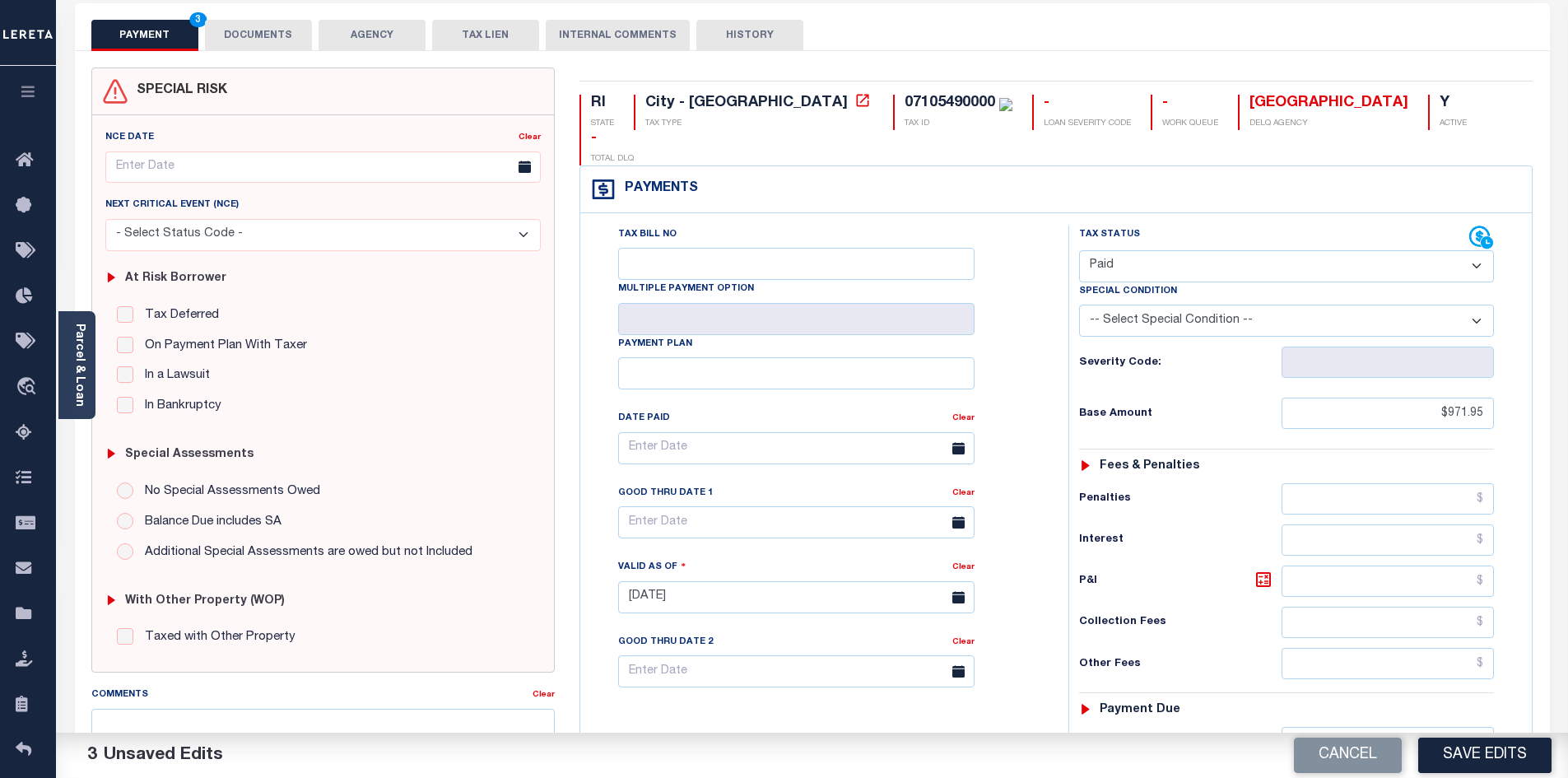
type input "$0.00"
click at [257, 38] on button "DOCUMENTS" at bounding box center [258, 35] width 107 height 31
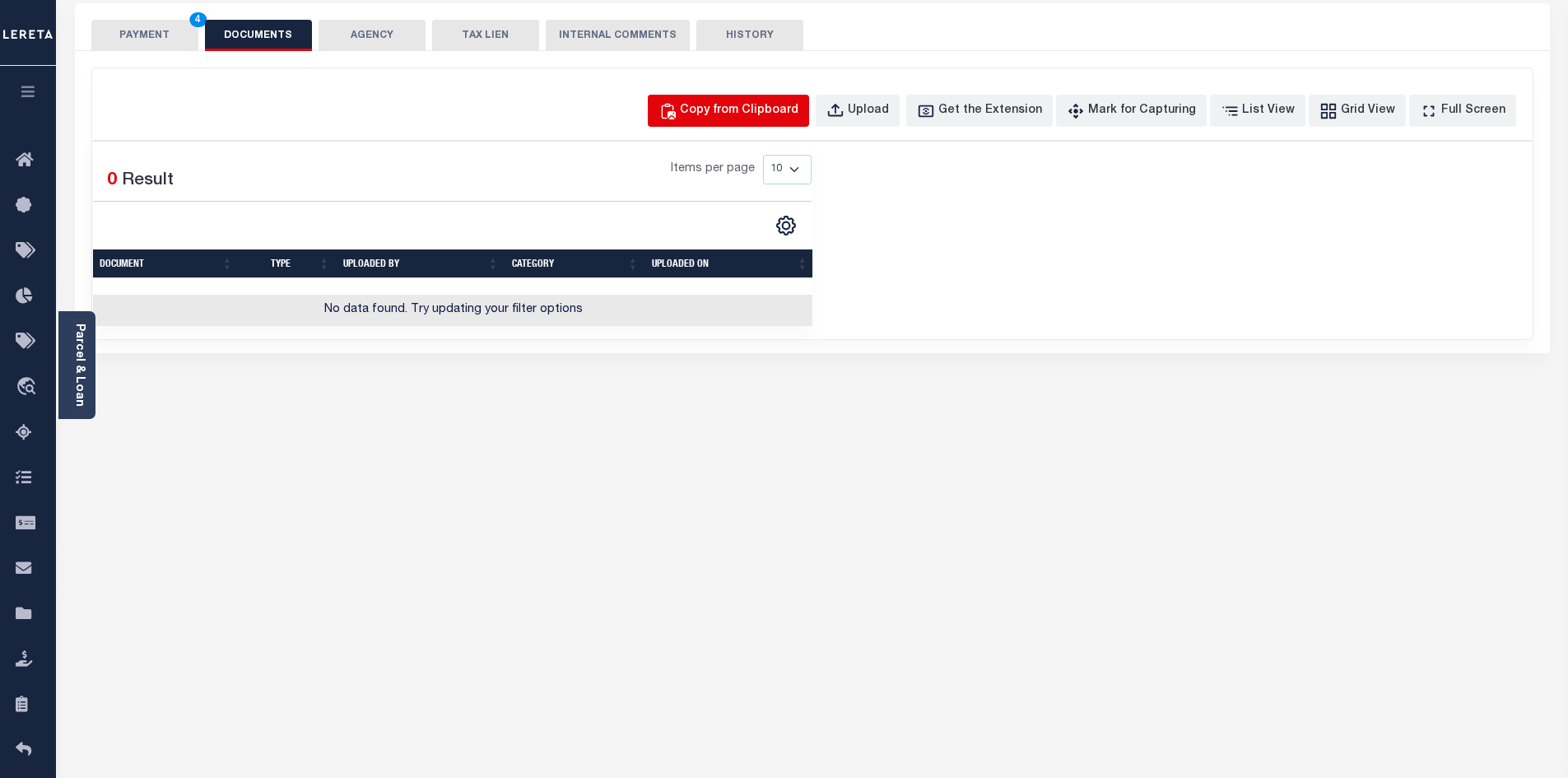
click at [705, 122] on button "Copy from Clipboard" at bounding box center [728, 110] width 161 height 32
select select "POP"
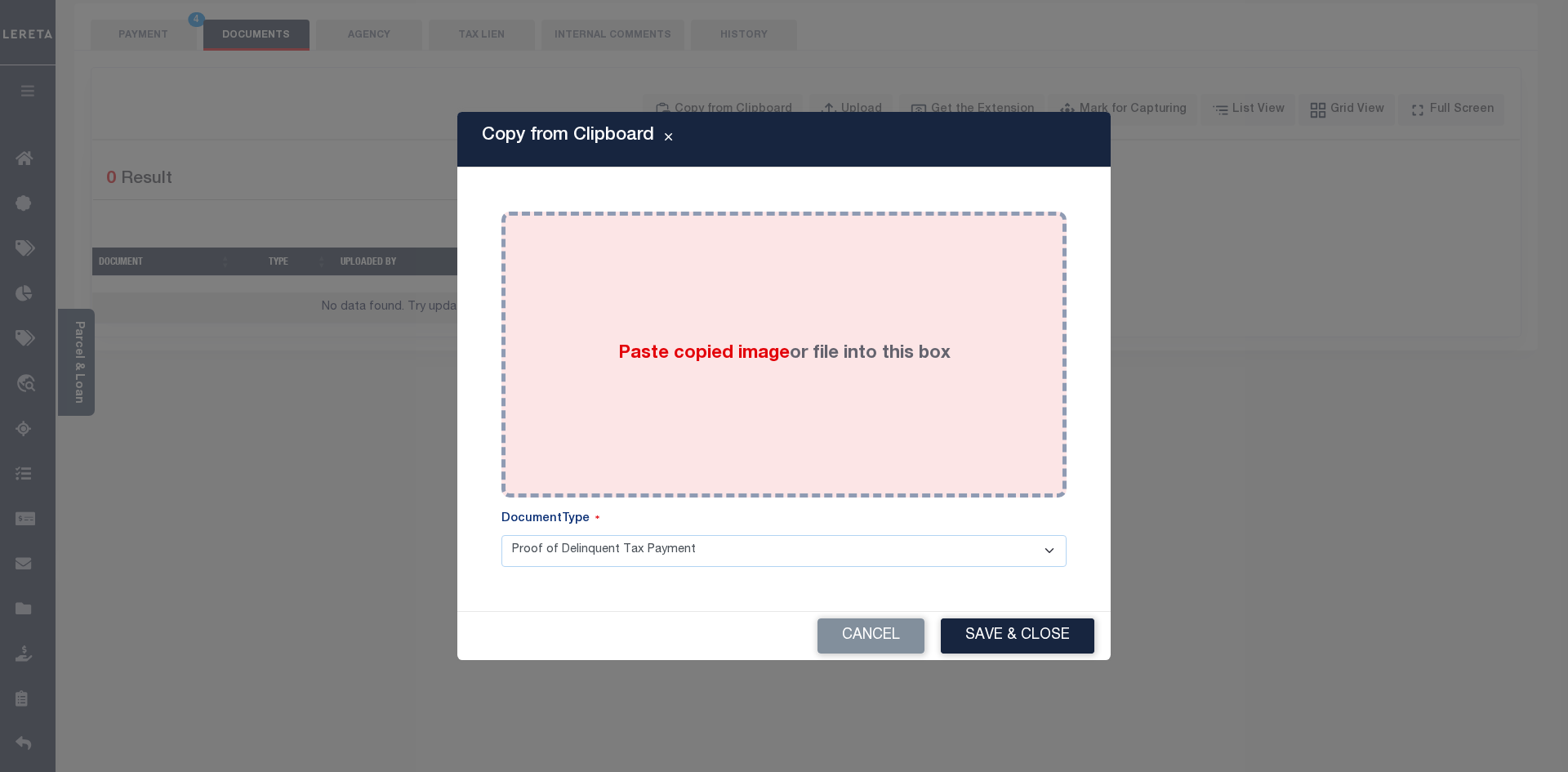
click at [734, 333] on div "Paste copied image or file into this box" at bounding box center [784, 355] width 541 height 262
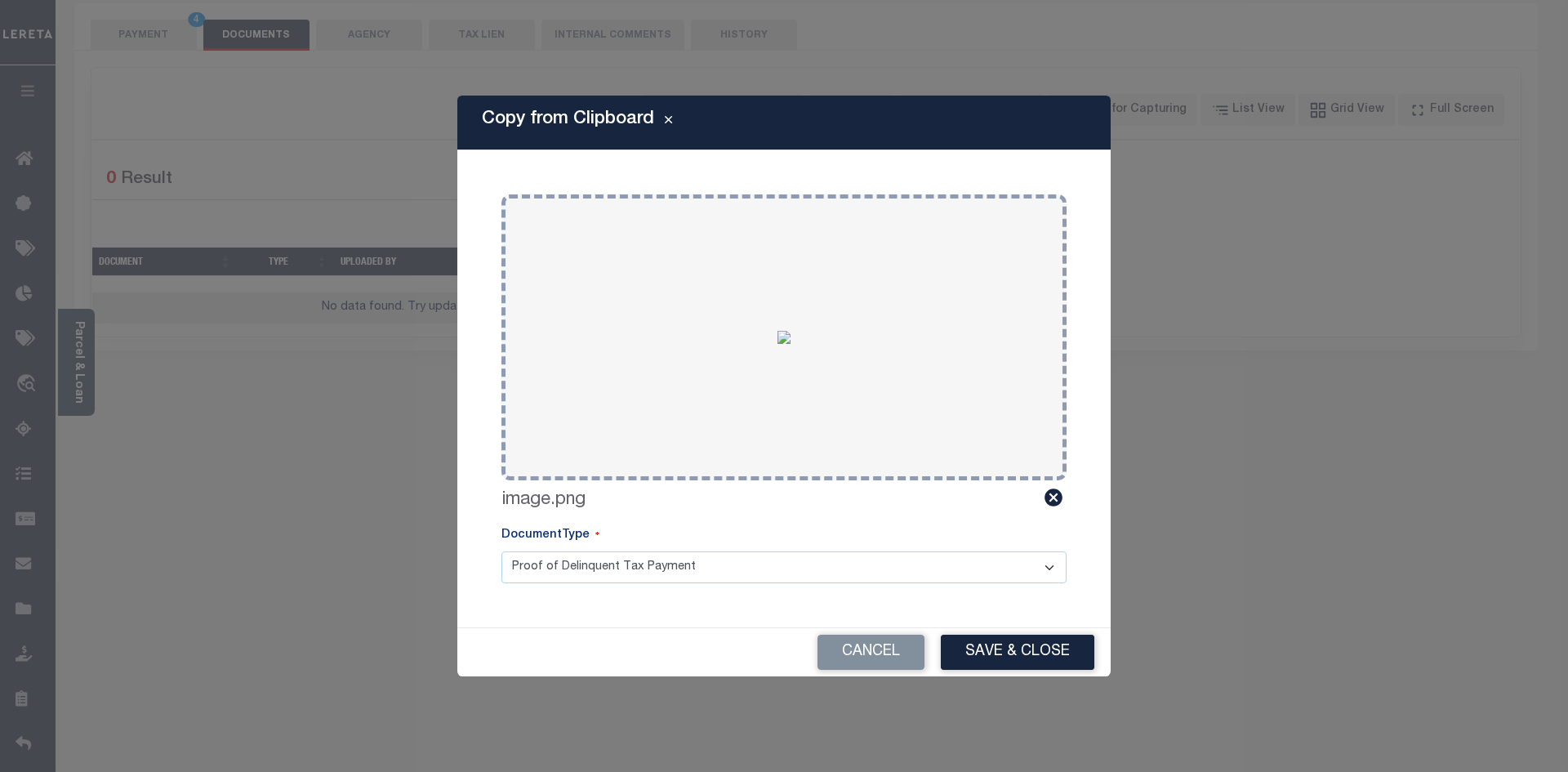
click at [972, 639] on button "Save & Close" at bounding box center [1018, 652] width 154 height 35
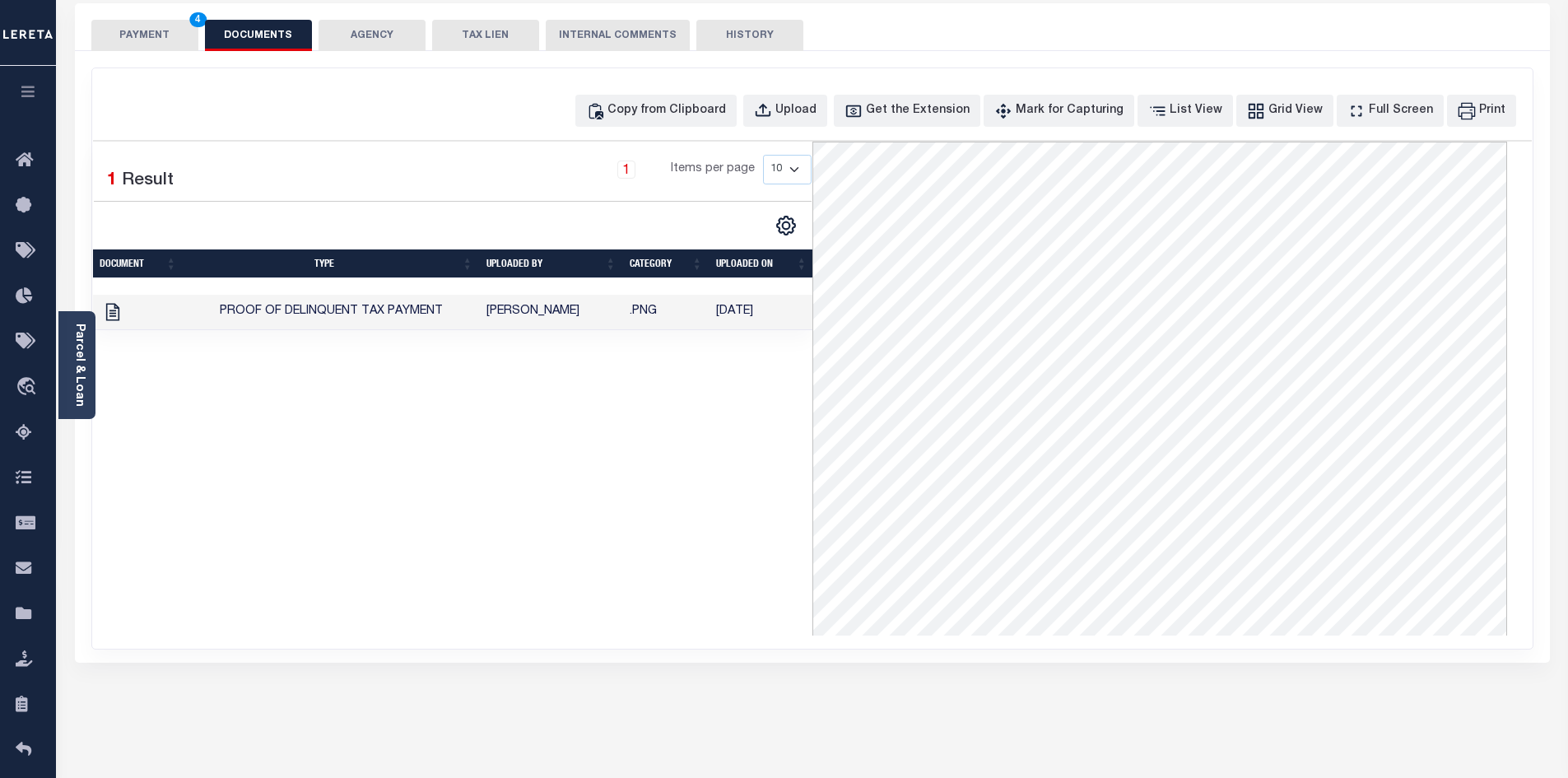
click at [151, 40] on button "PAYMENT 4" at bounding box center [145, 35] width 107 height 31
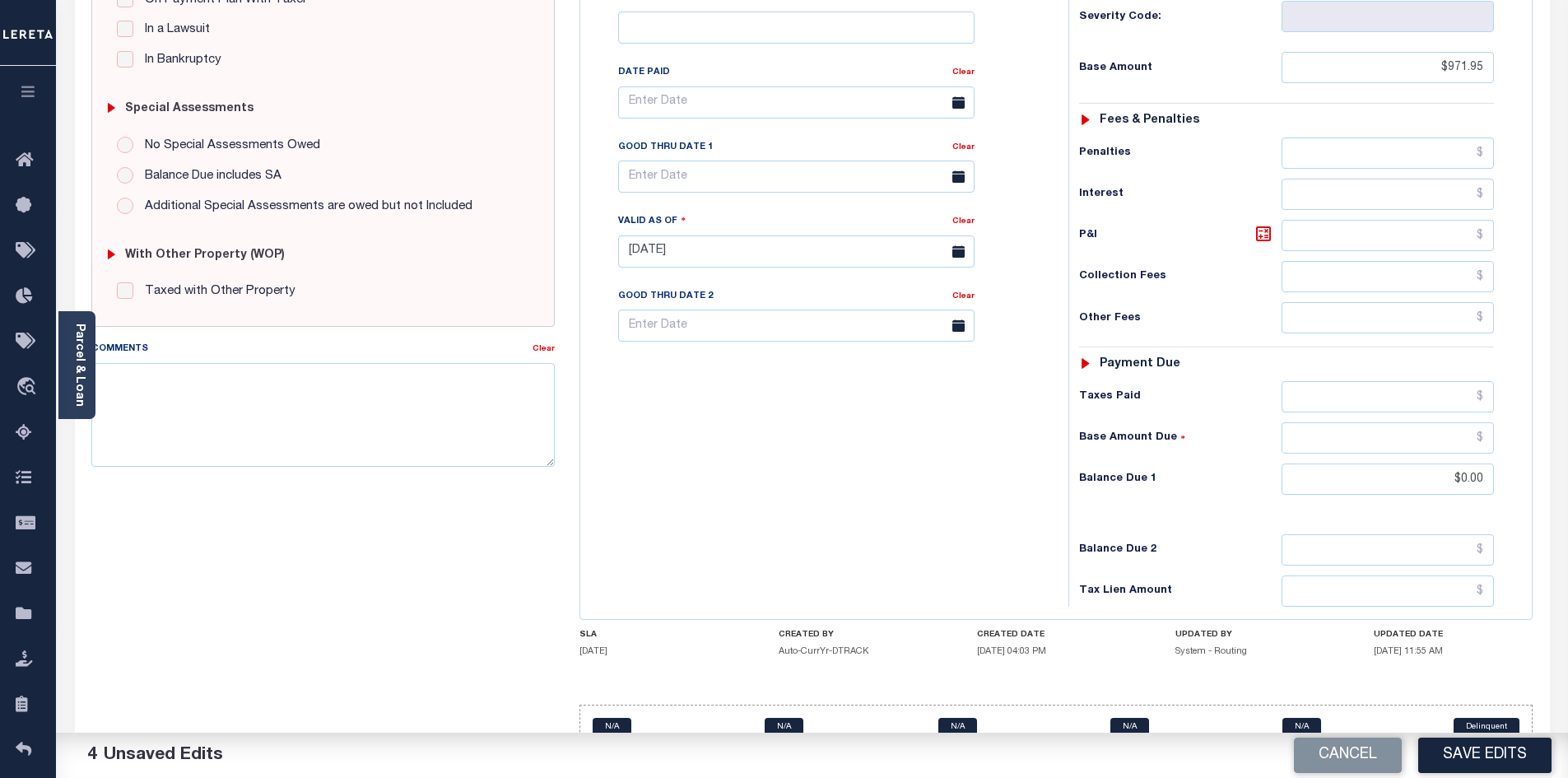
scroll to position [429, 0]
click at [1511, 756] on button "Save Edits" at bounding box center [1484, 755] width 133 height 35
checkbox input "false"
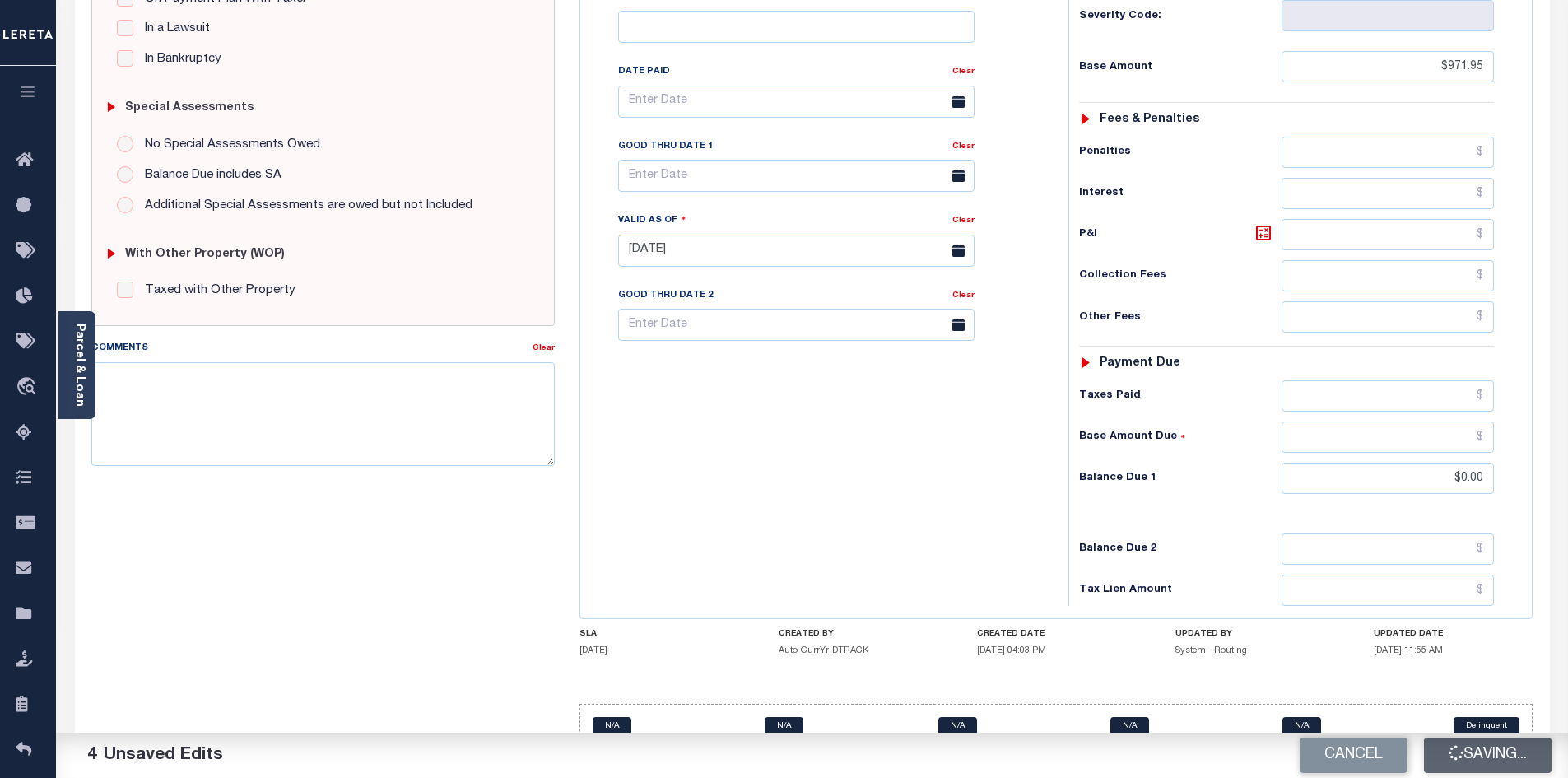
checkbox input "false"
type input "$971.95"
type input "$0"
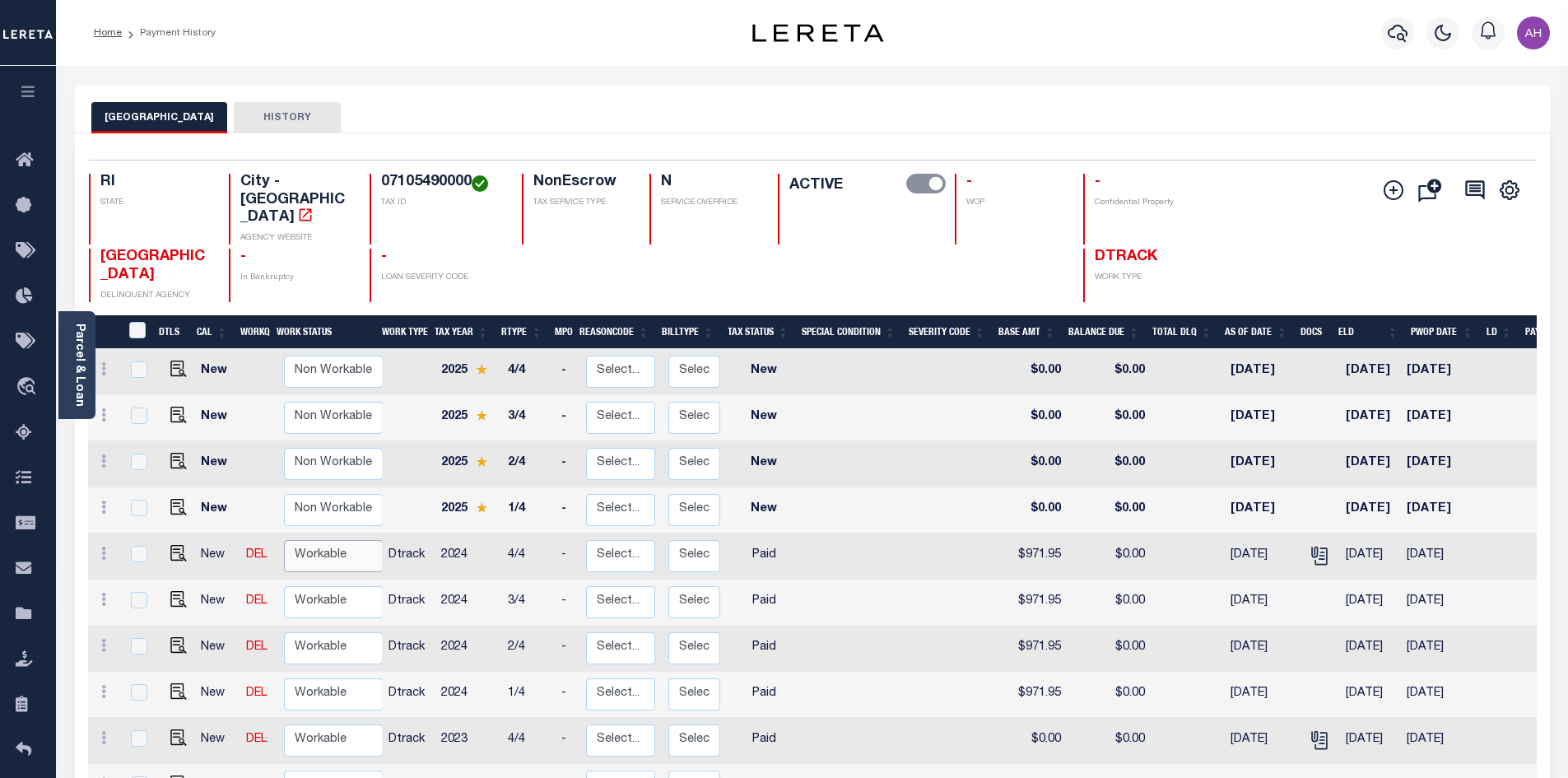
click at [326, 540] on select "Non Workable Workable" at bounding box center [333, 556] width 99 height 32
checkbox input "true"
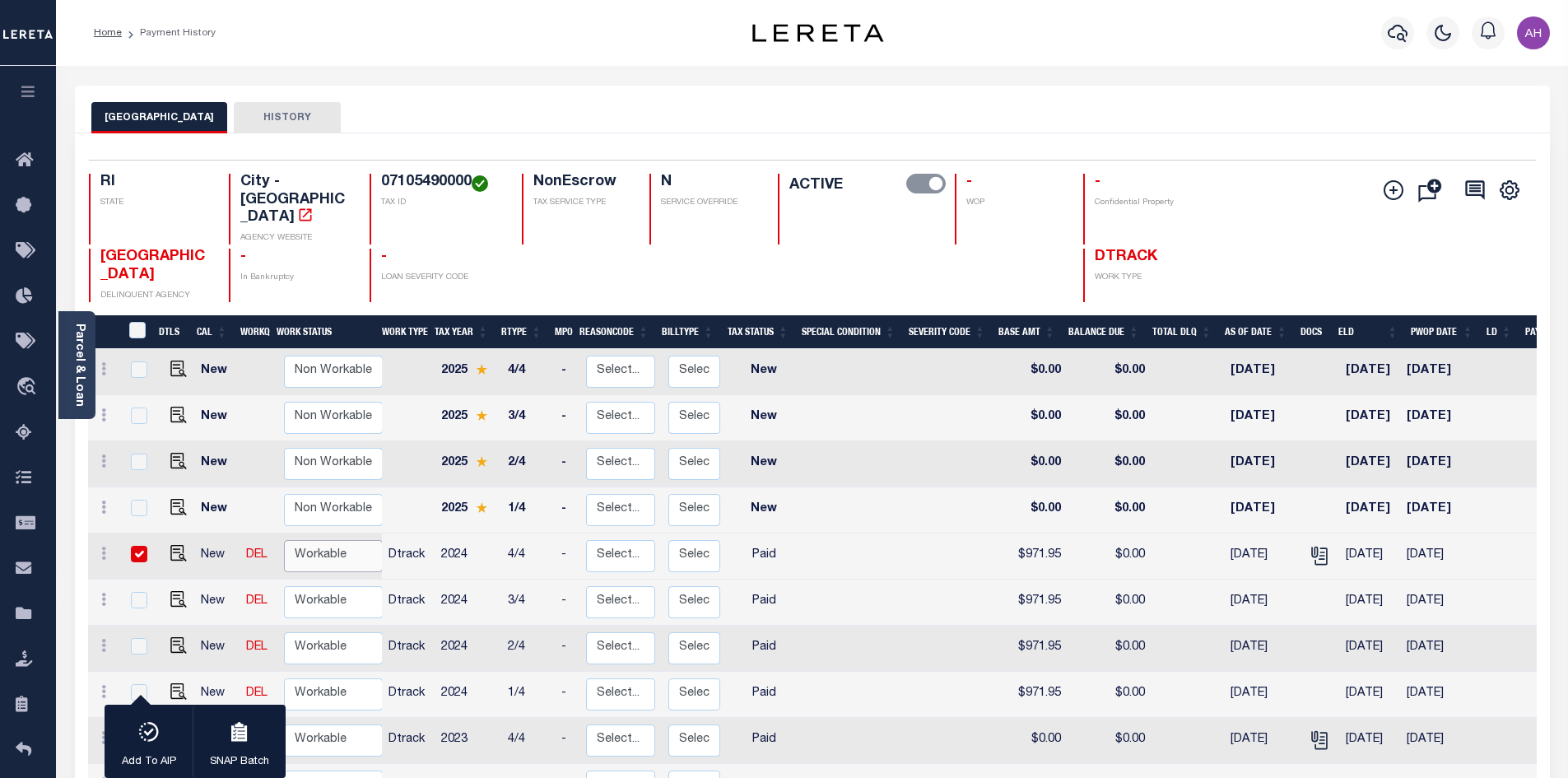
select select "true"
click at [284, 540] on select "Non Workable Workable" at bounding box center [333, 556] width 99 height 32
checkbox input "false"
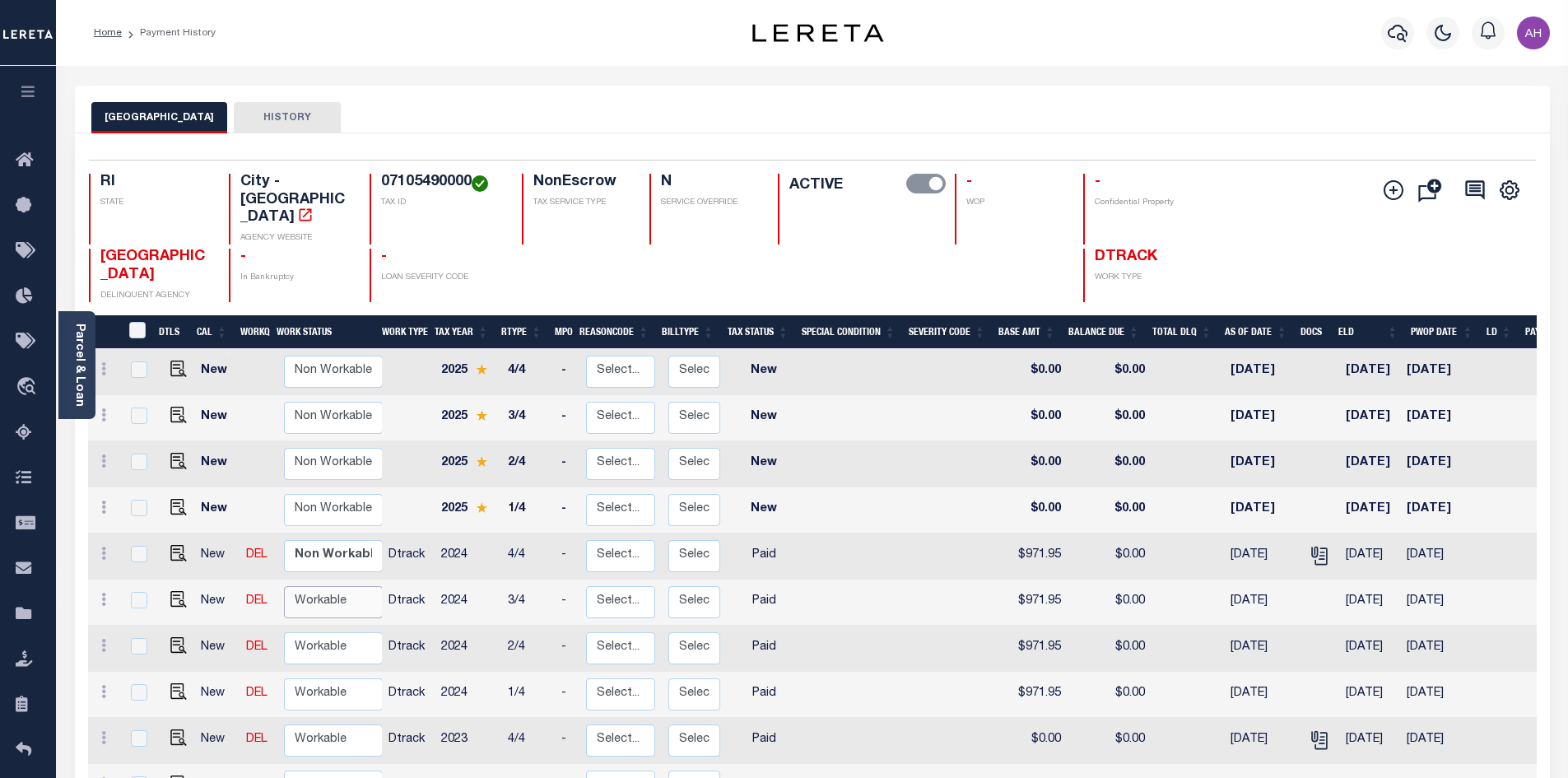
click at [330, 587] on select "Non Workable Workable" at bounding box center [333, 602] width 99 height 32
checkbox input "true"
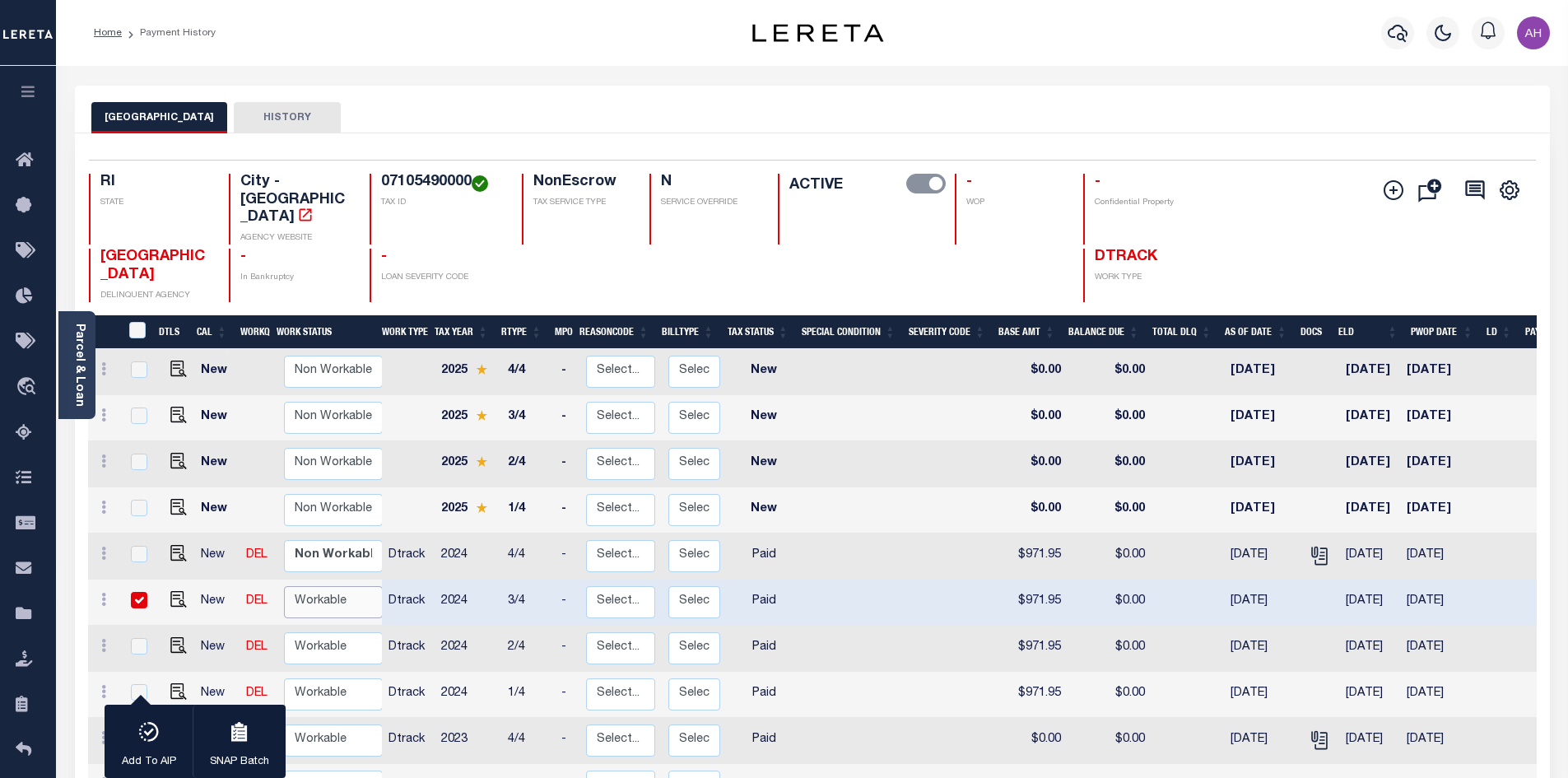
select select "true"
click at [284, 587] on select "Non Workable Workable" at bounding box center [333, 602] width 99 height 32
checkbox input "false"
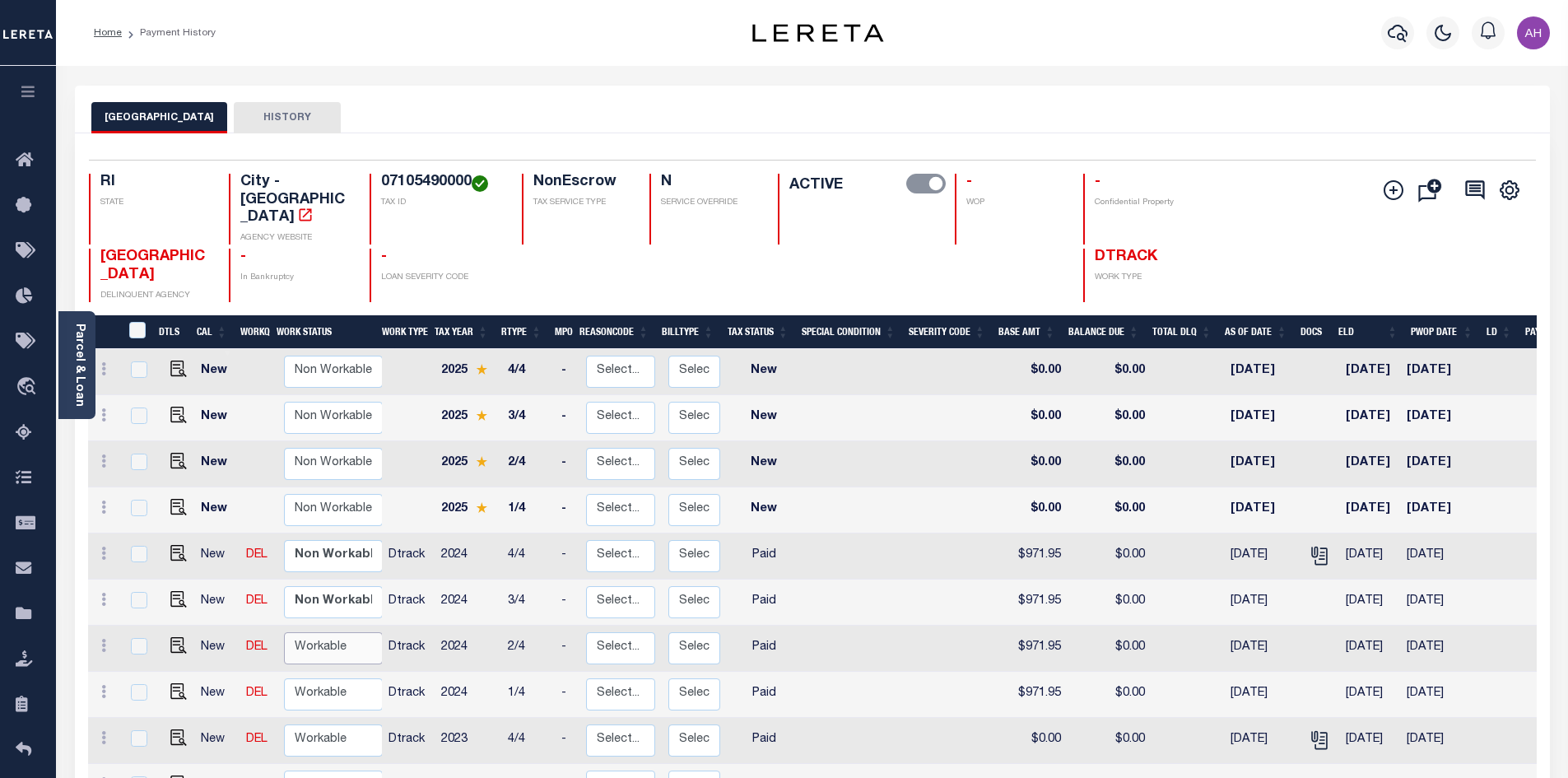
drag, startPoint x: 329, startPoint y: 612, endPoint x: 329, endPoint y: 630, distance: 18.0
click at [329, 632] on select "Non Workable Workable" at bounding box center [333, 648] width 99 height 32
checkbox input "true"
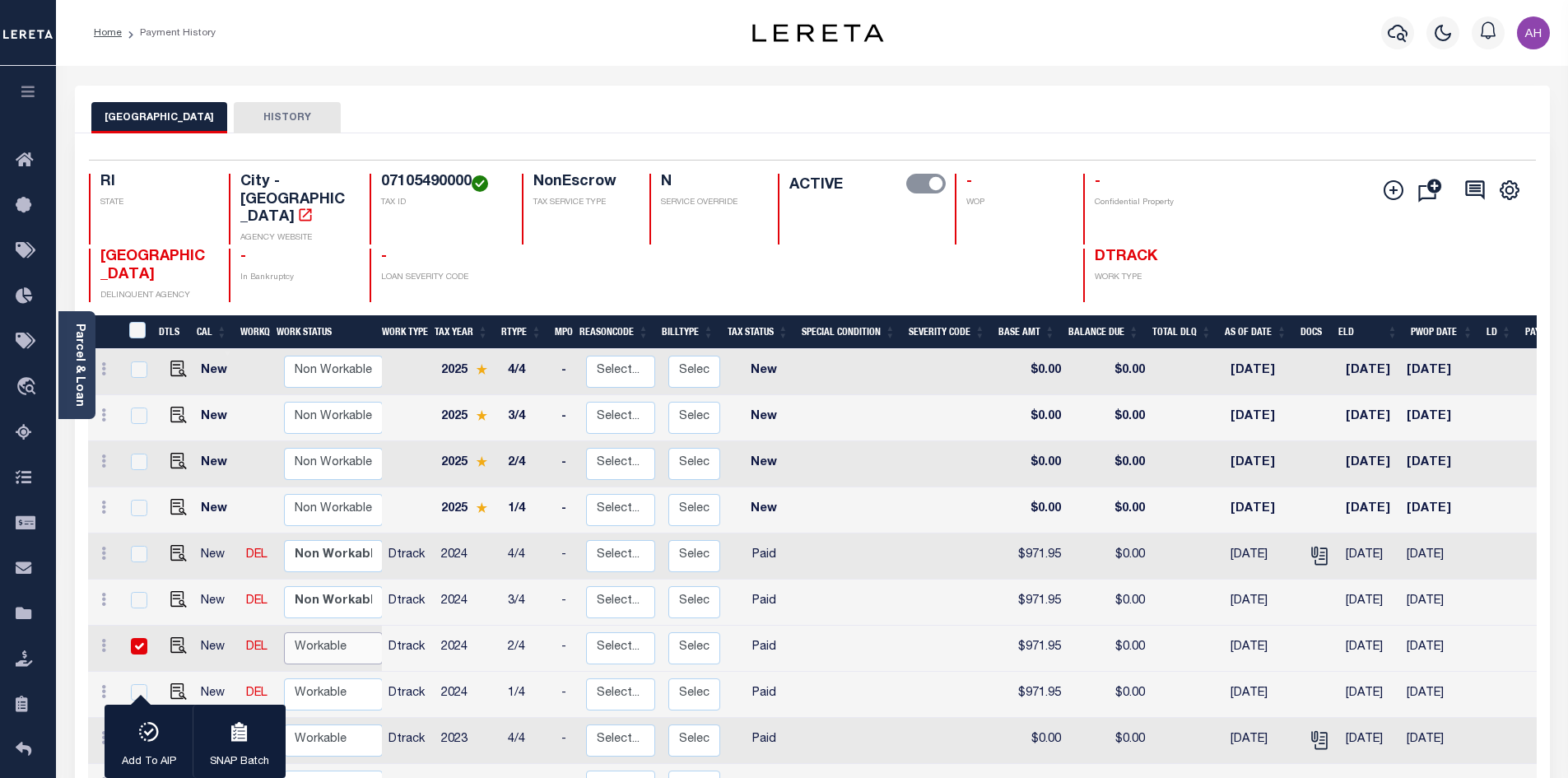
select select "true"
click at [284, 632] on select "Non Workable Workable" at bounding box center [333, 648] width 99 height 32
checkbox input "false"
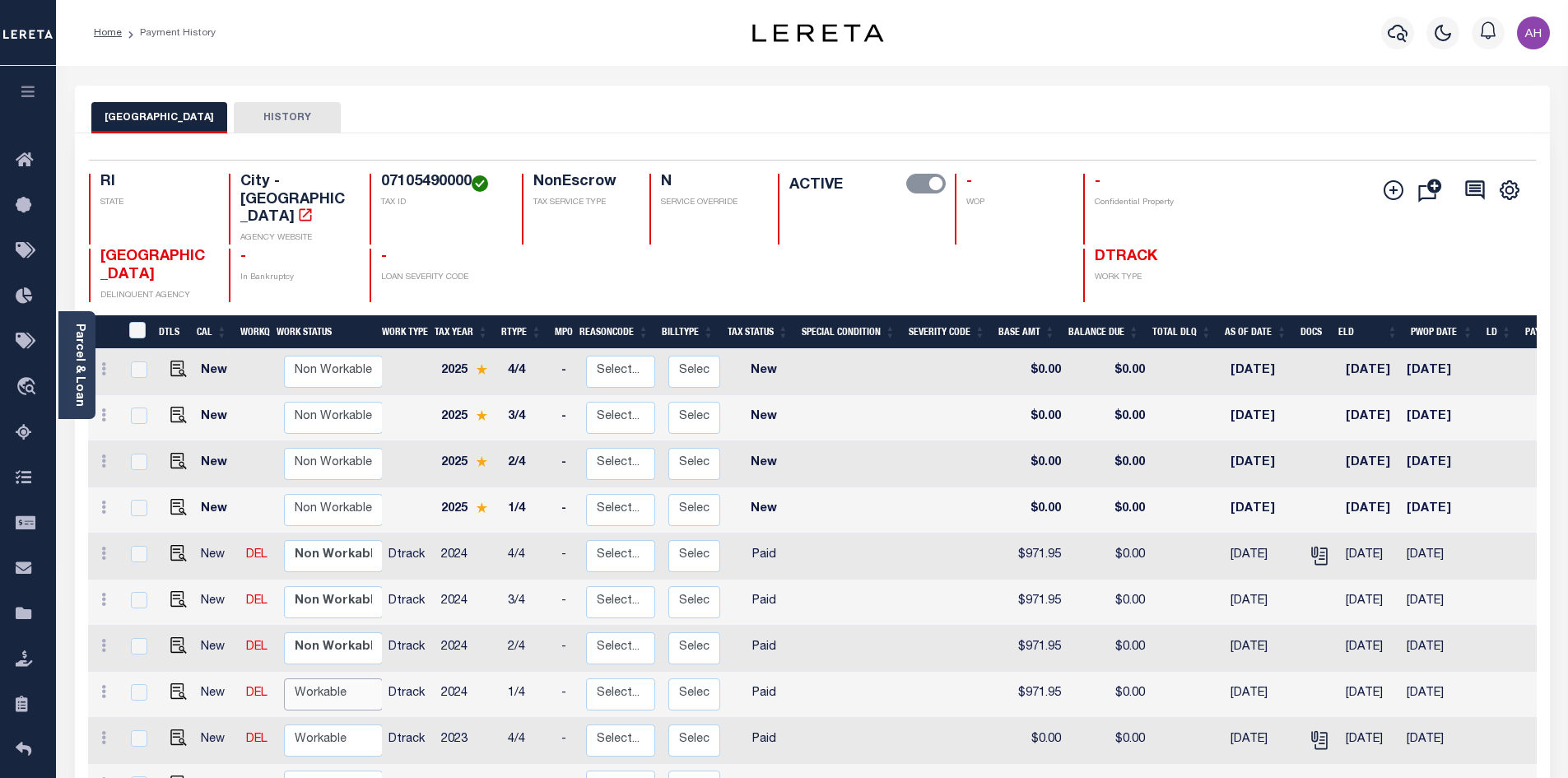
click at [321, 679] on select "Non Workable Workable" at bounding box center [333, 694] width 99 height 32
checkbox input "true"
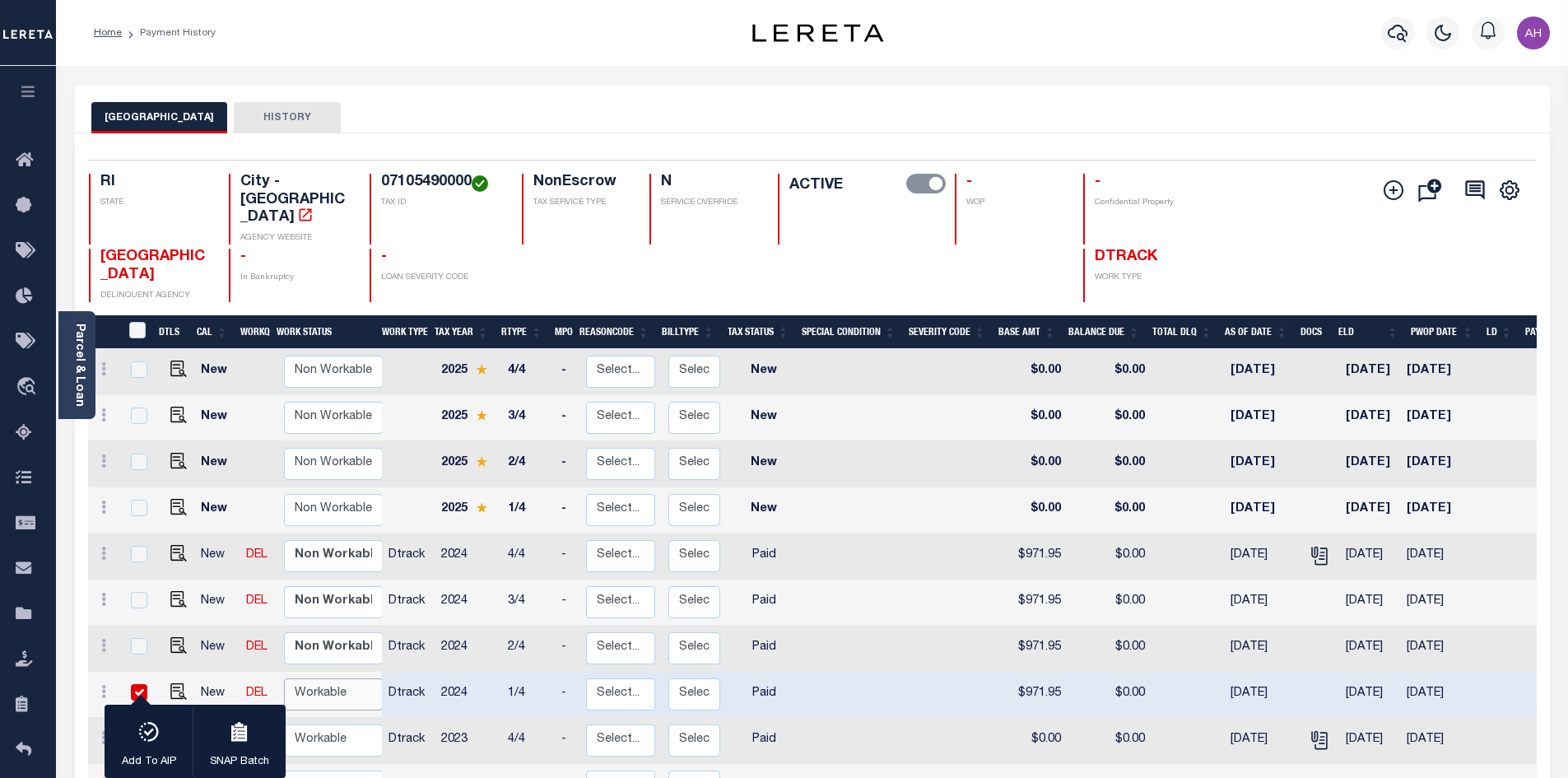
select select "true"
click at [284, 679] on select "Non Workable Workable" at bounding box center [333, 694] width 99 height 32
checkbox input "false"
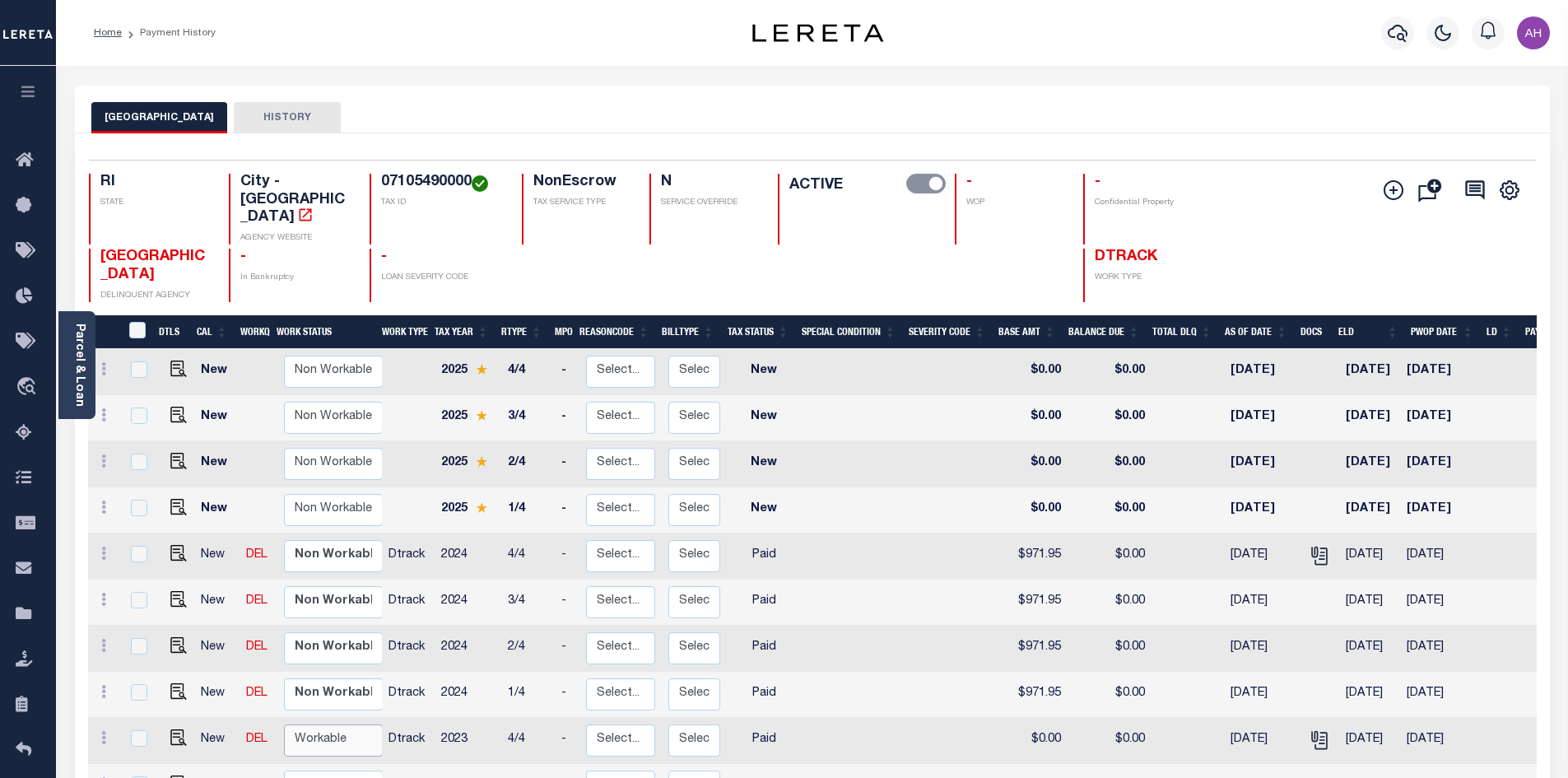
click at [320, 725] on select "Non Workable Workable" at bounding box center [333, 740] width 99 height 32
checkbox input "true"
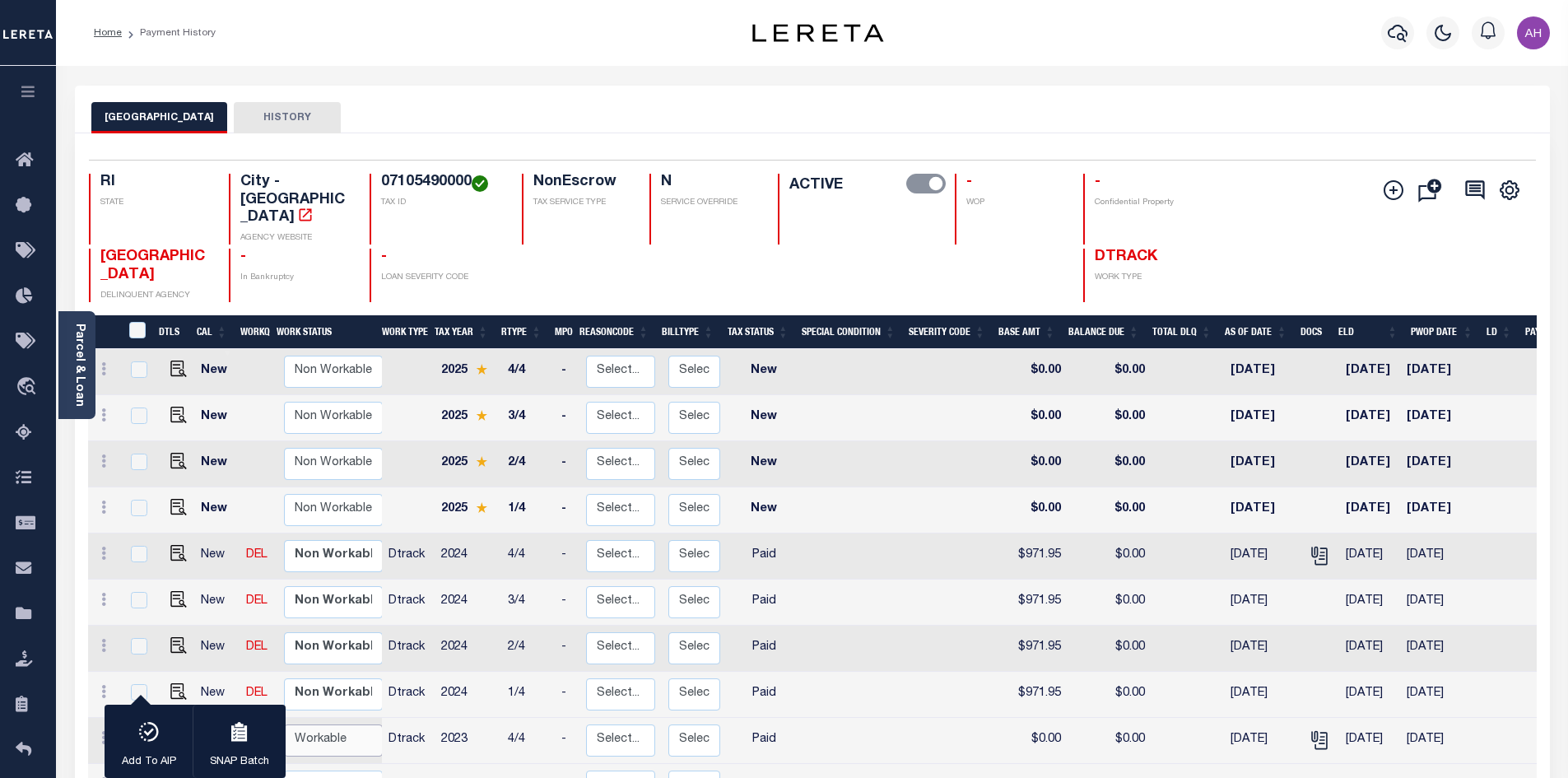
select select "true"
click at [284, 725] on select "Non Workable Workable" at bounding box center [333, 740] width 99 height 32
checkbox input "false"
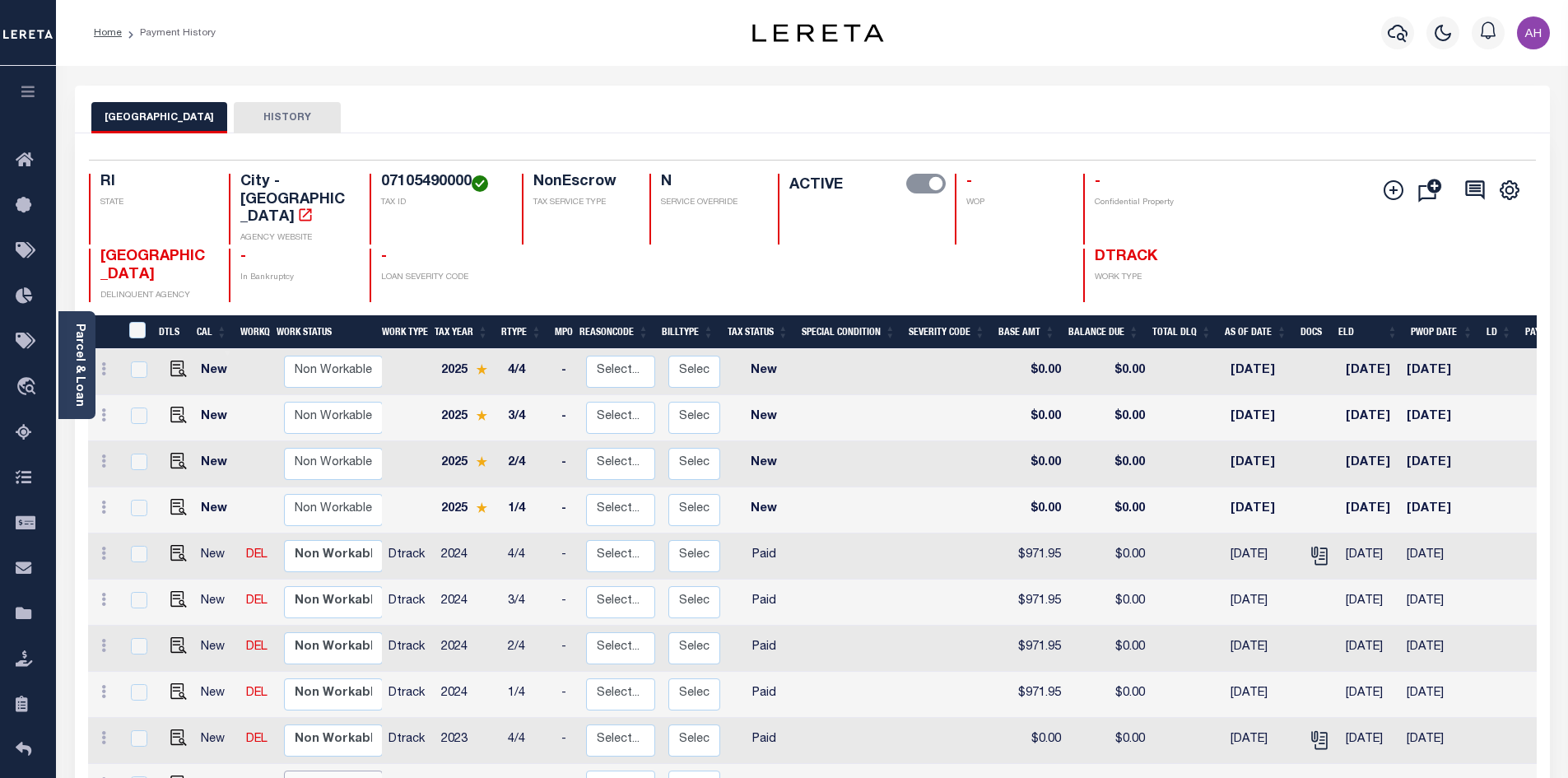
click at [319, 771] on select "Non Workable Workable" at bounding box center [333, 787] width 99 height 32
checkbox input "true"
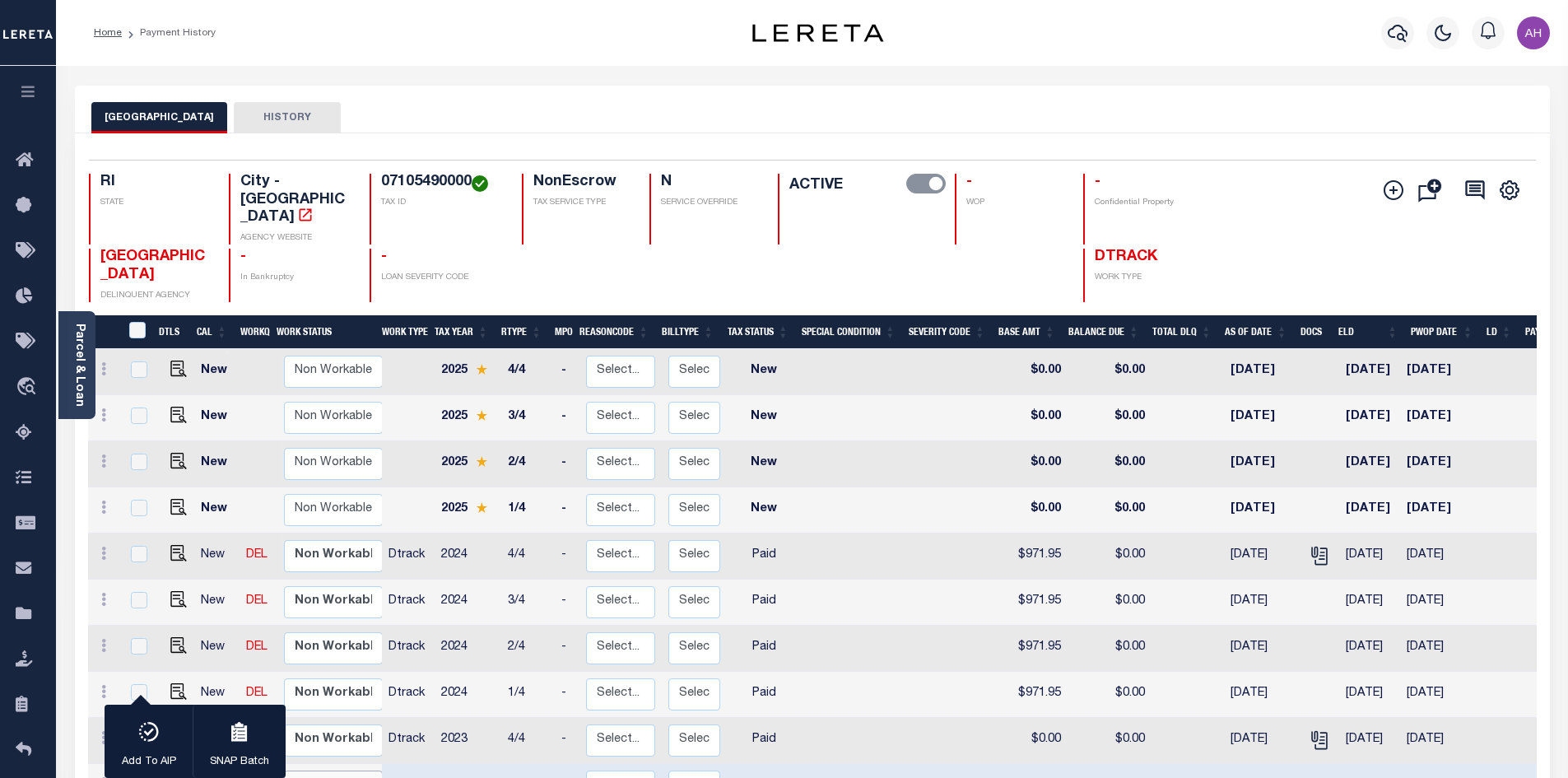
select select "true"
click at [284, 771] on select "Non Workable Workable" at bounding box center [333, 787] width 99 height 32
checkbox input "false"
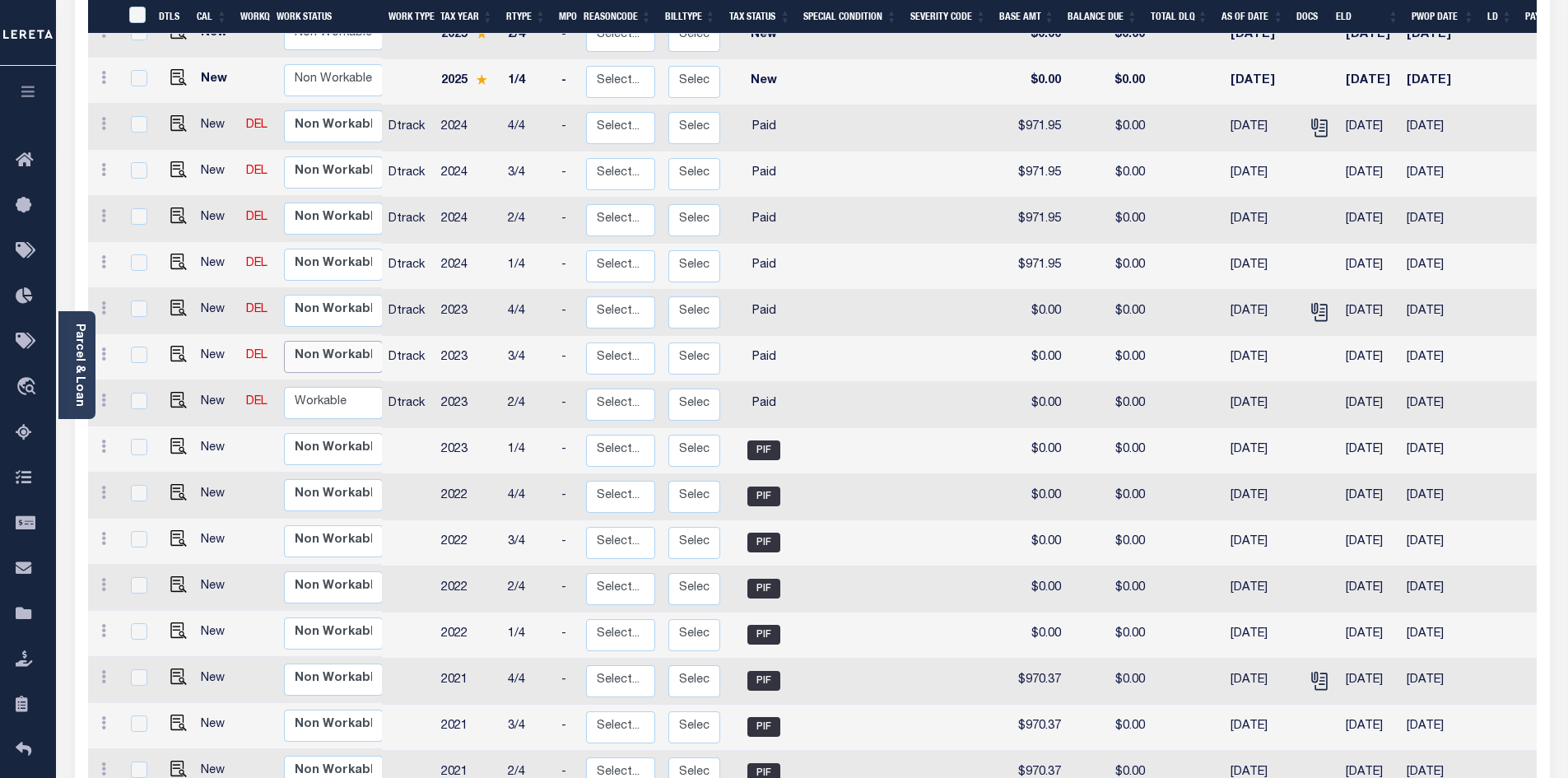
scroll to position [576, 0]
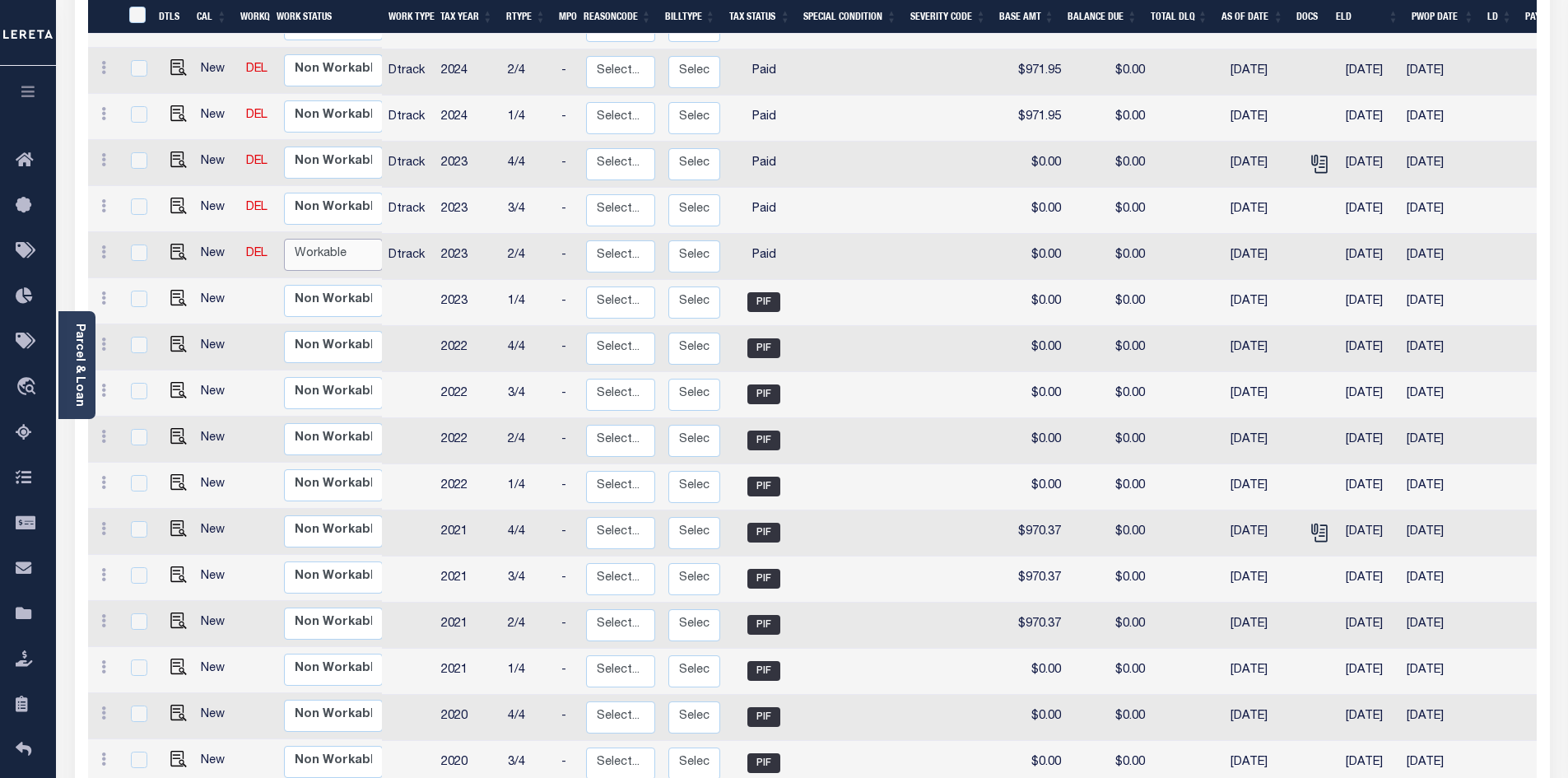
click at [323, 239] on select "Non Workable Workable" at bounding box center [333, 254] width 99 height 32
checkbox input "true"
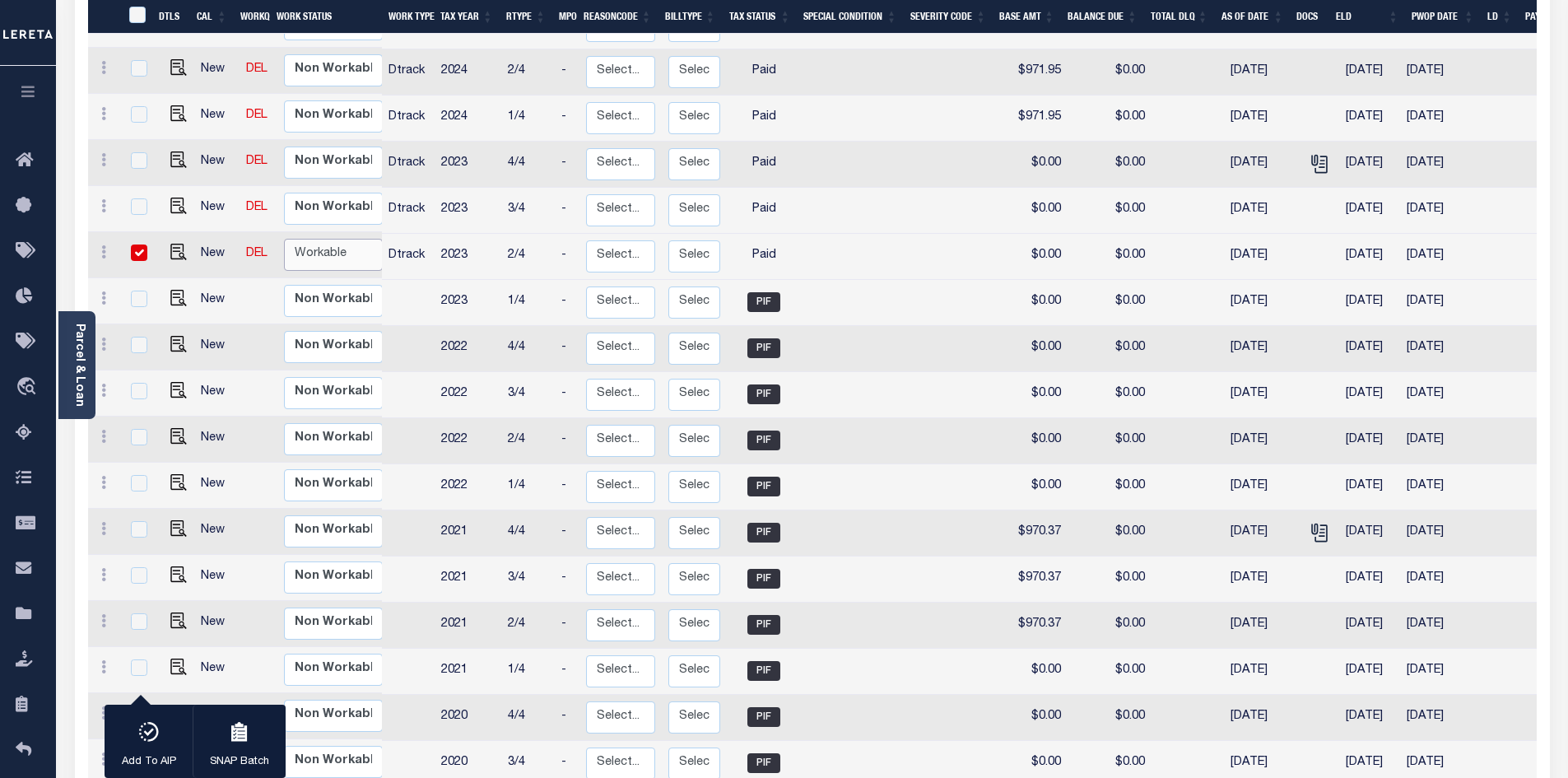
select select "true"
click at [284, 239] on select "Non Workable Workable" at bounding box center [333, 254] width 99 height 32
checkbox input "false"
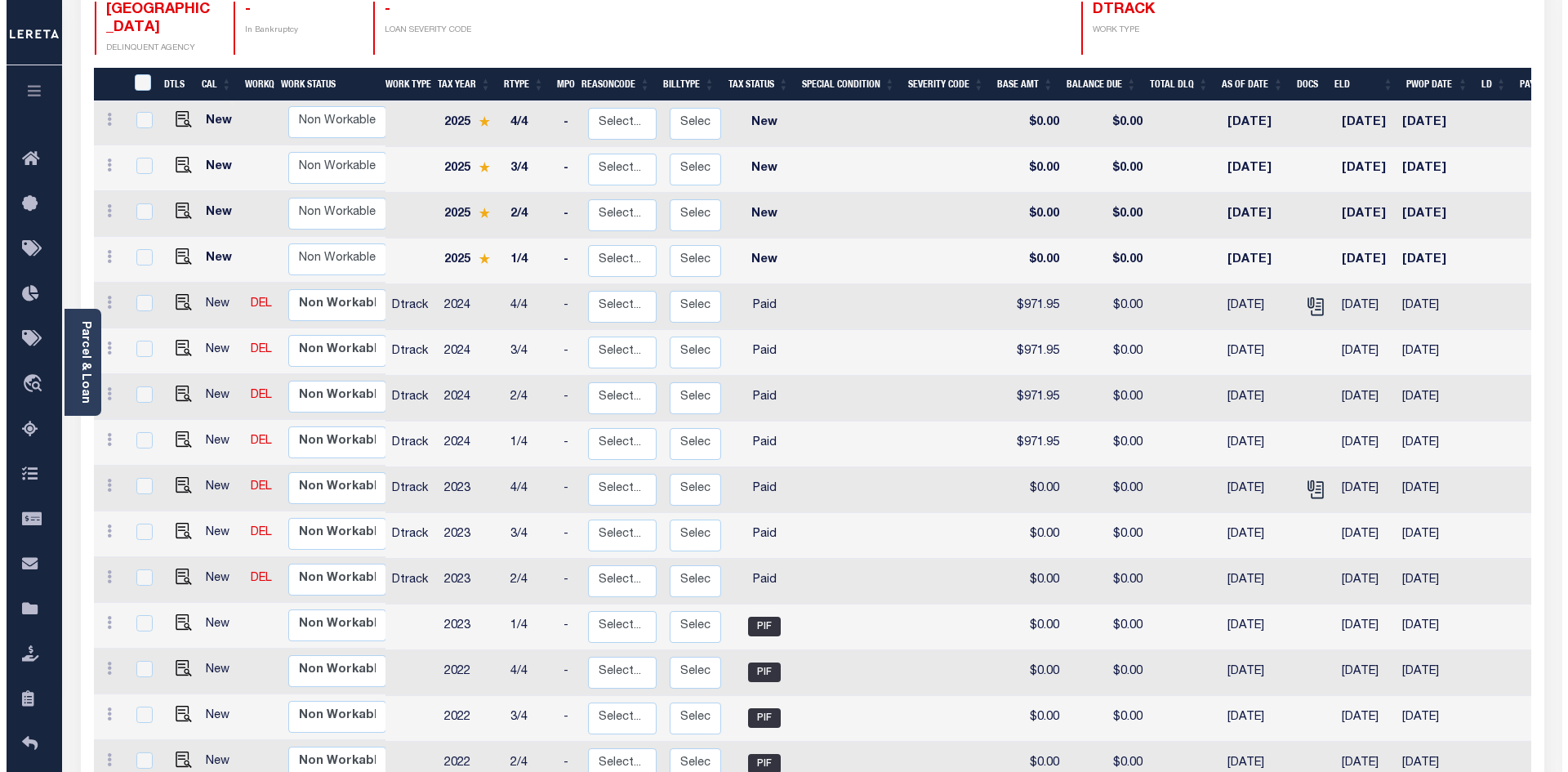
scroll to position [0, 0]
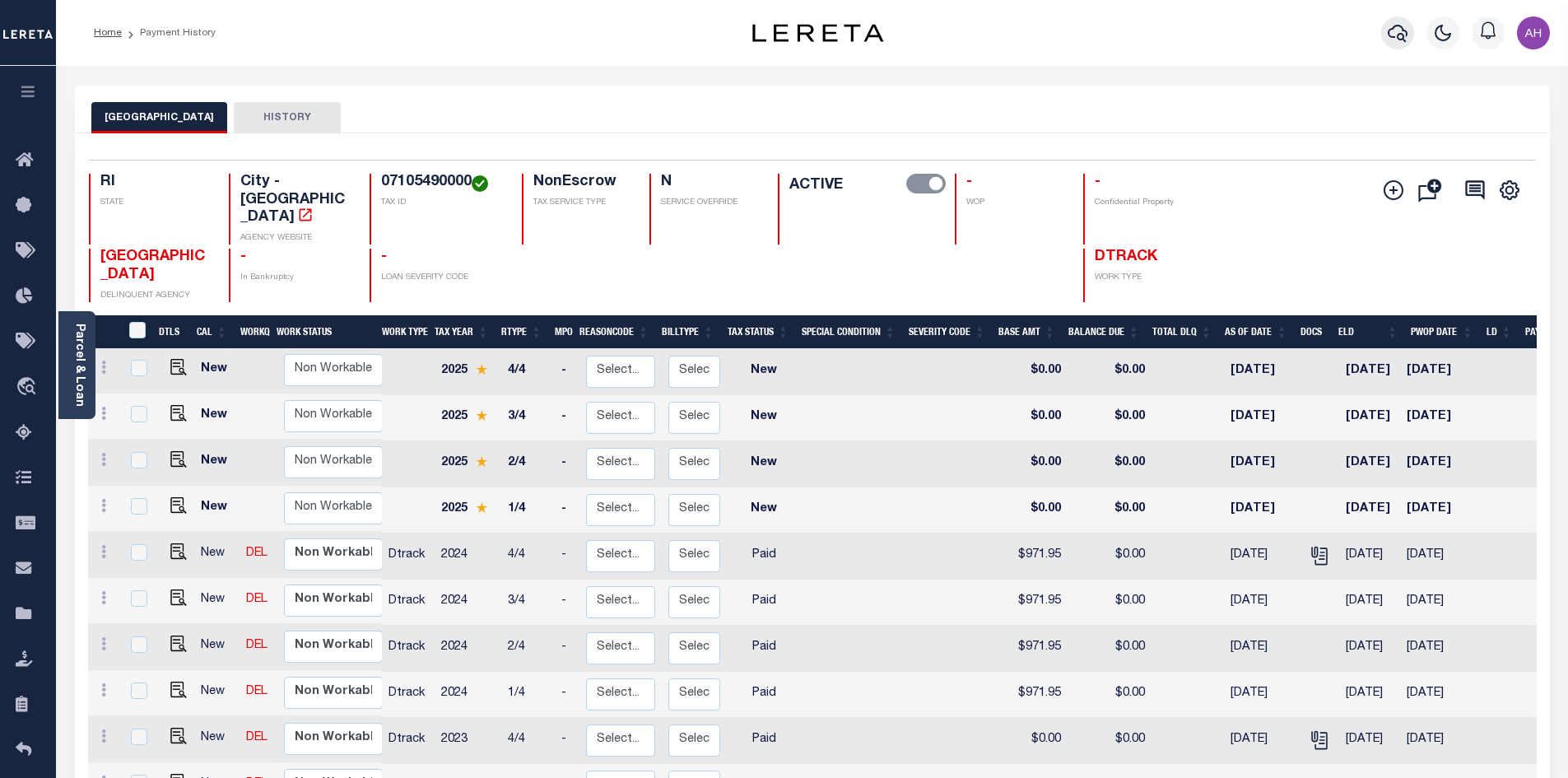
click at [1398, 36] on icon "button" at bounding box center [1398, 34] width 20 height 17
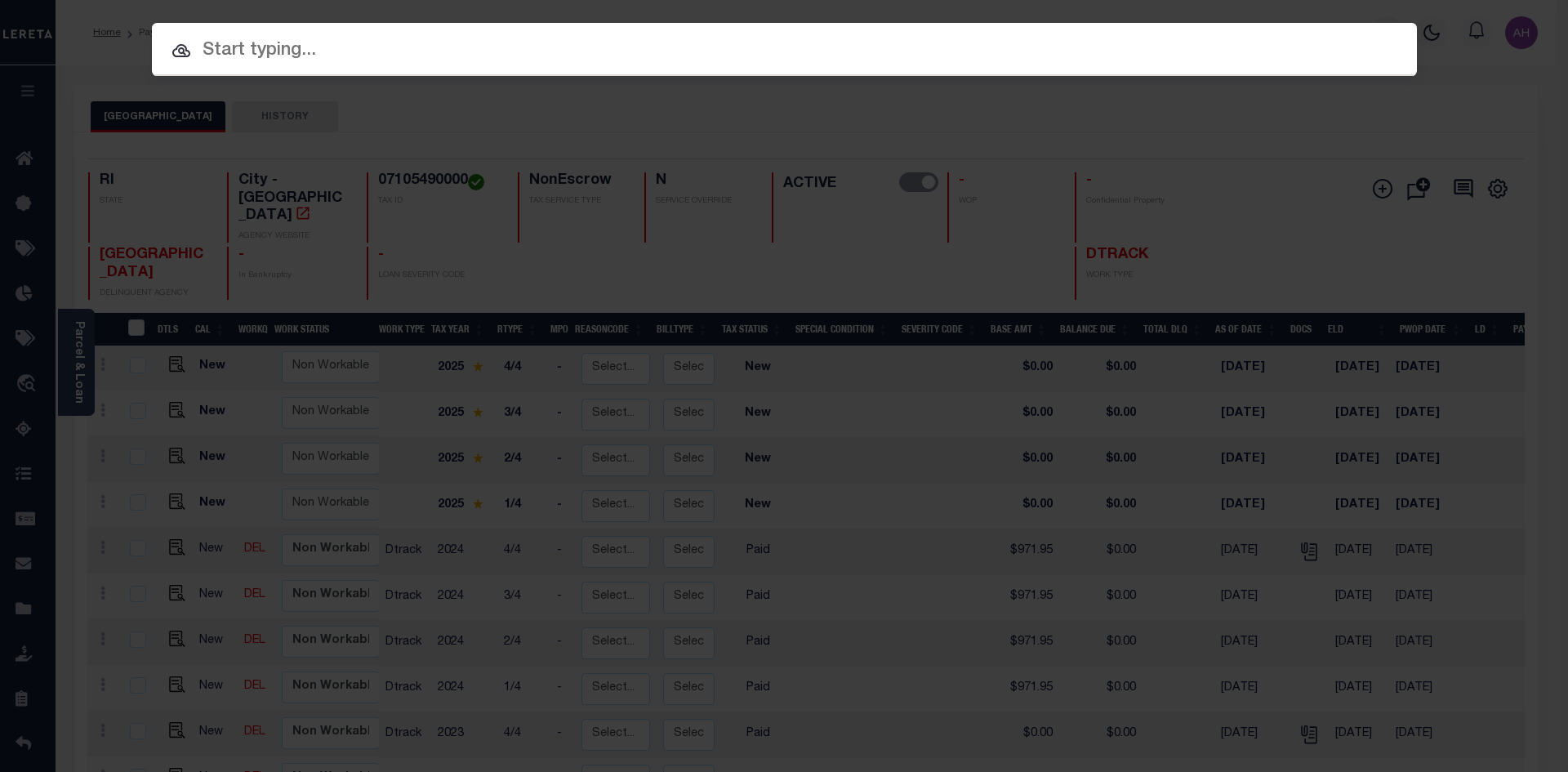
paste input "07106070000"
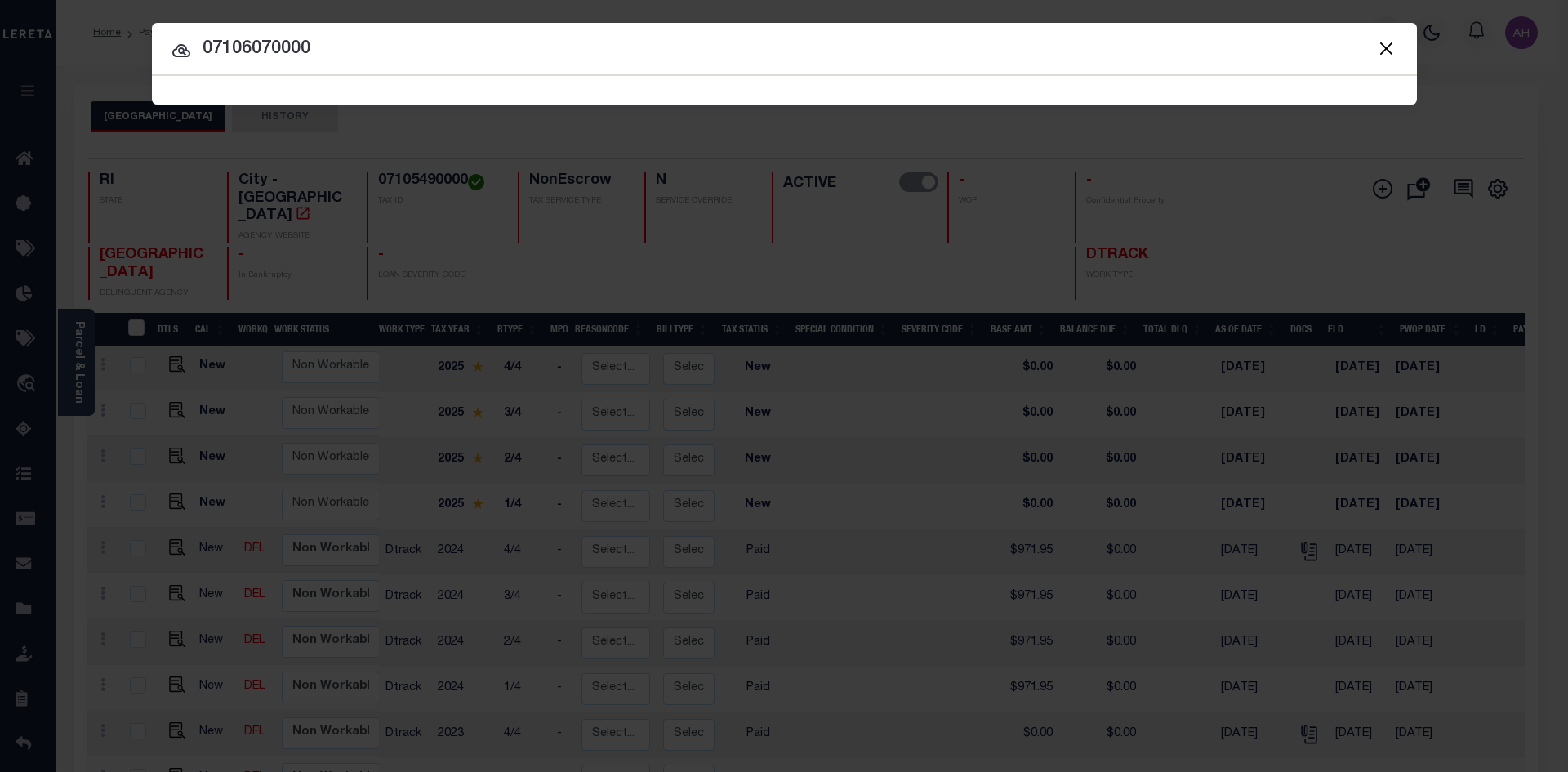
type input "07106070000"
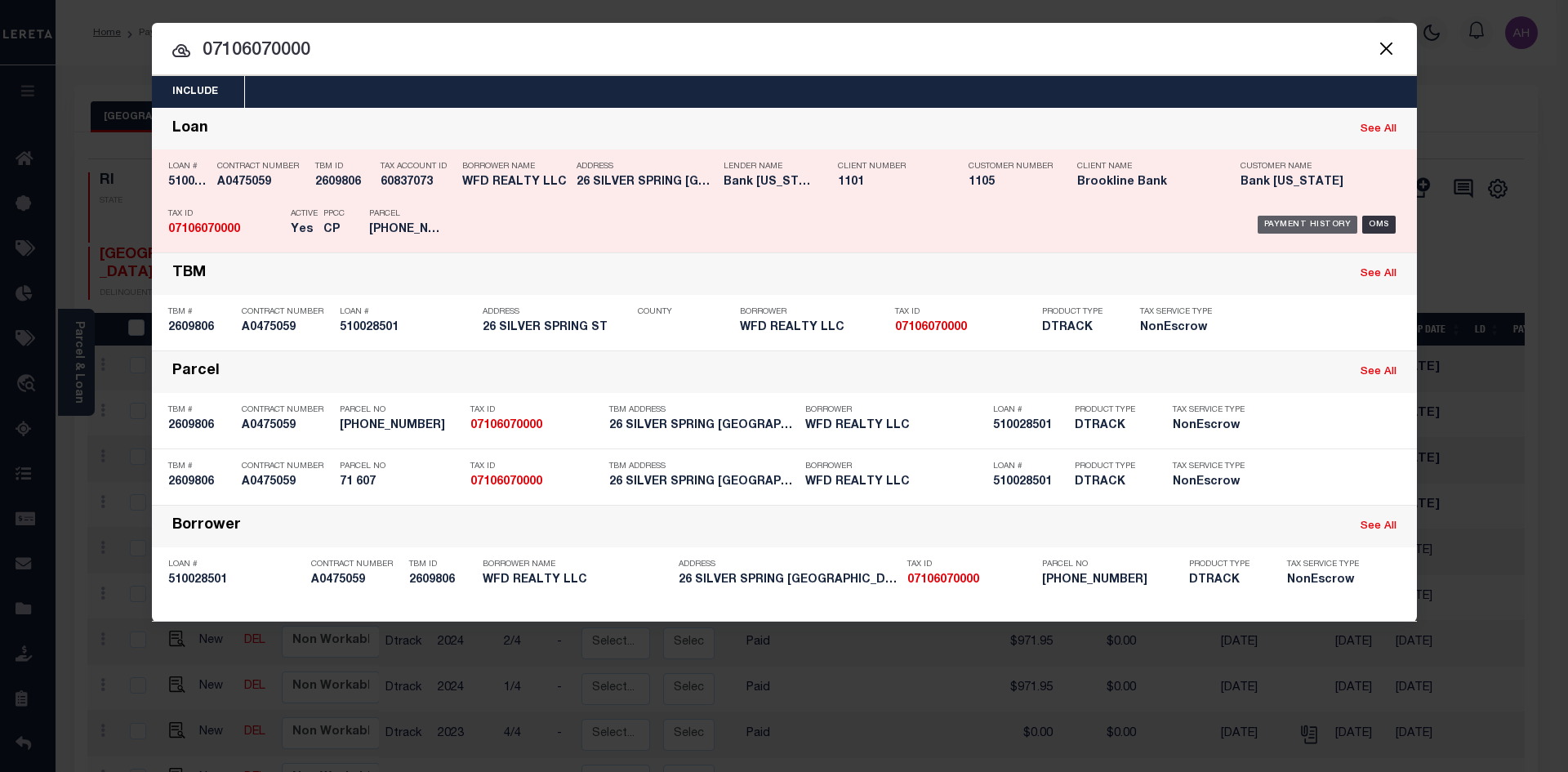
click at [1282, 219] on div "Payment History" at bounding box center [1308, 224] width 101 height 18
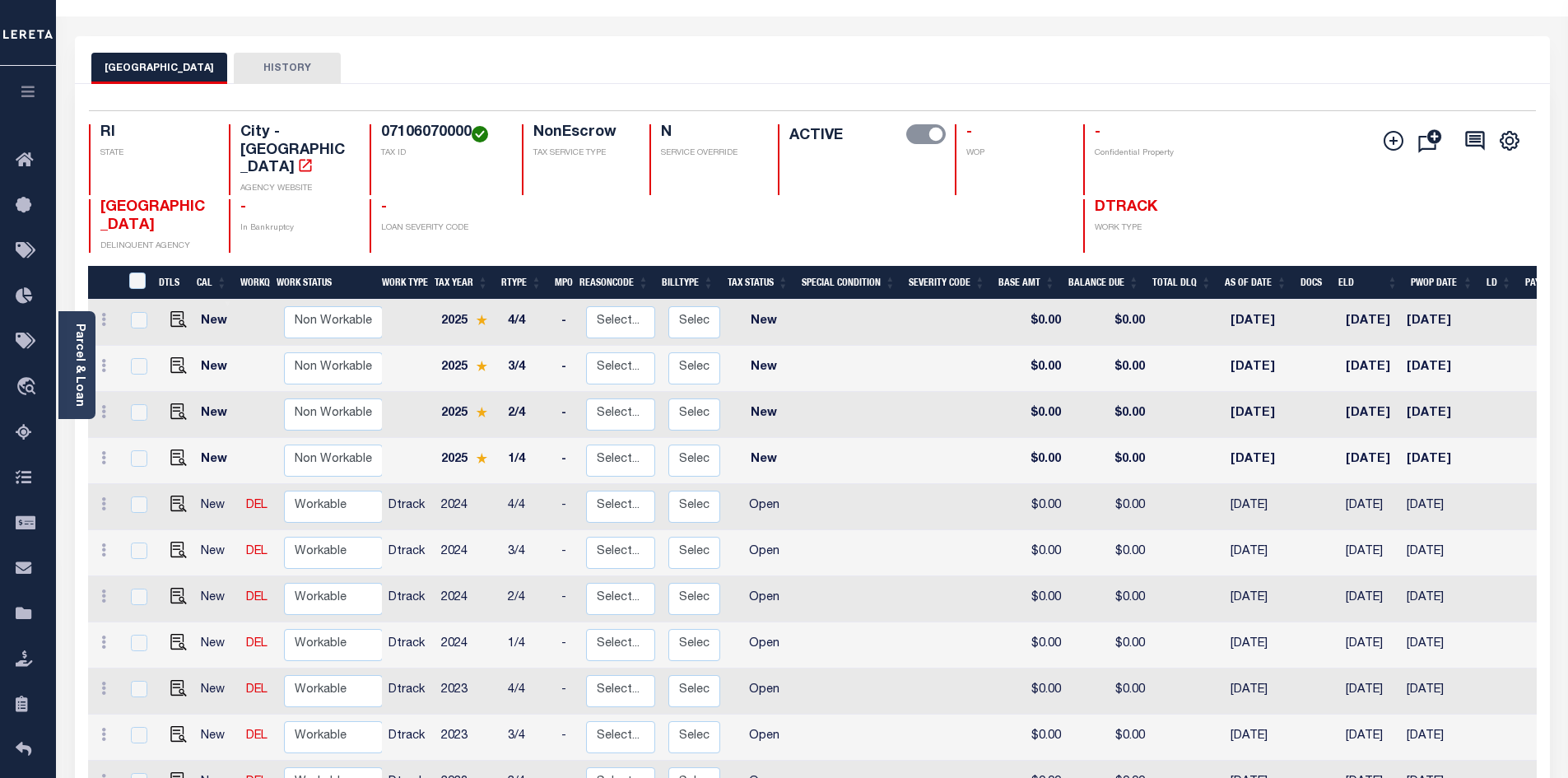
scroll to position [247, 0]
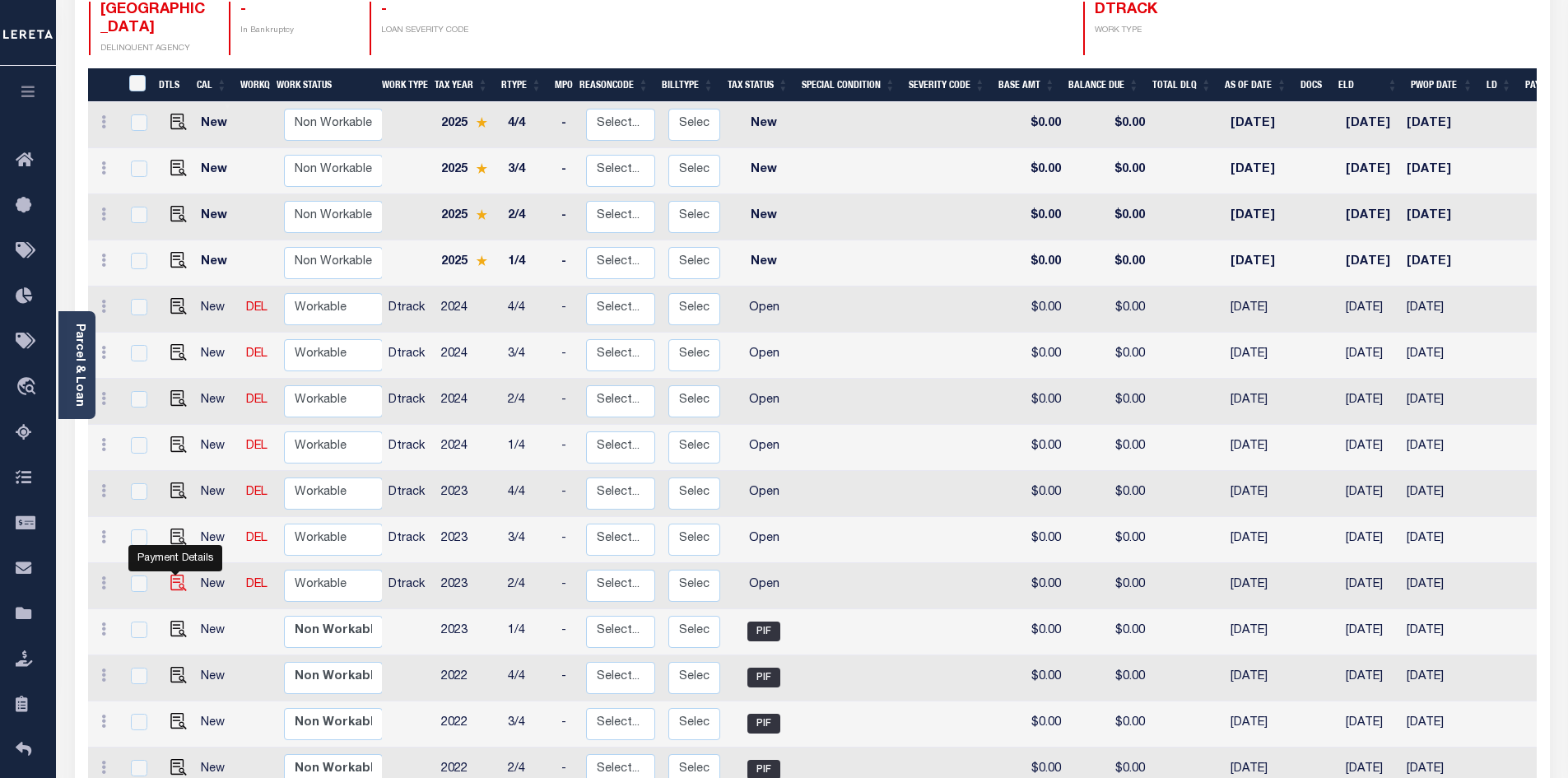
click at [175, 575] on img "" at bounding box center [178, 582] width 16 height 16
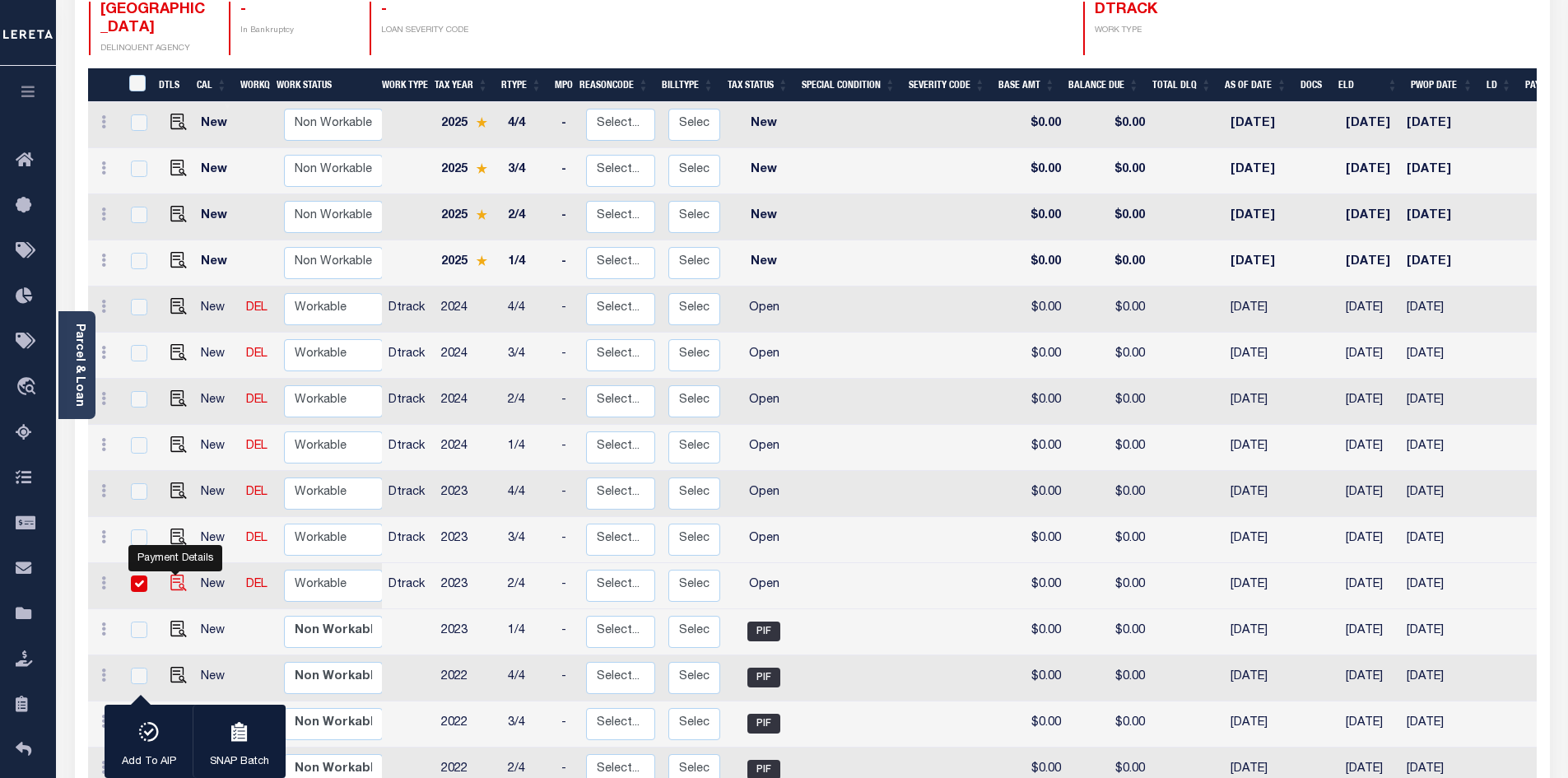
checkbox input "true"
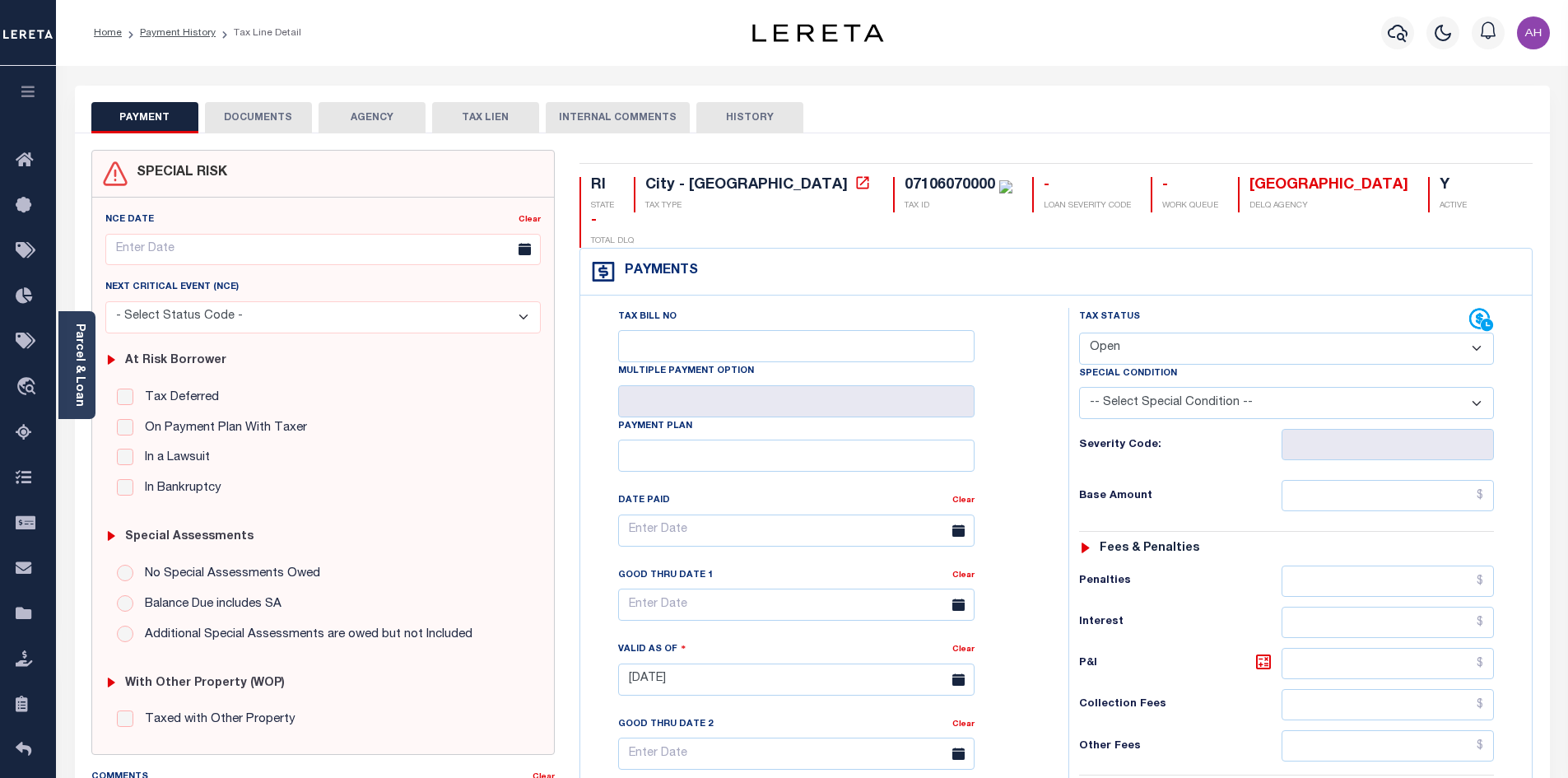
click at [1128, 333] on select "- Select Status Code - Open Due/Unpaid Paid Incomplete No Tax Due Internal Refu…" at bounding box center [1286, 348] width 415 height 32
select select "PYD"
click at [1079, 333] on select "- Select Status Code - Open Due/Unpaid Paid Incomplete No Tax Due Internal Refu…" at bounding box center [1286, 348] width 415 height 32
type input "[DATE]"
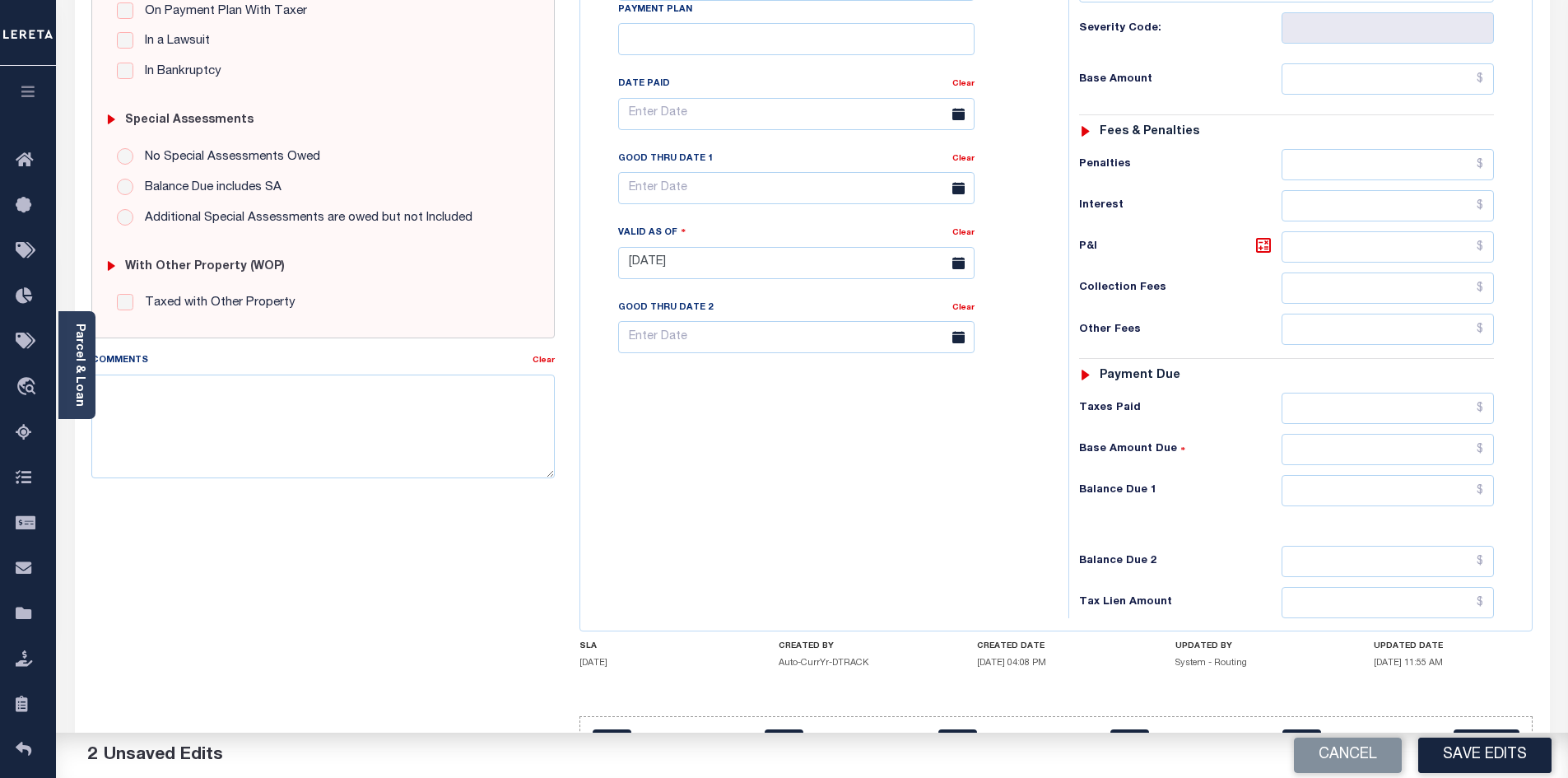
scroll to position [434, 0]
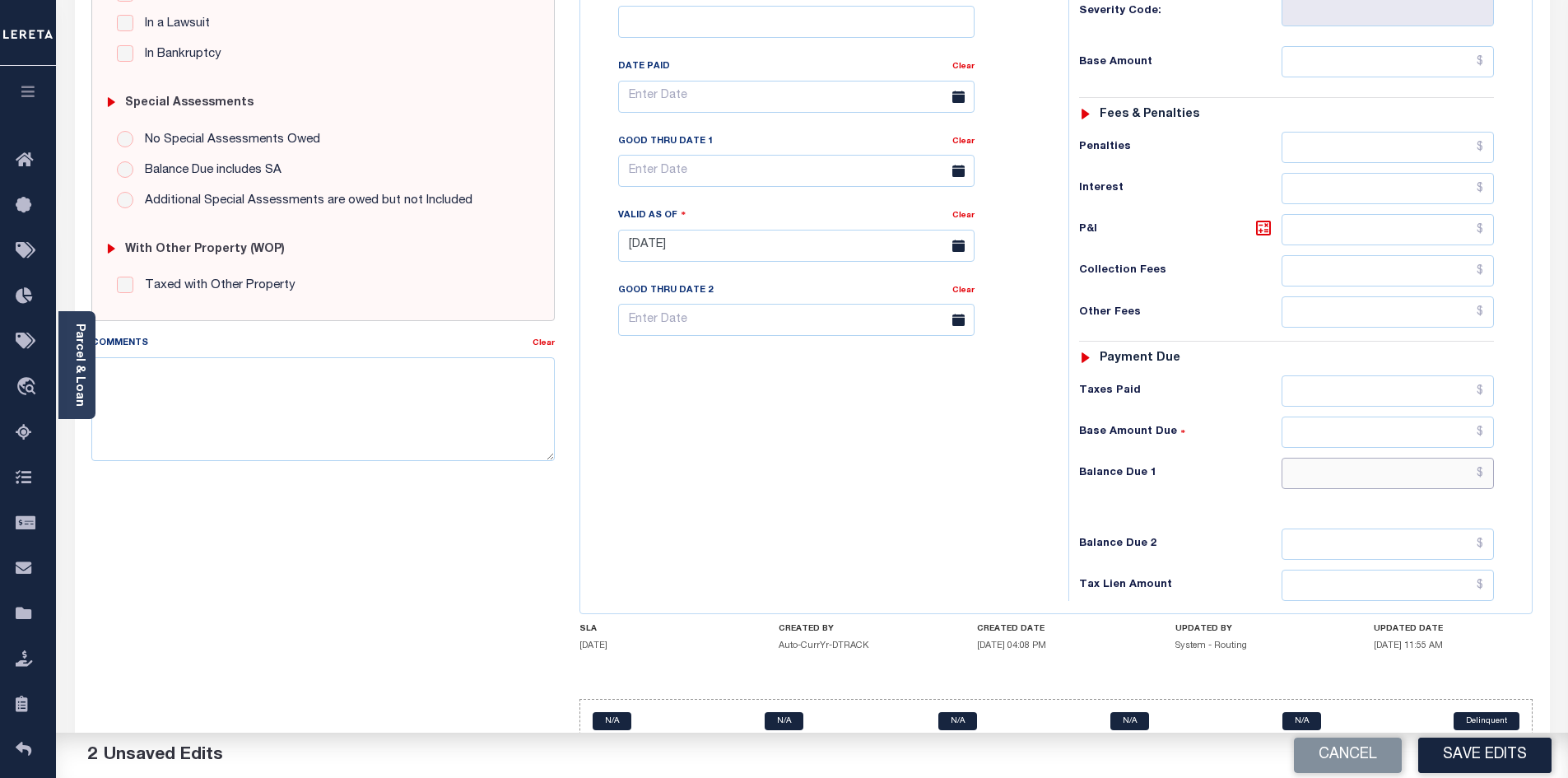
click at [1340, 457] on input "text" at bounding box center [1388, 473] width 214 height 31
type input "$0.00"
click at [1468, 760] on button "Save Edits" at bounding box center [1484, 755] width 133 height 35
checkbox input "false"
type input "$0"
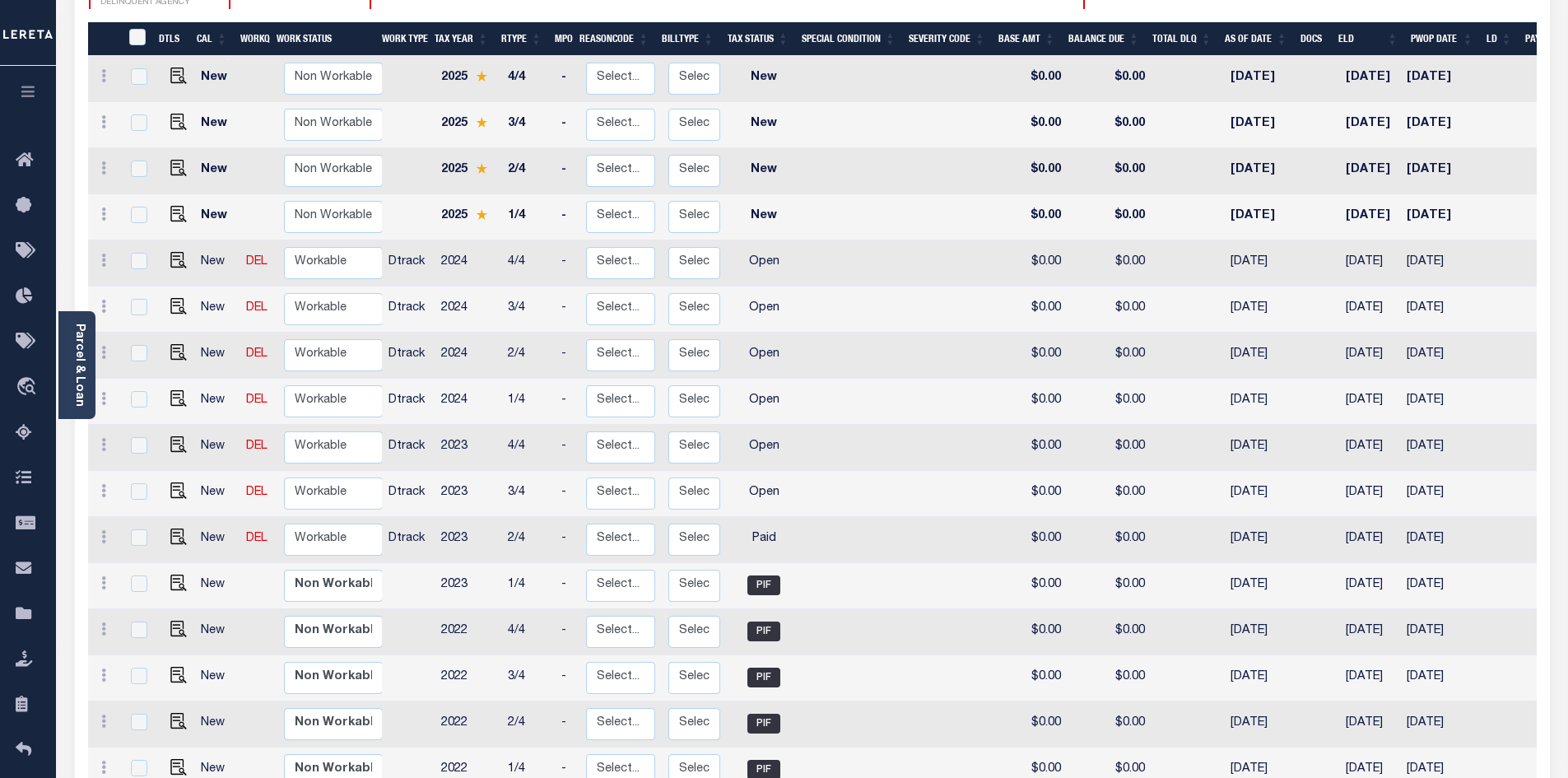
scroll to position [329, 0]
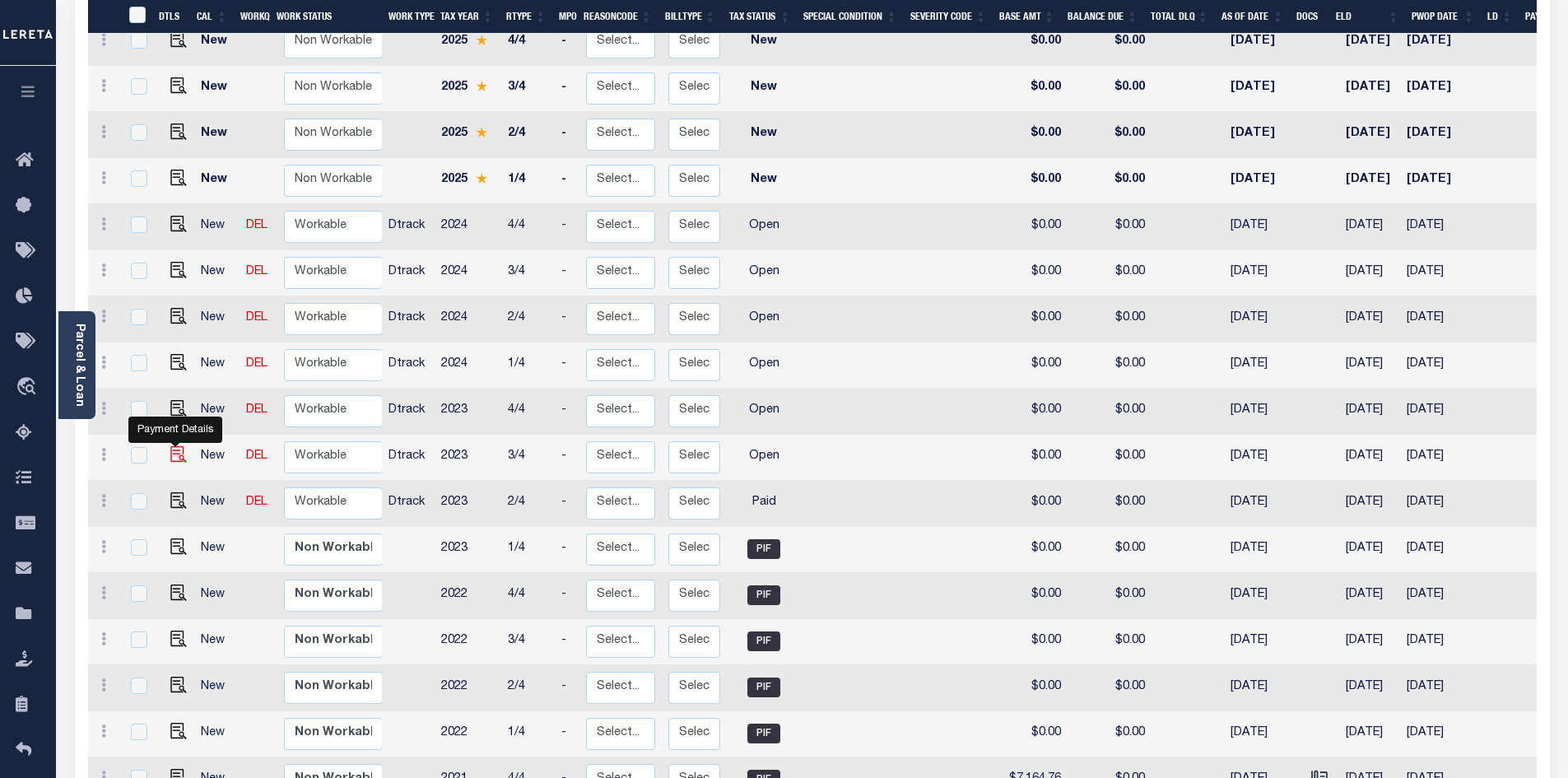
click at [173, 446] on img "" at bounding box center [178, 454] width 16 height 16
checkbox input "true"
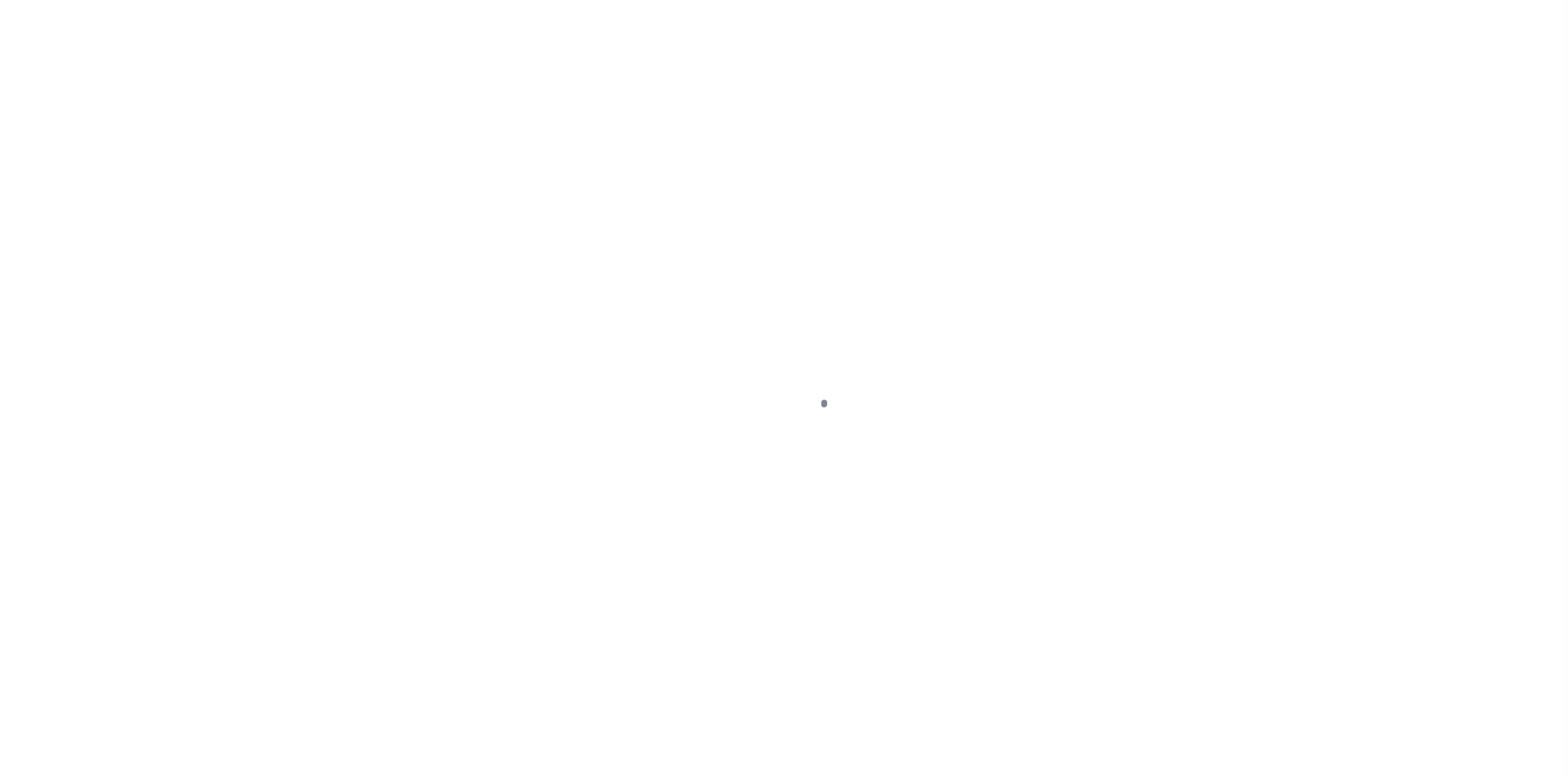
checkbox input "false"
type input "[DATE]"
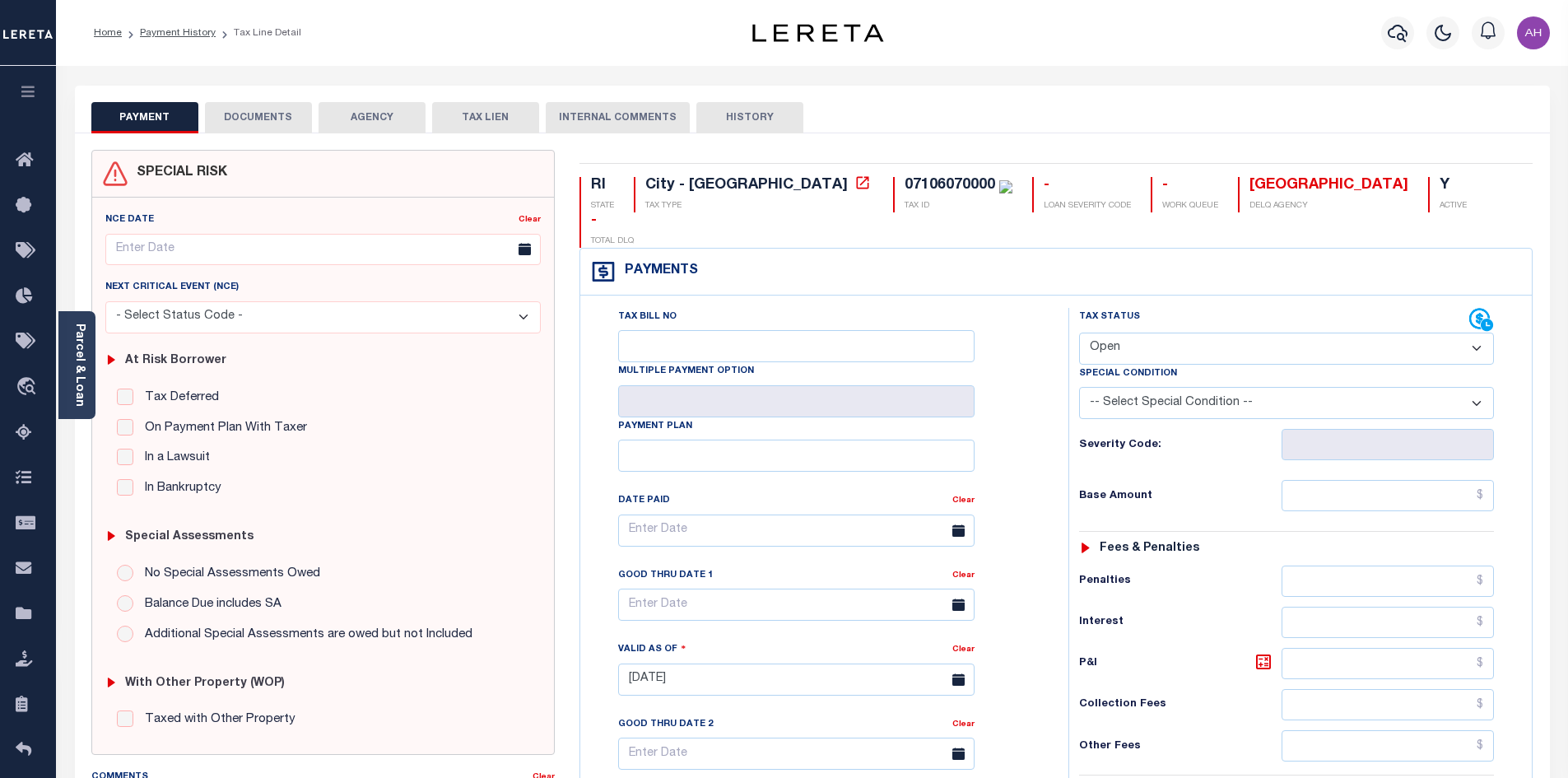
click at [1113, 333] on select "- Select Status Code - Open Due/Unpaid Paid Incomplete No Tax Due Internal Refu…" at bounding box center [1286, 348] width 415 height 32
select select "PYD"
click at [1079, 333] on select "- Select Status Code - Open Due/Unpaid Paid Incomplete No Tax Due Internal Refu…" at bounding box center [1286, 348] width 415 height 32
type input "[DATE]"
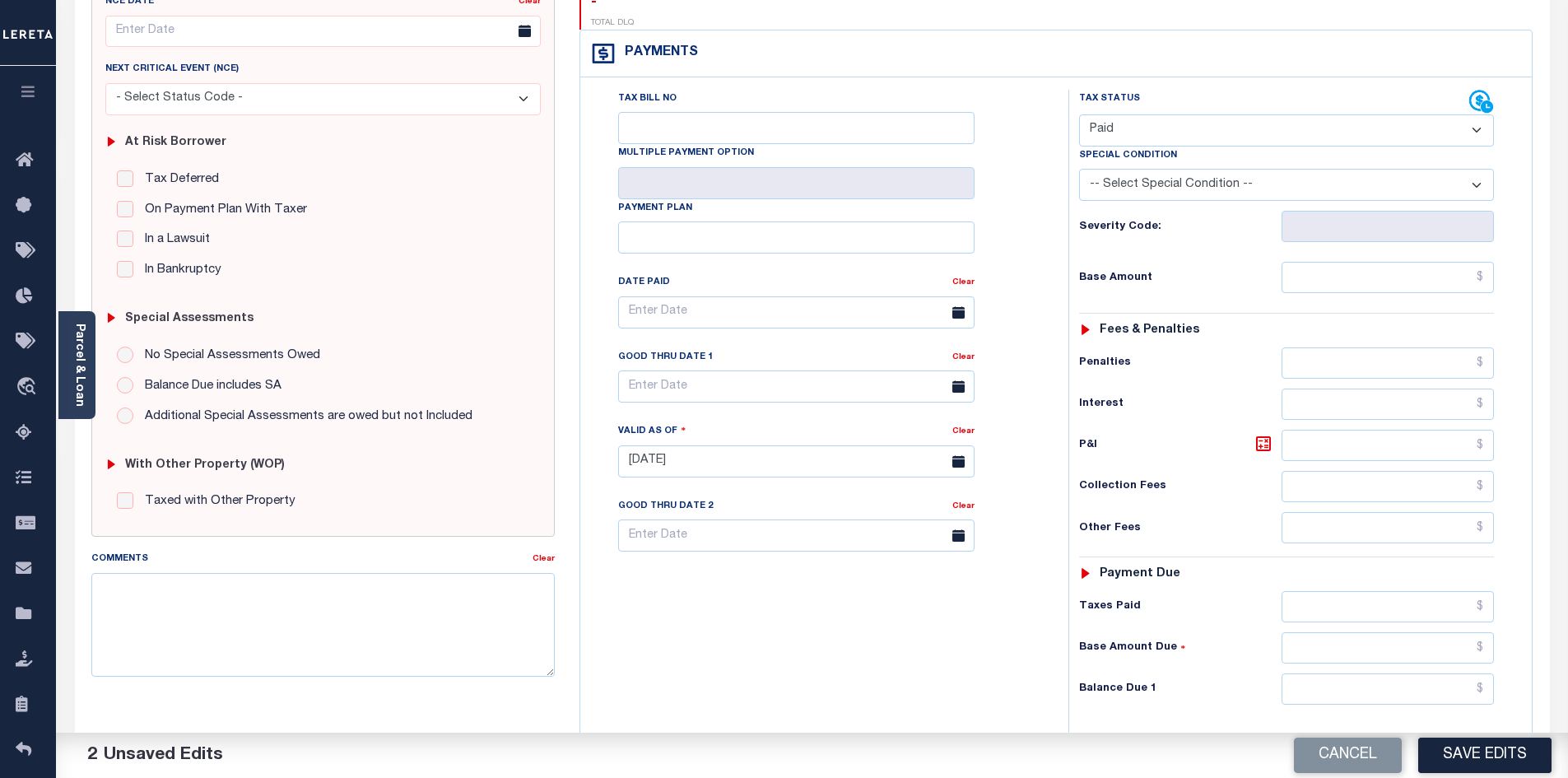
scroll to position [247, 0]
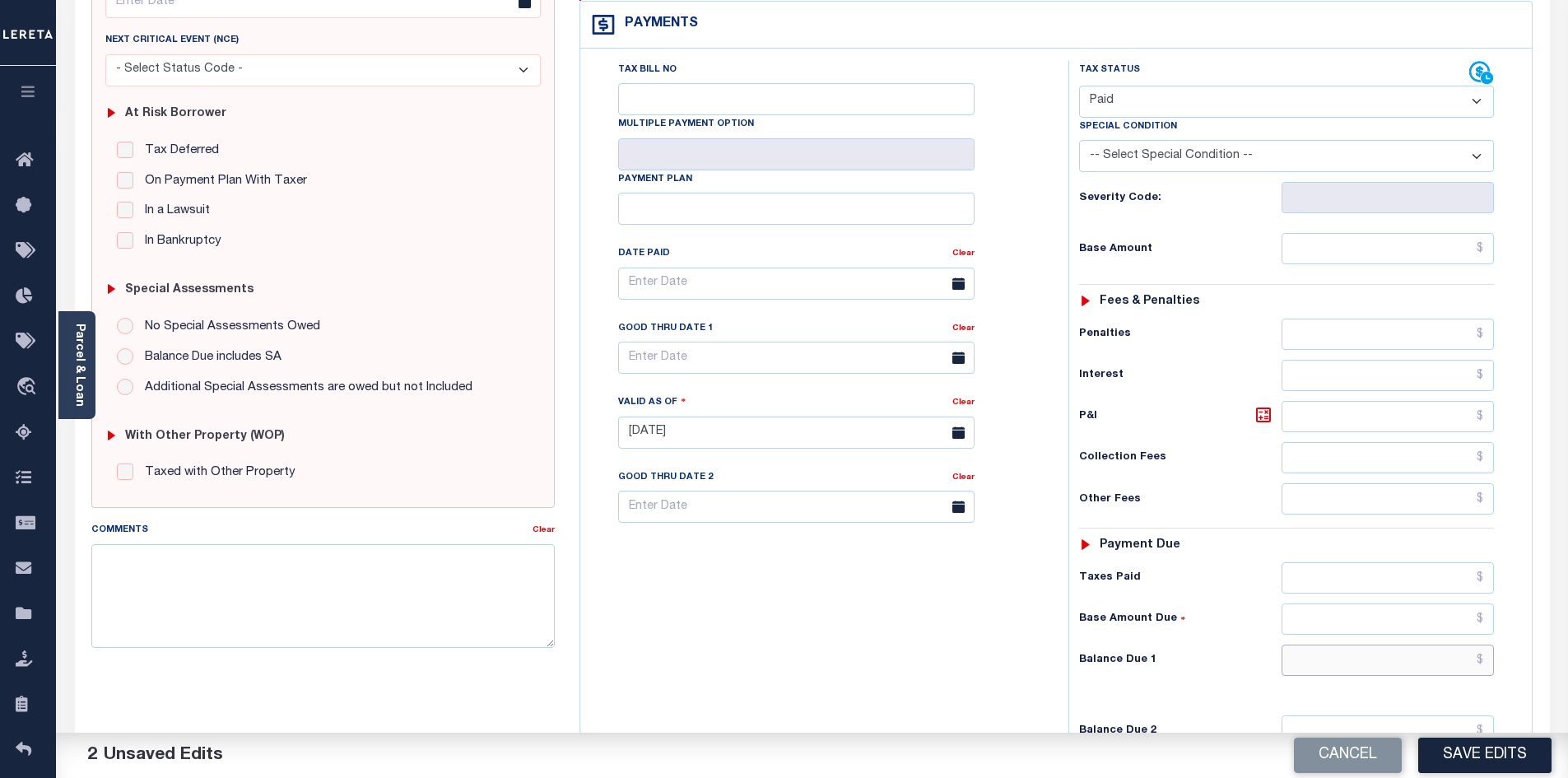
click at [1348, 644] on input "text" at bounding box center [1388, 660] width 214 height 31
type input "$0.00"
click at [1523, 744] on button "Save Edits" at bounding box center [1484, 755] width 133 height 35
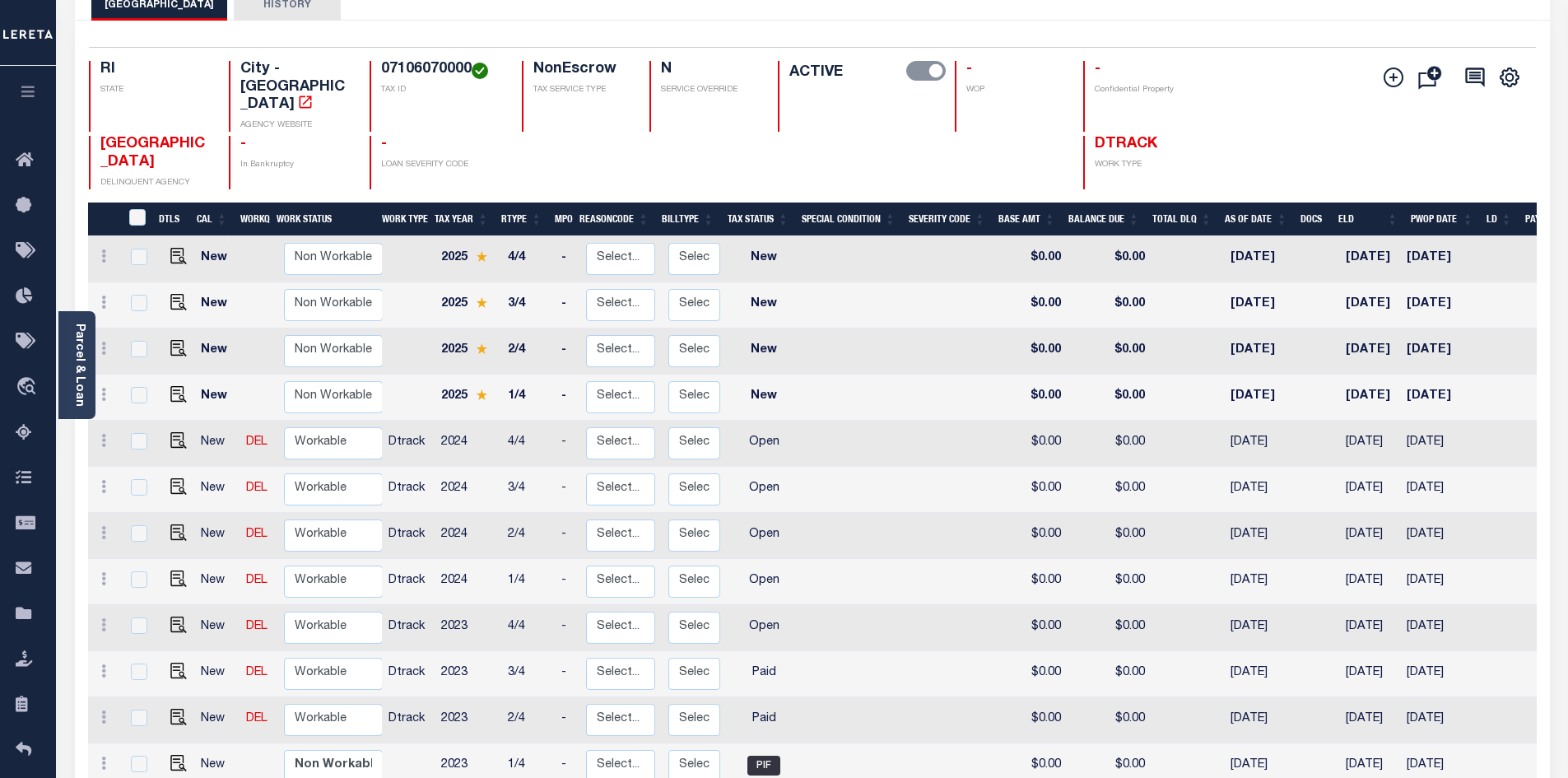
scroll to position [247, 0]
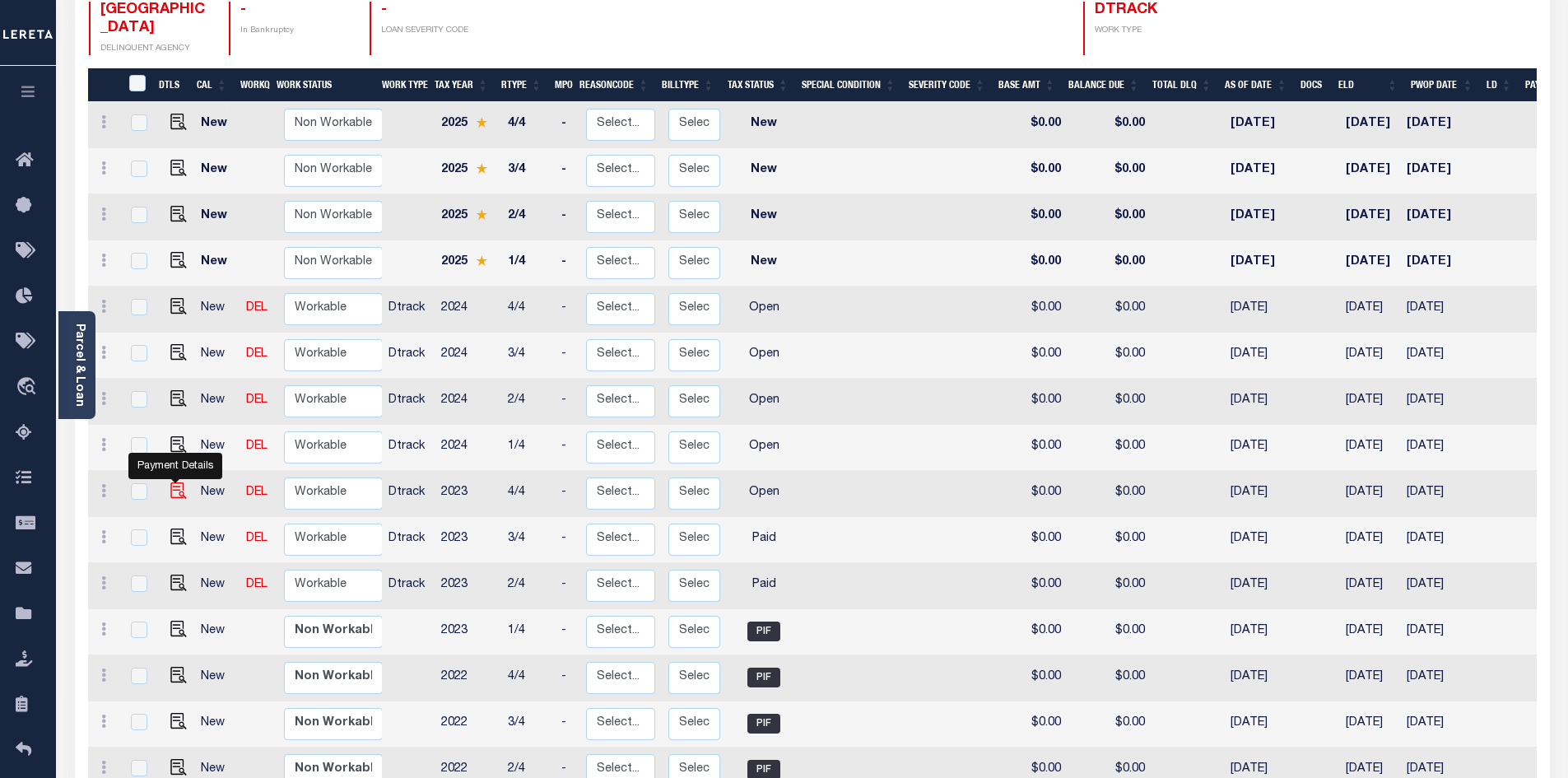
click at [175, 482] on img "" at bounding box center [178, 490] width 16 height 16
checkbox input "true"
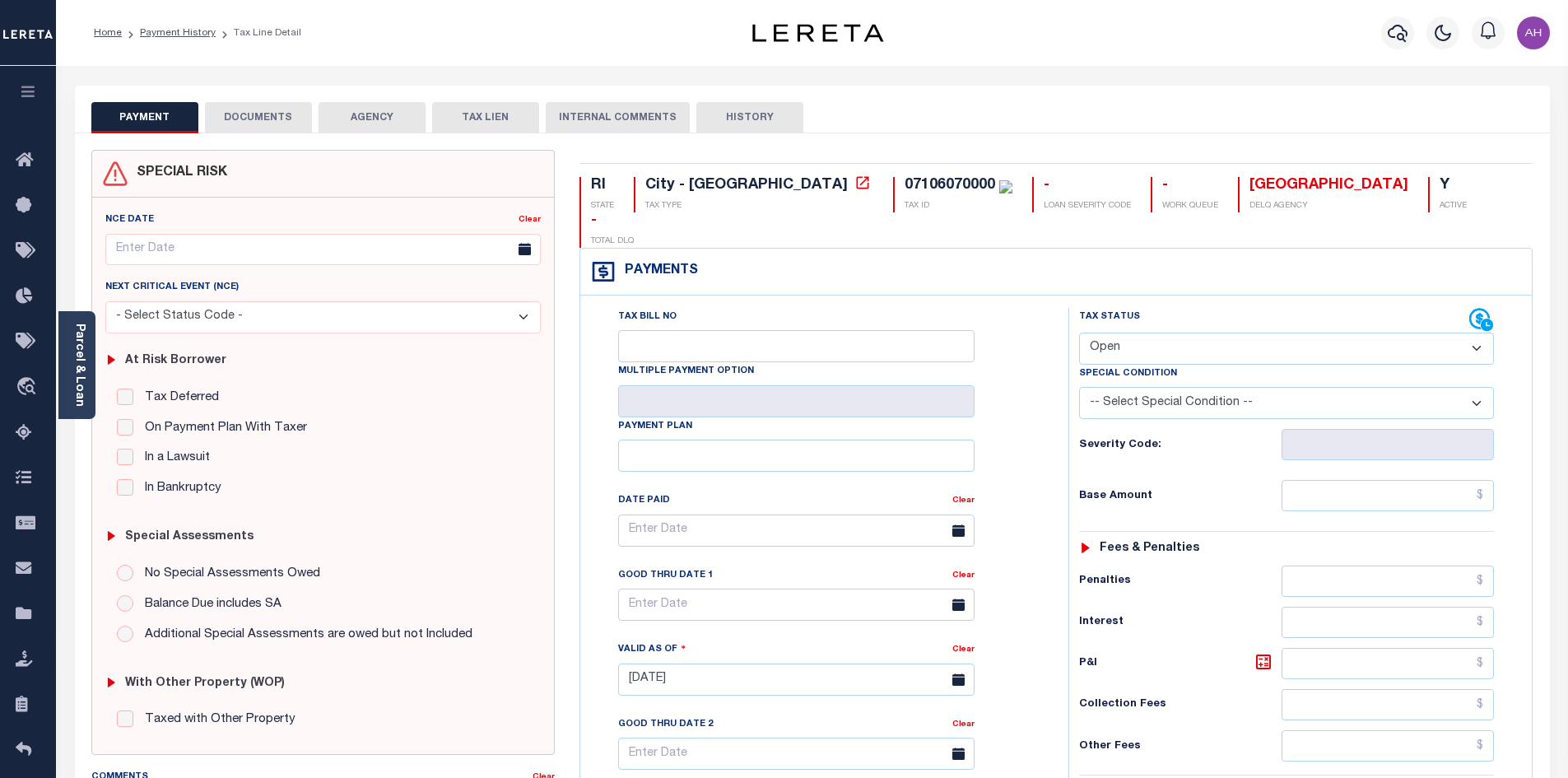
click at [1147, 333] on select "- Select Status Code - Open Due/Unpaid Paid Incomplete No Tax Due Internal Refu…" at bounding box center [1286, 348] width 415 height 32
select select "PYD"
click at [1079, 333] on select "- Select Status Code - Open Due/Unpaid Paid Incomplete No Tax Due Internal Refu…" at bounding box center [1286, 348] width 415 height 32
type input "[DATE]"
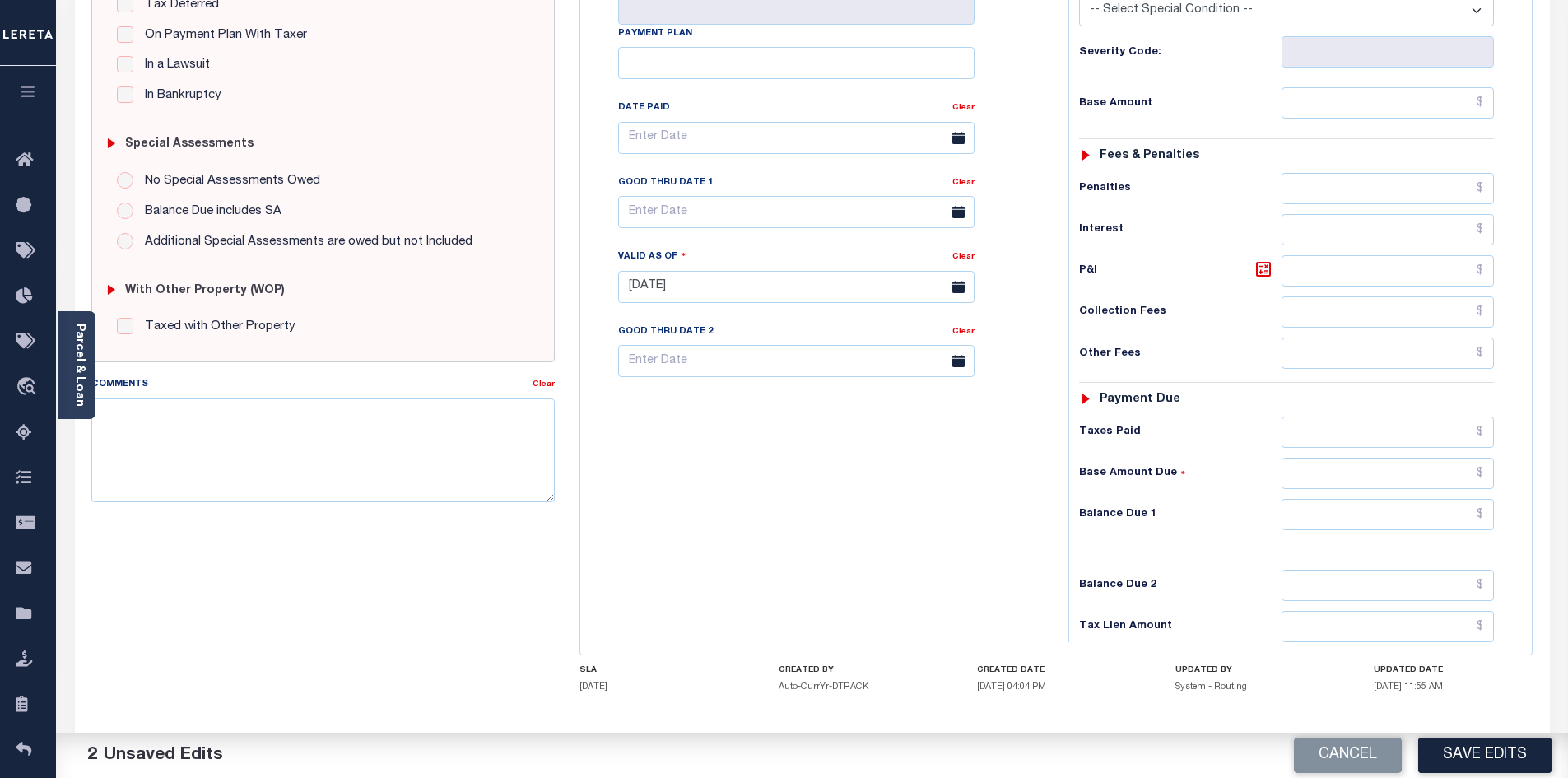
scroll to position [412, 0]
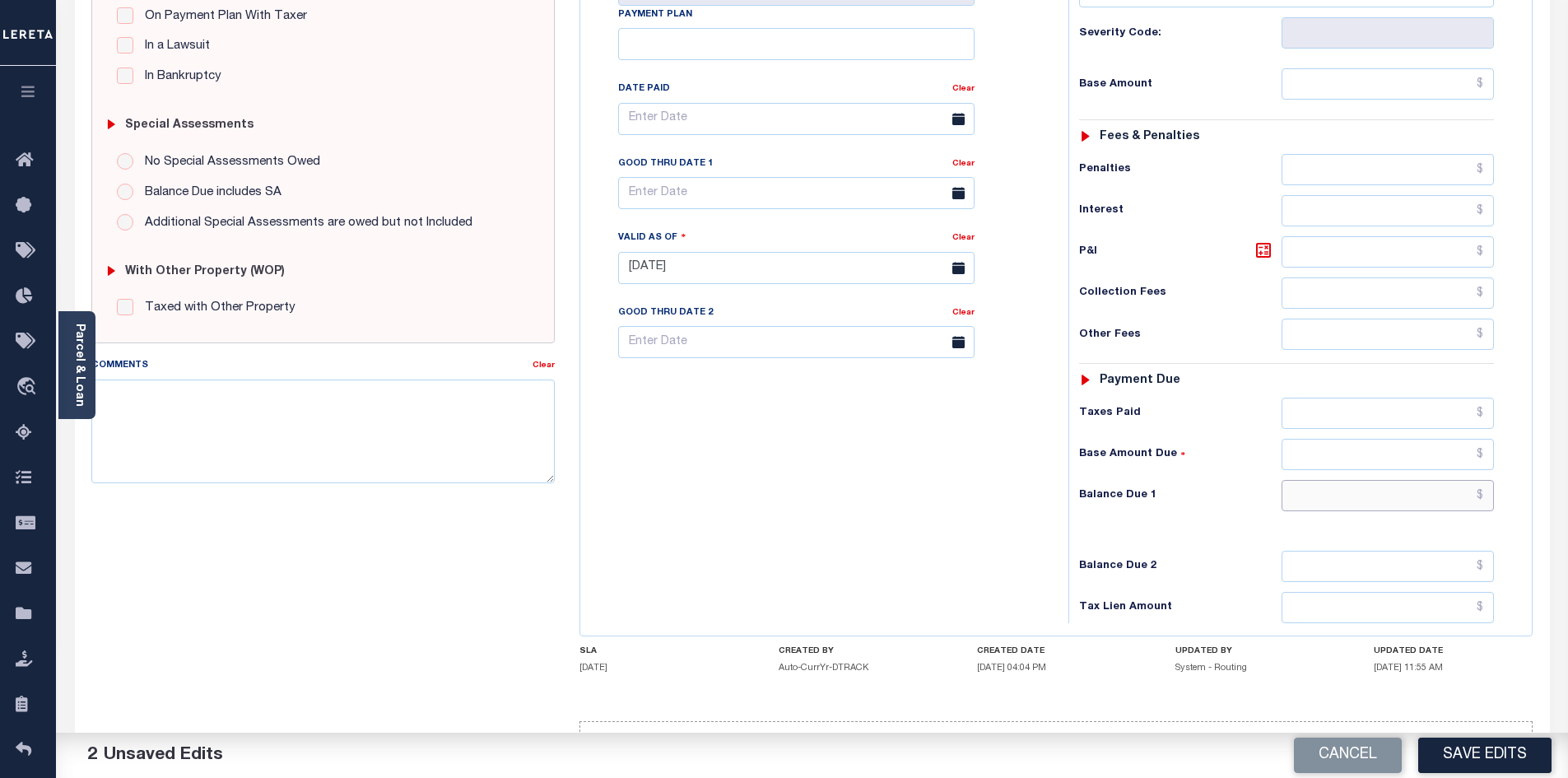
click at [1353, 480] on input "text" at bounding box center [1388, 495] width 214 height 31
type input "$0.00"
click at [84, 346] on link "Parcel & Loan" at bounding box center [78, 365] width 11 height 84
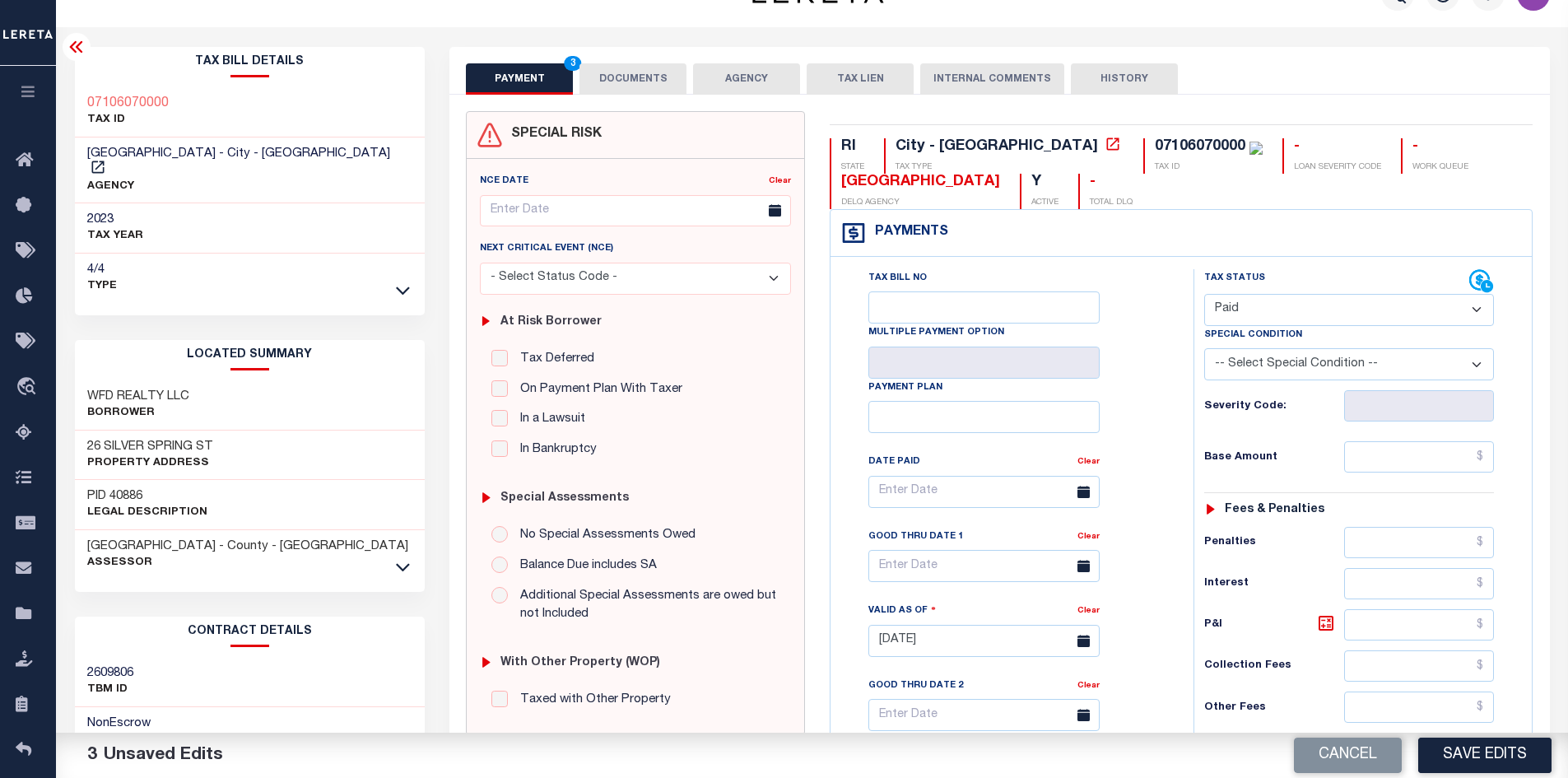
scroll to position [0, 0]
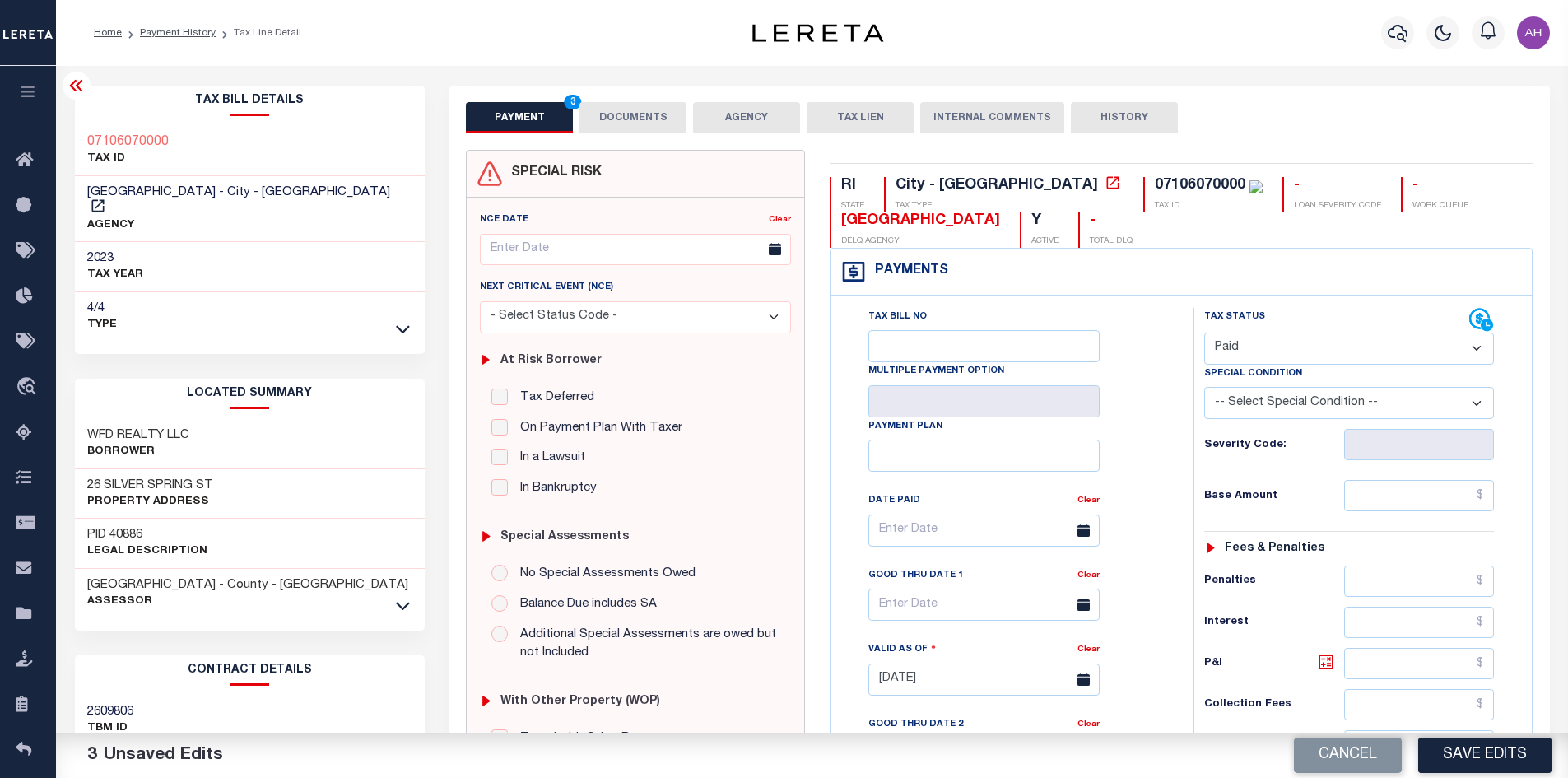
click at [628, 108] on button "DOCUMENTS" at bounding box center [633, 118] width 107 height 31
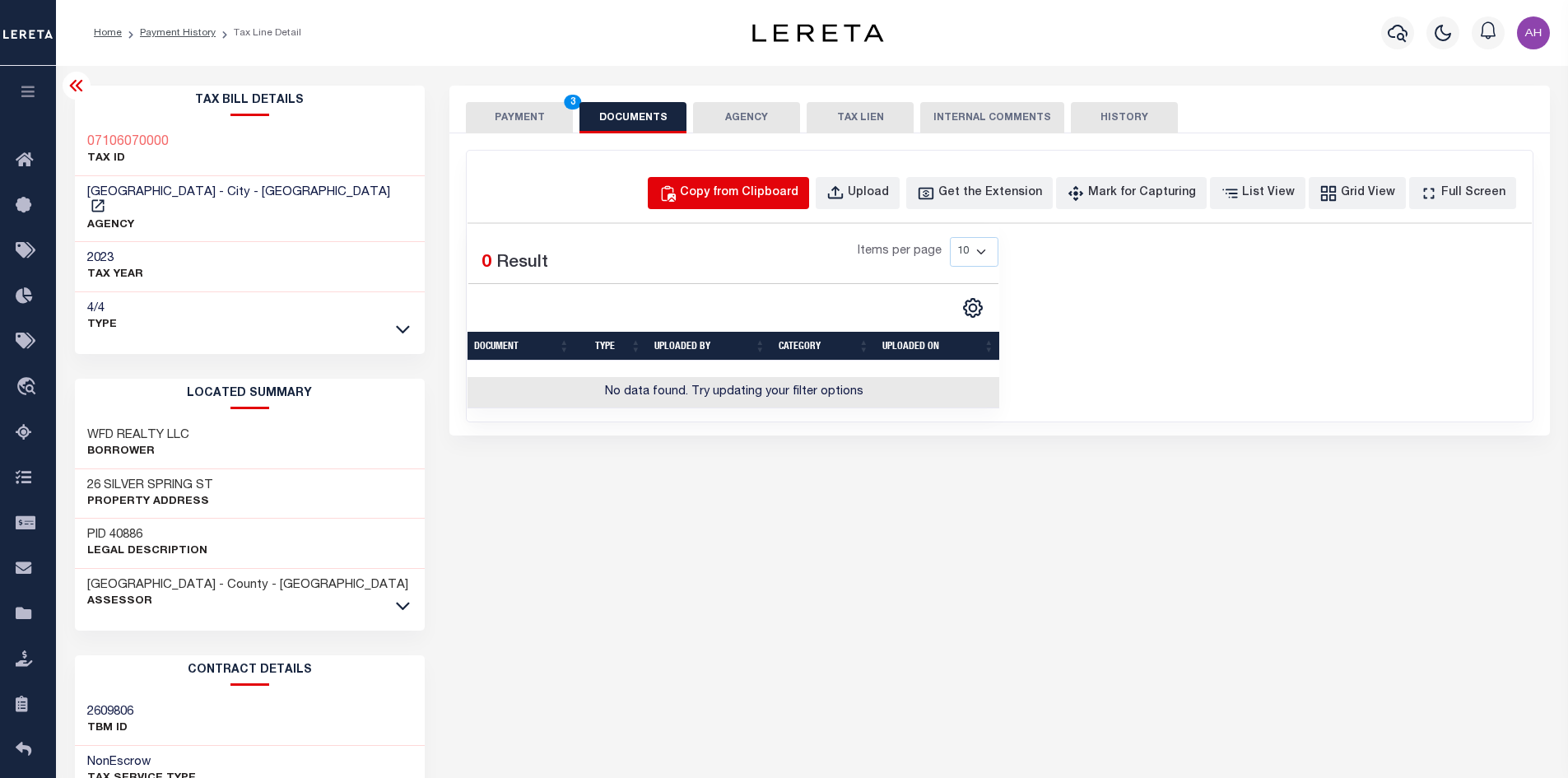
click at [756, 183] on button "Copy from Clipboard" at bounding box center [728, 193] width 161 height 32
select select "POP"
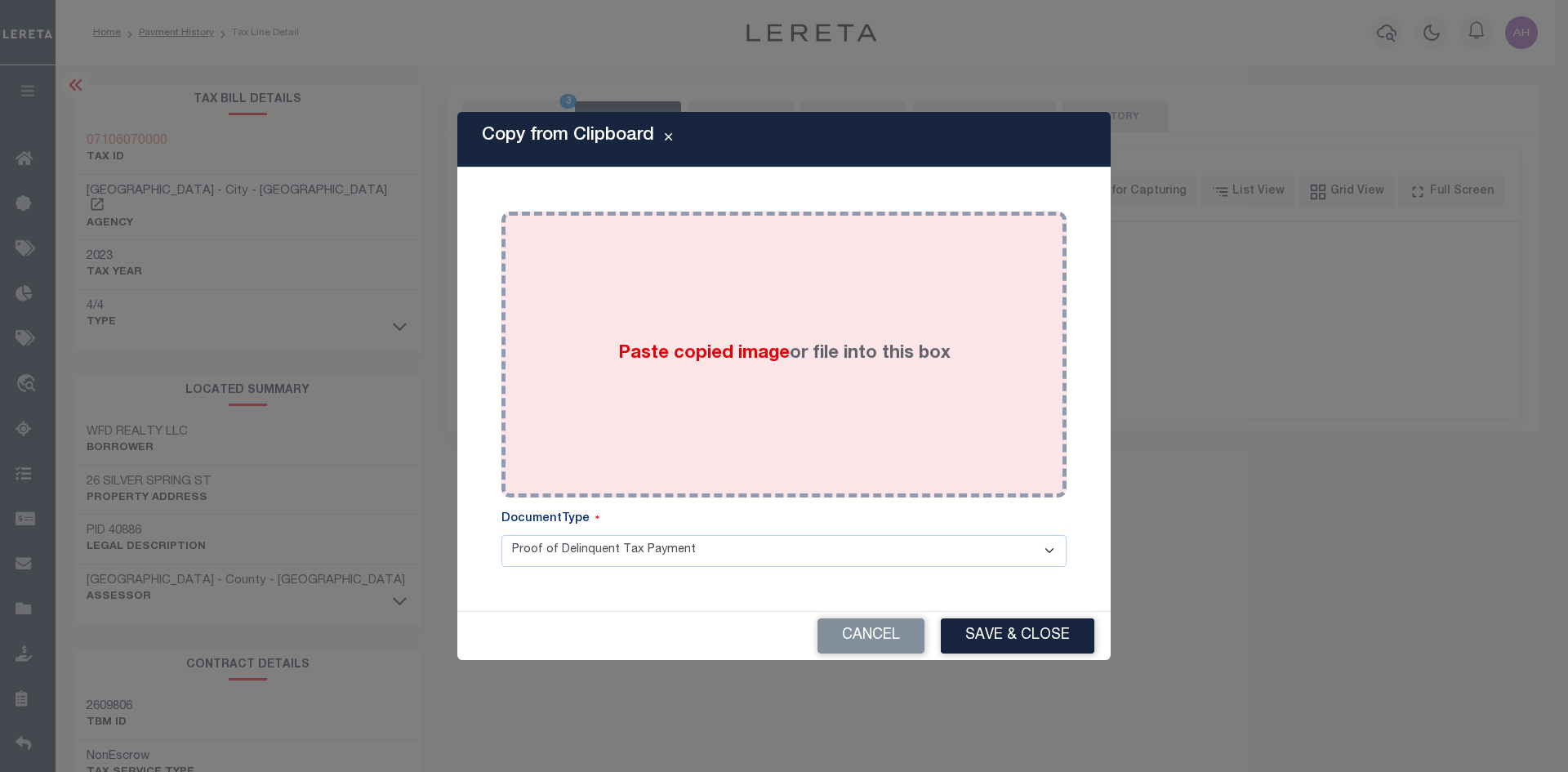
click at [699, 345] on span "Paste copied image" at bounding box center [704, 353] width 172 height 18
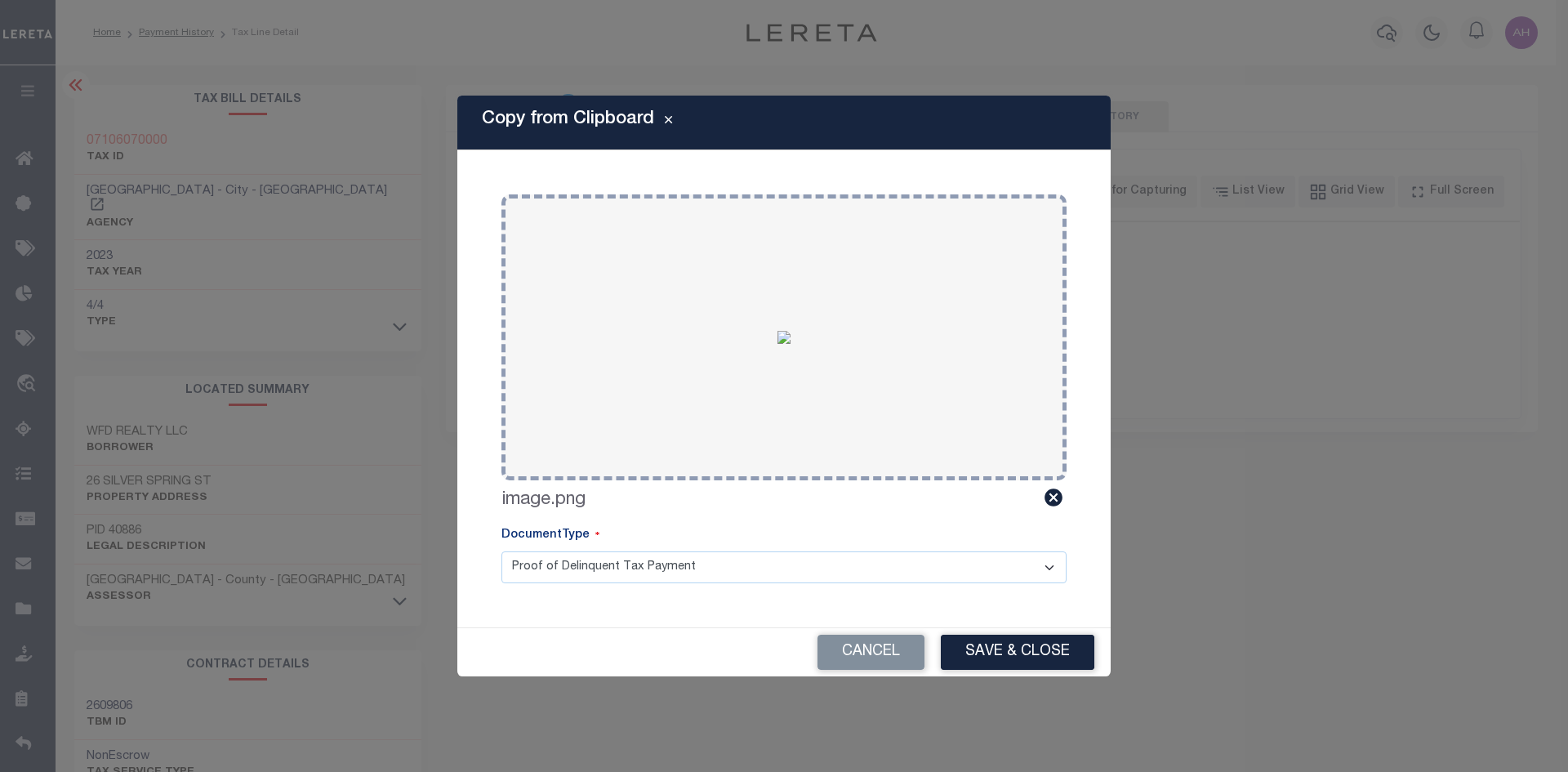
drag, startPoint x: 1002, startPoint y: 648, endPoint x: 952, endPoint y: 603, distance: 67.3
click at [1003, 648] on button "Save & Close" at bounding box center [1018, 652] width 154 height 35
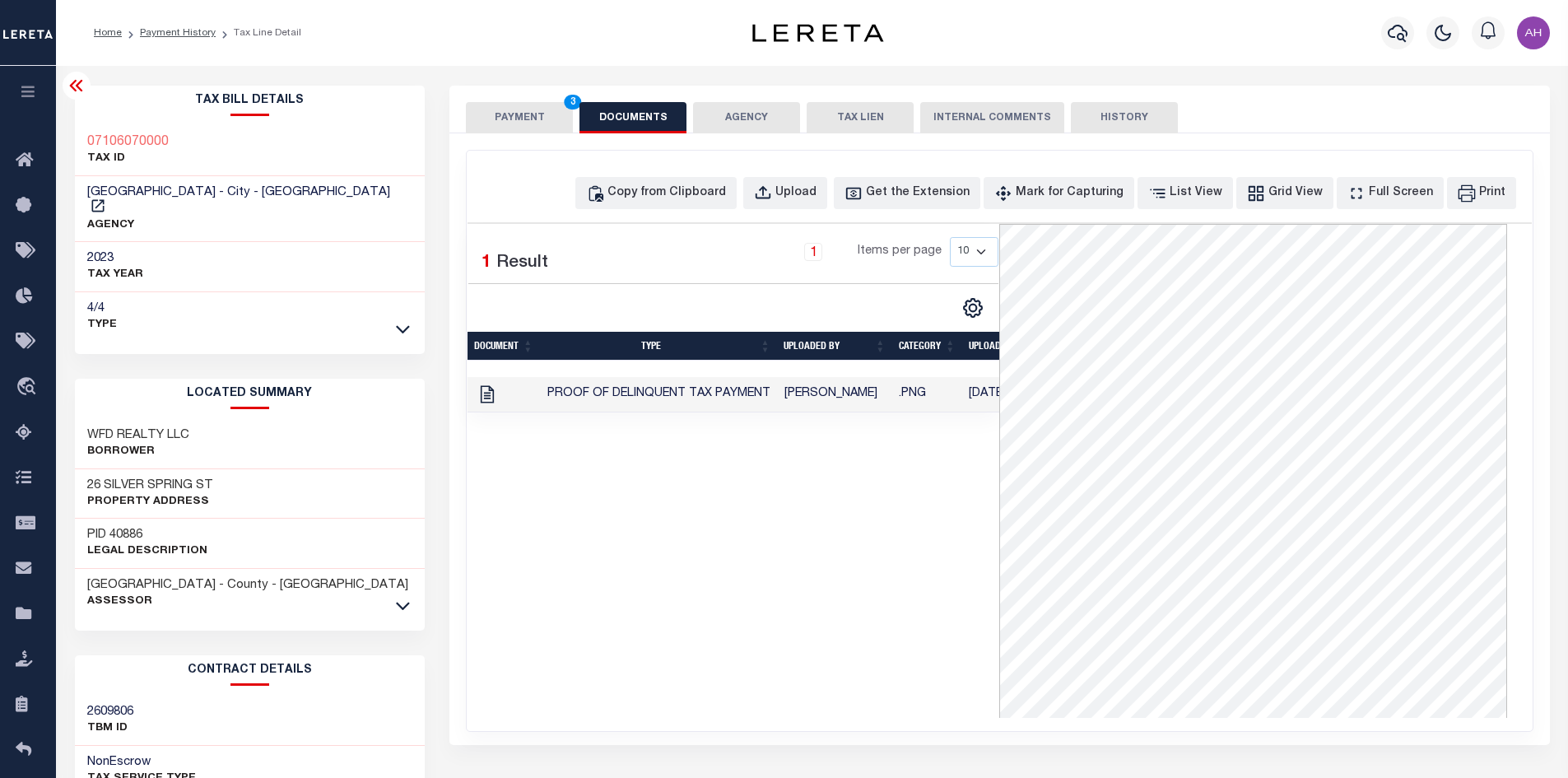
click at [515, 120] on button "PAYMENT 3" at bounding box center [519, 118] width 107 height 31
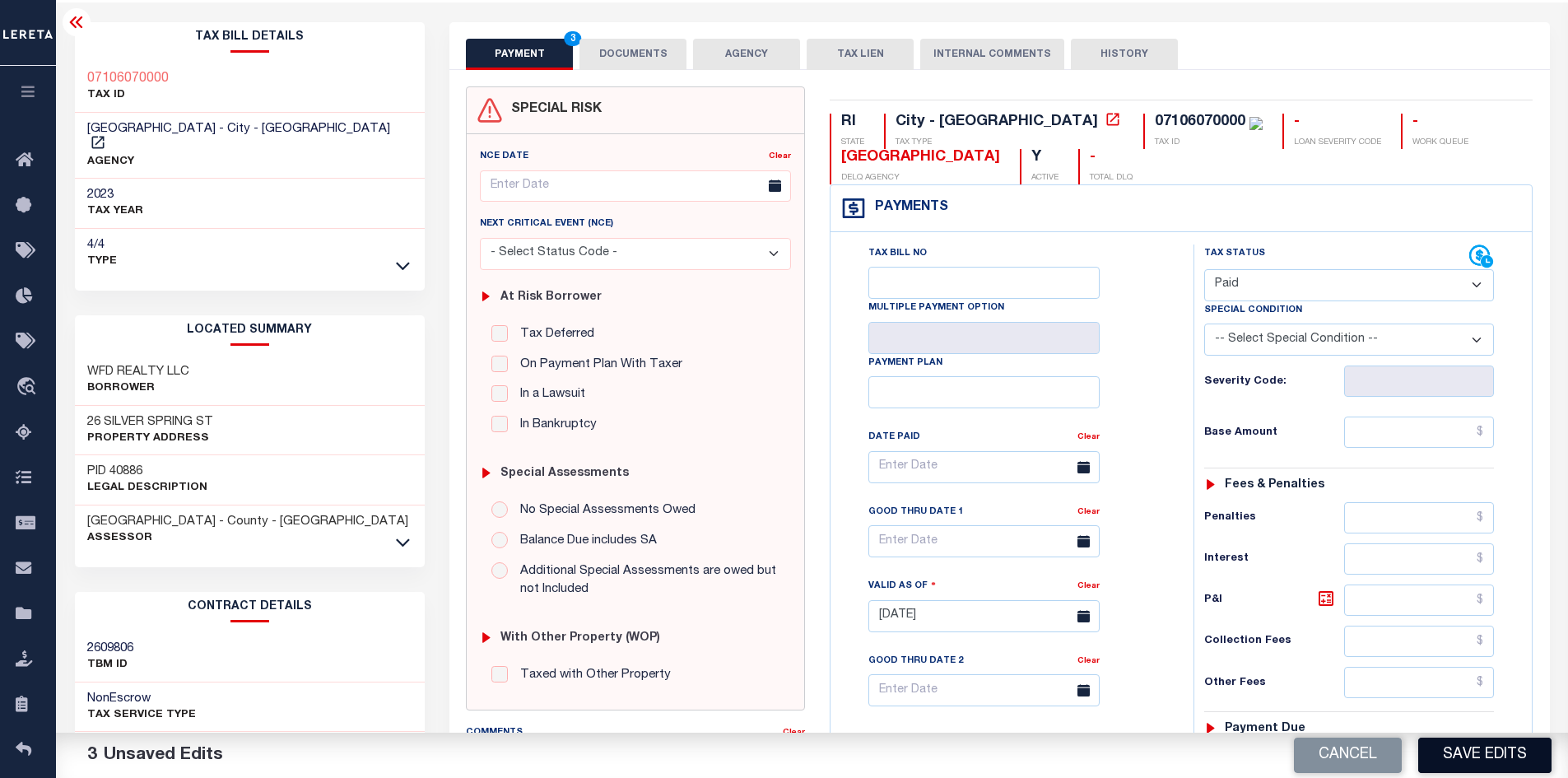
scroll to position [83, 0]
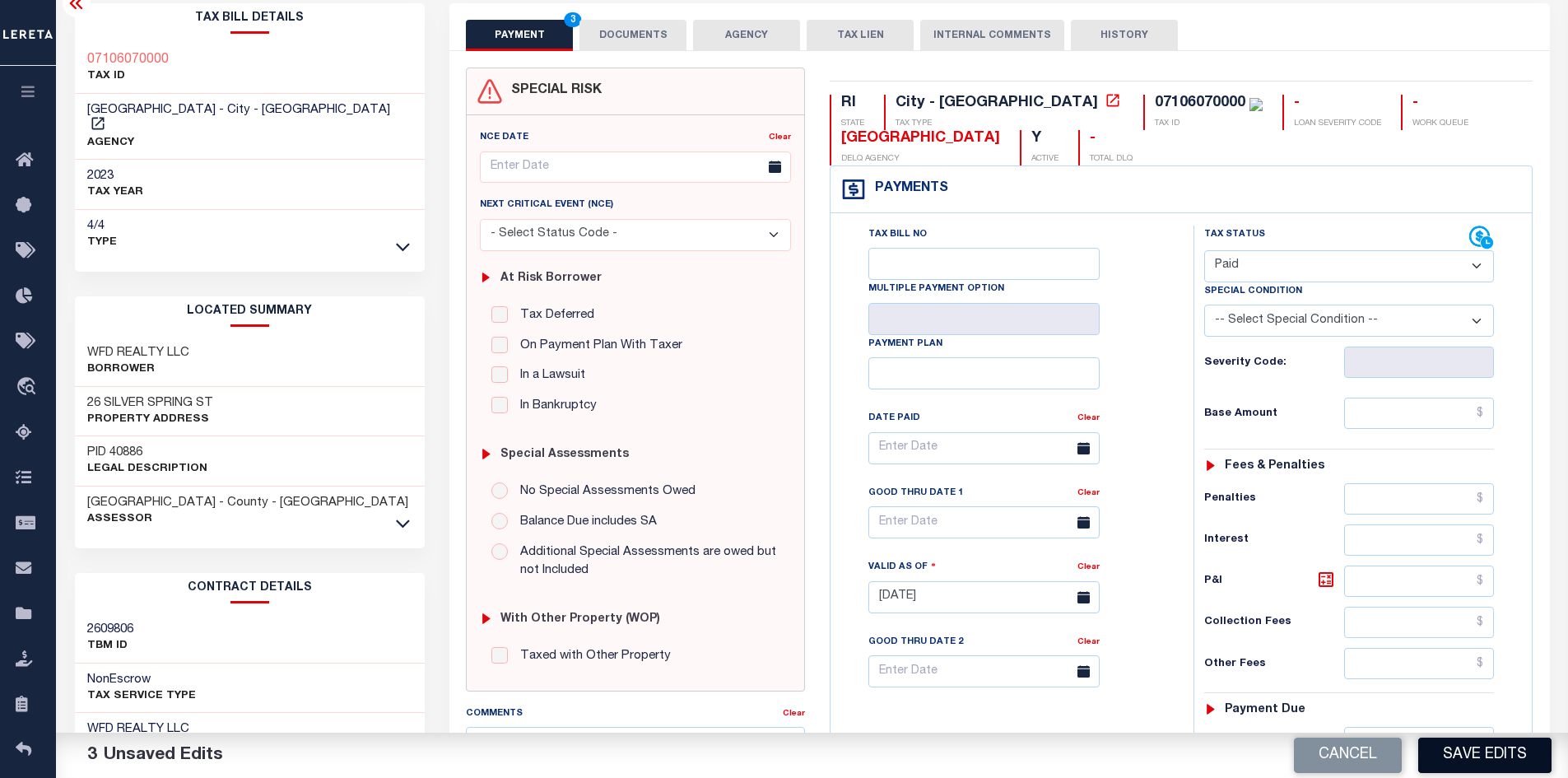
click at [1478, 756] on button "Save Edits" at bounding box center [1484, 755] width 133 height 35
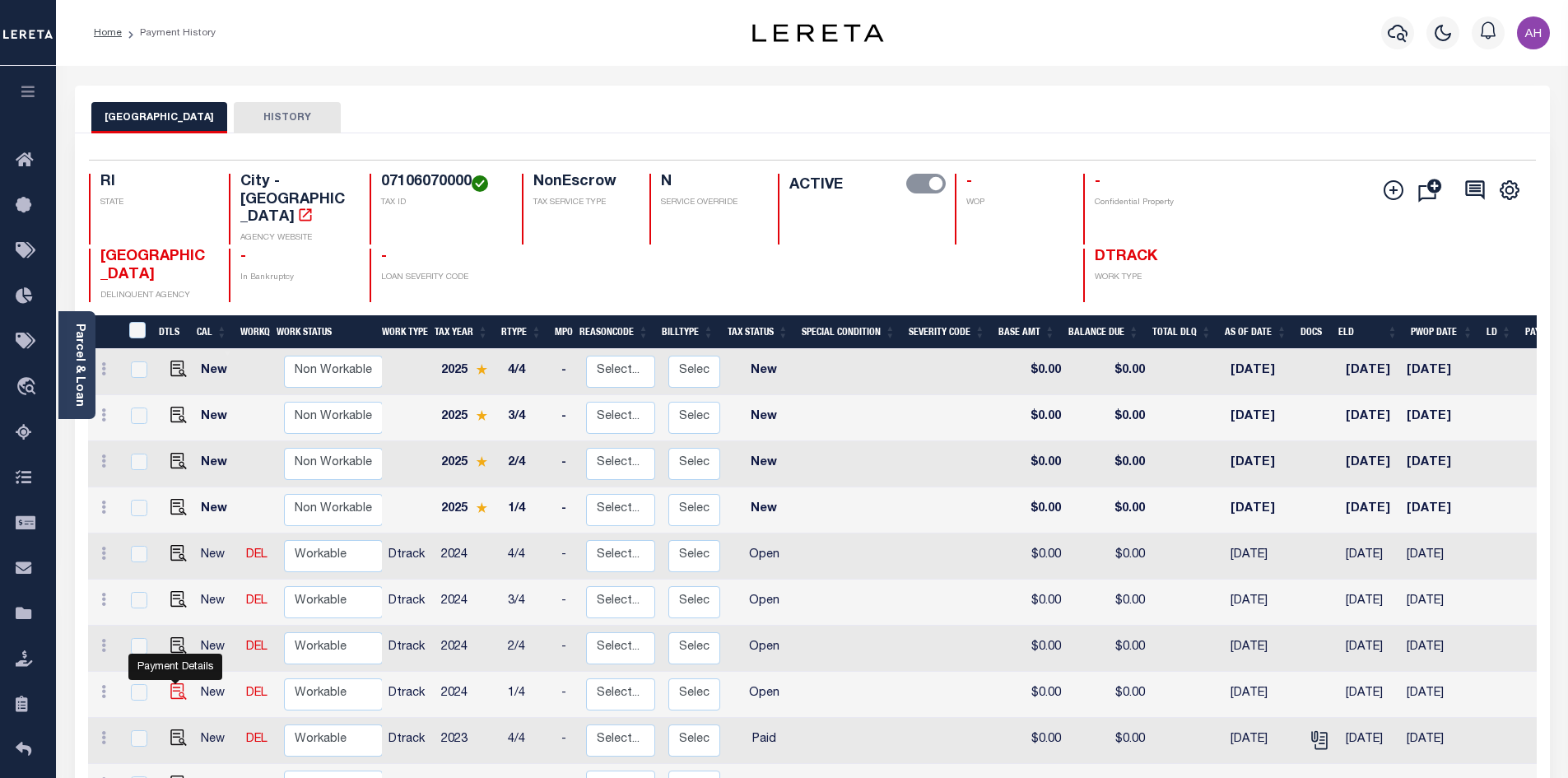
click at [175, 683] on img "" at bounding box center [178, 691] width 16 height 16
checkbox input "true"
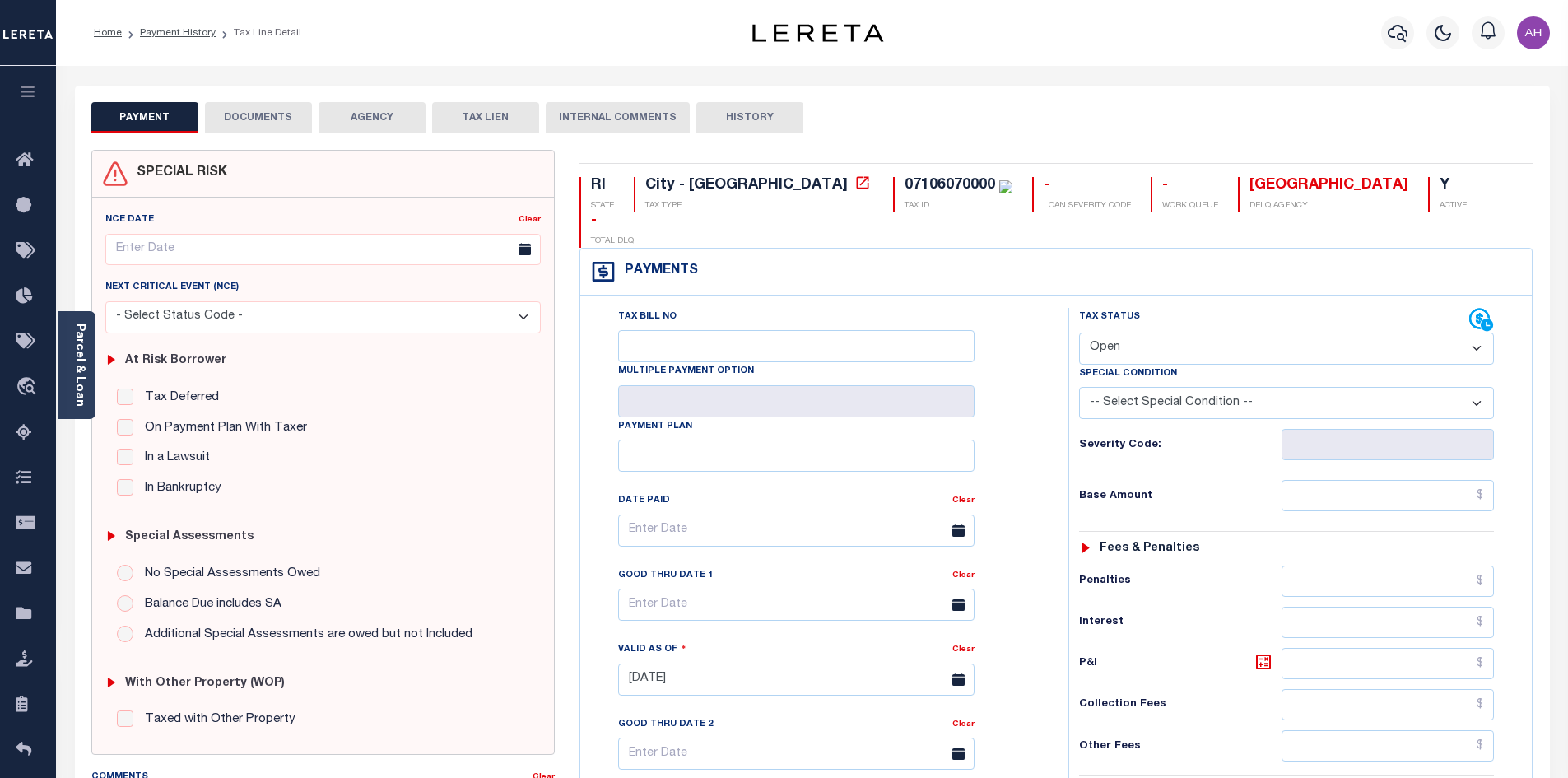
click at [1131, 333] on select "- Select Status Code - Open Due/Unpaid Paid Incomplete No Tax Due Internal Refu…" at bounding box center [1286, 348] width 415 height 32
select select "PYD"
click at [1079, 333] on select "- Select Status Code - Open Due/Unpaid Paid Incomplete No Tax Due Internal Refu…" at bounding box center [1286, 348] width 415 height 32
type input "[DATE]"
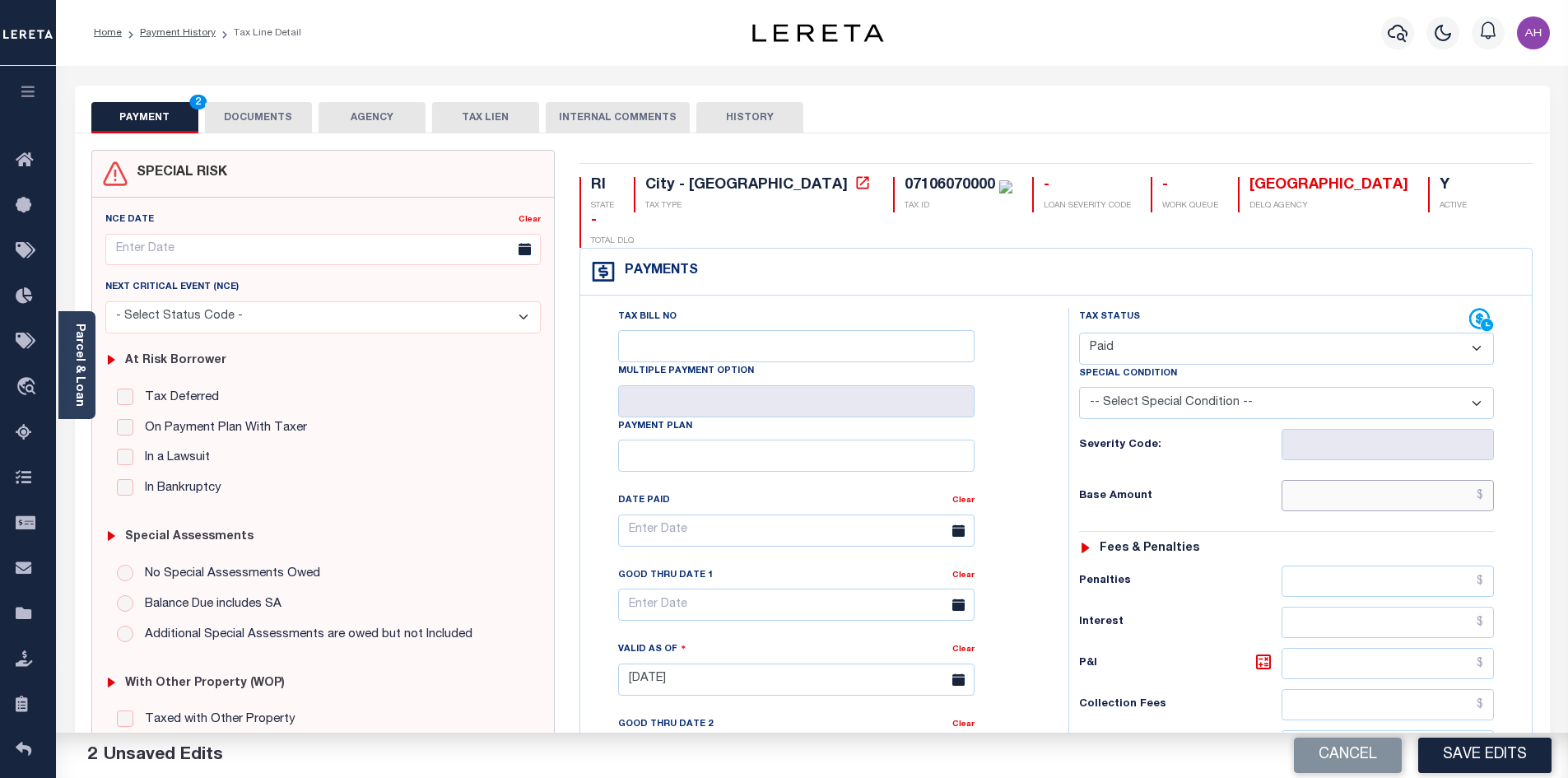
click at [1378, 480] on input "text" at bounding box center [1388, 495] width 214 height 31
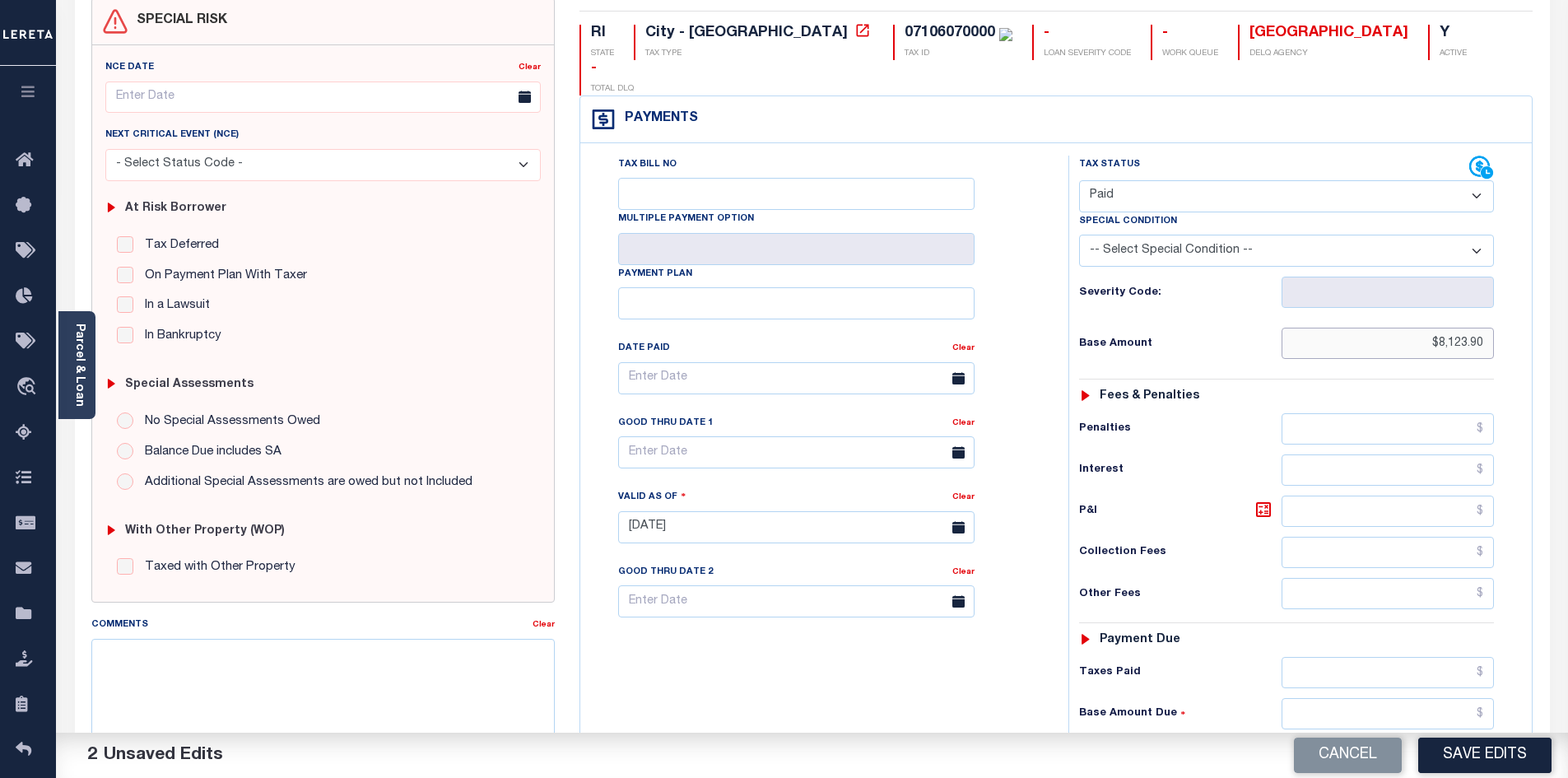
scroll to position [329, 0]
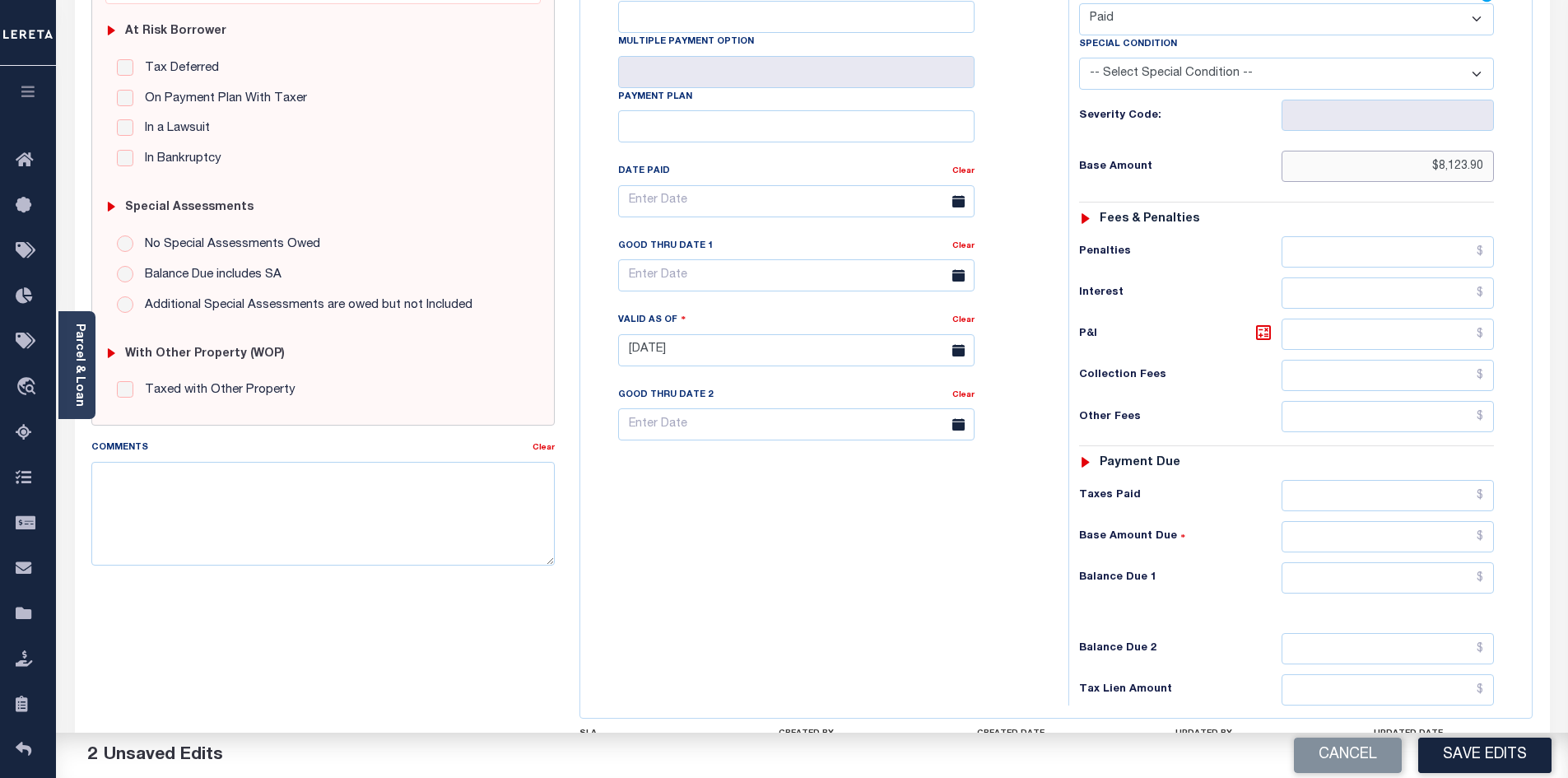
type input "$8,123.90"
click at [1359, 563] on input "text" at bounding box center [1388, 578] width 214 height 31
type input "$0.00"
click at [1457, 763] on button "Save Edits" at bounding box center [1484, 755] width 133 height 35
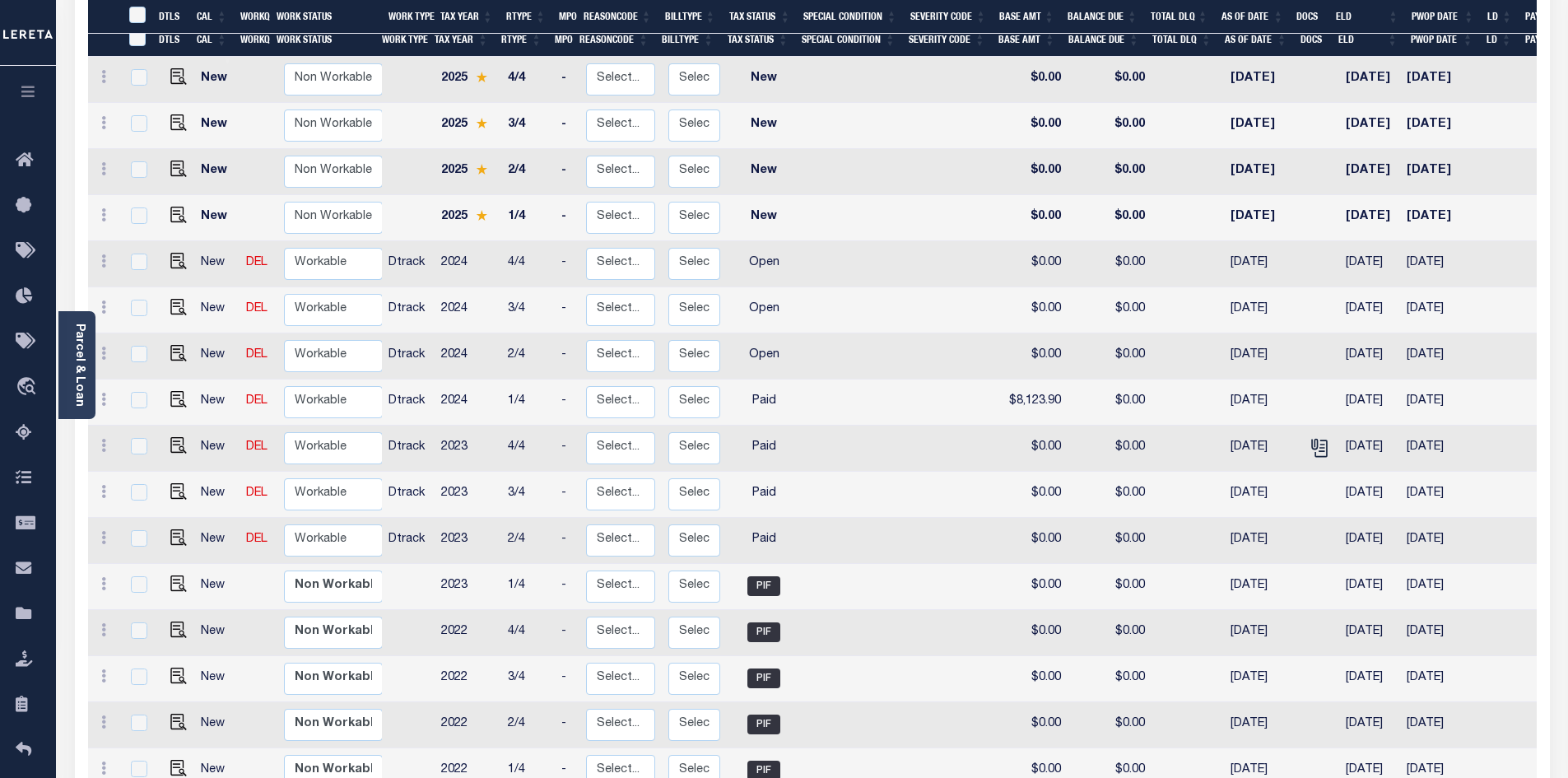
scroll to position [329, 0]
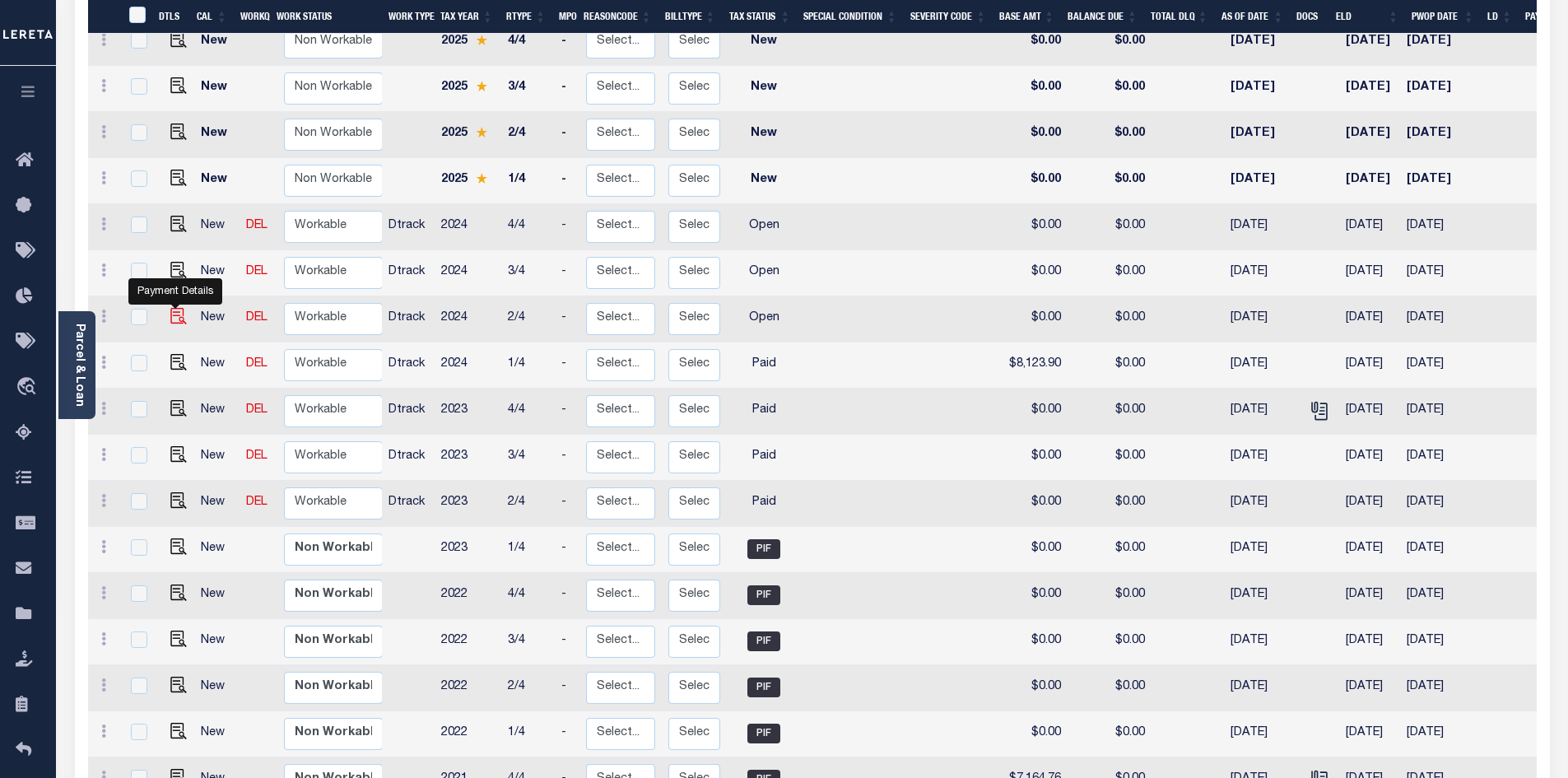
click at [173, 308] on img "" at bounding box center [178, 315] width 16 height 16
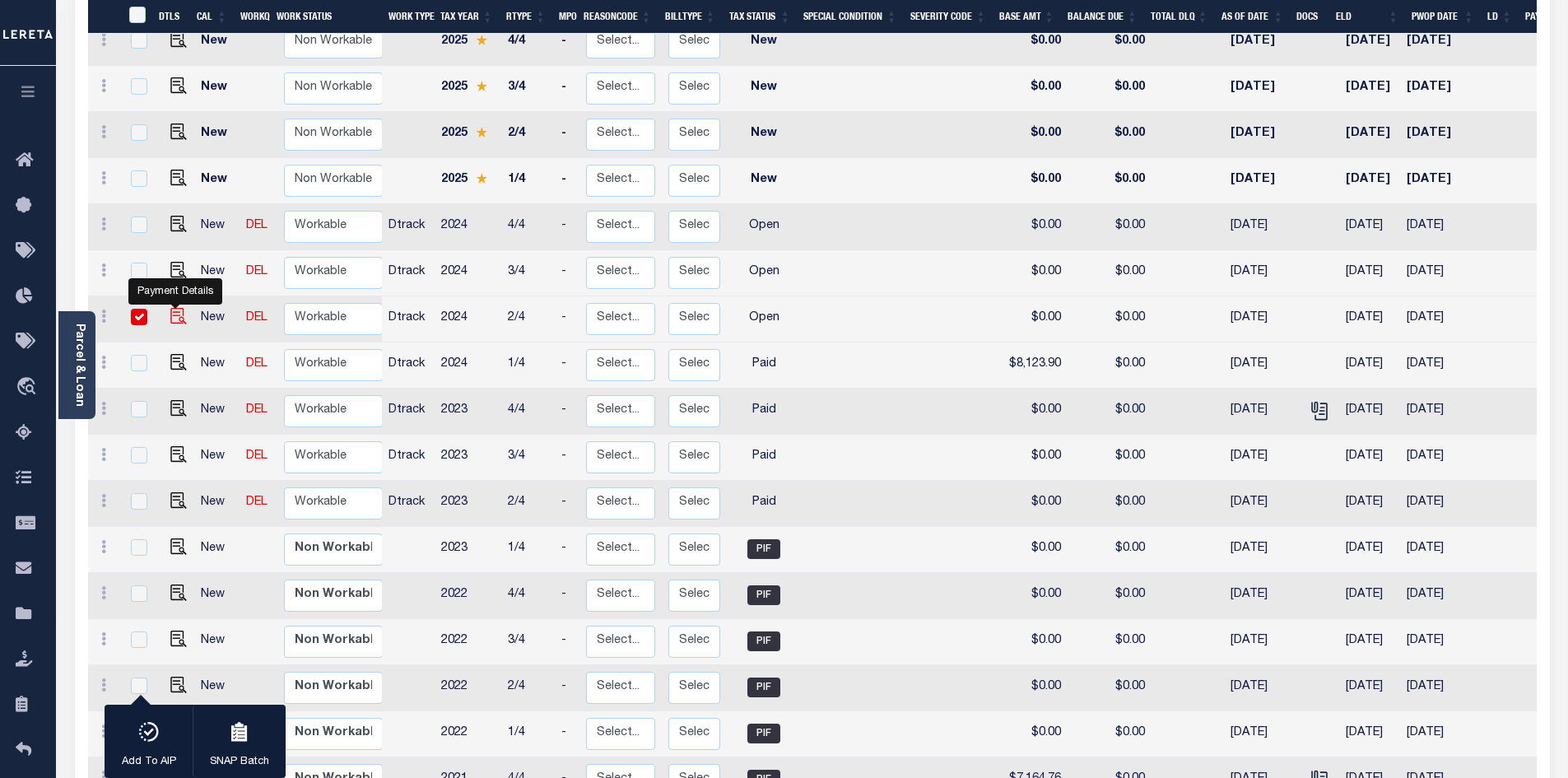
checkbox input "true"
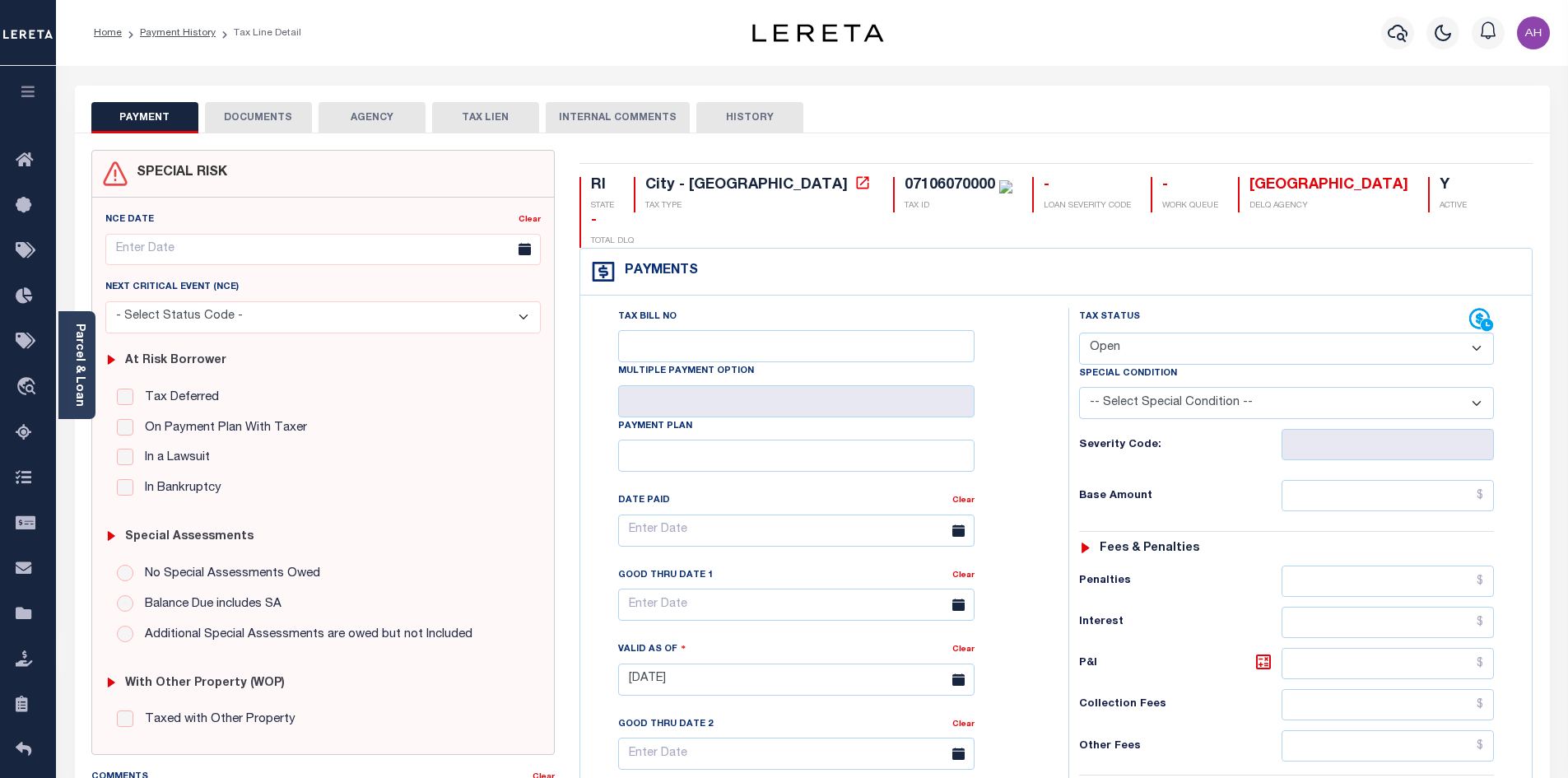
click at [1123, 333] on select "- Select Status Code - Open Due/Unpaid Paid Incomplete No Tax Due Internal Refu…" at bounding box center [1286, 348] width 415 height 32
select select "PYD"
click at [1079, 333] on select "- Select Status Code - Open Due/Unpaid Paid Incomplete No Tax Due Internal Refu…" at bounding box center [1286, 348] width 415 height 32
type input "[DATE]"
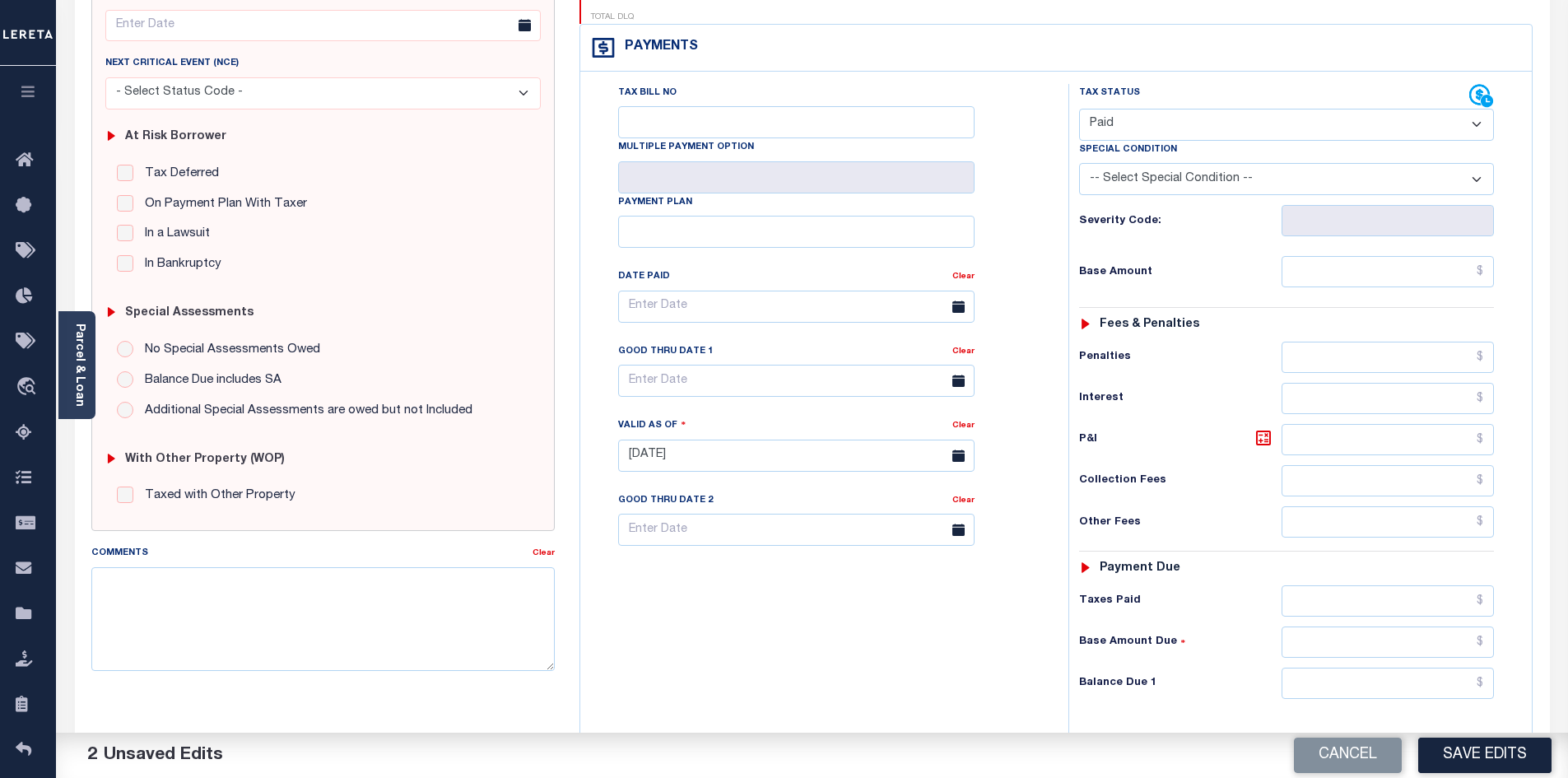
scroll to position [247, 0]
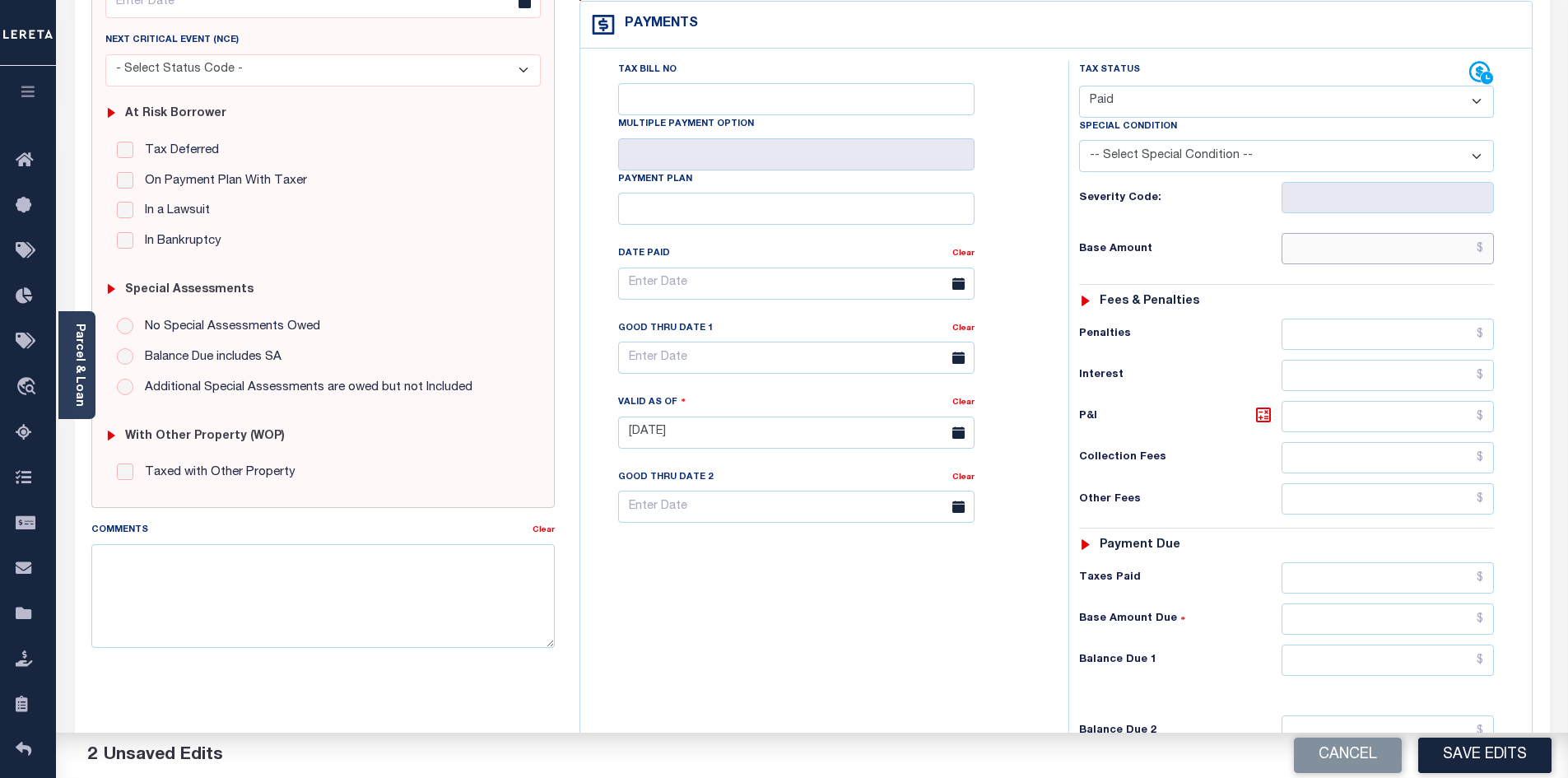
click at [1316, 233] on input "text" at bounding box center [1388, 249] width 214 height 31
type input "$8,123.90"
click at [1388, 644] on input "text" at bounding box center [1388, 660] width 214 height 31
type input "$0.00"
click at [1464, 767] on button "Save Edits" at bounding box center [1484, 755] width 133 height 35
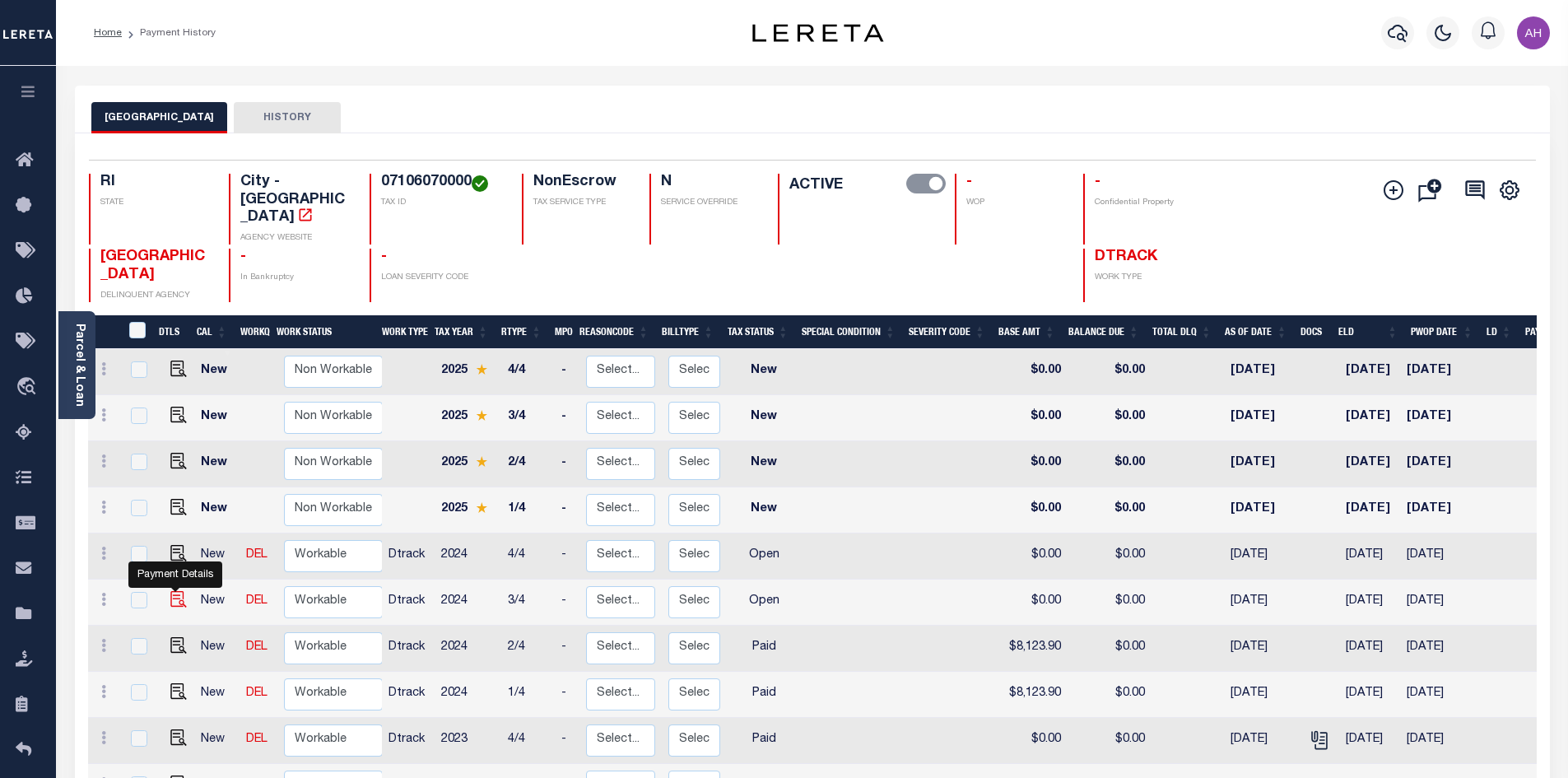
click at [172, 591] on img "" at bounding box center [178, 599] width 16 height 16
checkbox input "true"
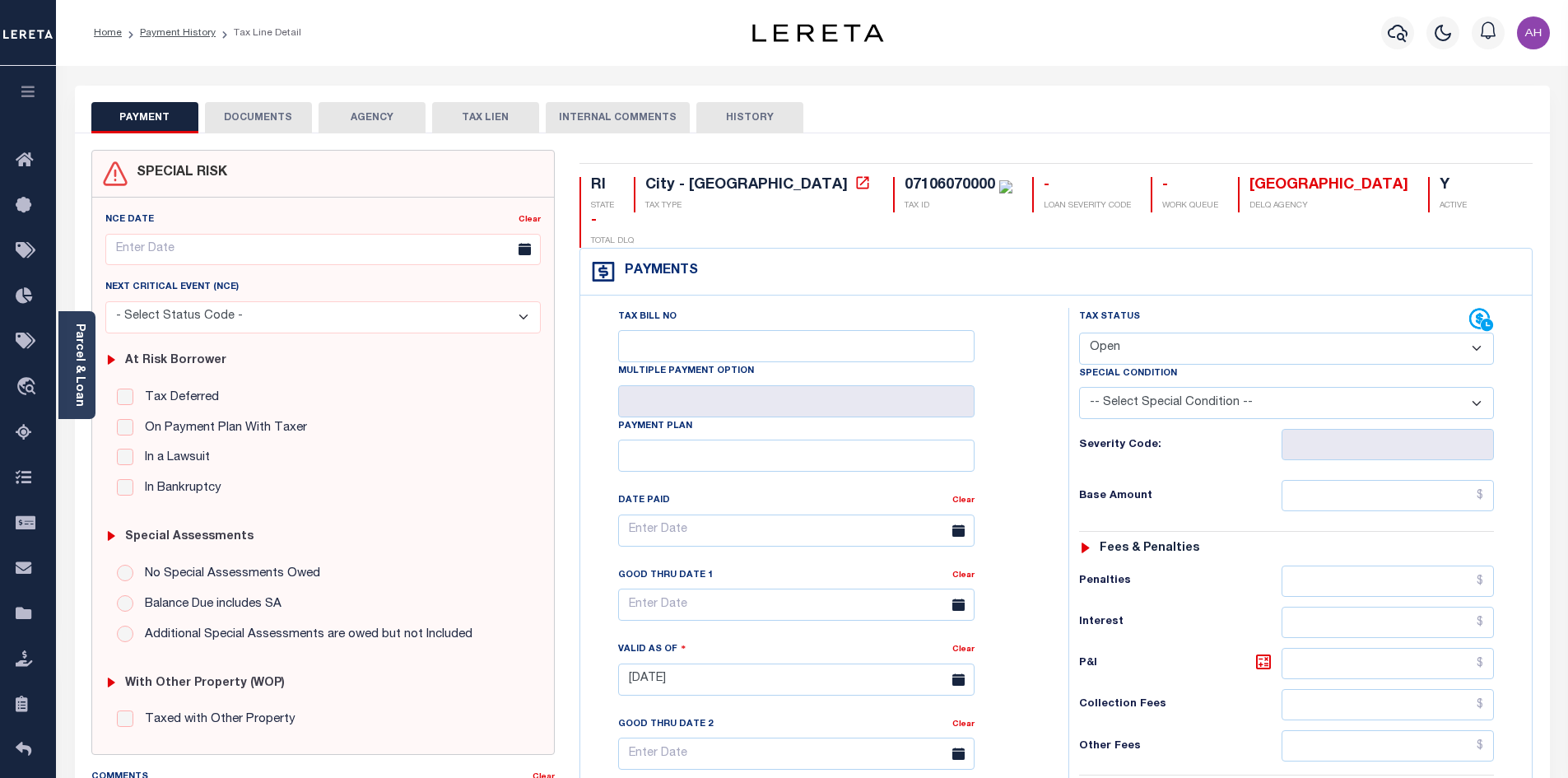
click at [1137, 333] on select "- Select Status Code - Open Due/Unpaid Paid Incomplete No Tax Due Internal Refu…" at bounding box center [1286, 348] width 415 height 32
select select "PYD"
click at [1079, 333] on select "- Select Status Code - Open Due/Unpaid Paid Incomplete No Tax Due Internal Refu…" at bounding box center [1286, 348] width 415 height 32
type input "[DATE]"
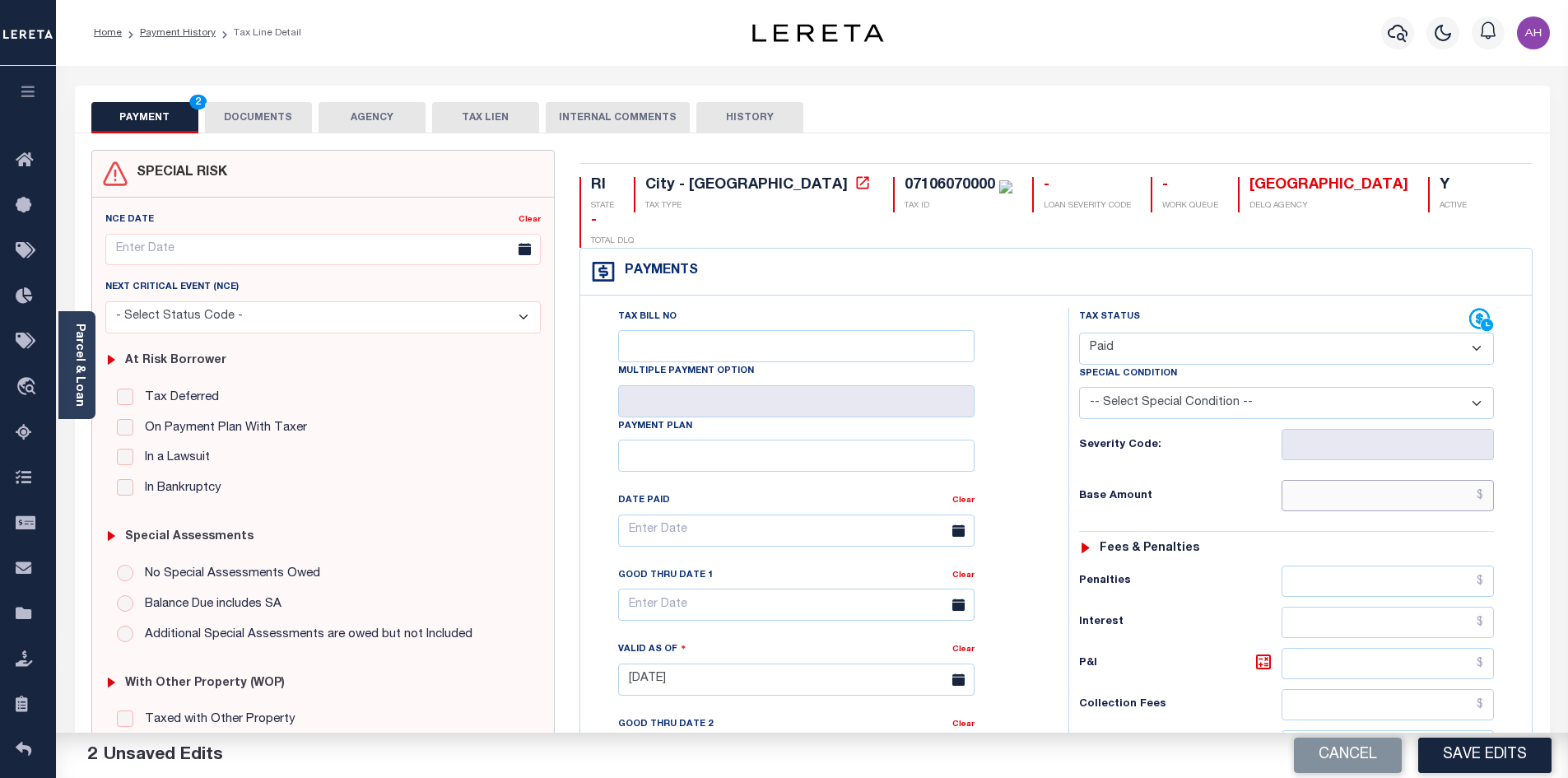
click at [1336, 480] on input "text" at bounding box center [1388, 495] width 214 height 31
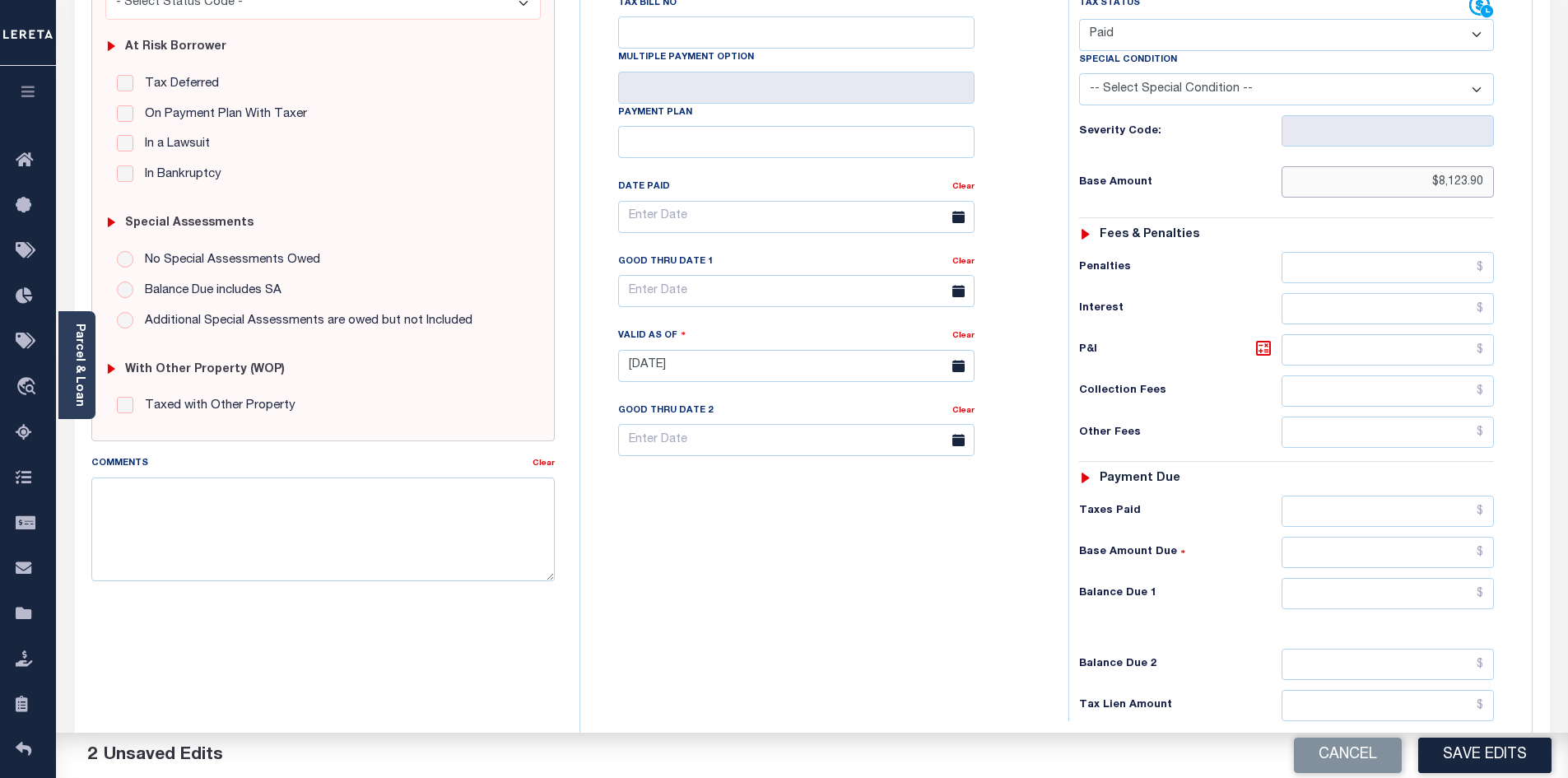
scroll to position [329, 0]
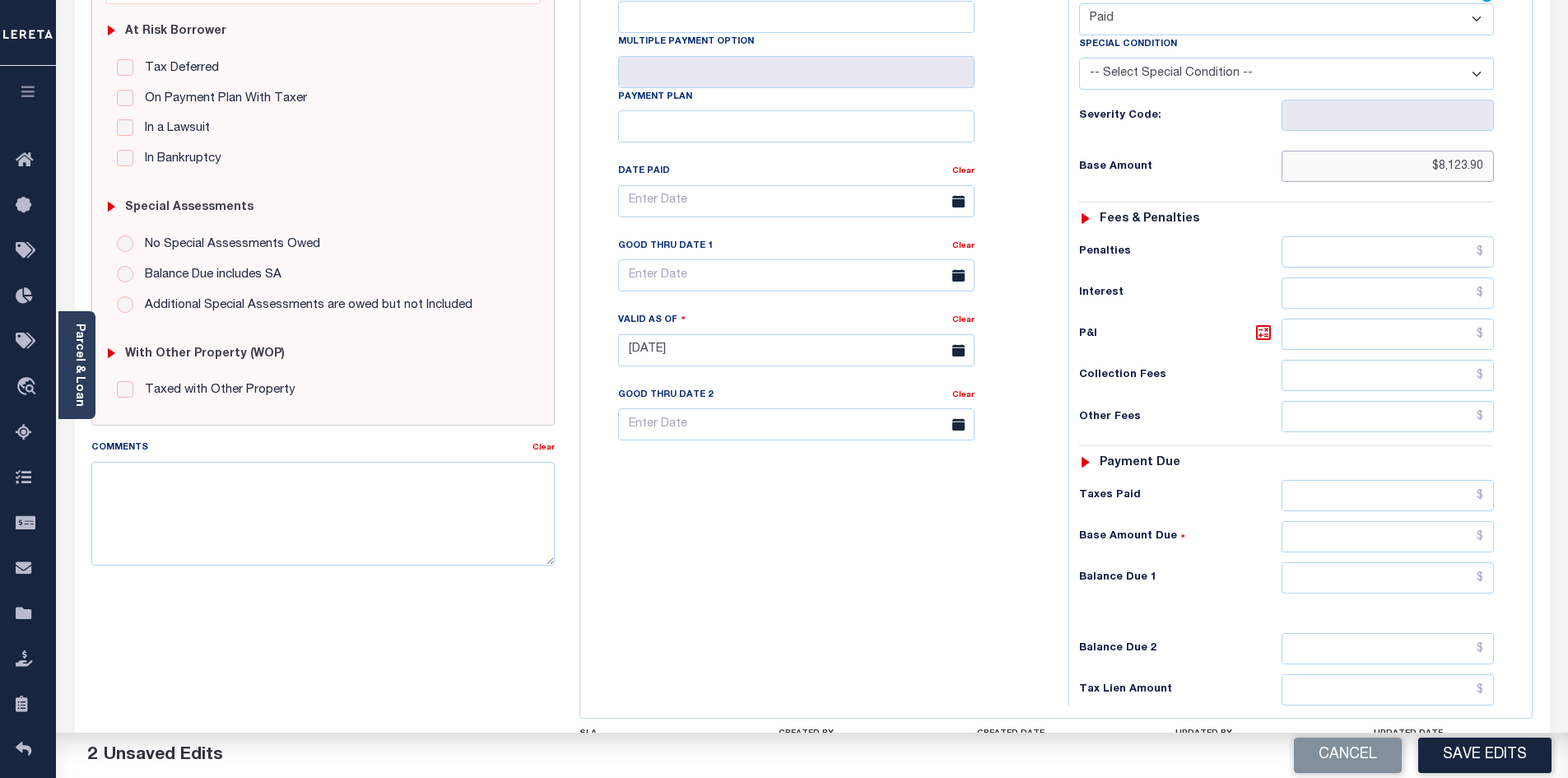
type input "$8,123.90"
click at [1360, 563] on input "text" at bounding box center [1388, 578] width 214 height 31
type input "$0.00"
click at [1447, 749] on button "Save Edits" at bounding box center [1484, 755] width 133 height 35
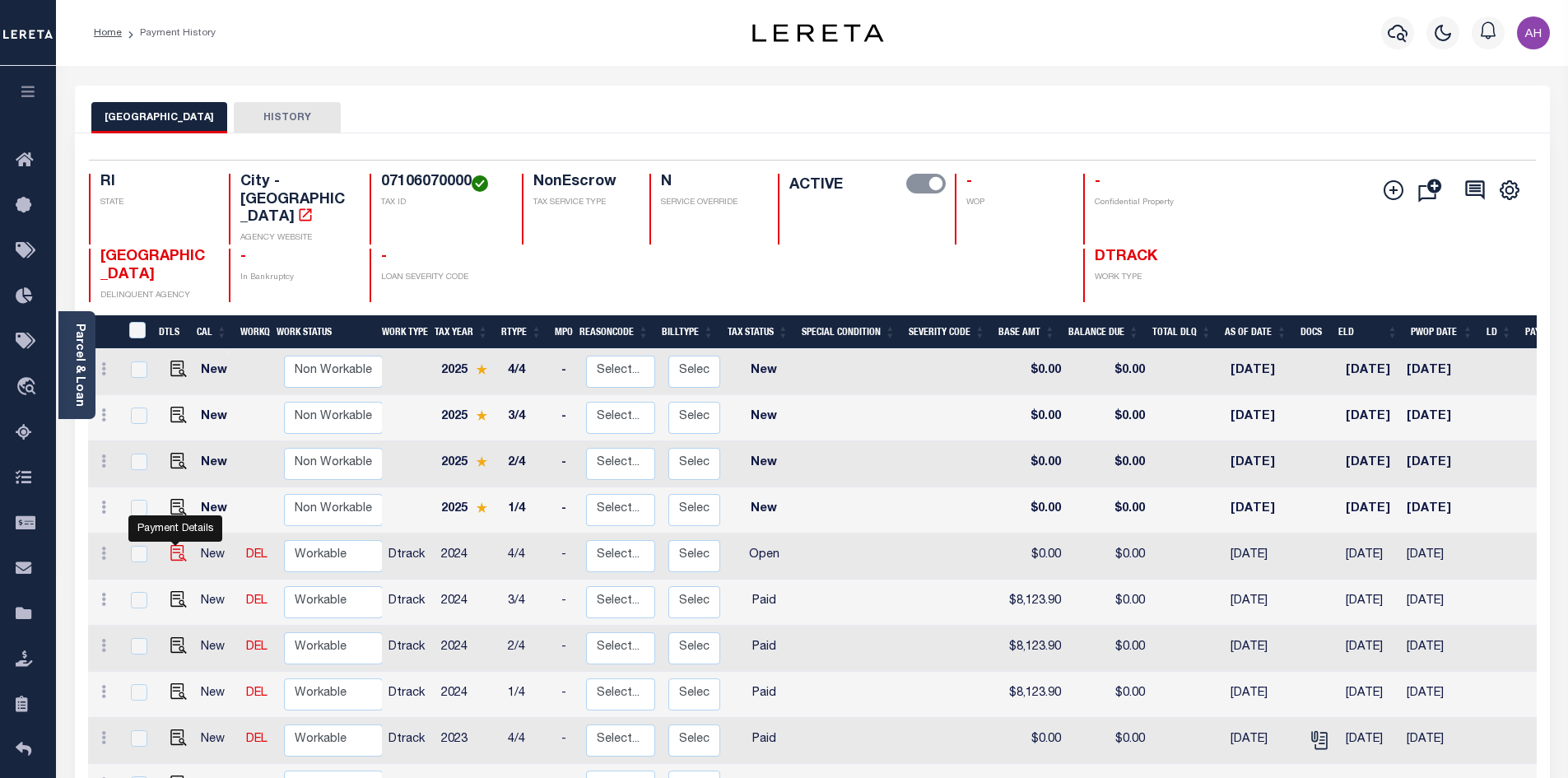
click at [174, 545] on img "" at bounding box center [178, 553] width 16 height 16
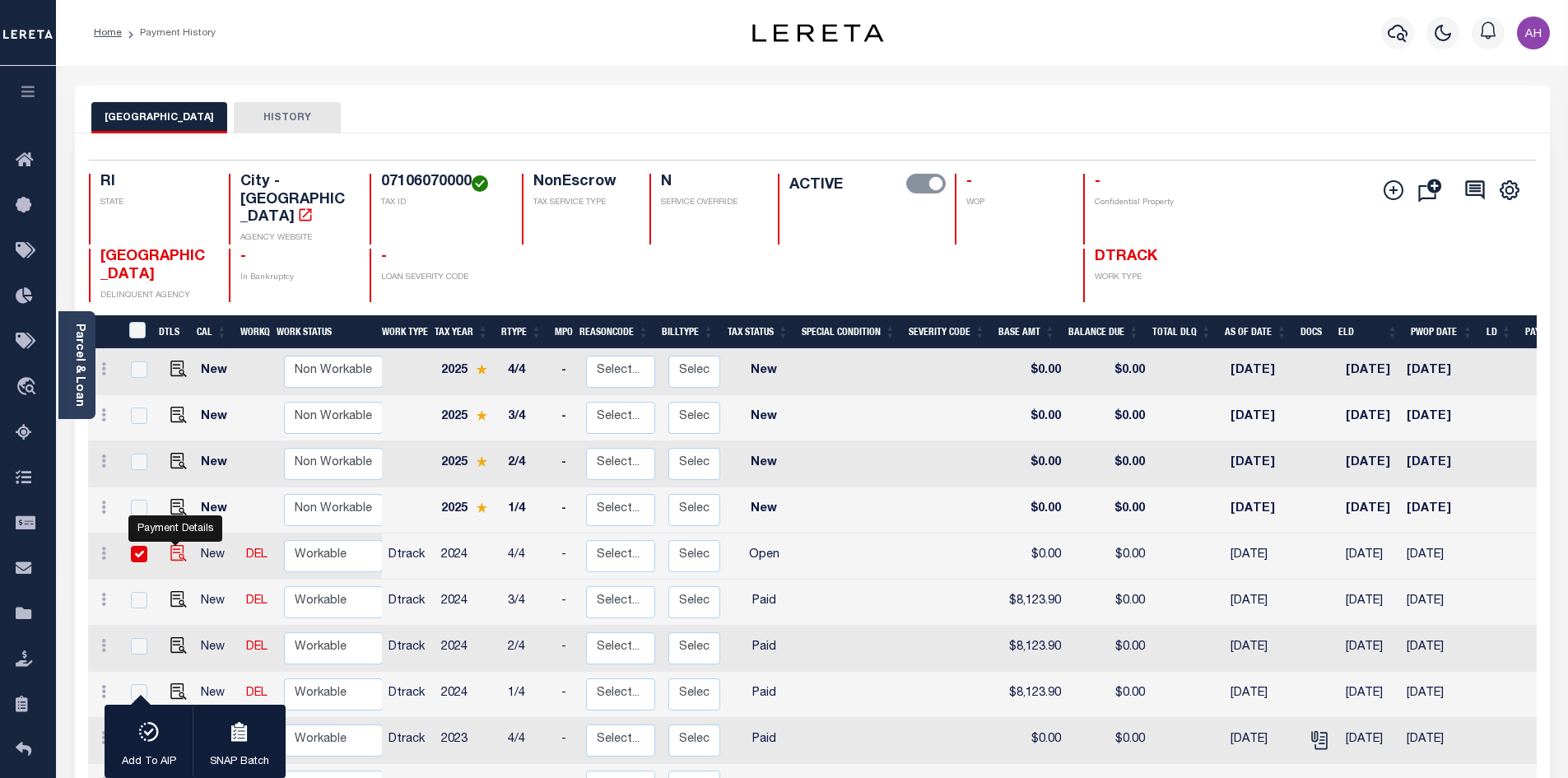
checkbox input "true"
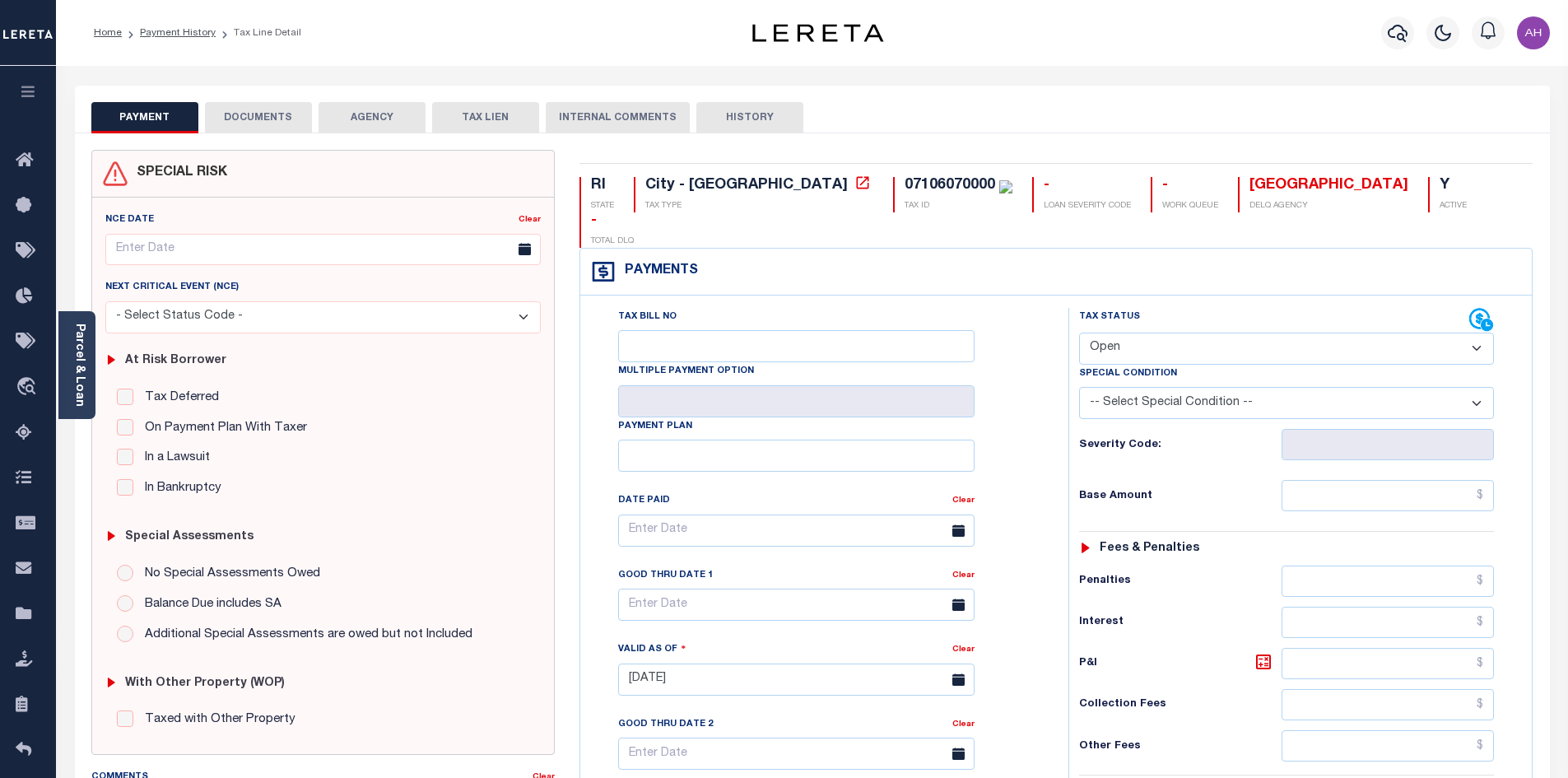
click at [1156, 333] on select "- Select Status Code - Open Due/Unpaid Paid Incomplete No Tax Due Internal Refu…" at bounding box center [1286, 348] width 415 height 32
select select "PYD"
click at [1079, 333] on select "- Select Status Code - Open Due/Unpaid Paid Incomplete No Tax Due Internal Refu…" at bounding box center [1286, 348] width 415 height 32
type input "[DATE]"
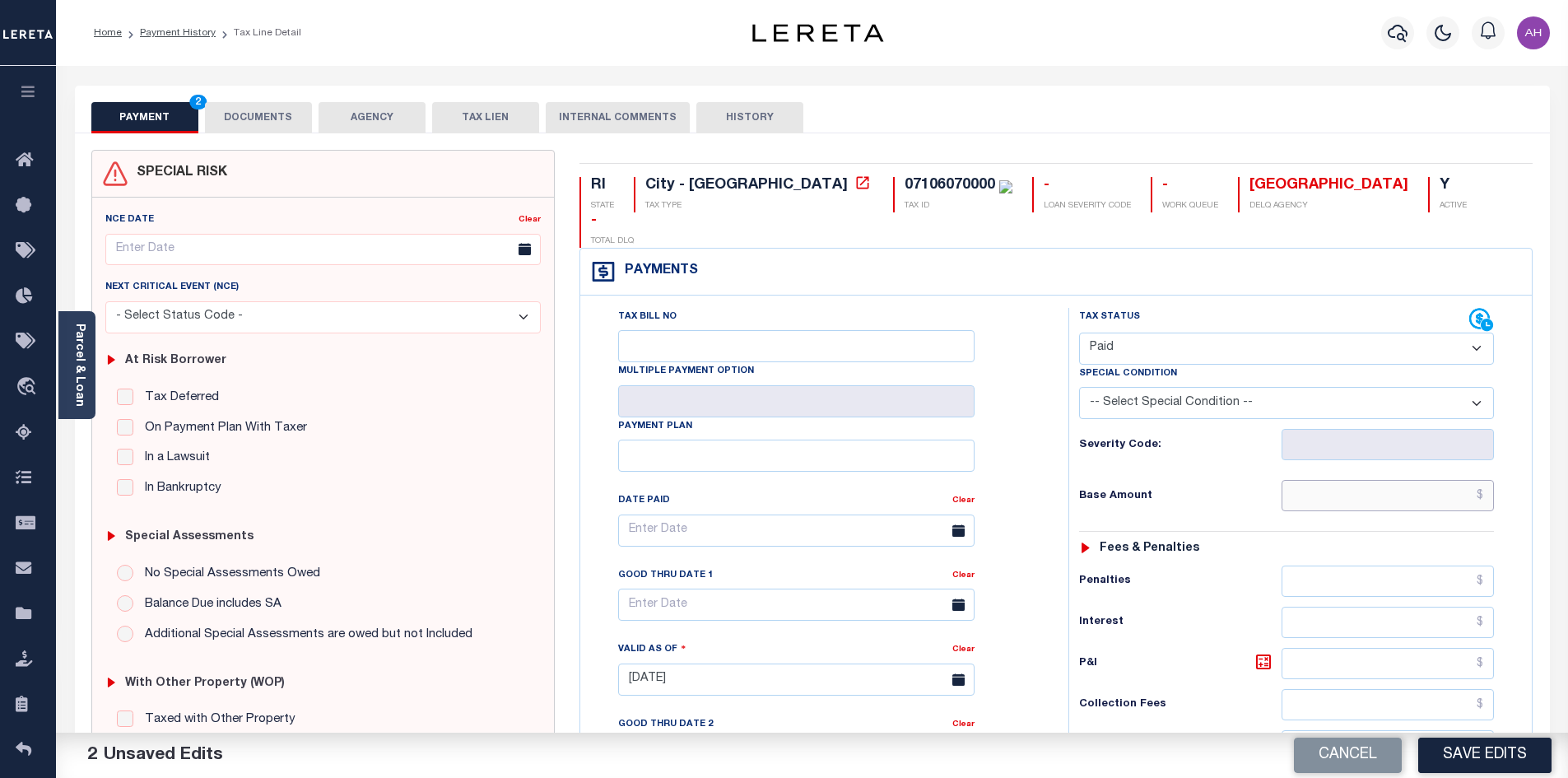
click at [1379, 480] on input "text" at bounding box center [1388, 495] width 214 height 31
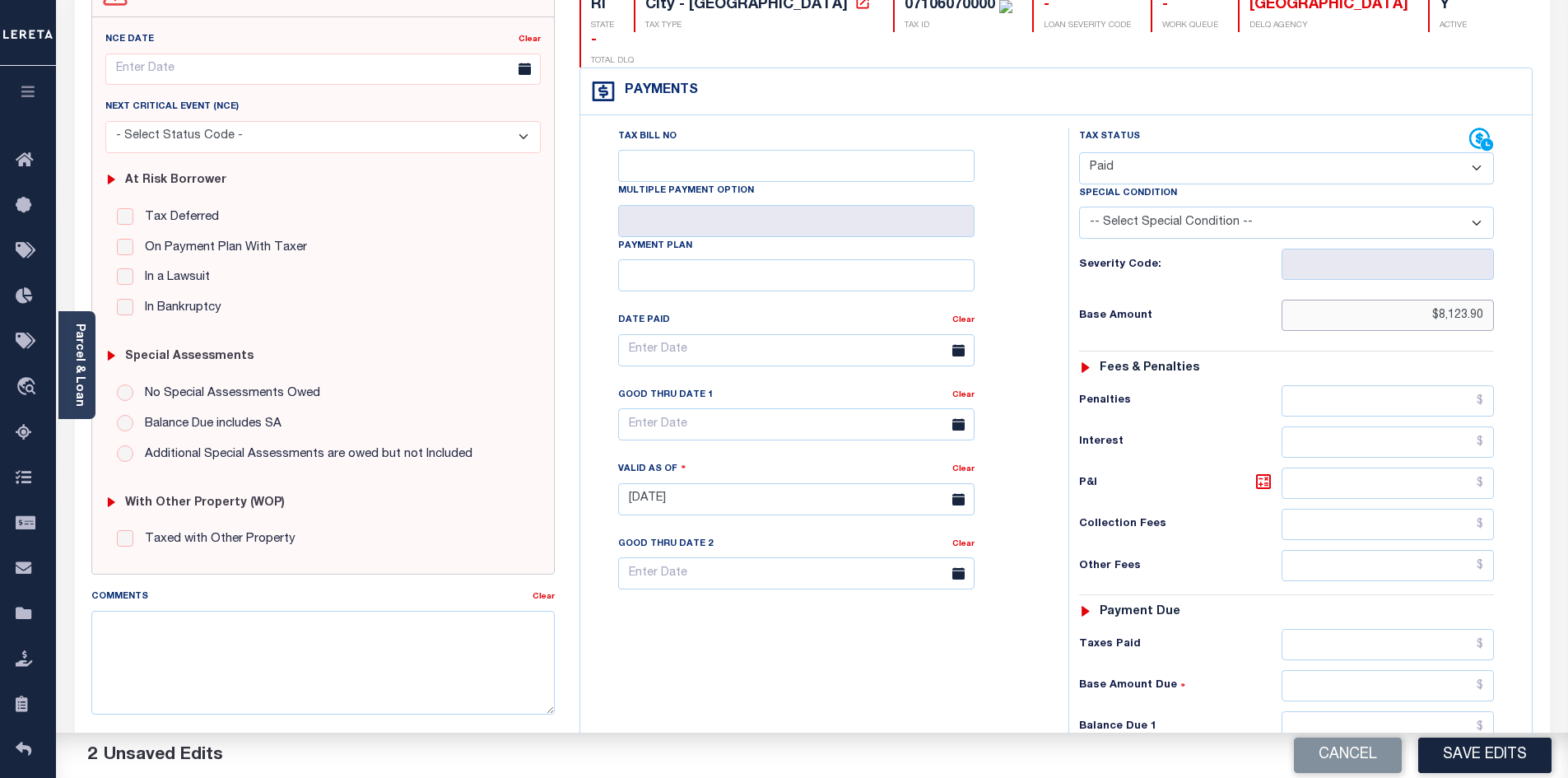
scroll to position [329, 0]
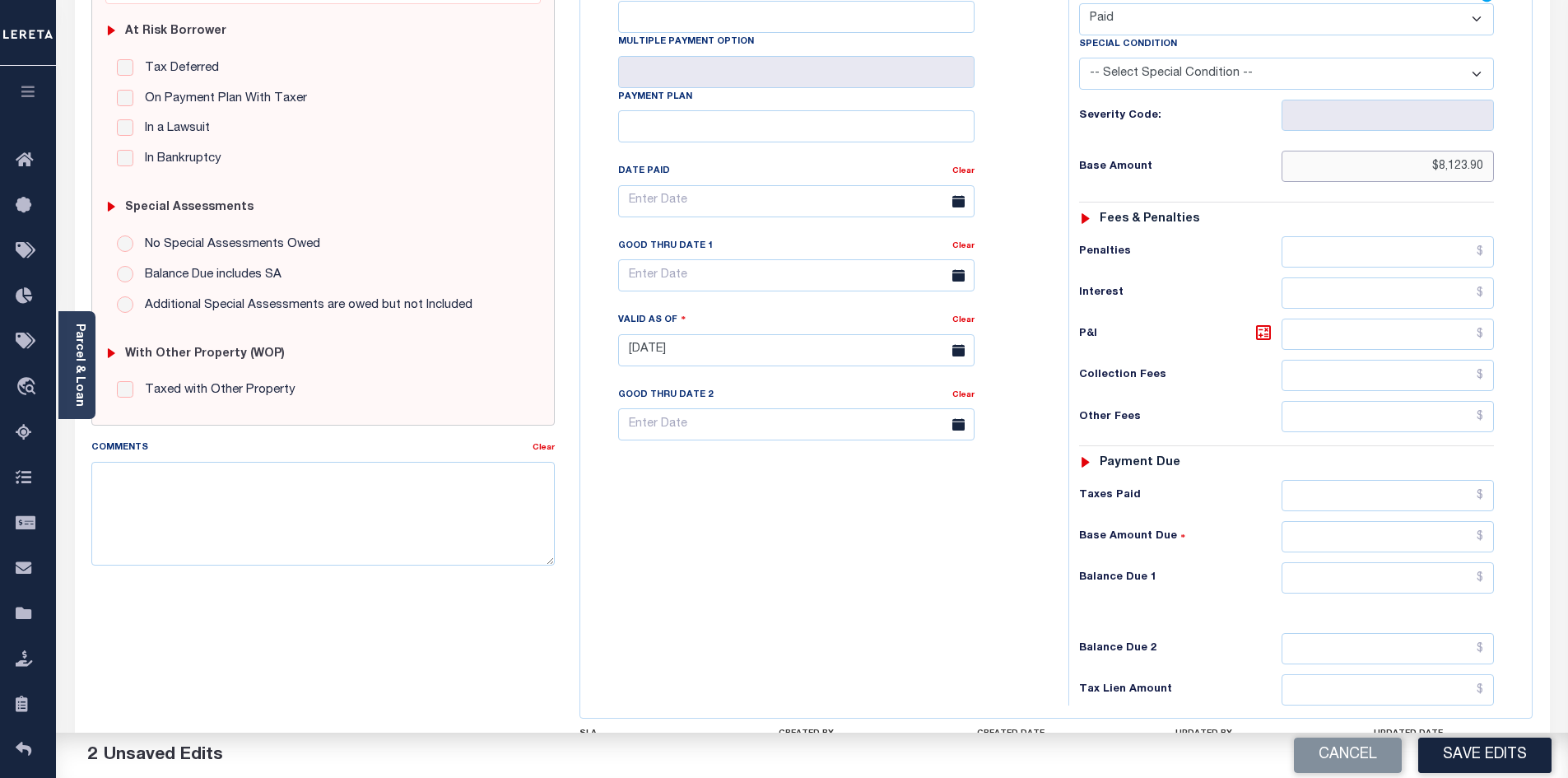
type input "$8,123.90"
click at [1383, 563] on input "text" at bounding box center [1388, 578] width 214 height 31
type input "$0"
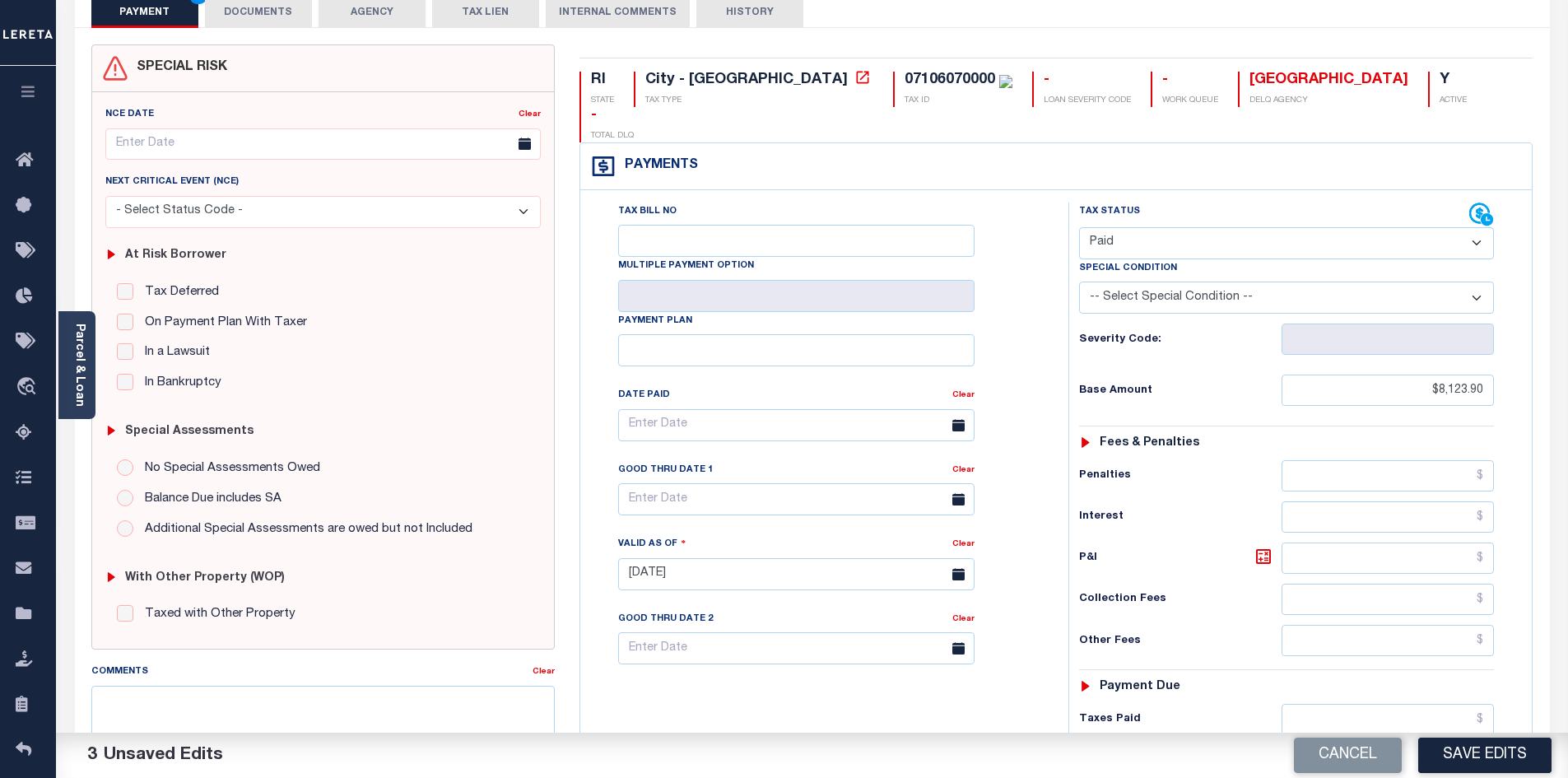
scroll to position [0, 0]
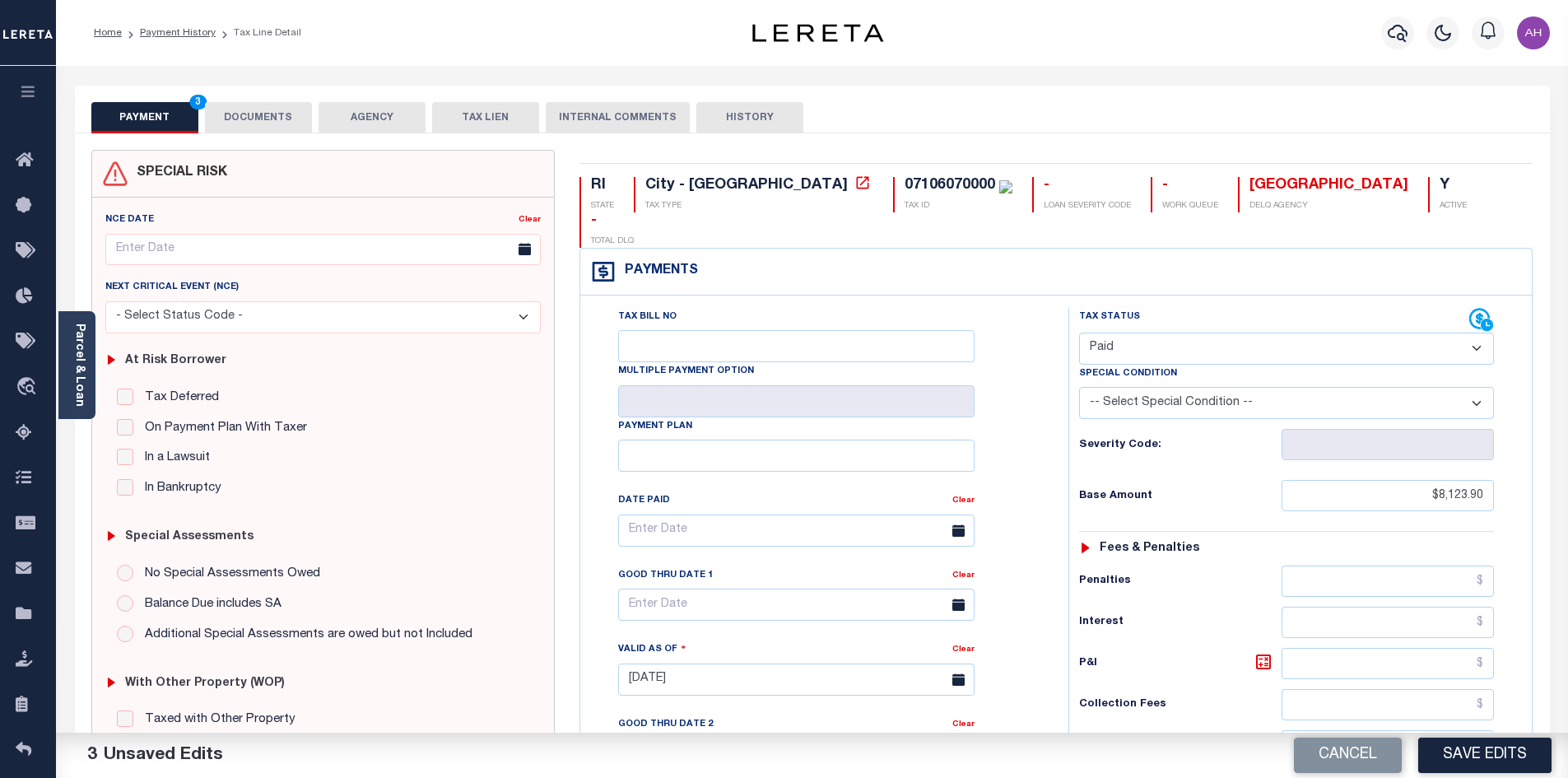
click at [250, 107] on button "DOCUMENTS" at bounding box center [258, 118] width 107 height 31
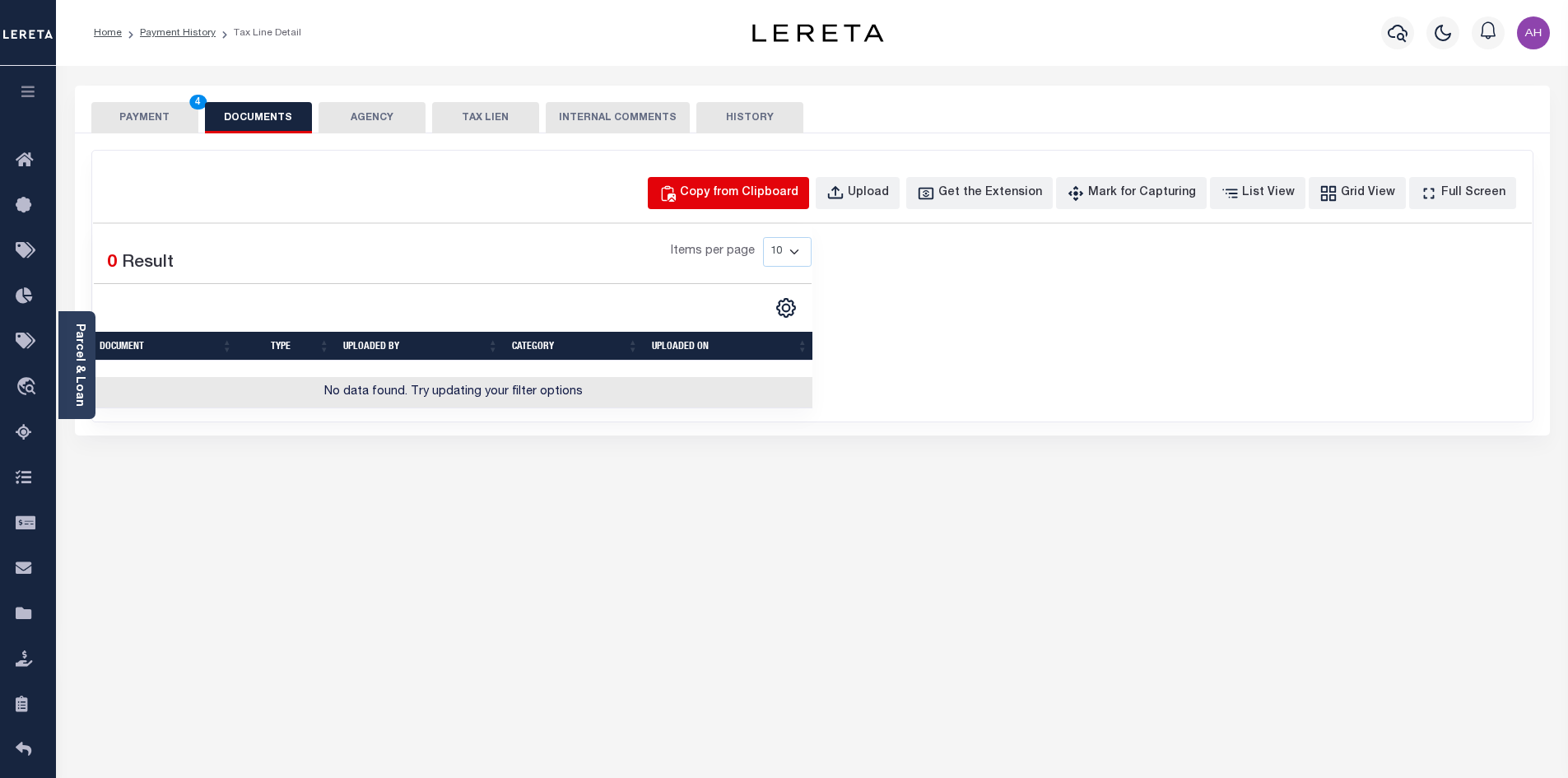
click at [784, 184] on div "Copy from Clipboard" at bounding box center [740, 193] width 119 height 18
select select "POP"
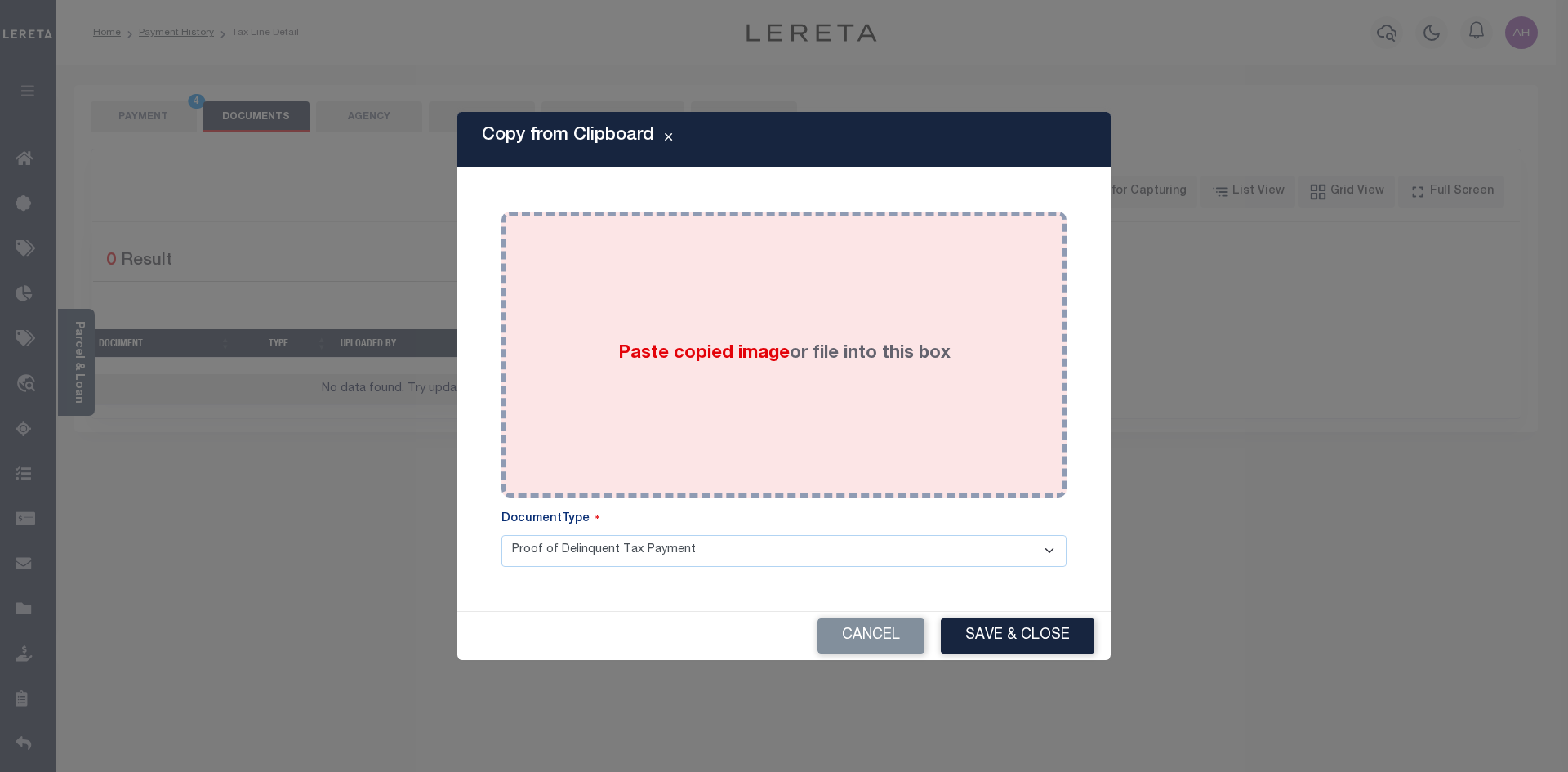
click at [695, 369] on div "Paste copied image or file into this box" at bounding box center [784, 355] width 541 height 262
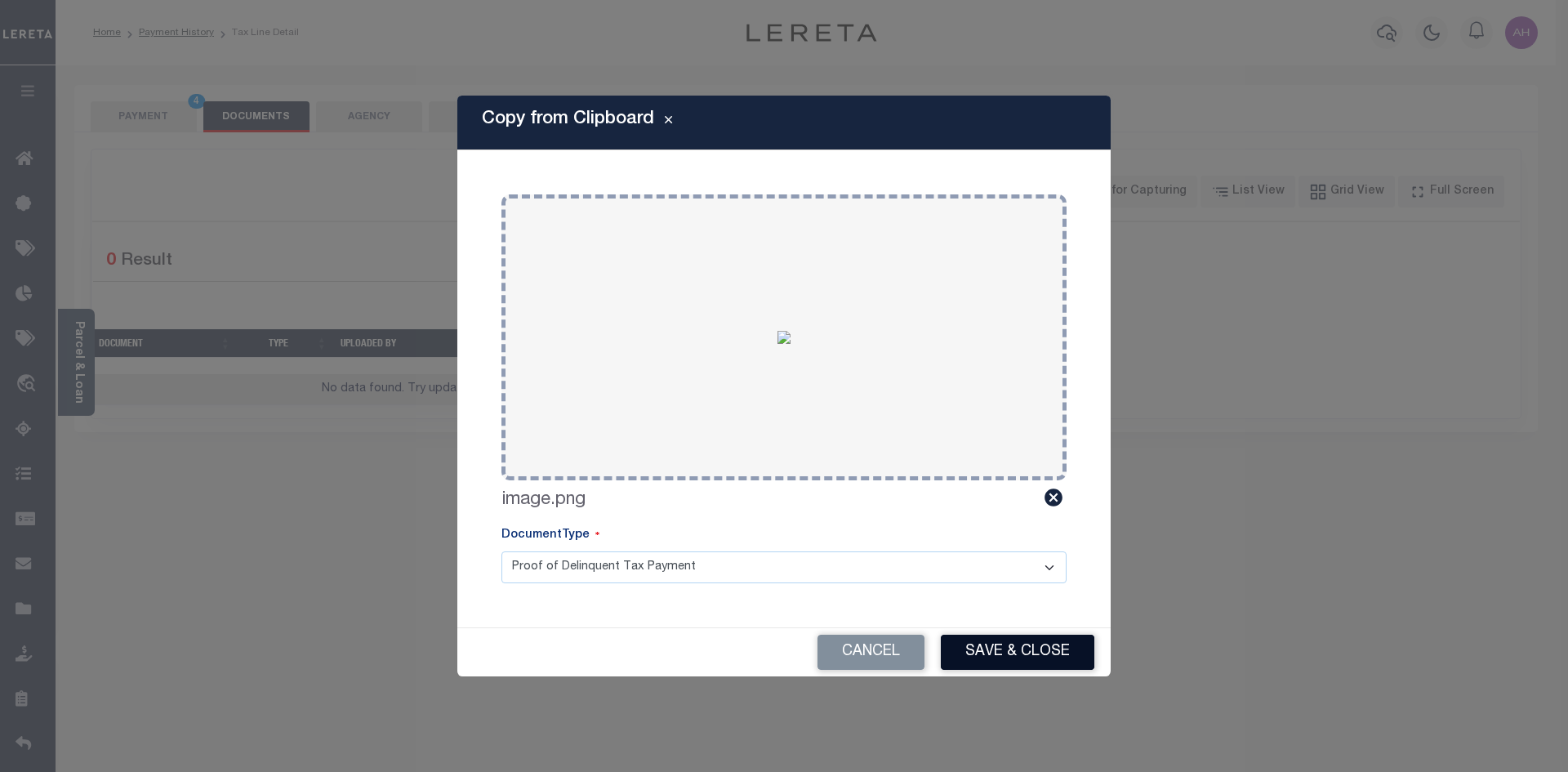
click at [1005, 647] on button "Save & Close" at bounding box center [1018, 652] width 154 height 35
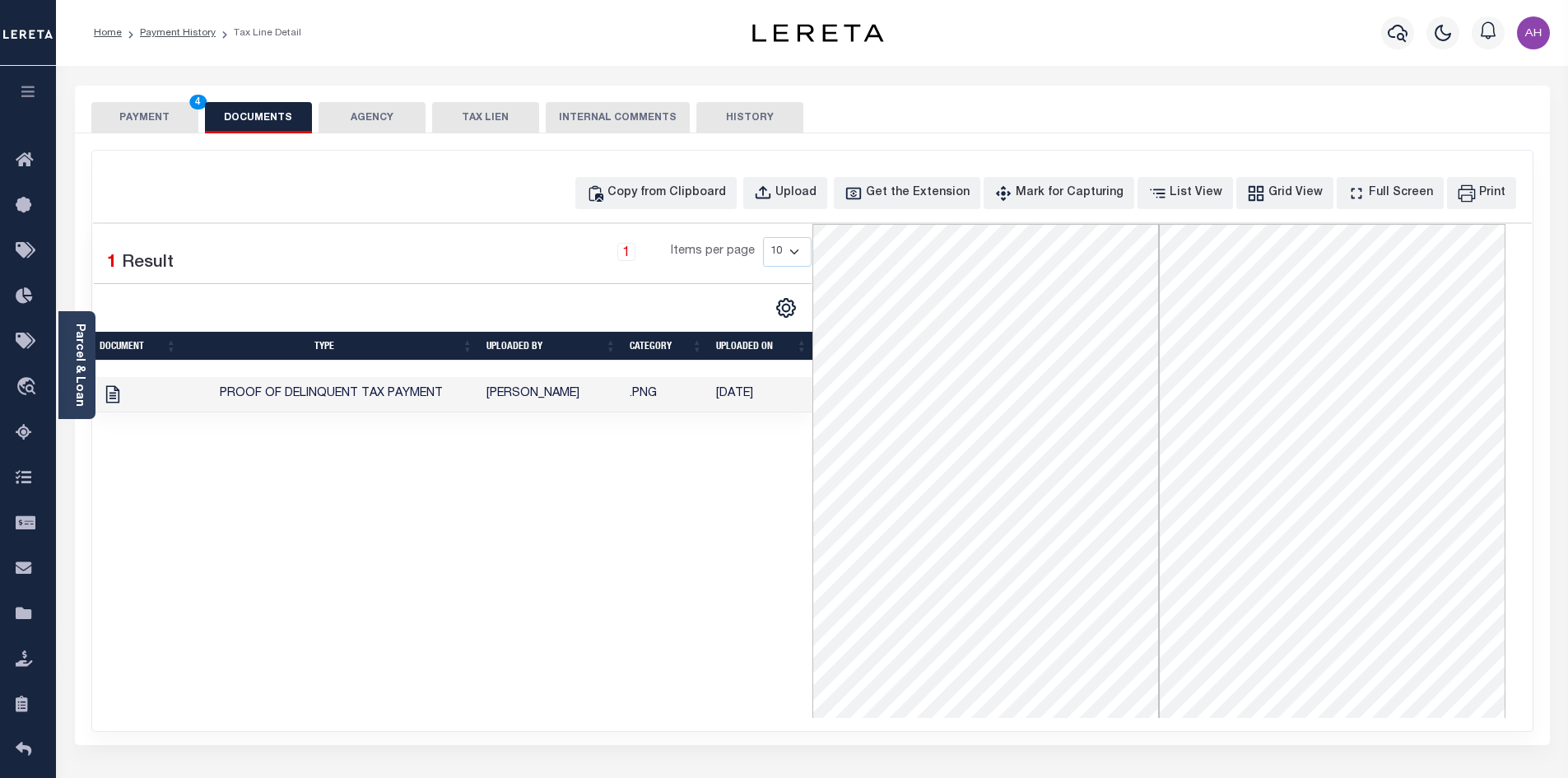
click at [133, 103] on button "PAYMENT 4" at bounding box center [145, 118] width 107 height 31
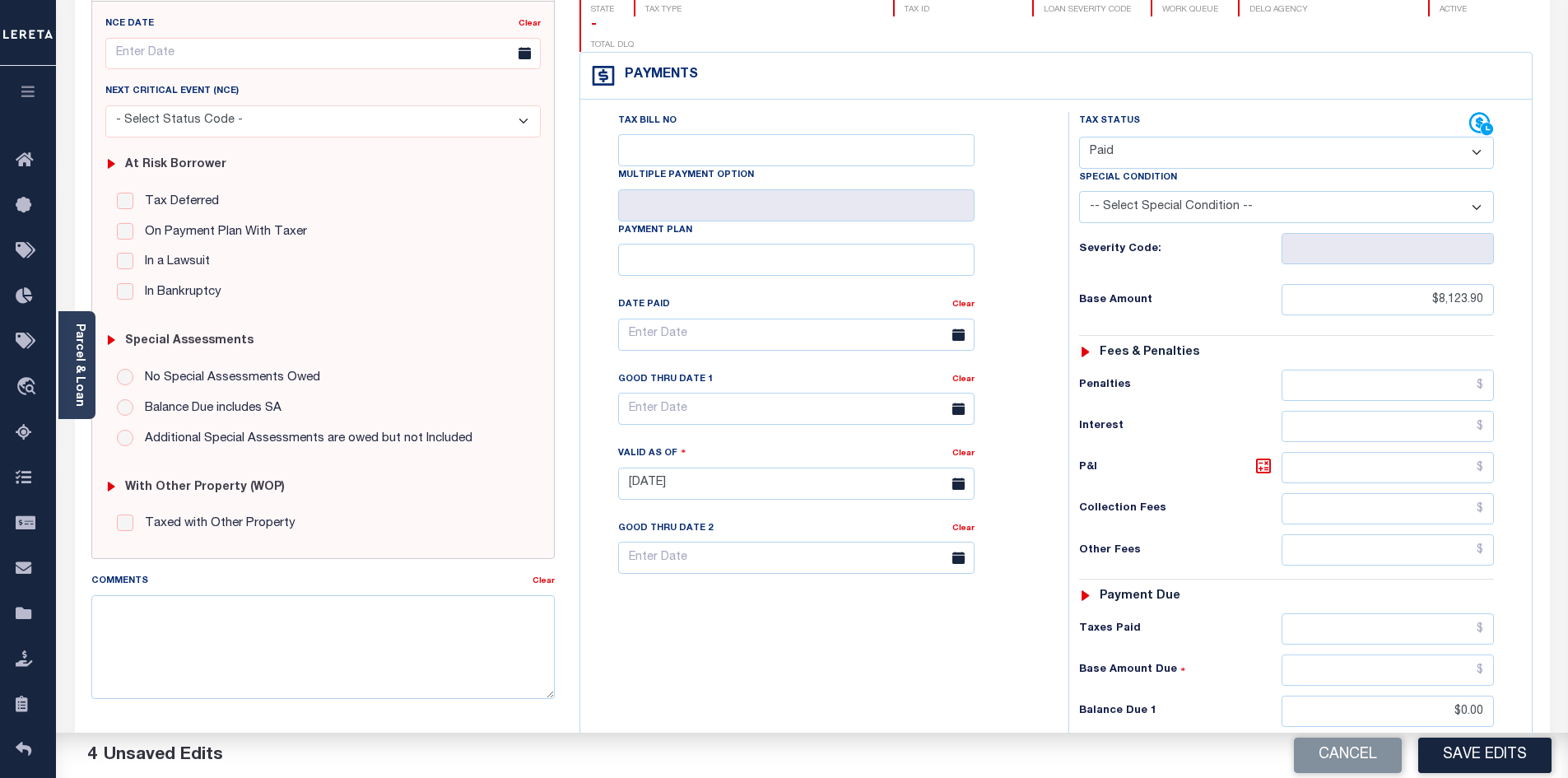
scroll to position [247, 0]
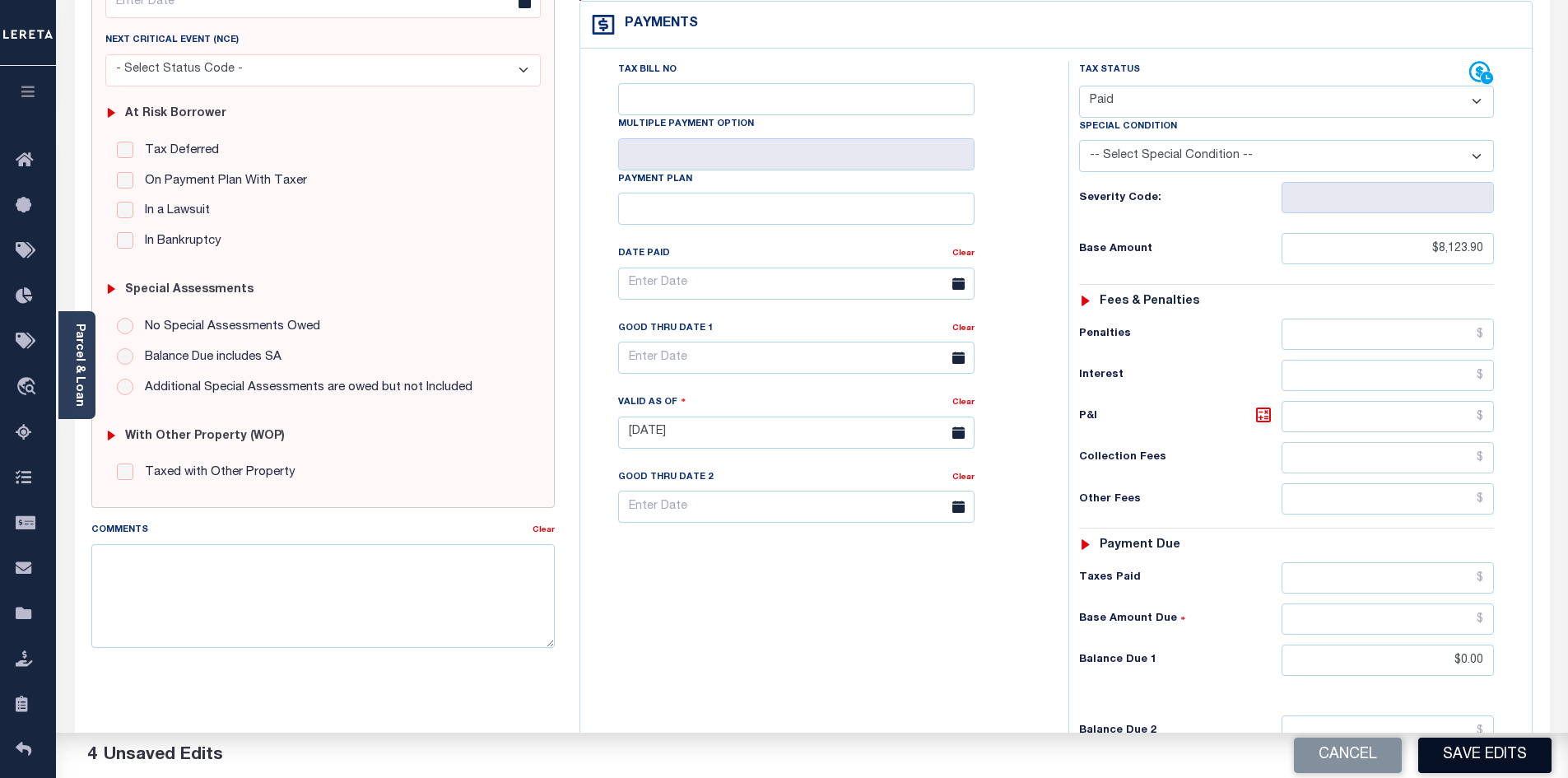
click at [1503, 744] on button "Save Edits" at bounding box center [1484, 755] width 133 height 35
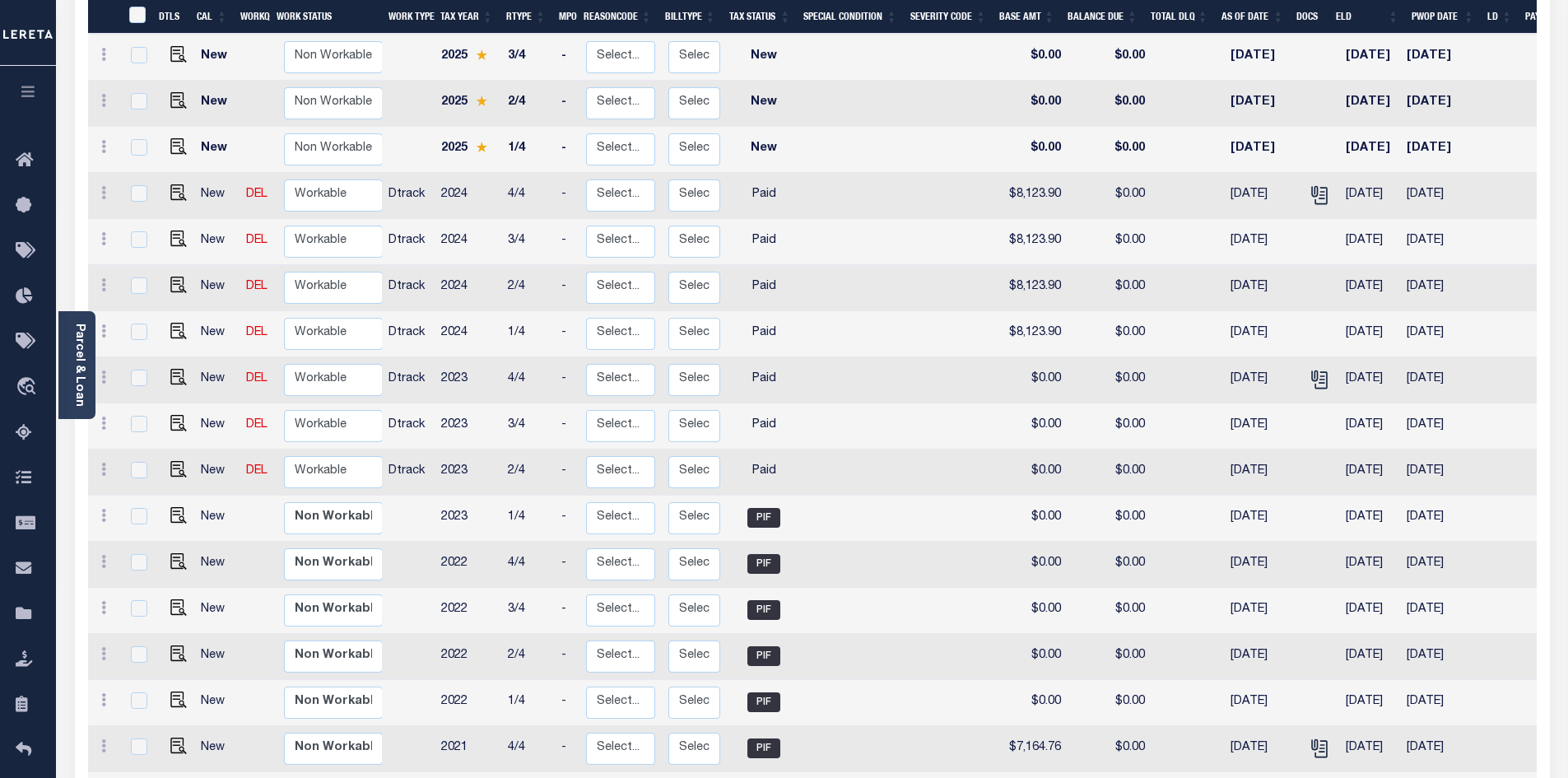
scroll to position [329, 0]
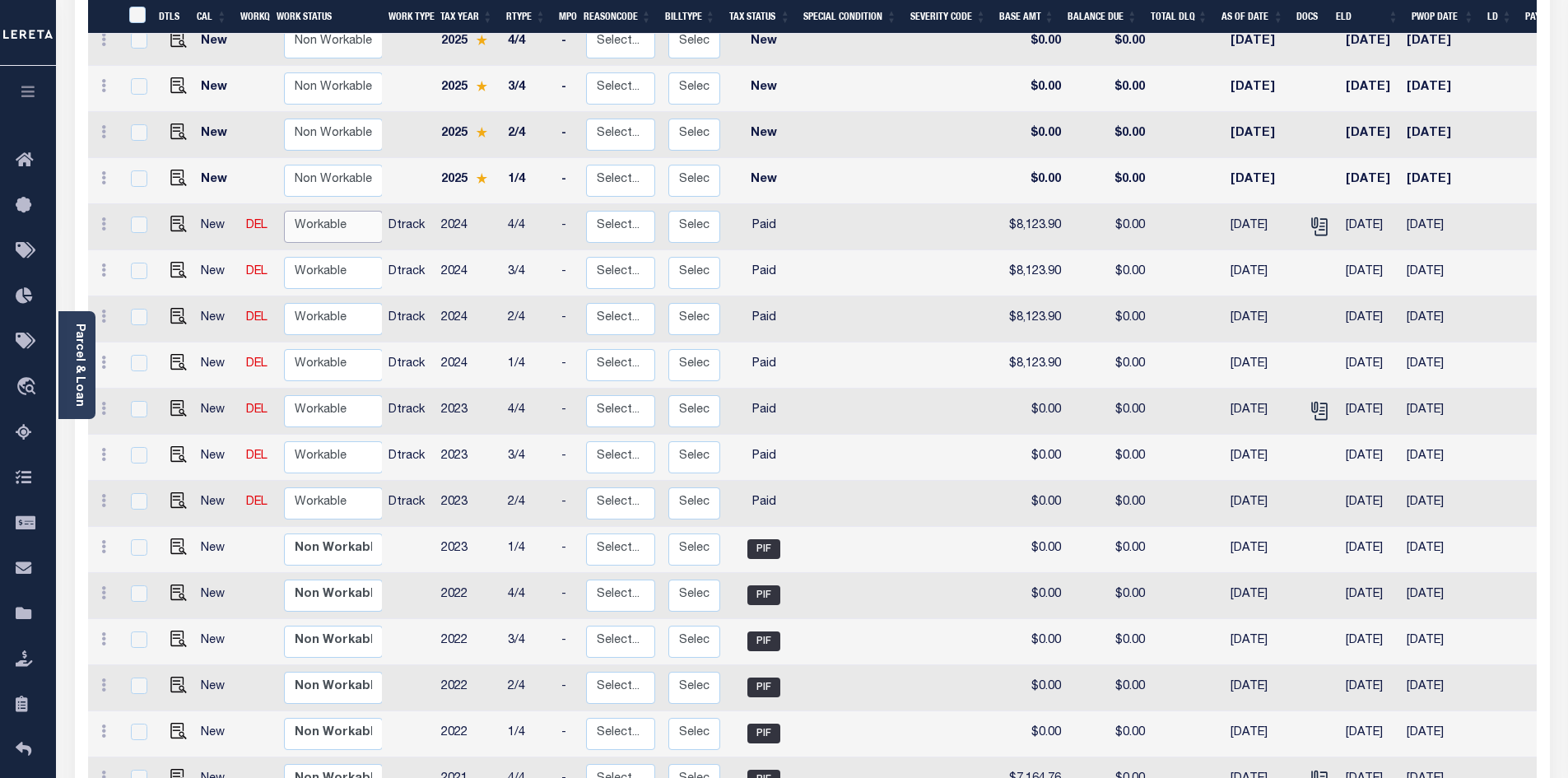
click at [304, 211] on select "Non Workable Workable" at bounding box center [333, 227] width 99 height 32
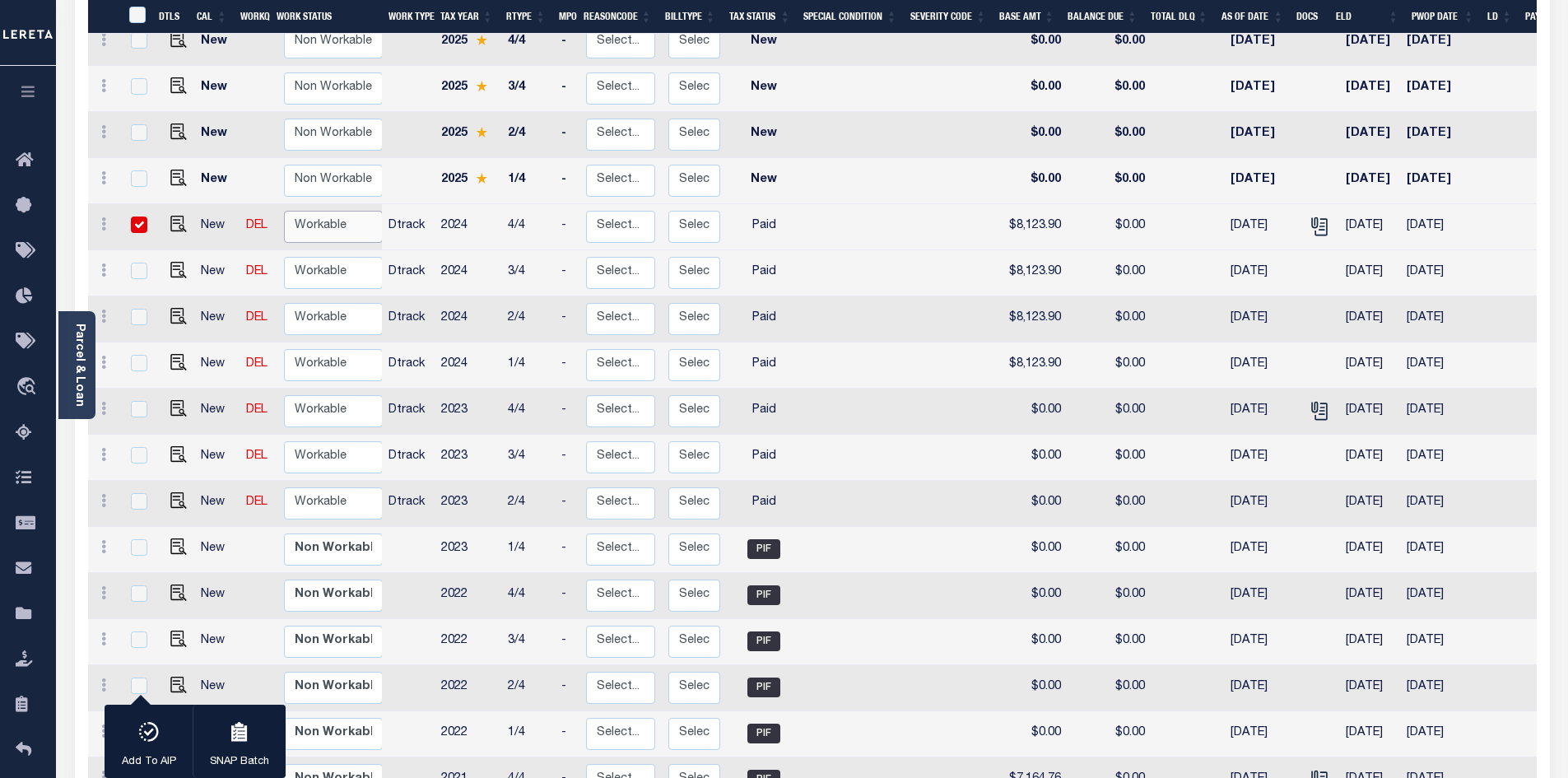
checkbox input "true"
select select "true"
click at [284, 211] on select "Non Workable Workable" at bounding box center [333, 227] width 99 height 32
checkbox input "false"
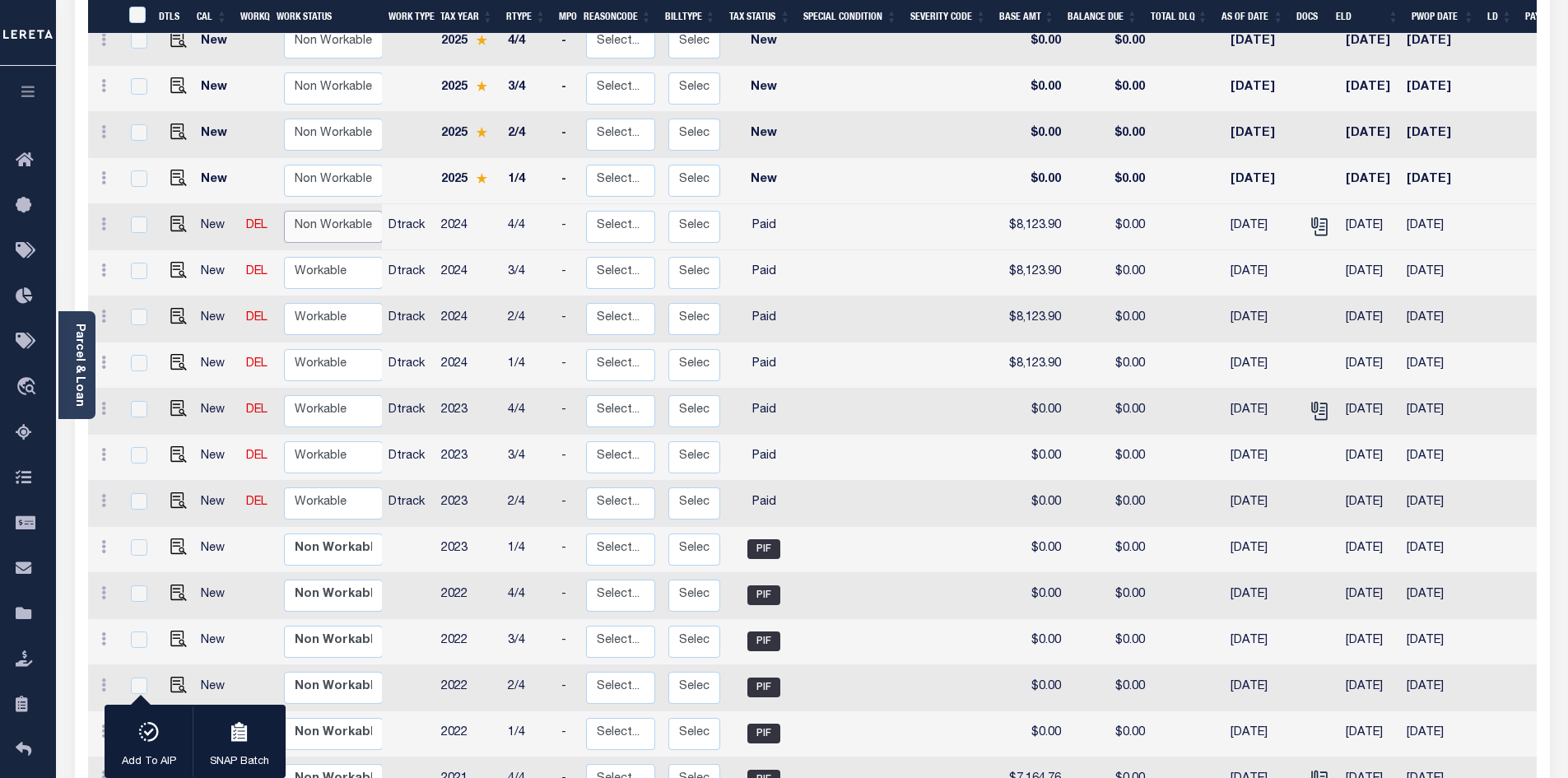
checkbox input "false"
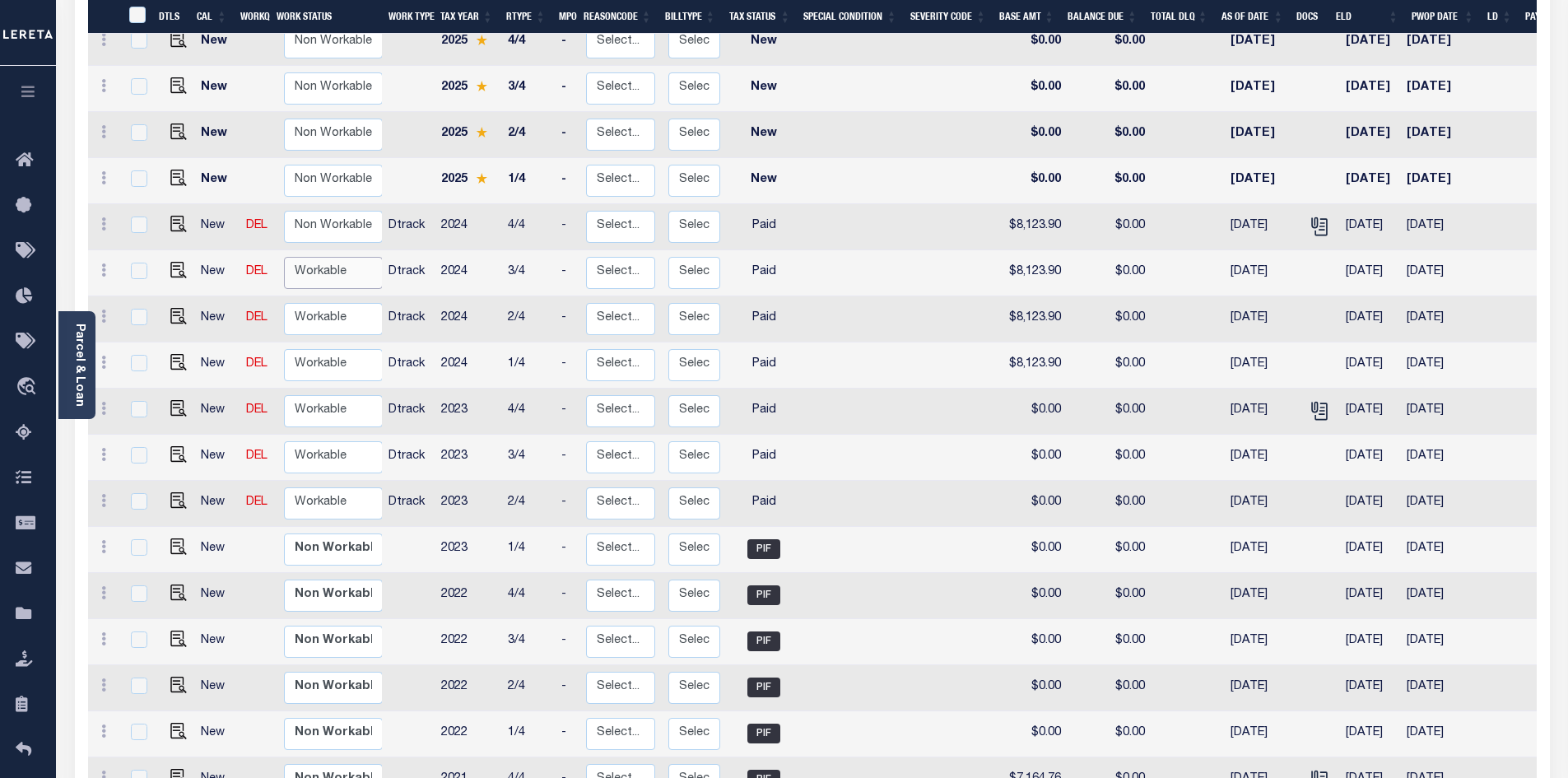
click at [319, 257] on select "Non Workable Workable" at bounding box center [333, 272] width 99 height 32
checkbox input "true"
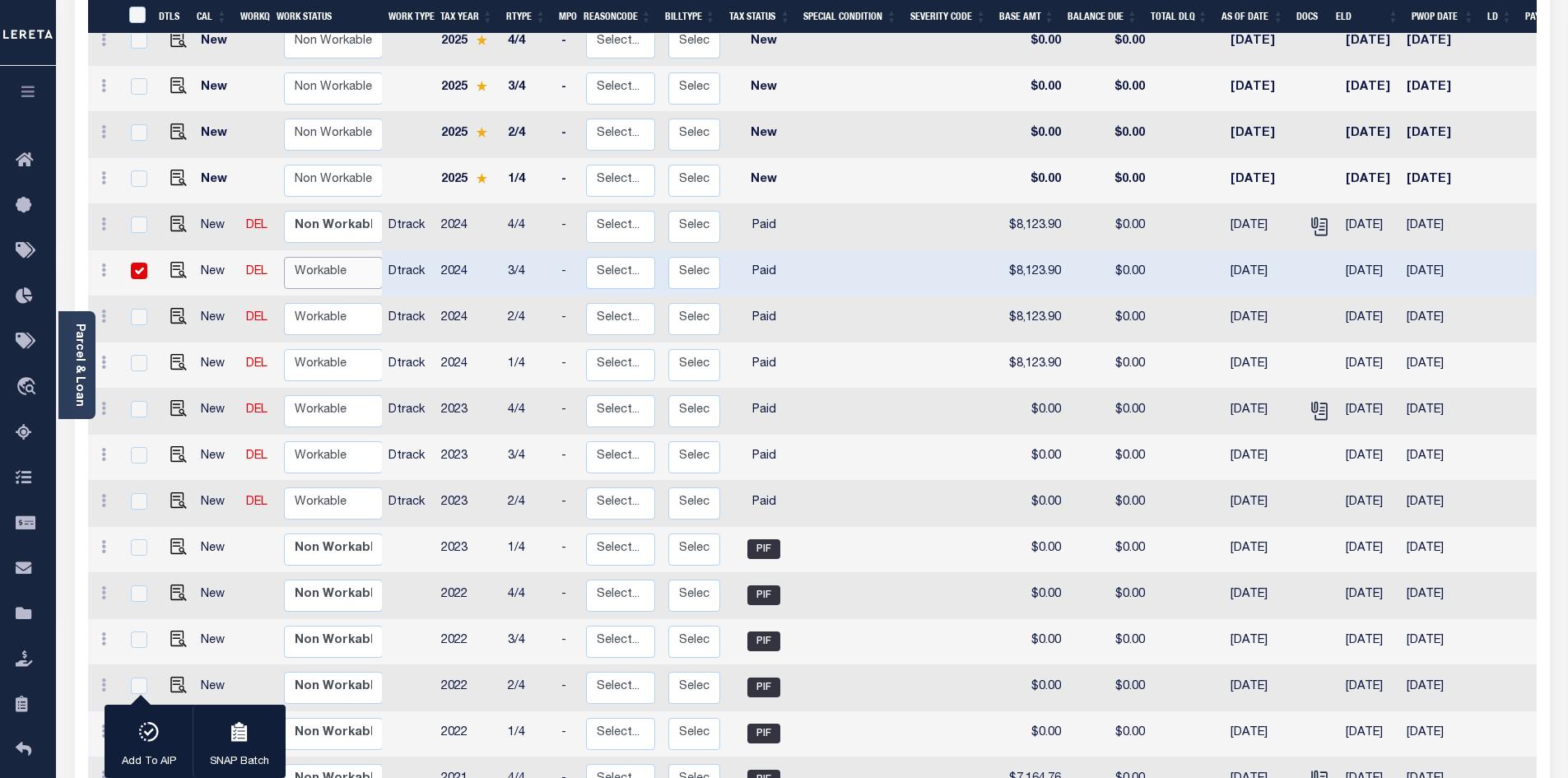
select select "true"
click at [284, 257] on select "Non Workable Workable" at bounding box center [333, 272] width 99 height 32
checkbox input "false"
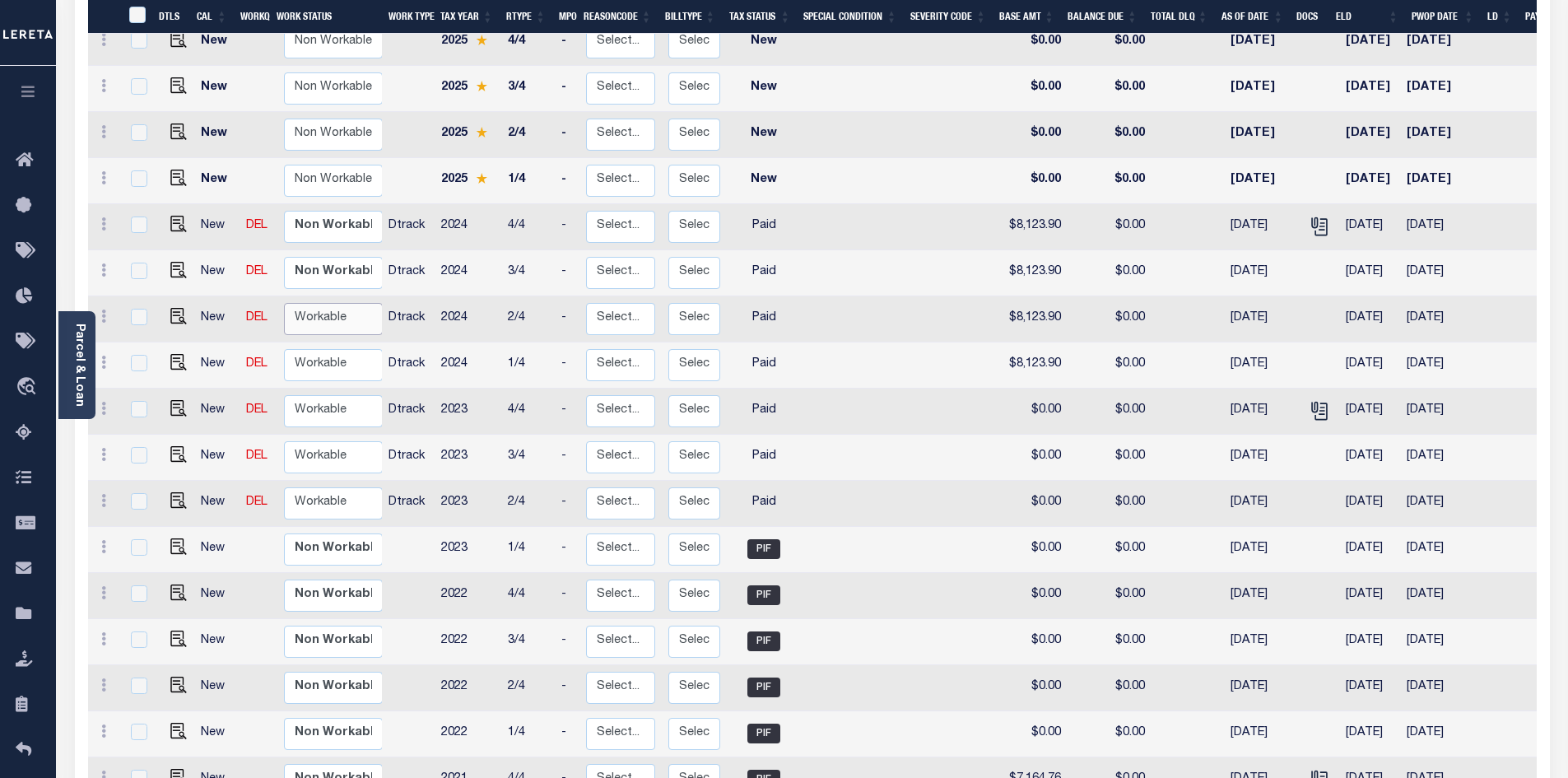
drag, startPoint x: 324, startPoint y: 285, endPoint x: 326, endPoint y: 298, distance: 13.2
click at [324, 303] on select "Non Workable Workable" at bounding box center [333, 319] width 99 height 32
checkbox input "true"
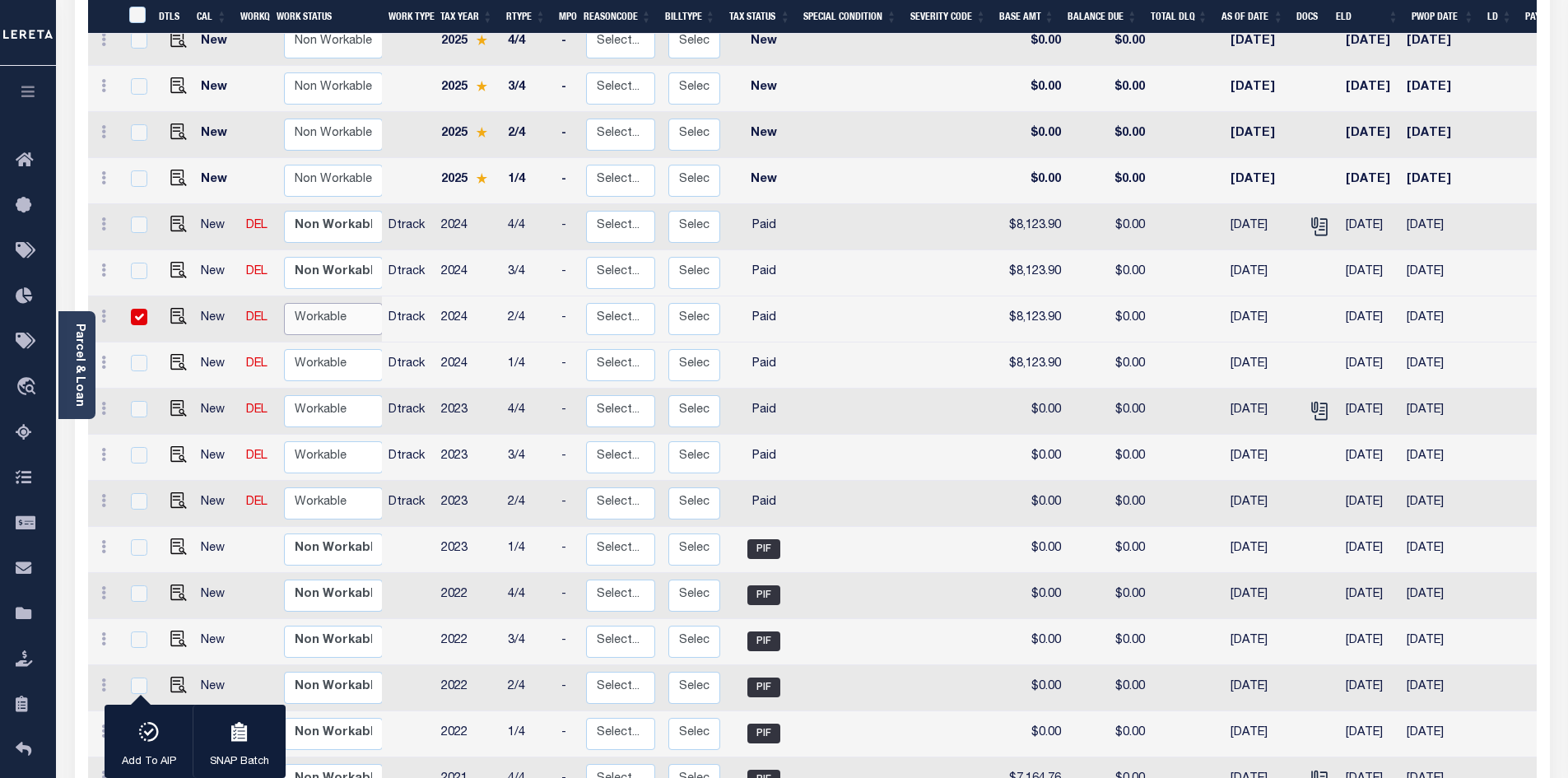
select select "true"
click at [284, 303] on select "Non Workable Workable" at bounding box center [333, 319] width 99 height 32
checkbox input "false"
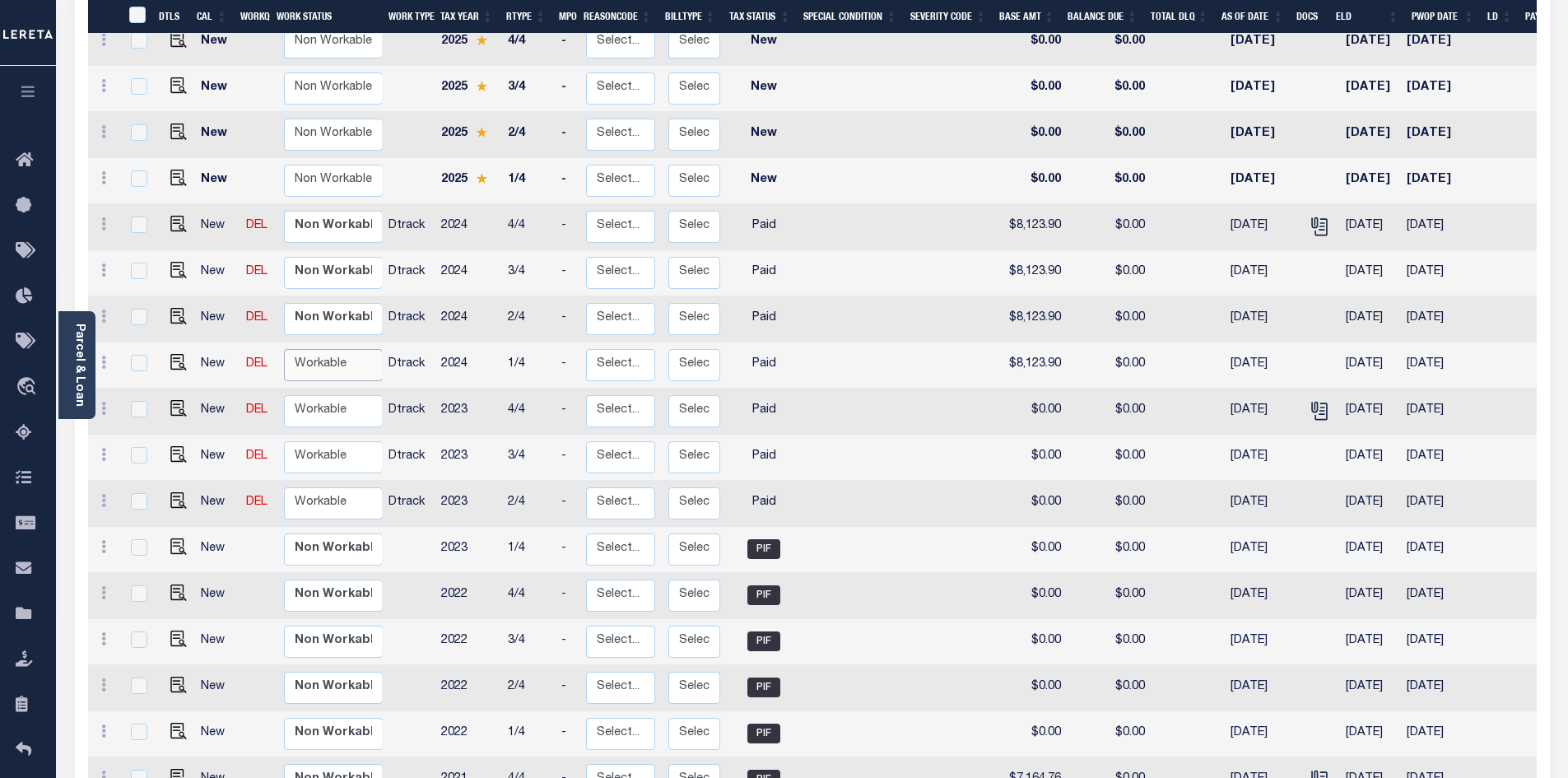
click at [331, 349] on select "Non Workable Workable" at bounding box center [333, 364] width 99 height 32
checkbox input "true"
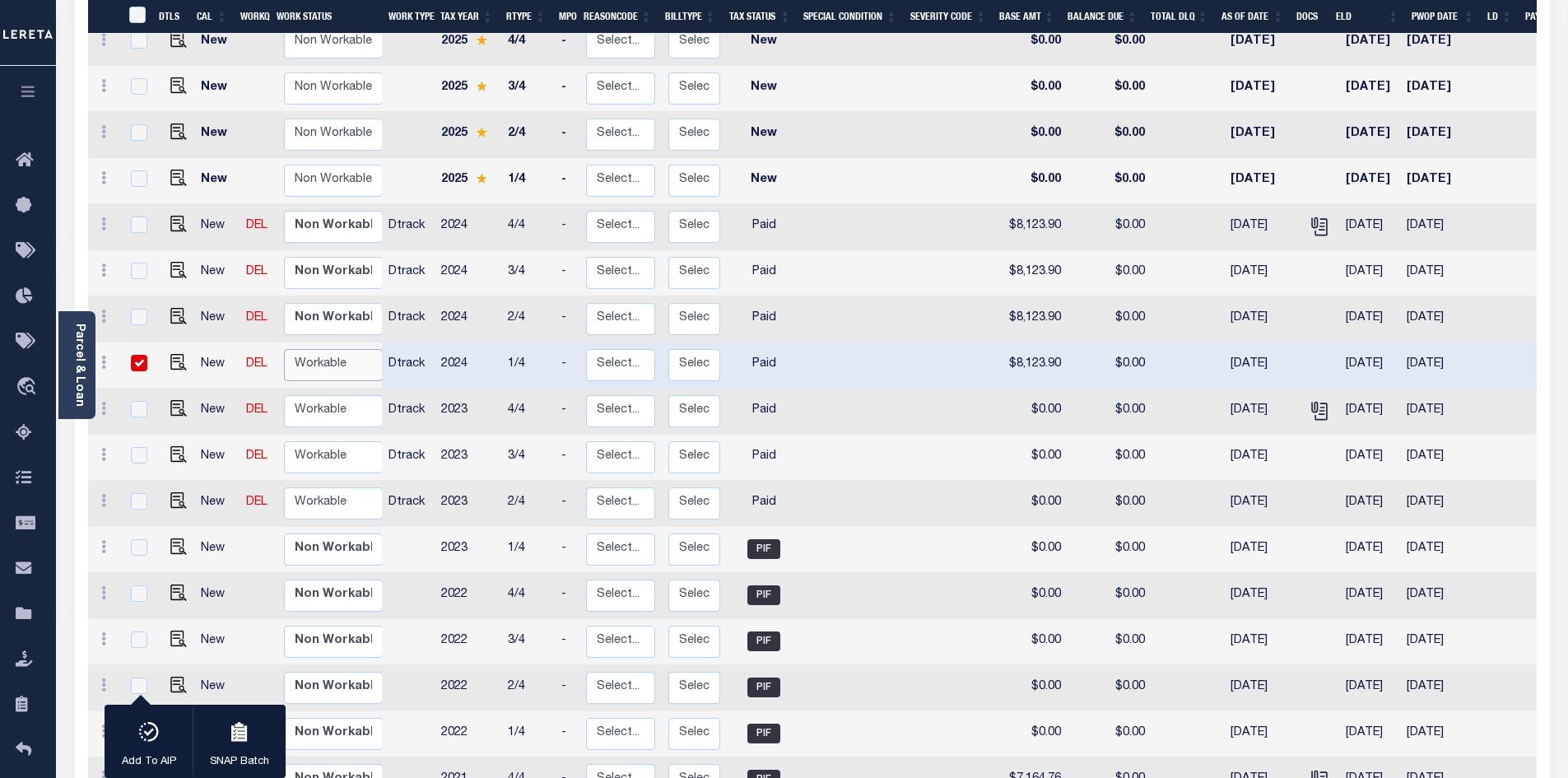
select select "true"
click at [284, 349] on select "Non Workable Workable" at bounding box center [333, 364] width 99 height 32
checkbox input "false"
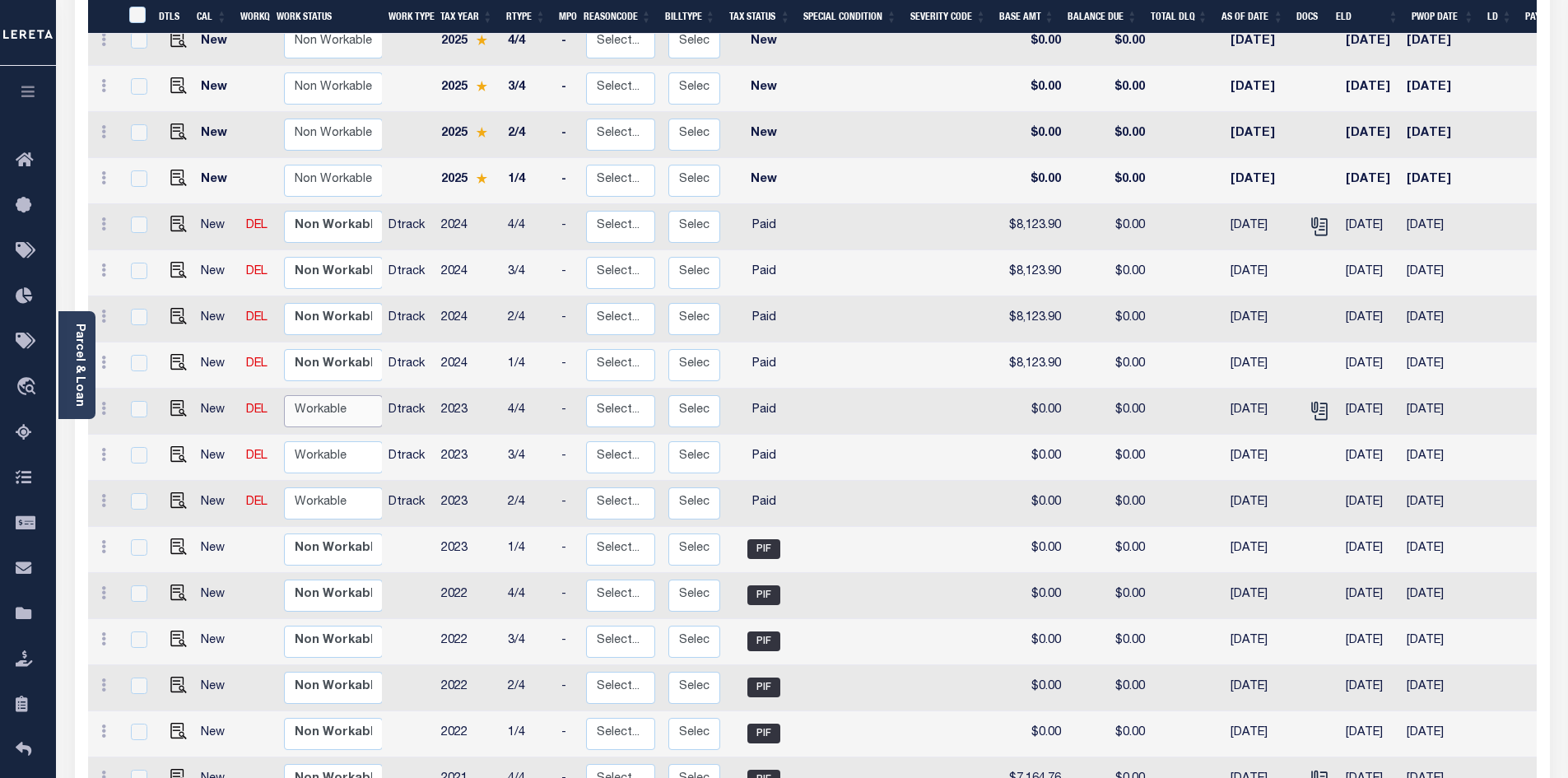
click at [327, 395] on select "Non Workable Workable" at bounding box center [333, 411] width 99 height 32
checkbox input "true"
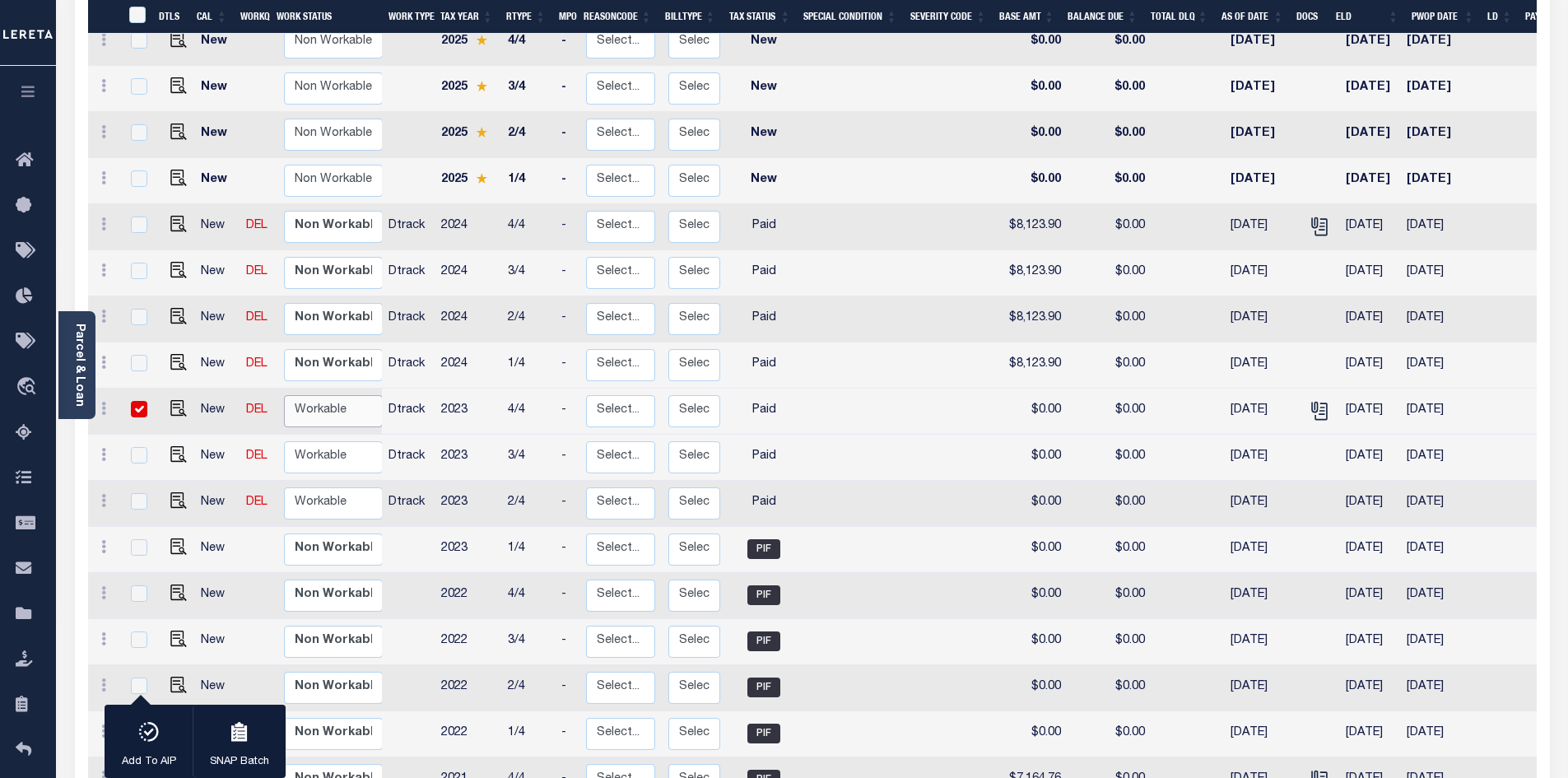
select select "true"
click at [284, 395] on select "Non Workable Workable" at bounding box center [333, 411] width 99 height 32
checkbox input "false"
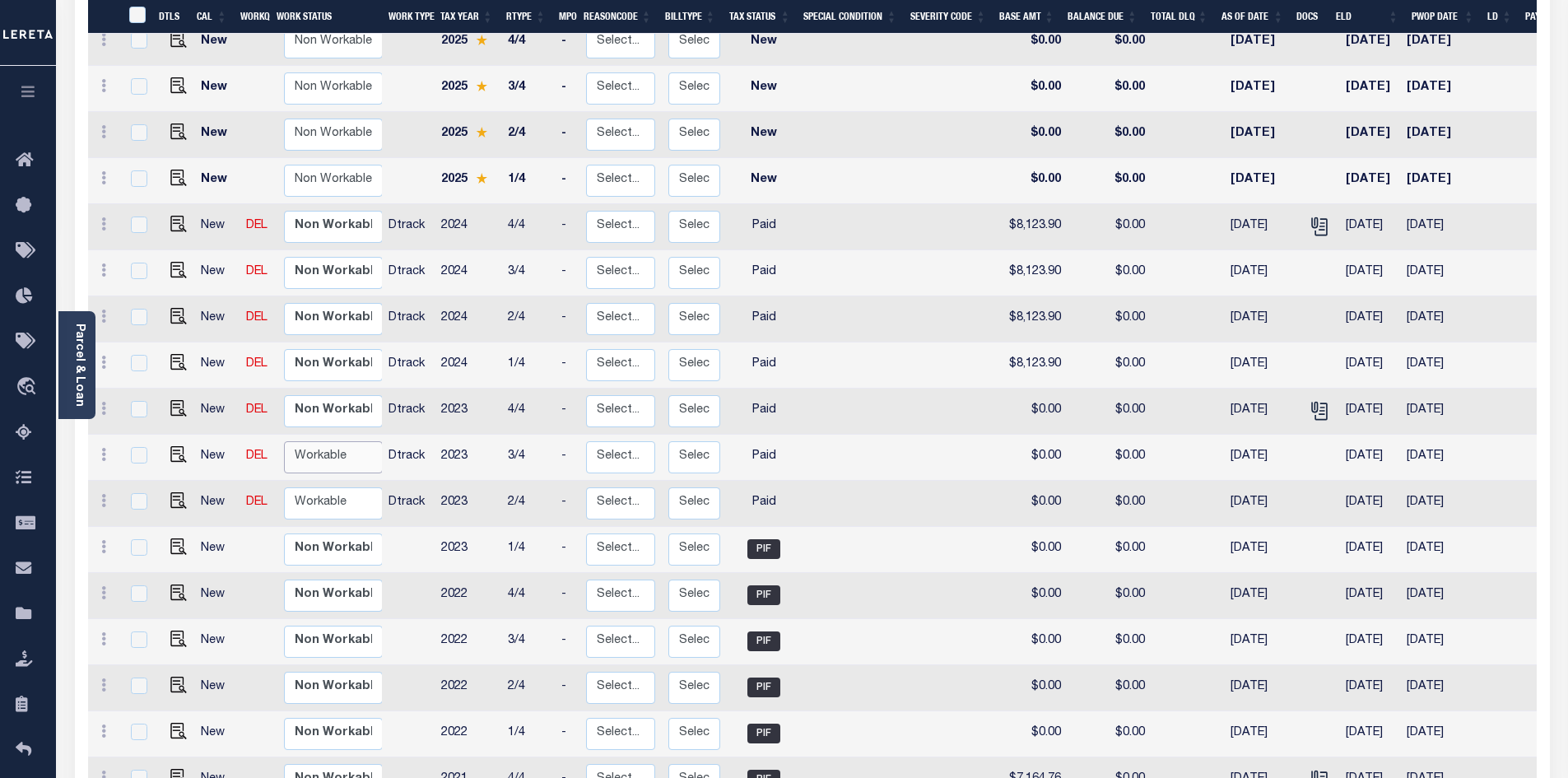
click at [323, 441] on select "Non Workable Workable" at bounding box center [333, 457] width 99 height 32
checkbox input "true"
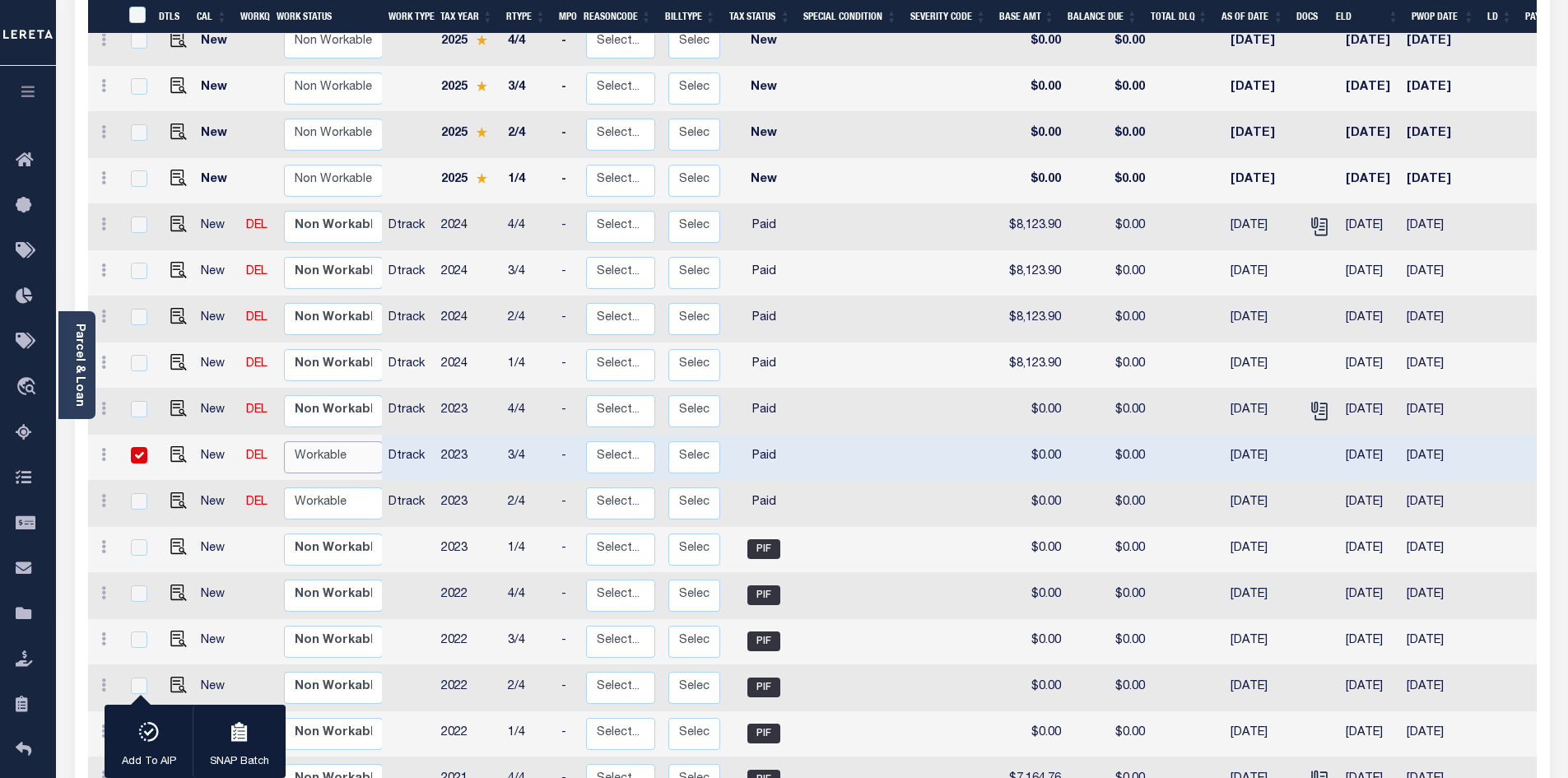
select select "true"
click at [284, 441] on select "Non Workable Workable" at bounding box center [333, 457] width 99 height 32
checkbox input "false"
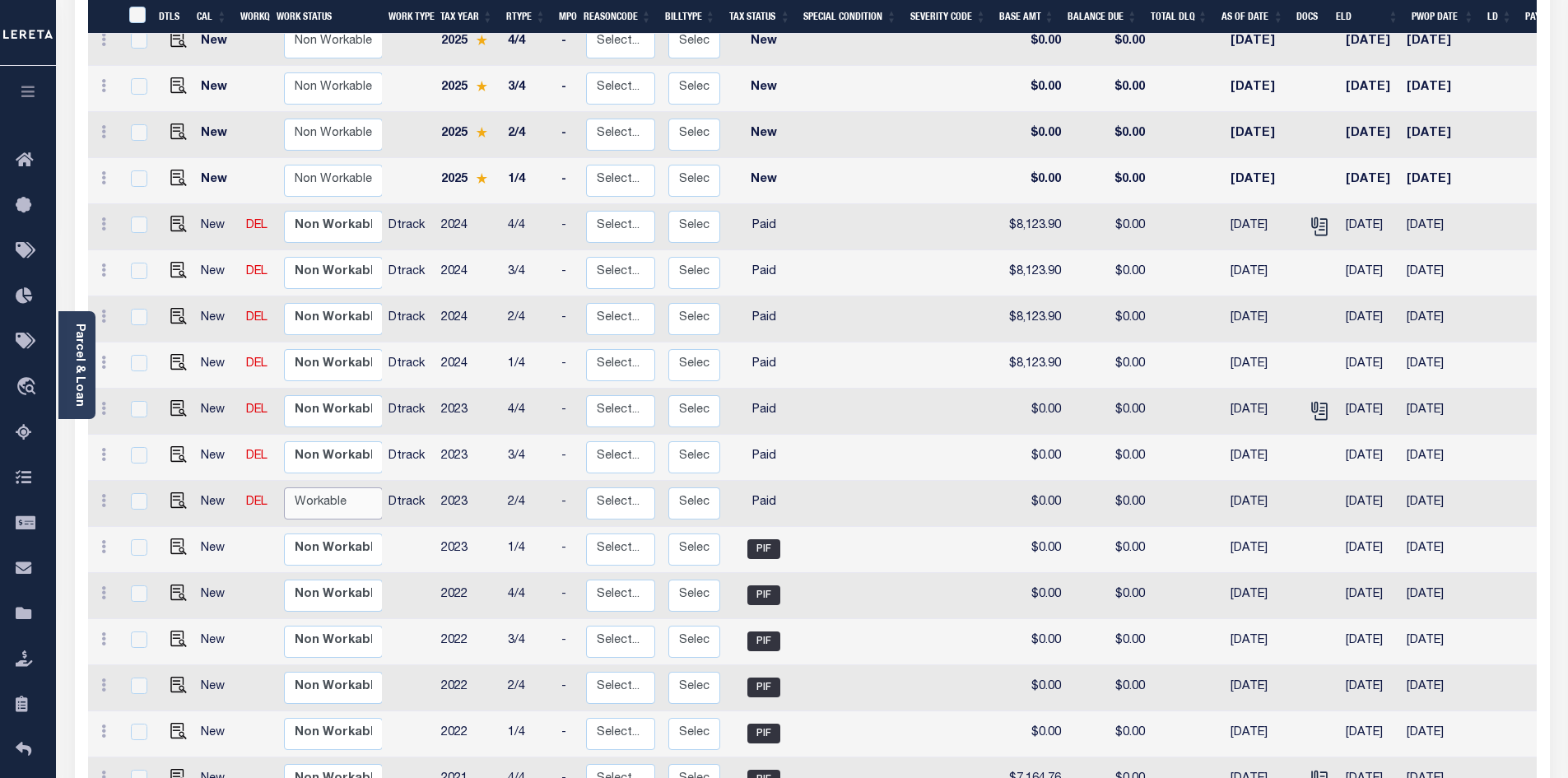
click at [317, 488] on select "Non Workable Workable" at bounding box center [333, 503] width 99 height 32
checkbox input "true"
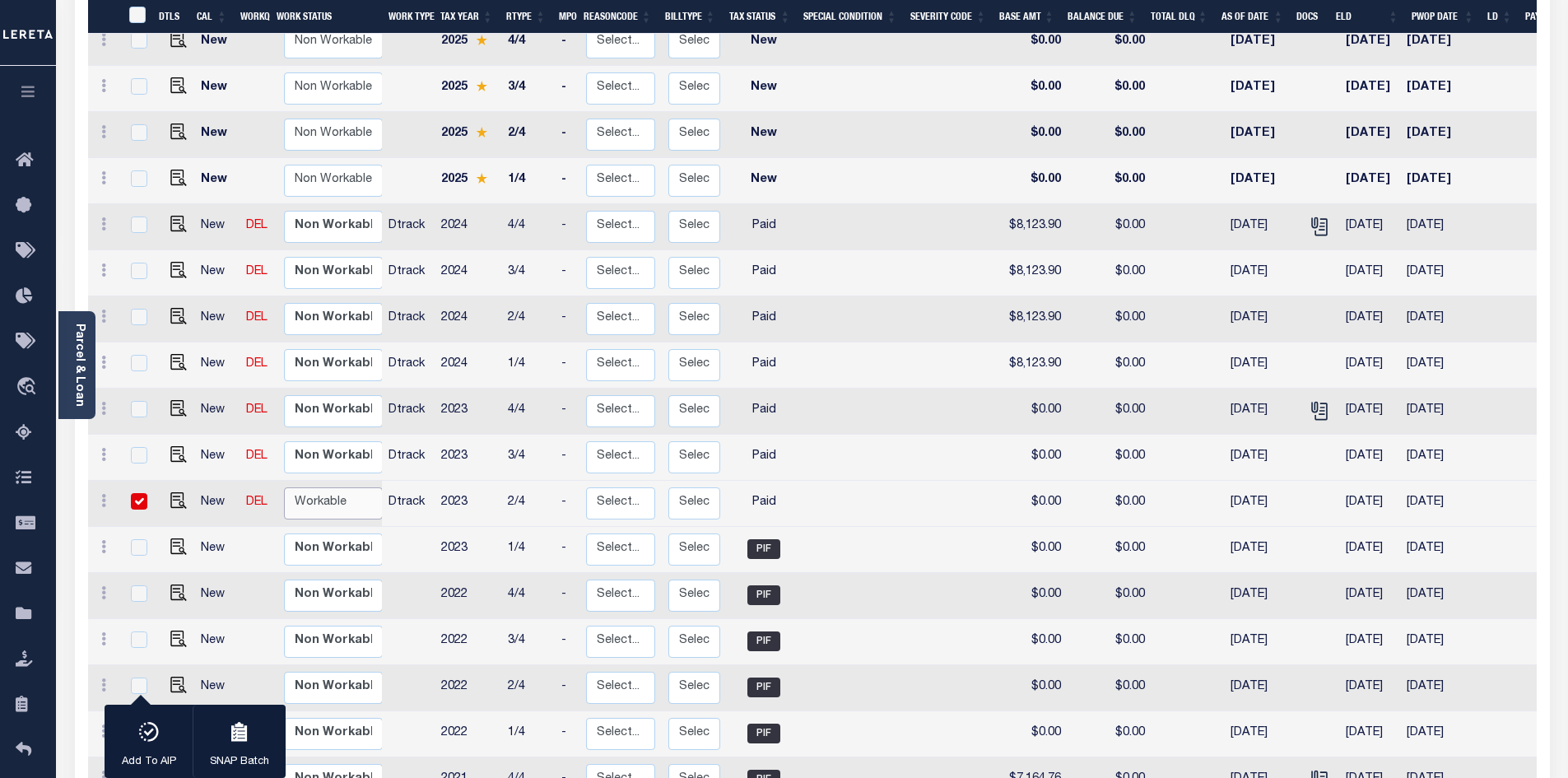
select select "true"
click at [284, 488] on select "Non Workable Workable" at bounding box center [333, 503] width 99 height 32
checkbox input "false"
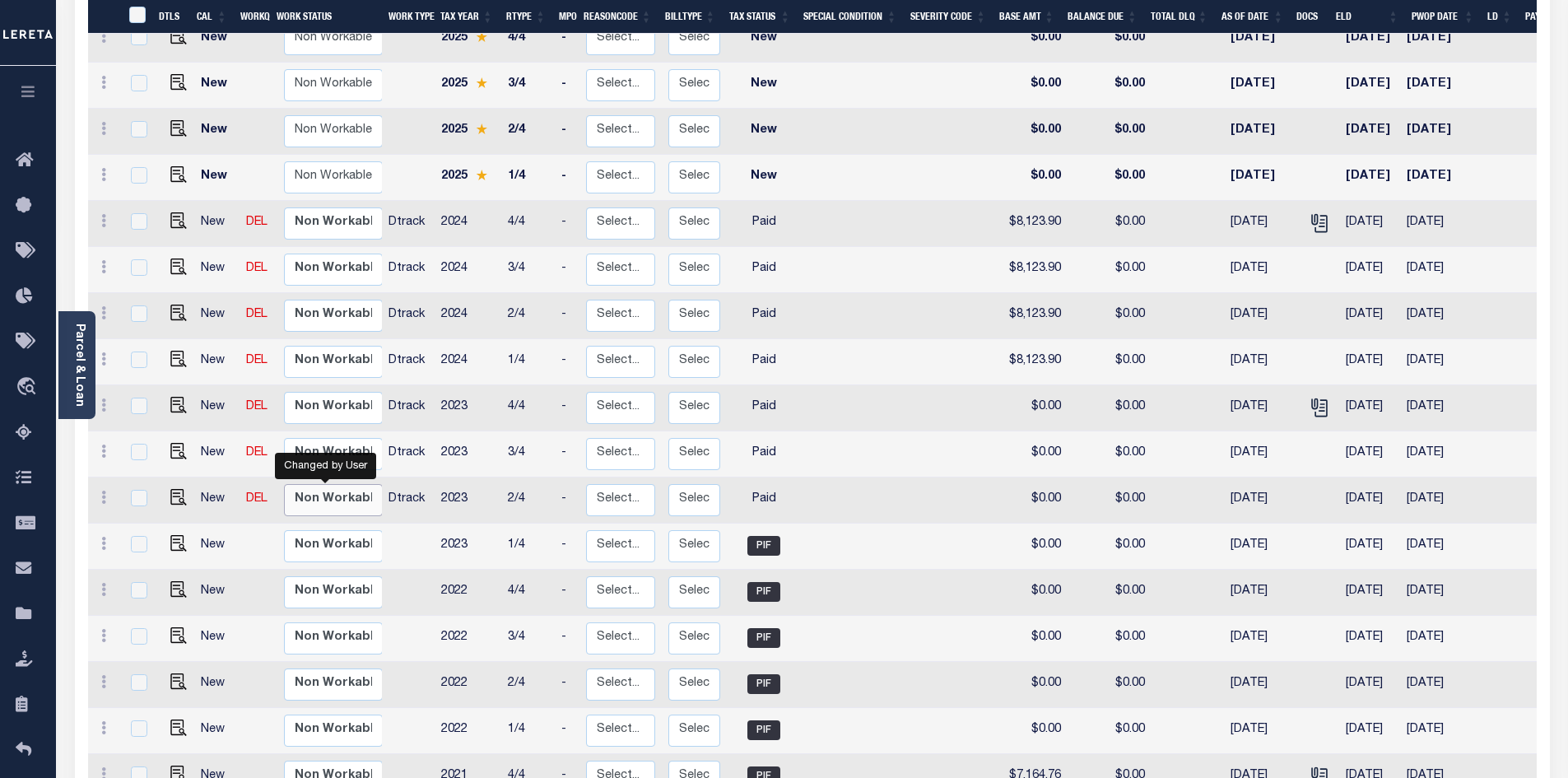
scroll to position [576, 0]
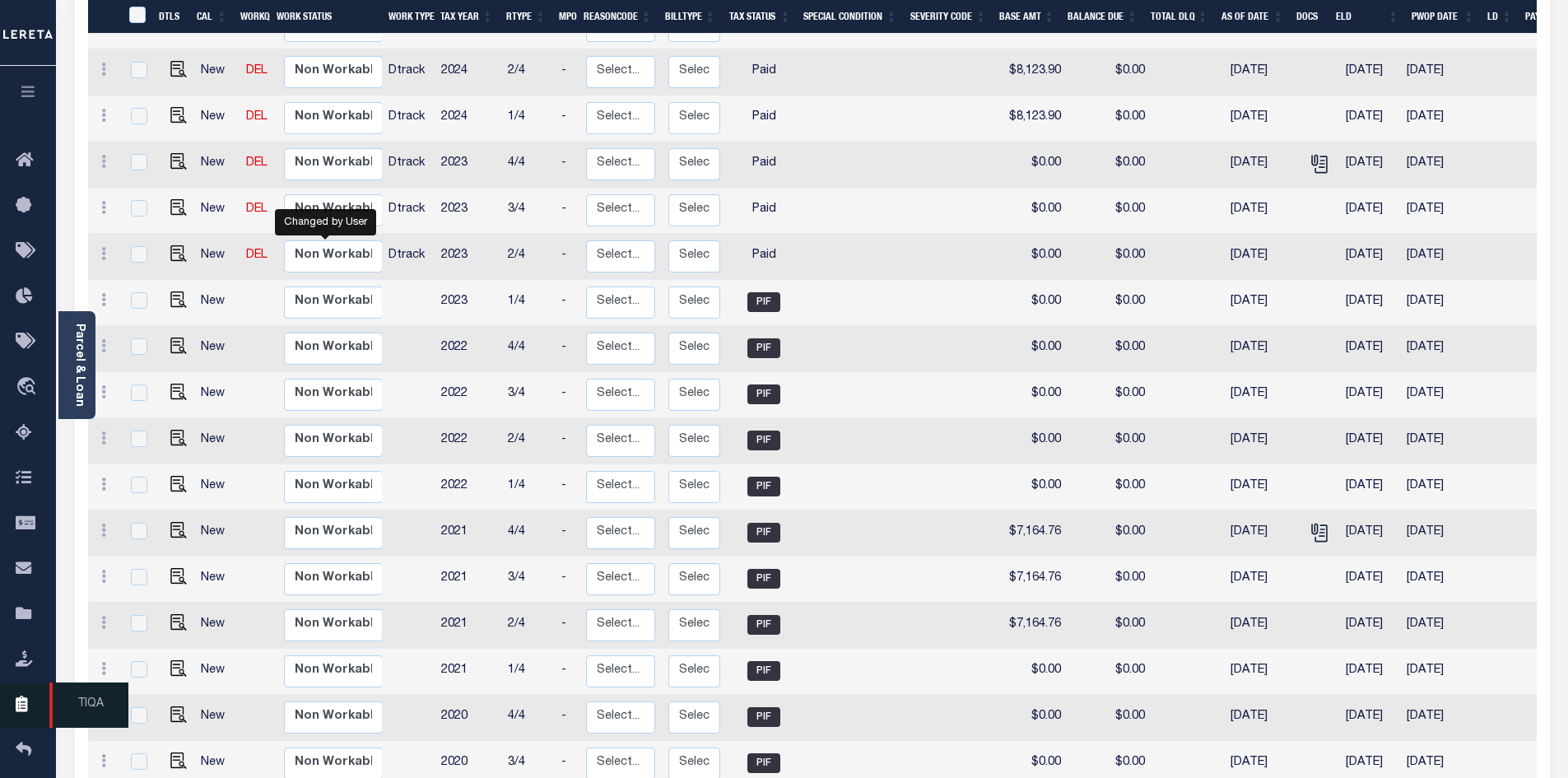
click at [22, 716] on icon at bounding box center [28, 706] width 27 height 21
